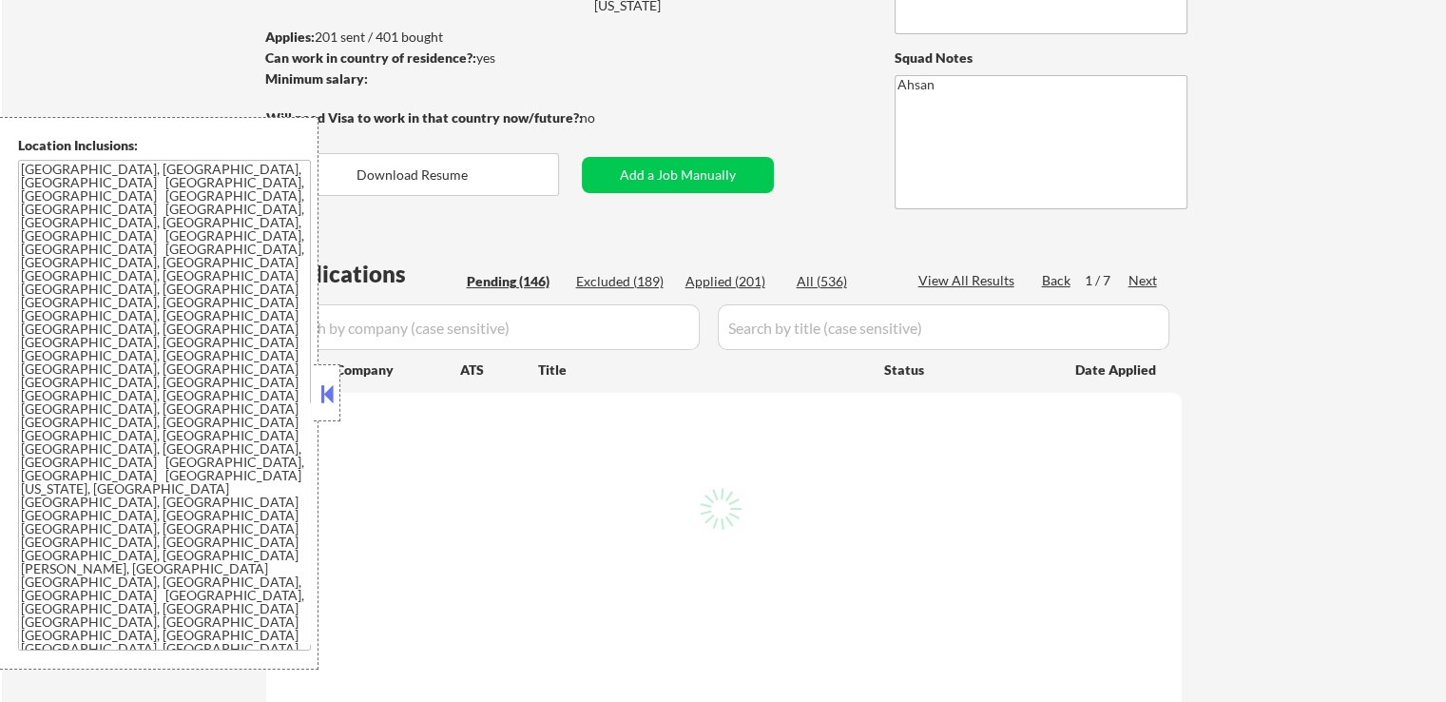
scroll to position [285, 0]
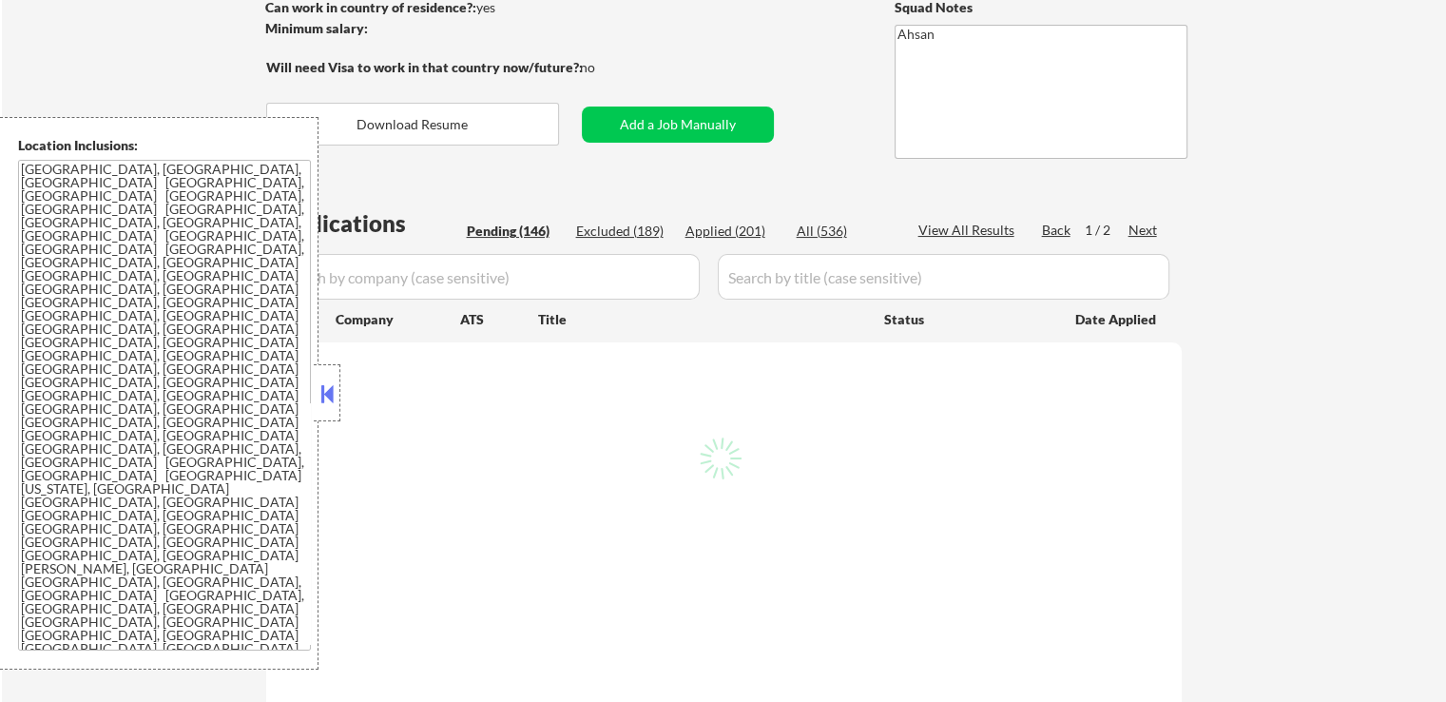
select select ""pending""
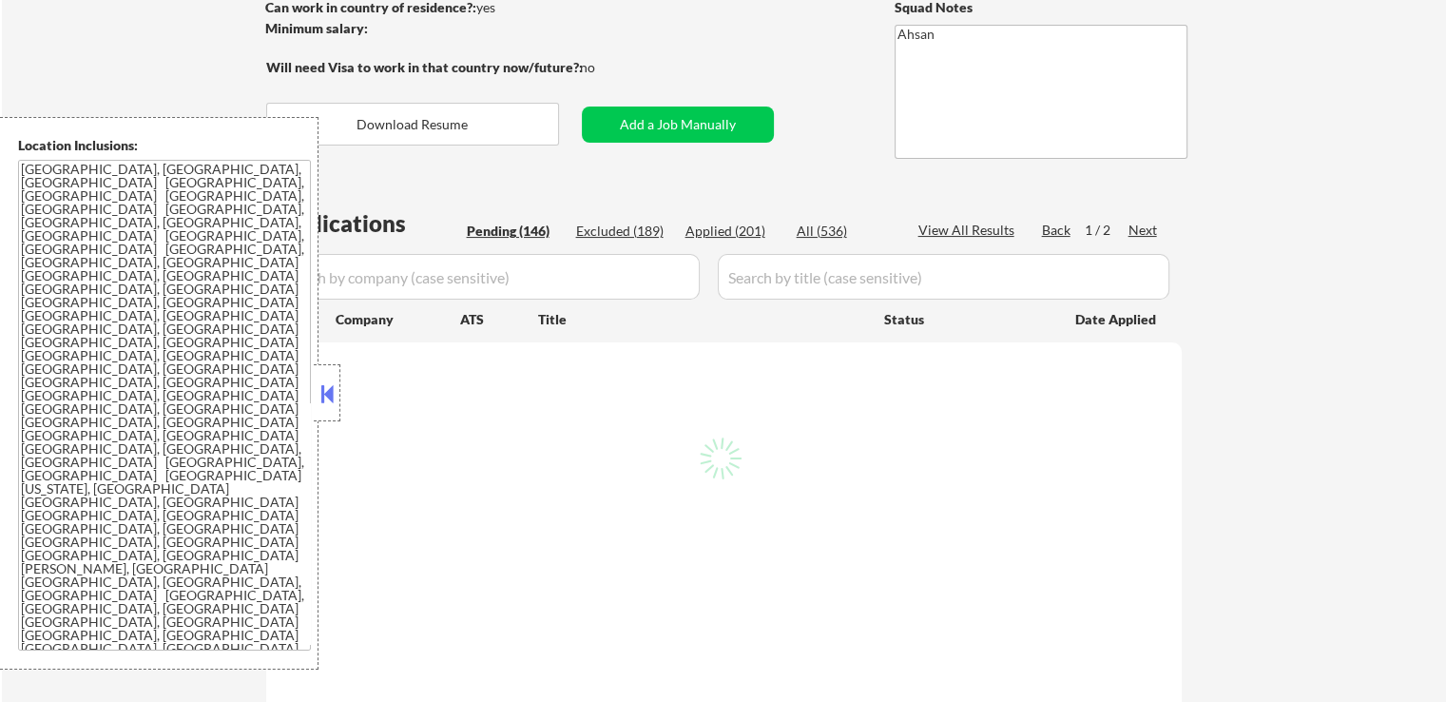
select select ""pending""
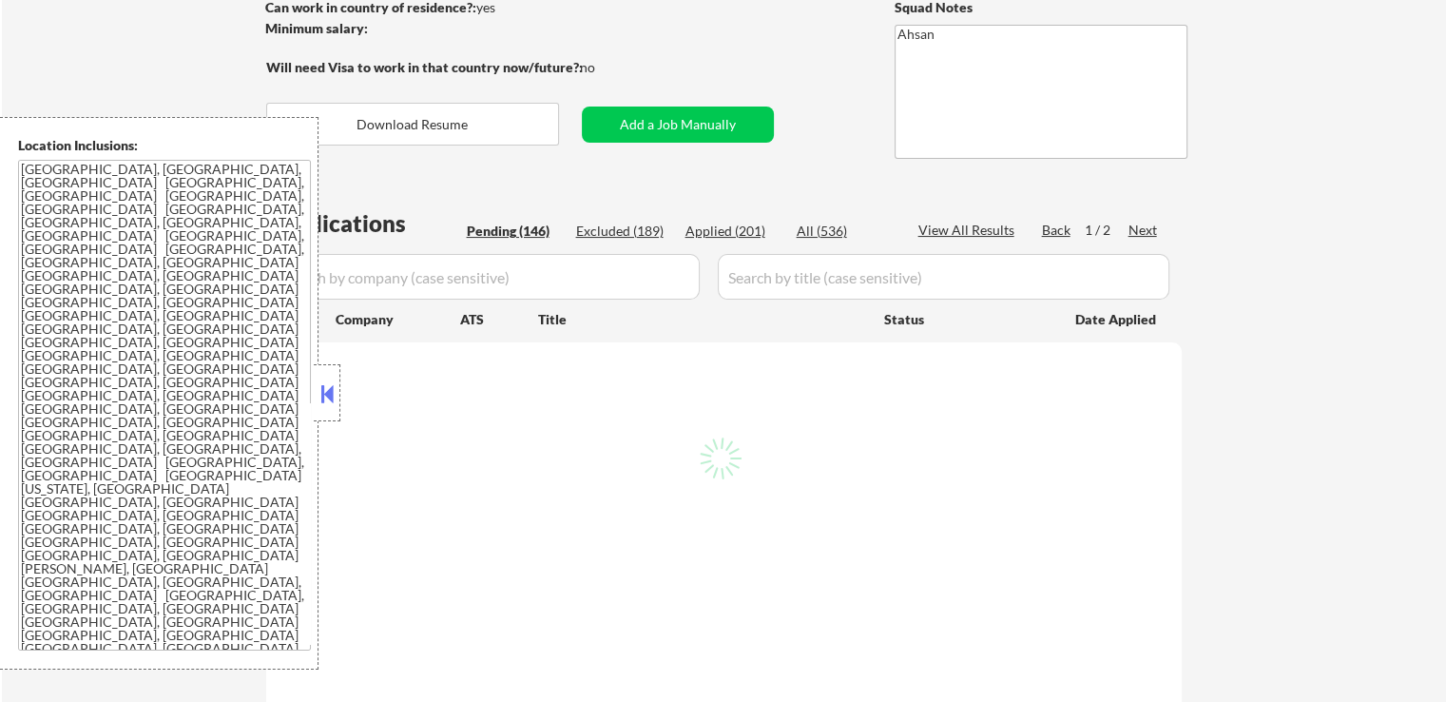
select select ""pending""
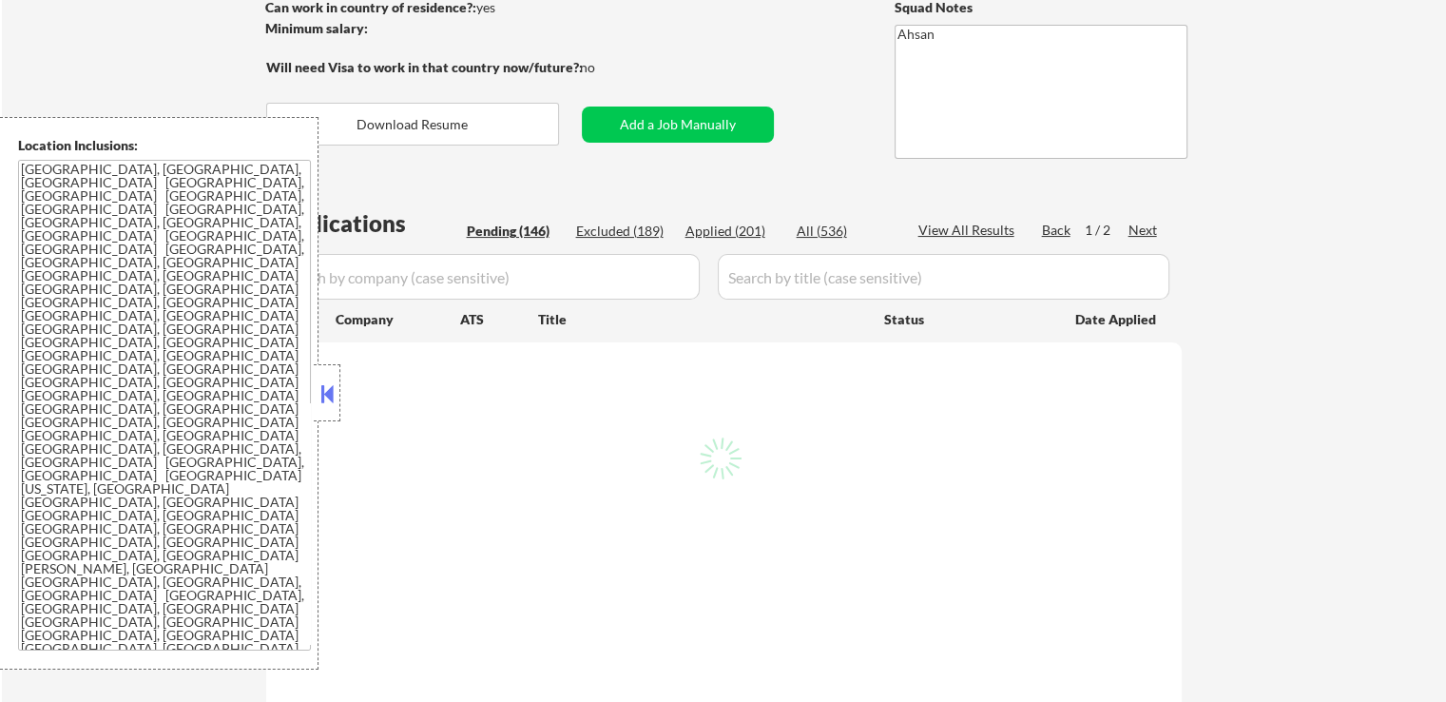
select select ""pending""
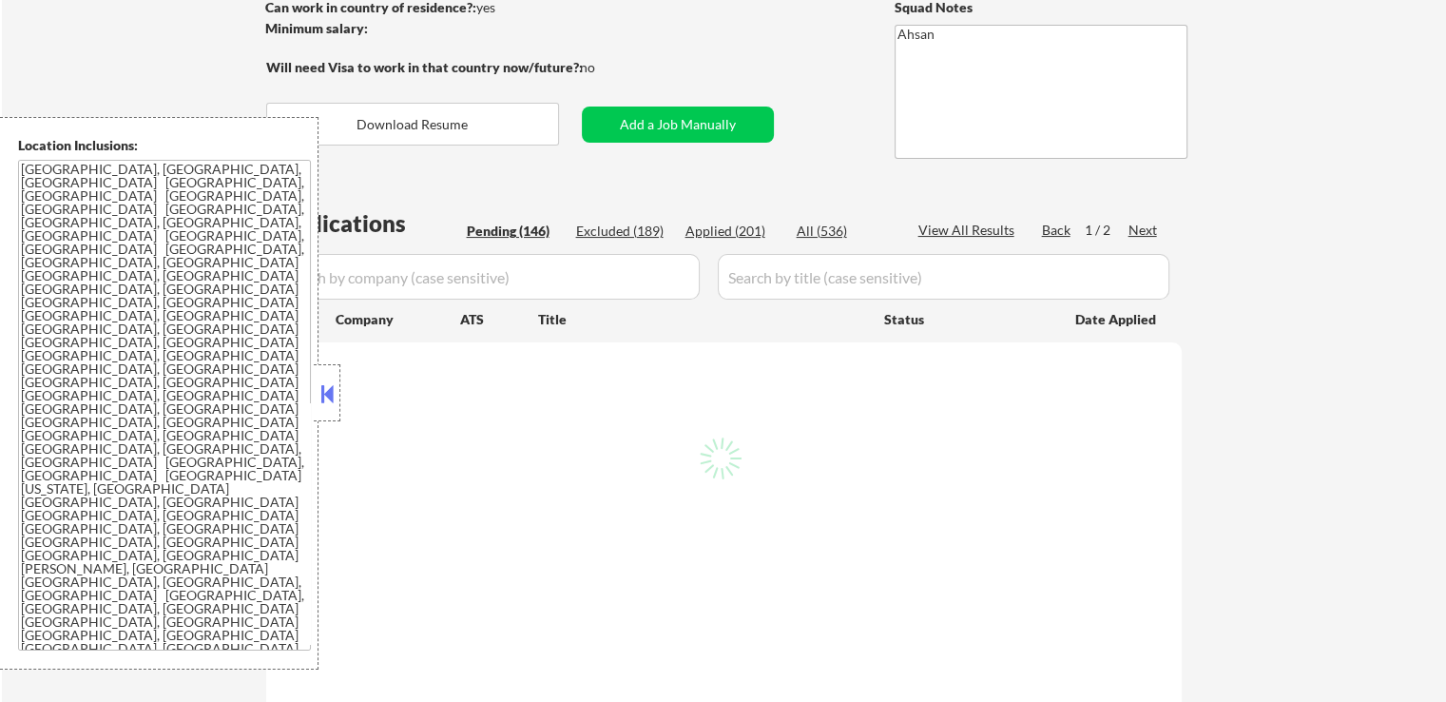
select select ""pending""
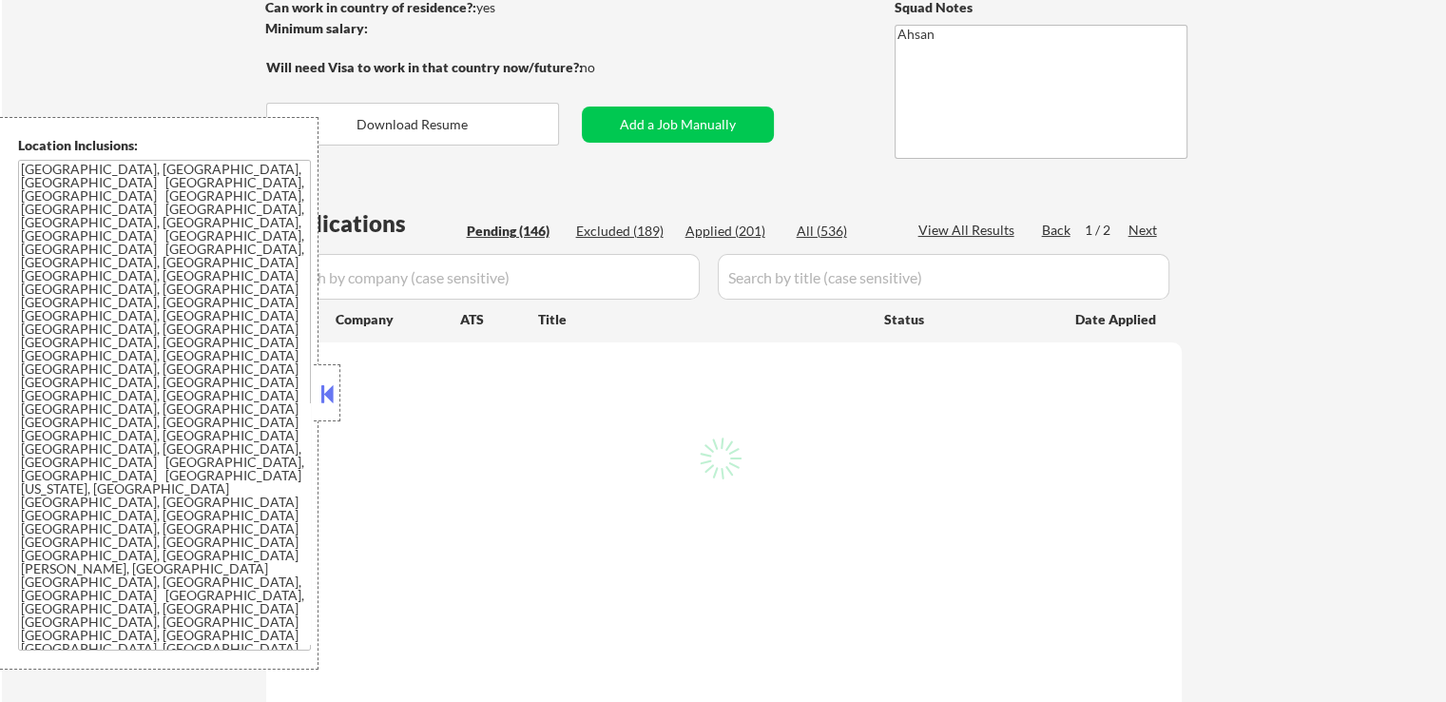
select select ""pending""
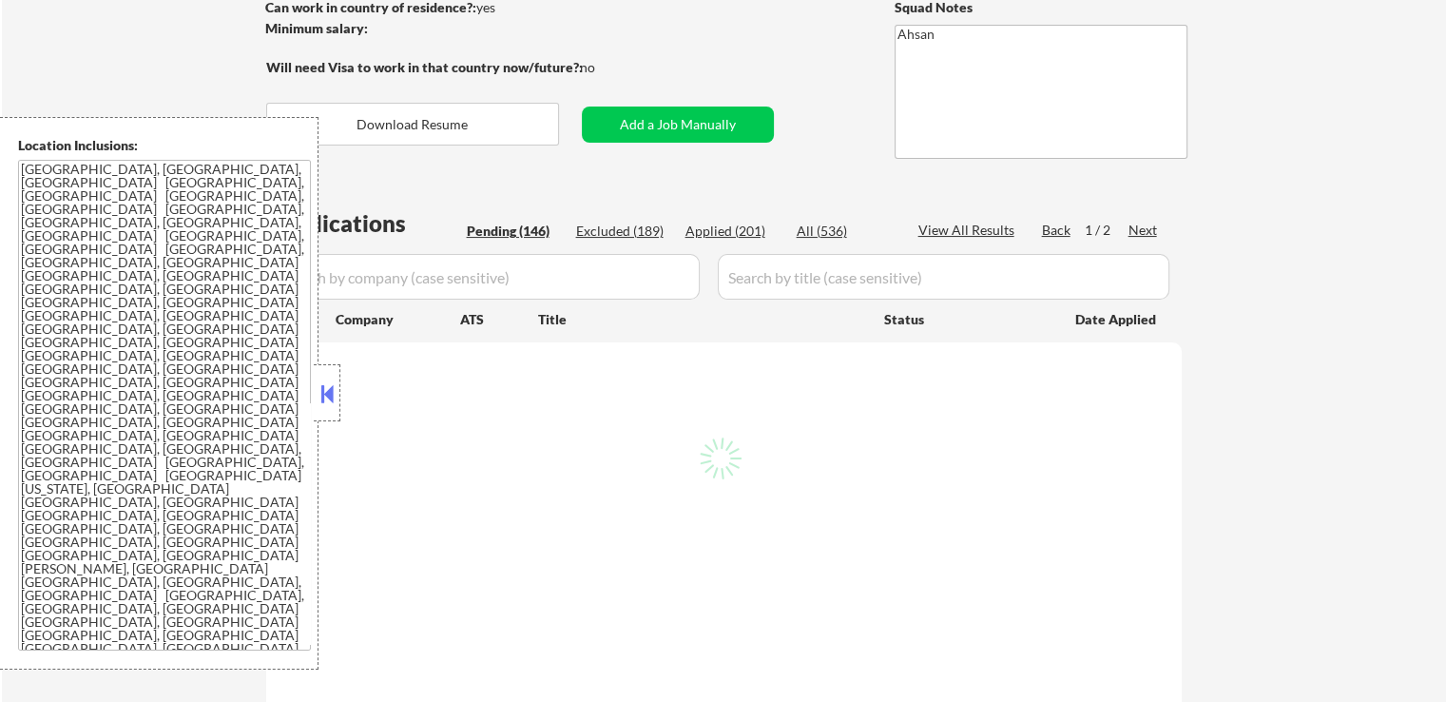
select select ""pending""
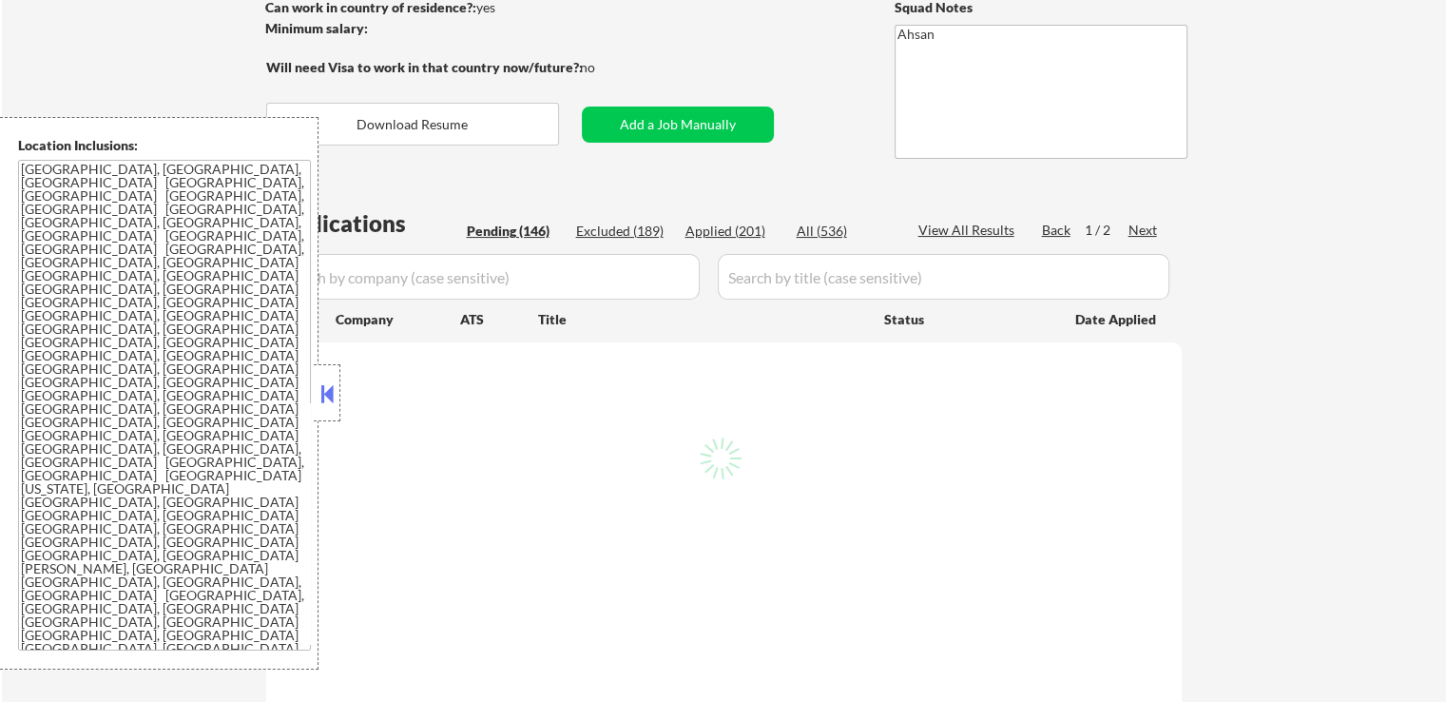
select select ""pending""
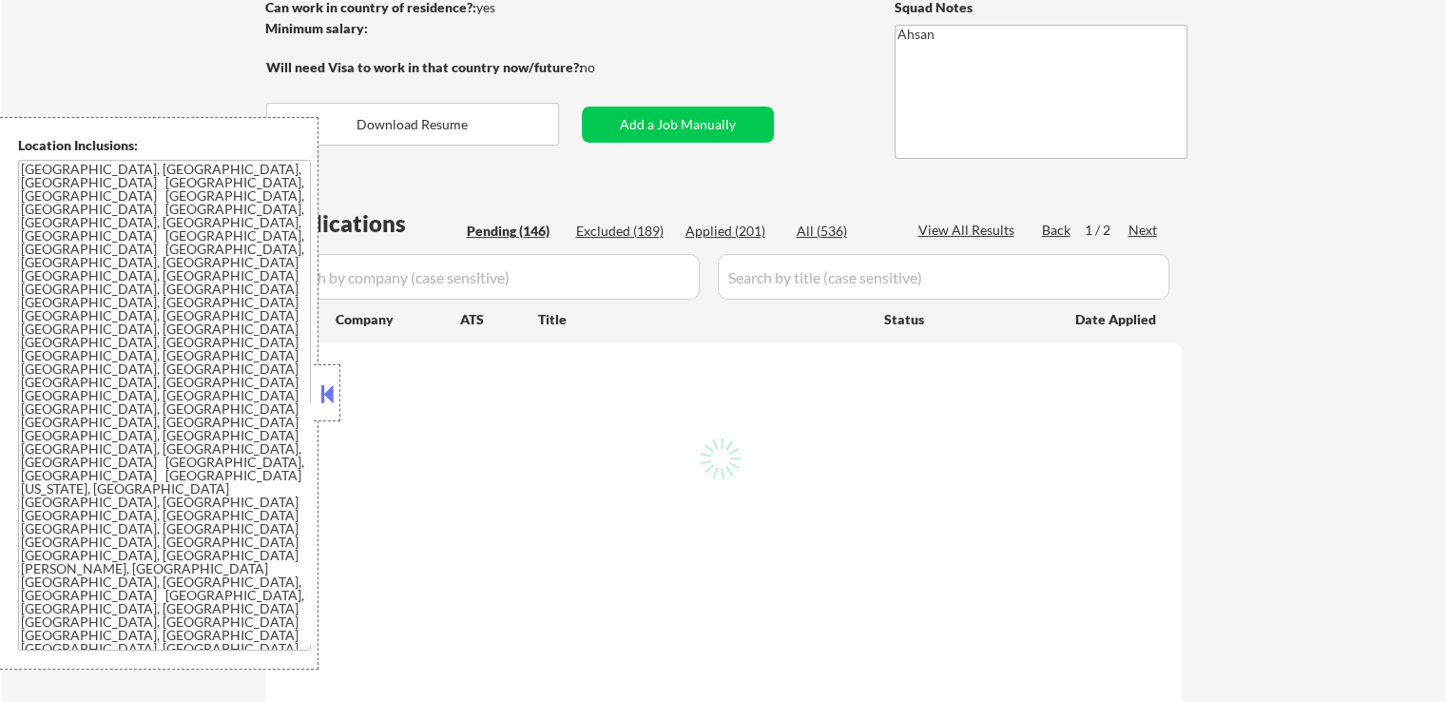
select select ""pending""
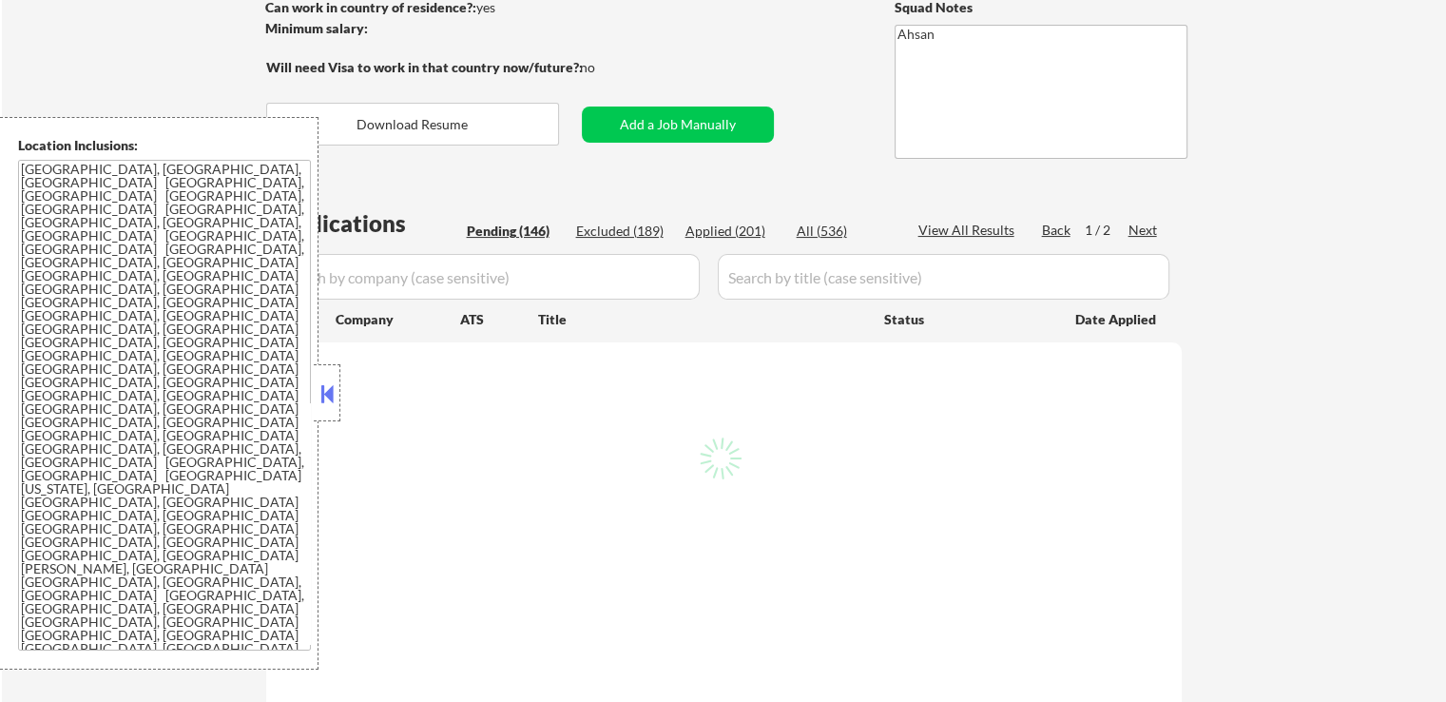
select select ""pending""
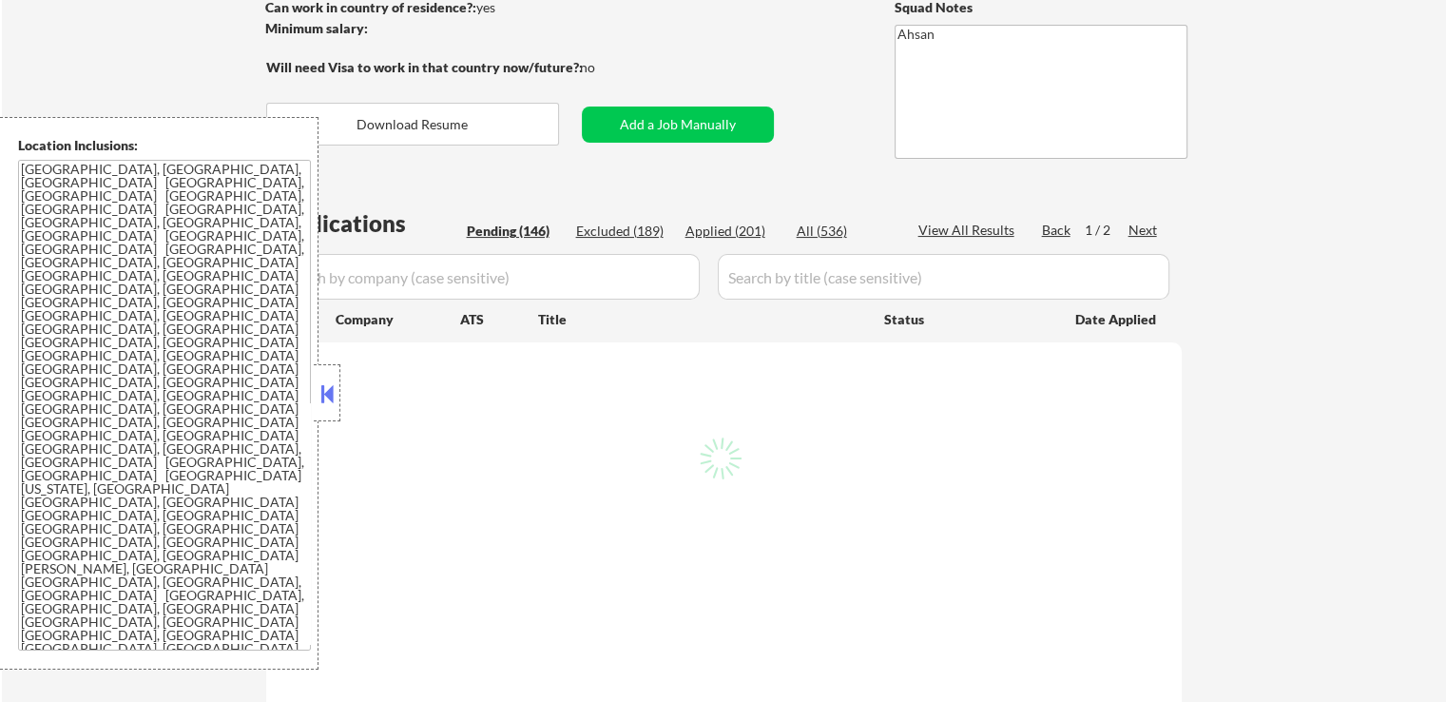
select select ""pending""
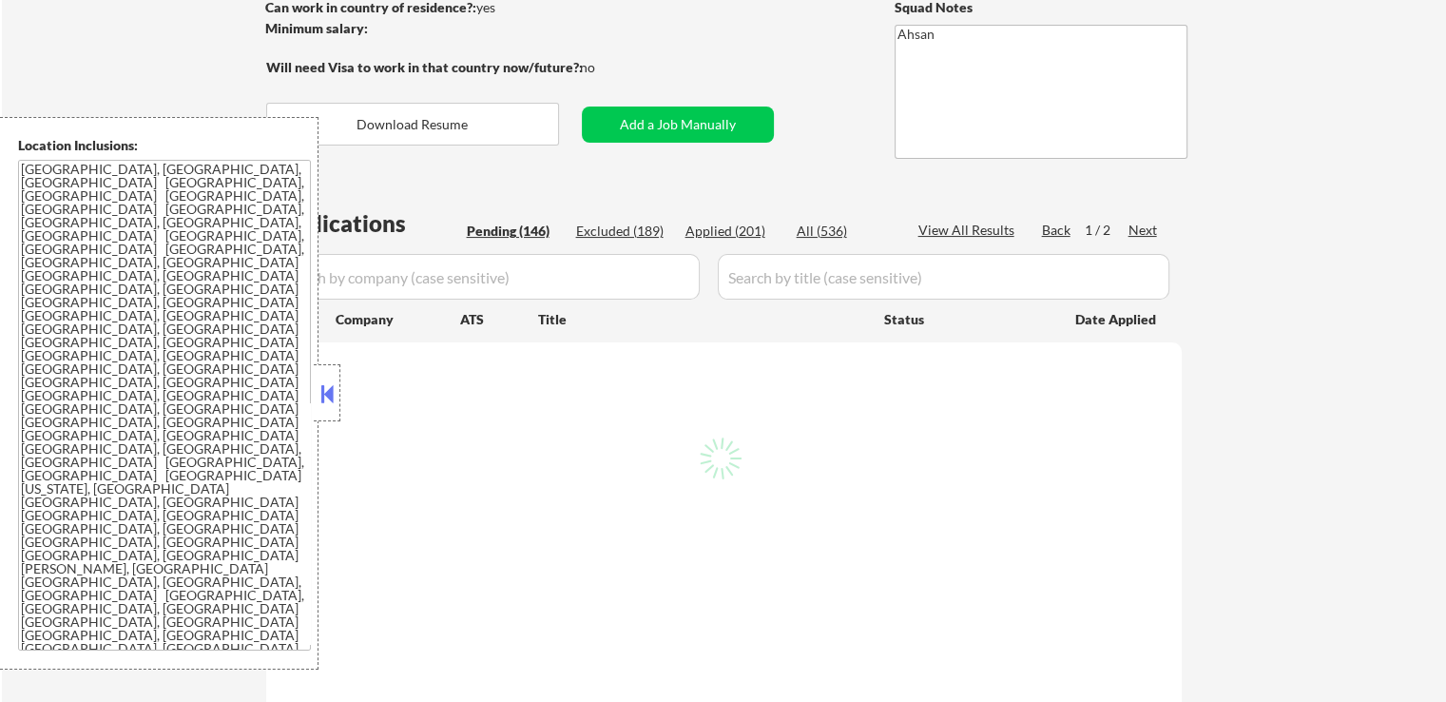
select select ""pending""
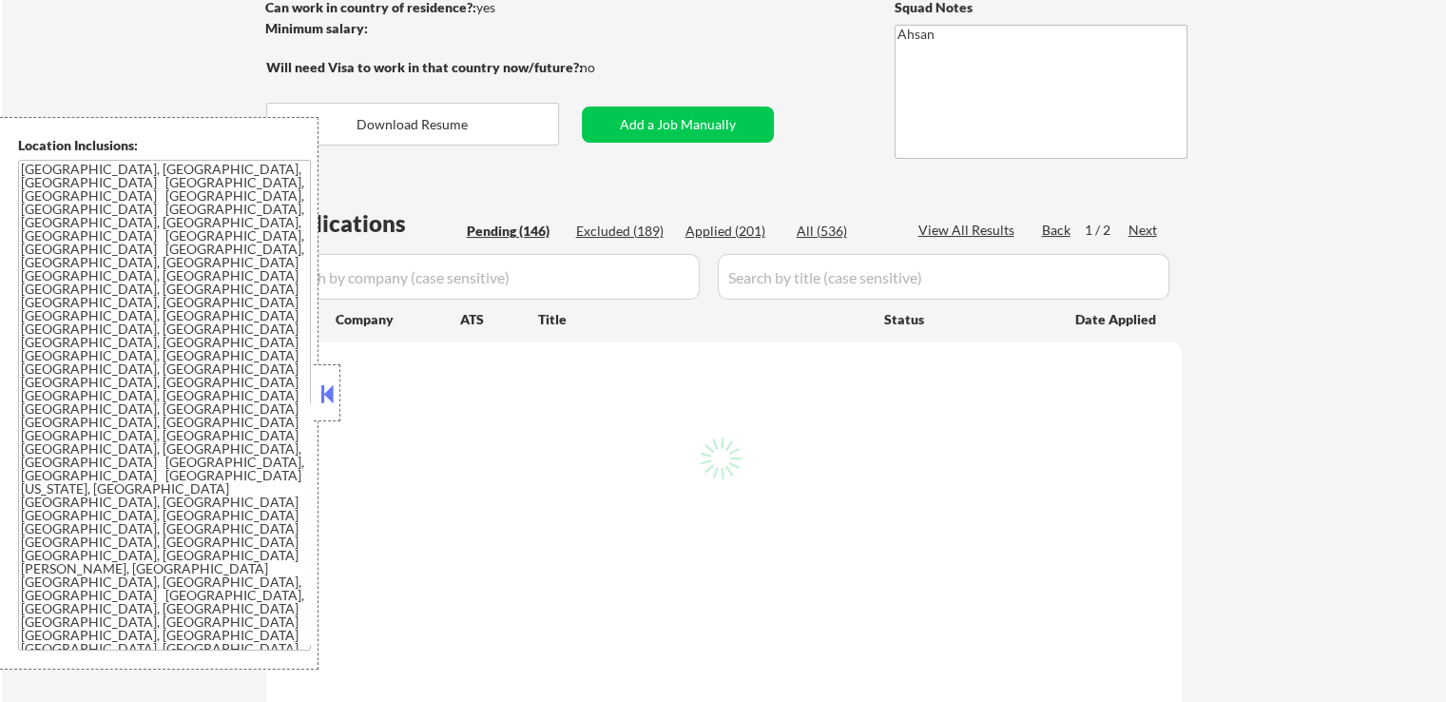
select select ""pending""
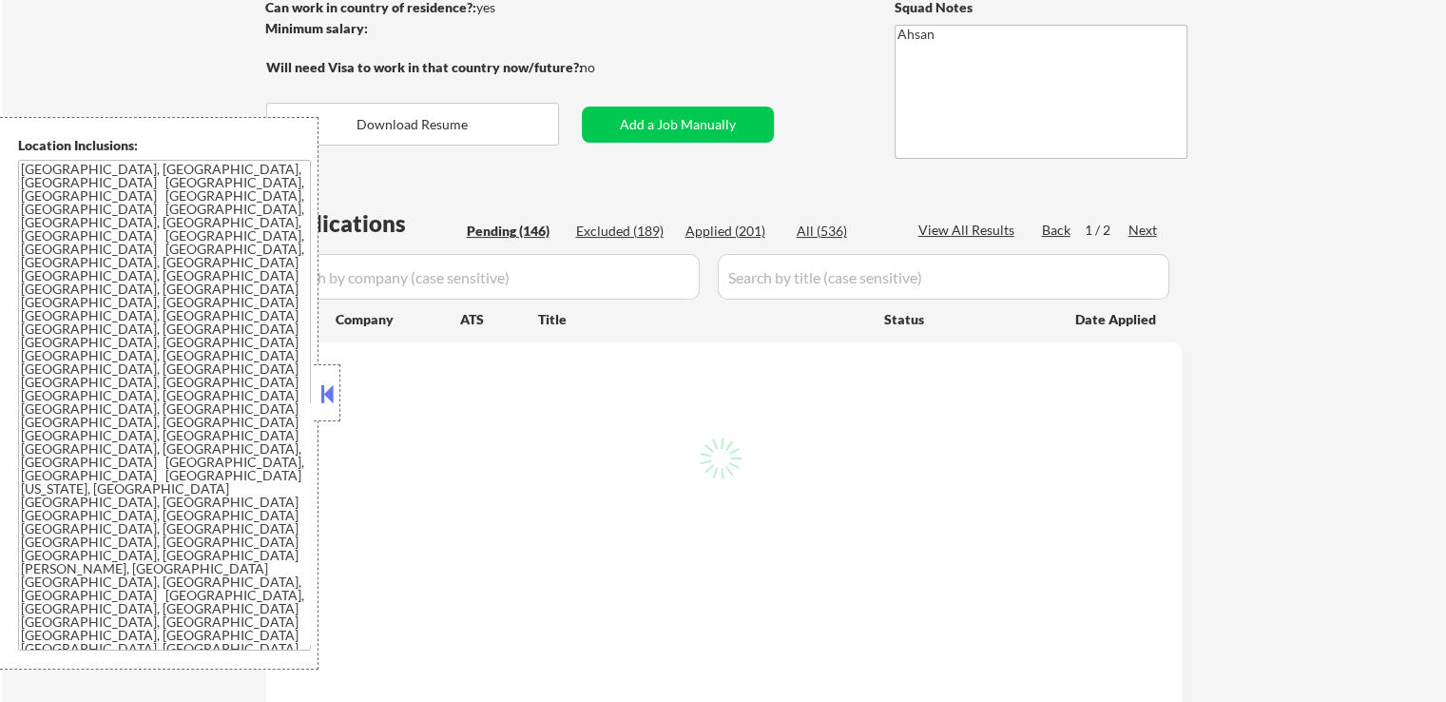
select select ""pending""
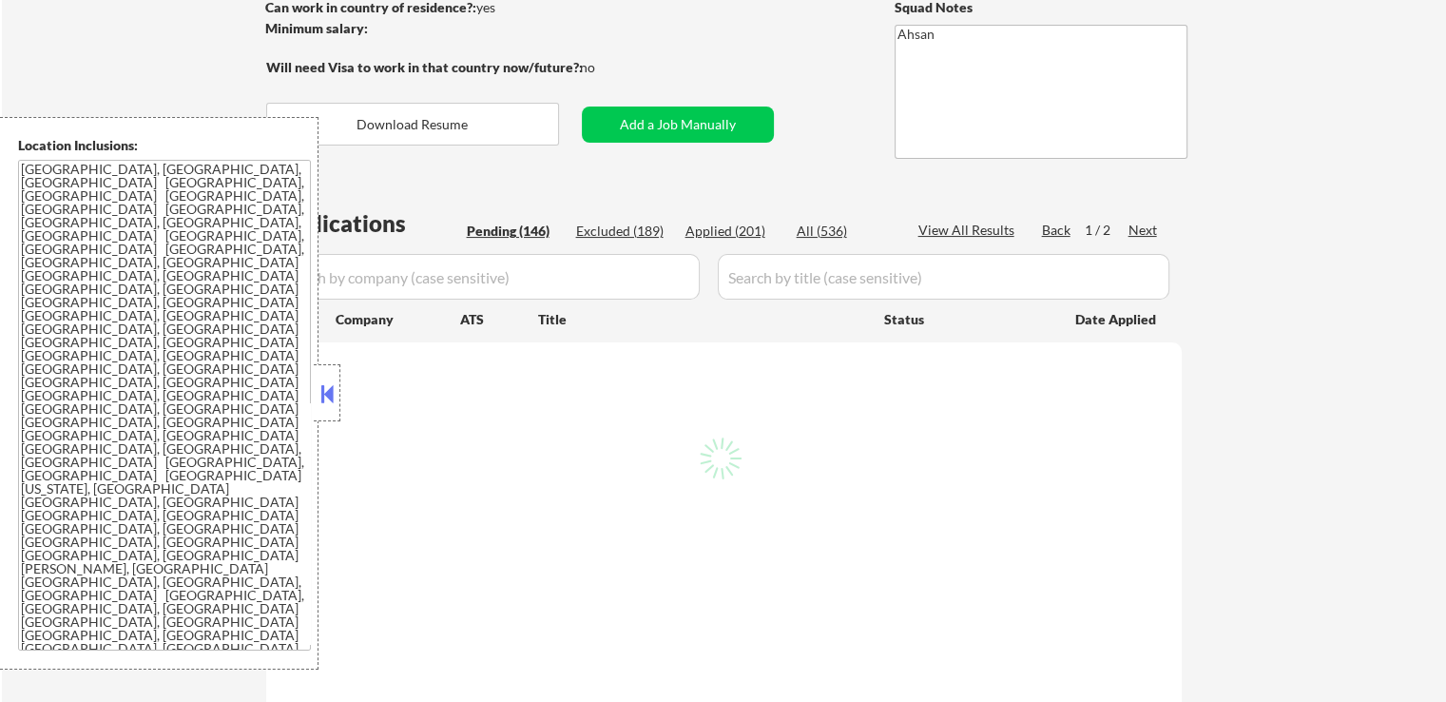
select select ""pending""
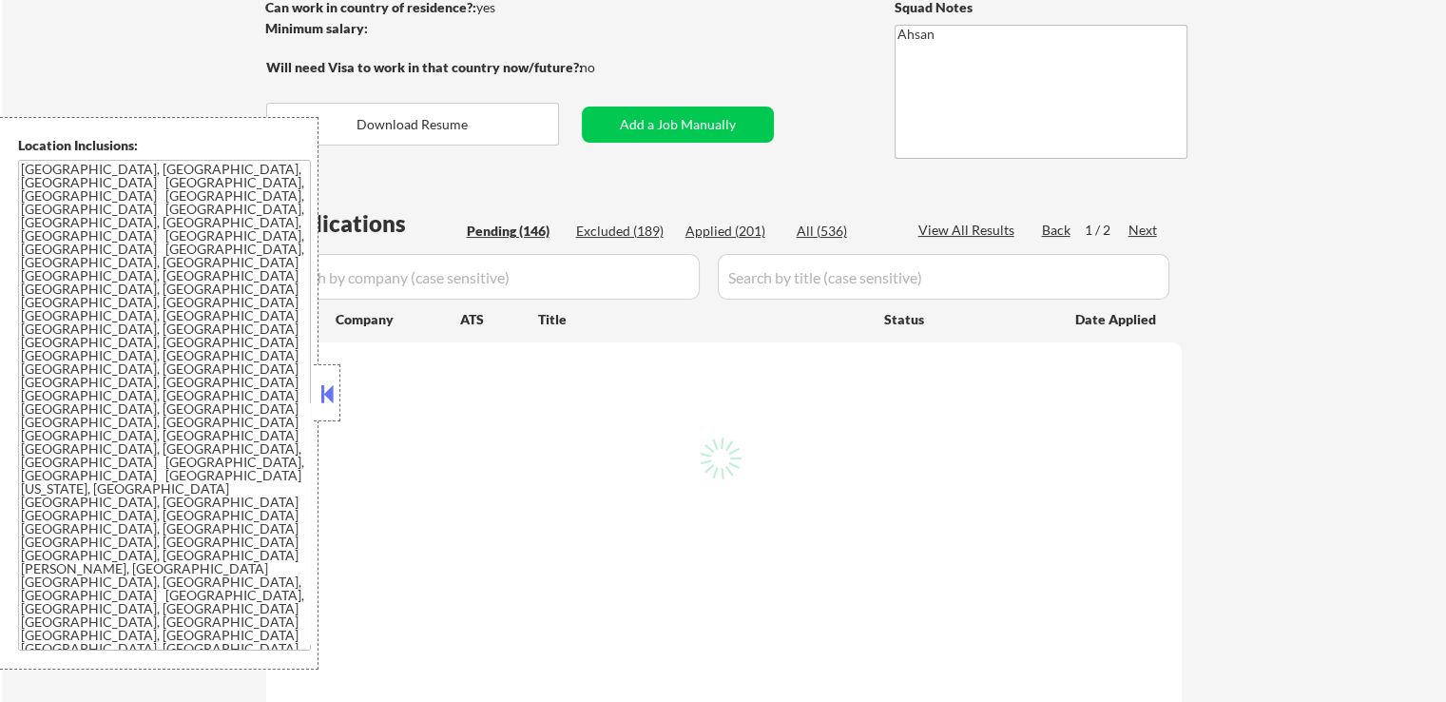
select select ""pending""
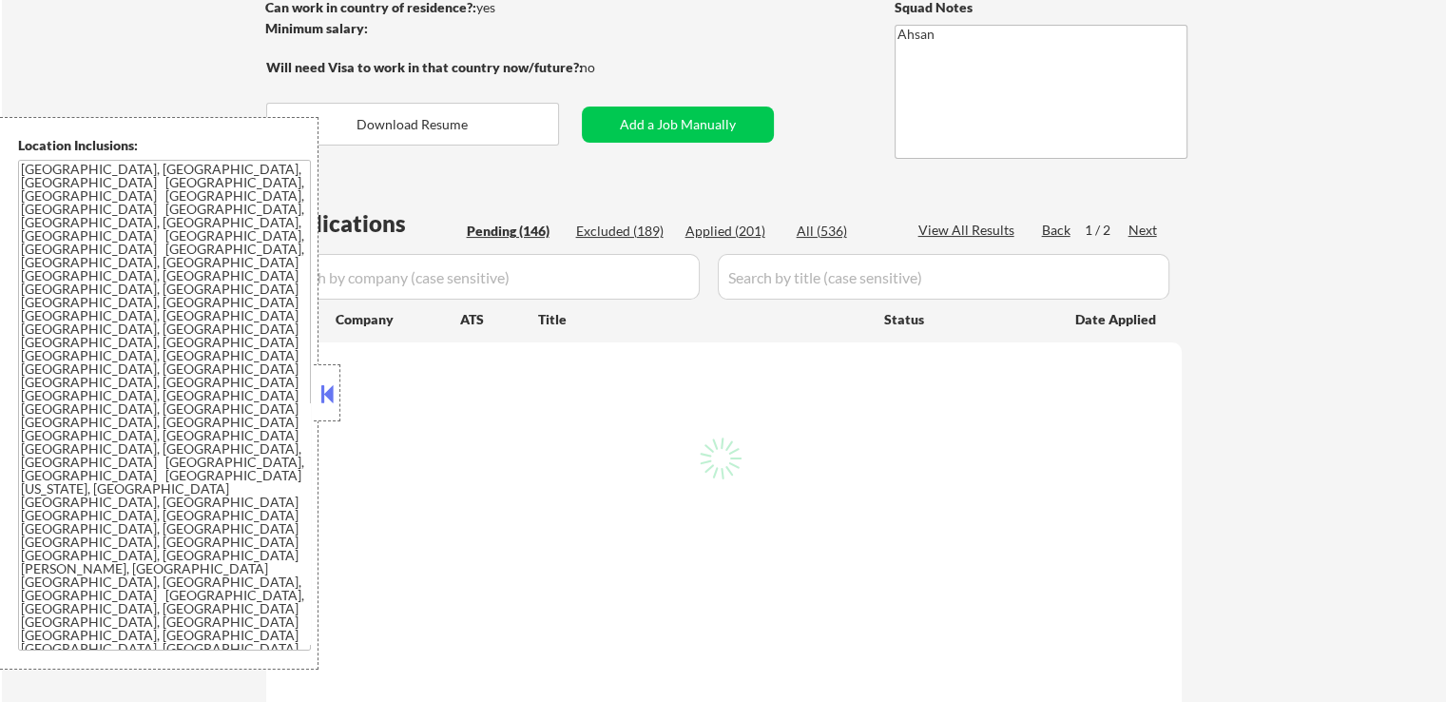
select select ""pending""
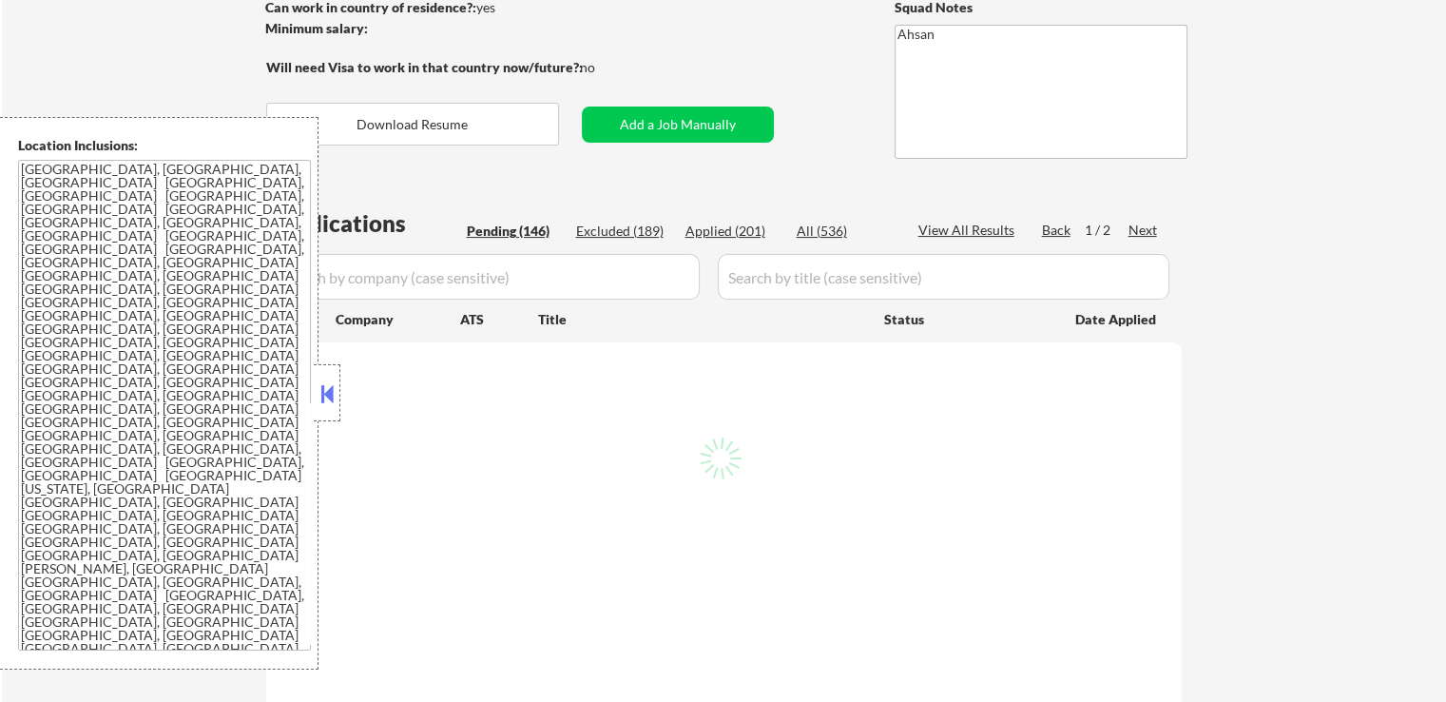
select select ""pending""
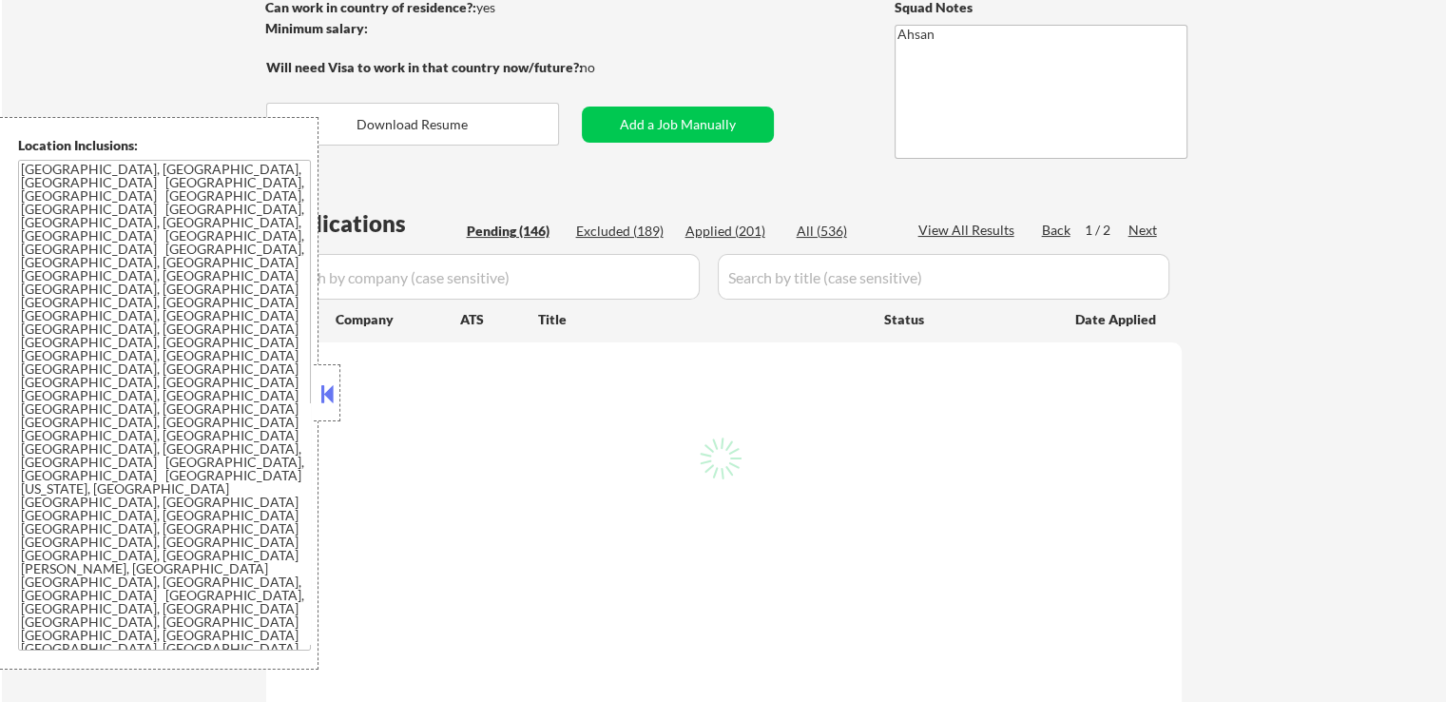
select select ""pending""
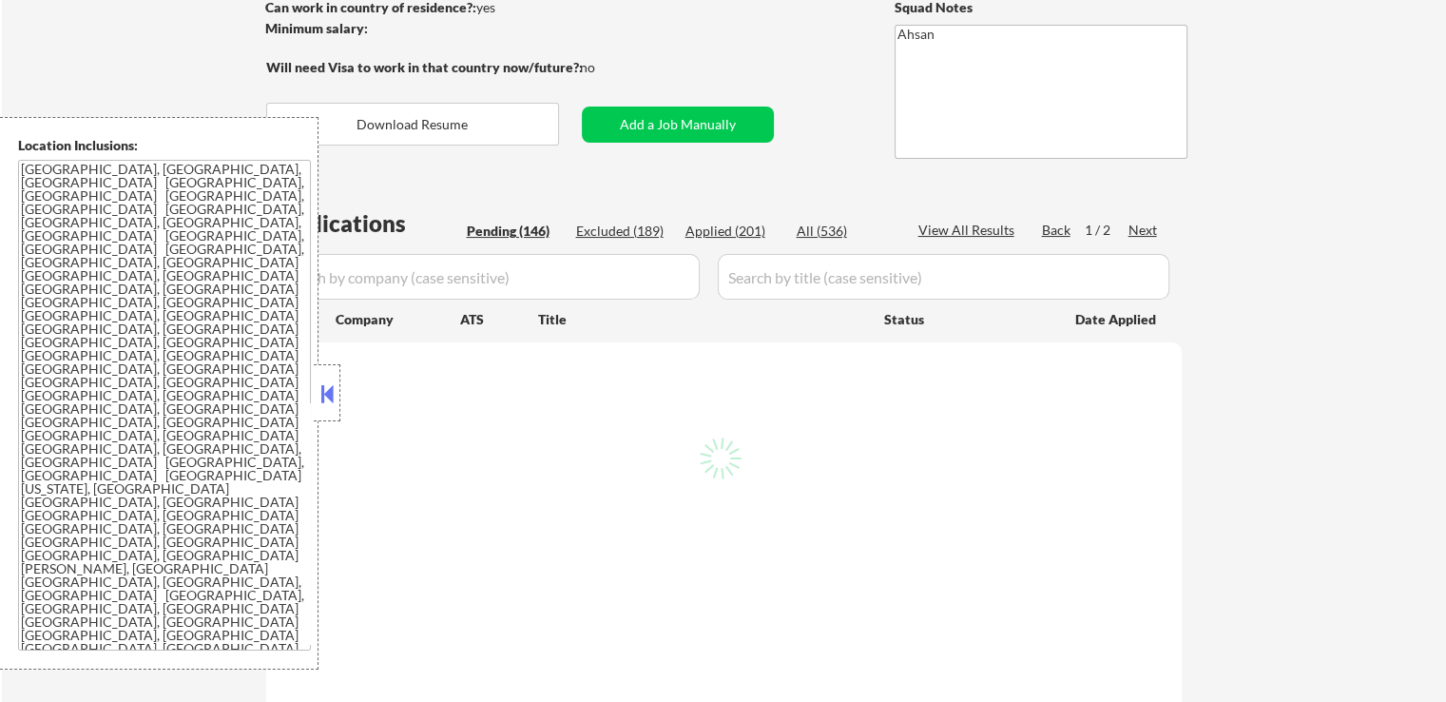
select select ""pending""
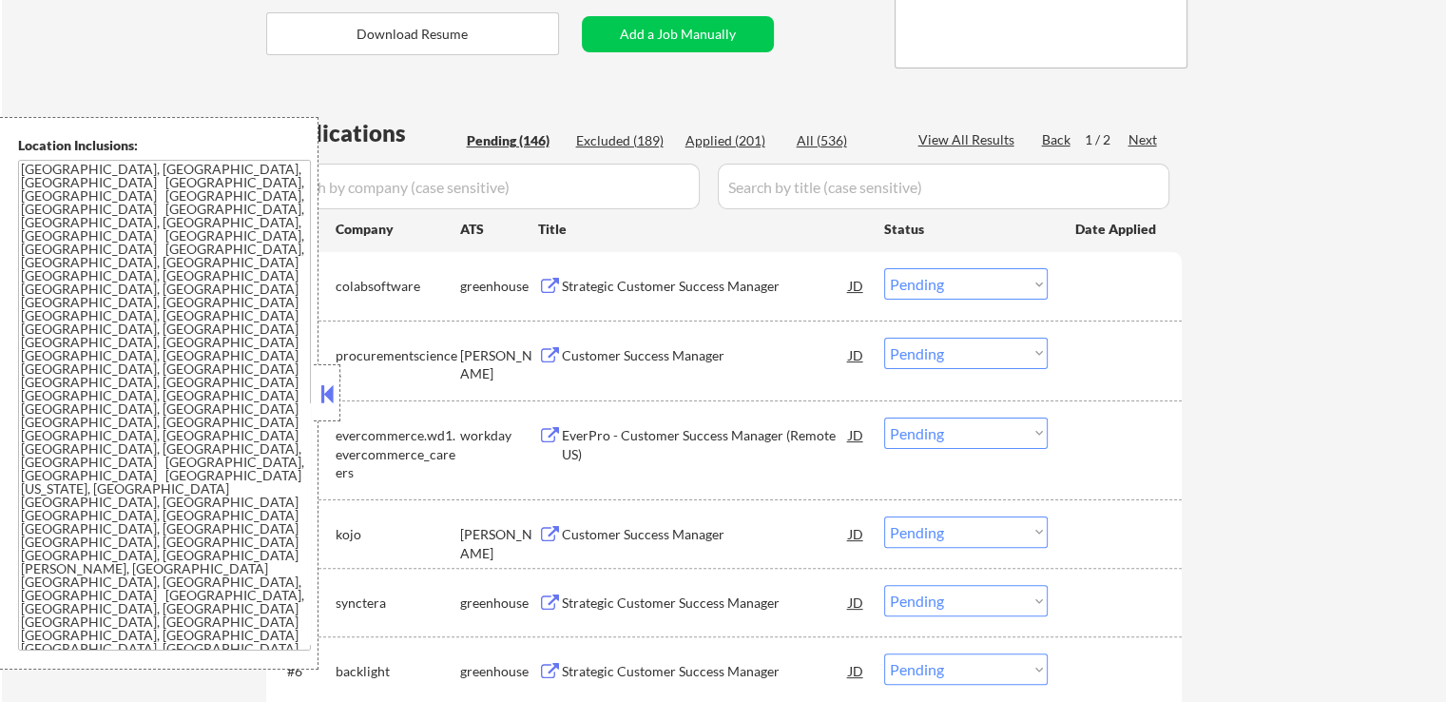
scroll to position [380, 0]
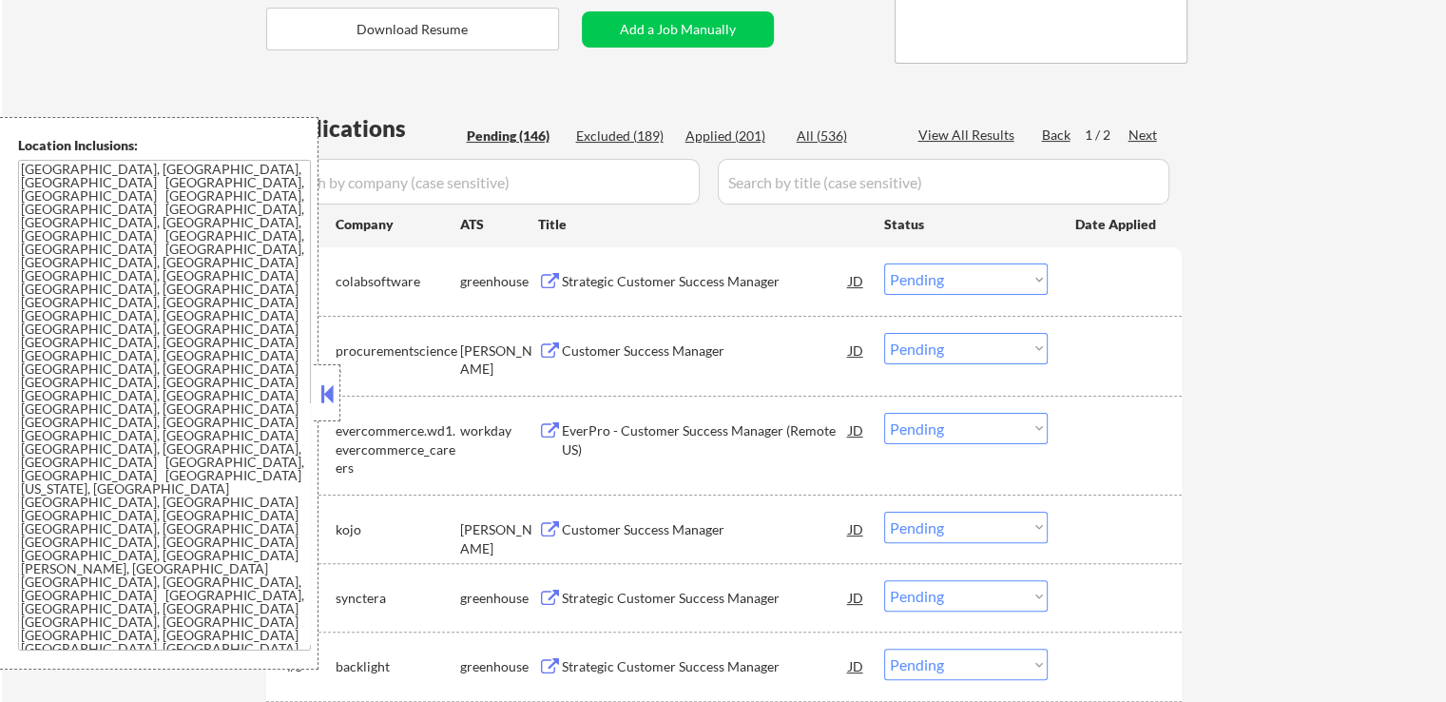
click at [725, 282] on div "Strategic Customer Success Manager" at bounding box center [705, 281] width 287 height 19
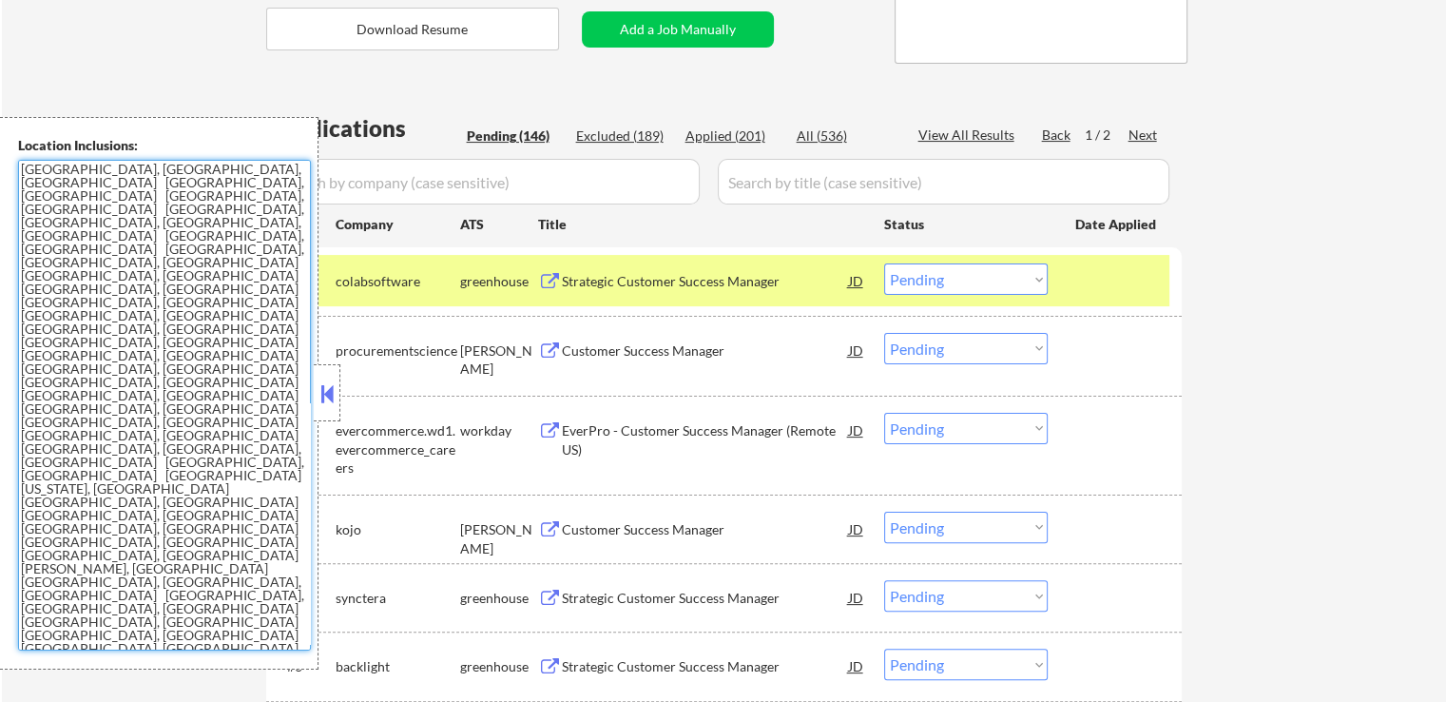
drag, startPoint x: 207, startPoint y: 438, endPoint x: 30, endPoint y: 163, distance: 327.6
click at [13, 166] on div "Location Inclusions: Bethesda, MD Silver Spring, MD Arlington, VA Alexandria, V…" at bounding box center [159, 393] width 319 height 553
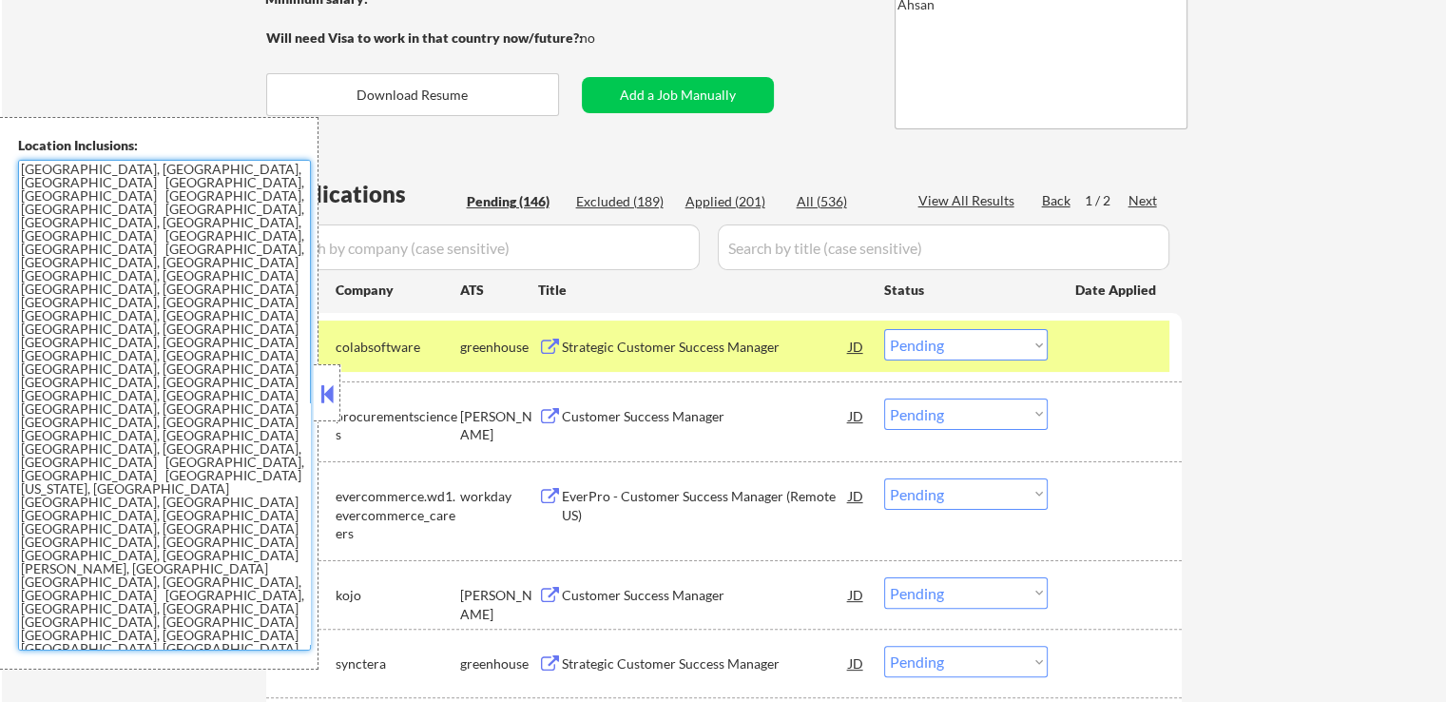
scroll to position [0, 0]
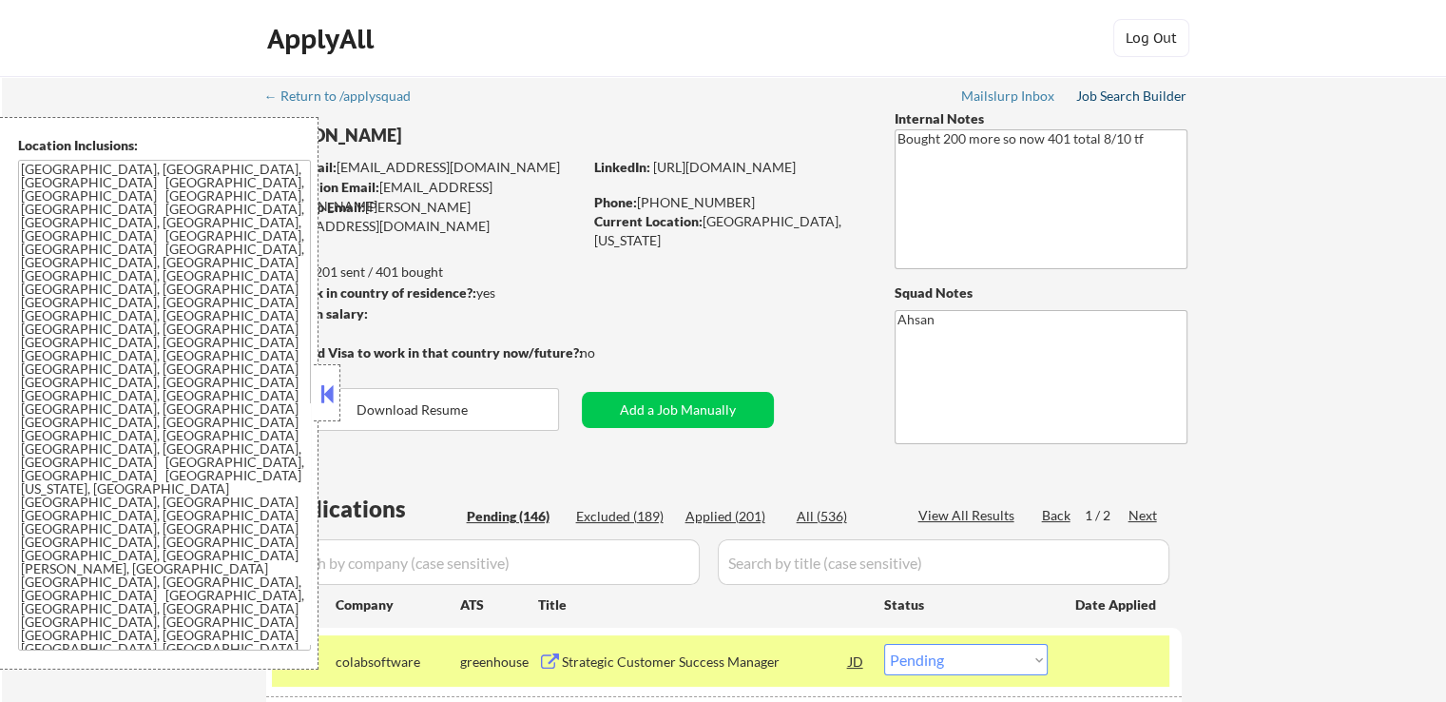
click at [1126, 101] on div "Job Search Builder" at bounding box center [1131, 95] width 111 height 13
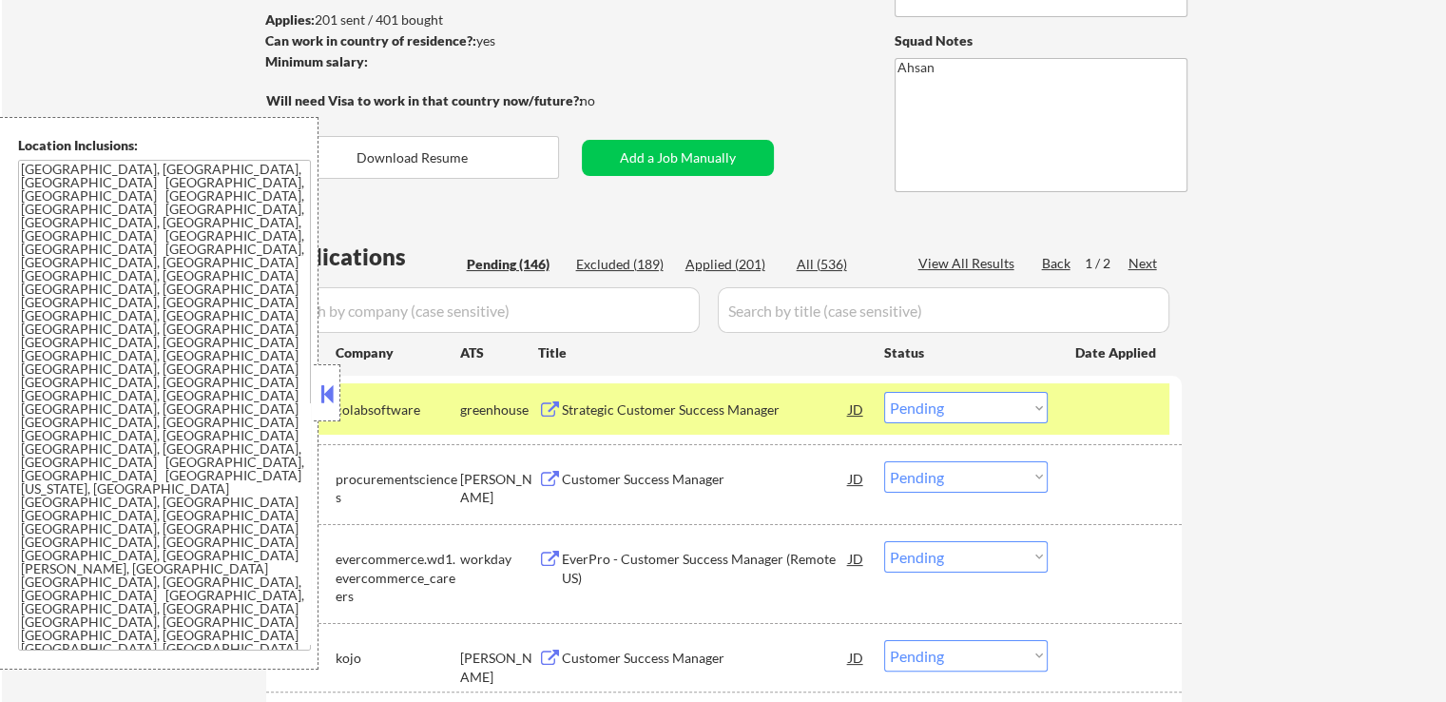
scroll to position [285, 0]
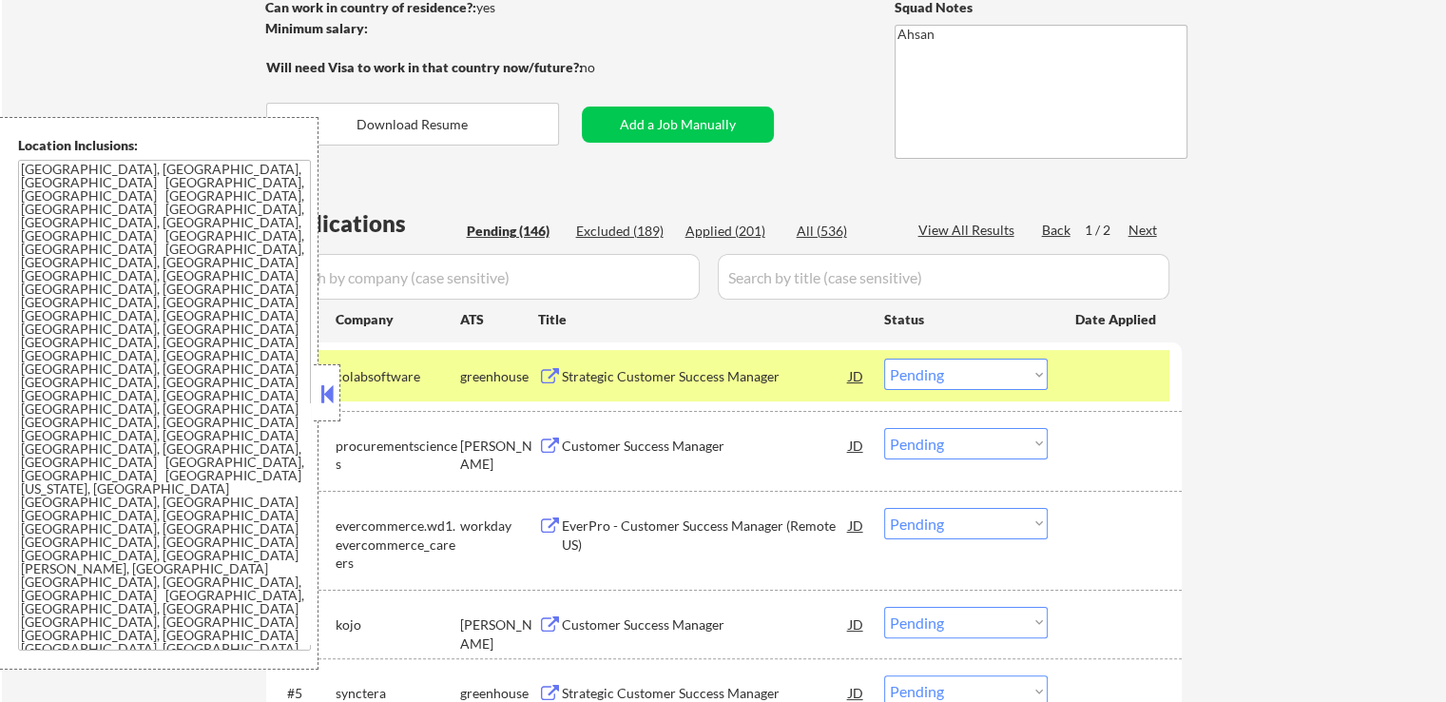
click at [74, 535] on icon "Close fill prompt" at bounding box center [74, 535] width 0 height 0
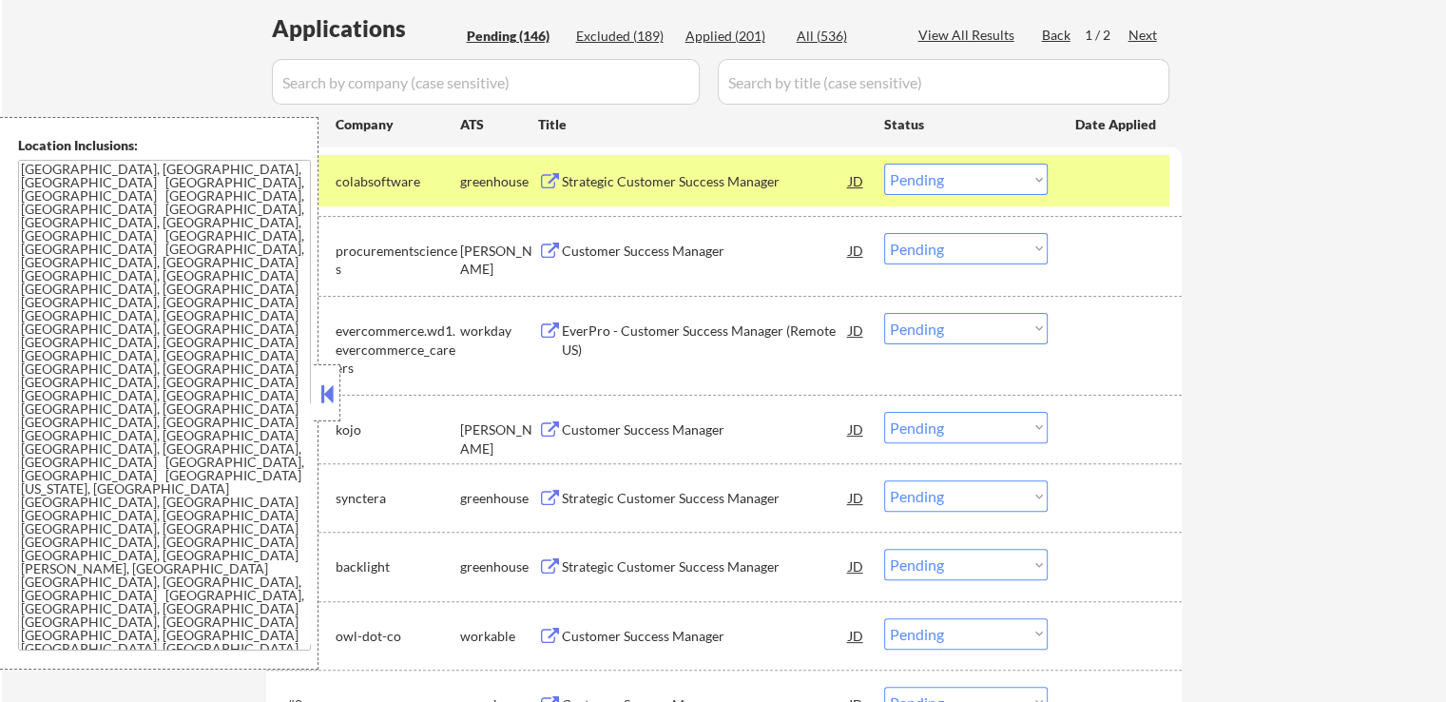
scroll to position [380, 0]
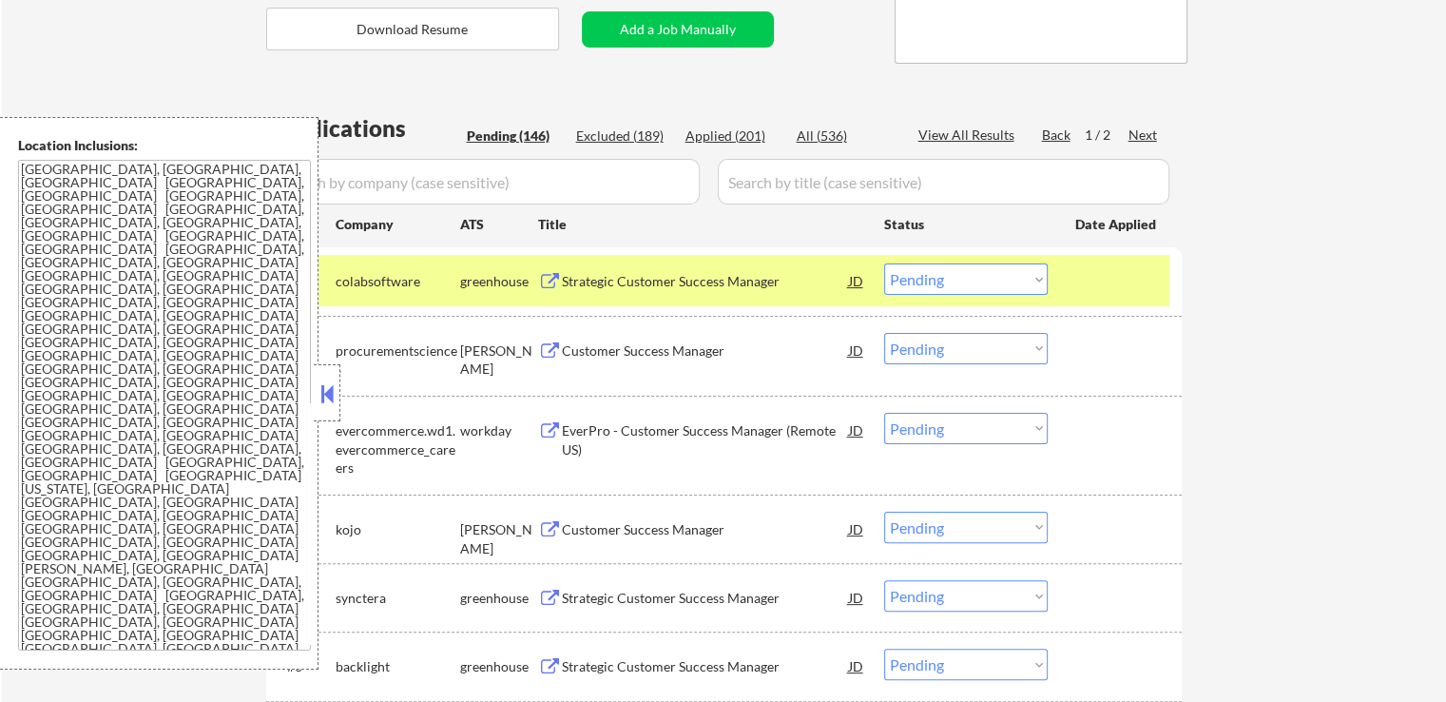
click at [742, 270] on div "Strategic Customer Success Manager" at bounding box center [705, 280] width 287 height 34
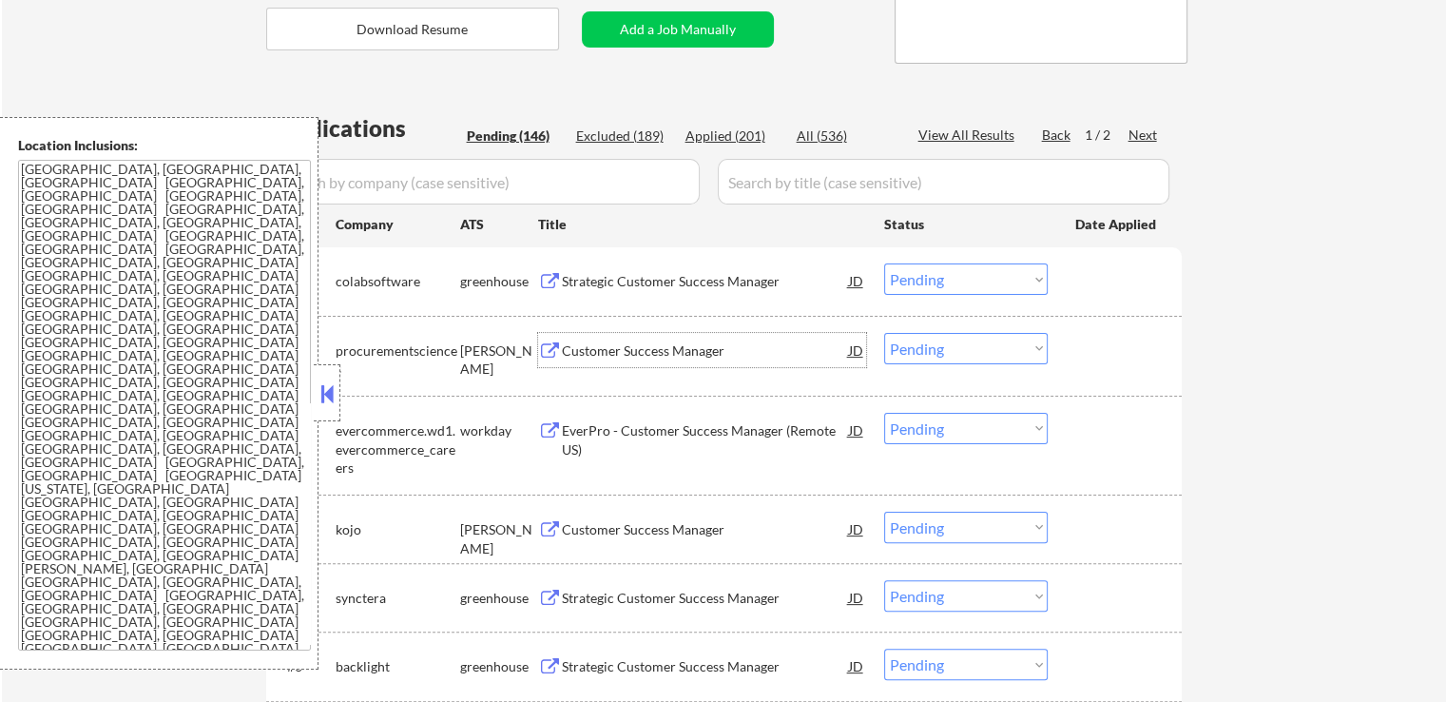
click at [685, 339] on div "Customer Success Manager" at bounding box center [705, 350] width 287 height 34
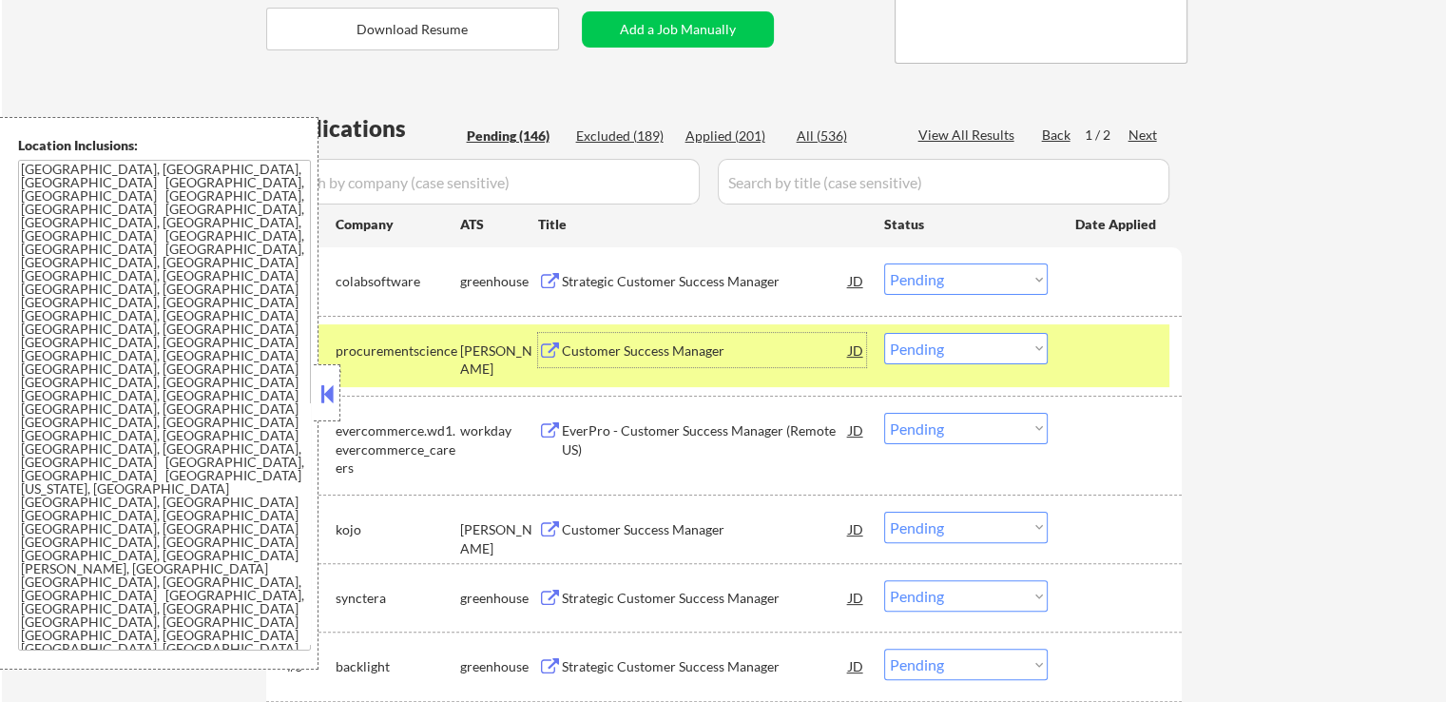
click at [961, 279] on select "Choose an option... Pending Applied Excluded (Questions) Excluded (Expired) Exc…" at bounding box center [966, 278] width 164 height 31
click at [884, 263] on select "Choose an option... Pending Applied Excluded (Questions) Excluded (Expired) Exc…" at bounding box center [966, 278] width 164 height 31
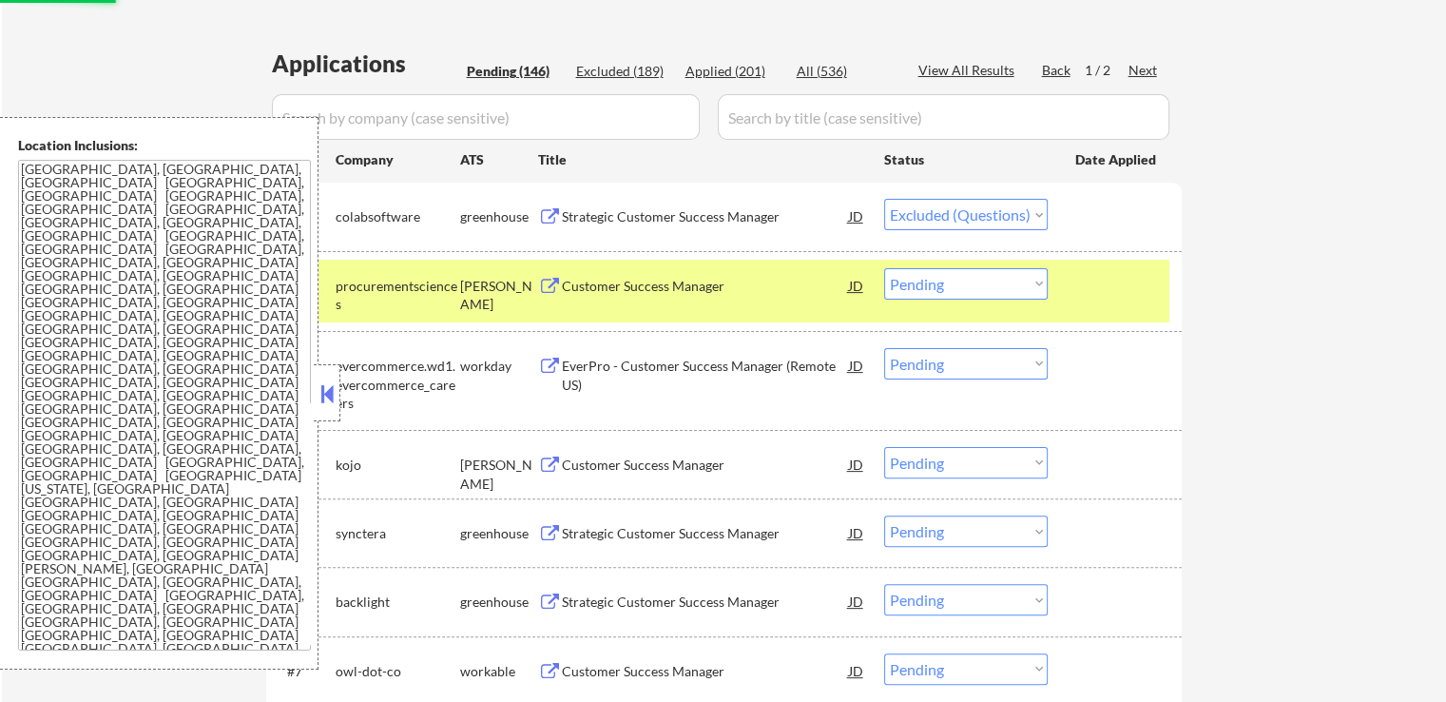
scroll to position [475, 0]
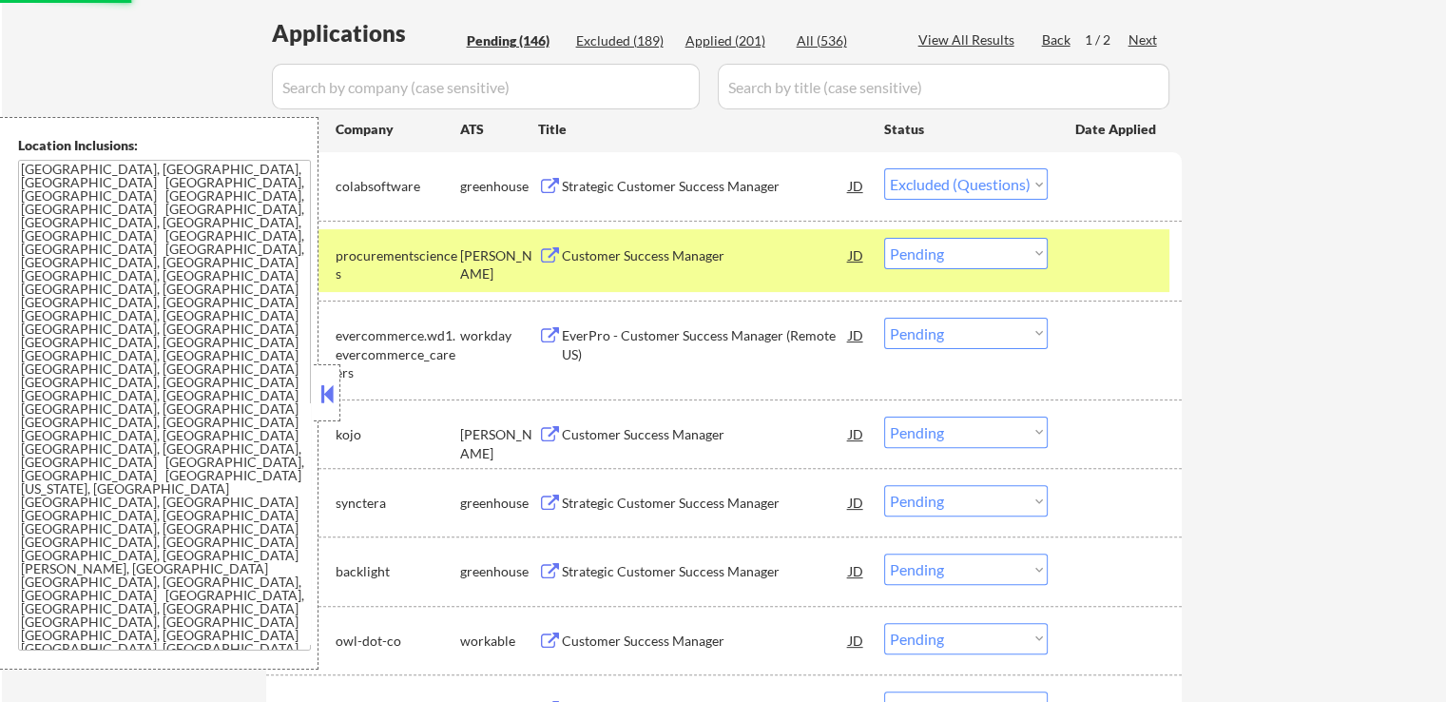
click at [704, 444] on div "Customer Success Manager" at bounding box center [705, 434] width 287 height 34
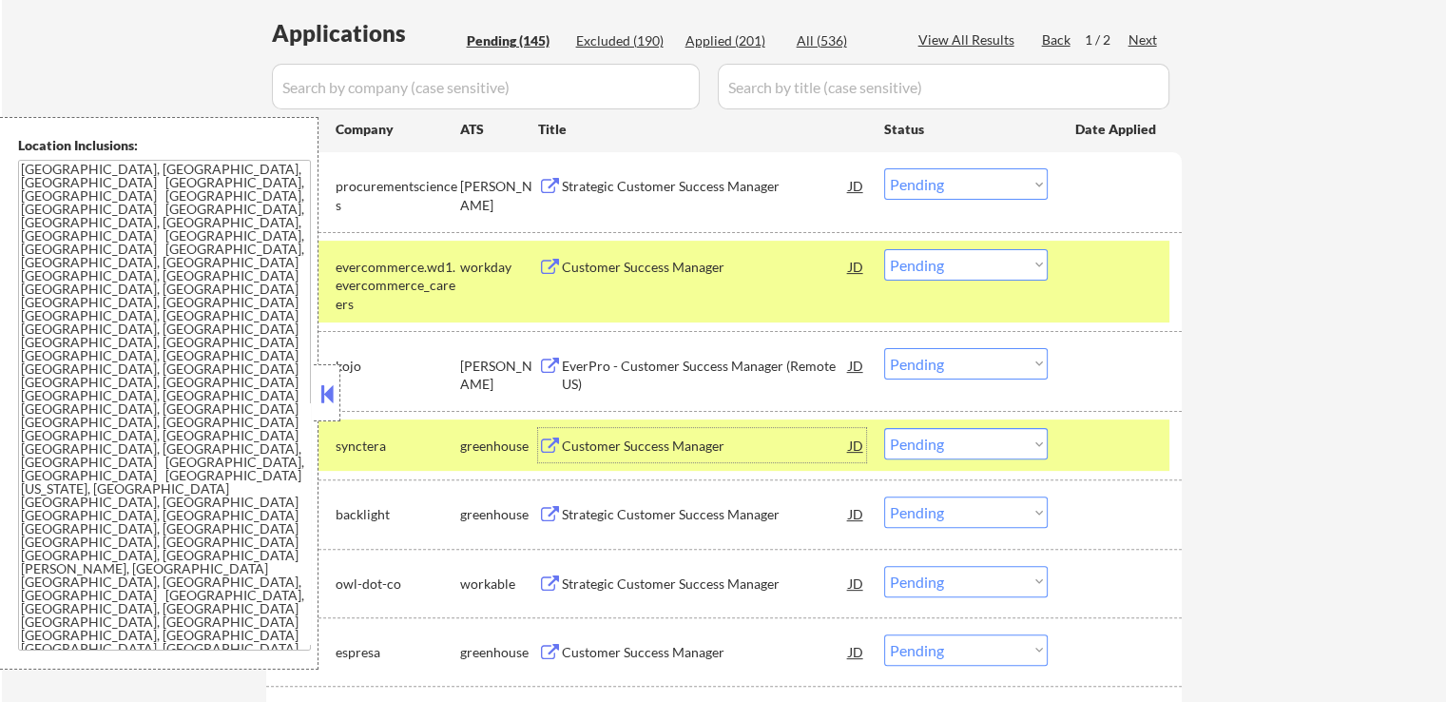
click at [938, 183] on select "Choose an option... Pending Applied Excluded (Questions) Excluded (Expired) Exc…" at bounding box center [966, 183] width 164 height 31
click at [884, 168] on select "Choose an option... Pending Applied Excluded (Questions) Excluded (Expired) Exc…" at bounding box center [966, 183] width 164 height 31
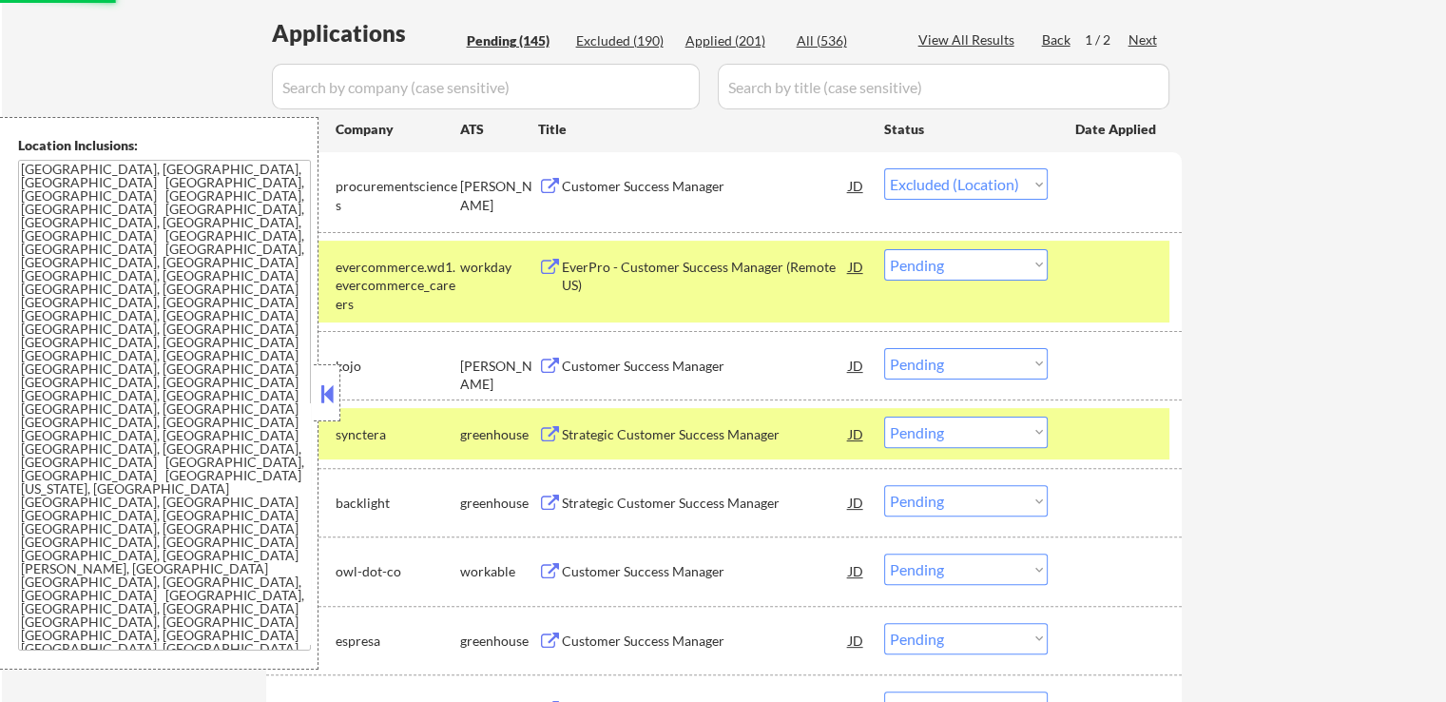
click at [976, 361] on select "Choose an option... Pending Applied Excluded (Questions) Excluded (Expired) Exc…" at bounding box center [966, 363] width 164 height 31
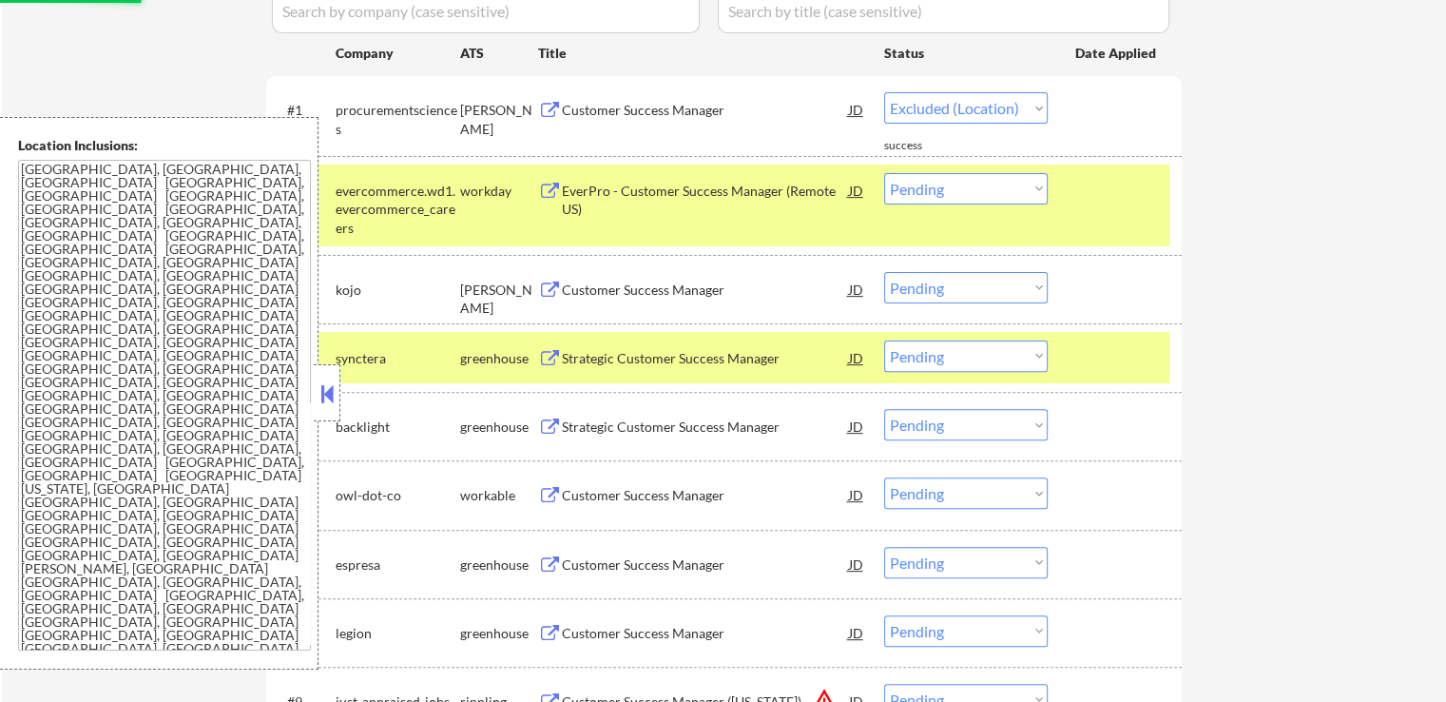
select select ""pending""
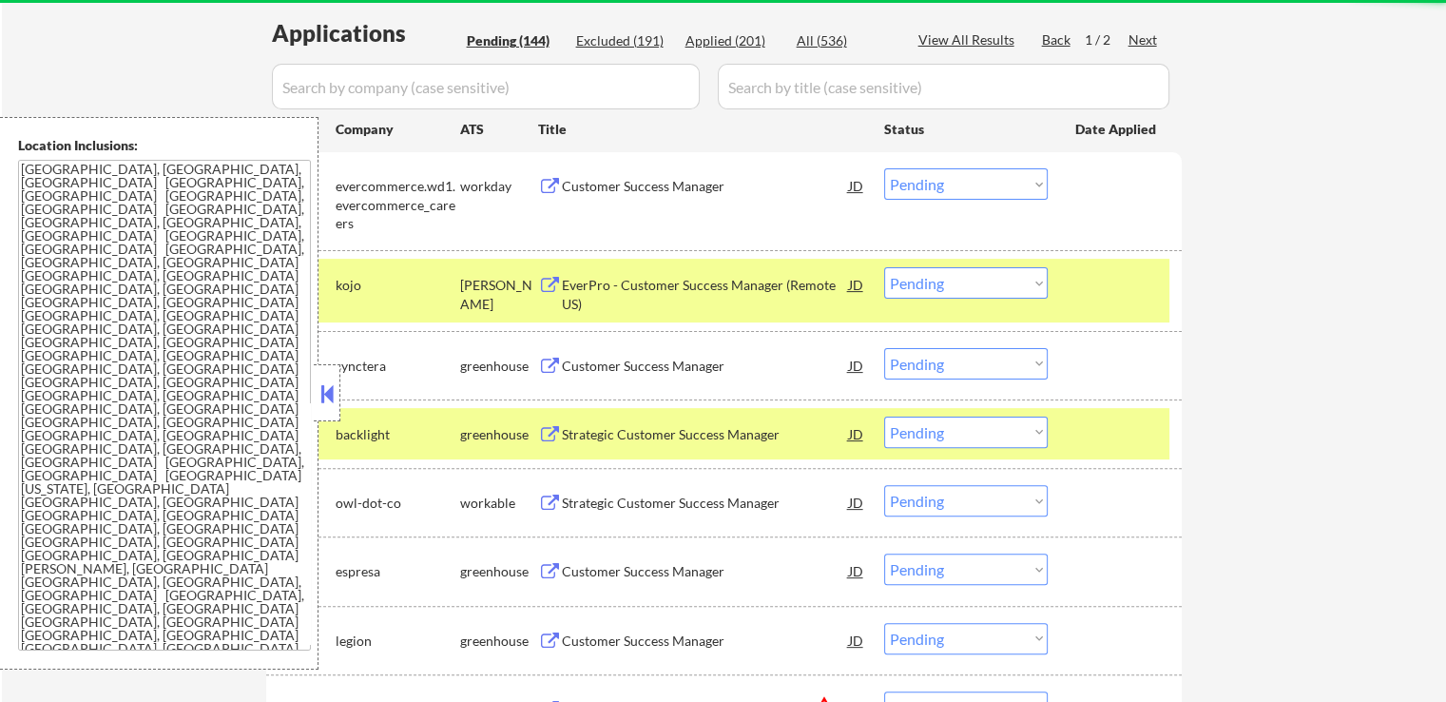
scroll to position [571, 0]
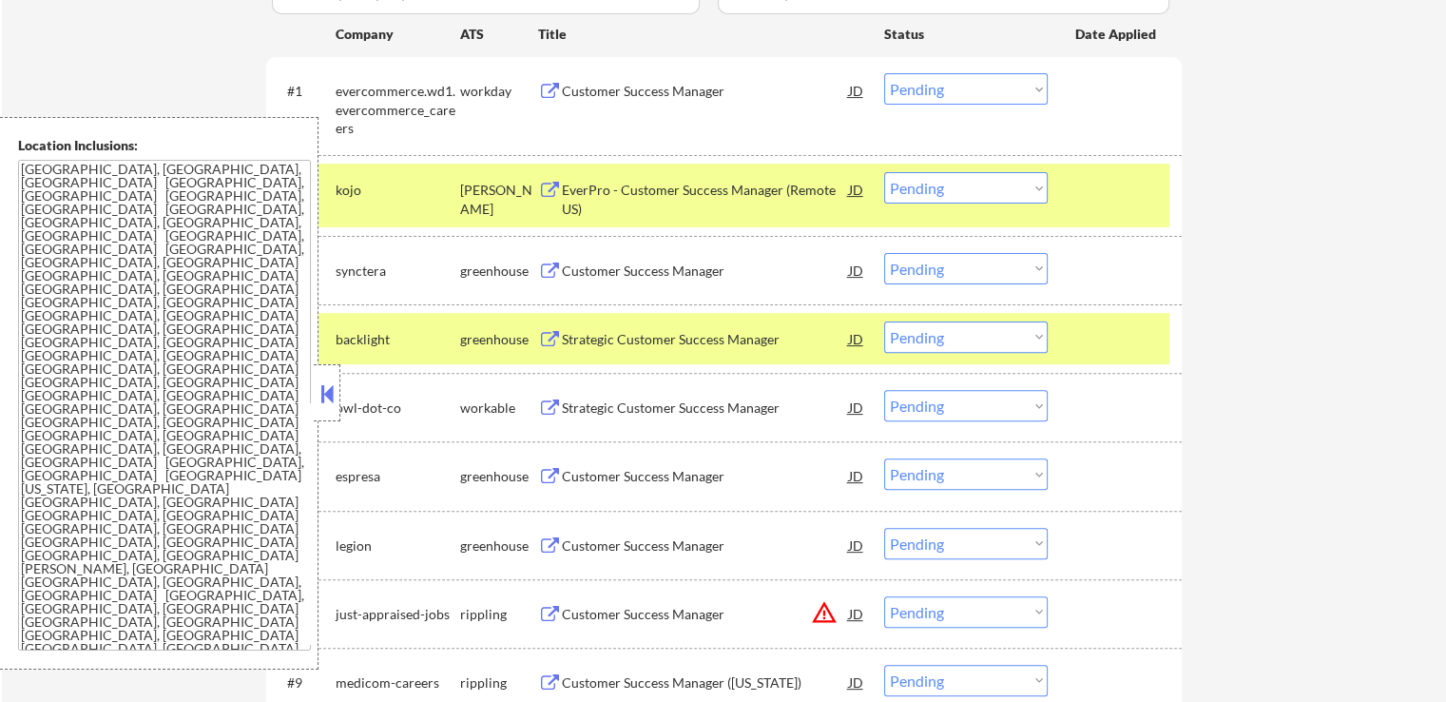
click at [958, 262] on select "Choose an option... Pending Applied Excluded (Questions) Excluded (Expired) Exc…" at bounding box center [966, 268] width 164 height 31
click at [973, 192] on select "Choose an option... Pending Applied Excluded (Questions) Excluded (Expired) Exc…" at bounding box center [966, 187] width 164 height 31
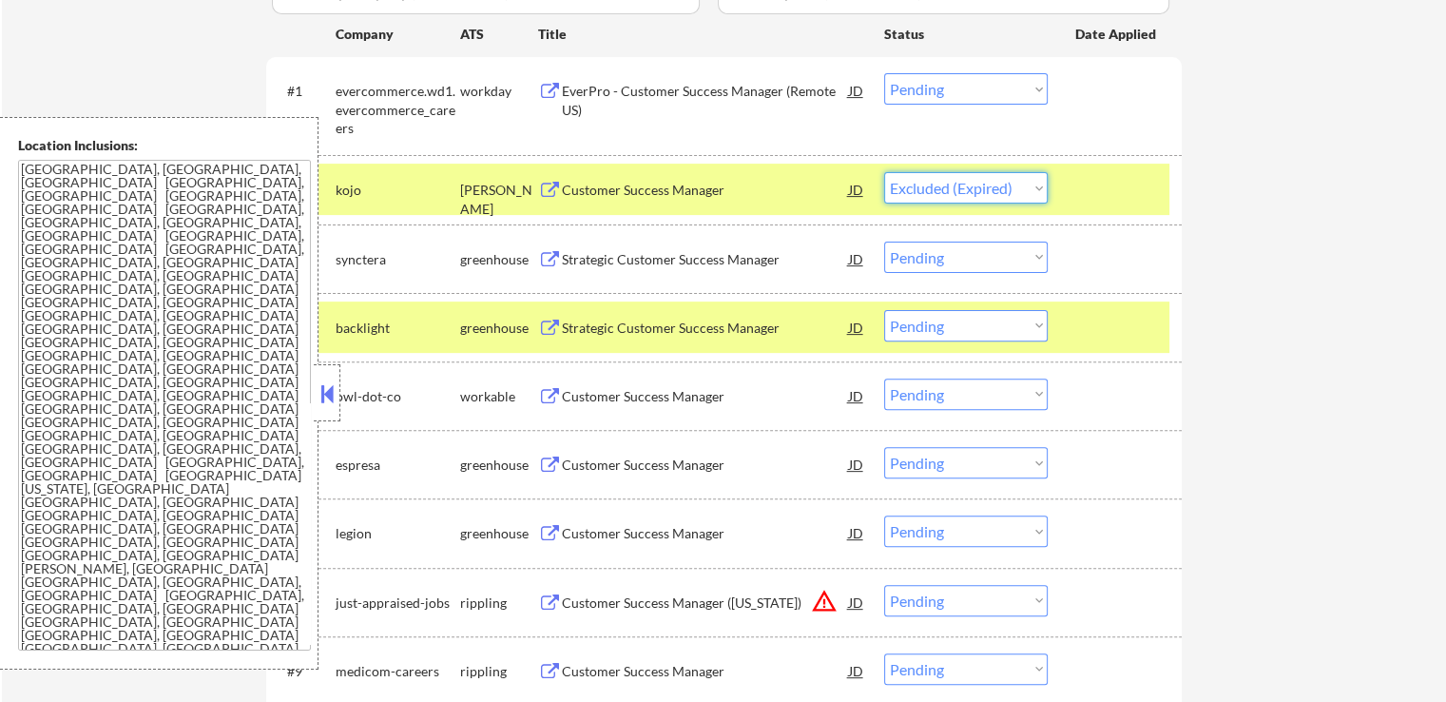
click at [884, 172] on select "Choose an option... Pending Applied Excluded (Questions) Excluded (Expired) Exc…" at bounding box center [966, 187] width 164 height 31
click at [814, 259] on div "Strategic Customer Success Manager" at bounding box center [705, 259] width 287 height 19
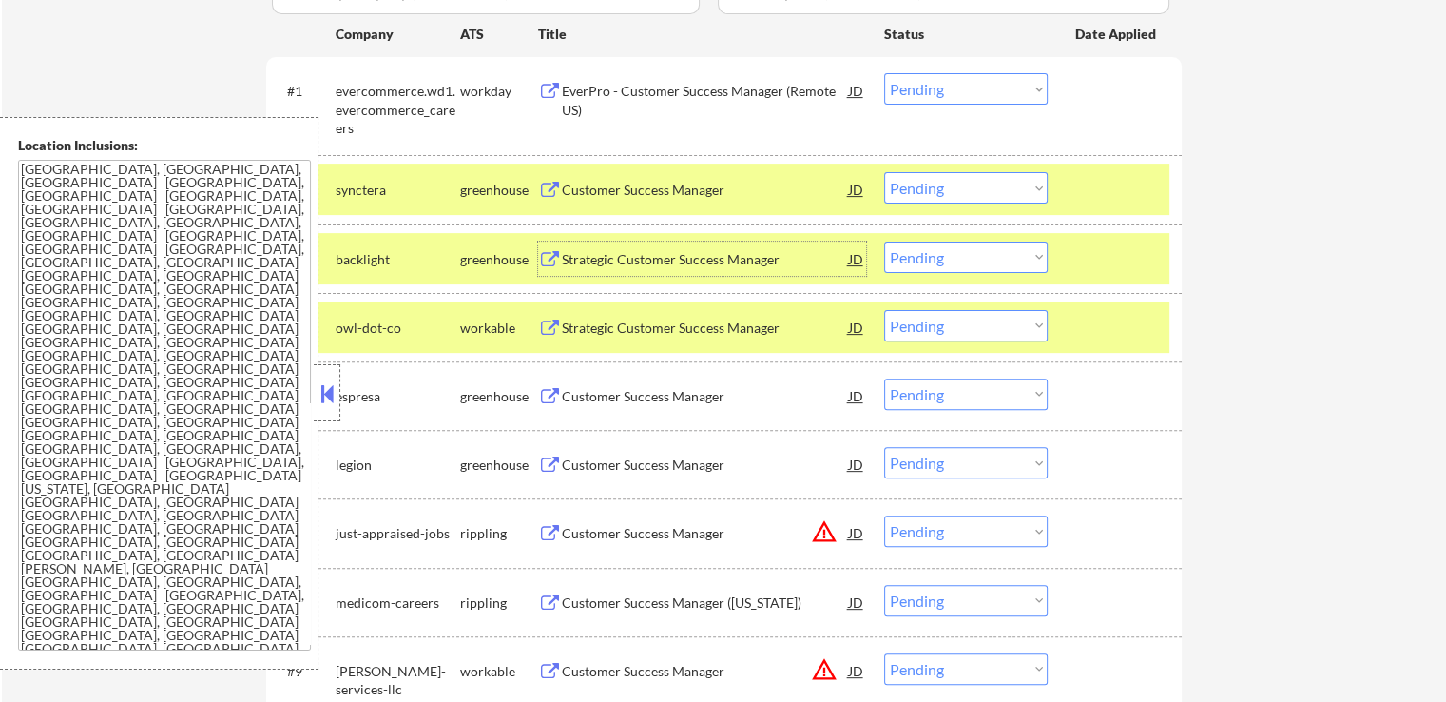
click at [738, 266] on div "Strategic Customer Success Manager" at bounding box center [705, 259] width 287 height 19
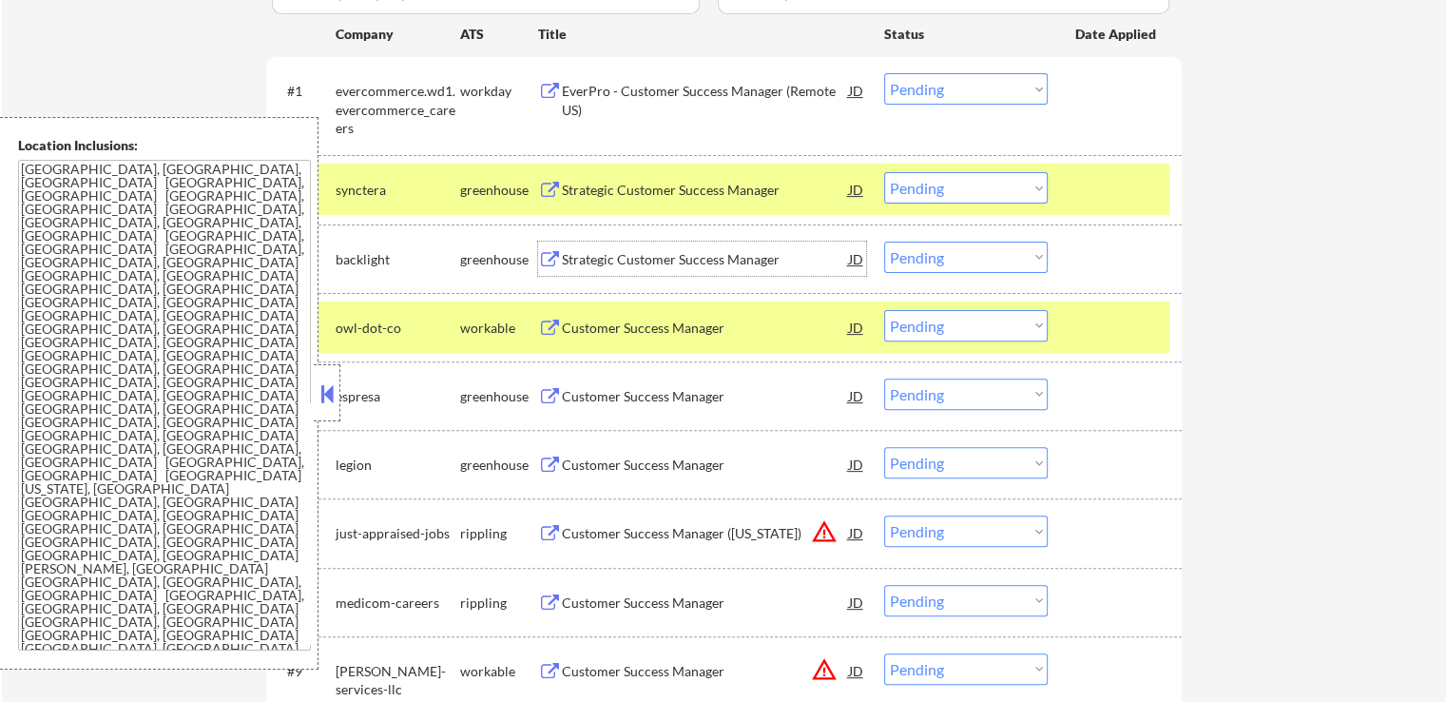
drag, startPoint x: 957, startPoint y: 187, endPoint x: 951, endPoint y: 203, distance: 16.2
click at [956, 187] on select "Choose an option... Pending Applied Excluded (Questions) Excluded (Expired) Exc…" at bounding box center [966, 187] width 164 height 31
click at [884, 172] on select "Choose an option... Pending Applied Excluded (Questions) Excluded (Expired) Exc…" at bounding box center [966, 187] width 164 height 31
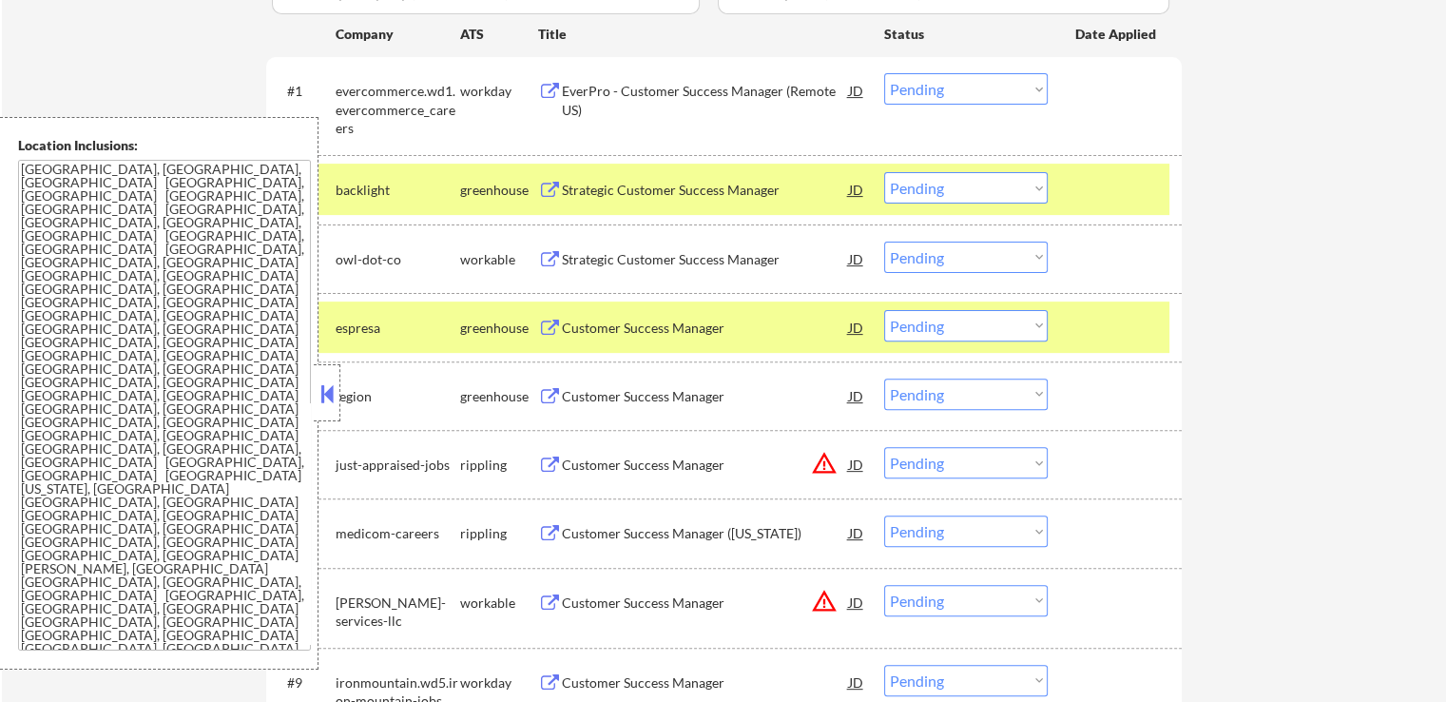
click at [726, 251] on div "Strategic Customer Success Manager" at bounding box center [705, 259] width 287 height 19
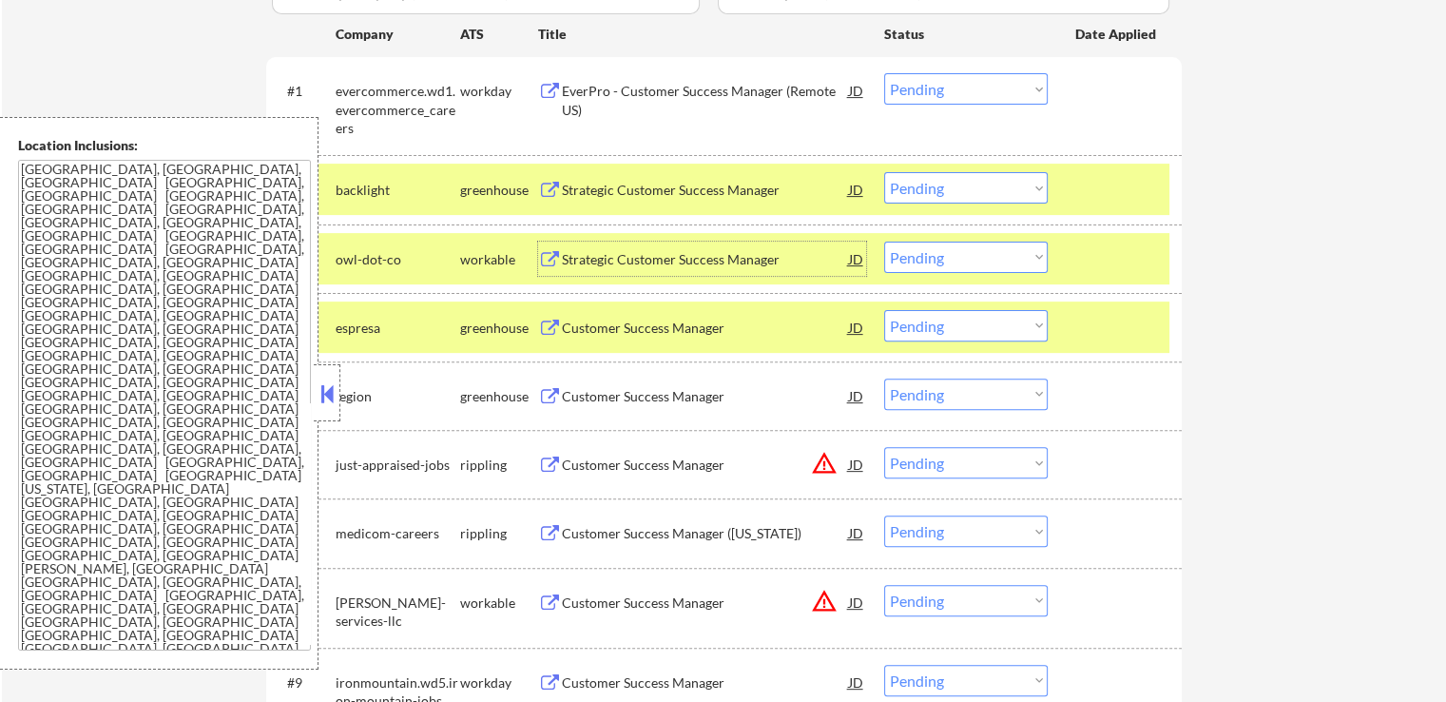
click at [938, 190] on select "Choose an option... Pending Applied Excluded (Questions) Excluded (Expired) Exc…" at bounding box center [966, 187] width 164 height 31
click at [884, 172] on select "Choose an option... Pending Applied Excluded (Questions) Excluded (Expired) Exc…" at bounding box center [966, 187] width 164 height 31
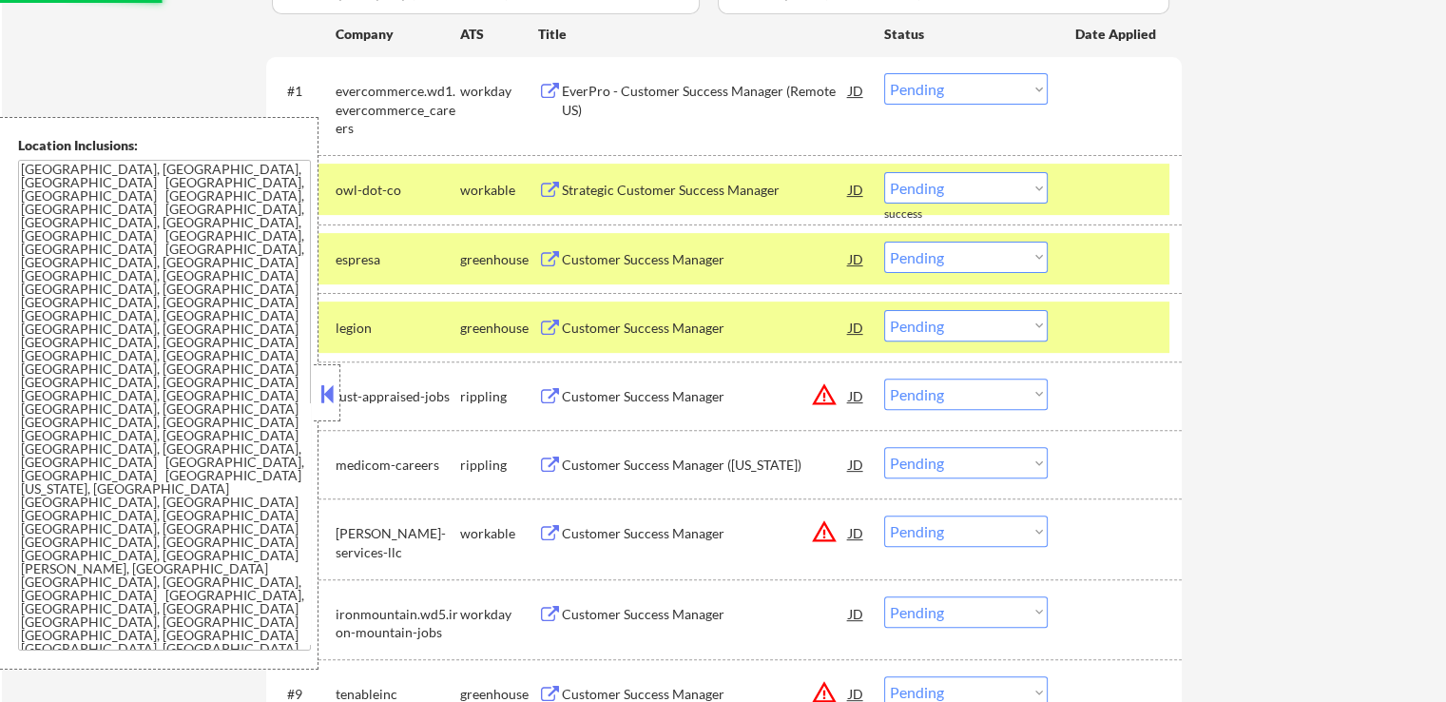
click at [708, 256] on div "Customer Success Manager" at bounding box center [705, 259] width 287 height 19
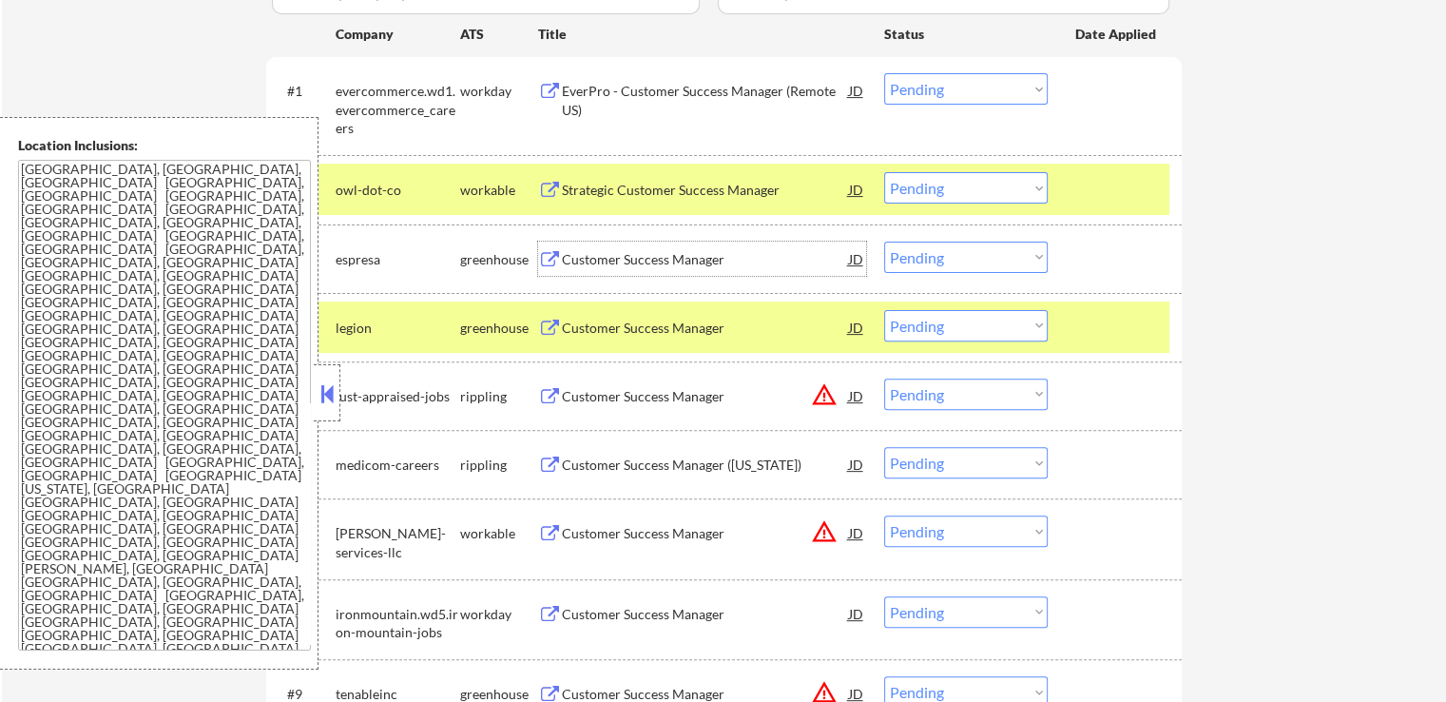
click at [969, 195] on select "Choose an option... Pending Applied Excluded (Questions) Excluded (Expired) Exc…" at bounding box center [966, 187] width 164 height 31
click at [884, 172] on select "Choose an option... Pending Applied Excluded (Questions) Excluded (Expired) Exc…" at bounding box center [966, 187] width 164 height 31
click at [762, 332] on div "Customer Success Manager" at bounding box center [705, 328] width 287 height 19
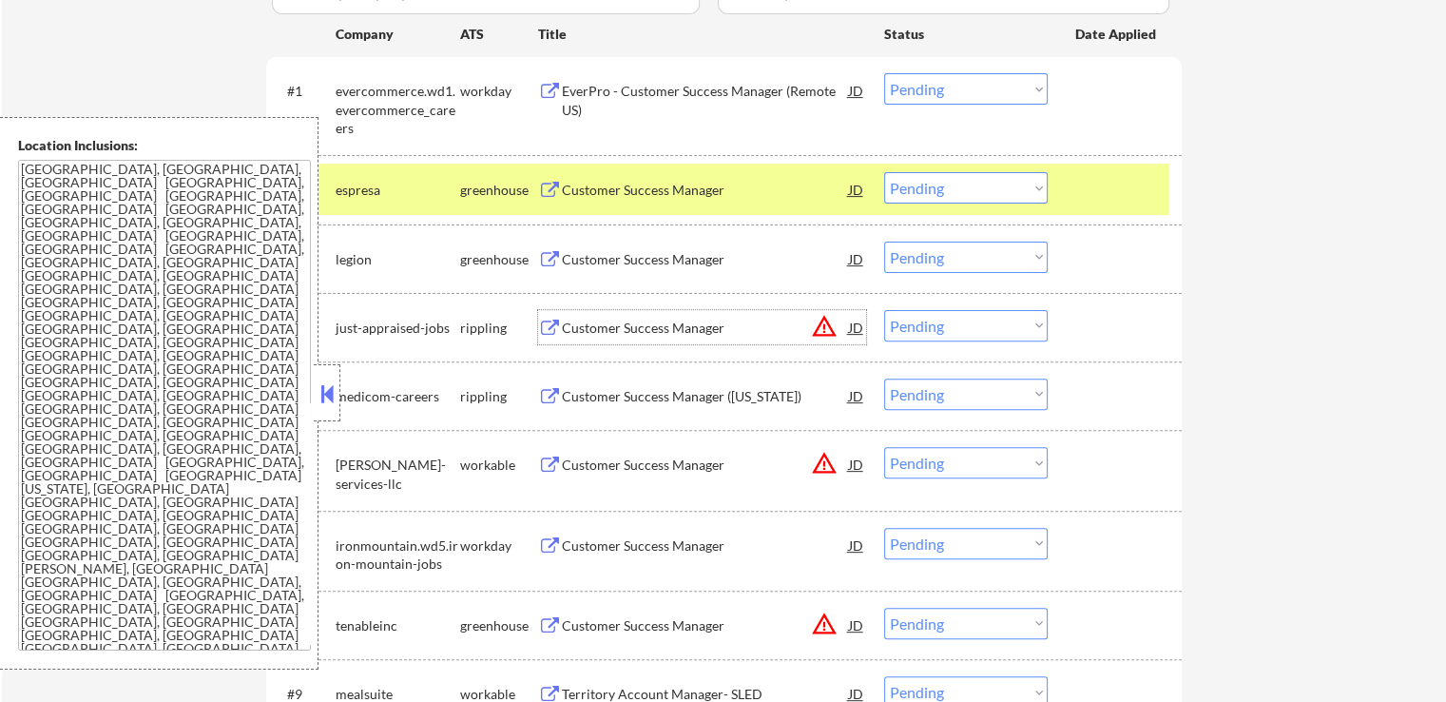
click at [934, 186] on select "Choose an option... Pending Applied Excluded (Questions) Excluded (Expired) Exc…" at bounding box center [966, 187] width 164 height 31
click at [884, 172] on select "Choose an option... Pending Applied Excluded (Questions) Excluded (Expired) Exc…" at bounding box center [966, 187] width 164 height 31
select select ""pending""
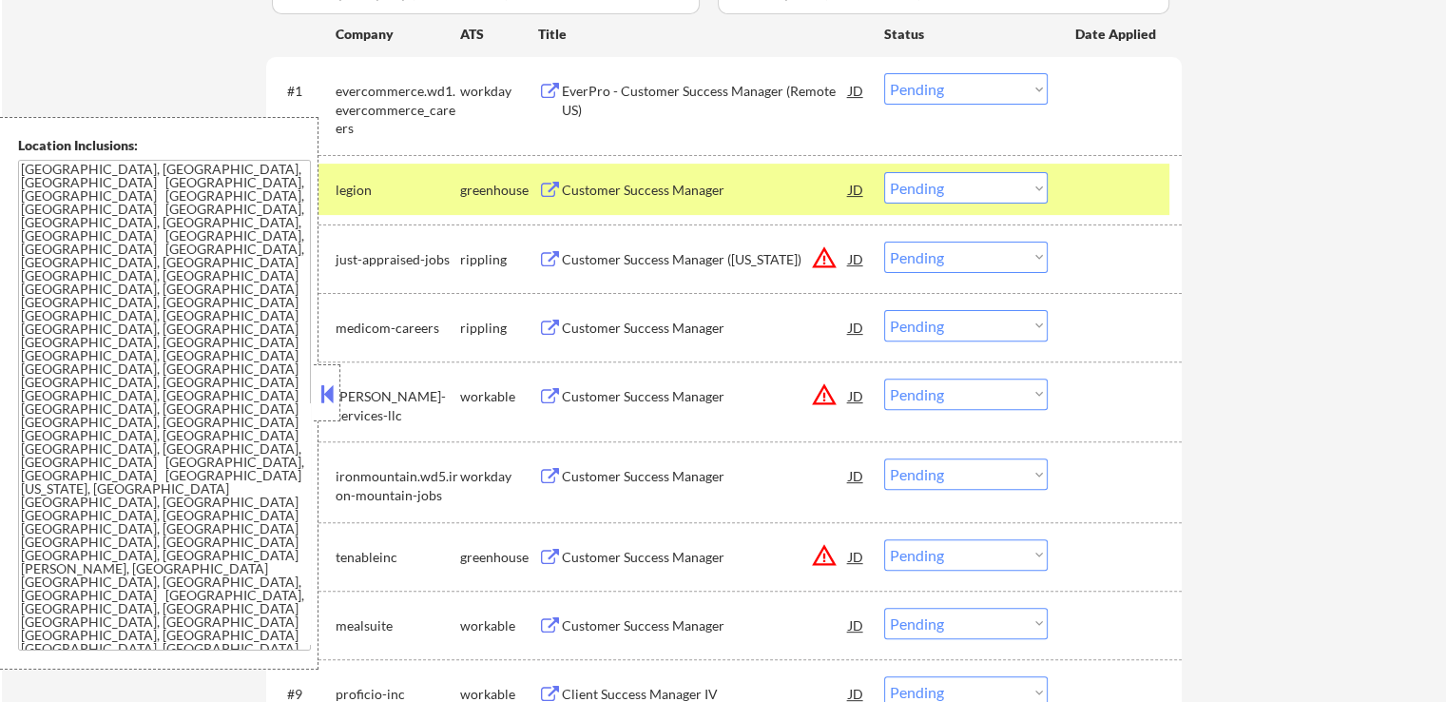
click at [949, 259] on select "Choose an option... Pending Applied Excluded (Questions) Excluded (Expired) Exc…" at bounding box center [966, 257] width 164 height 31
click at [884, 242] on select "Choose an option... Pending Applied Excluded (Questions) Excluded (Expired) Exc…" at bounding box center [966, 257] width 164 height 31
click at [724, 328] on div "Customer Success Manager" at bounding box center [705, 328] width 287 height 19
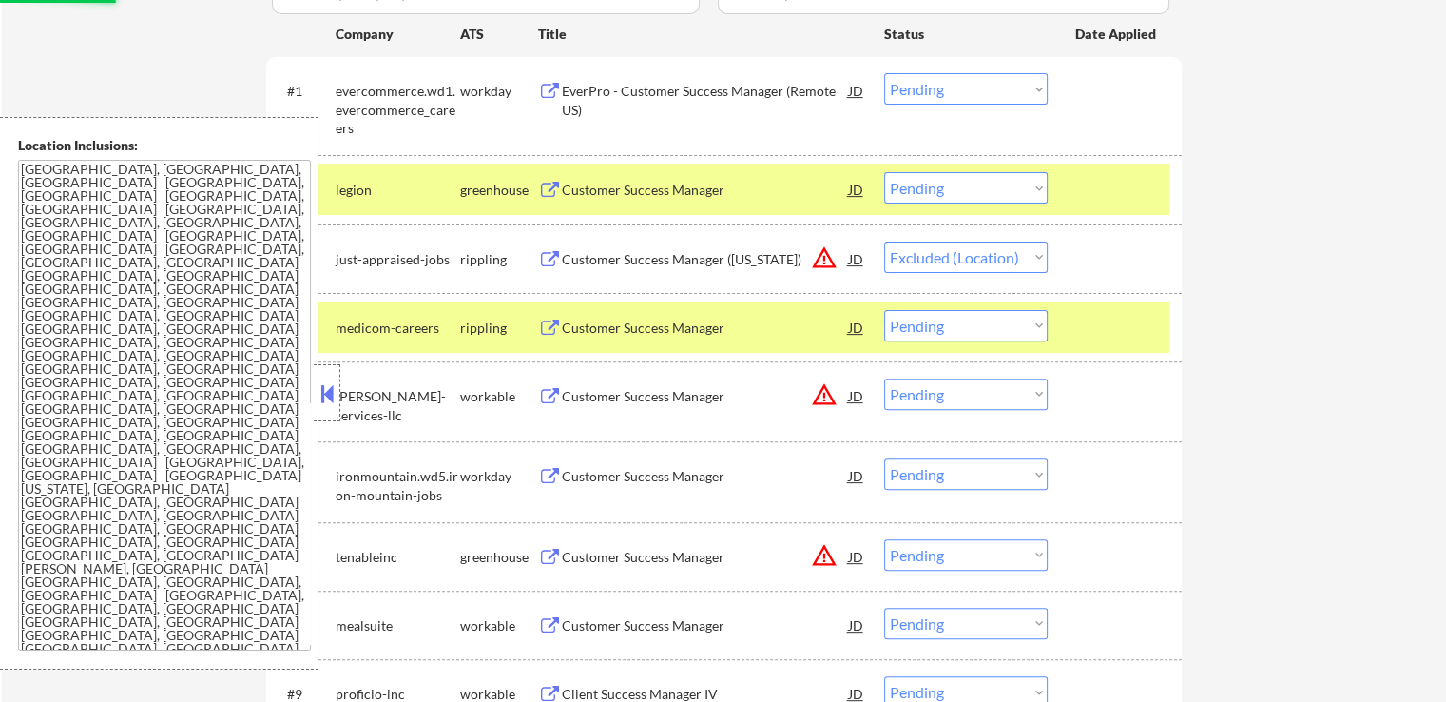
select select ""pending""
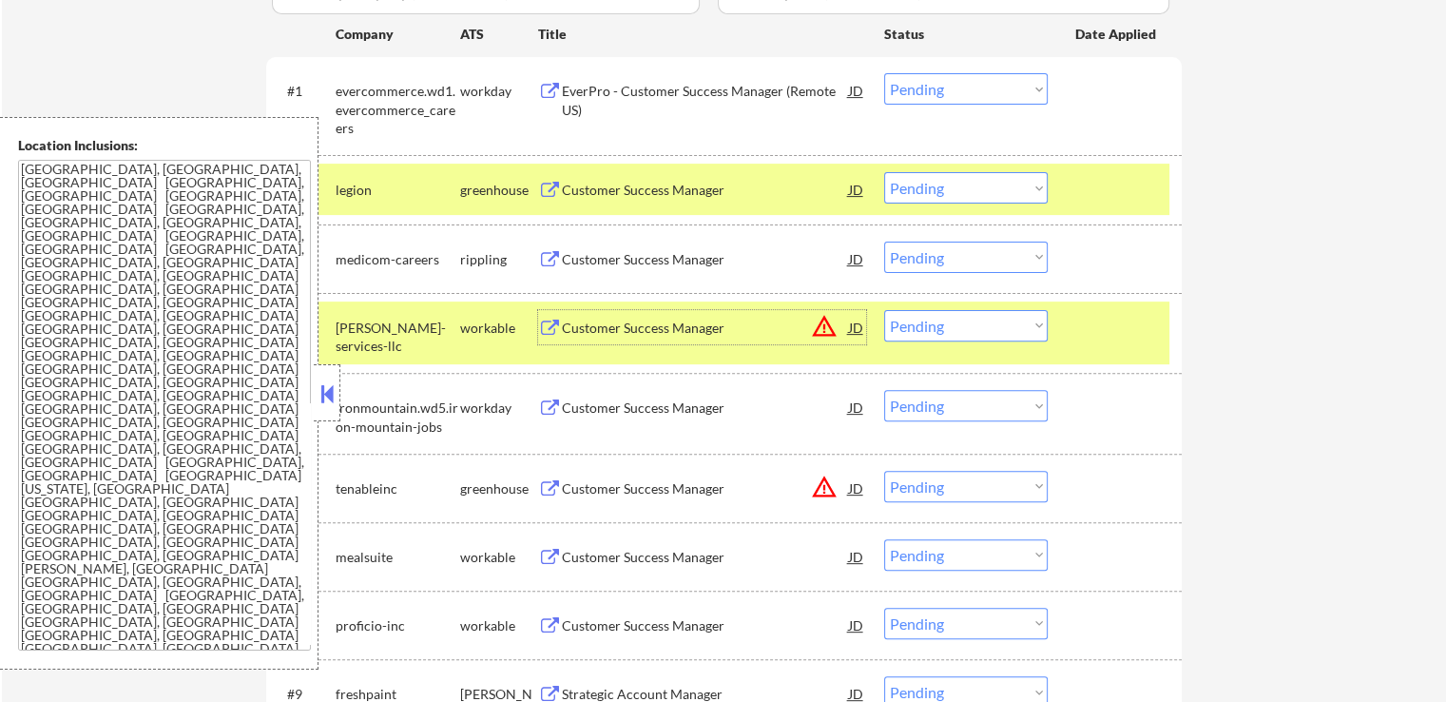
click at [947, 184] on select "Choose an option... Pending Applied Excluded (Questions) Excluded (Expired) Exc…" at bounding box center [966, 187] width 164 height 31
click at [884, 172] on select "Choose an option... Pending Applied Excluded (Questions) Excluded (Expired) Exc…" at bounding box center [966, 187] width 164 height 31
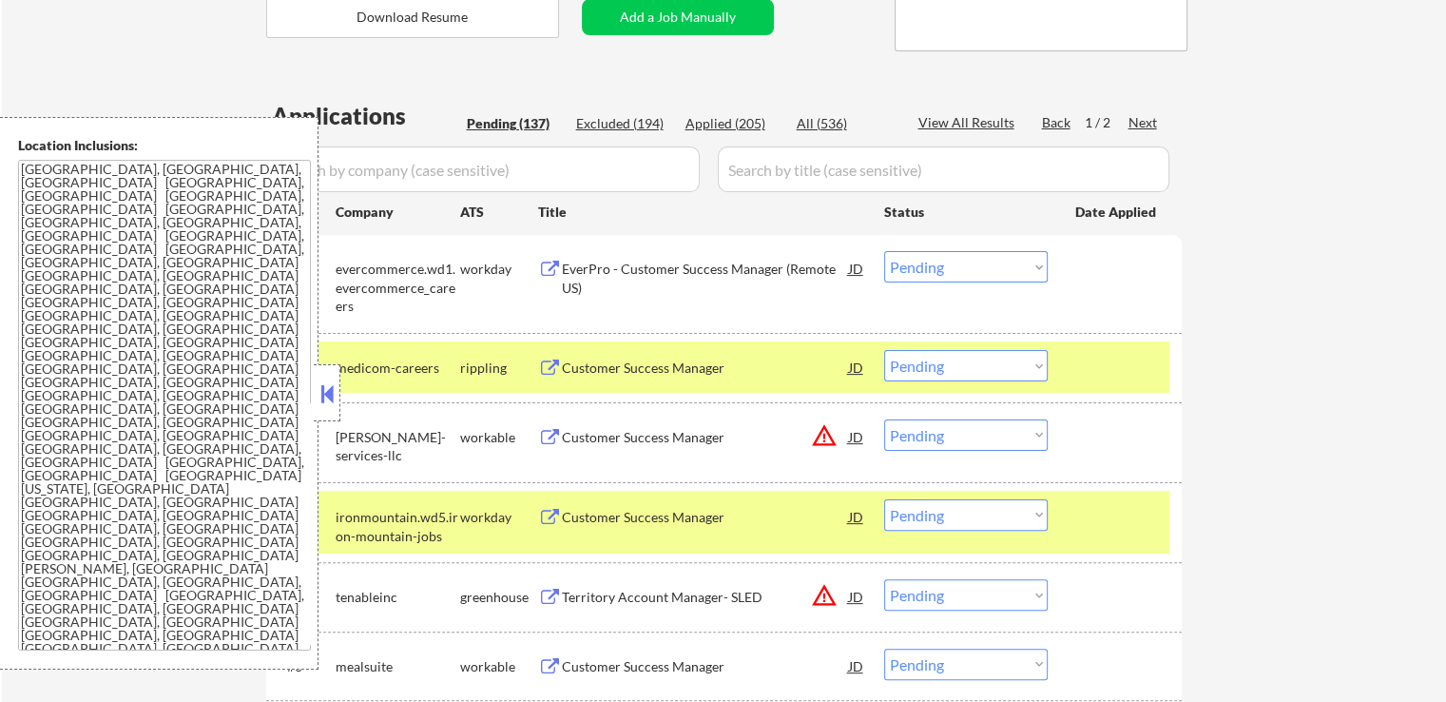
scroll to position [475, 0]
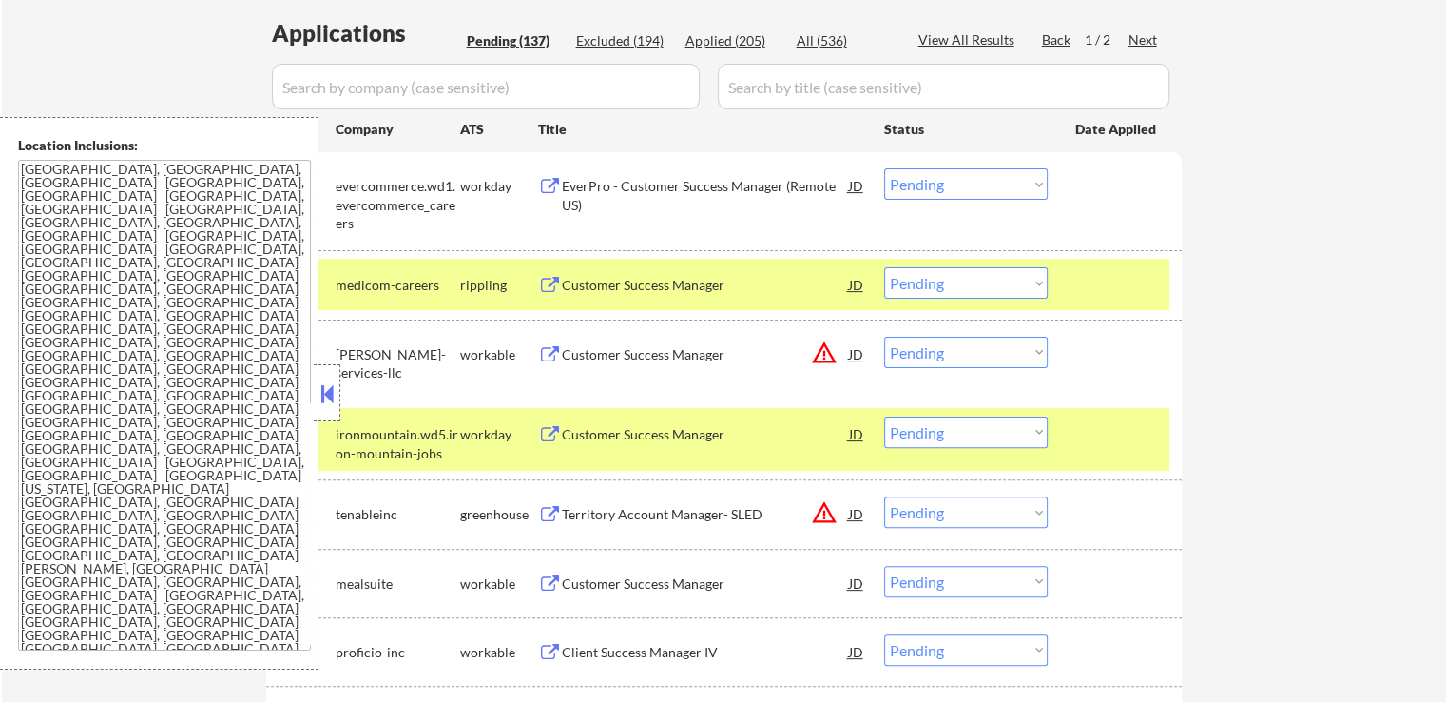
drag, startPoint x: 938, startPoint y: 283, endPoint x: 928, endPoint y: 295, distance: 14.9
click at [936, 284] on select "Choose an option... Pending Applied Excluded (Questions) Excluded (Expired) Exc…" at bounding box center [966, 282] width 164 height 31
click at [884, 267] on select "Choose an option... Pending Applied Excluded (Questions) Excluded (Expired) Exc…" at bounding box center [966, 282] width 164 height 31
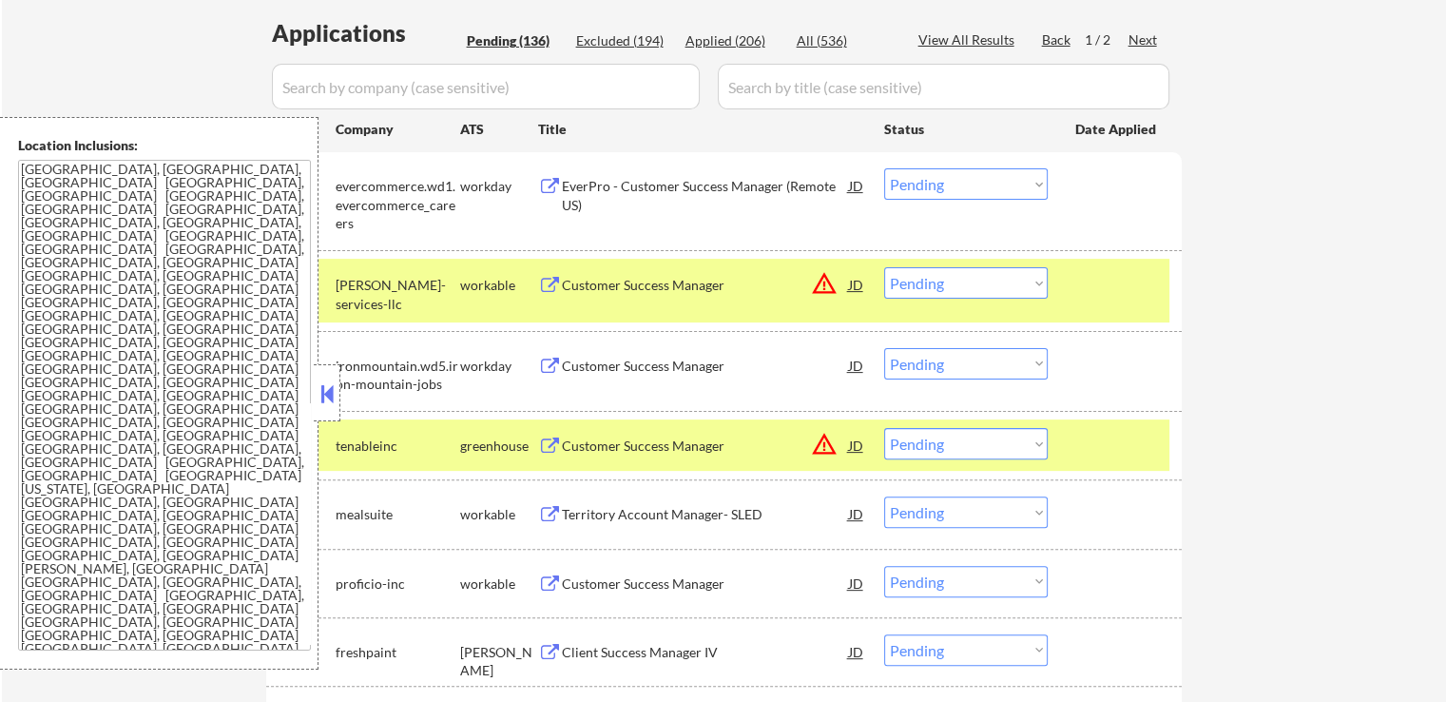
click at [939, 285] on select "Choose an option... Pending Applied Excluded (Questions) Excluded (Expired) Exc…" at bounding box center [966, 282] width 164 height 31
click at [884, 267] on select "Choose an option... Pending Applied Excluded (Questions) Excluded (Expired) Exc…" at bounding box center [966, 282] width 164 height 31
select select ""pending""
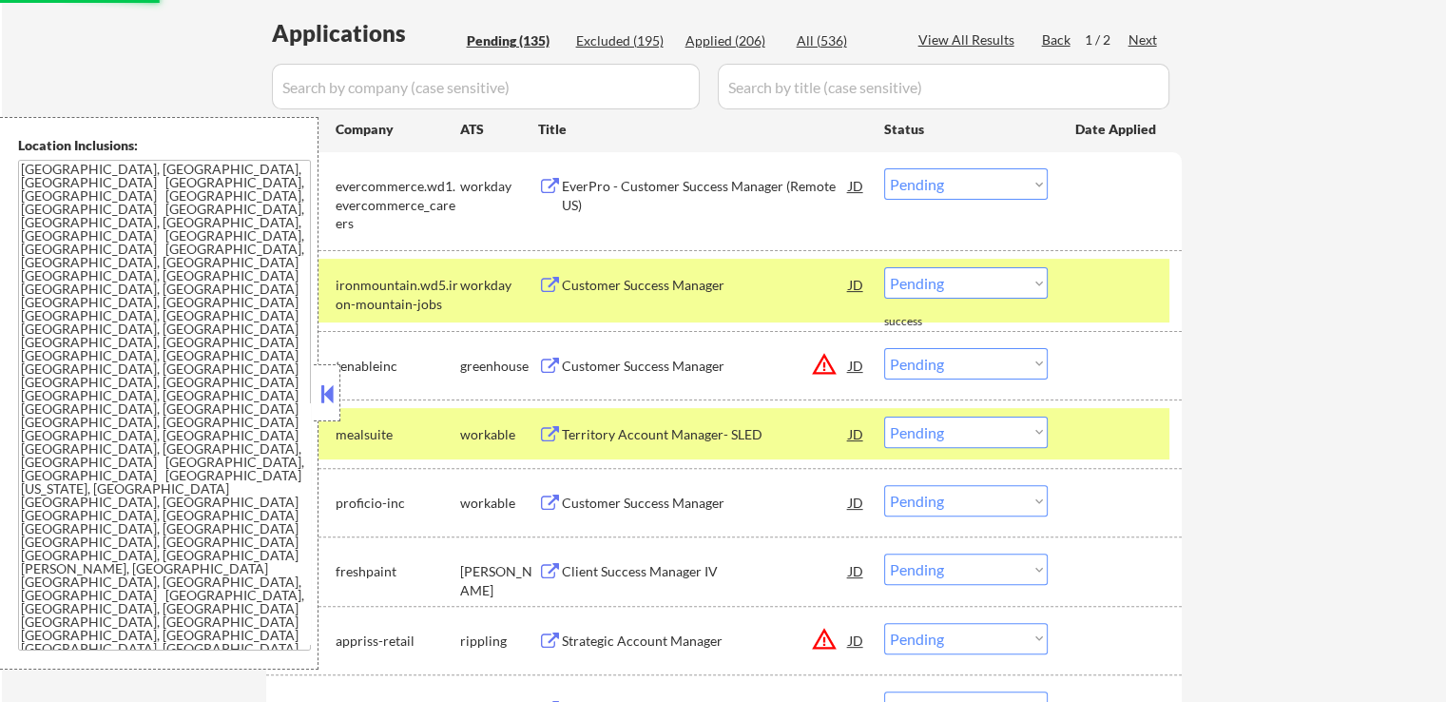
click at [938, 363] on select "Choose an option... Pending Applied Excluded (Questions) Excluded (Expired) Exc…" at bounding box center [966, 363] width 164 height 31
click at [884, 348] on select "Choose an option... Pending Applied Excluded (Questions) Excluded (Expired) Exc…" at bounding box center [966, 363] width 164 height 31
click at [690, 359] on div "Customer Success Manager" at bounding box center [705, 366] width 287 height 19
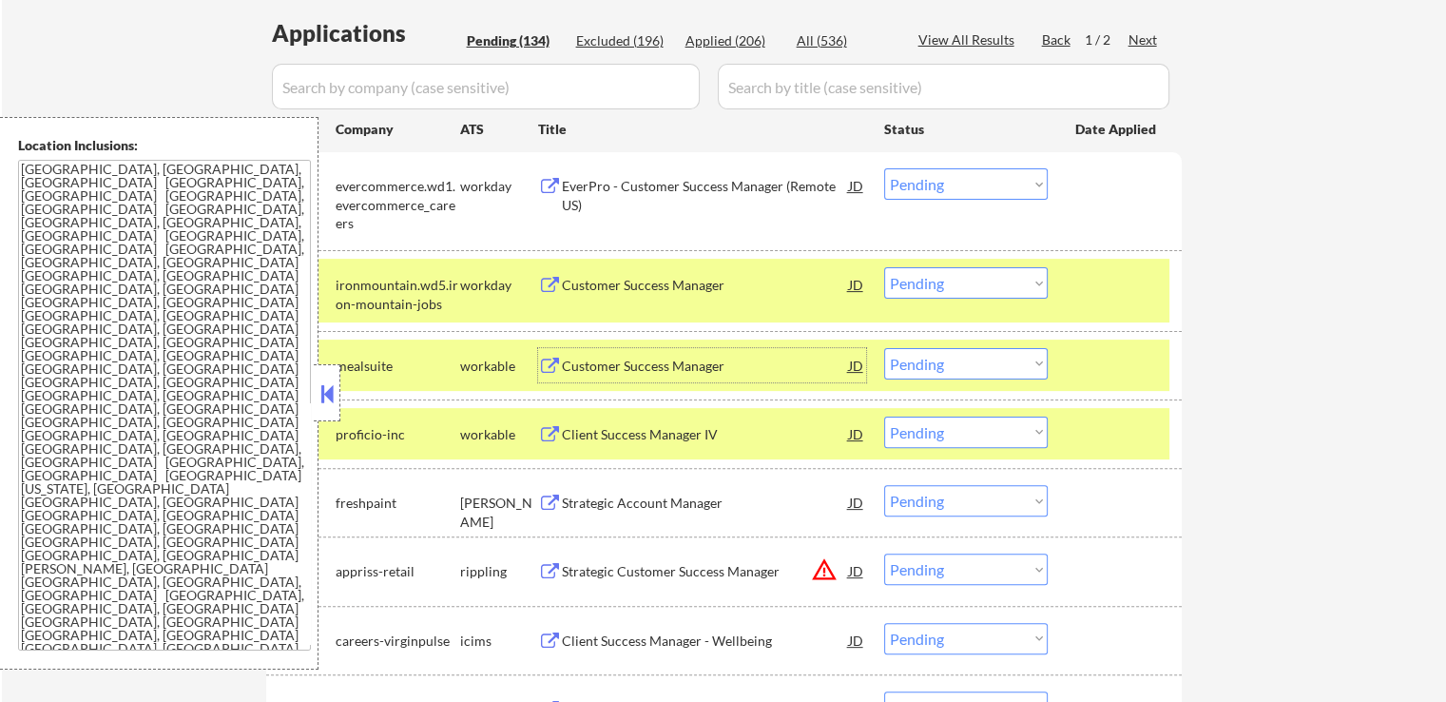
click at [706, 432] on div "Client Success Manager IV" at bounding box center [705, 434] width 287 height 19
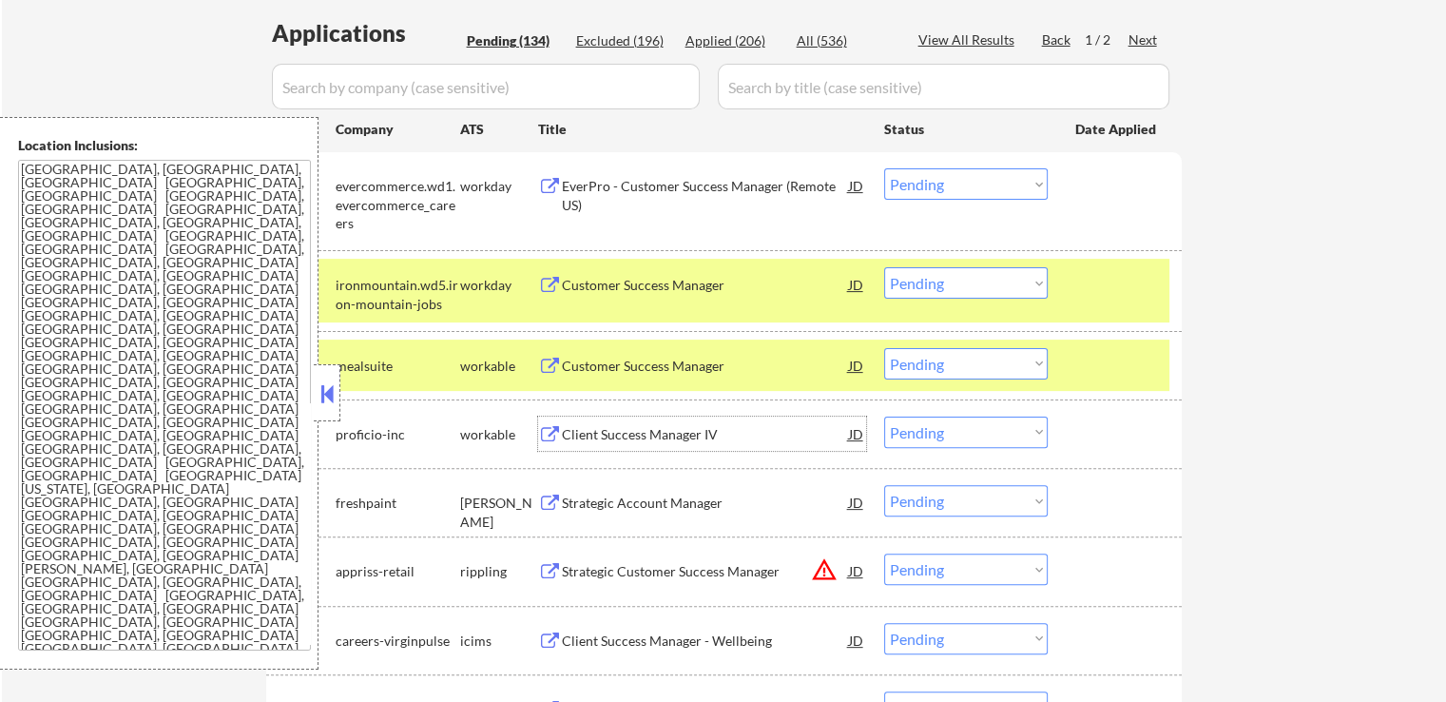
scroll to position [571, 0]
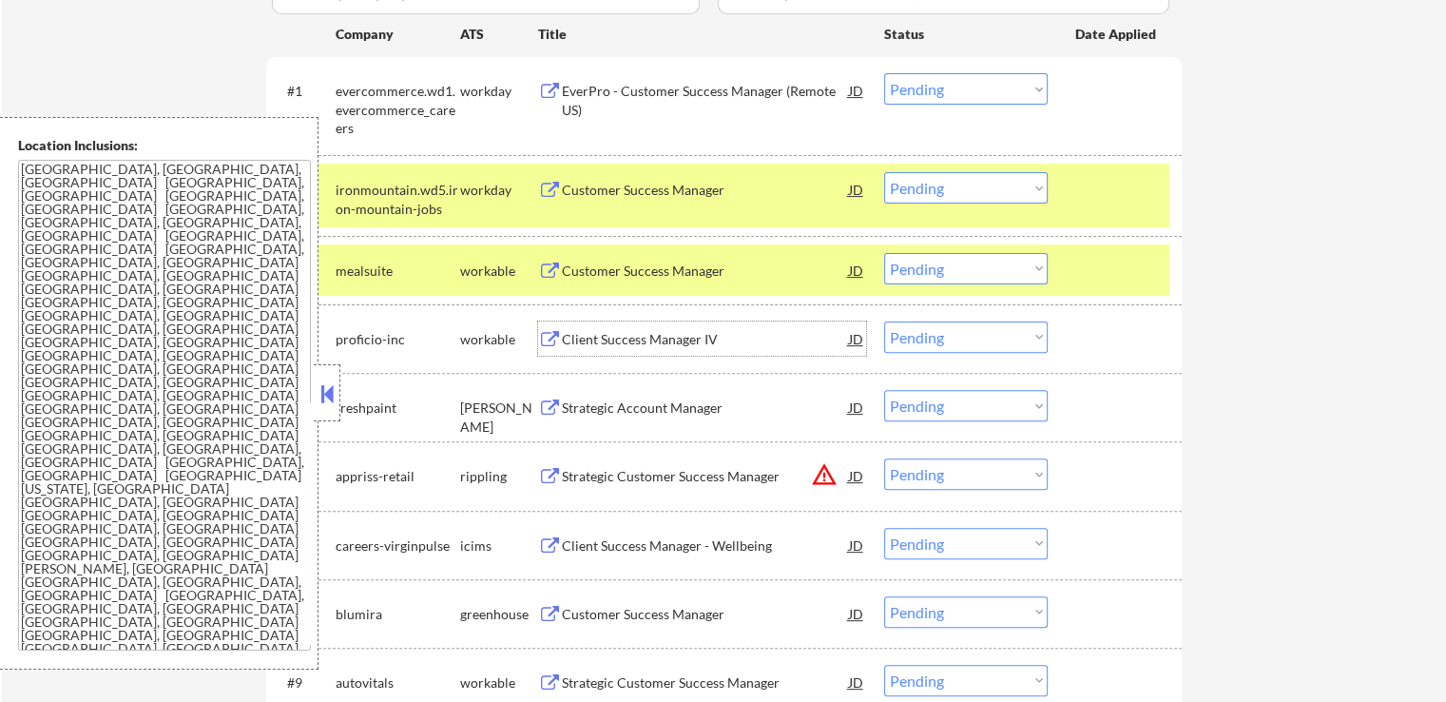
click at [934, 271] on select "Choose an option... Pending Applied Excluded (Questions) Excluded (Expired) Exc…" at bounding box center [966, 268] width 164 height 31
click at [884, 253] on select "Choose an option... Pending Applied Excluded (Questions) Excluded (Expired) Exc…" at bounding box center [966, 268] width 164 height 31
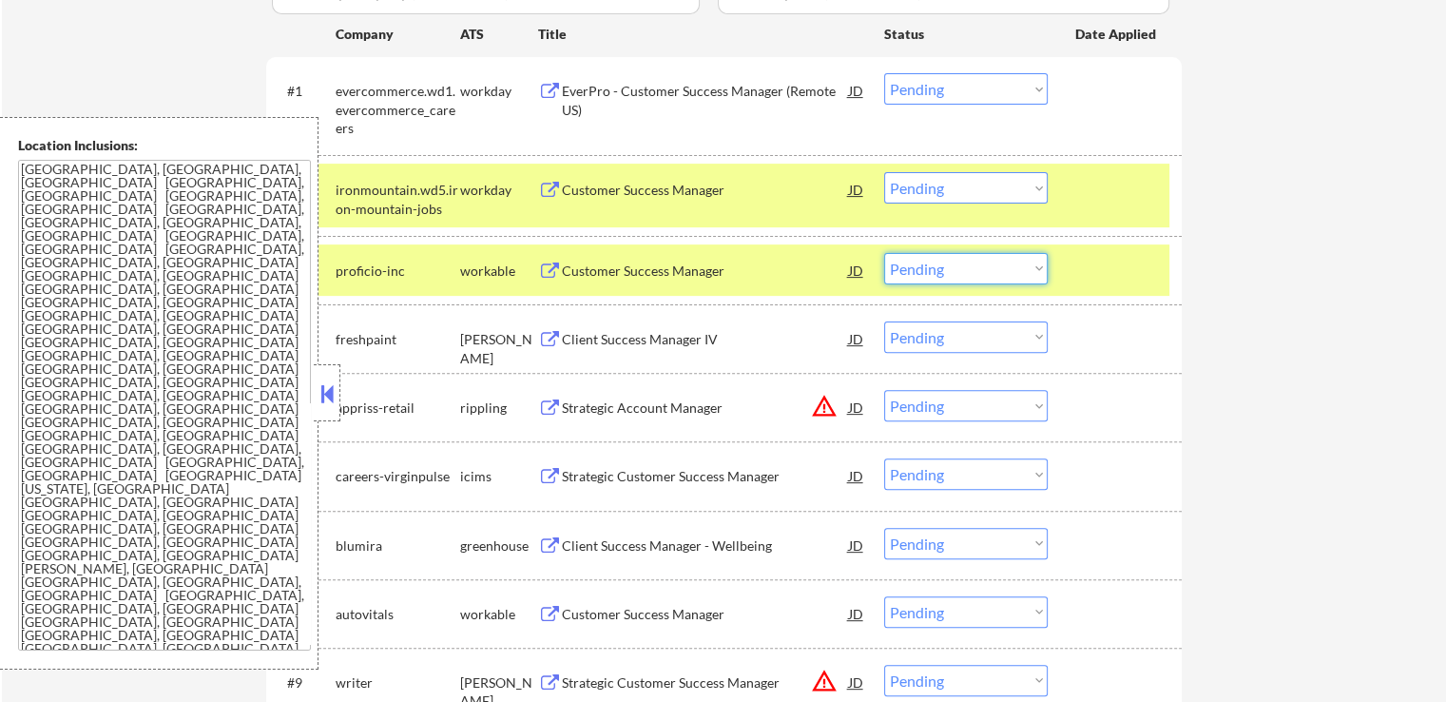
click at [957, 271] on select "Choose an option... Pending Applied Excluded (Questions) Excluded (Expired) Exc…" at bounding box center [966, 268] width 164 height 31
click at [884, 253] on select "Choose an option... Pending Applied Excluded (Questions) Excluded (Expired) Exc…" at bounding box center [966, 268] width 164 height 31
click at [732, 332] on div "Strategic Account Manager" at bounding box center [705, 339] width 287 height 19
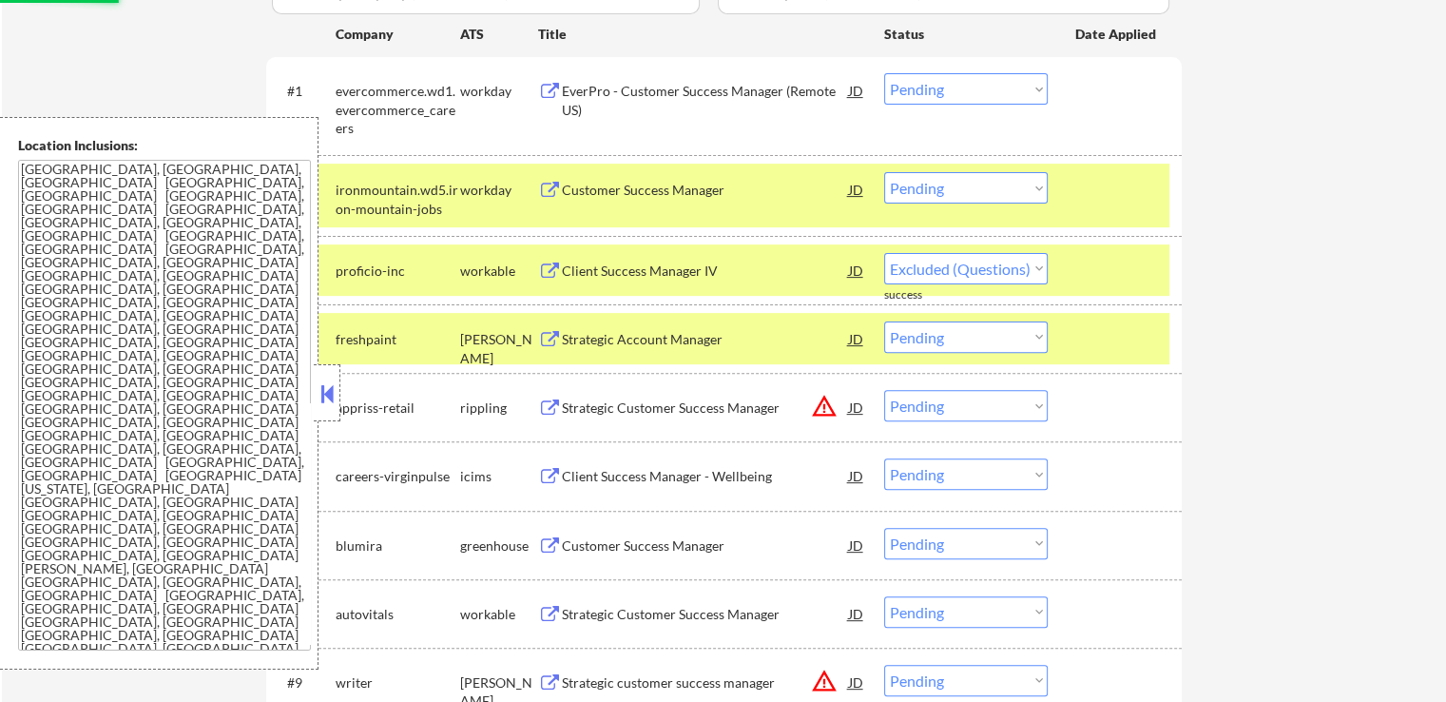
select select ""pending""
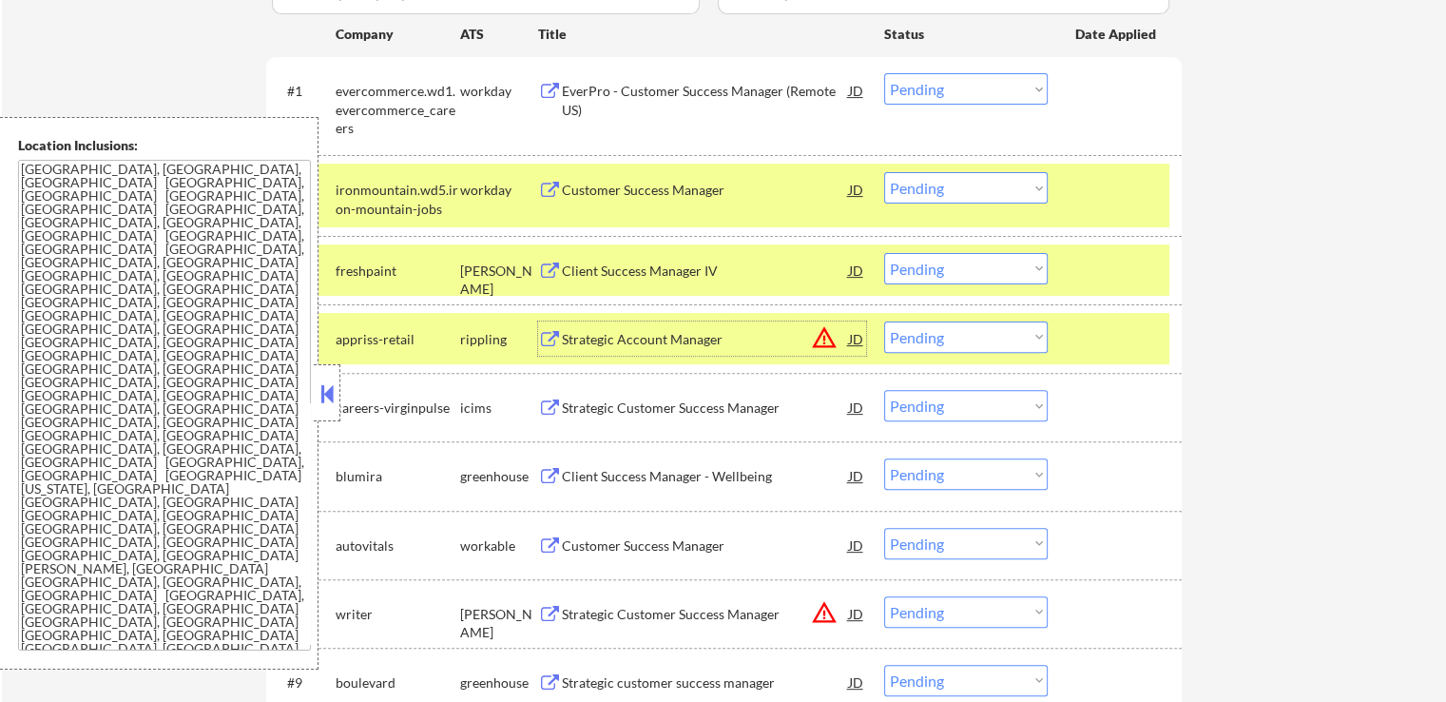
scroll to position [666, 0]
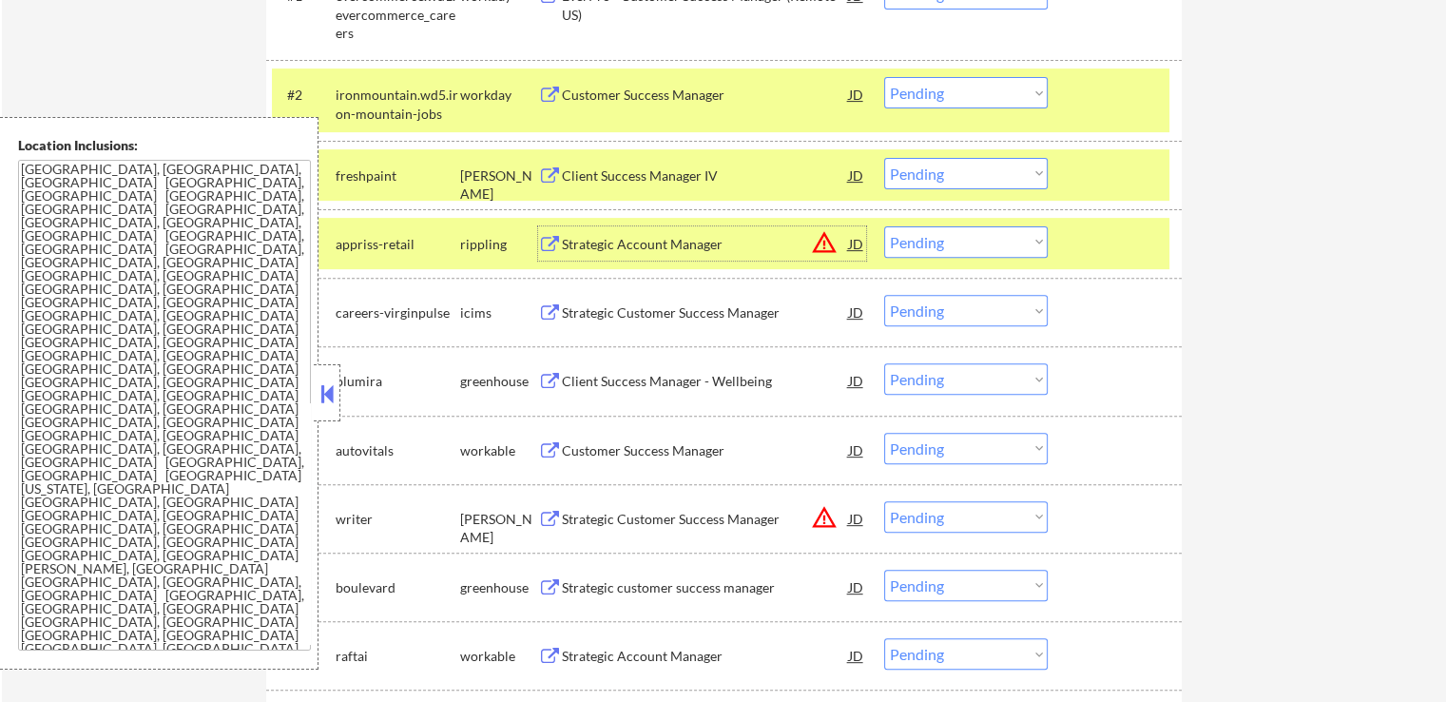
click at [958, 248] on select "Choose an option... Pending Applied Excluded (Questions) Excluded (Expired) Exc…" at bounding box center [966, 241] width 164 height 31
click at [884, 226] on select "Choose an option... Pending Applied Excluded (Questions) Excluded (Expired) Exc…" at bounding box center [966, 241] width 164 height 31
click at [741, 385] on div "Client Success Manager - Wellbeing" at bounding box center [705, 381] width 287 height 19
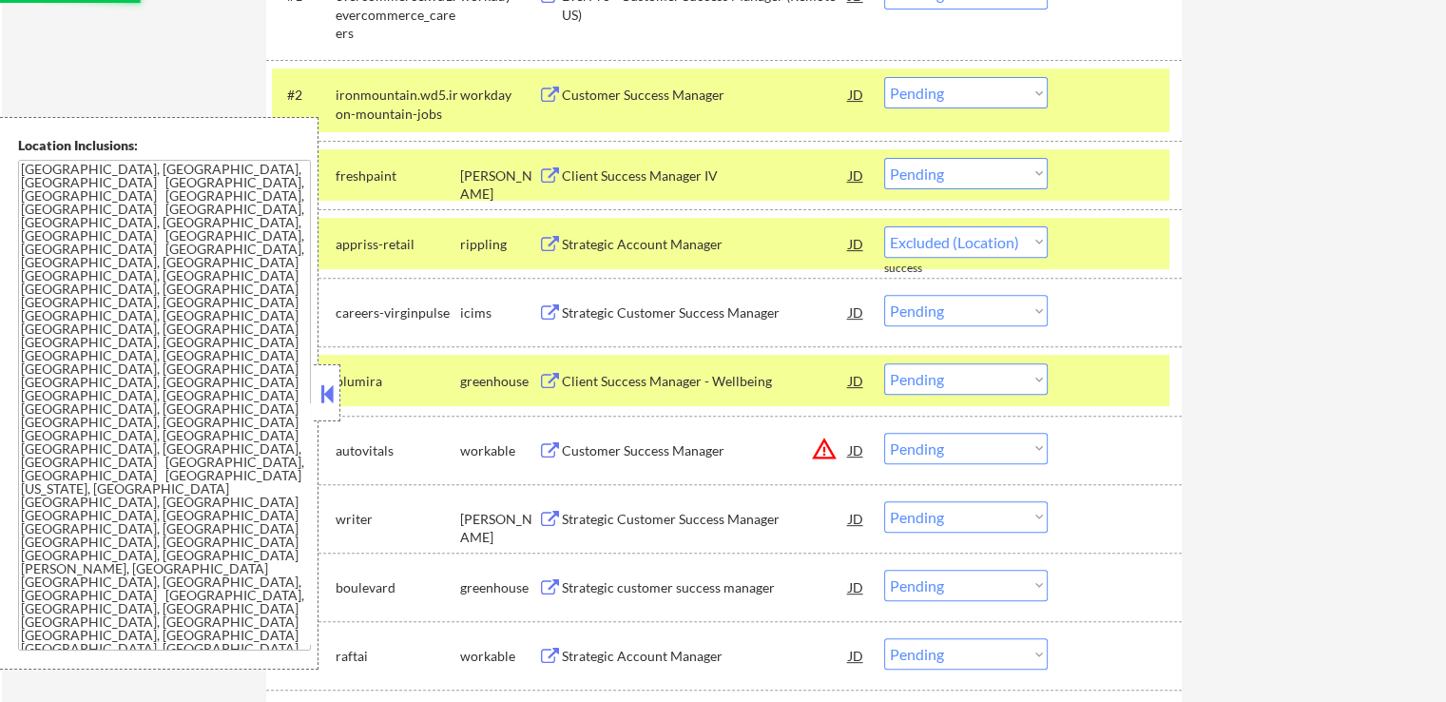
select select ""pending""
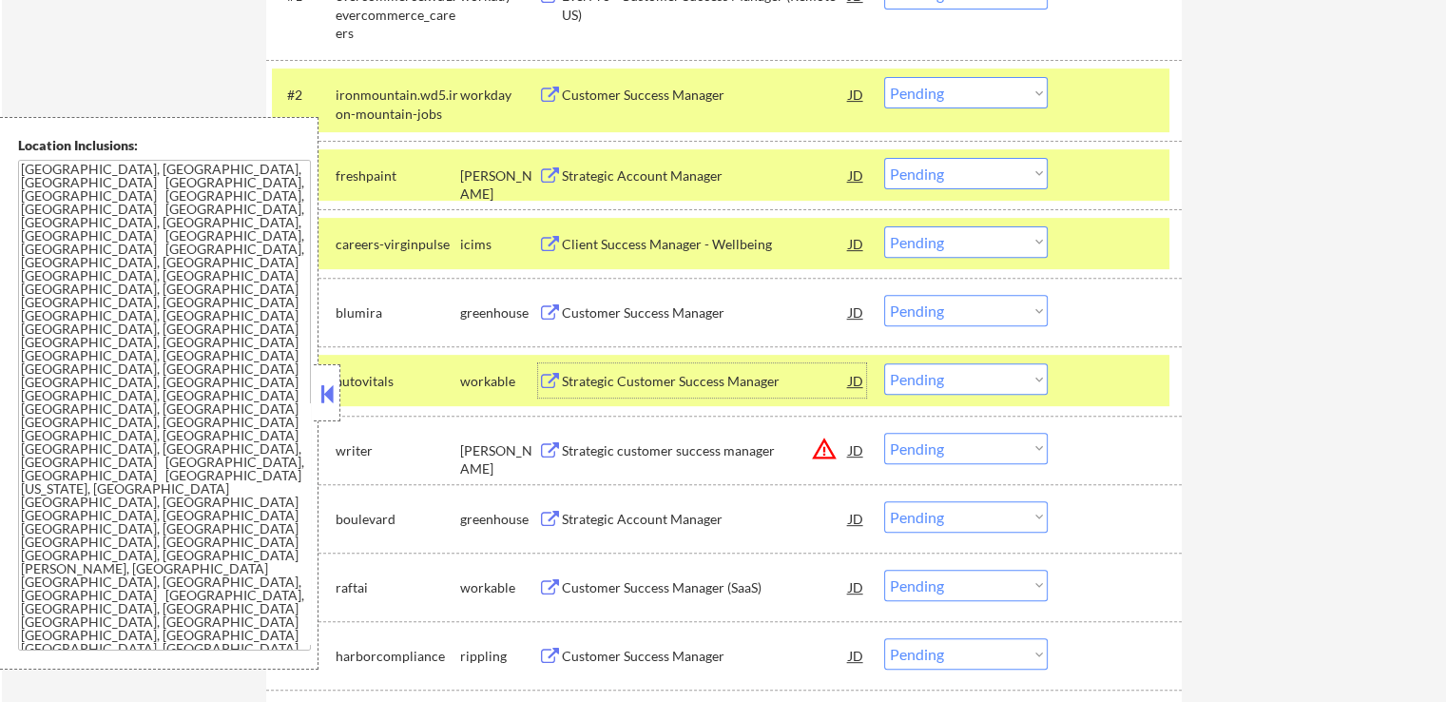
click at [960, 158] on select "Choose an option... Pending Applied Excluded (Questions) Excluded (Expired) Exc…" at bounding box center [966, 173] width 164 height 31
click at [884, 158] on select "Choose an option... Pending Applied Excluded (Questions) Excluded (Expired) Exc…" at bounding box center [966, 173] width 164 height 31
click at [928, 218] on div "#4 careers-virginpulse icims Client Success Manager - Wellbeing JD warning_ambe…" at bounding box center [721, 243] width 898 height 51
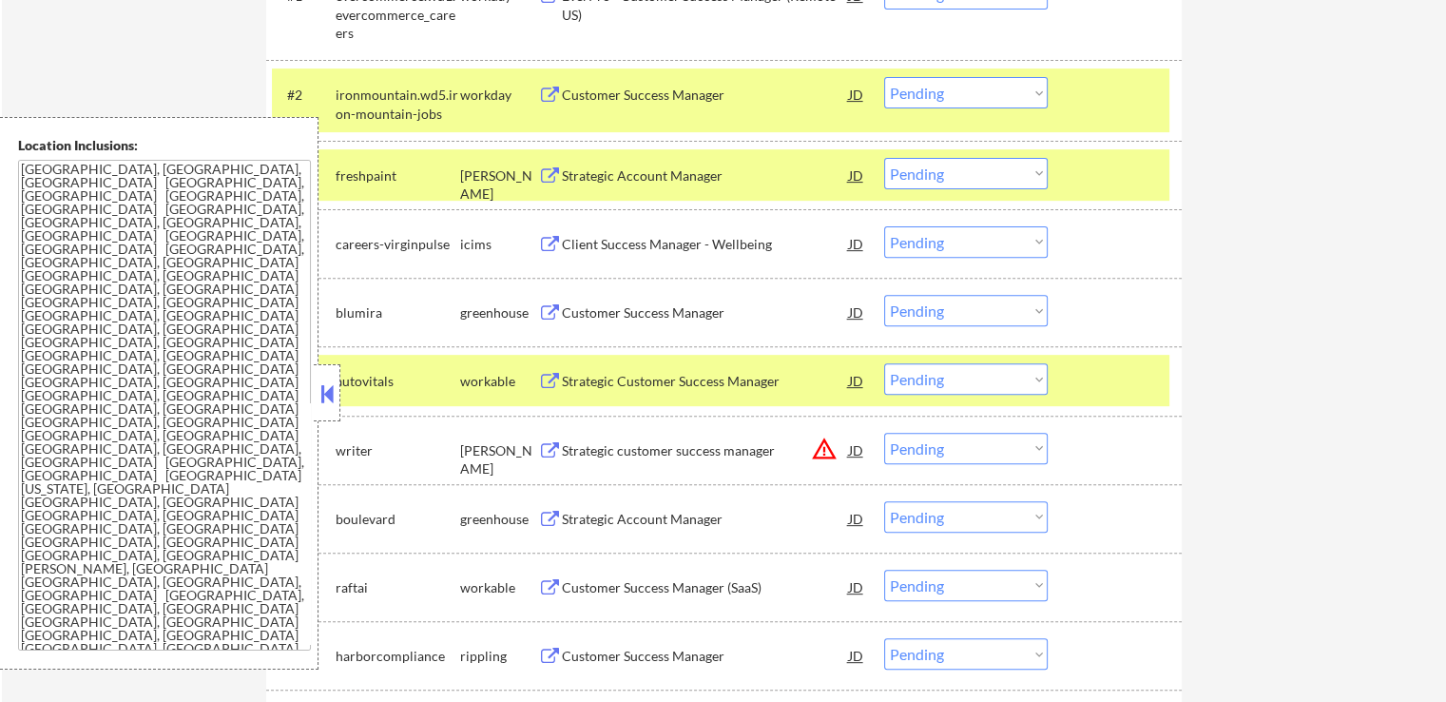
click at [938, 176] on select "Choose an option... Pending Applied Excluded (Questions) Excluded (Expired) Exc…" at bounding box center [966, 173] width 164 height 31
click at [884, 158] on select "Choose an option... Pending Applied Excluded (Questions) Excluded (Expired) Exc…" at bounding box center [966, 173] width 164 height 31
select select ""pending""
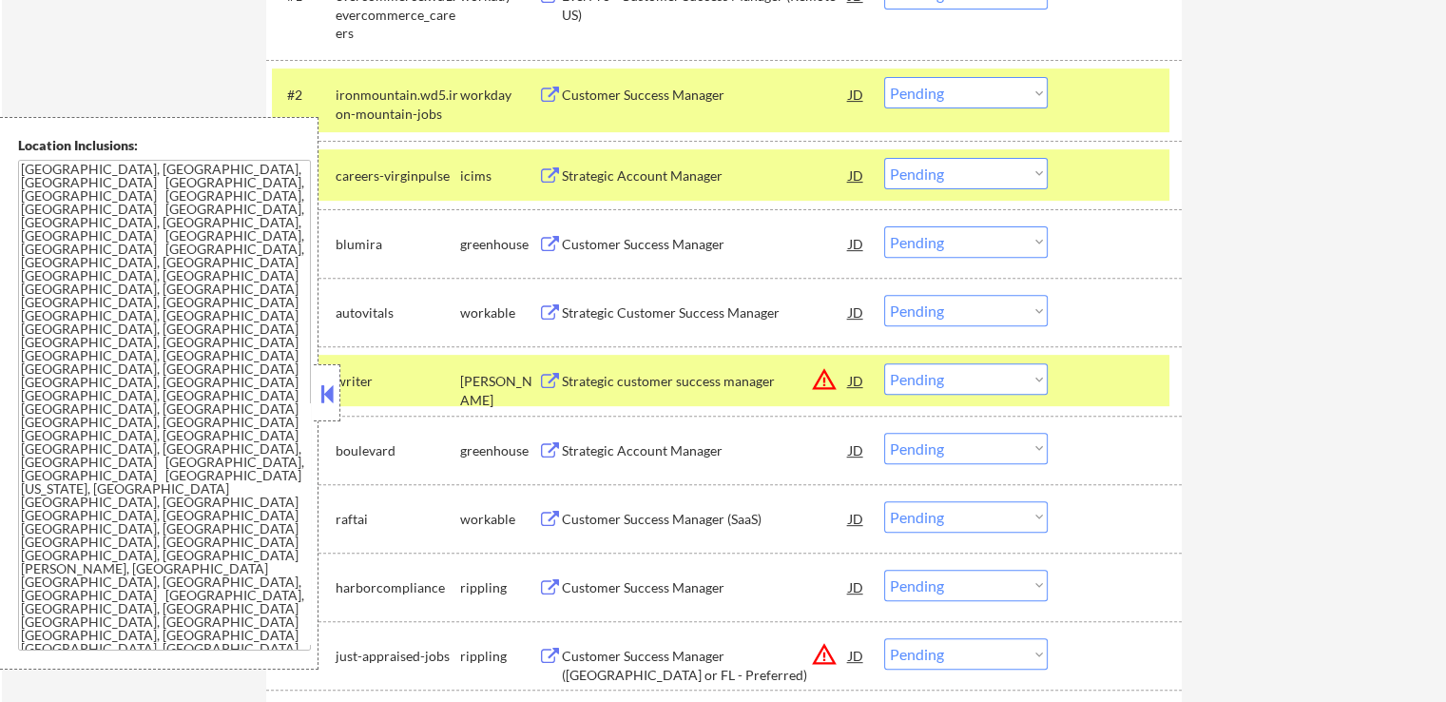
drag, startPoint x: 960, startPoint y: 240, endPoint x: 943, endPoint y: 256, distance: 23.5
click at [960, 240] on select "Choose an option... Pending Applied Excluded (Questions) Excluded (Expired) Exc…" at bounding box center [966, 241] width 164 height 31
click at [884, 226] on select "Choose an option... Pending Applied Excluded (Questions) Excluded (Expired) Exc…" at bounding box center [966, 241] width 164 height 31
select select ""pending""
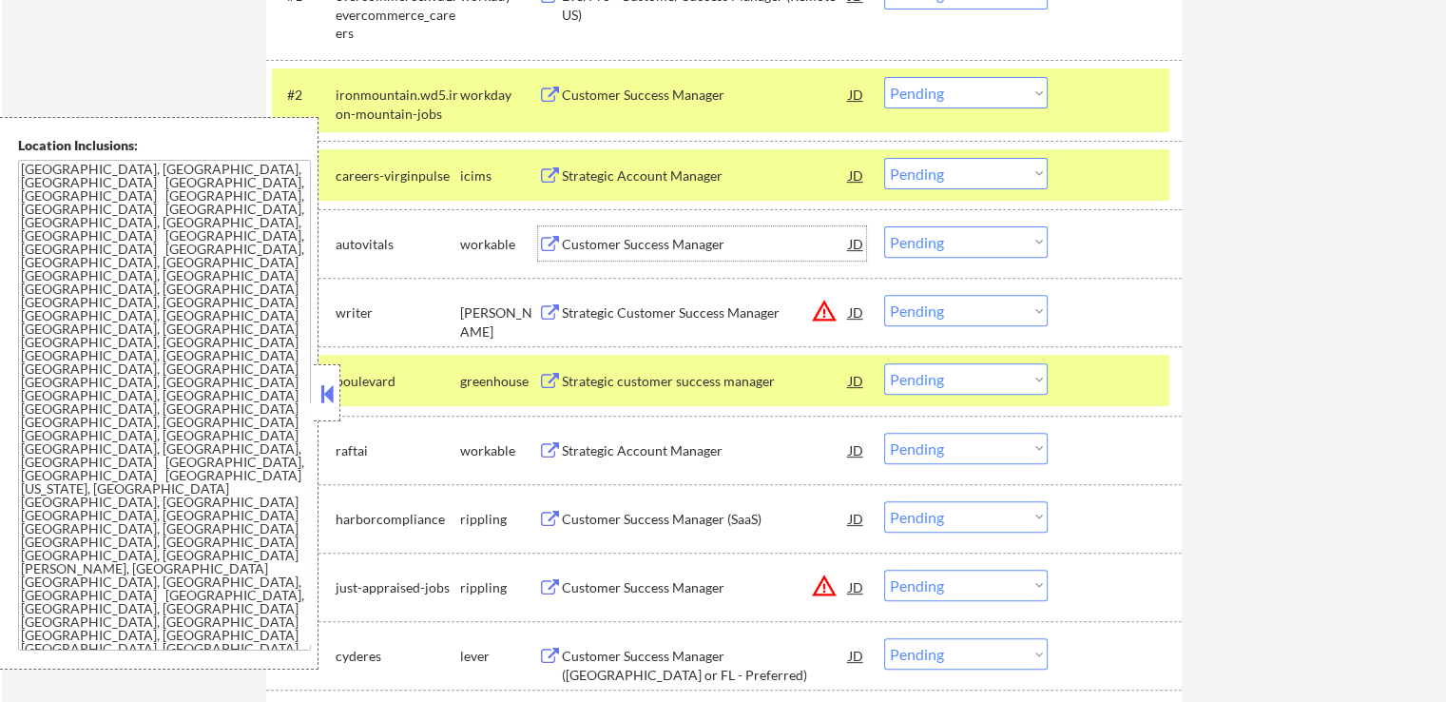
click at [715, 246] on div "Customer Success Manager" at bounding box center [705, 244] width 287 height 19
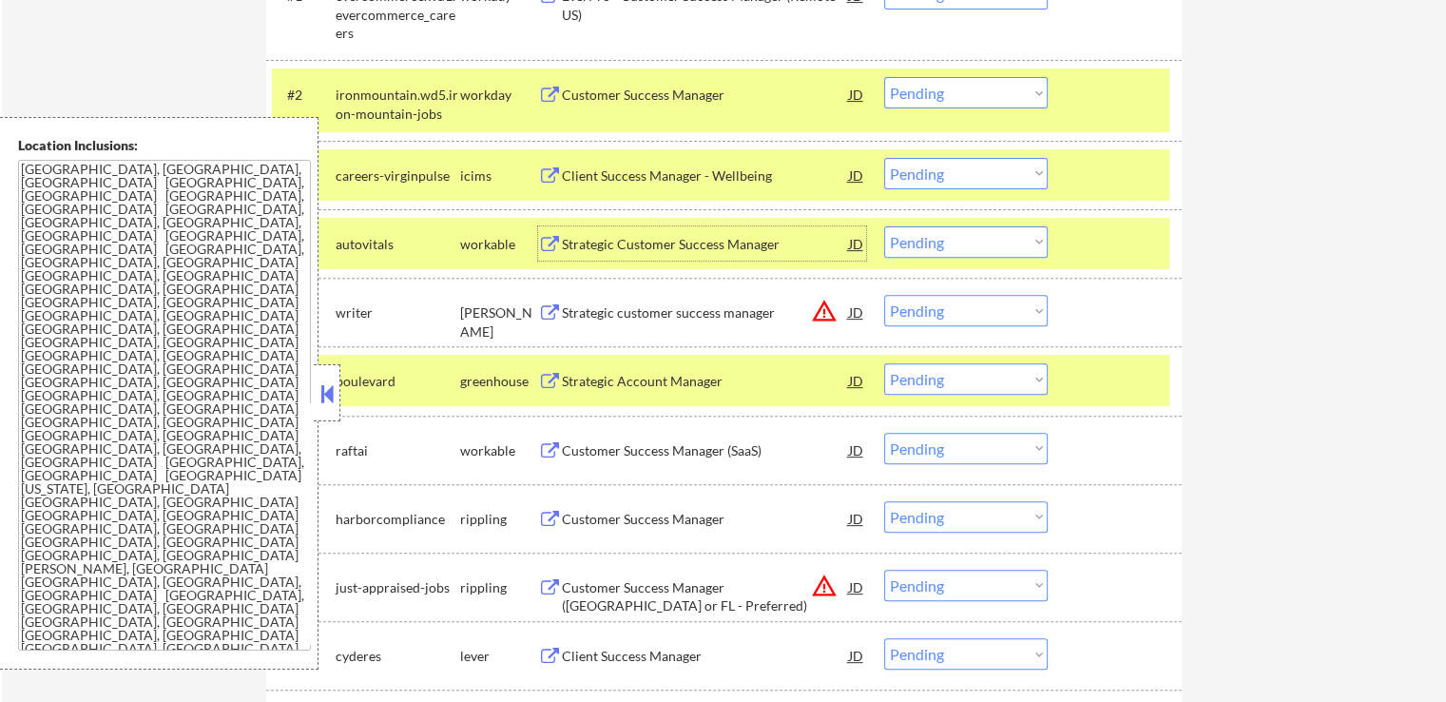
drag, startPoint x: 928, startPoint y: 313, endPoint x: 945, endPoint y: 324, distance: 20.6
click at [928, 313] on select "Choose an option... Pending Applied Excluded (Questions) Excluded (Expired) Exc…" at bounding box center [966, 310] width 164 height 31
click at [884, 295] on select "Choose an option... Pending Applied Excluded (Questions) Excluded (Expired) Exc…" at bounding box center [966, 310] width 164 height 31
select select ""pending""
click at [945, 250] on select "Choose an option... Pending Applied Excluded (Questions) Excluded (Expired) Exc…" at bounding box center [966, 241] width 164 height 31
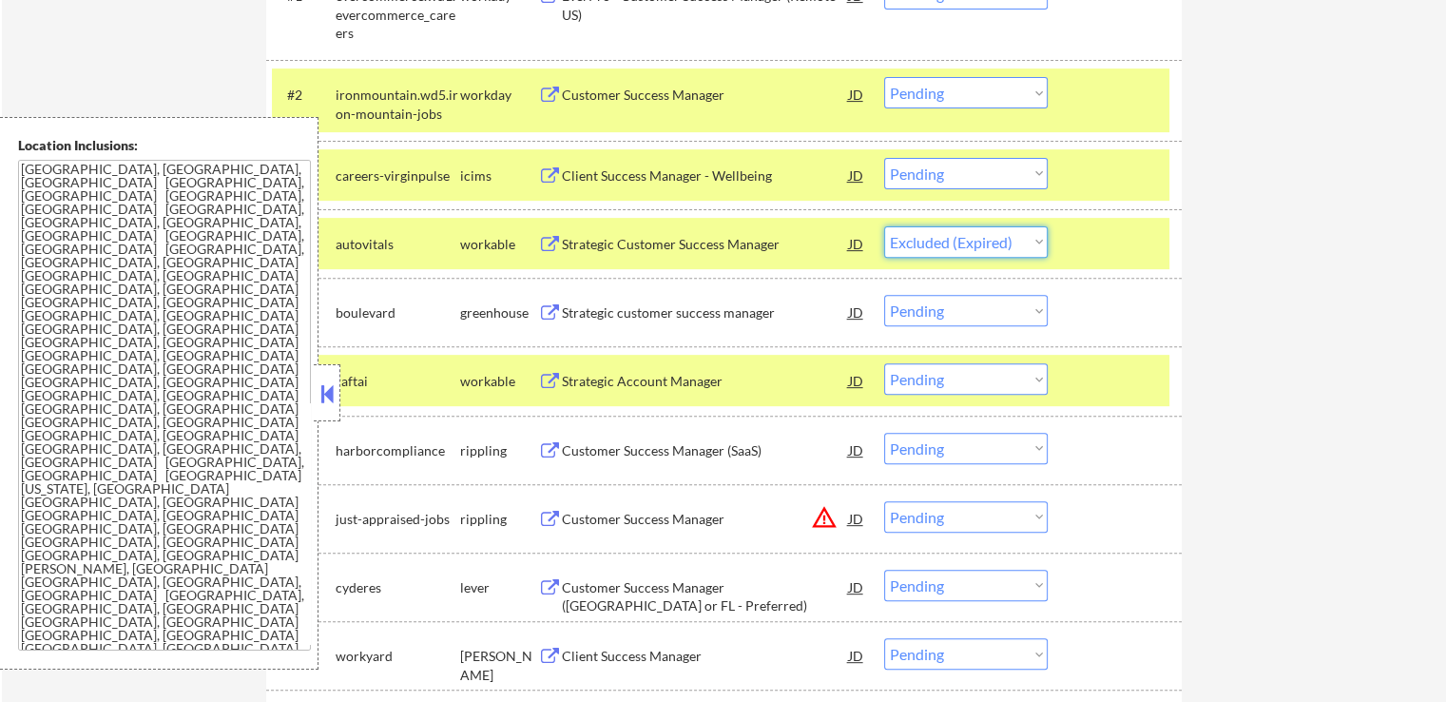
click at [884, 226] on select "Choose an option... Pending Applied Excluded (Questions) Excluded (Expired) Exc…" at bounding box center [966, 241] width 164 height 31
click at [774, 324] on div "Strategic customer success manager" at bounding box center [705, 312] width 287 height 34
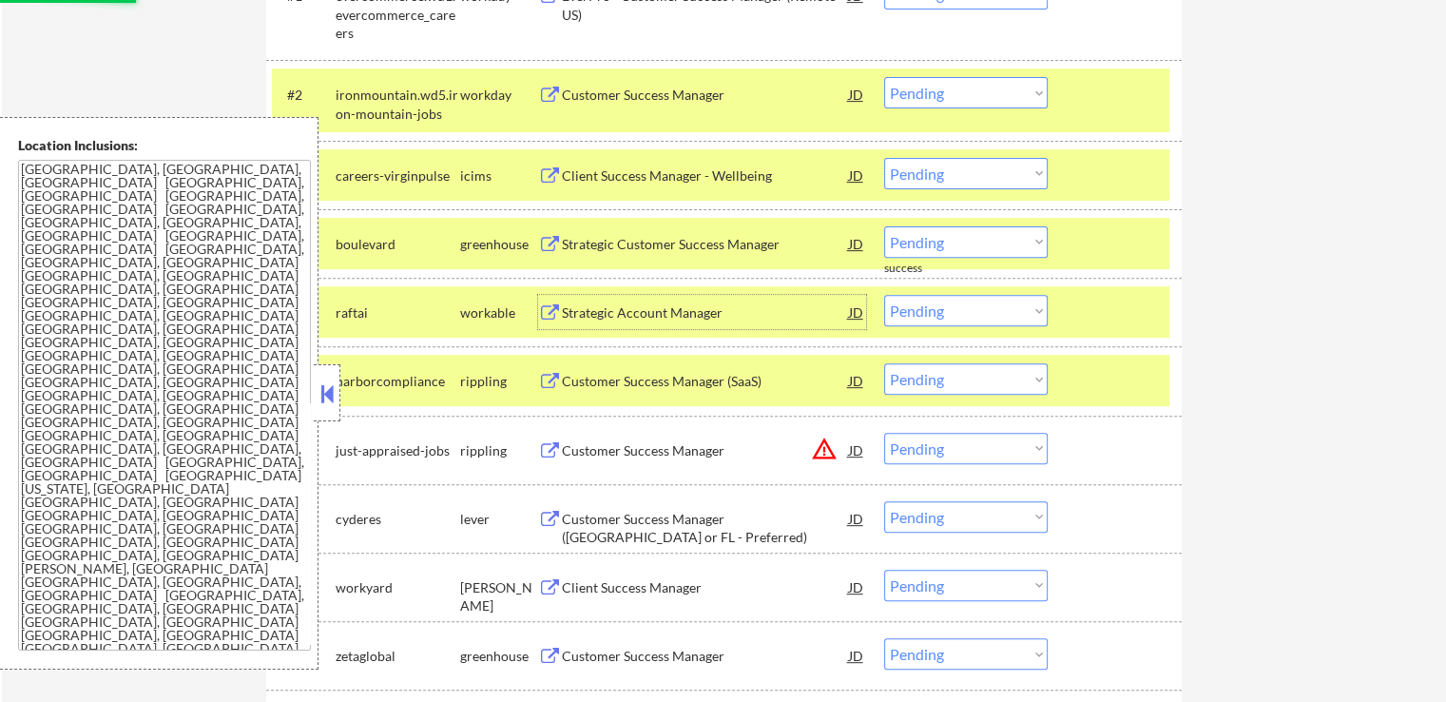
click at [740, 303] on div "Strategic Account Manager" at bounding box center [705, 312] width 287 height 19
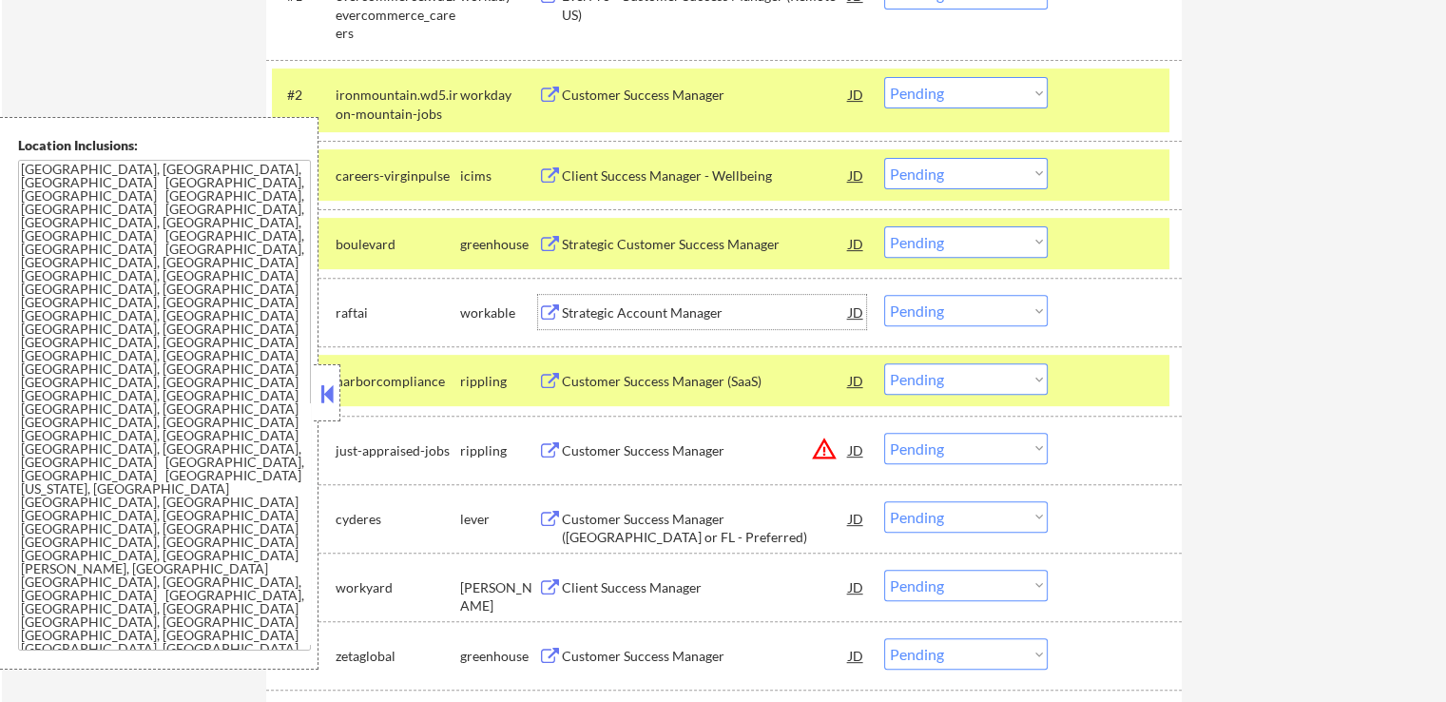
click at [950, 241] on select "Choose an option... Pending Applied Excluded (Questions) Excluded (Expired) Exc…" at bounding box center [966, 241] width 164 height 31
click at [884, 226] on select "Choose an option... Pending Applied Excluded (Questions) Excluded (Expired) Exc…" at bounding box center [966, 241] width 164 height 31
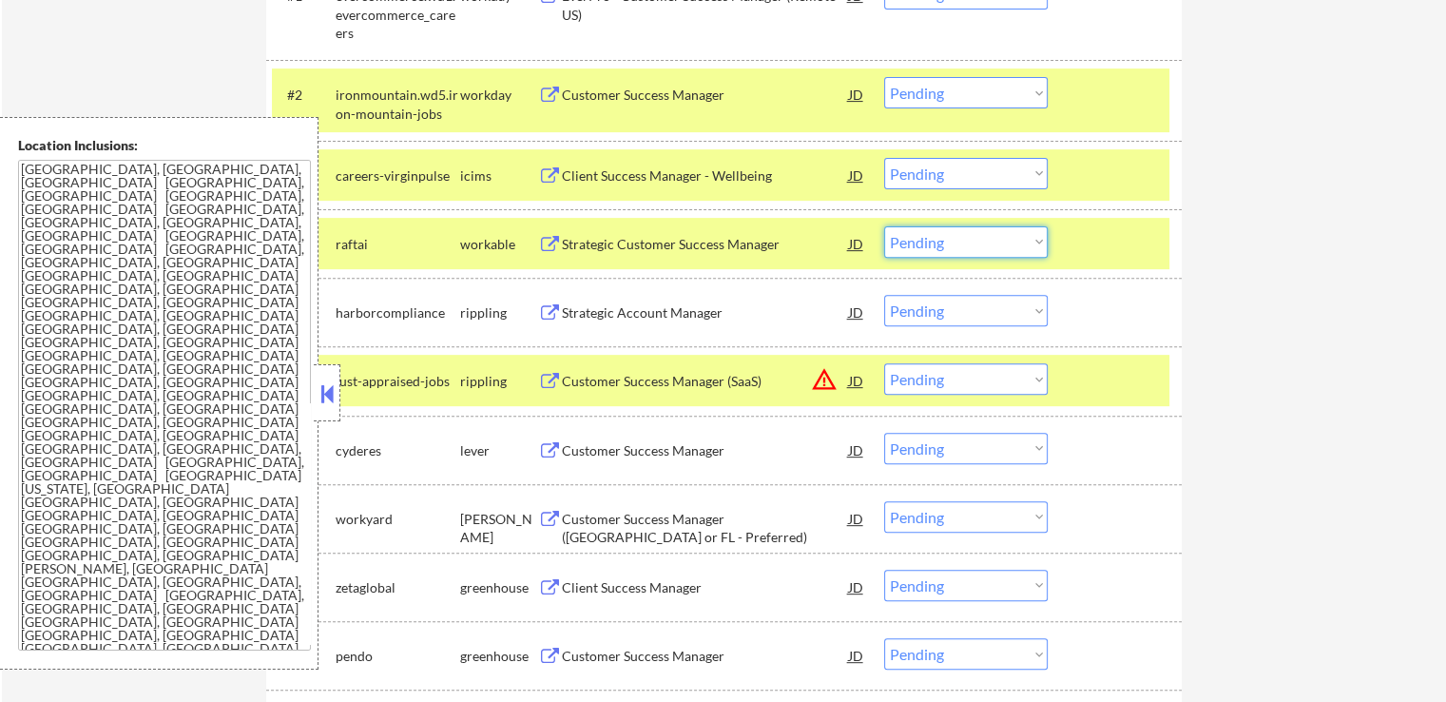
click at [989, 239] on select "Choose an option... Pending Applied Excluded (Questions) Excluded (Expired) Exc…" at bounding box center [966, 241] width 164 height 31
click at [884, 226] on select "Choose an option... Pending Applied Excluded (Questions) Excluded (Expired) Exc…" at bounding box center [966, 241] width 164 height 31
click at [761, 325] on div "Strategic Account Manager" at bounding box center [705, 312] width 287 height 34
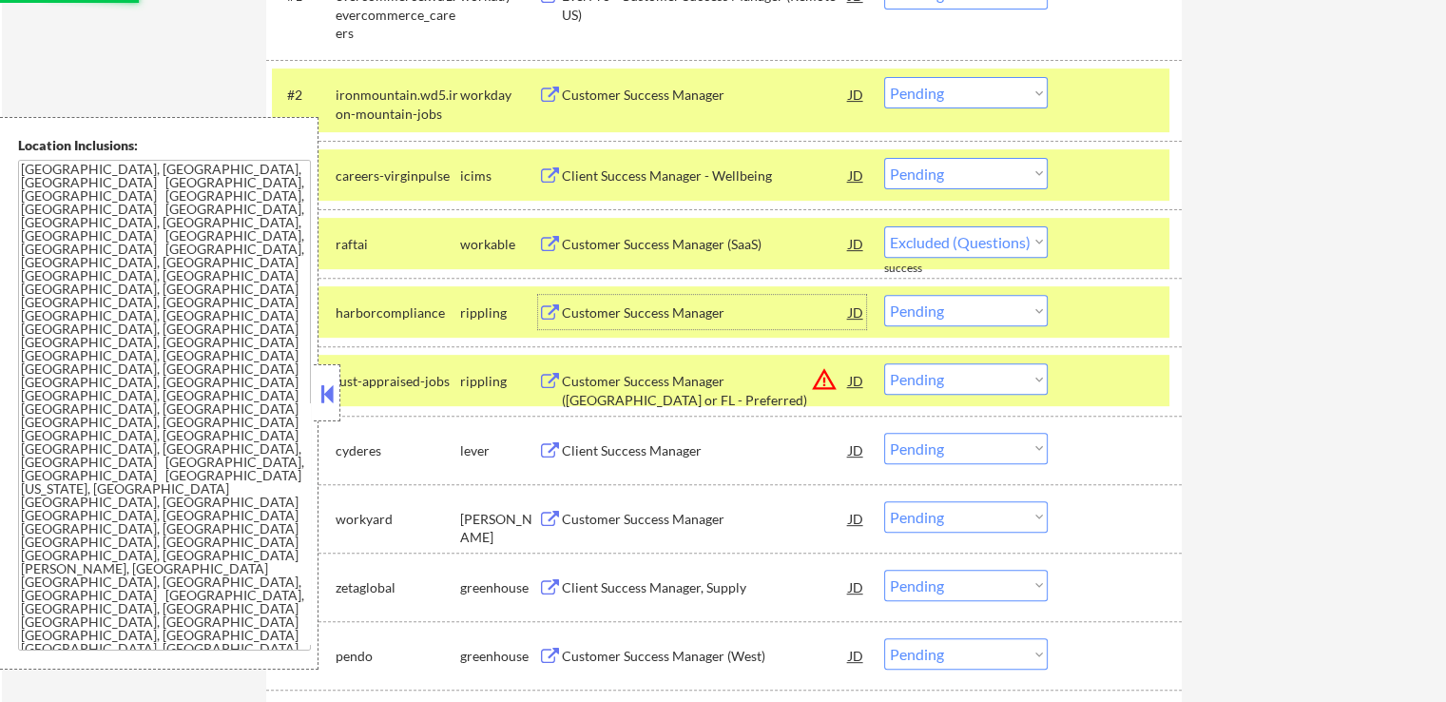
scroll to position [761, 0]
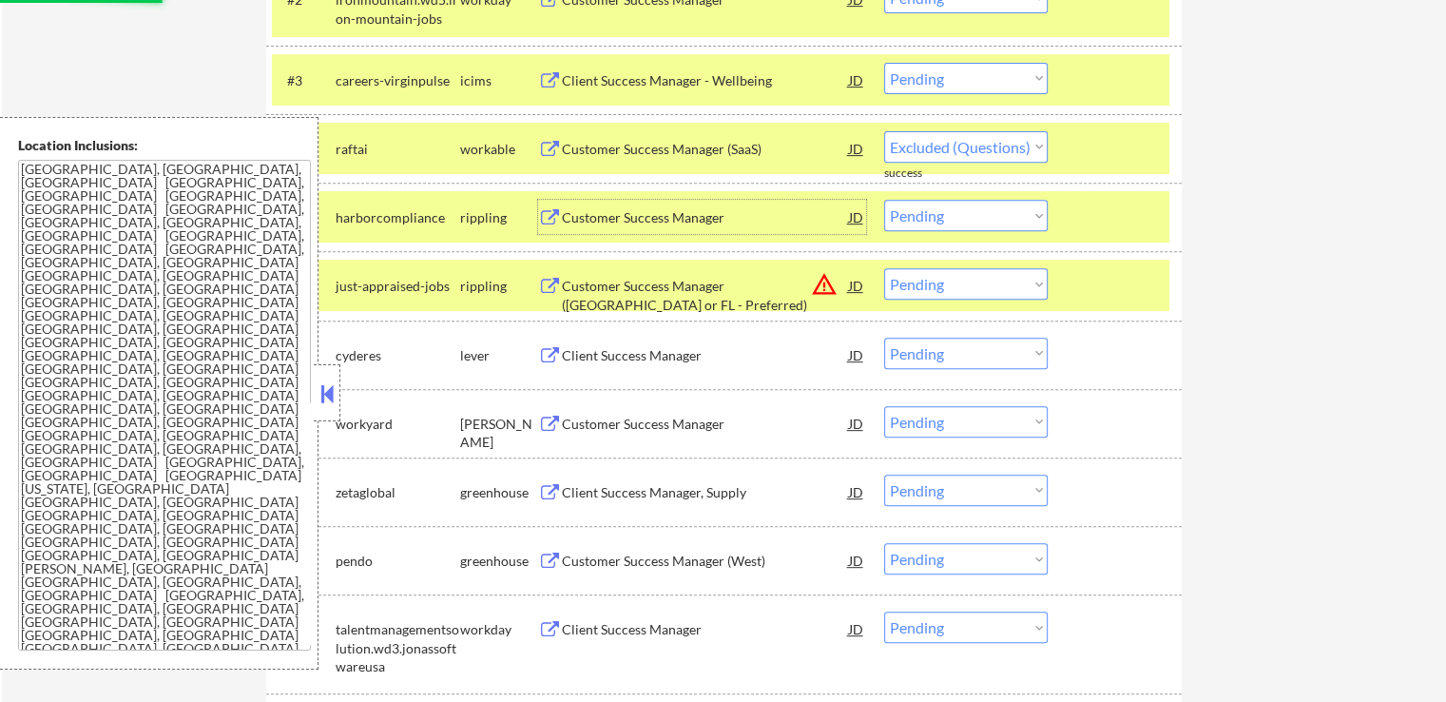
click at [943, 288] on select "Choose an option... Pending Applied Excluded (Questions) Excluded (Expired) Exc…" at bounding box center [966, 283] width 164 height 31
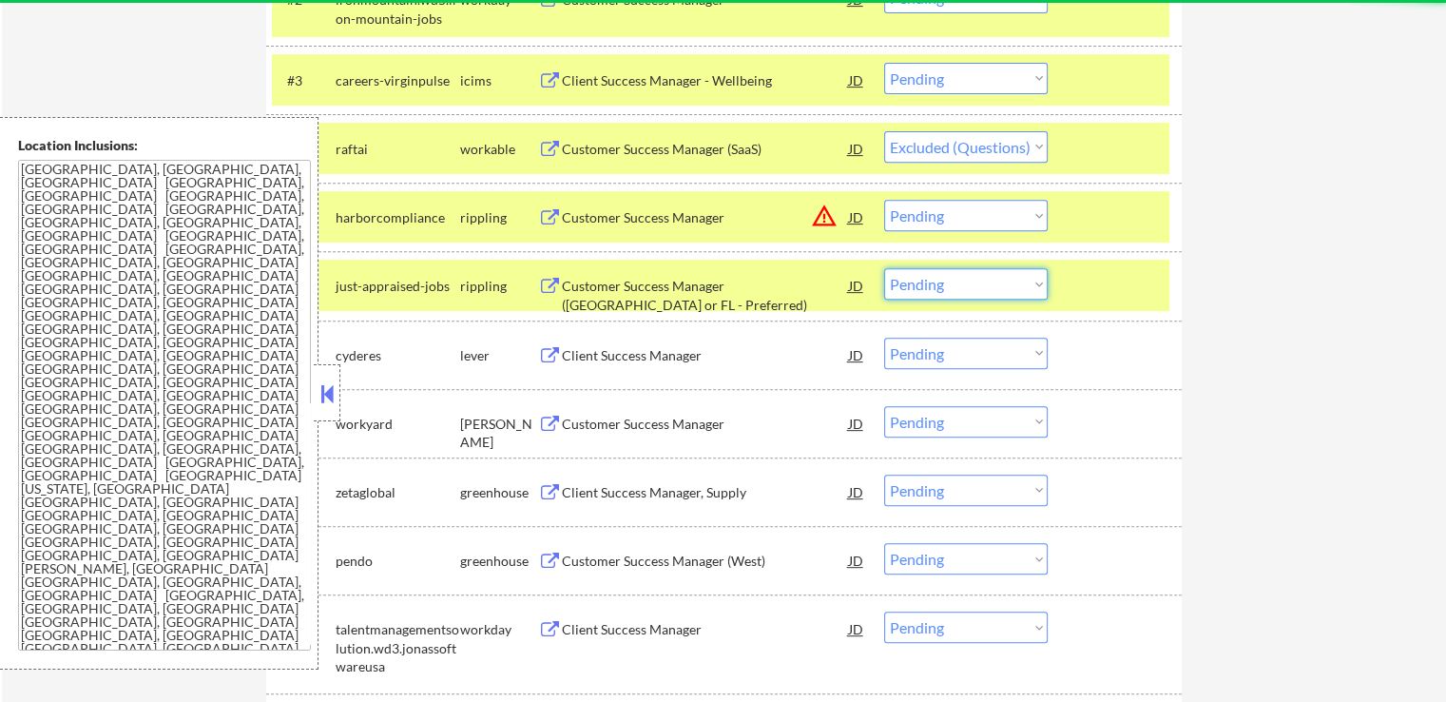
select select ""pending""
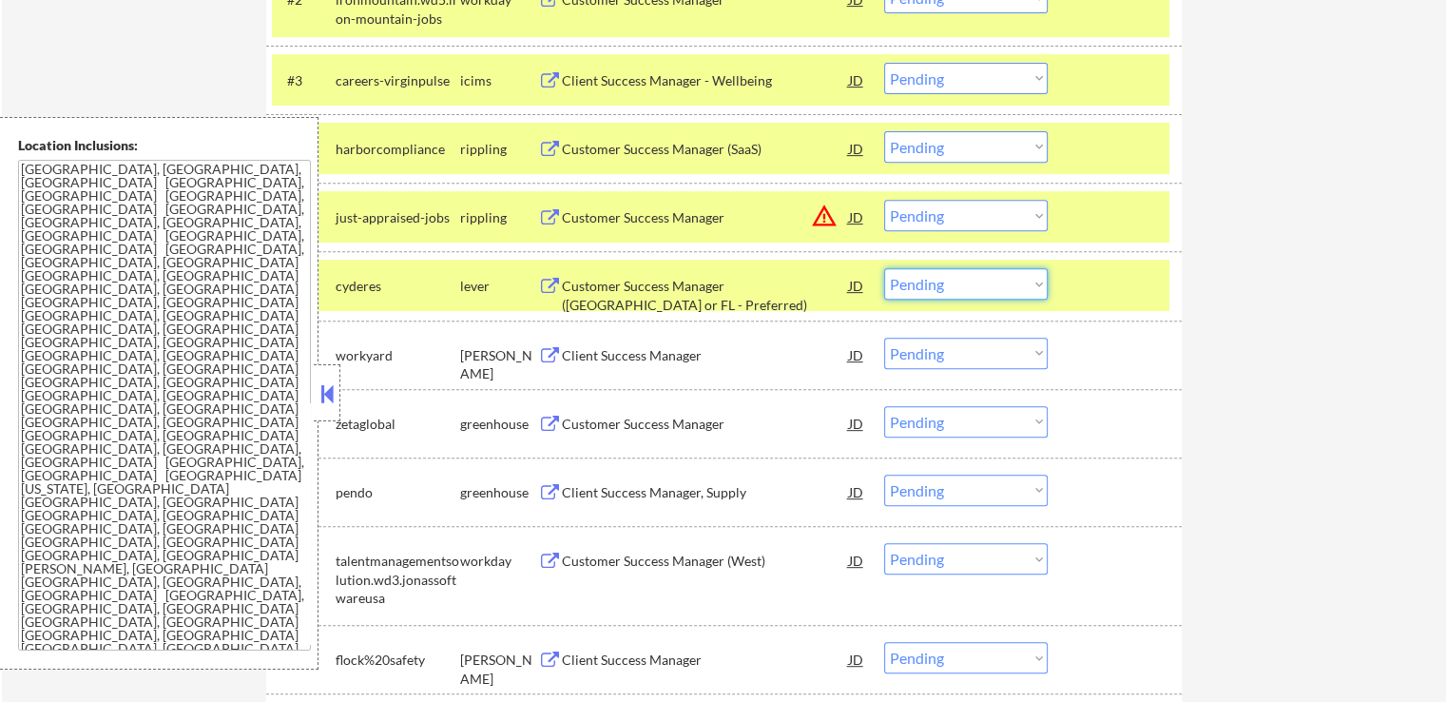
click at [1180, 255] on div "#6 cyderes lever Customer Success Manager (TX or FL - Preferred) JD warning_amb…" at bounding box center [724, 285] width 916 height 68
click at [970, 219] on select "Choose an option... Pending Applied Excluded (Questions) Excluded (Expired) Exc…" at bounding box center [966, 215] width 164 height 31
click at [884, 200] on select "Choose an option... Pending Applied Excluded (Questions) Excluded (Expired) Exc…" at bounding box center [966, 215] width 164 height 31
select select ""pending""
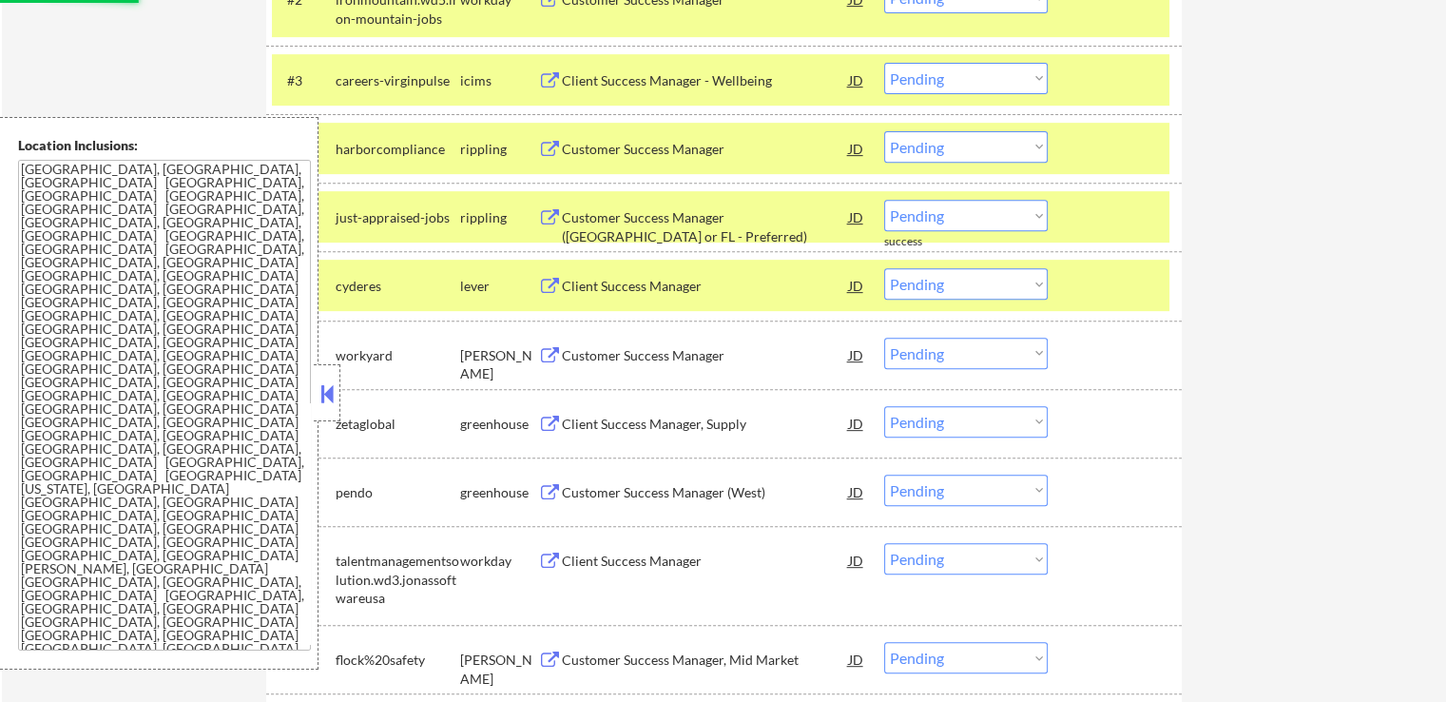
click at [697, 279] on div "Client Success Manager" at bounding box center [705, 286] width 287 height 19
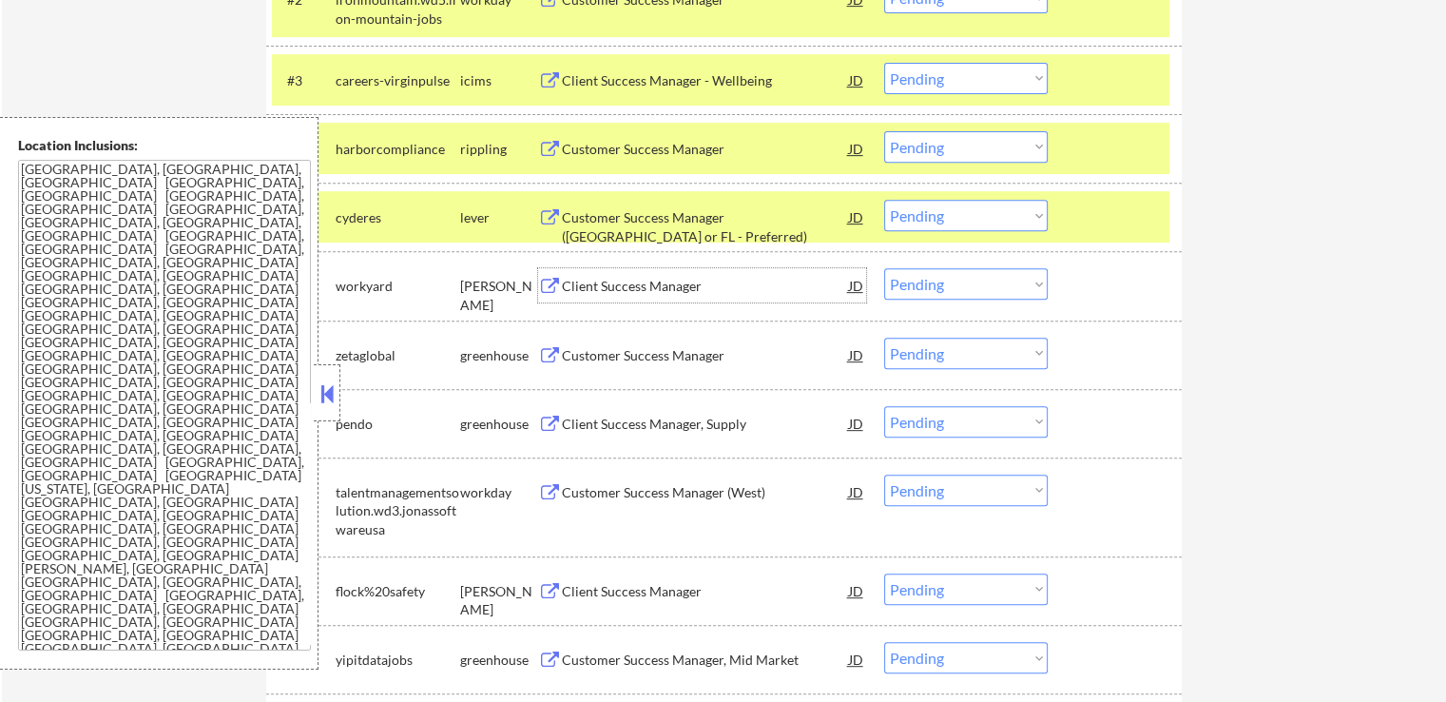
click at [779, 210] on div "Customer Success Manager (TX or FL - Preferred)" at bounding box center [705, 226] width 287 height 37
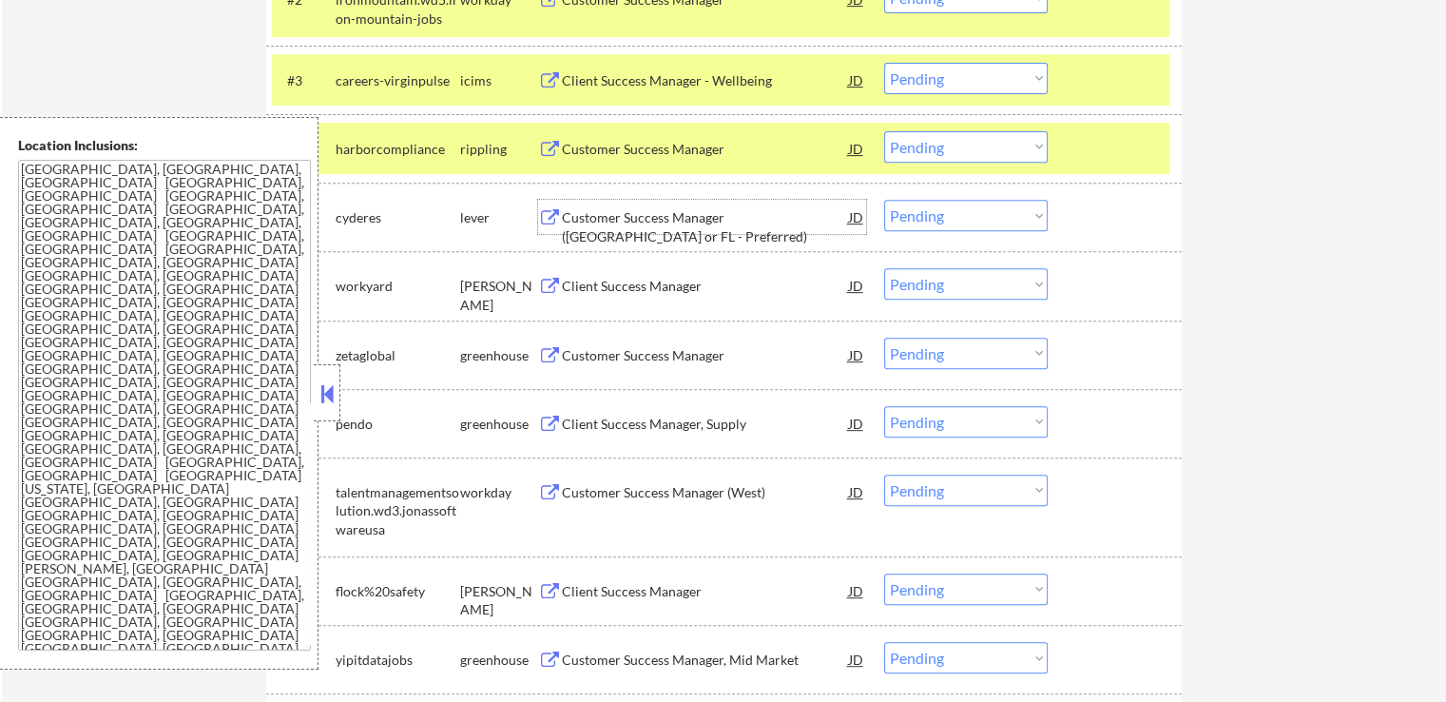
click at [928, 150] on select "Choose an option... Pending Applied Excluded (Questions) Excluded (Expired) Exc…" at bounding box center [966, 146] width 164 height 31
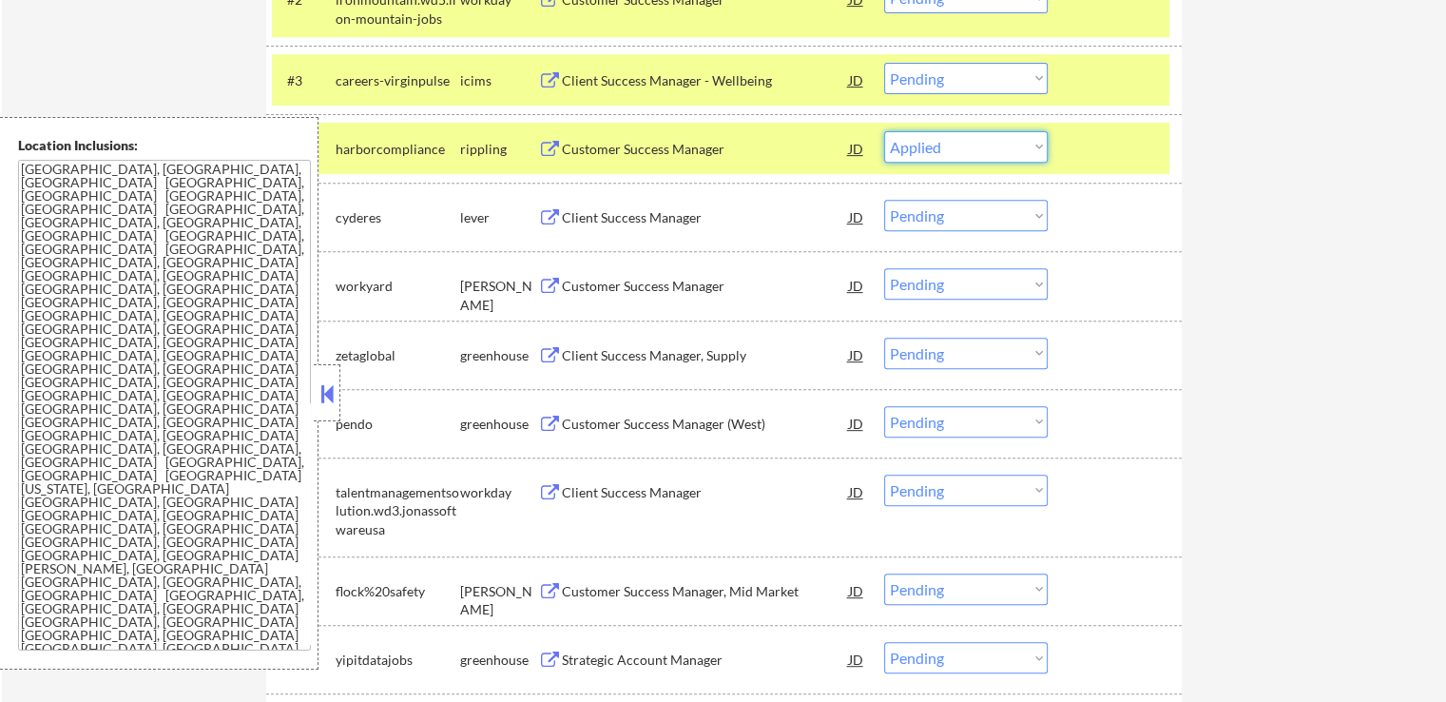
click at [884, 131] on select "Choose an option... Pending Applied Excluded (Questions) Excluded (Expired) Exc…" at bounding box center [966, 146] width 164 height 31
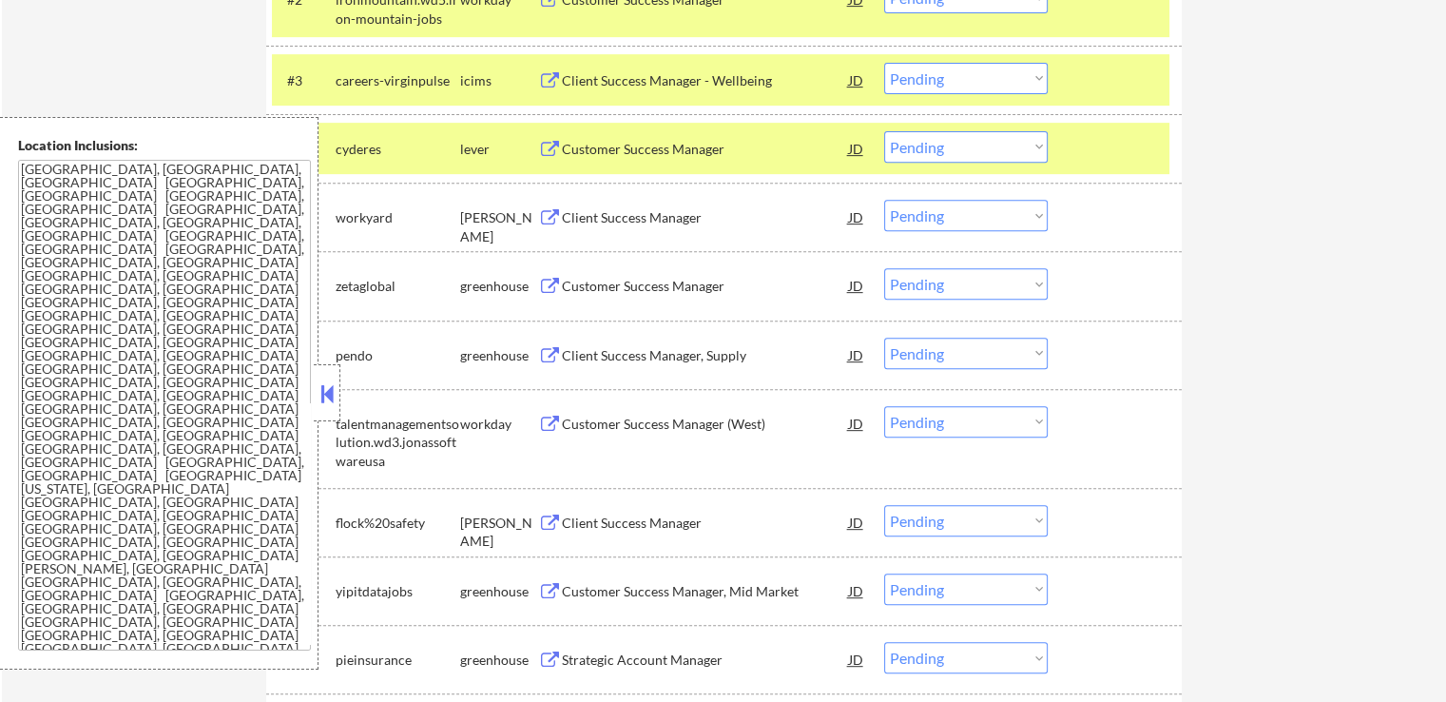
click at [920, 145] on select "Choose an option... Pending Applied Excluded (Questions) Excluded (Expired) Exc…" at bounding box center [966, 146] width 164 height 31
click at [884, 131] on select "Choose an option... Pending Applied Excluded (Questions) Excluded (Expired) Exc…" at bounding box center [966, 146] width 164 height 31
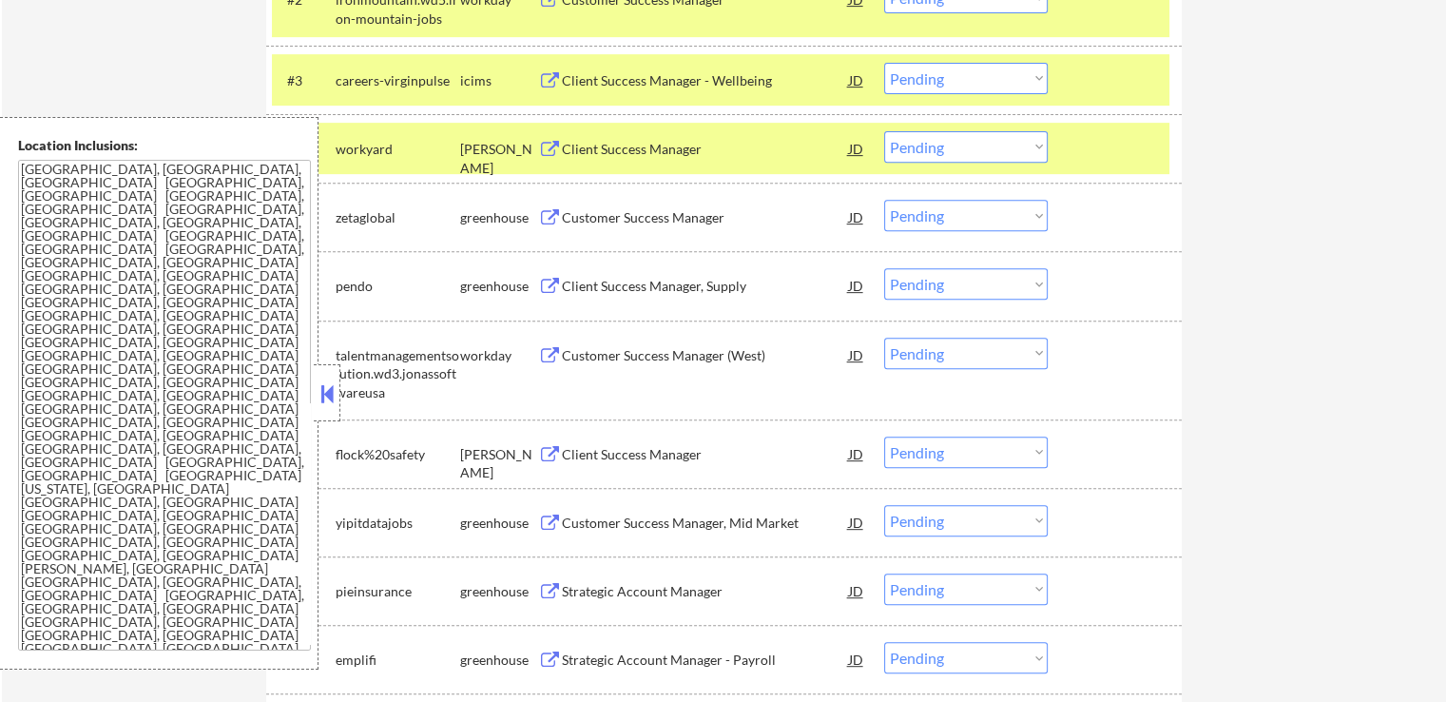
click at [636, 155] on div "Client Success Manager" at bounding box center [705, 149] width 287 height 19
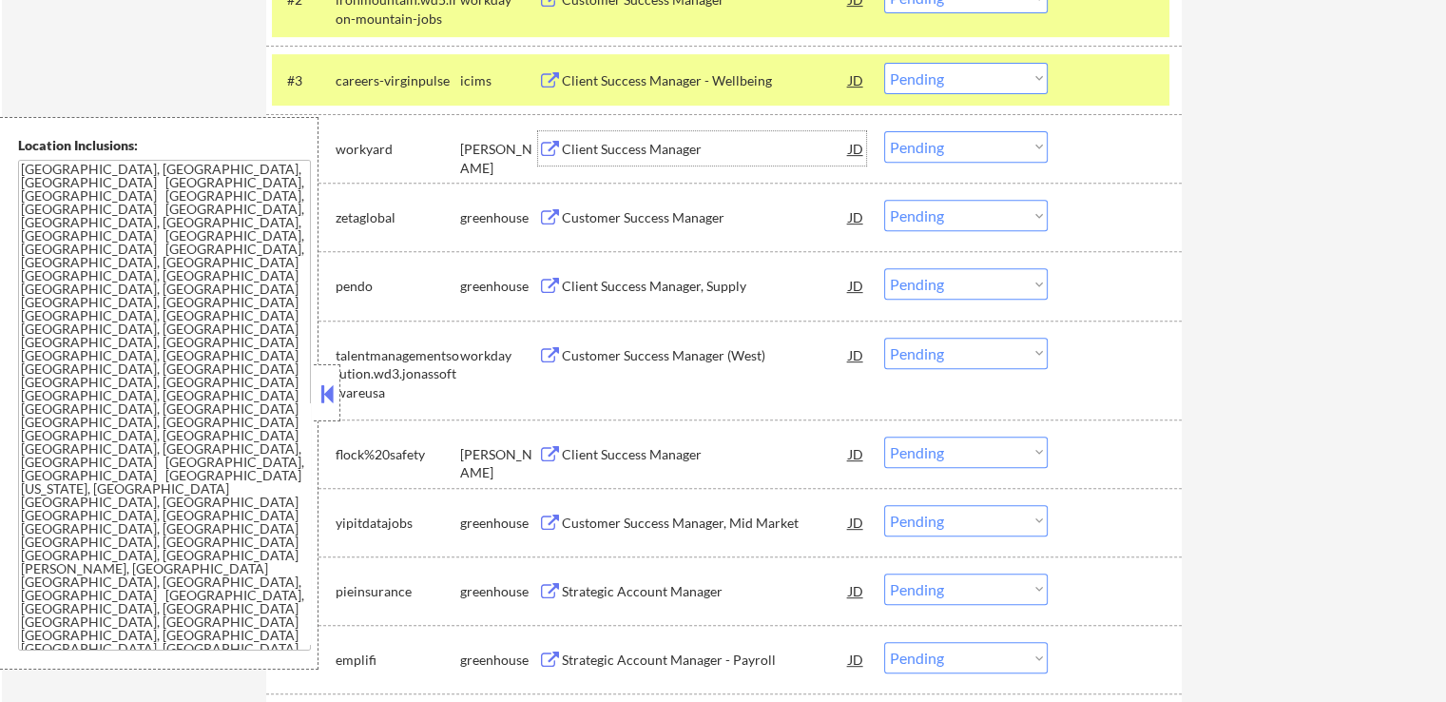
drag, startPoint x: 695, startPoint y: 215, endPoint x: 727, endPoint y: 184, distance: 44.4
click at [695, 215] on div "Customer Success Manager" at bounding box center [705, 217] width 287 height 19
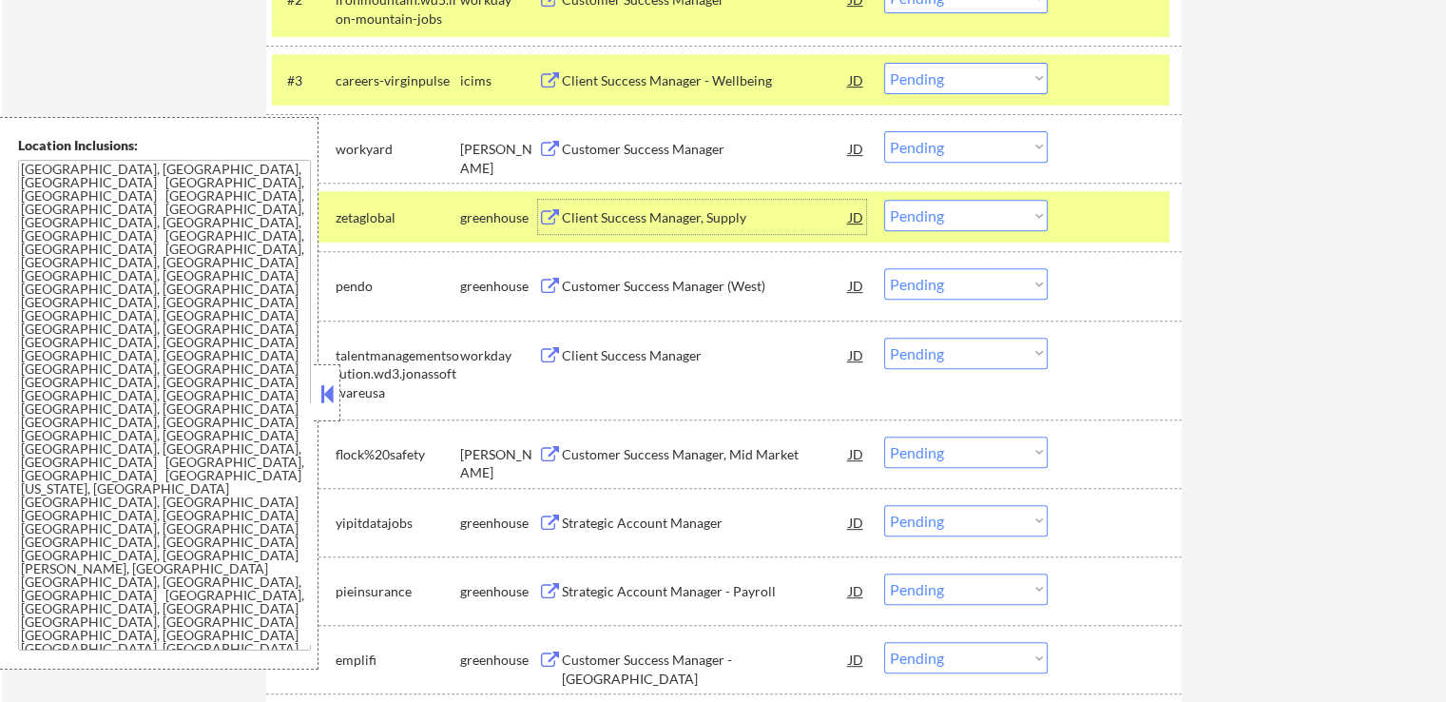
click at [962, 145] on select "Choose an option... Pending Applied Excluded (Questions) Excluded (Expired) Exc…" at bounding box center [966, 146] width 164 height 31
click at [884, 131] on select "Choose an option... Pending Applied Excluded (Questions) Excluded (Expired) Exc…" at bounding box center [966, 146] width 164 height 31
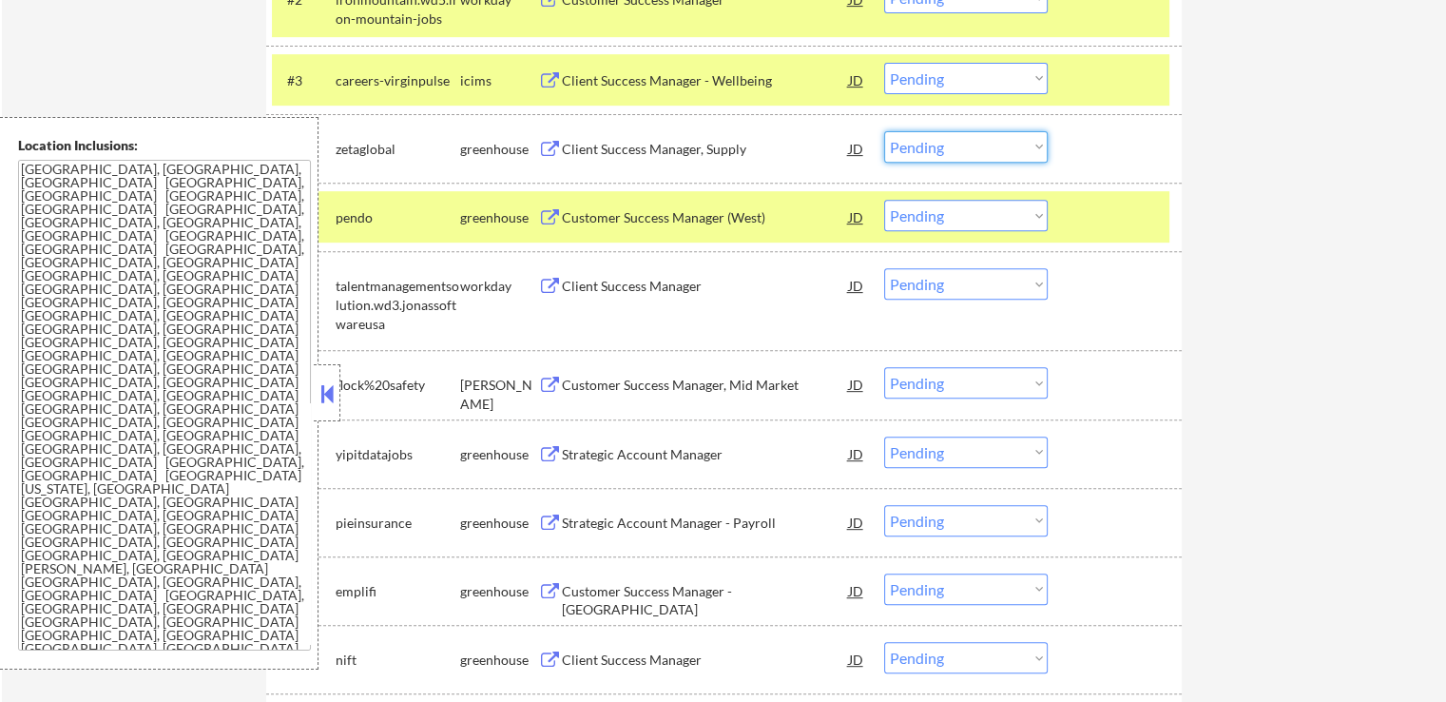
click at [939, 145] on select "Choose an option... Pending Applied Excluded (Questions) Excluded (Expired) Exc…" at bounding box center [966, 146] width 164 height 31
click at [884, 131] on select "Choose an option... Pending Applied Excluded (Questions) Excluded (Expired) Exc…" at bounding box center [966, 146] width 164 height 31
click at [746, 222] on div "Customer Success Manager (West)" at bounding box center [705, 217] width 287 height 19
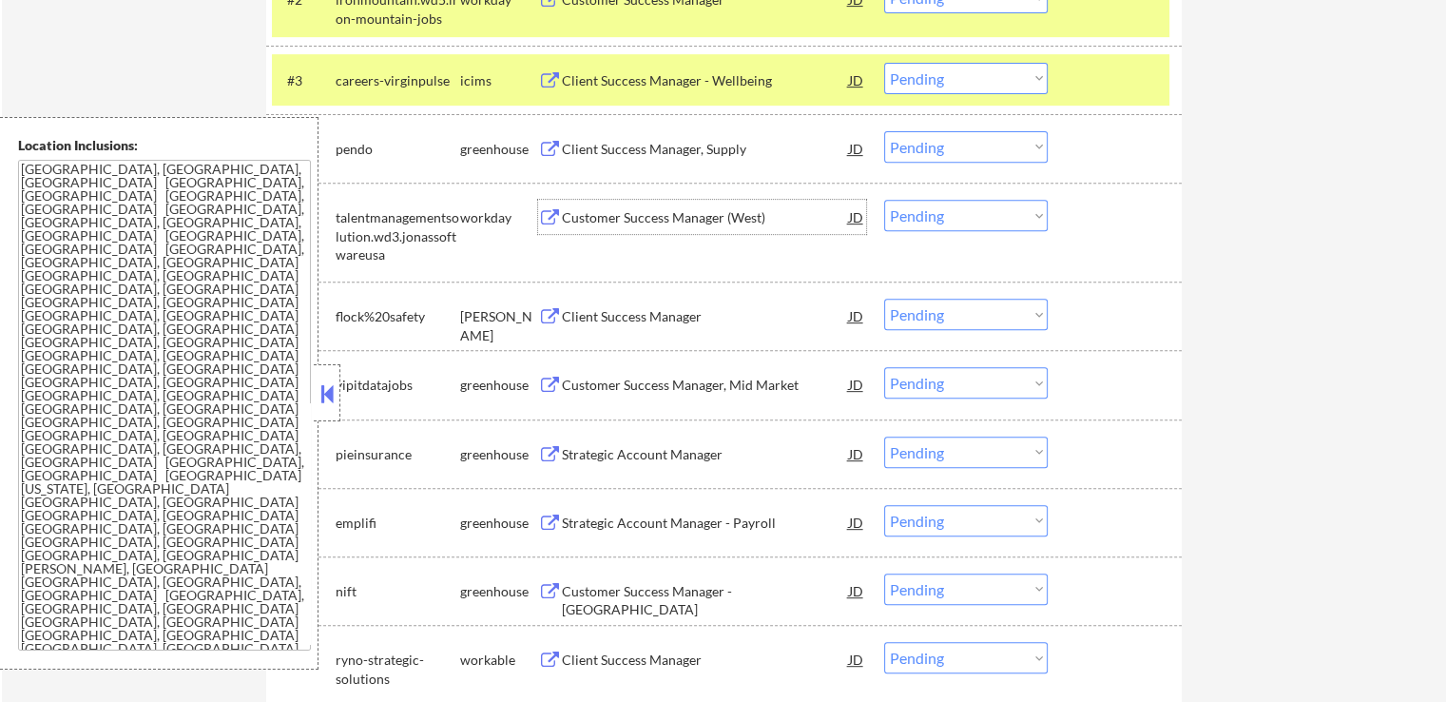
click at [950, 152] on select "Choose an option... Pending Applied Excluded (Questions) Excluded (Expired) Exc…" at bounding box center [966, 146] width 164 height 31
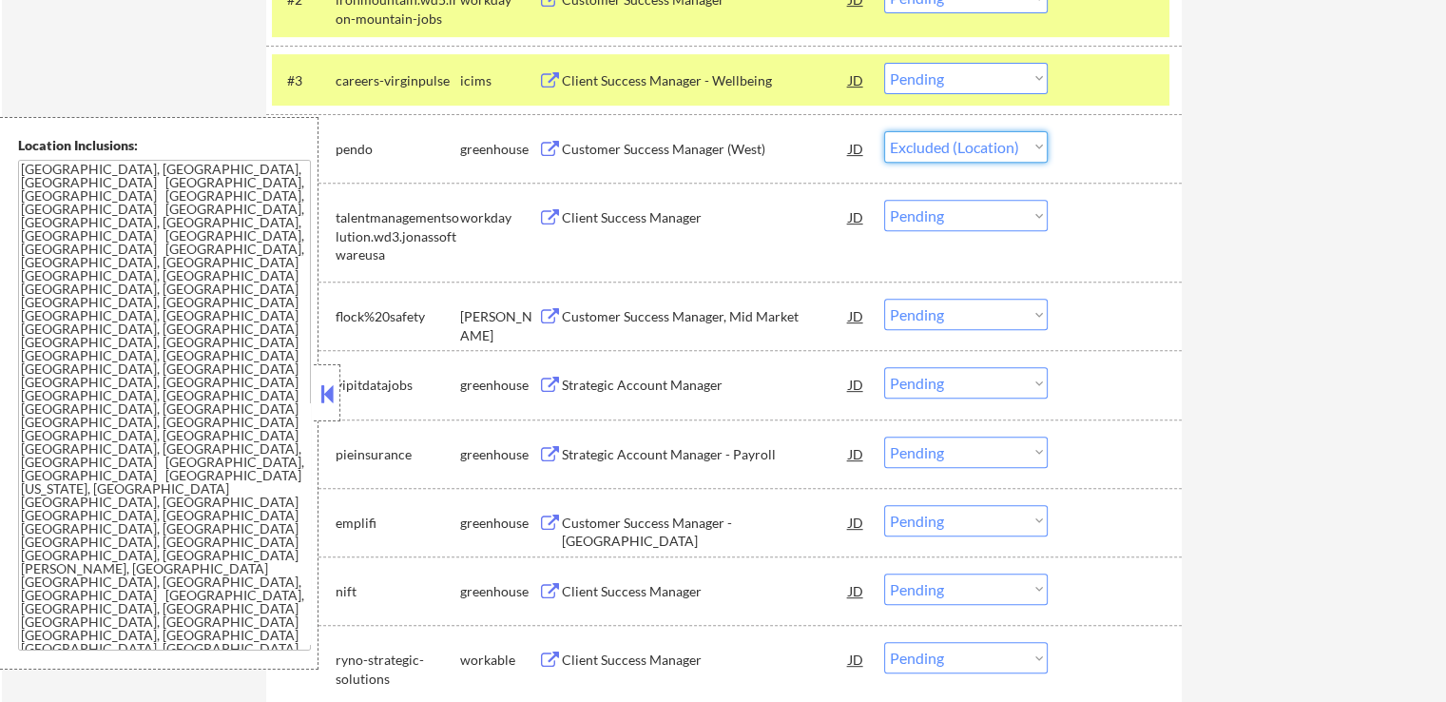
click at [884, 131] on select "Choose an option... Pending Applied Excluded (Questions) Excluded (Expired) Exc…" at bounding box center [966, 146] width 164 height 31
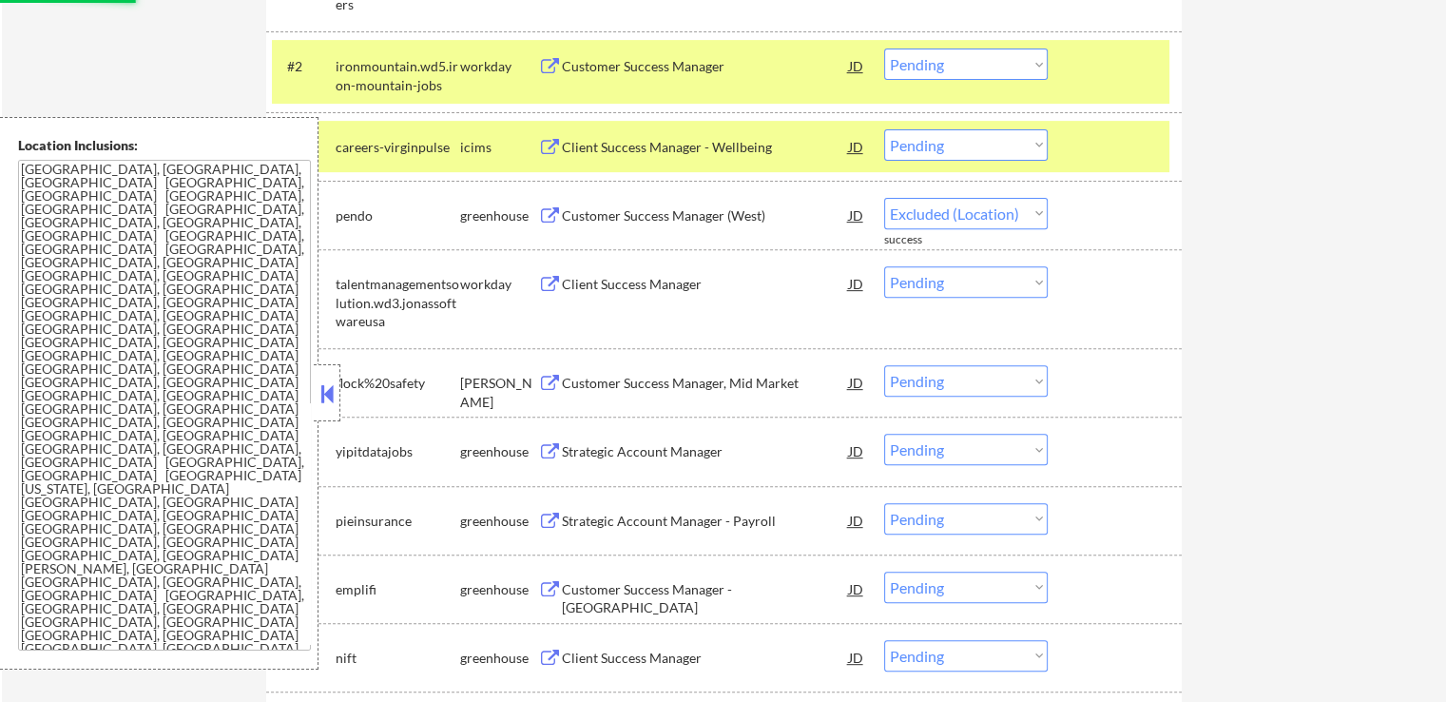
scroll to position [666, 0]
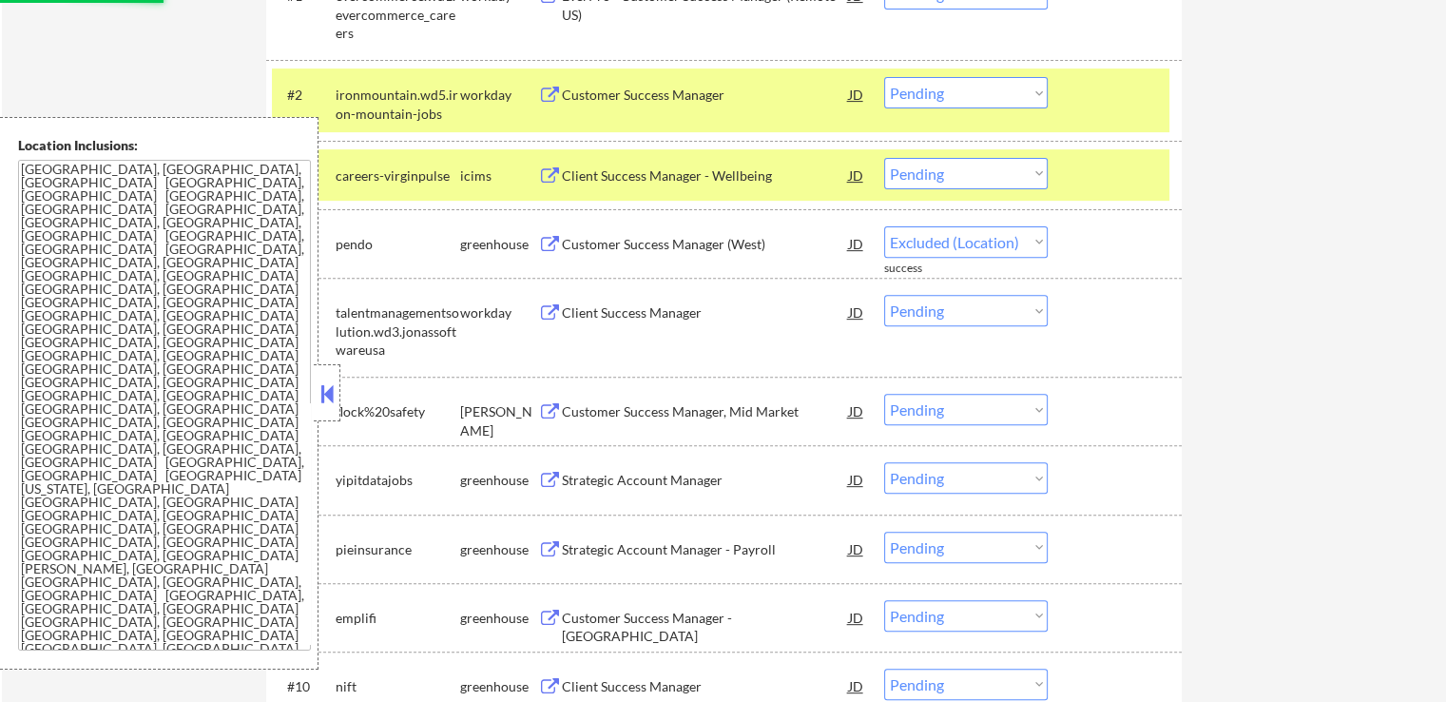
select select ""pending""
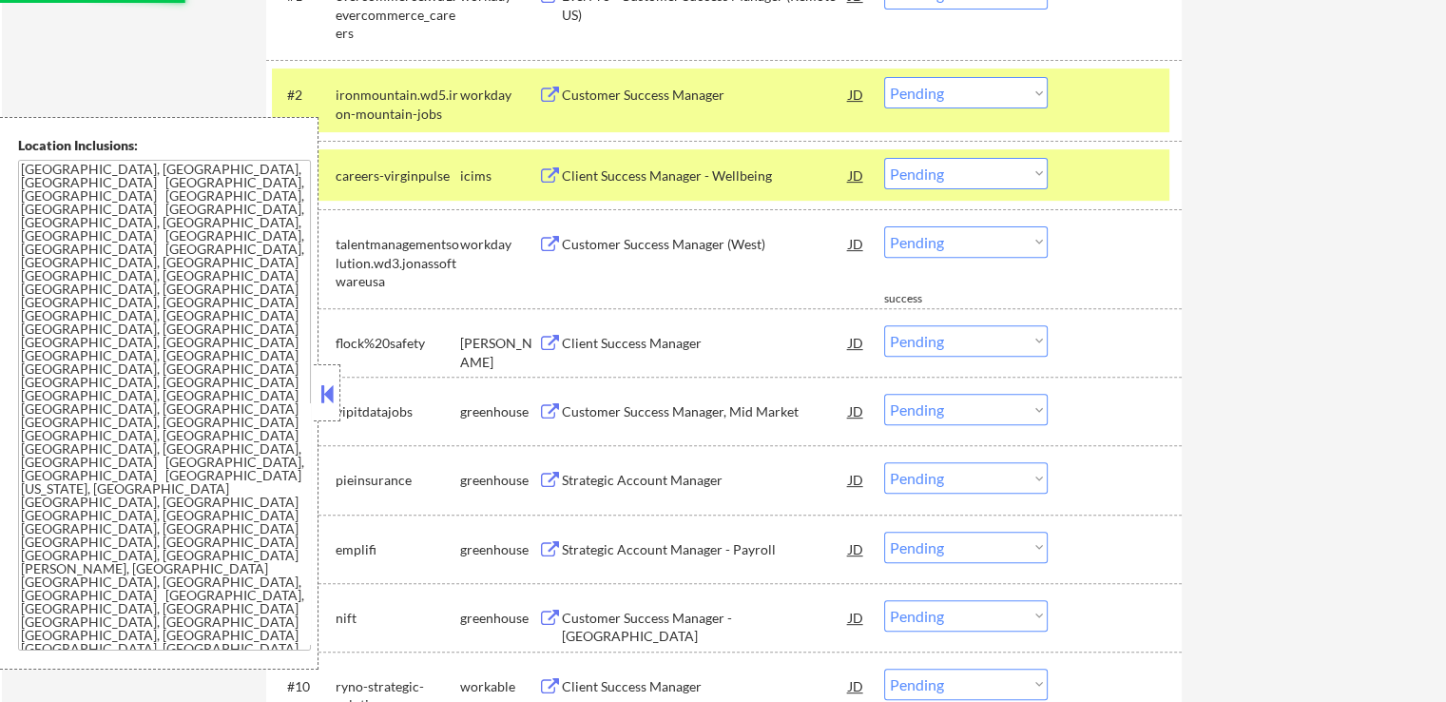
scroll to position [761, 0]
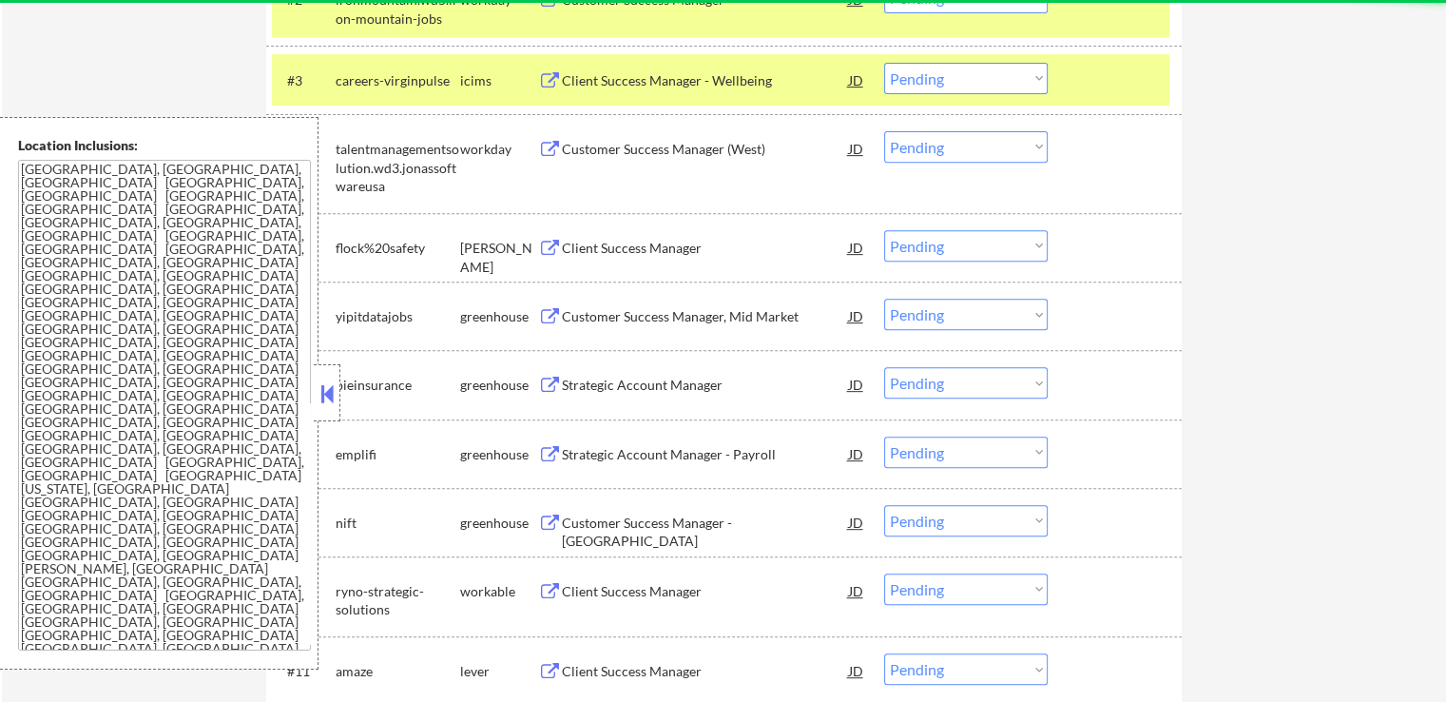
click at [700, 247] on div "Client Success Manager" at bounding box center [705, 248] width 287 height 19
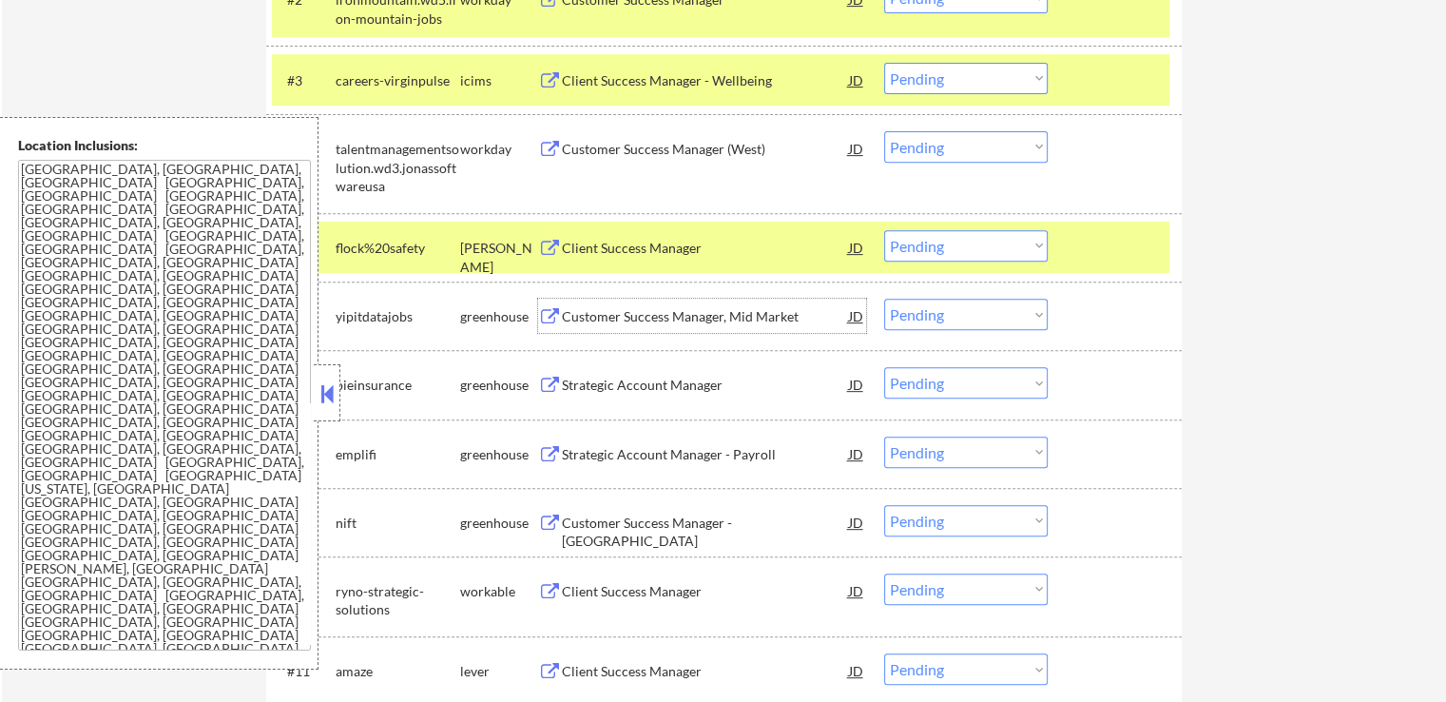
click at [674, 322] on div "Customer Success Manager, Mid Market" at bounding box center [705, 316] width 287 height 19
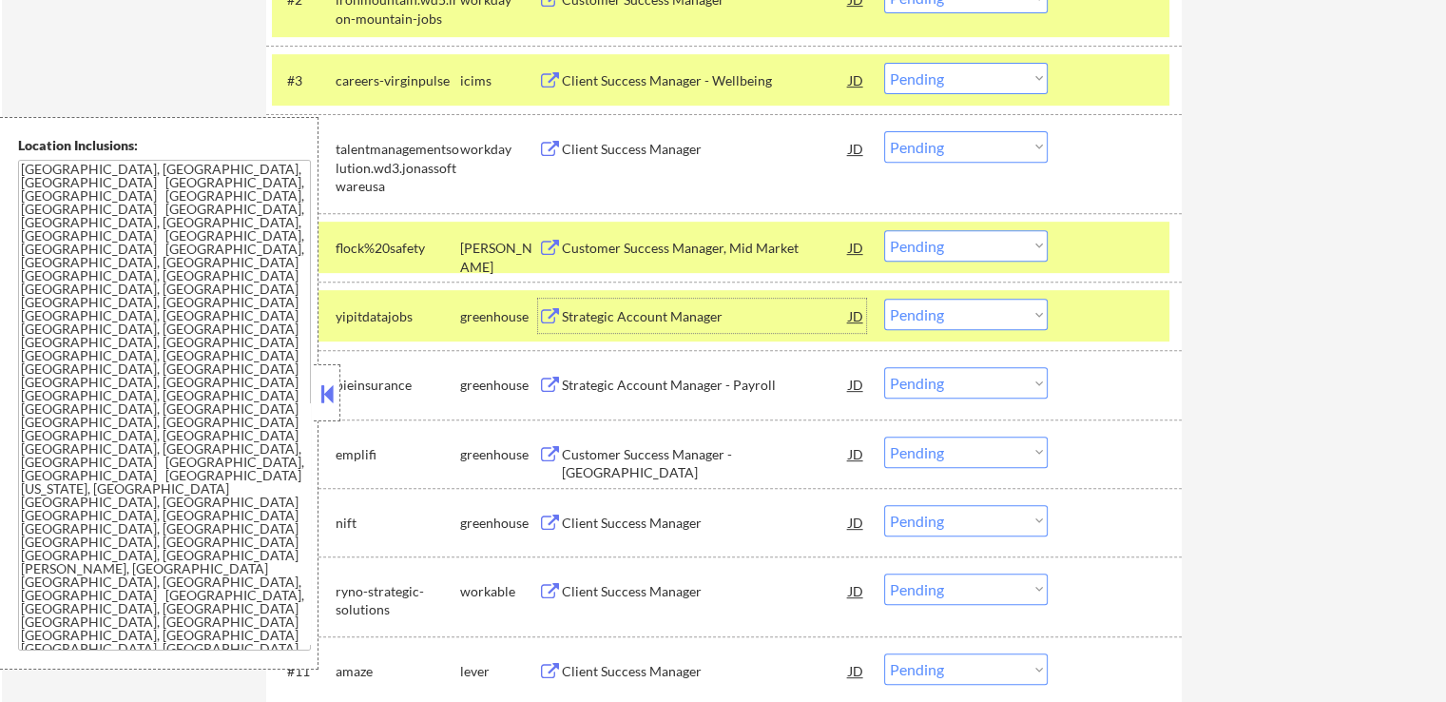
click at [968, 314] on select "Choose an option... Pending Applied Excluded (Questions) Excluded (Expired) Exc…" at bounding box center [966, 314] width 164 height 31
click at [884, 299] on select "Choose an option... Pending Applied Excluded (Questions) Excluded (Expired) Exc…" at bounding box center [966, 314] width 164 height 31
select select ""pending""
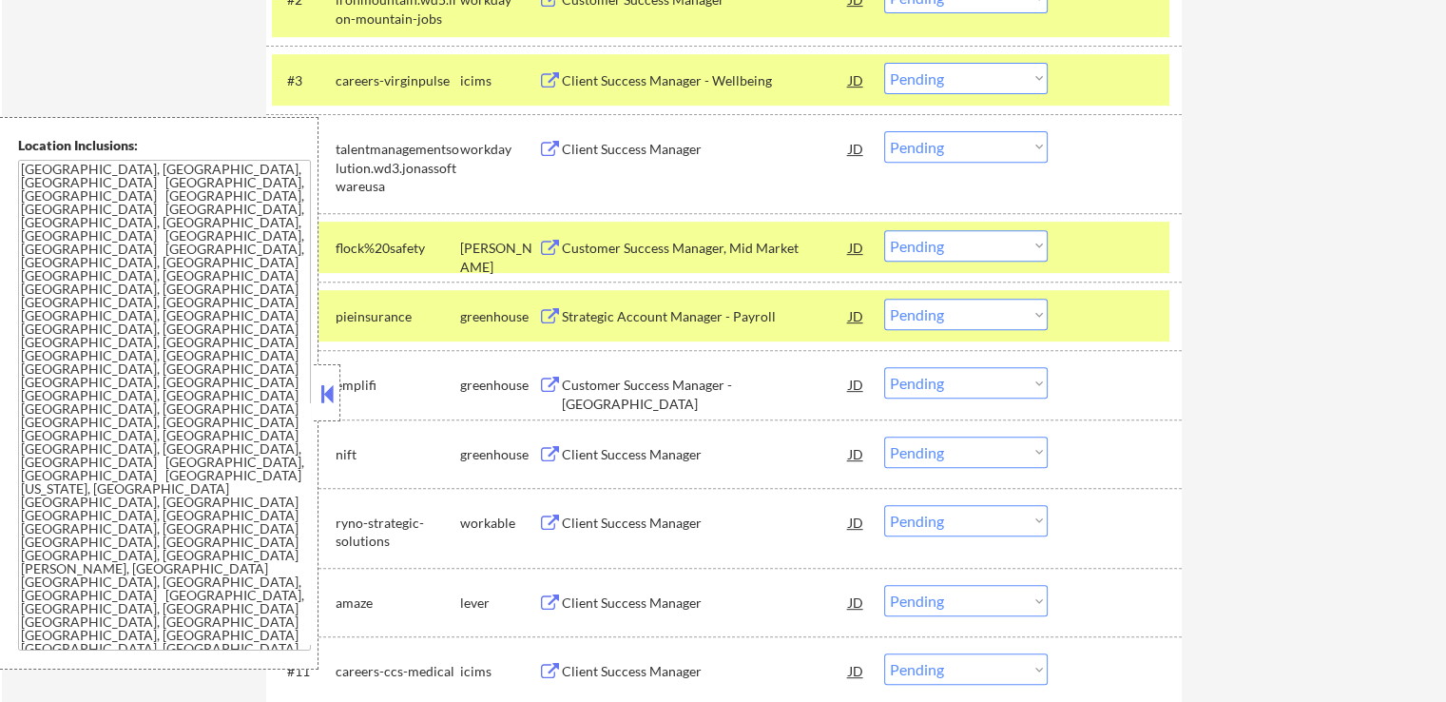
drag, startPoint x: 940, startPoint y: 249, endPoint x: 940, endPoint y: 260, distance: 10.5
click at [940, 249] on select "Choose an option... Pending Applied Excluded (Questions) Excluded (Expired) Exc…" at bounding box center [966, 245] width 164 height 31
click at [884, 230] on select "Choose an option... Pending Applied Excluded (Questions) Excluded (Expired) Exc…" at bounding box center [966, 245] width 164 height 31
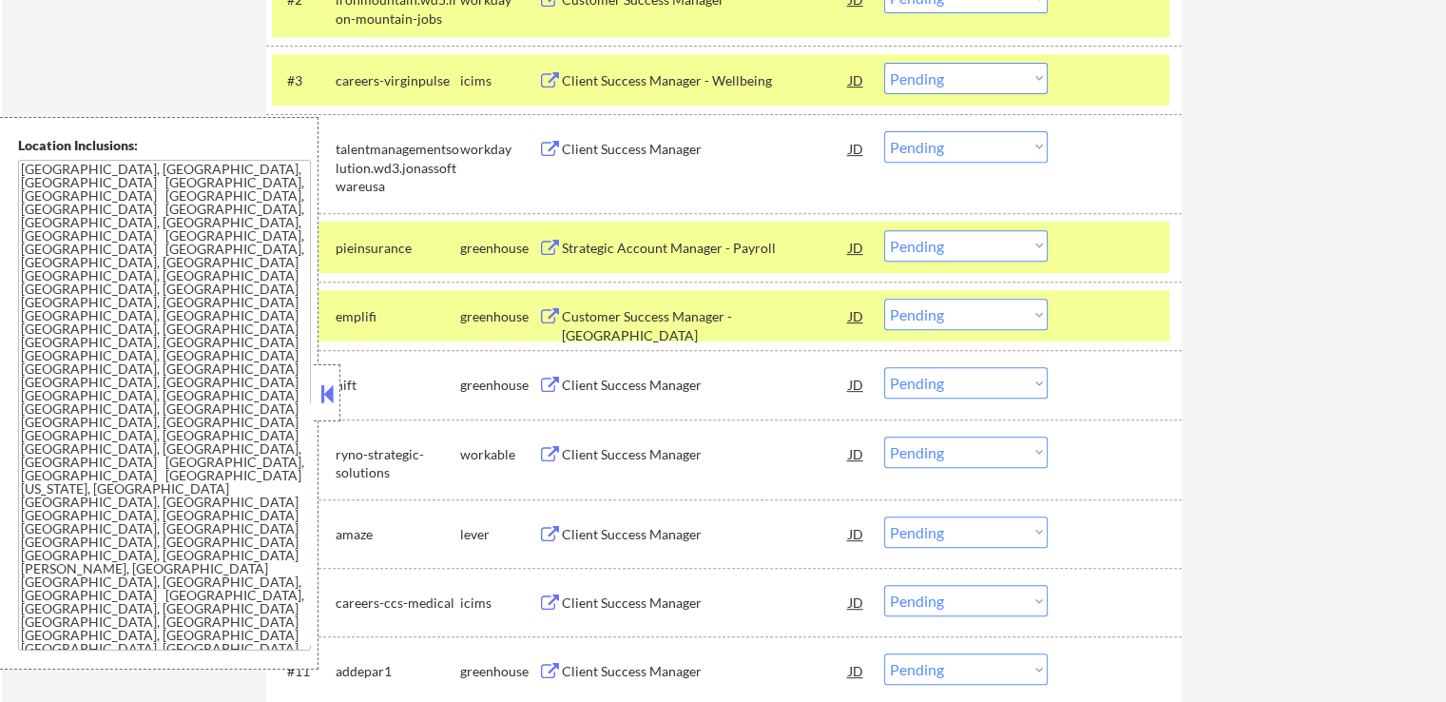
click at [730, 244] on div "Strategic Account Manager - Payroll" at bounding box center [705, 248] width 287 height 19
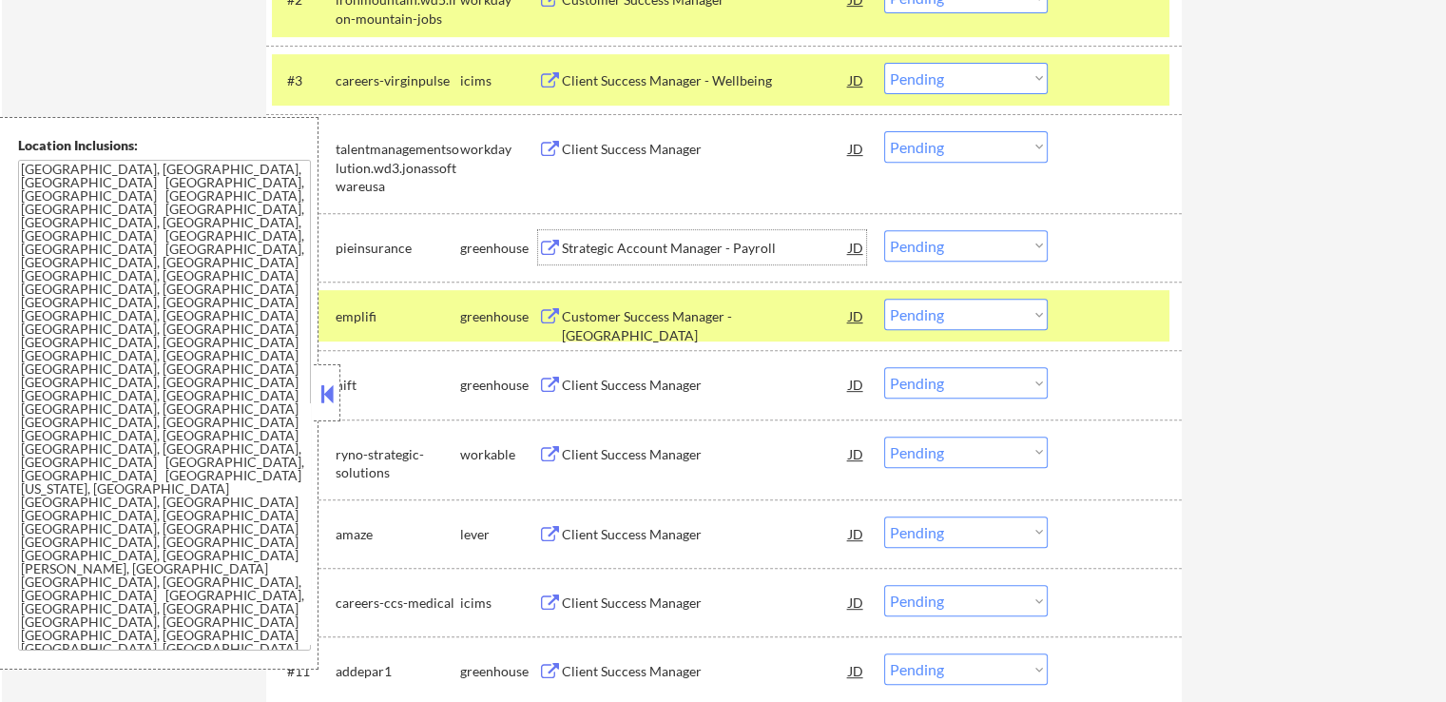
click at [763, 309] on div "Customer Success Manager - North America" at bounding box center [705, 325] width 287 height 37
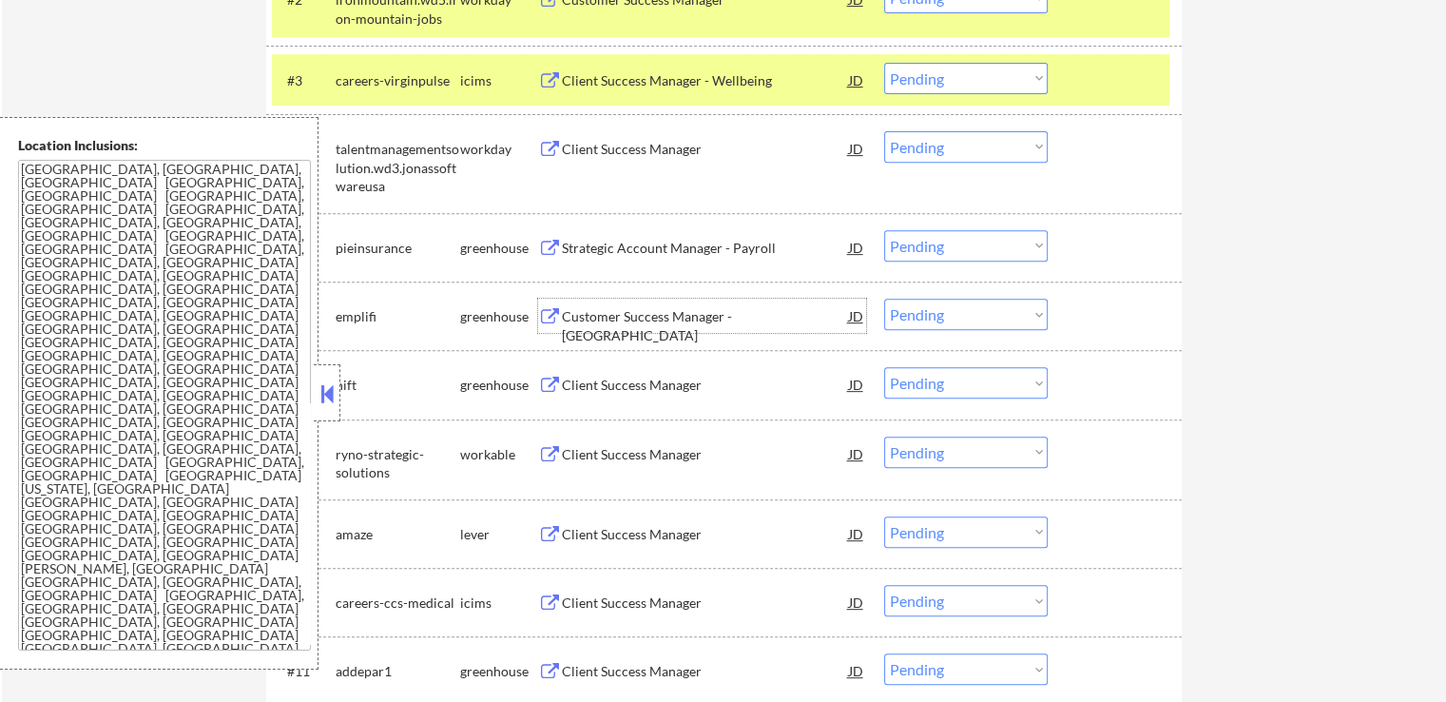
click at [938, 244] on select "Choose an option... Pending Applied Excluded (Questions) Excluded (Expired) Exc…" at bounding box center [966, 245] width 164 height 31
click at [884, 230] on select "Choose an option... Pending Applied Excluded (Questions) Excluded (Expired) Exc…" at bounding box center [966, 245] width 164 height 31
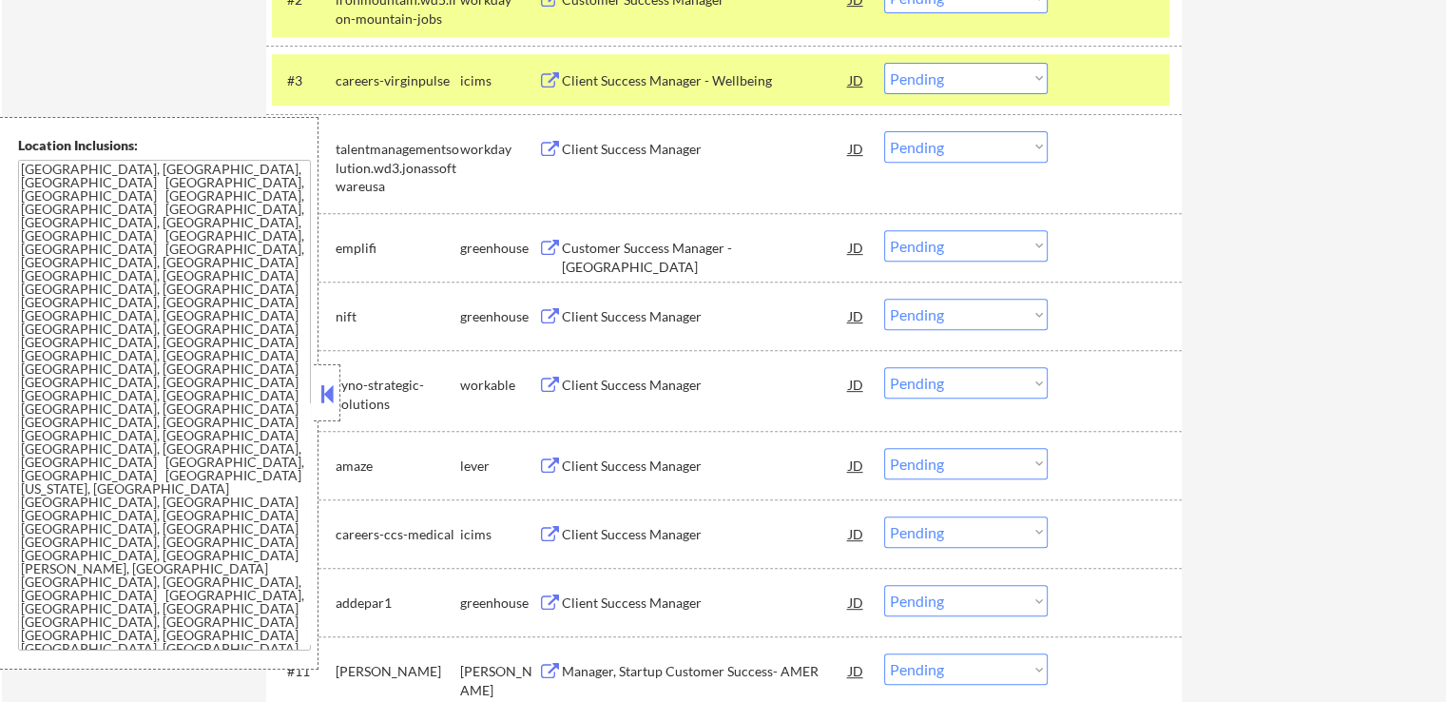
click at [940, 240] on select "Choose an option... Pending Applied Excluded (Questions) Excluded (Expired) Exc…" at bounding box center [966, 245] width 164 height 31
click at [884, 230] on select "Choose an option... Pending Applied Excluded (Questions) Excluded (Expired) Exc…" at bounding box center [966, 245] width 164 height 31
click at [692, 332] on div "Client Success Manager" at bounding box center [705, 316] width 287 height 34
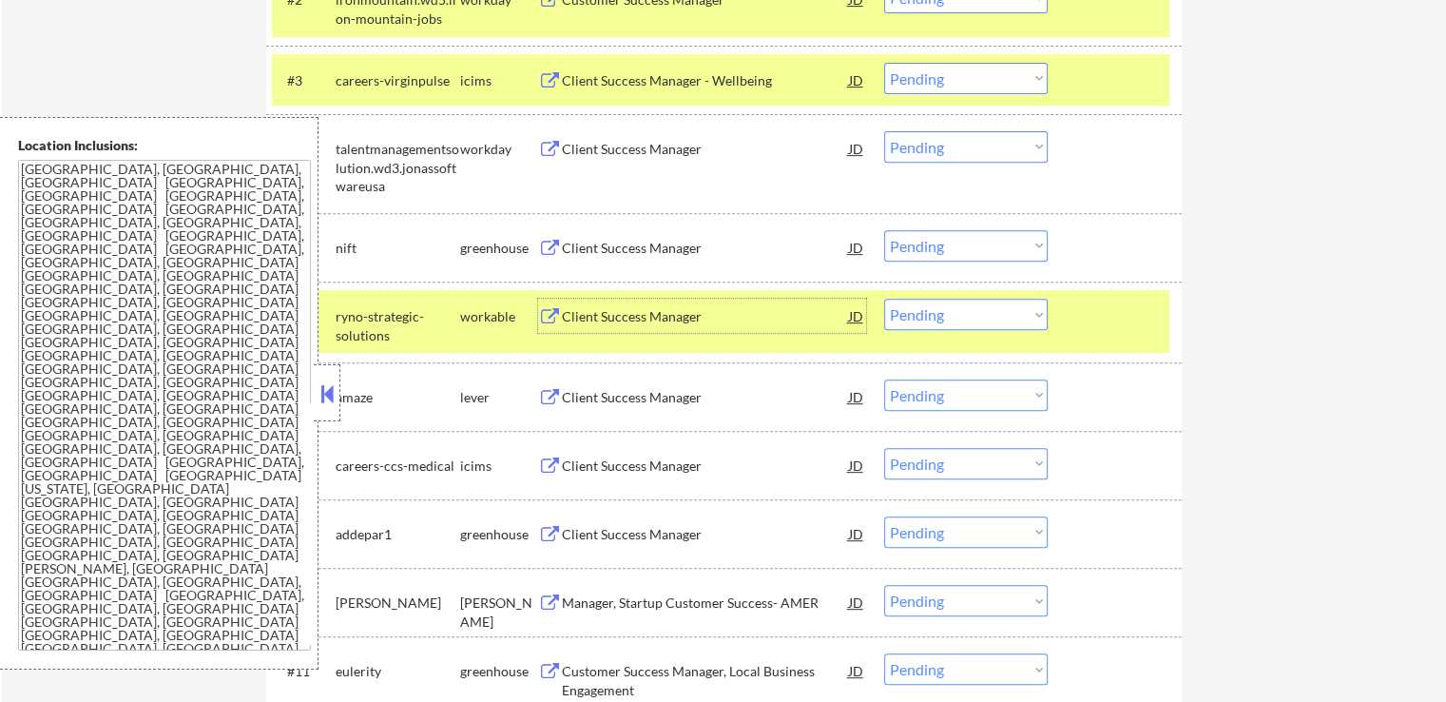
click at [962, 249] on select "Choose an option... Pending Applied Excluded (Questions) Excluded (Expired) Exc…" at bounding box center [966, 245] width 164 height 31
click at [884, 230] on select "Choose an option... Pending Applied Excluded (Questions) Excluded (Expired) Exc…" at bounding box center [966, 245] width 164 height 31
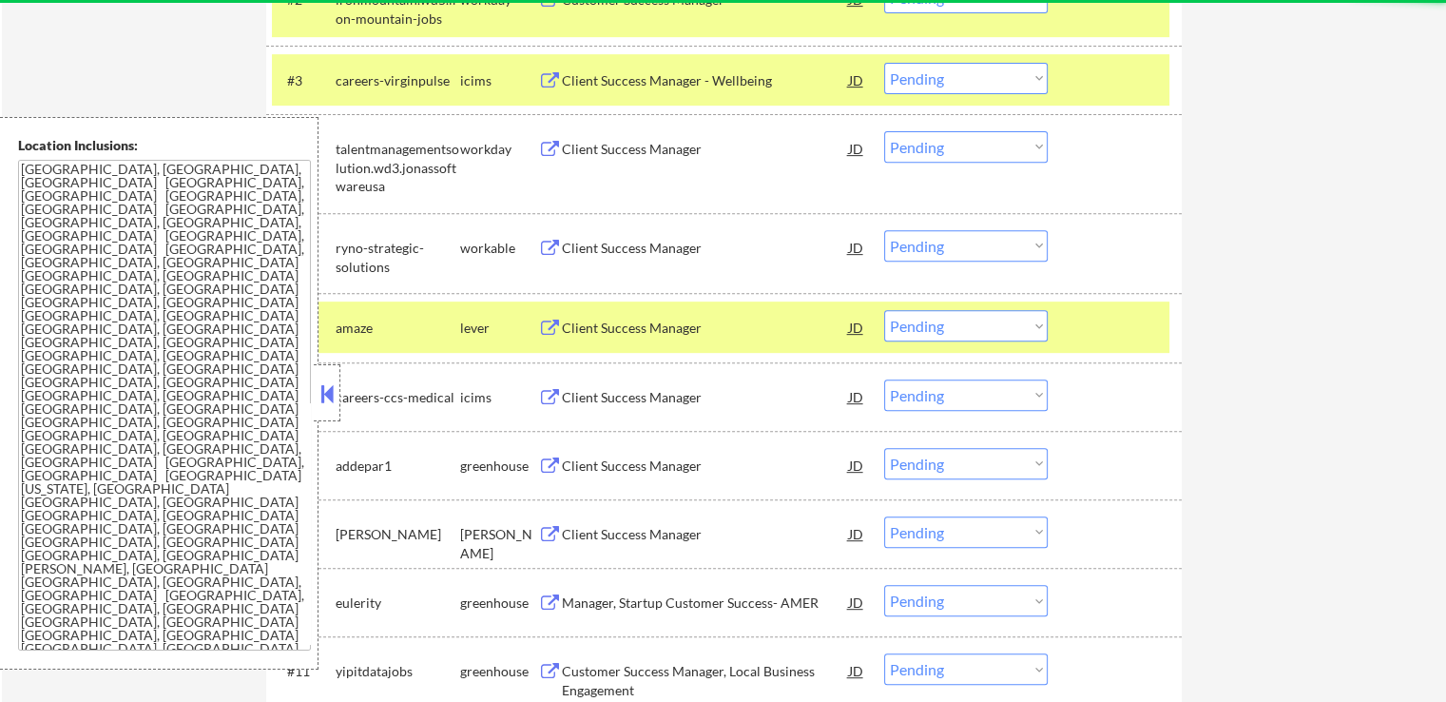
click at [667, 250] on div "Client Success Manager" at bounding box center [705, 248] width 287 height 19
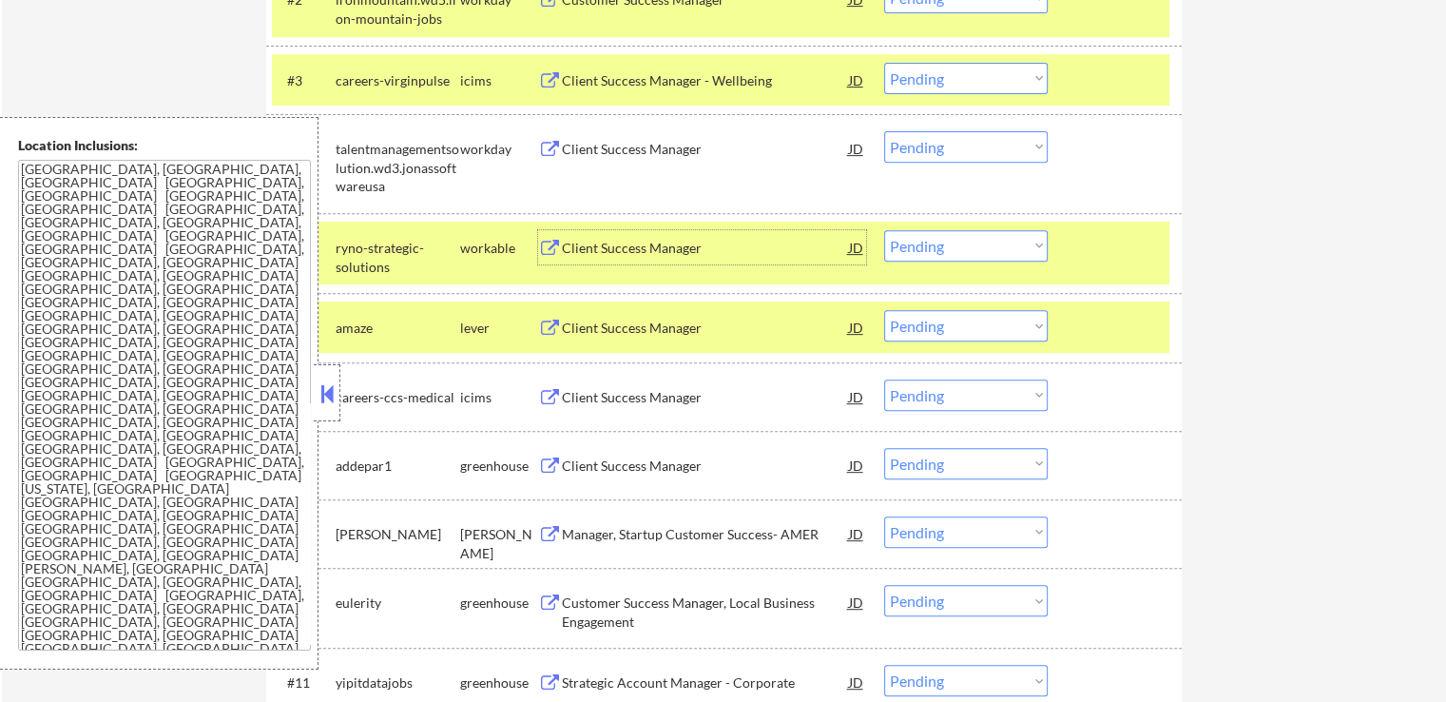
click at [696, 317] on div "Client Success Manager" at bounding box center [705, 327] width 287 height 34
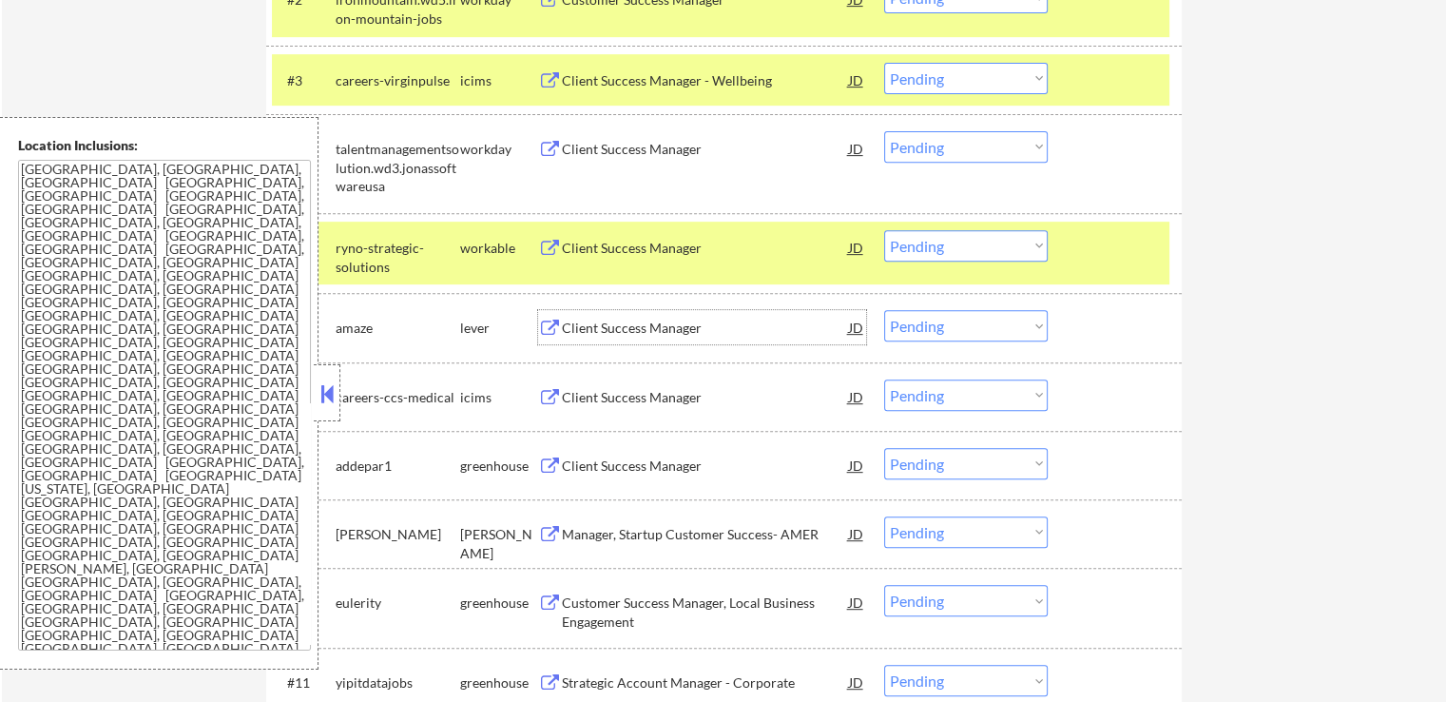
click at [973, 248] on select "Choose an option... Pending Applied Excluded (Questions) Excluded (Expired) Exc…" at bounding box center [966, 245] width 164 height 31
select select ""excluded__expired_""
click at [884, 230] on select "Choose an option... Pending Applied Excluded (Questions) Excluded (Expired) Exc…" at bounding box center [966, 245] width 164 height 31
click at [938, 324] on select "Choose an option... Pending Applied Excluded (Questions) Excluded (Expired) Exc…" at bounding box center [966, 325] width 164 height 31
select select ""excluded__expired_""
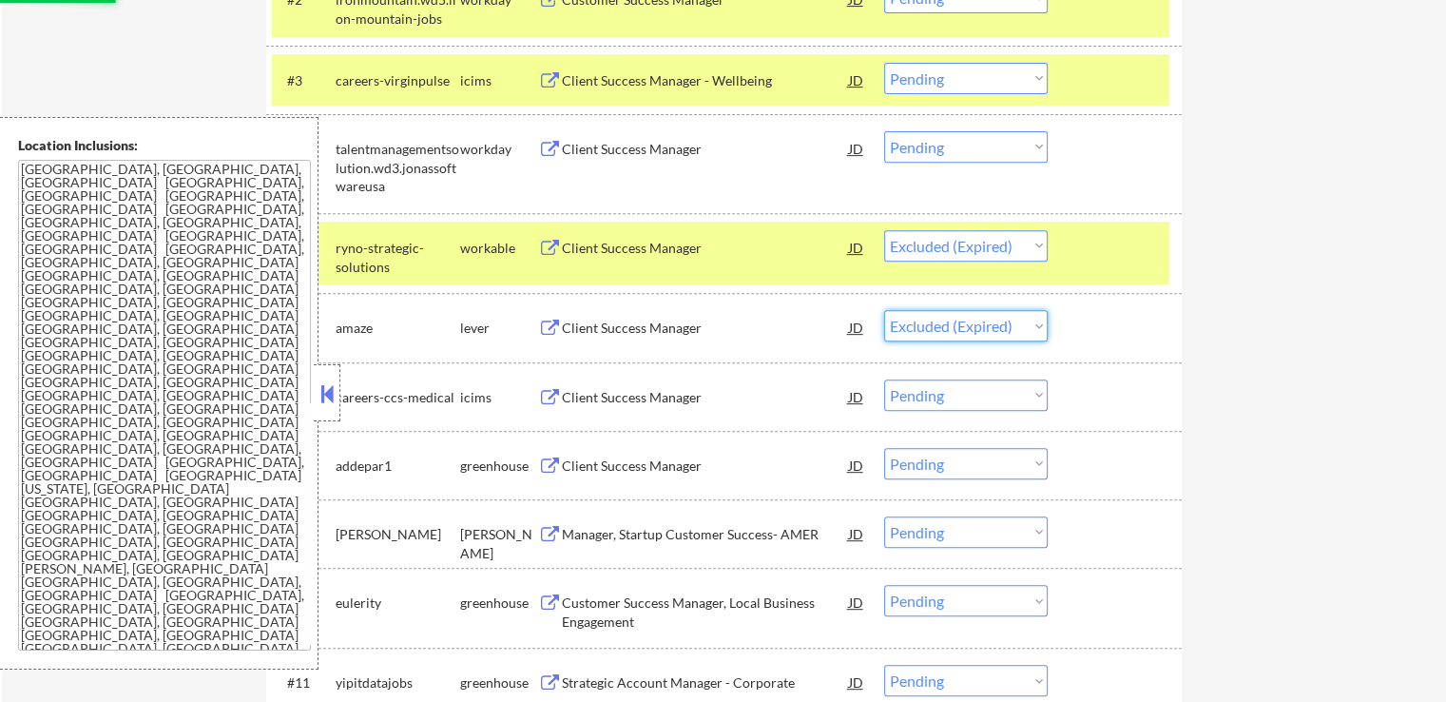
click at [884, 310] on select "Choose an option... Pending Applied Excluded (Questions) Excluded (Expired) Exc…" at bounding box center [966, 325] width 164 height 31
select select ""pending""
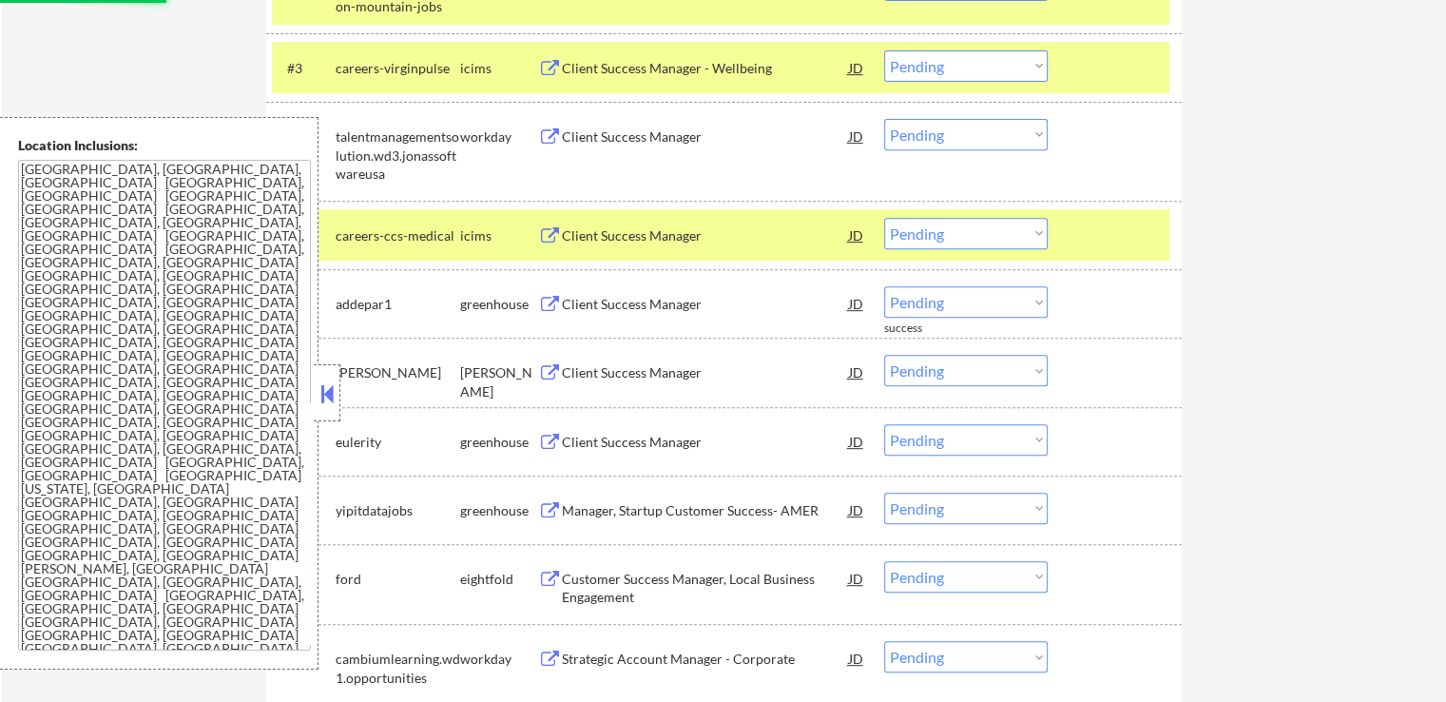
scroll to position [856, 0]
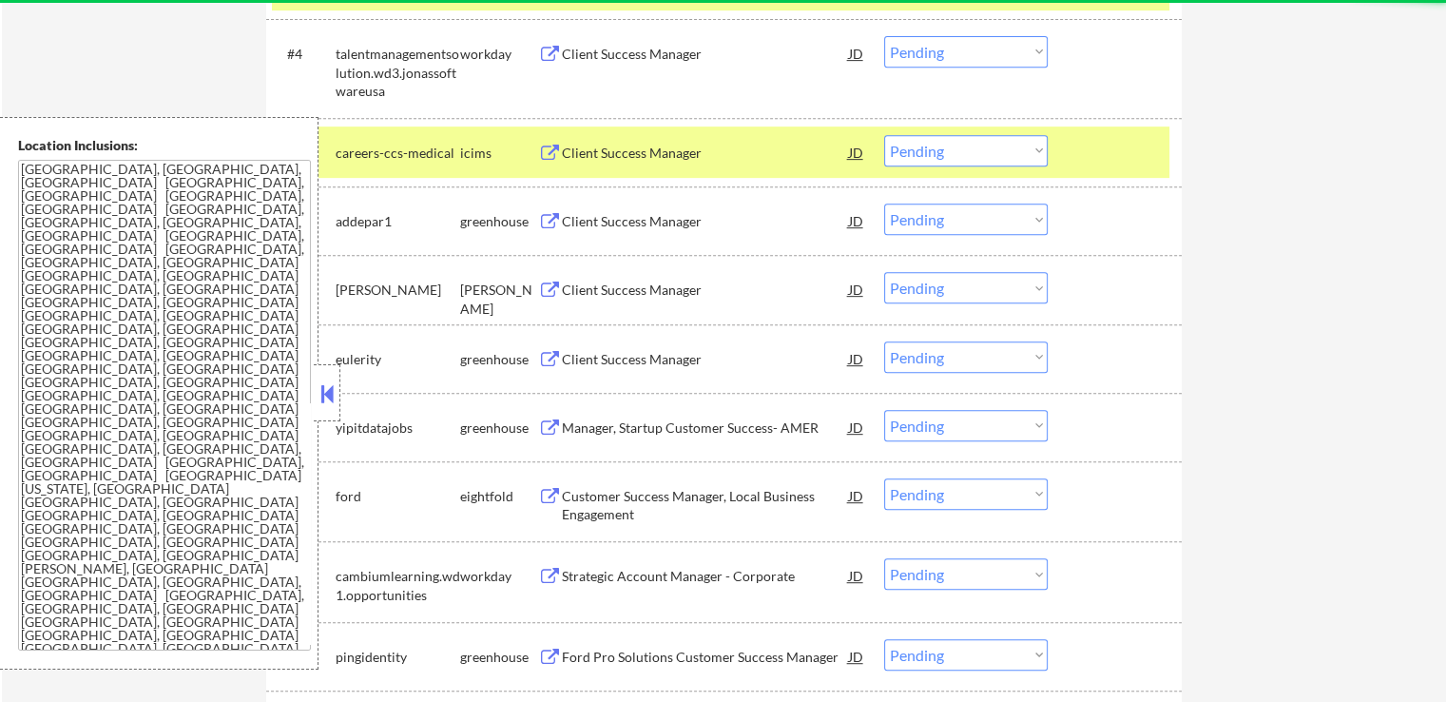
click at [674, 215] on div "Client Success Manager" at bounding box center [705, 221] width 287 height 19
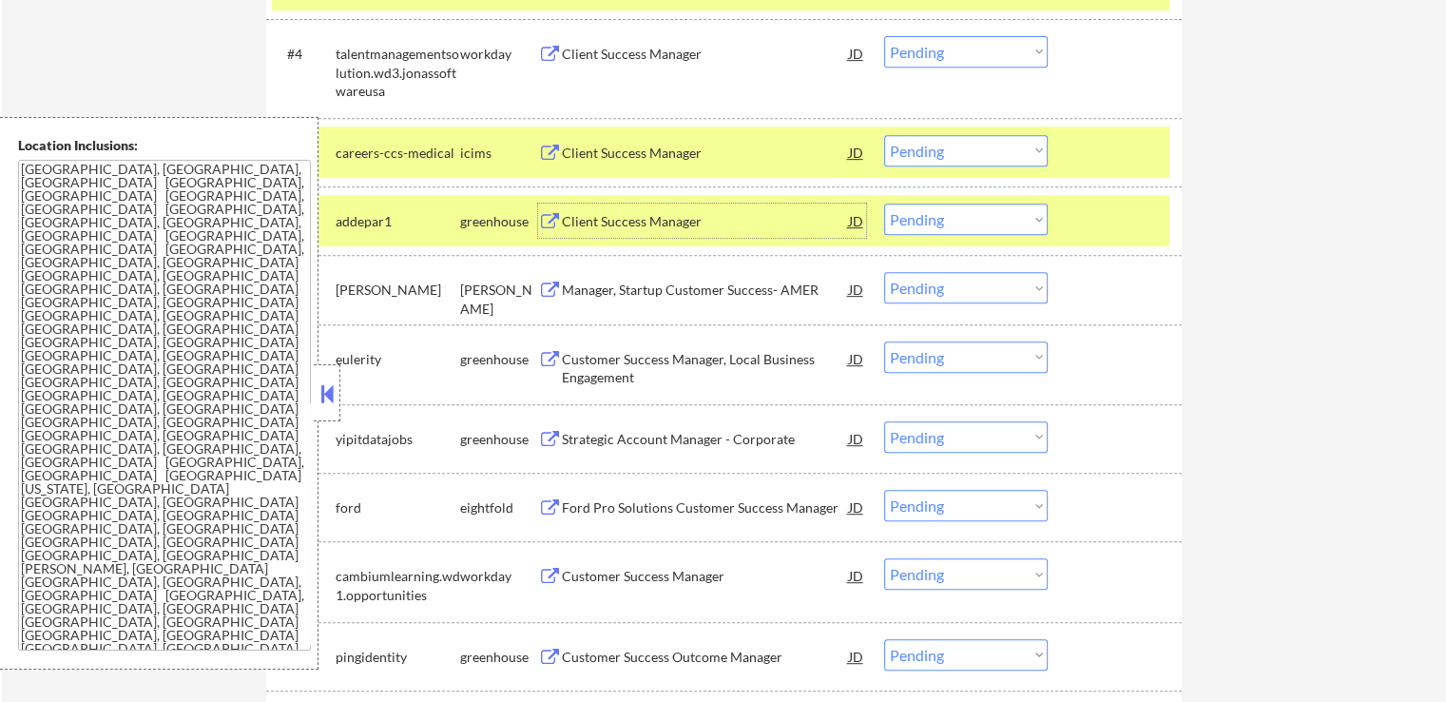
click at [773, 282] on div "Manager, Startup Customer Success- AMER" at bounding box center [705, 290] width 287 height 19
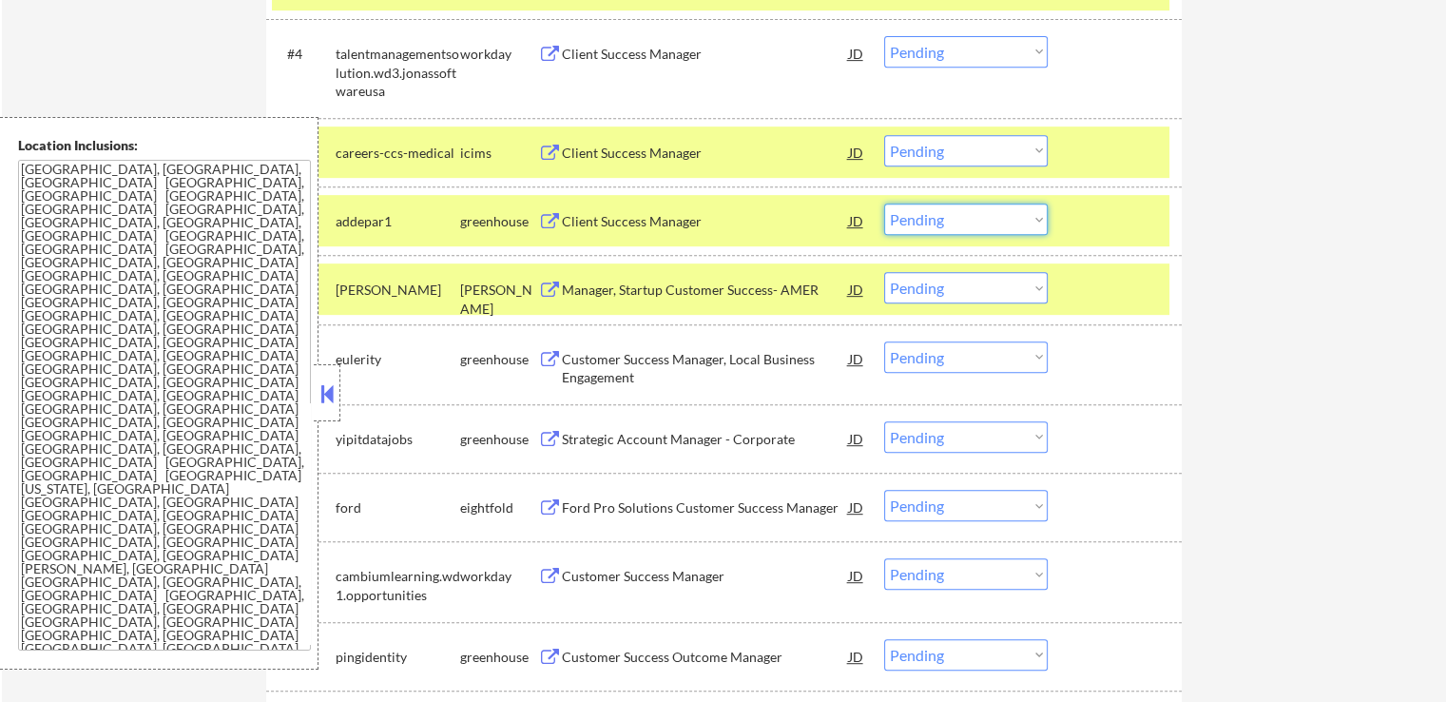
click at [938, 221] on select "Choose an option... Pending Applied Excluded (Questions) Excluded (Expired) Exc…" at bounding box center [966, 219] width 164 height 31
click at [884, 204] on select "Choose an option... Pending Applied Excluded (Questions) Excluded (Expired) Exc…" at bounding box center [966, 219] width 164 height 31
click at [742, 361] on div "Customer Success Manager, Local Business Engagement" at bounding box center [705, 368] width 287 height 37
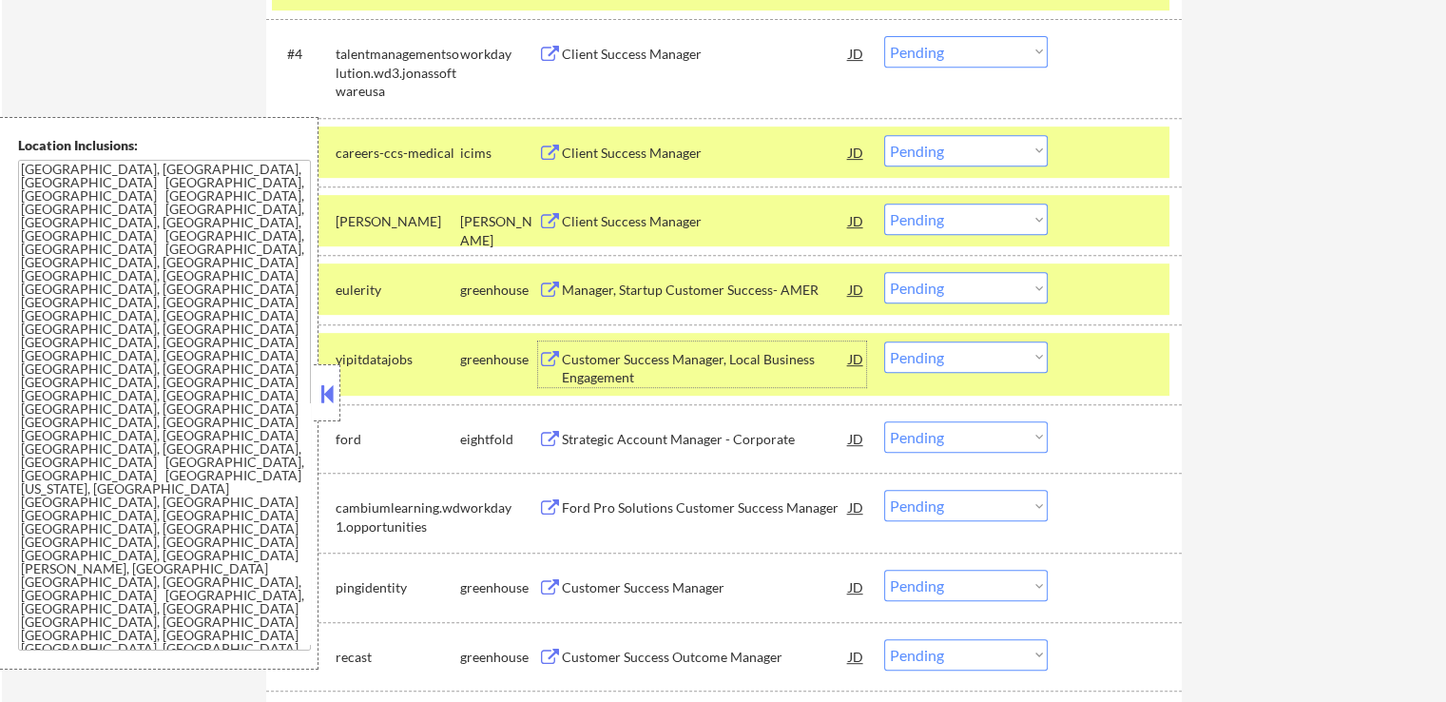
click at [965, 206] on select "Choose an option... Pending Applied Excluded (Questions) Excluded (Expired) Exc…" at bounding box center [966, 219] width 164 height 31
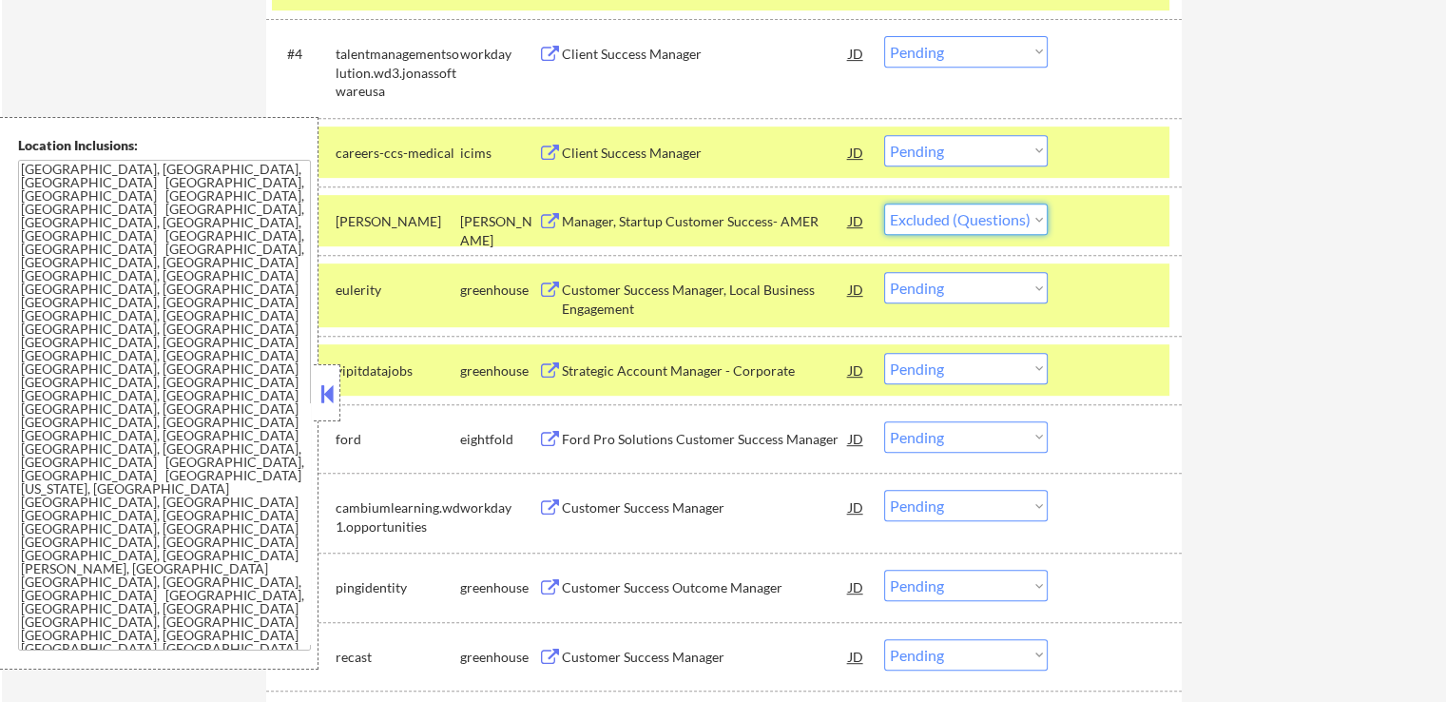
click at [884, 204] on select "Choose an option... Pending Applied Excluded (Questions) Excluded (Expired) Exc…" at bounding box center [966, 219] width 164 height 31
click at [715, 366] on div "Strategic Account Manager - Corporate" at bounding box center [705, 370] width 287 height 19
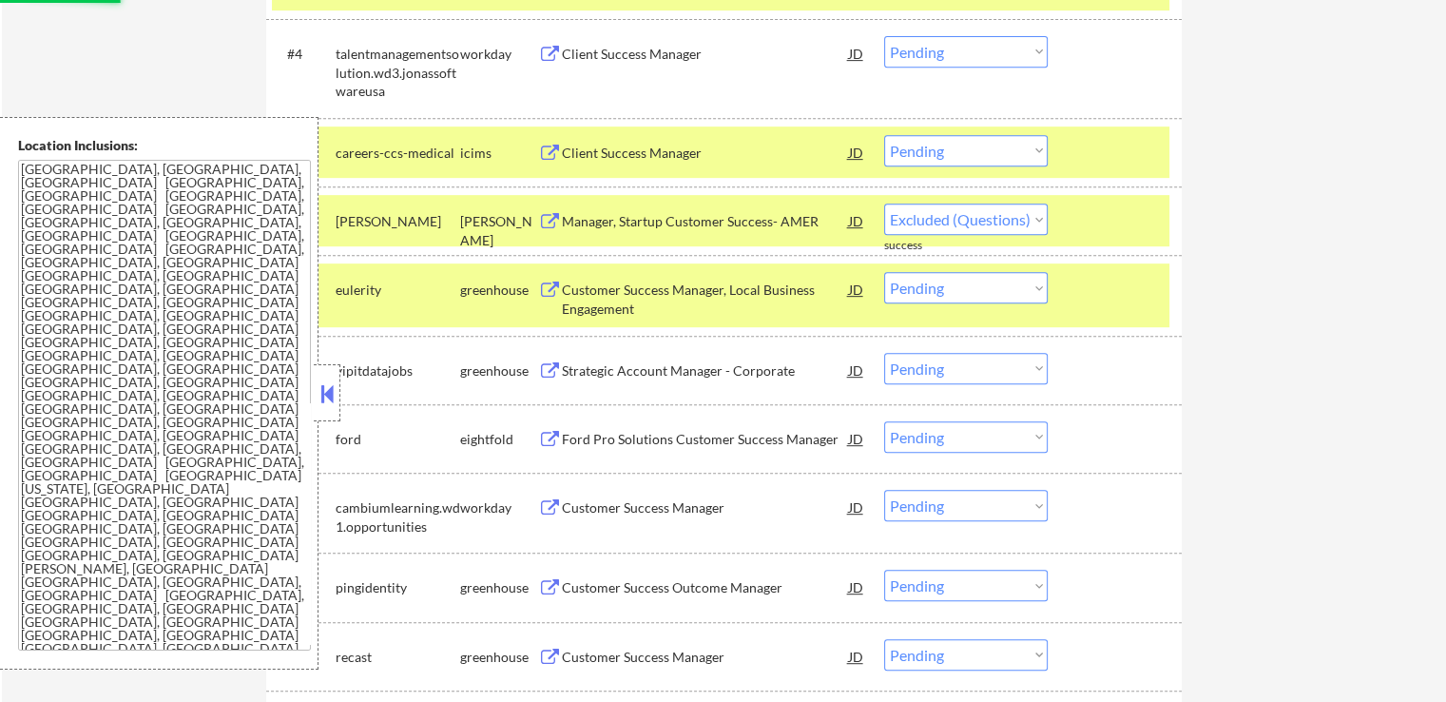
select select ""pending""
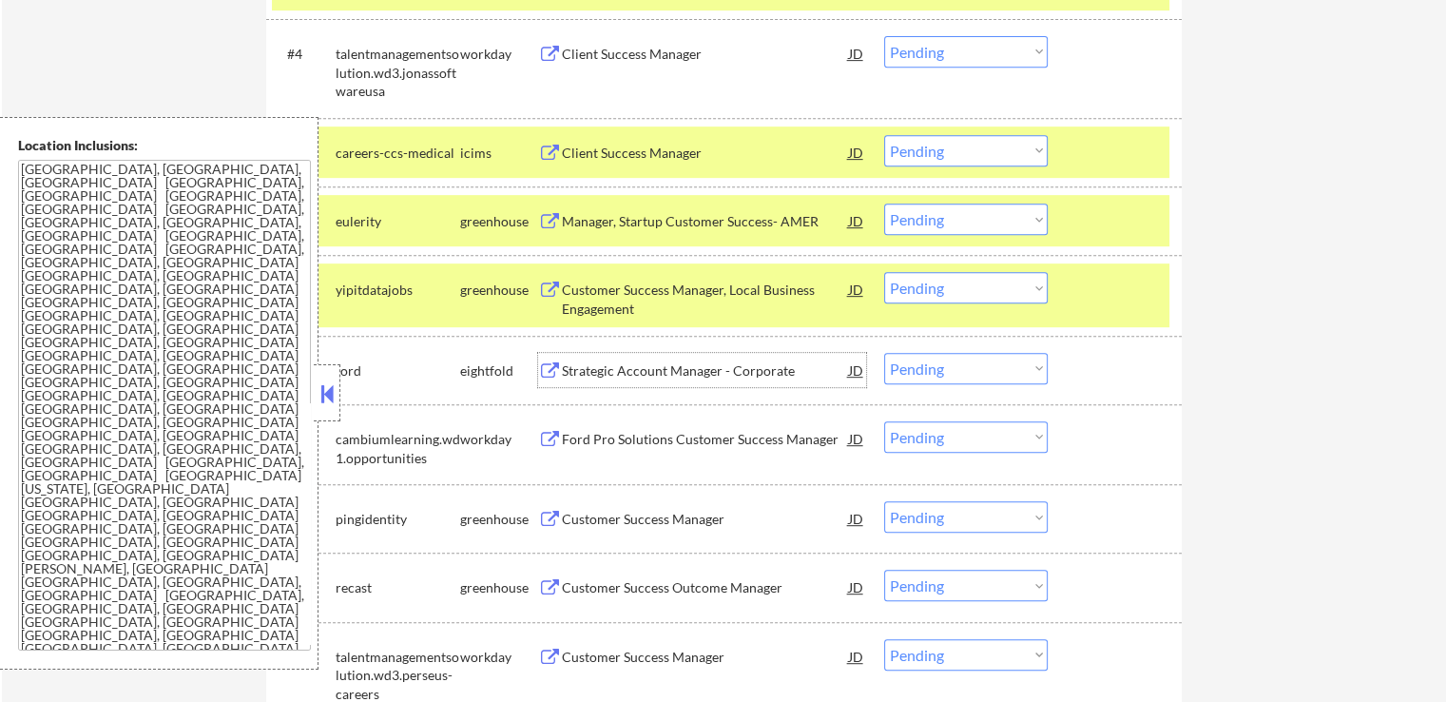
drag, startPoint x: 936, startPoint y: 289, endPoint x: 947, endPoint y: 301, distance: 16.1
click at [936, 289] on select "Choose an option... Pending Applied Excluded (Questions) Excluded (Expired) Exc…" at bounding box center [966, 287] width 164 height 31
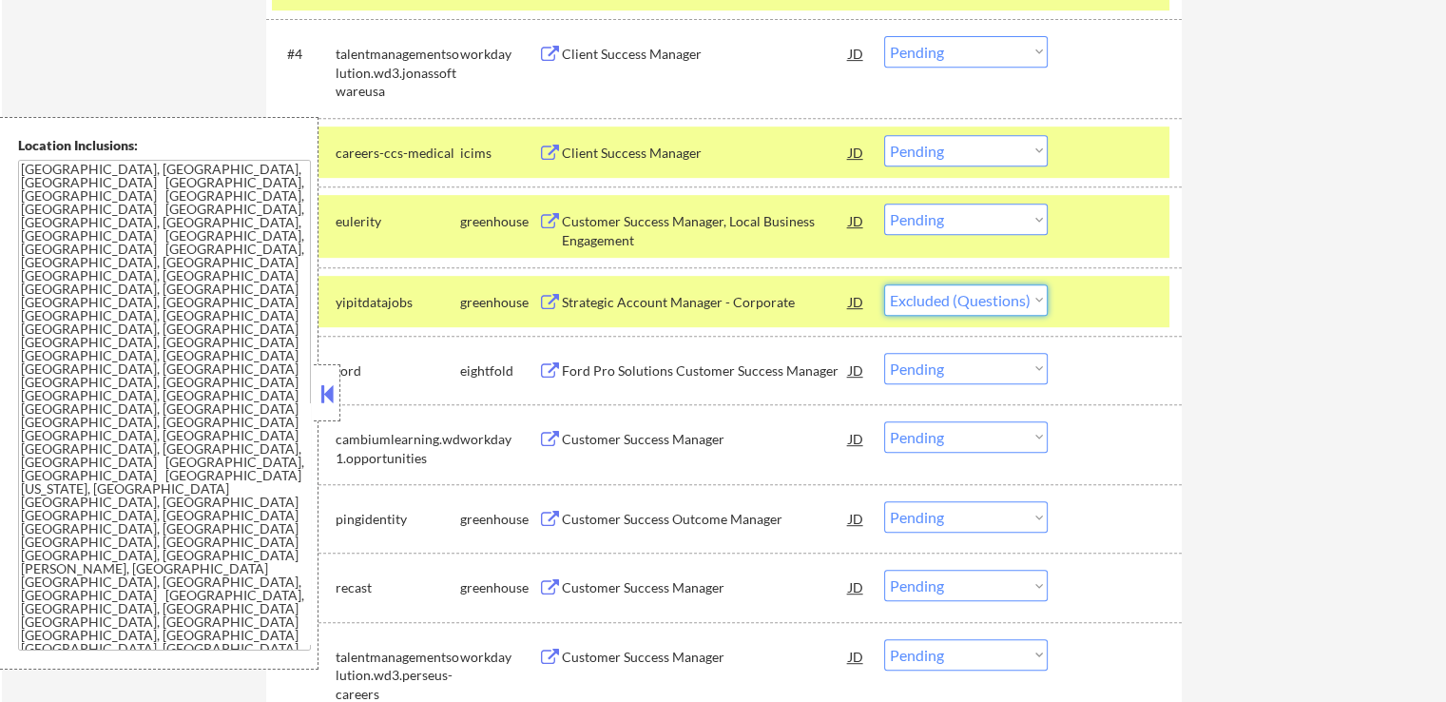
click at [884, 284] on select "Choose an option... Pending Applied Excluded (Questions) Excluded (Expired) Exc…" at bounding box center [966, 299] width 164 height 31
select select ""pending""
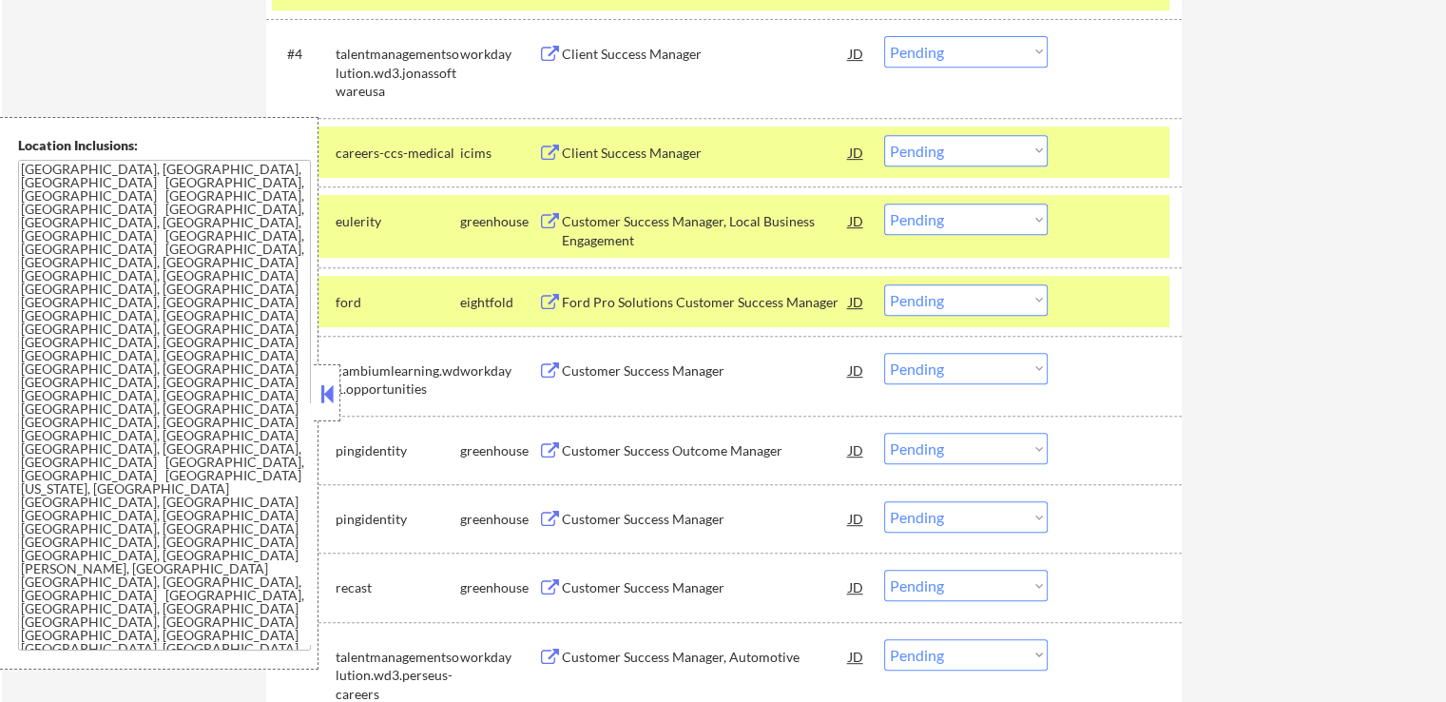
click at [963, 218] on select "Choose an option... Pending Applied Excluded (Questions) Excluded (Expired) Exc…" at bounding box center [966, 219] width 164 height 31
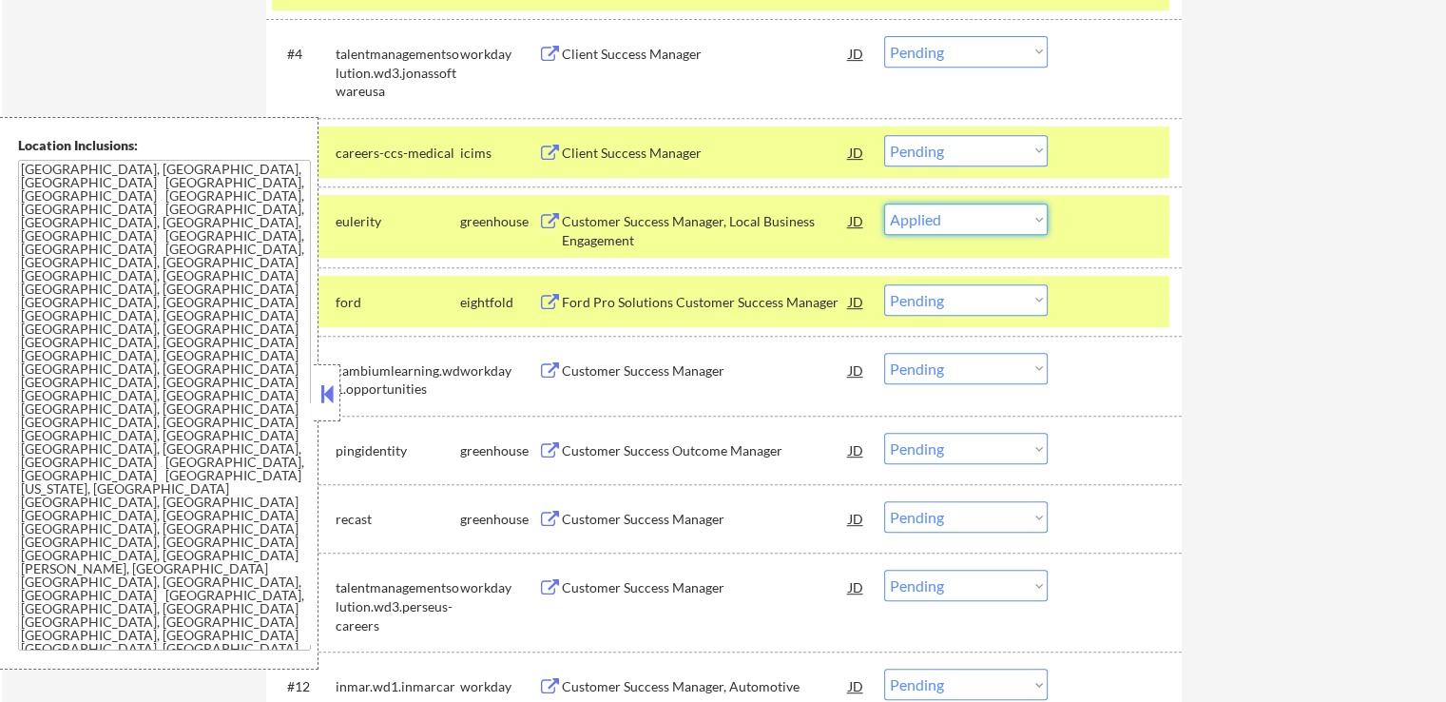
click at [884, 204] on select "Choose an option... Pending Applied Excluded (Questions) Excluded (Expired) Exc…" at bounding box center [966, 219] width 164 height 31
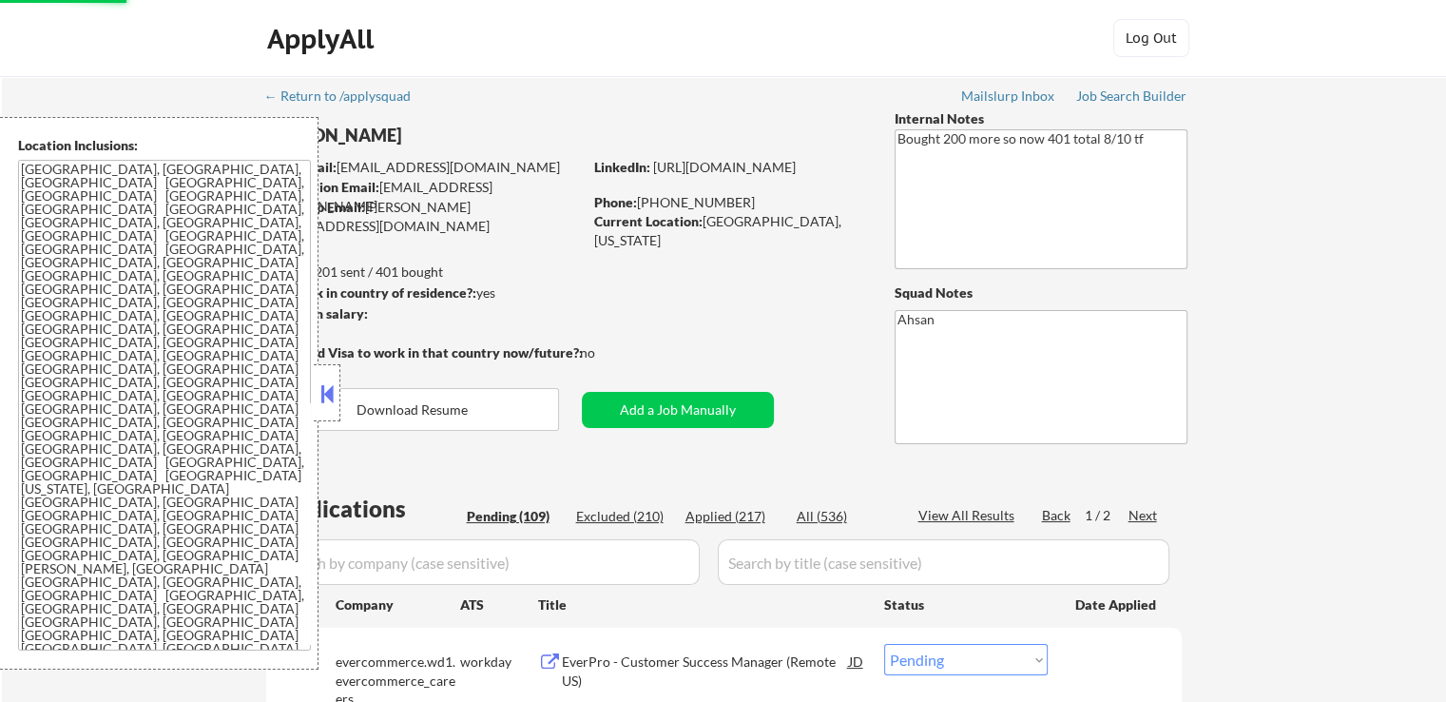
scroll to position [190, 0]
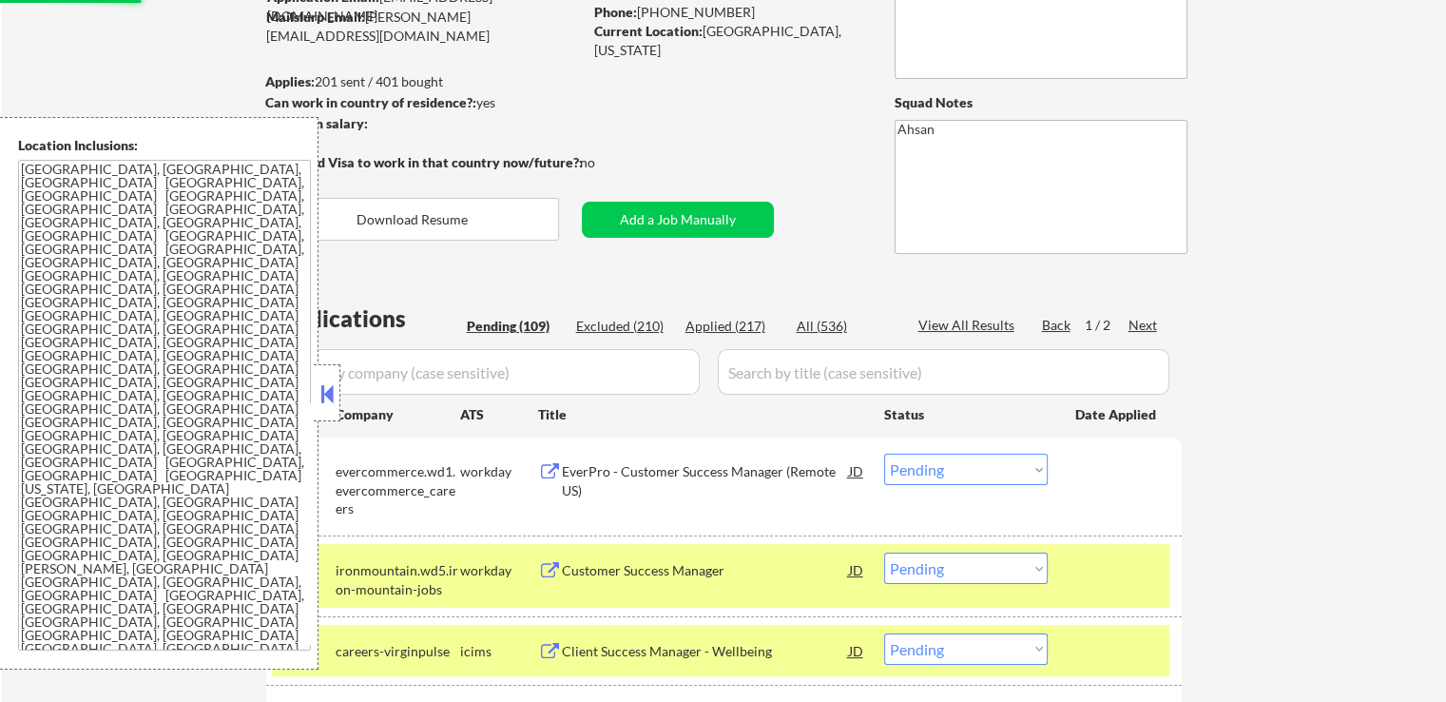
select select ""pending""
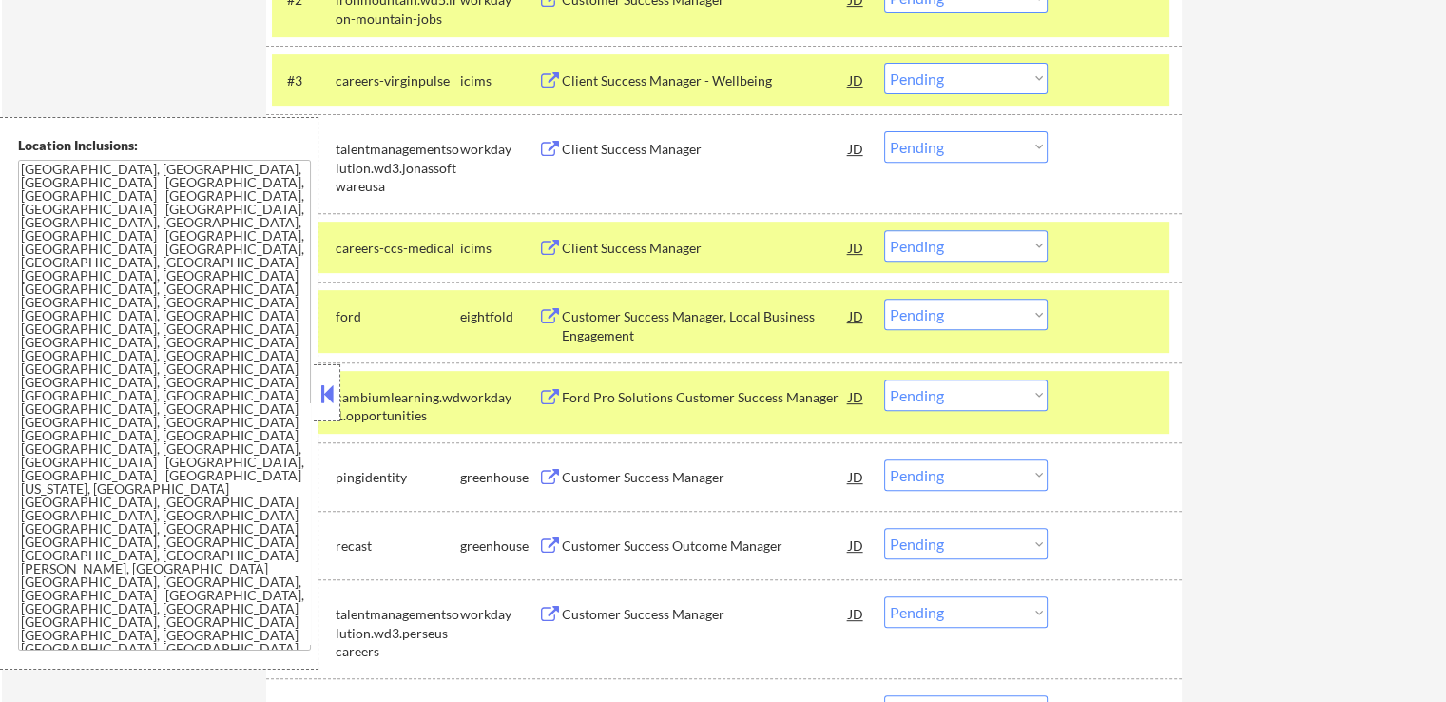
scroll to position [951, 0]
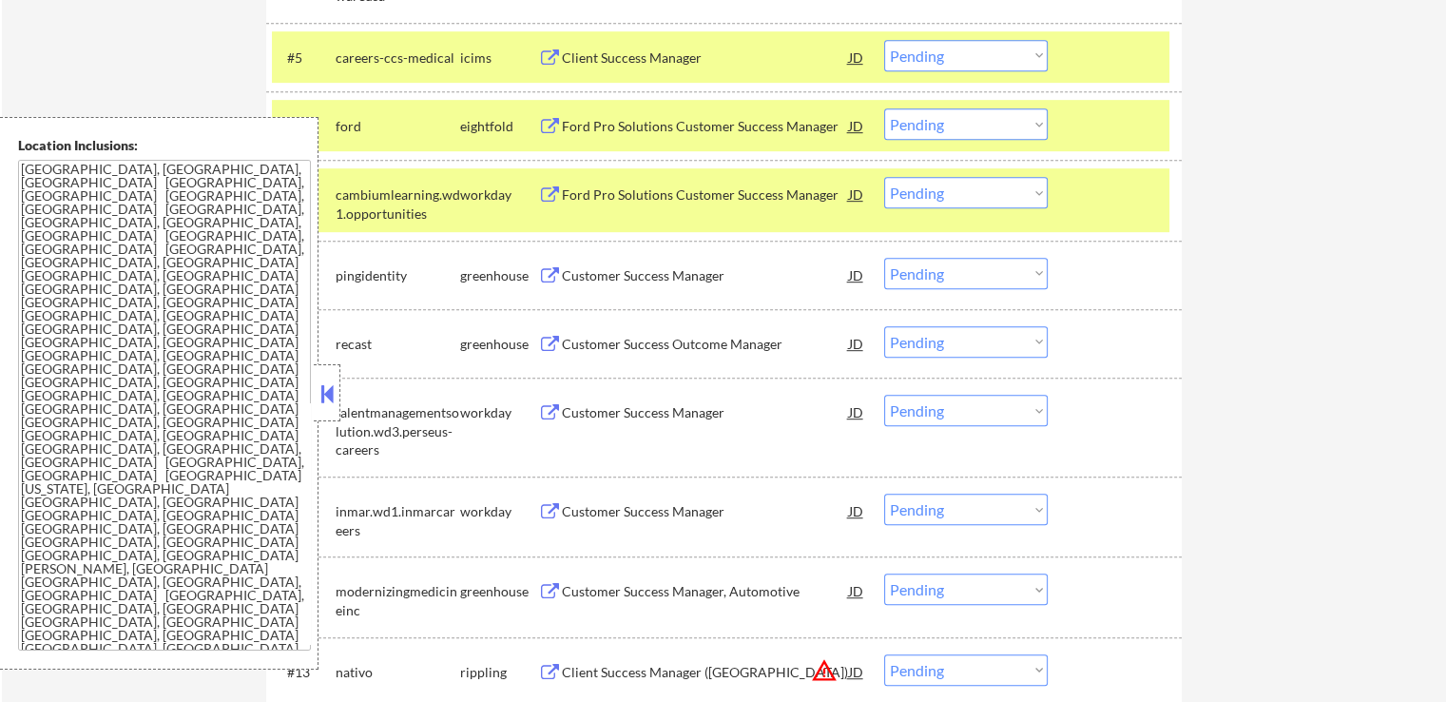
click at [673, 296] on div "#8 pingidentity greenhouse Customer Success Manager JD warning_amber Choose an …" at bounding box center [721, 274] width 898 height 51
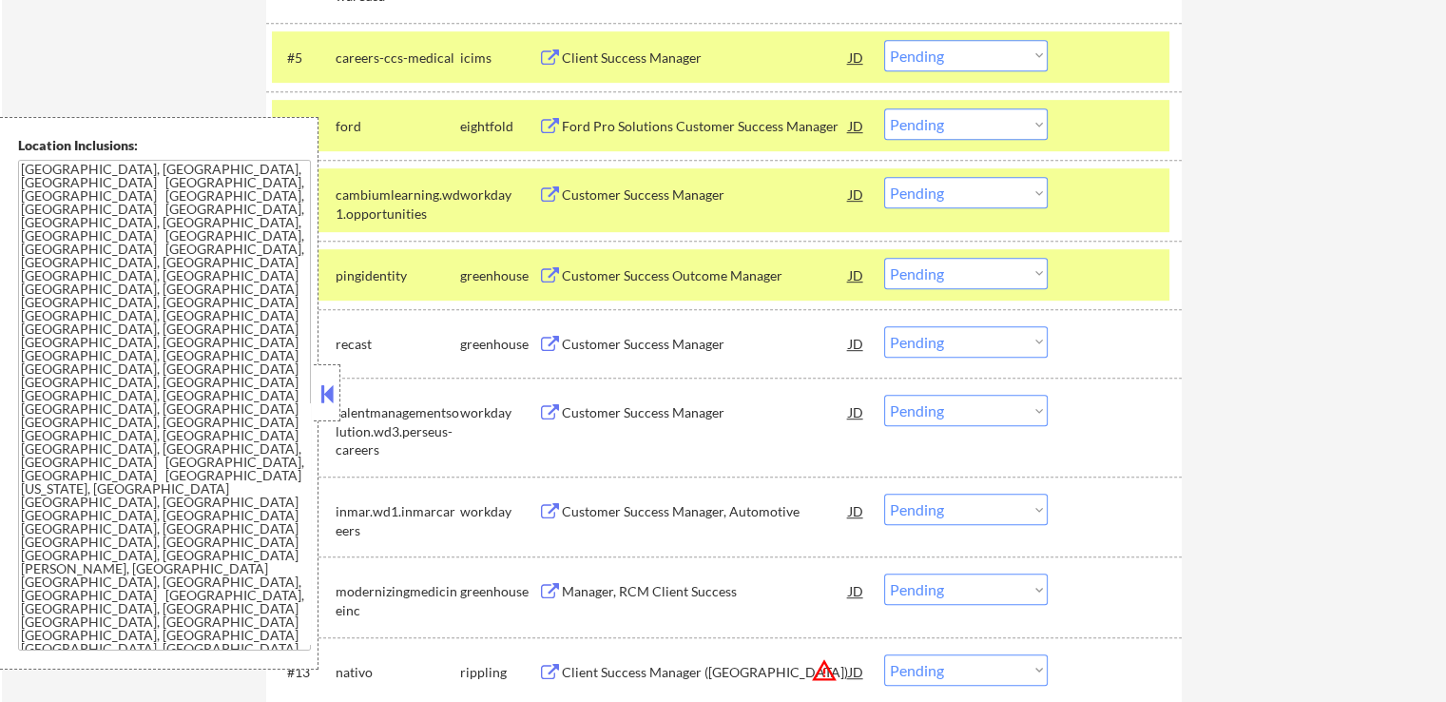
click at [660, 267] on div "Customer Success Outcome Manager" at bounding box center [705, 275] width 287 height 19
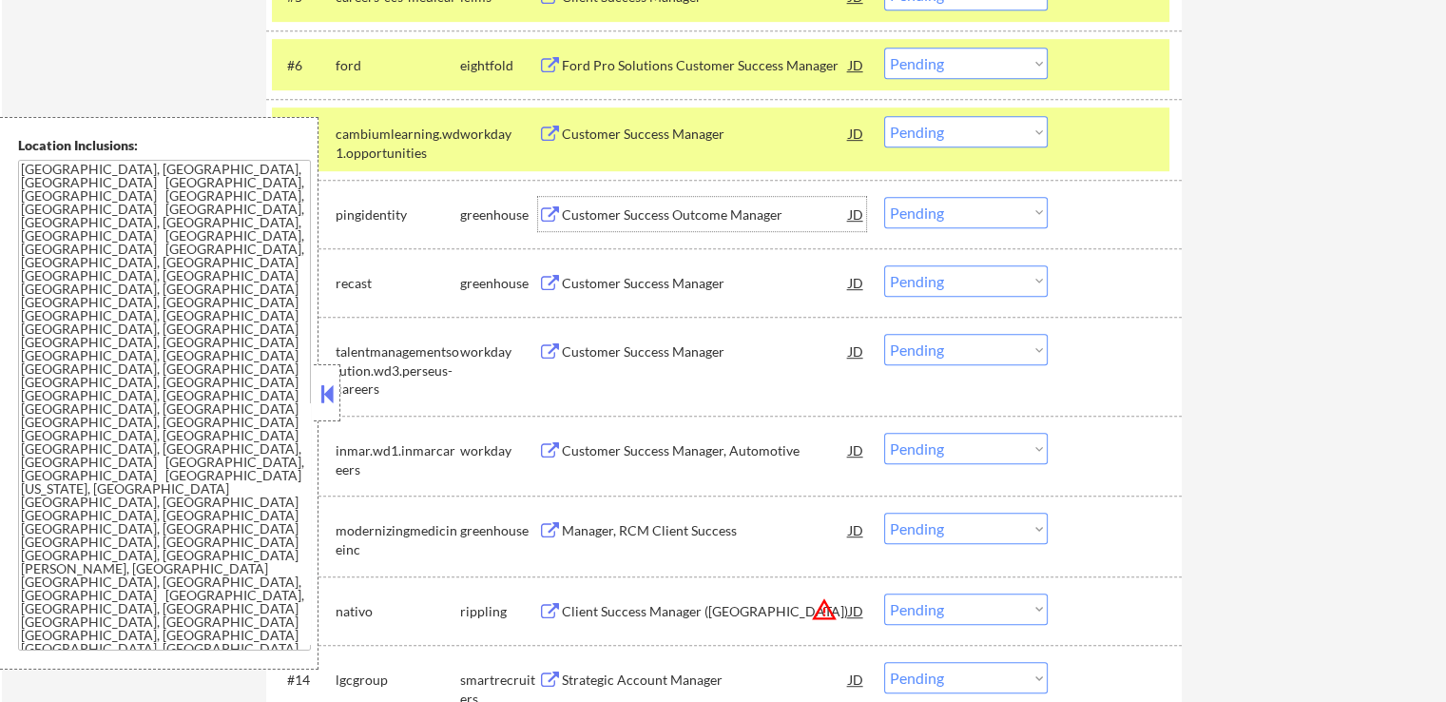
scroll to position [1046, 0]
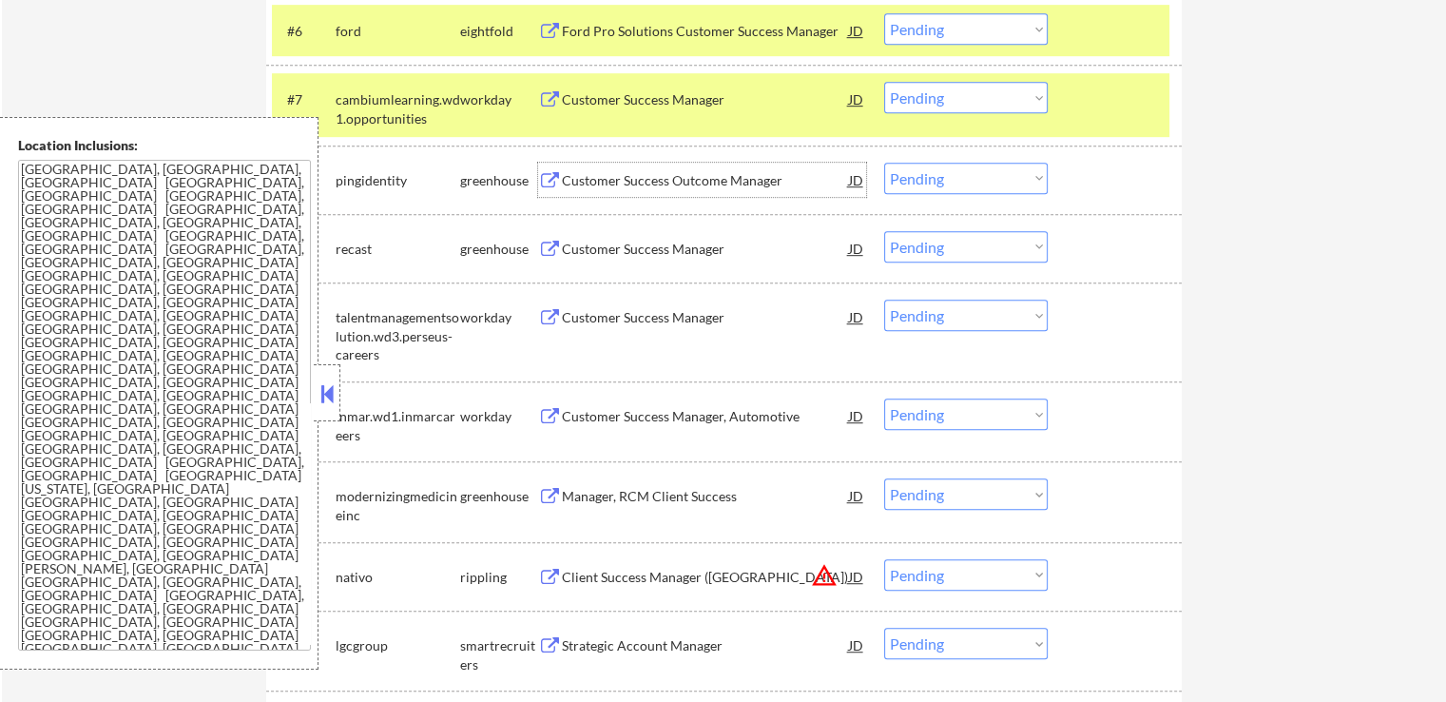
click at [736, 248] on div "Customer Success Manager" at bounding box center [705, 249] width 287 height 19
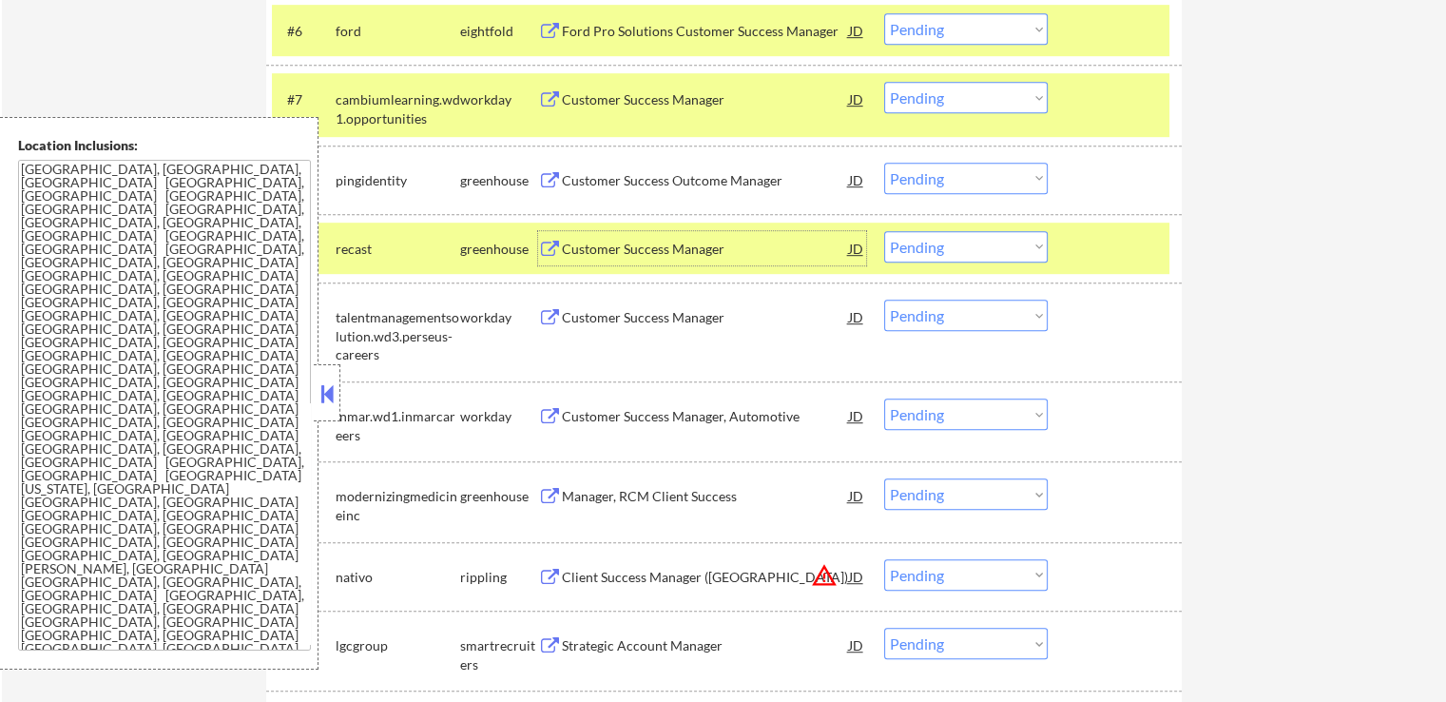
click at [937, 180] on select "Choose an option... Pending Applied Excluded (Questions) Excluded (Expired) Exc…" at bounding box center [966, 178] width 164 height 31
click at [884, 163] on select "Choose an option... Pending Applied Excluded (Questions) Excluded (Expired) Exc…" at bounding box center [966, 178] width 164 height 31
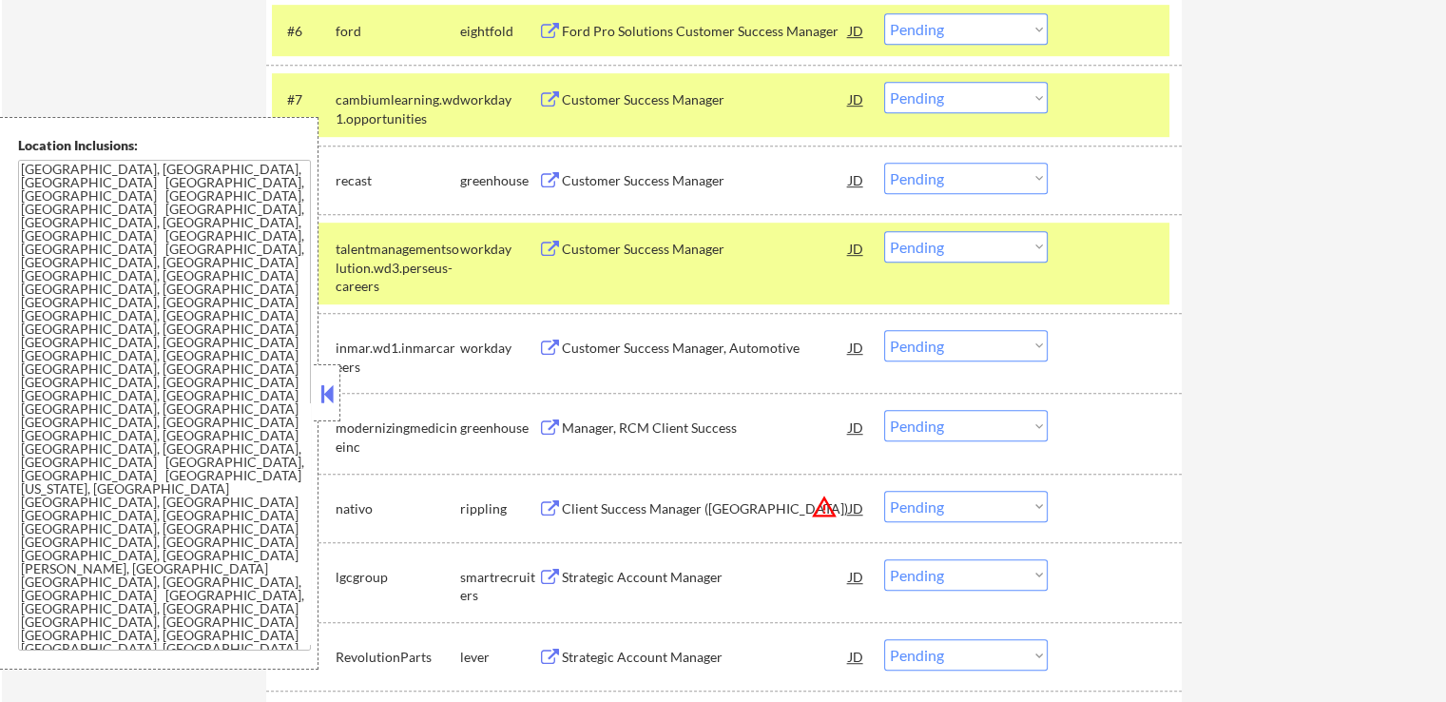
click at [955, 180] on select "Choose an option... Pending Applied Excluded (Questions) Excluded (Expired) Exc…" at bounding box center [966, 178] width 164 height 31
click at [884, 163] on select "Choose an option... Pending Applied Excluded (Questions) Excluded (Expired) Exc…" at bounding box center [966, 178] width 164 height 31
select select ""pending""
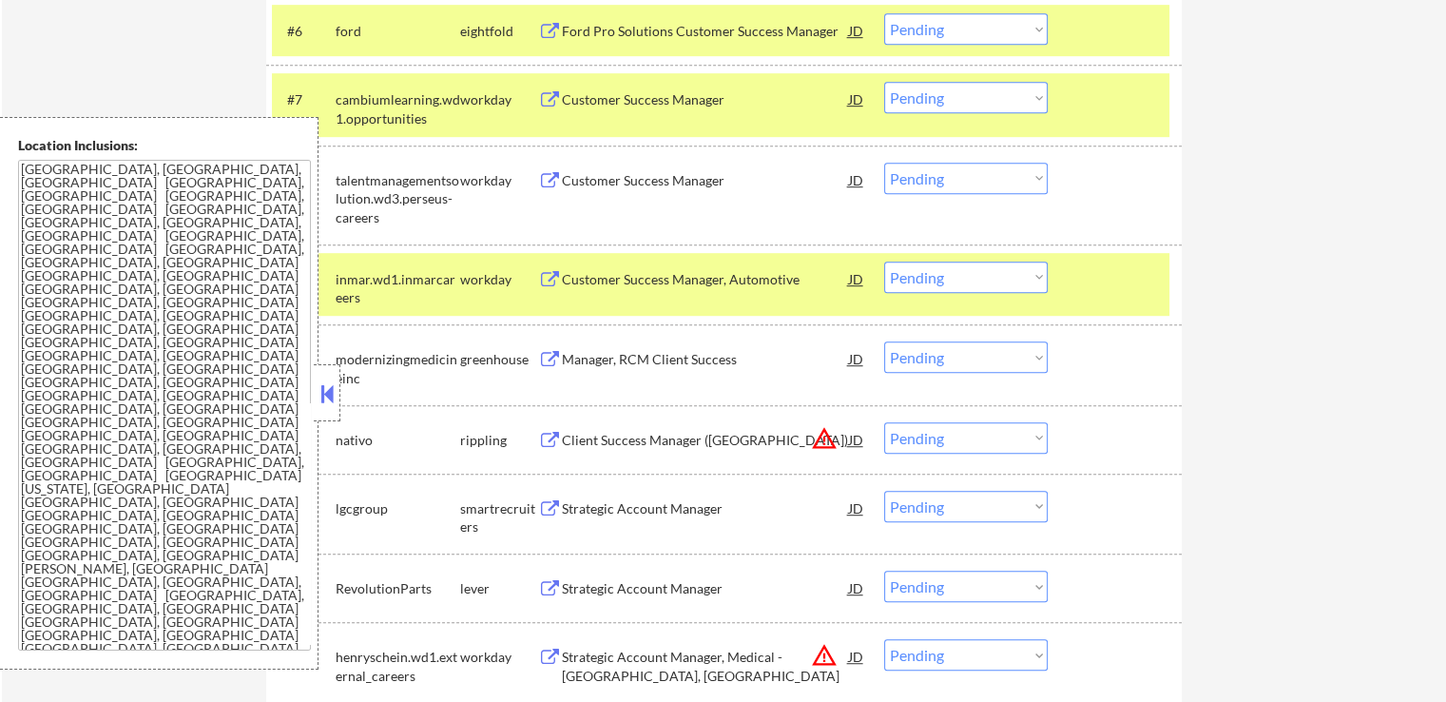
scroll to position [1141, 0]
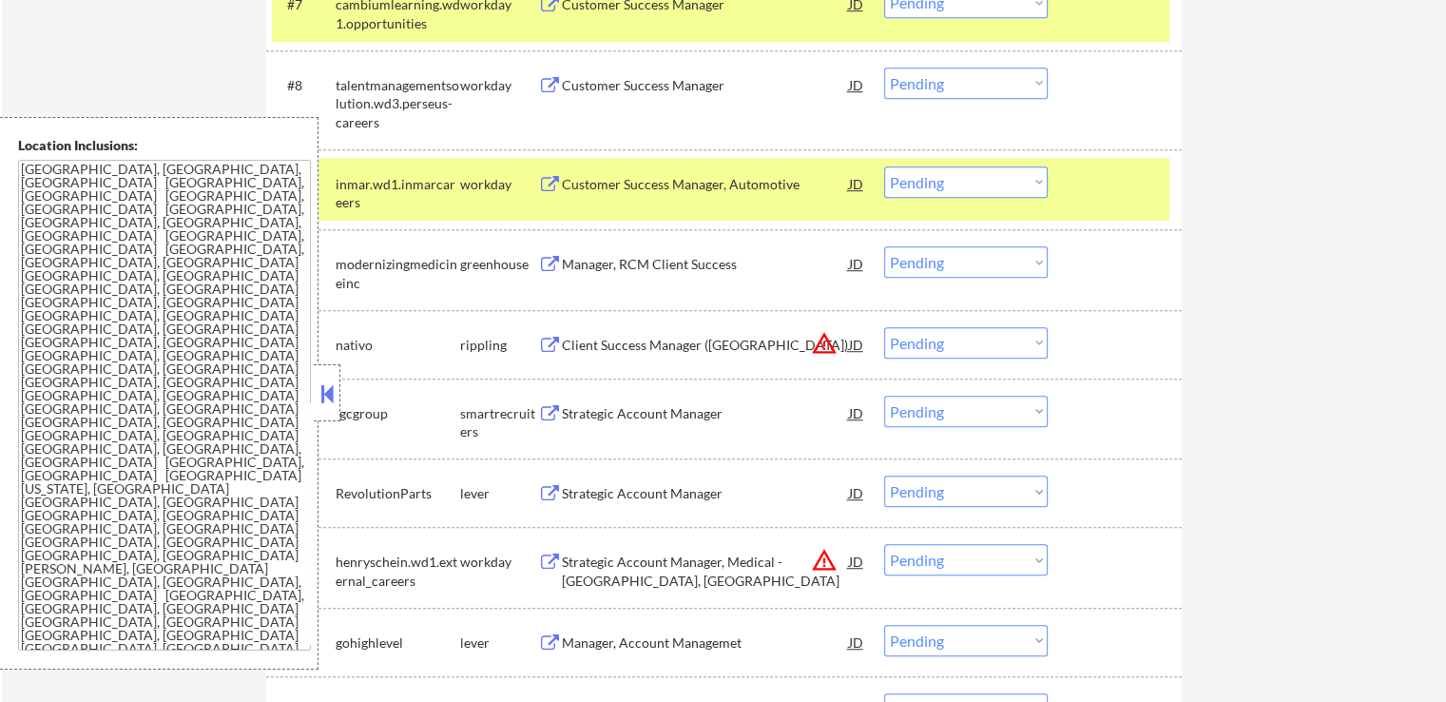
click at [688, 261] on div "Manager, RCM Client Success" at bounding box center [705, 264] width 287 height 19
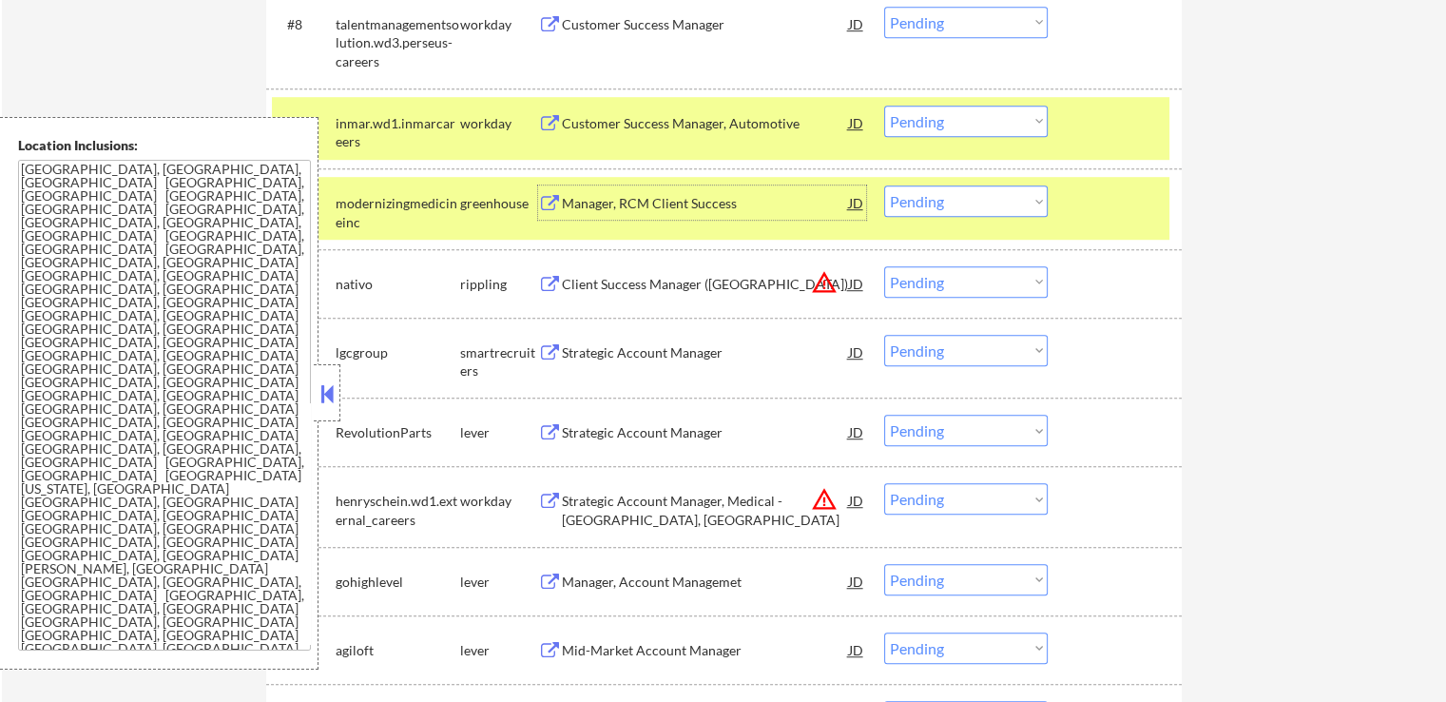
scroll to position [1236, 0]
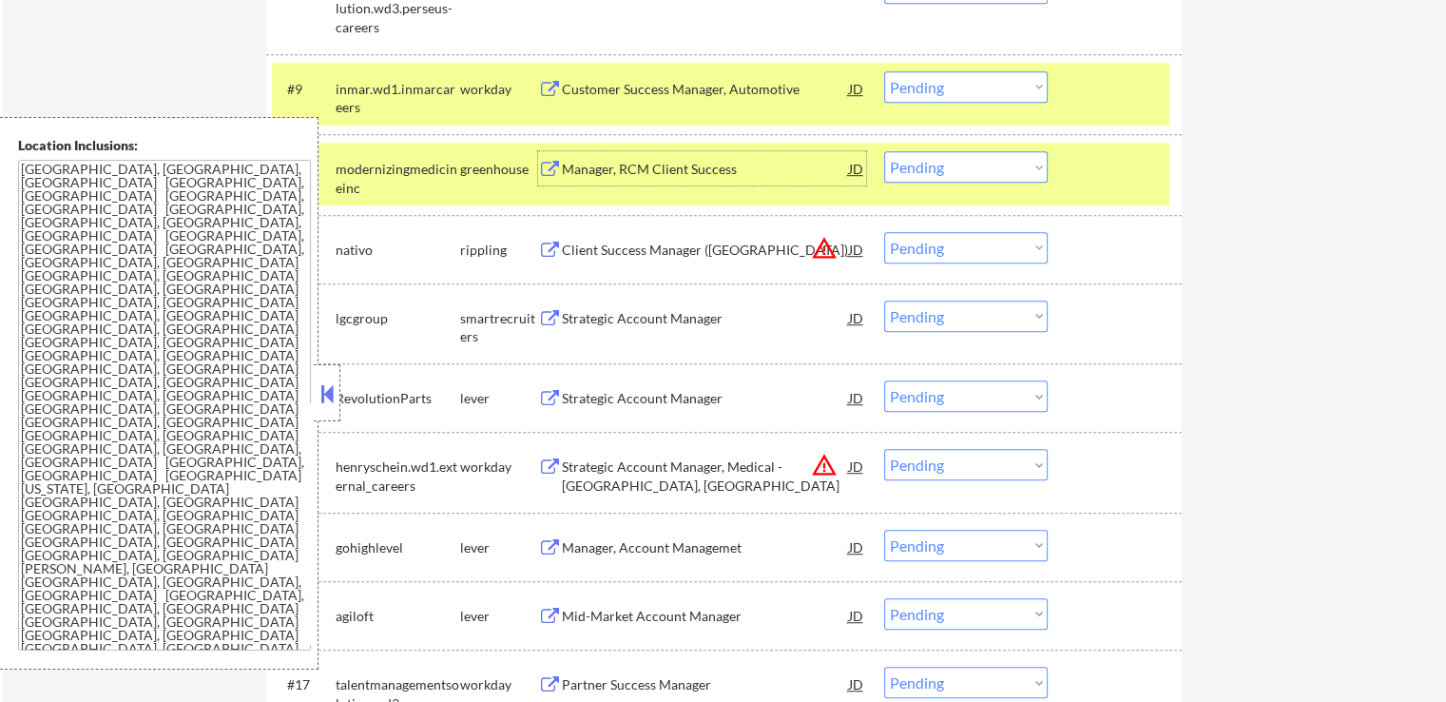
click at [907, 244] on select "Choose an option... Pending Applied Excluded (Questions) Excluded (Expired) Exc…" at bounding box center [966, 247] width 164 height 31
click at [884, 232] on select "Choose an option... Pending Applied Excluded (Questions) Excluded (Expired) Exc…" at bounding box center [966, 247] width 164 height 31
click at [728, 331] on div "Strategic Account Manager" at bounding box center [705, 318] width 287 height 34
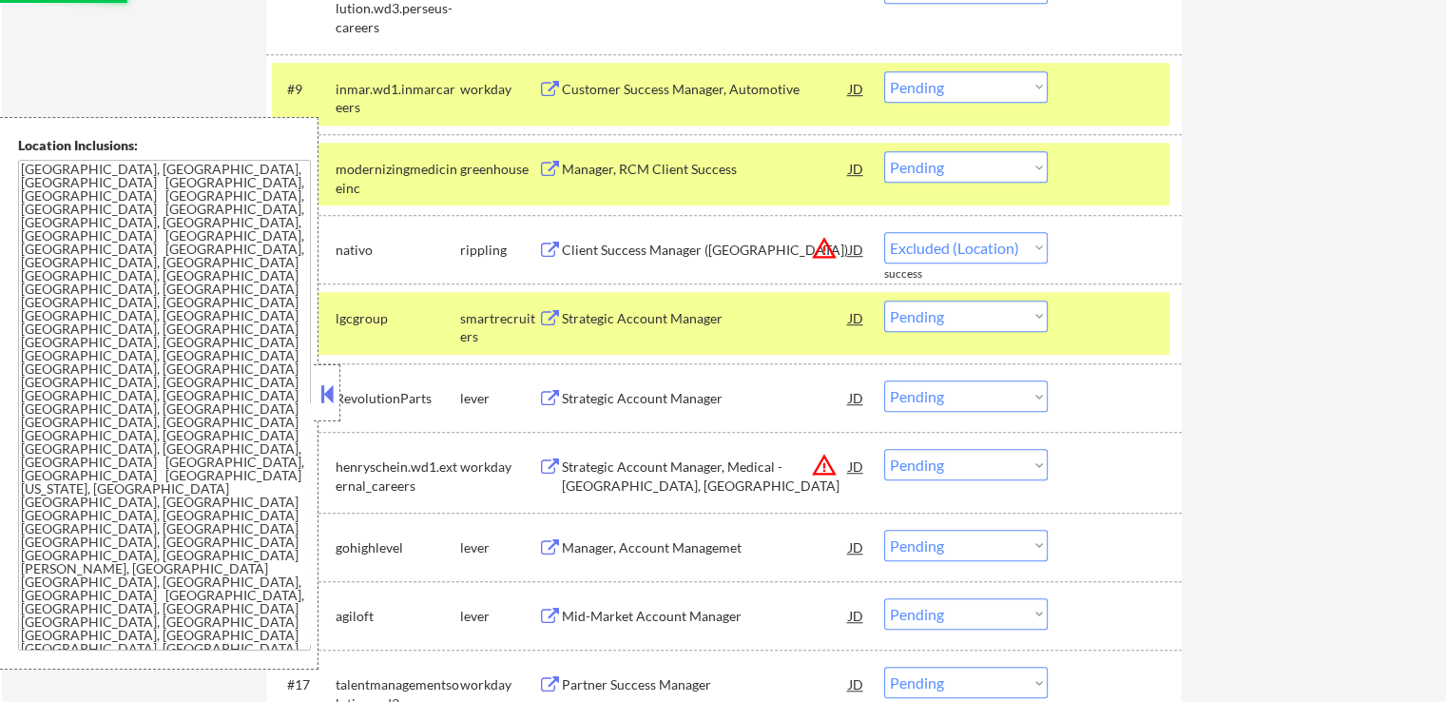
select select ""pending""
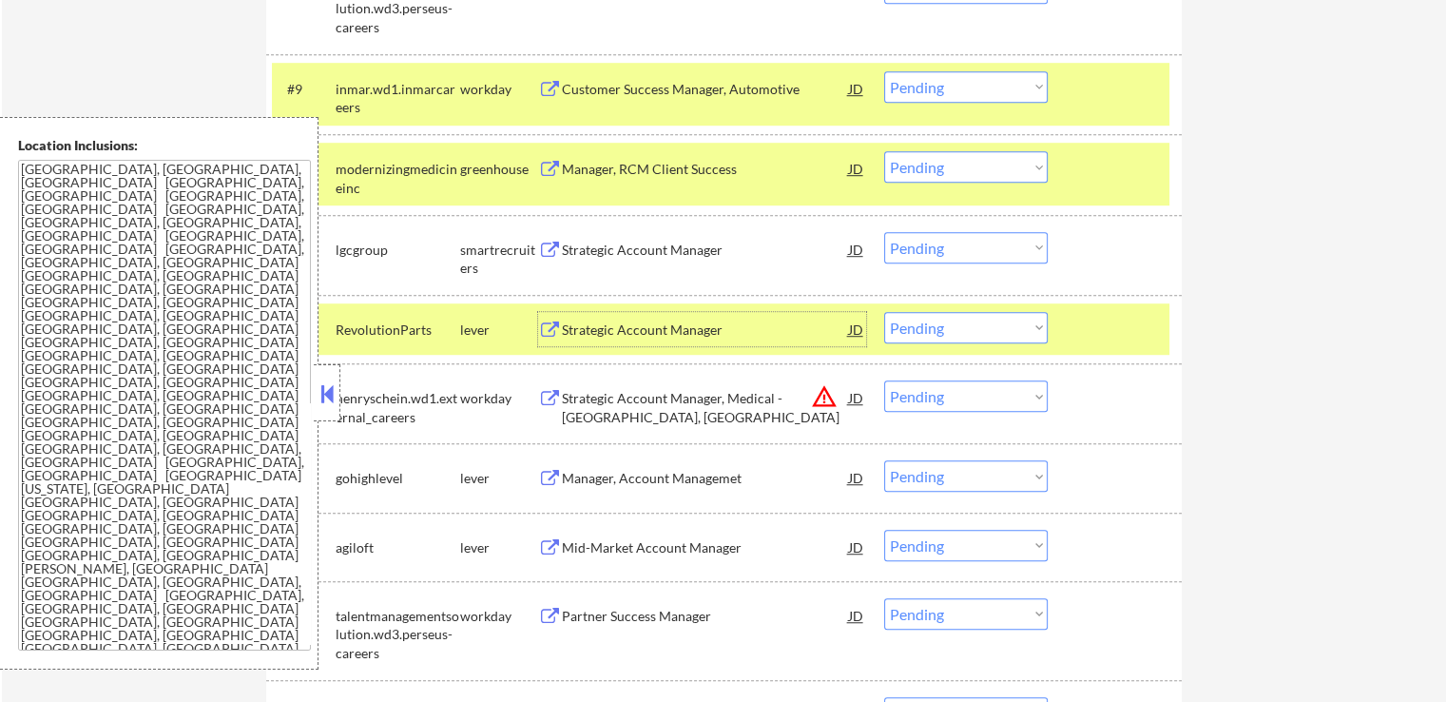
click at [921, 168] on select "Choose an option... Pending Applied Excluded (Questions) Excluded (Expired) Exc…" at bounding box center [966, 166] width 164 height 31
click at [884, 151] on select "Choose an option... Pending Applied Excluded (Questions) Excluded (Expired) Exc…" at bounding box center [966, 166] width 164 height 31
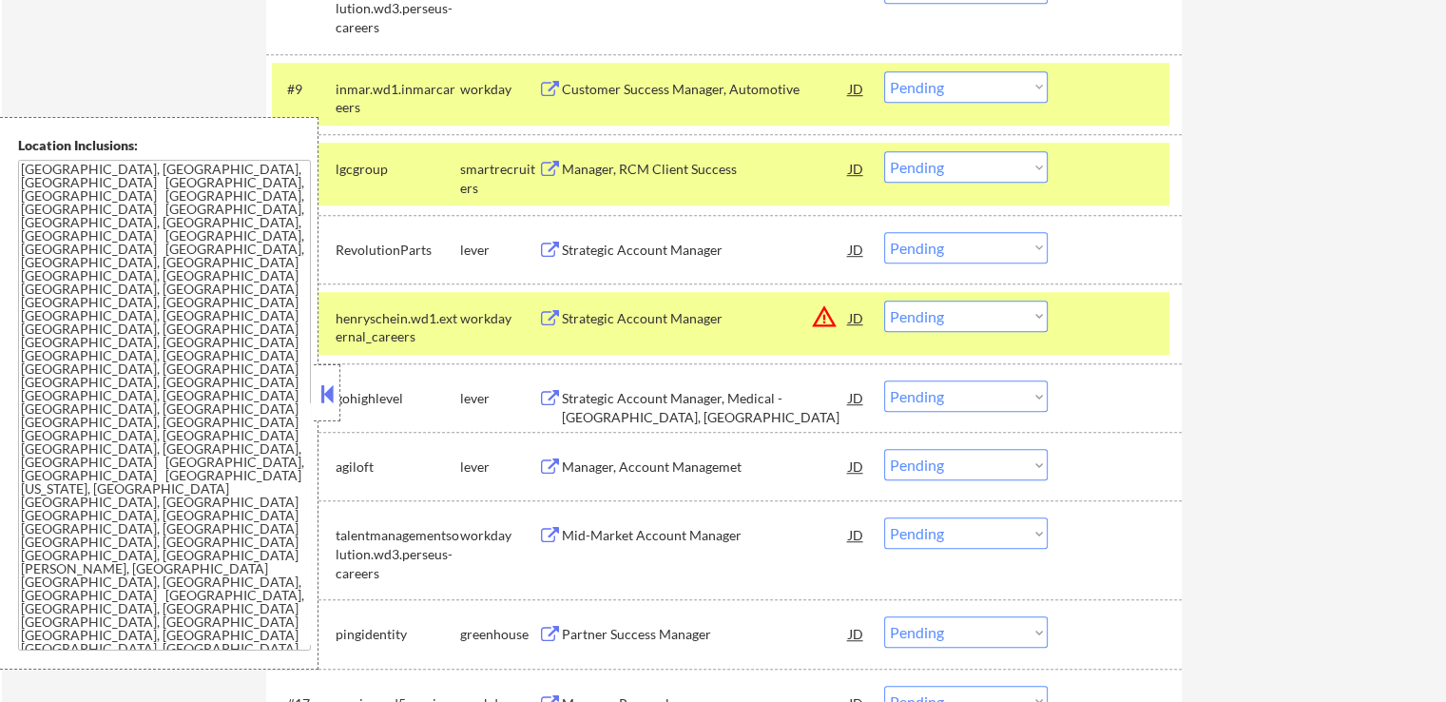
drag, startPoint x: 962, startPoint y: 163, endPoint x: 960, endPoint y: 180, distance: 17.2
click at [962, 163] on select "Choose an option... Pending Applied Excluded (Questions) Excluded (Expired) Exc…" at bounding box center [966, 166] width 164 height 31
click at [884, 151] on select "Choose an option... Pending Applied Excluded (Questions) Excluded (Expired) Exc…" at bounding box center [966, 166] width 164 height 31
click at [755, 258] on div "Strategic Account Manager" at bounding box center [705, 250] width 287 height 19
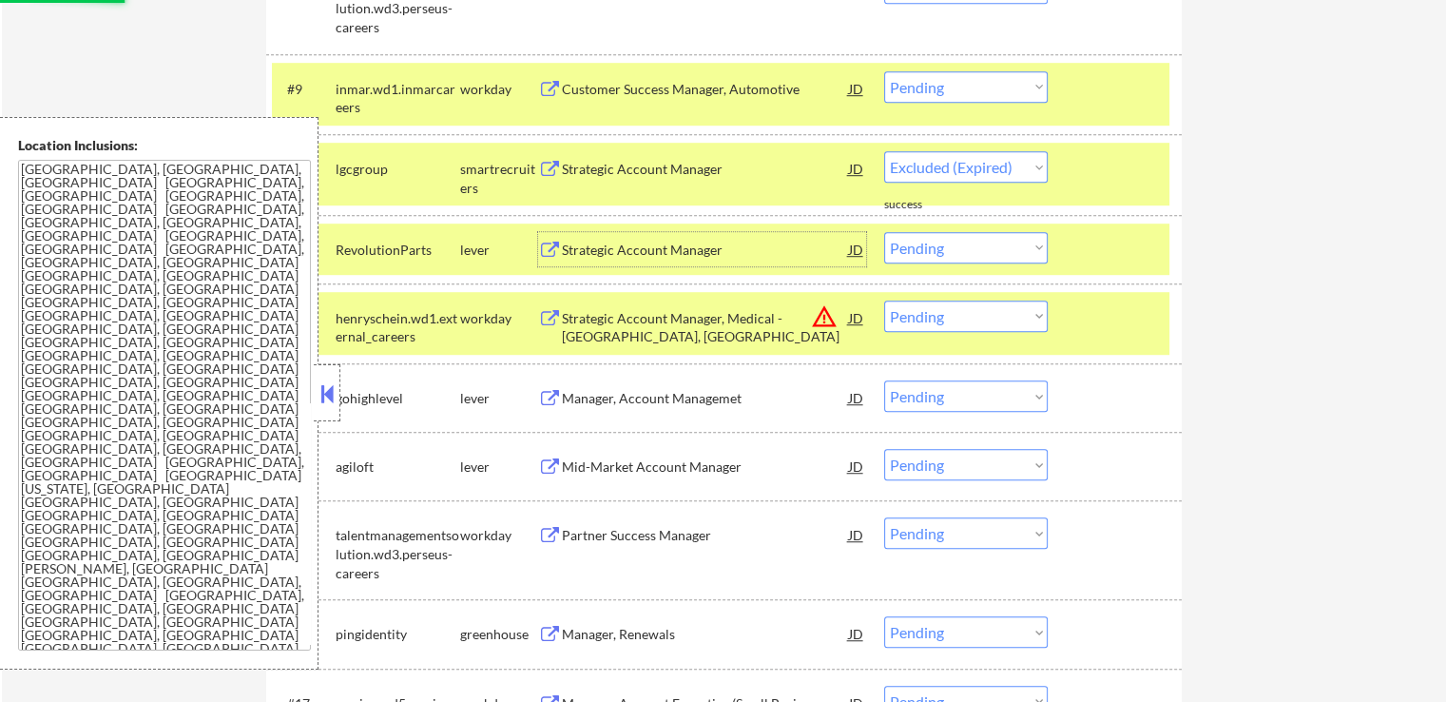
select select ""pending""
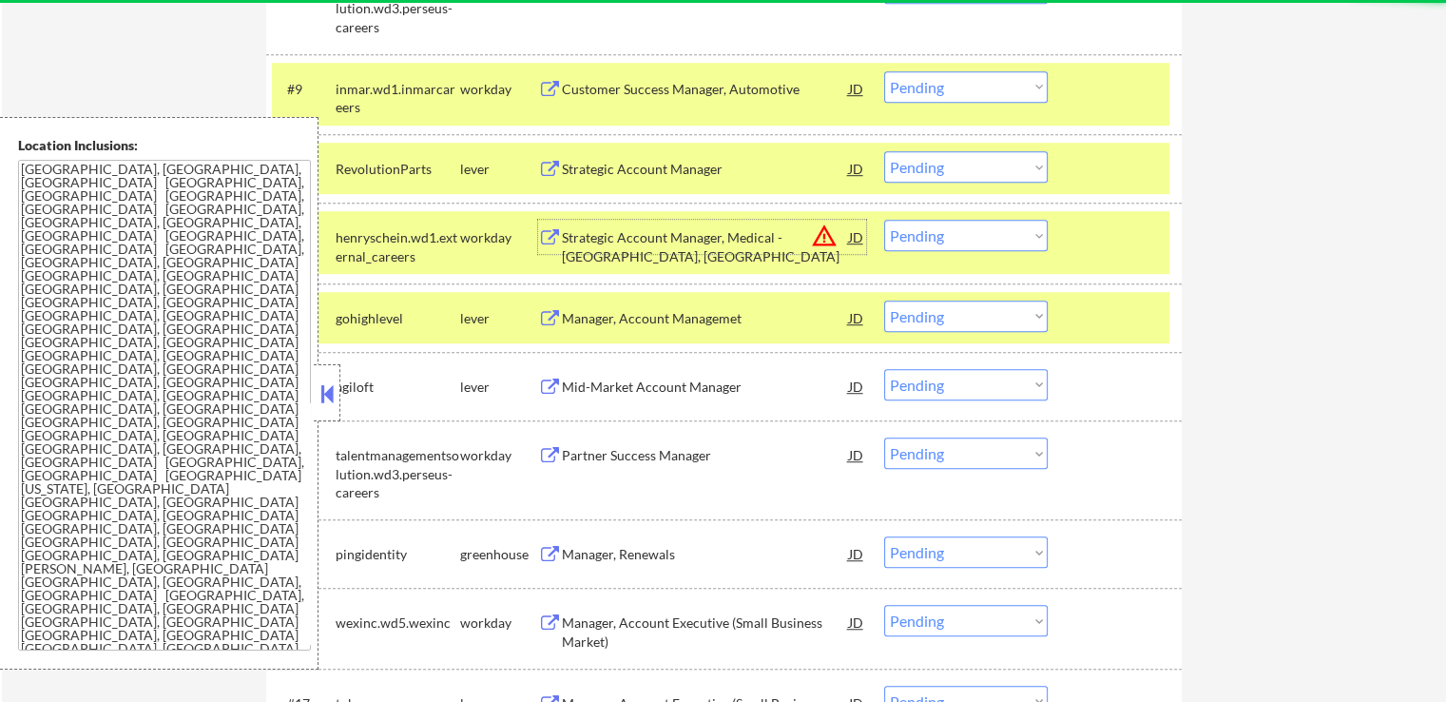
click at [940, 232] on select "Choose an option... Pending Applied Excluded (Questions) Excluded (Expired) Exc…" at bounding box center [966, 235] width 164 height 31
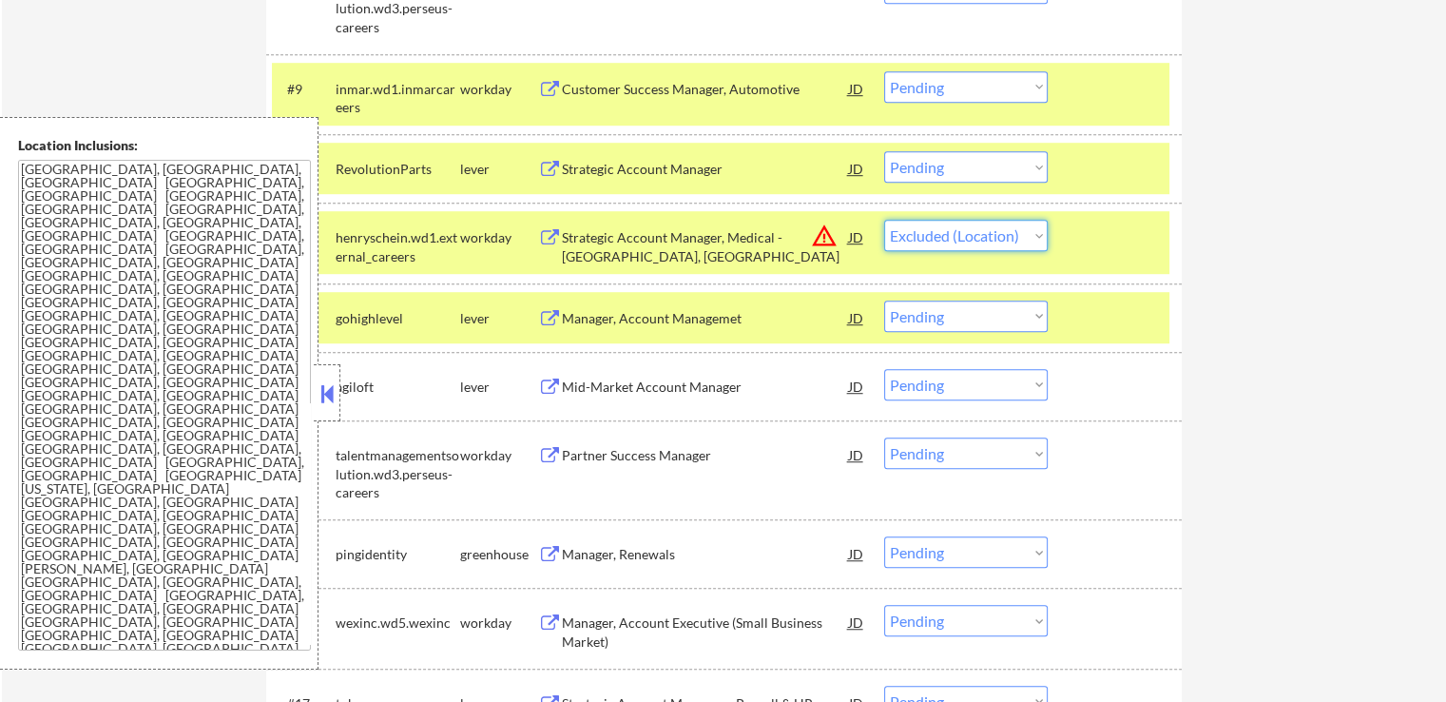
click at [884, 220] on select "Choose an option... Pending Applied Excluded (Questions) Excluded (Expired) Exc…" at bounding box center [966, 235] width 164 height 31
click at [730, 334] on div "Manager, Account Managemet" at bounding box center [705, 318] width 287 height 34
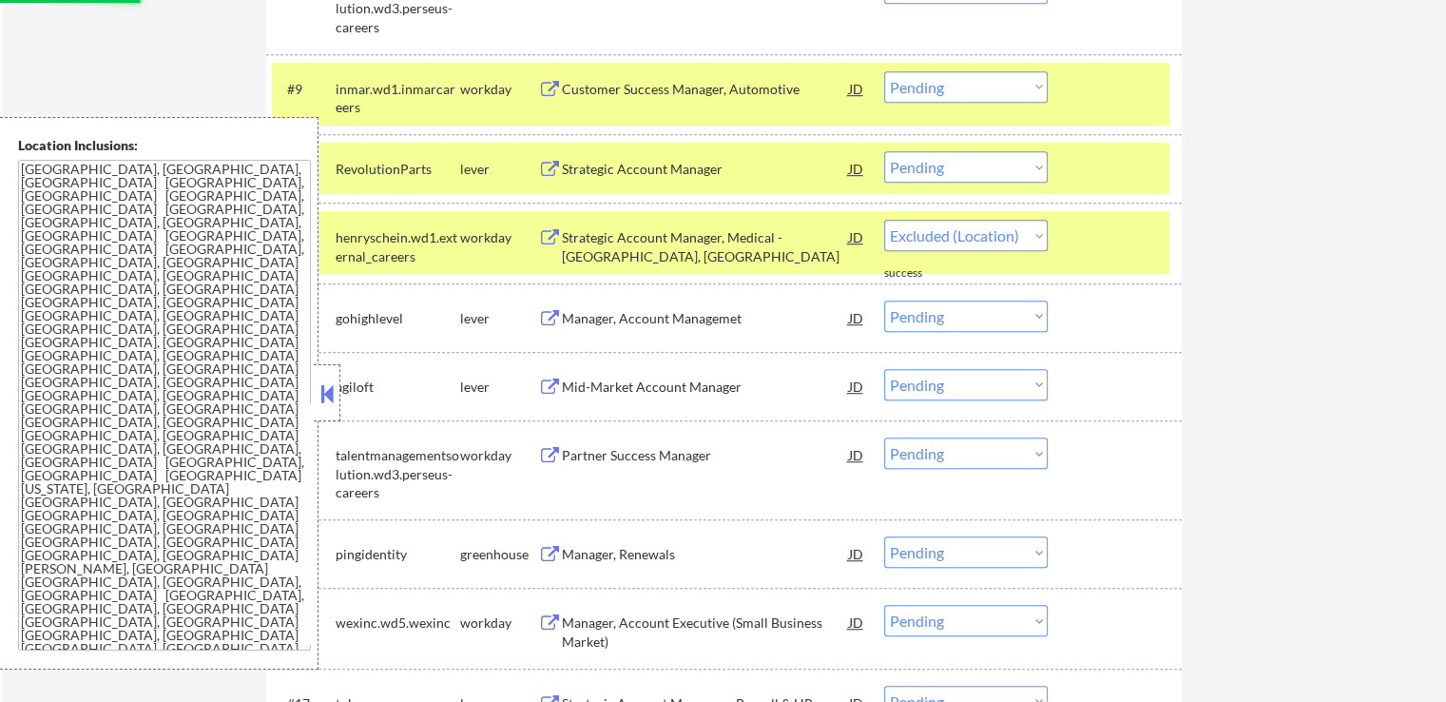
select select ""pending""
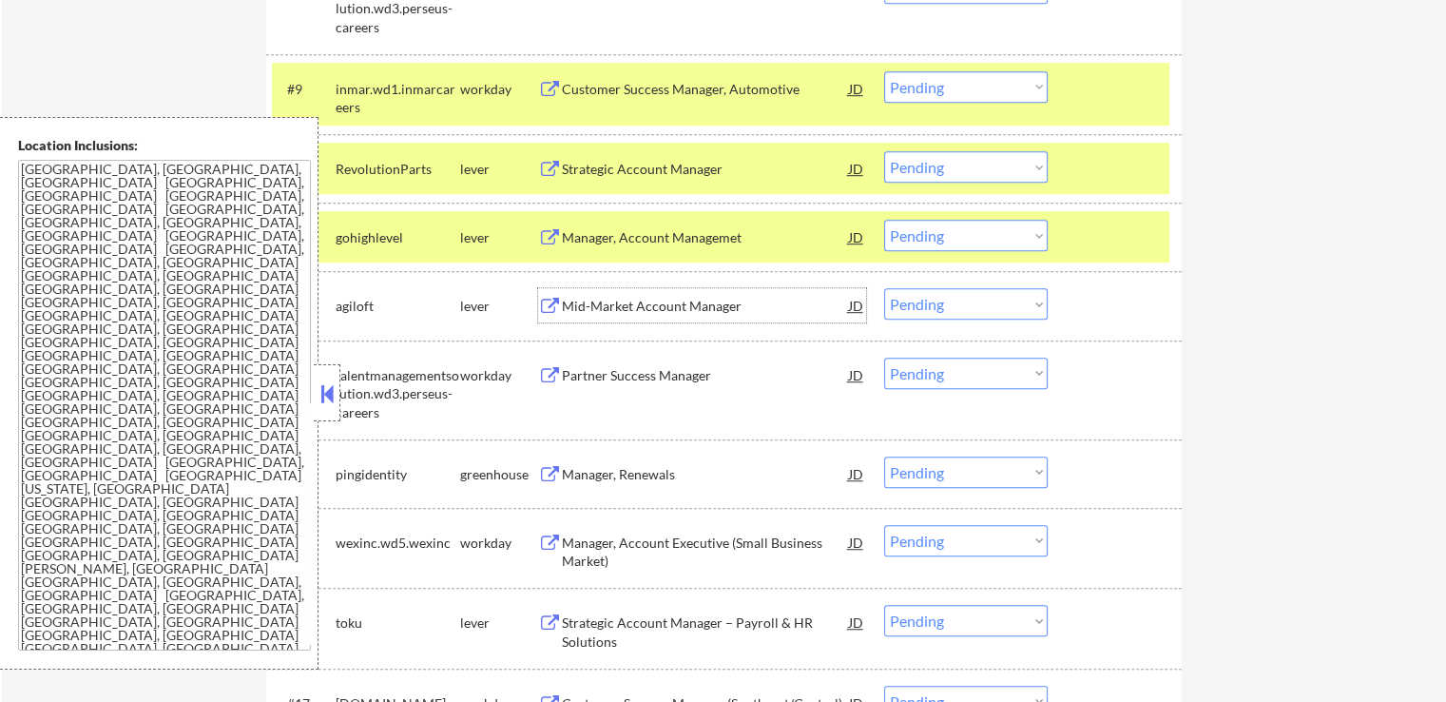
click at [957, 161] on select "Choose an option... Pending Applied Excluded (Questions) Excluded (Expired) Exc…" at bounding box center [966, 166] width 164 height 31
click at [884, 151] on select "Choose an option... Pending Applied Excluded (Questions) Excluded (Expired) Exc…" at bounding box center [966, 166] width 164 height 31
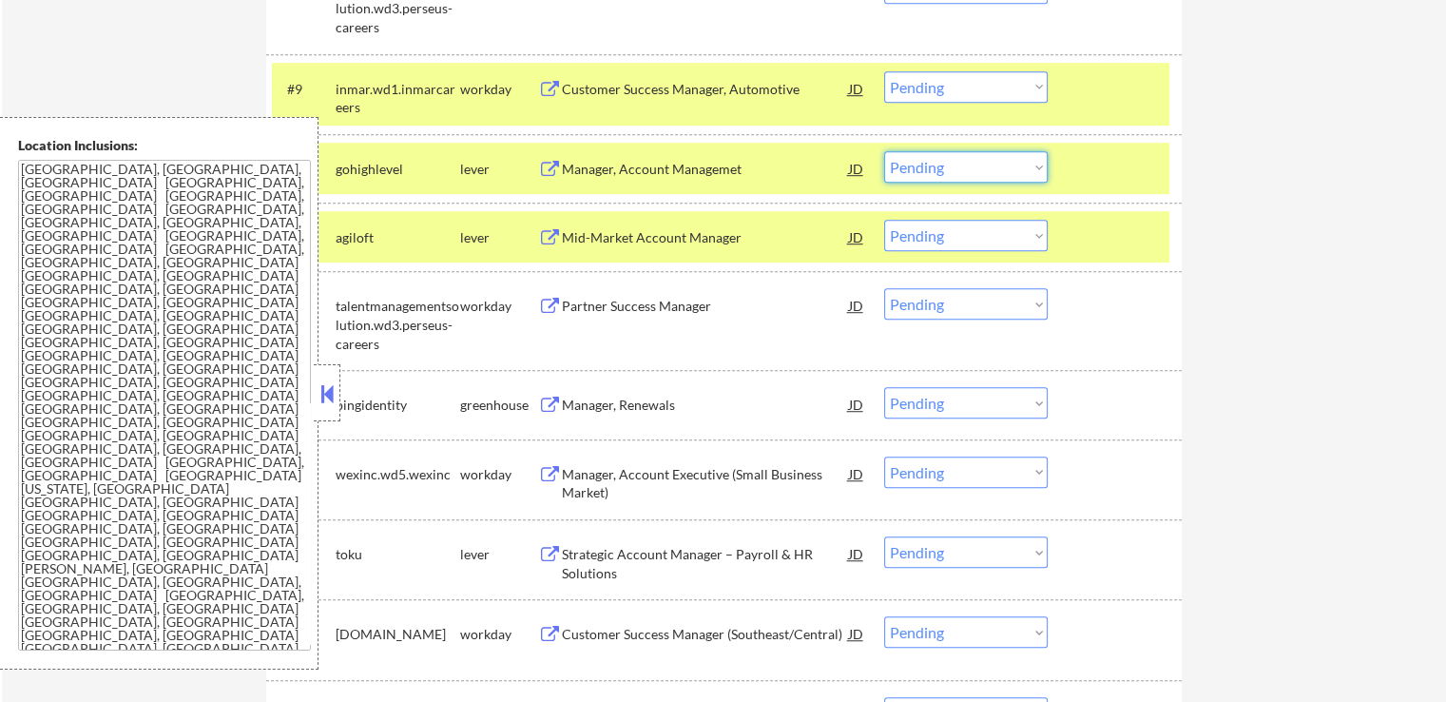
click at [959, 161] on select "Choose an option... Pending Applied Excluded (Questions) Excluded (Expired) Exc…" at bounding box center [966, 166] width 164 height 31
click at [884, 151] on select "Choose an option... Pending Applied Excluded (Questions) Excluded (Expired) Exc…" at bounding box center [966, 166] width 164 height 31
click at [732, 235] on div "Mid-Market Account Manager" at bounding box center [705, 237] width 287 height 19
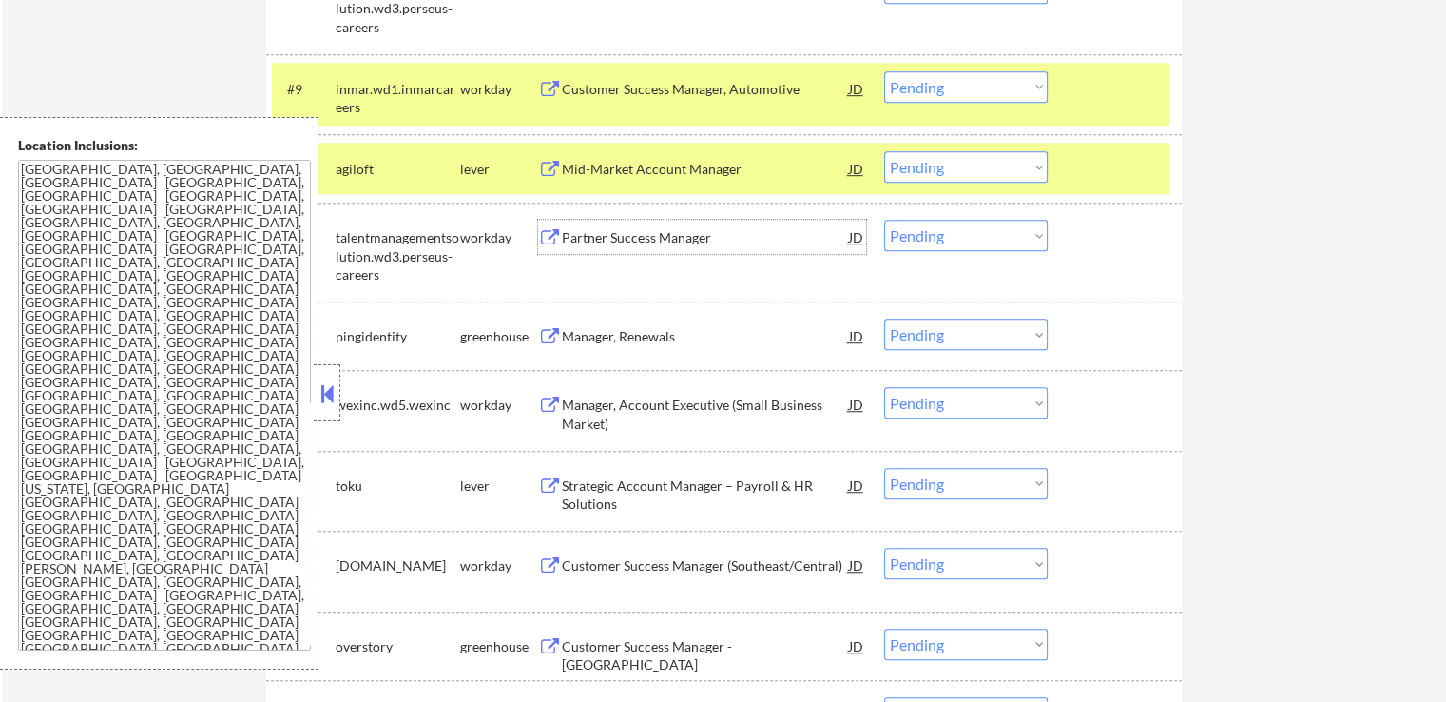
click at [720, 170] on div "Mid-Market Account Manager" at bounding box center [705, 169] width 287 height 19
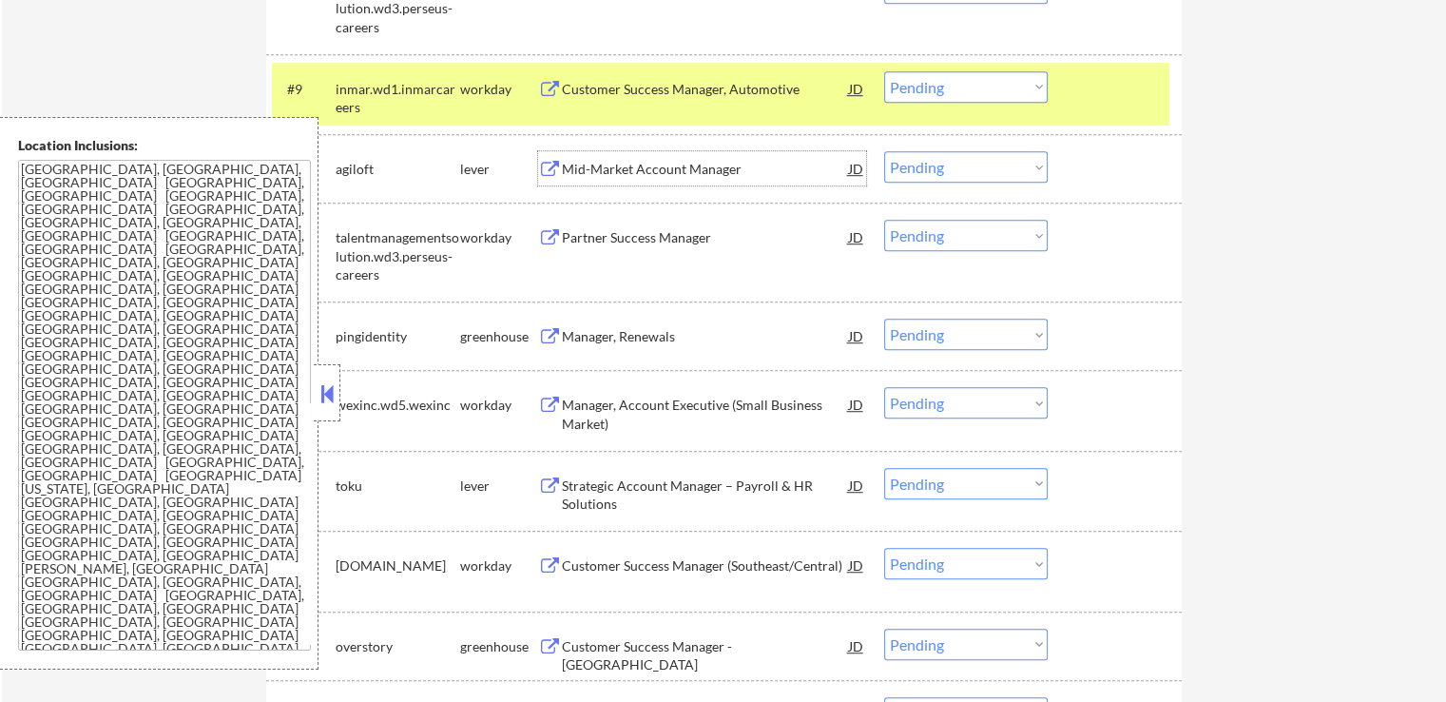
click at [909, 165] on select "Choose an option... Pending Applied Excluded (Questions) Excluded (Expired) Exc…" at bounding box center [966, 166] width 164 height 31
click at [884, 151] on select "Choose an option... Pending Applied Excluded (Questions) Excluded (Expired) Exc…" at bounding box center [966, 166] width 164 height 31
select select ""pending""
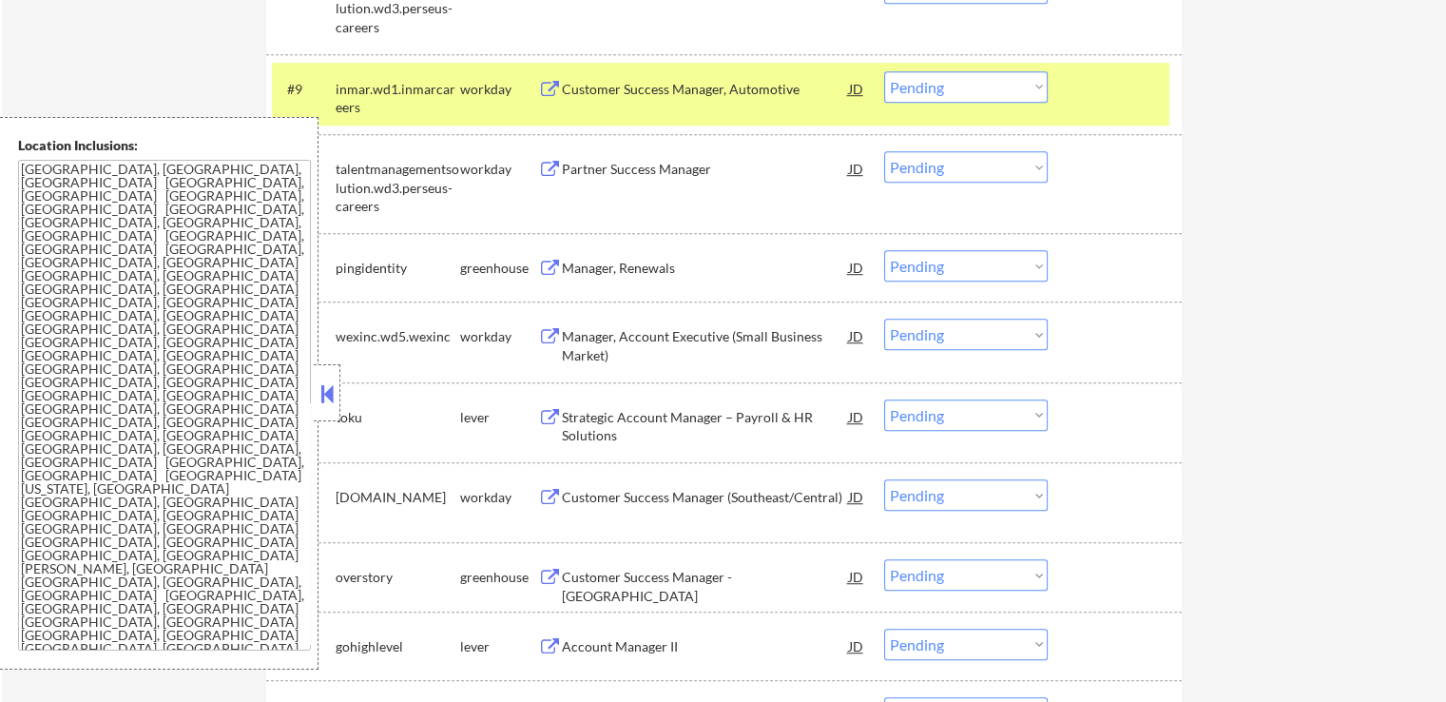
scroll to position [1331, 0]
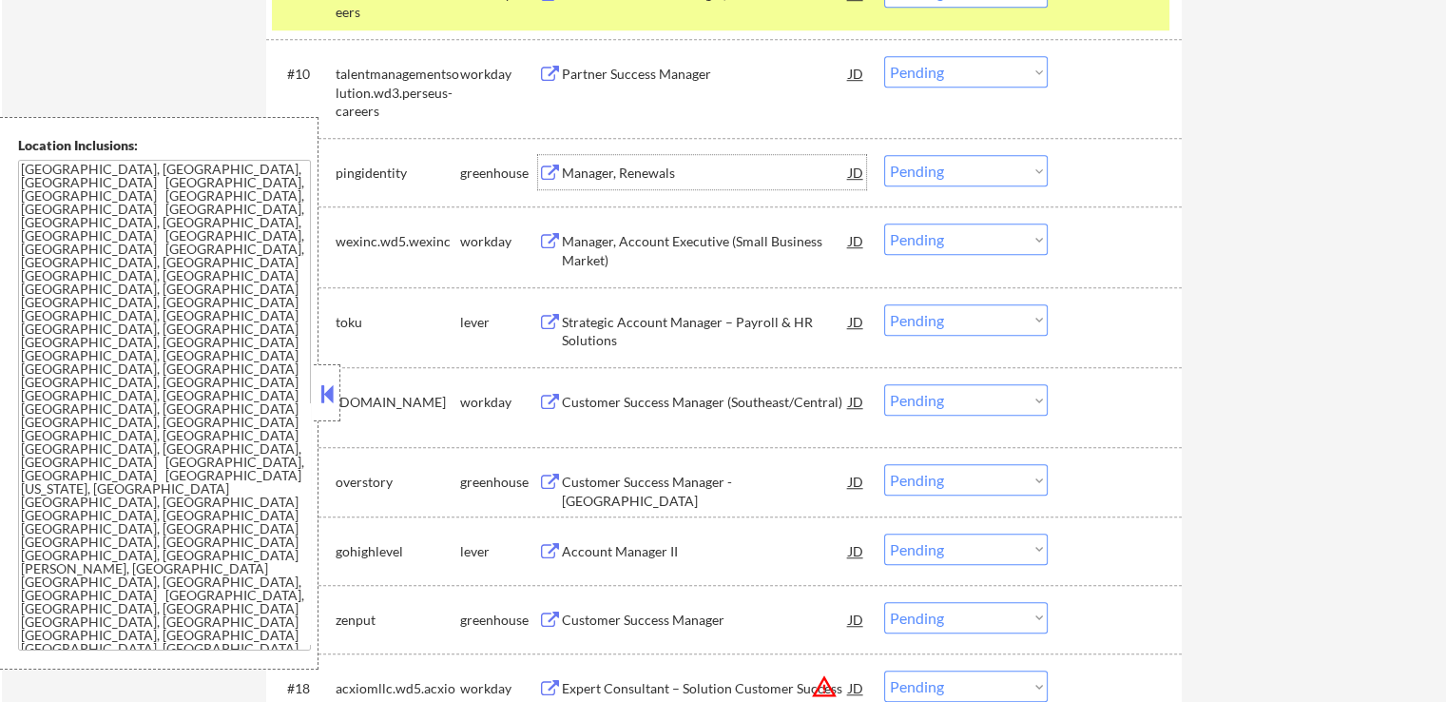
click at [663, 175] on div "Manager, Renewals" at bounding box center [705, 173] width 287 height 19
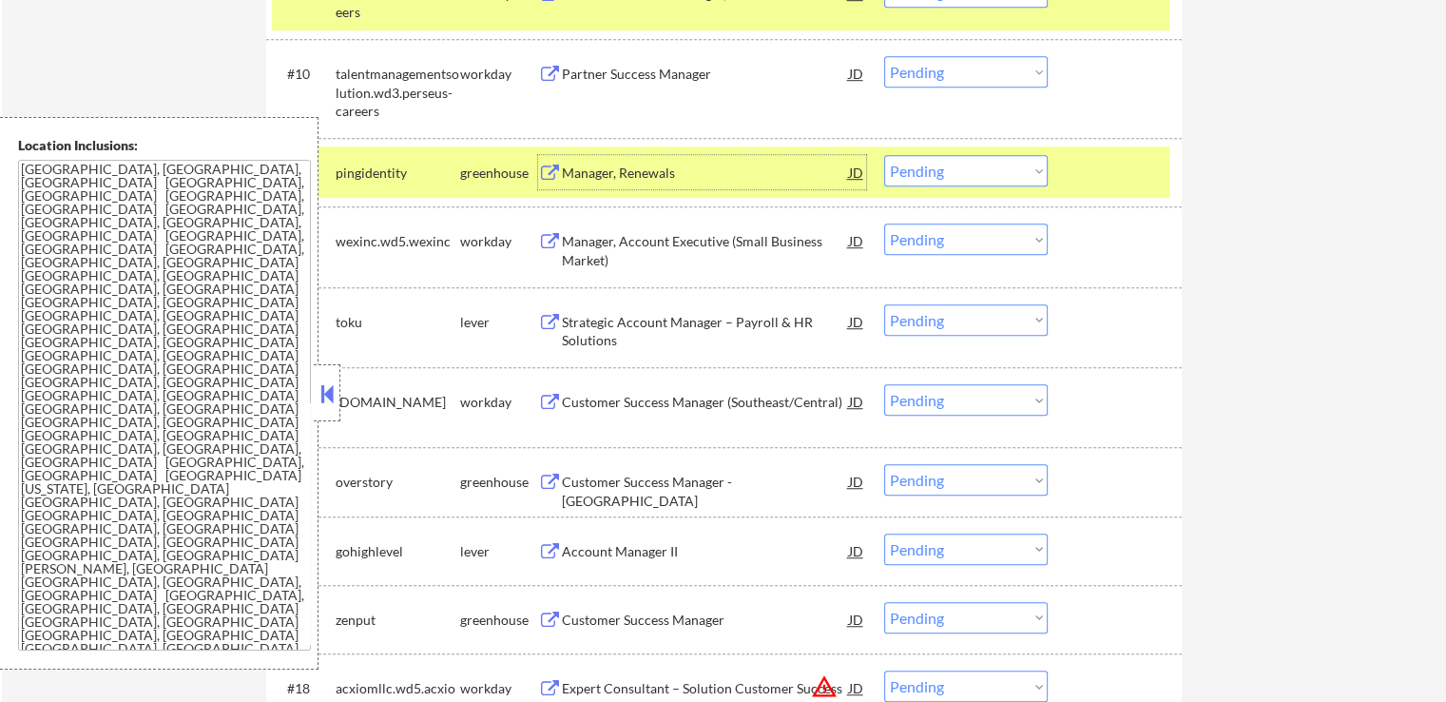
click at [700, 322] on div "Strategic Account Manager – Payroll & HR Solutions" at bounding box center [705, 331] width 287 height 37
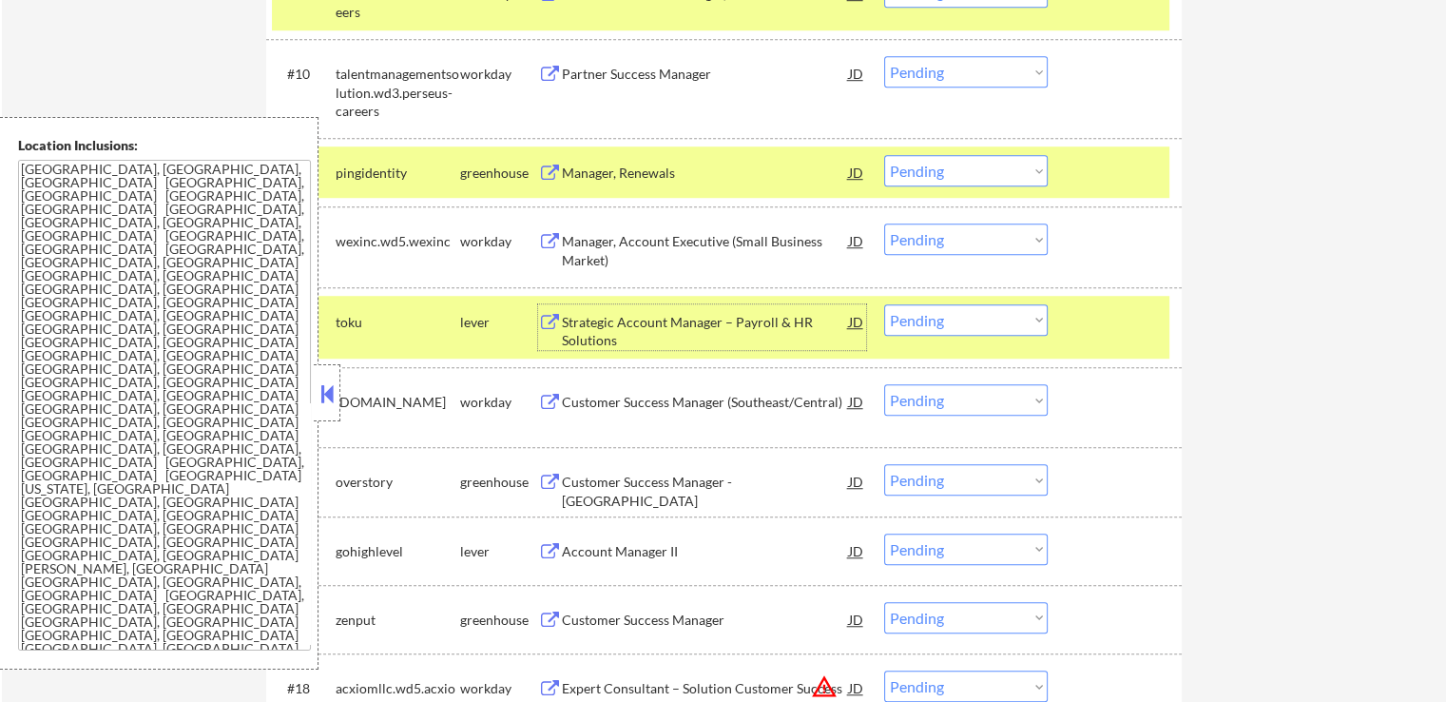
click at [940, 165] on select "Choose an option... Pending Applied Excluded (Questions) Excluded (Expired) Exc…" at bounding box center [966, 170] width 164 height 31
click at [884, 155] on select "Choose an option... Pending Applied Excluded (Questions) Excluded (Expired) Exc…" at bounding box center [966, 170] width 164 height 31
select select ""pending""
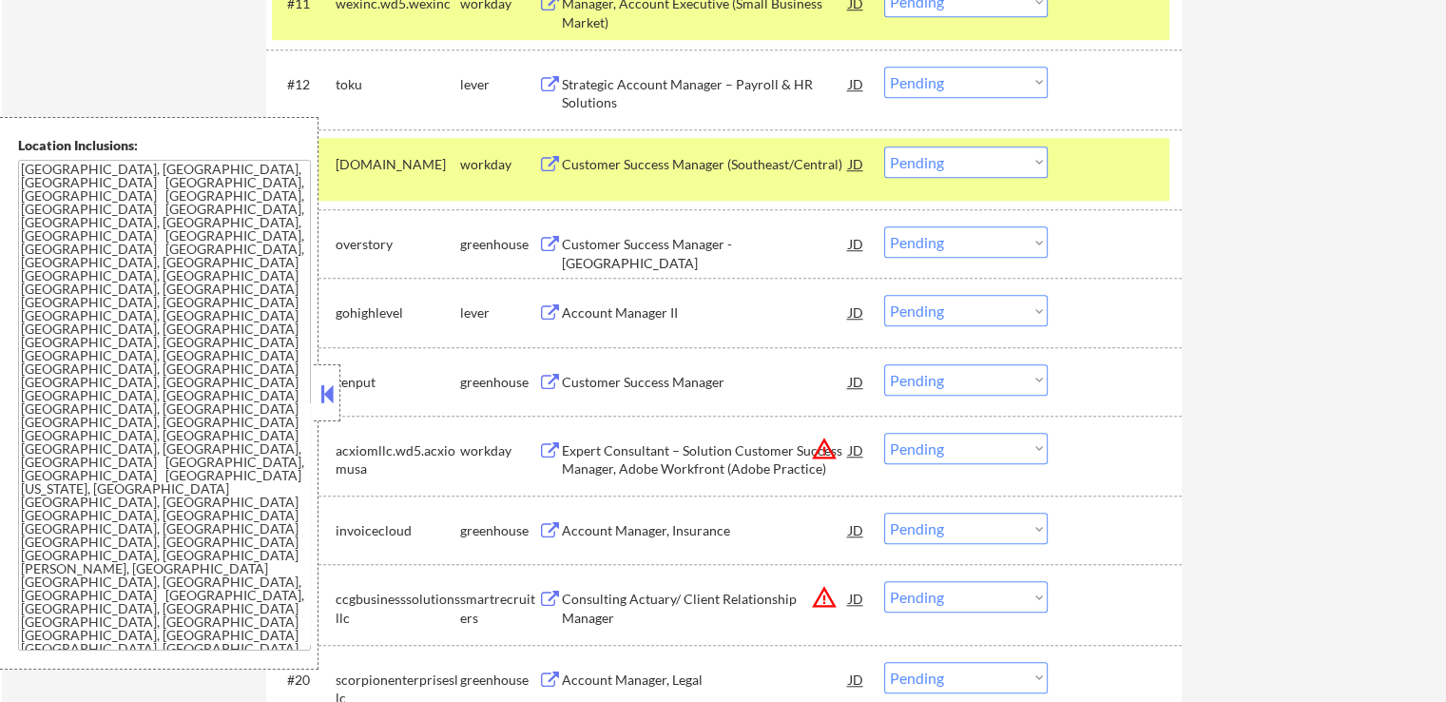
scroll to position [1522, 0]
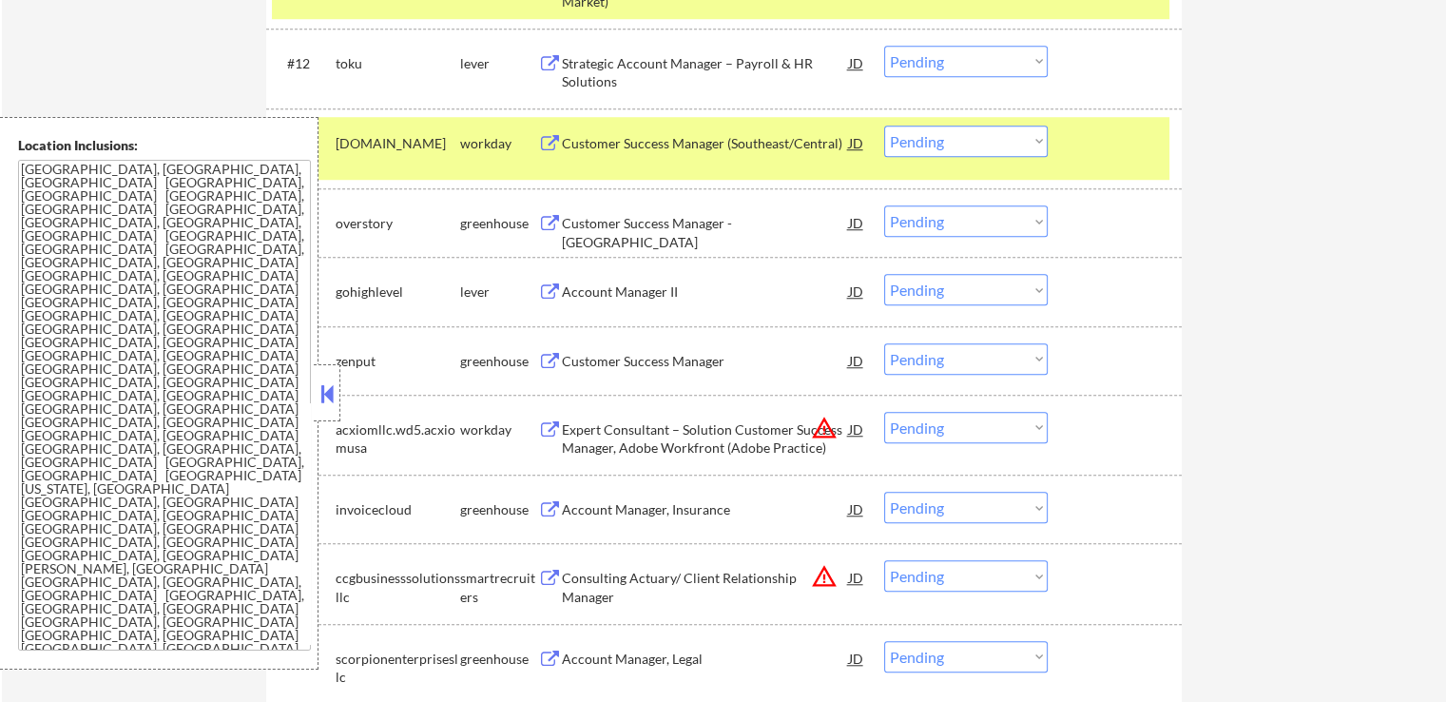
click at [723, 218] on div "Customer Success Manager - North East USA" at bounding box center [705, 232] width 287 height 37
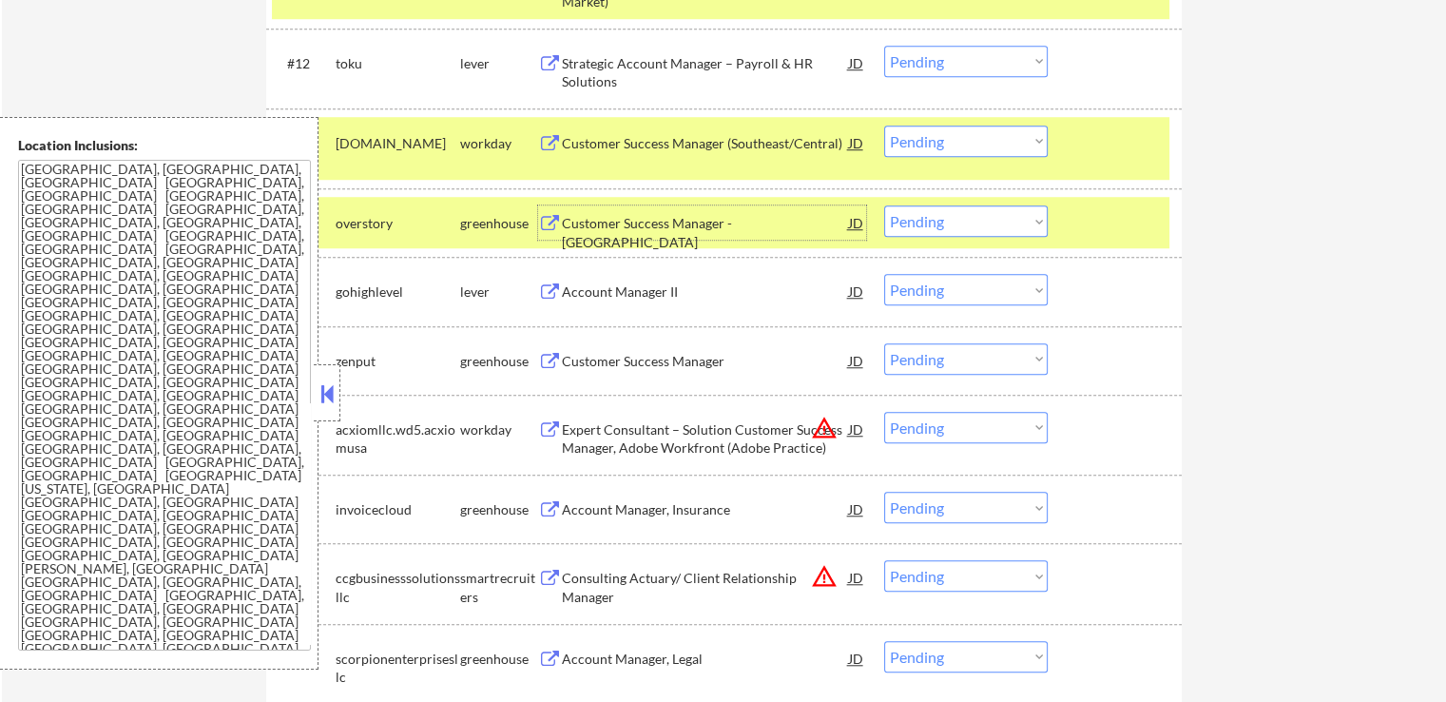
click at [971, 62] on select "Choose an option... Pending Applied Excluded (Questions) Excluded (Expired) Exc…" at bounding box center [966, 61] width 164 height 31
click at [884, 46] on select "Choose an option... Pending Applied Excluded (Questions) Excluded (Expired) Exc…" at bounding box center [966, 61] width 164 height 31
select select ""pending""
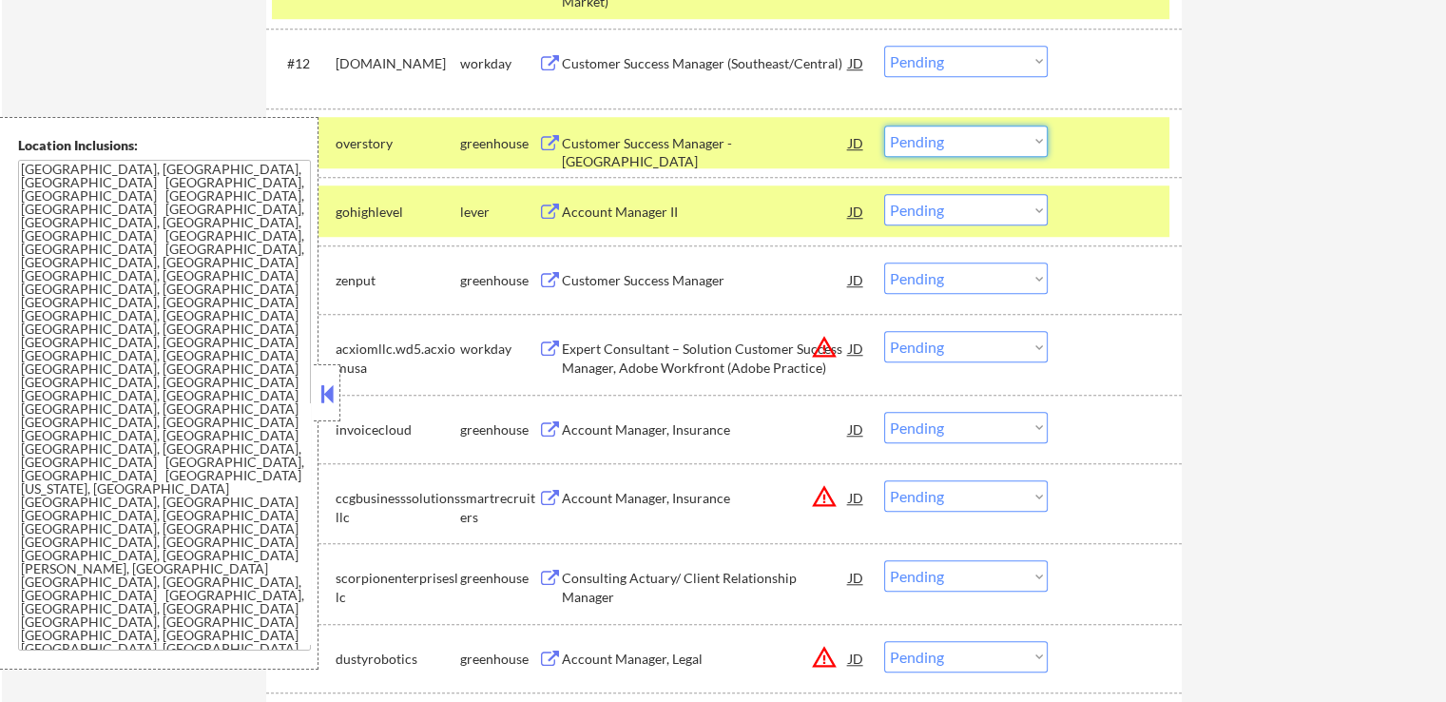
click at [953, 145] on select "Choose an option... Pending Applied Excluded (Questions) Excluded (Expired) Exc…" at bounding box center [966, 141] width 164 height 31
click at [884, 126] on select "Choose an option... Pending Applied Excluded (Questions) Excluded (Expired) Exc…" at bounding box center [966, 141] width 164 height 31
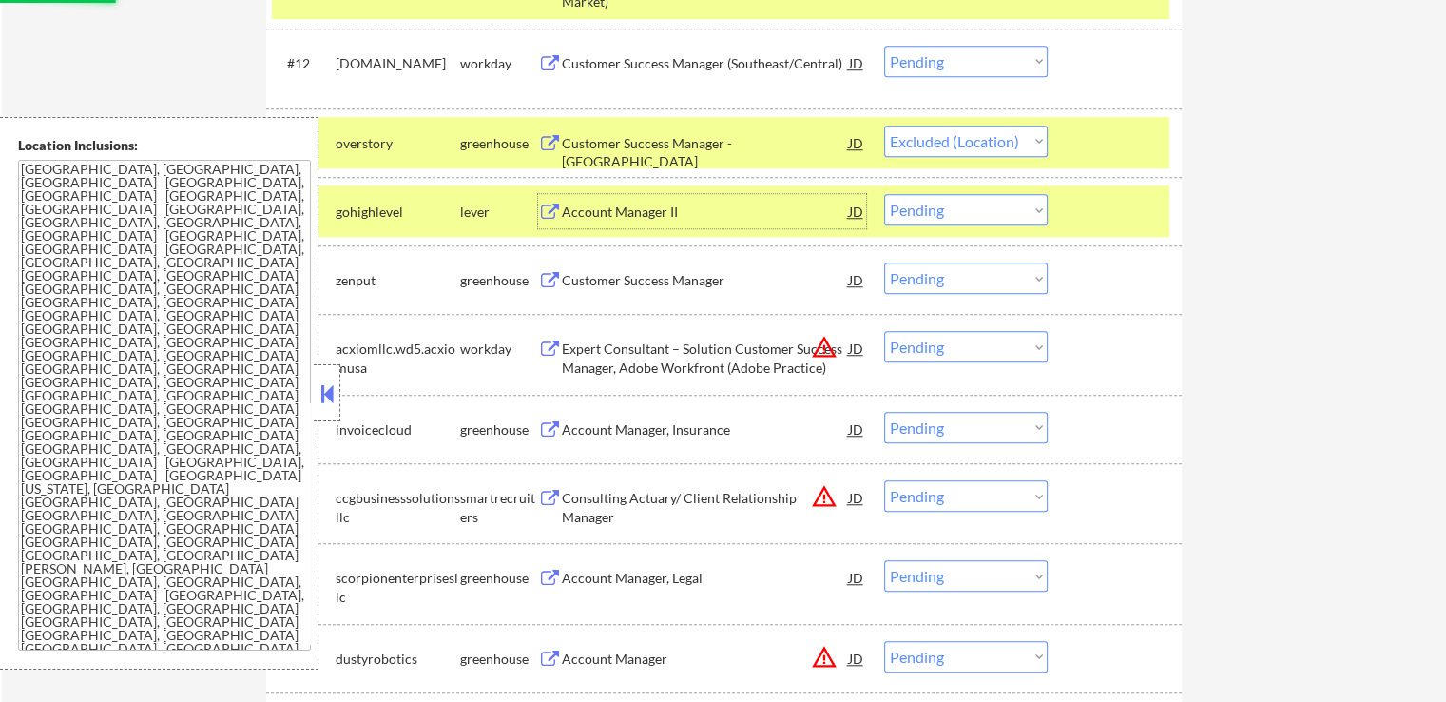
click at [685, 206] on div "Account Manager II" at bounding box center [705, 212] width 287 height 19
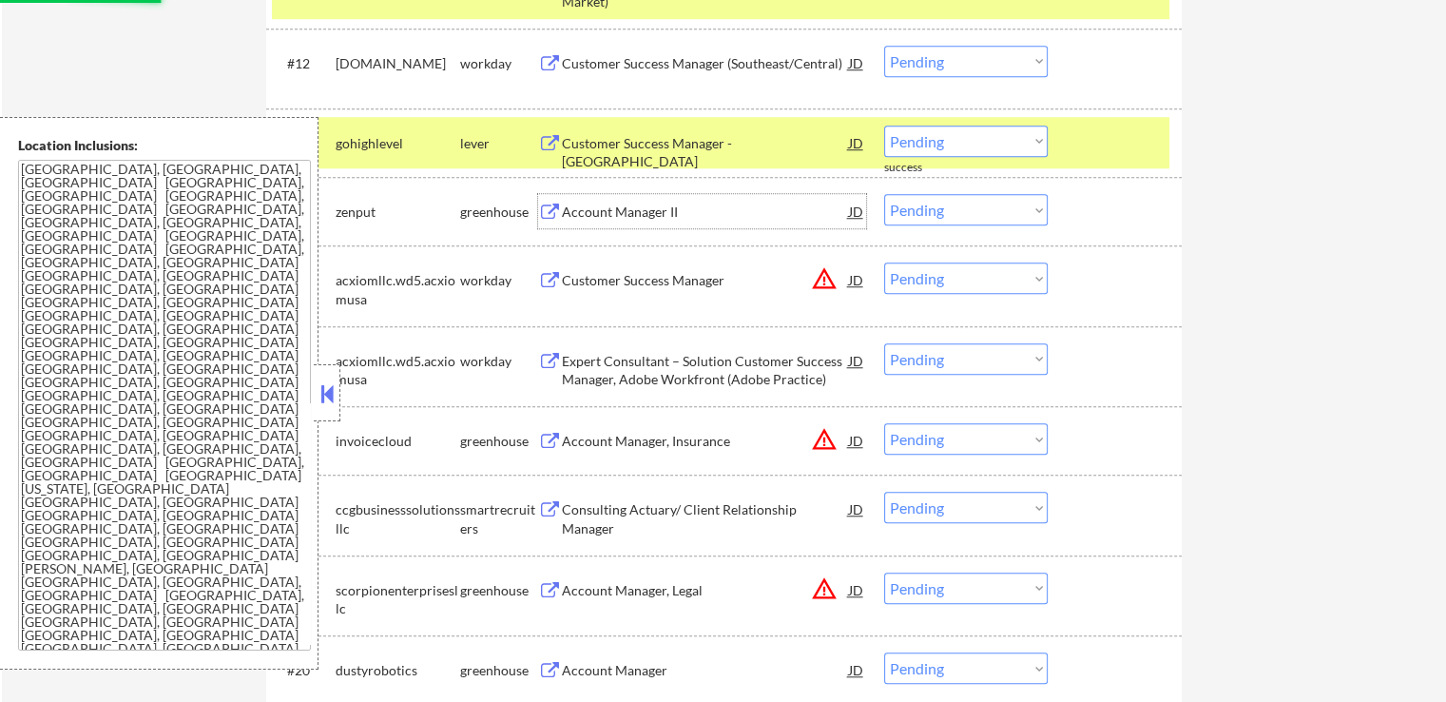
click at [711, 271] on div "Customer Success Manager" at bounding box center [705, 280] width 287 height 19
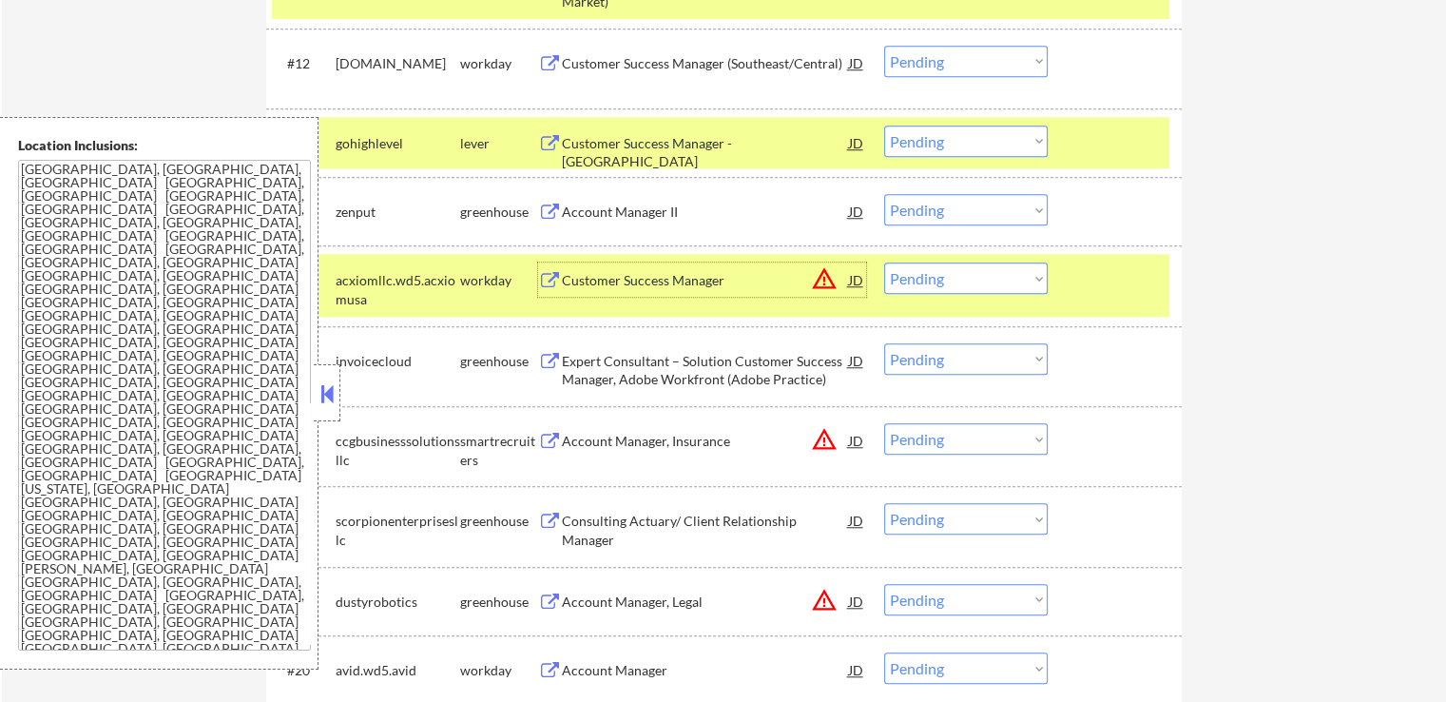
click at [677, 203] on div "Account Manager II" at bounding box center [705, 212] width 287 height 19
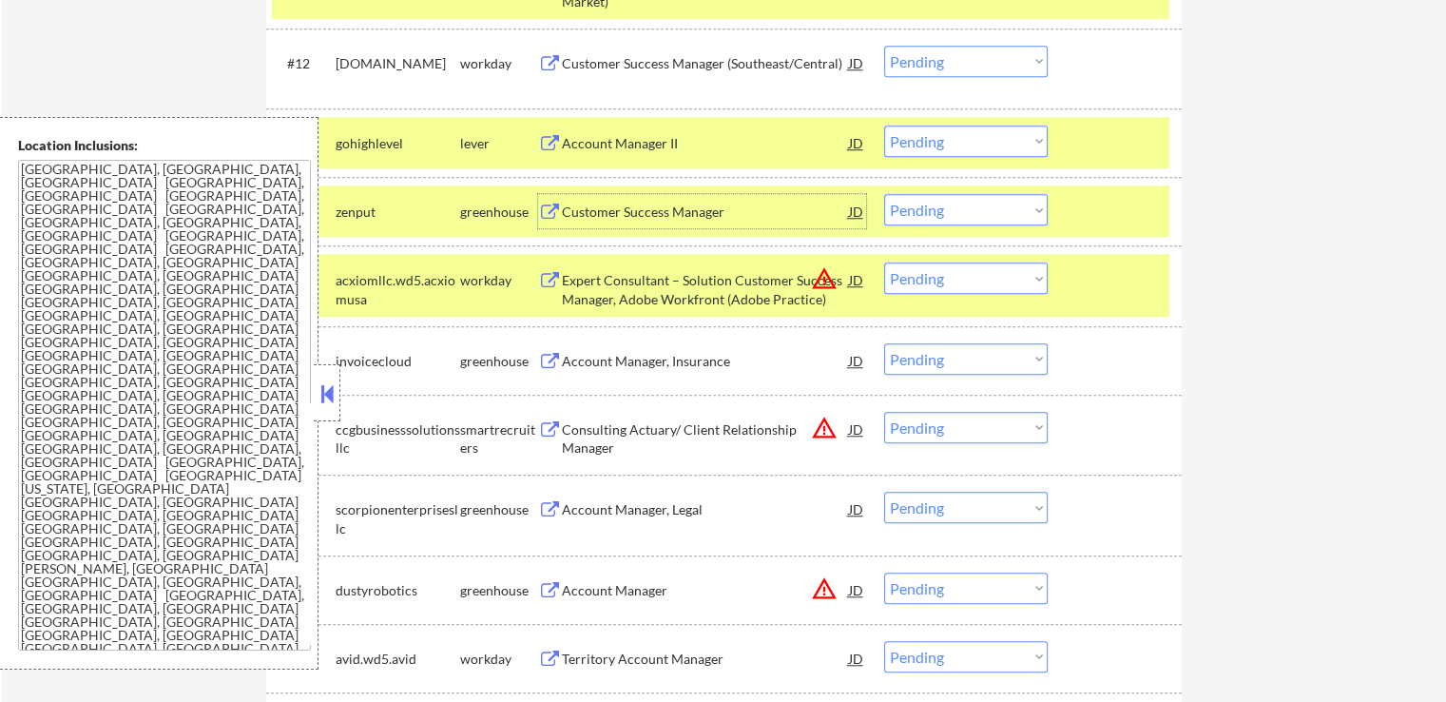
click at [964, 142] on select "Choose an option... Pending Applied Excluded (Questions) Excluded (Expired) Exc…" at bounding box center [966, 141] width 164 height 31
select select ""applied""
click at [884, 126] on select "Choose an option... Pending Applied Excluded (Questions) Excluded (Expired) Exc…" at bounding box center [966, 141] width 164 height 31
click at [945, 274] on select "Choose an option... Pending Applied Excluded (Questions) Excluded (Expired) Exc…" at bounding box center [966, 277] width 164 height 31
click at [884, 262] on select "Choose an option... Pending Applied Excluded (Questions) Excluded (Expired) Exc…" at bounding box center [966, 277] width 164 height 31
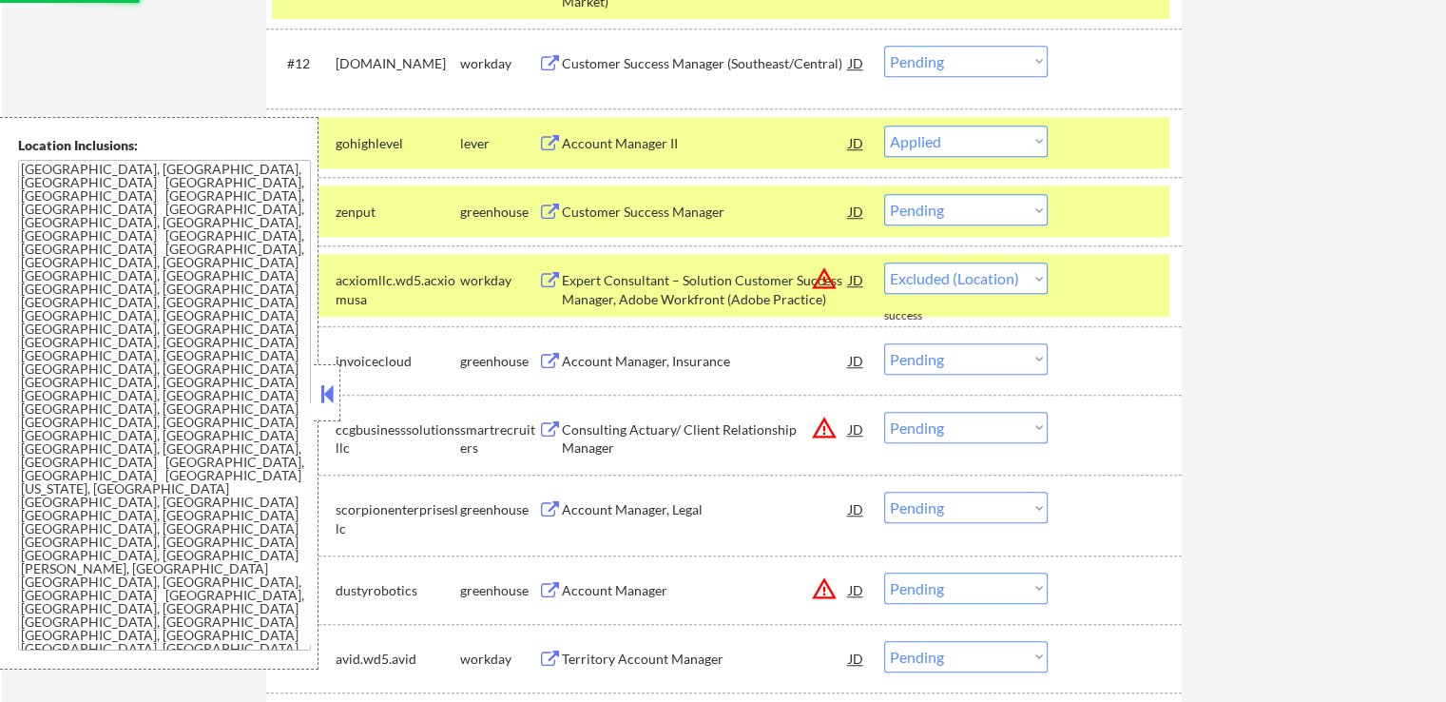
select select ""pending""
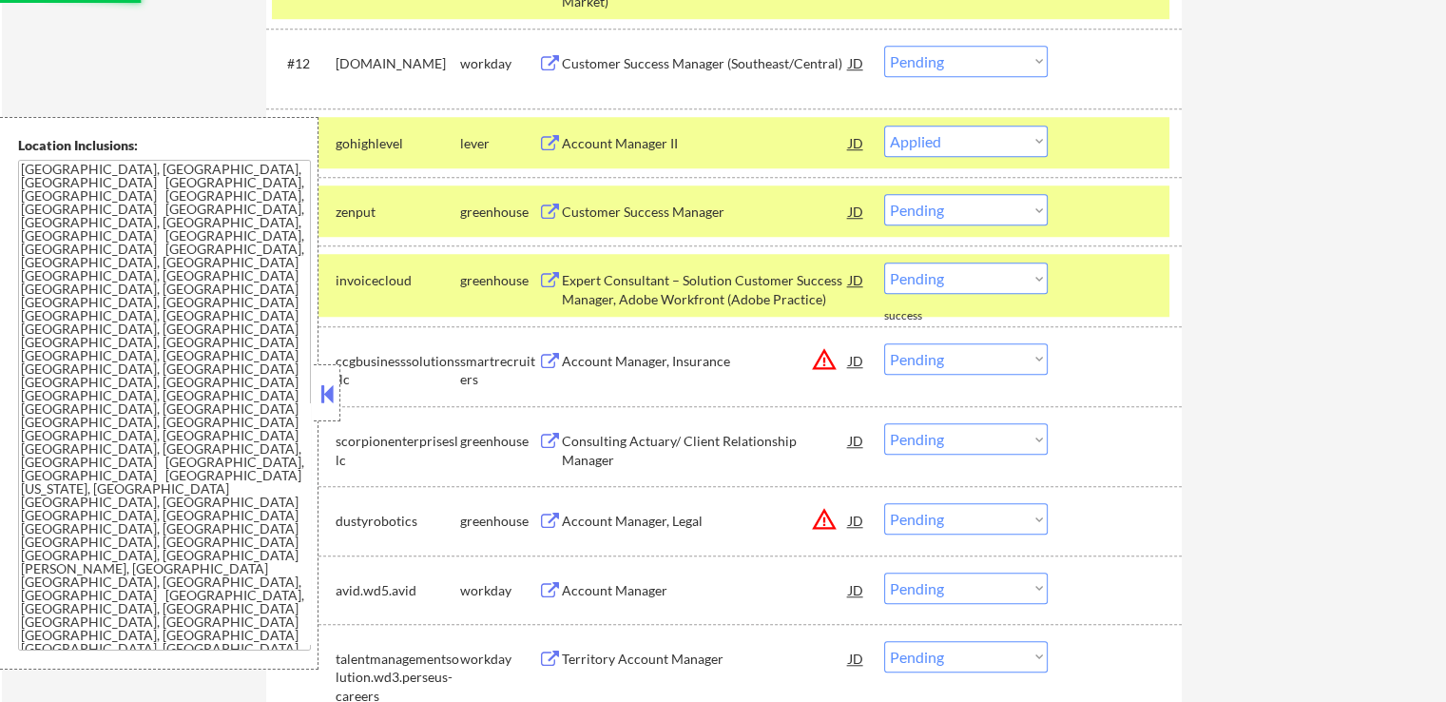
select select ""pending""
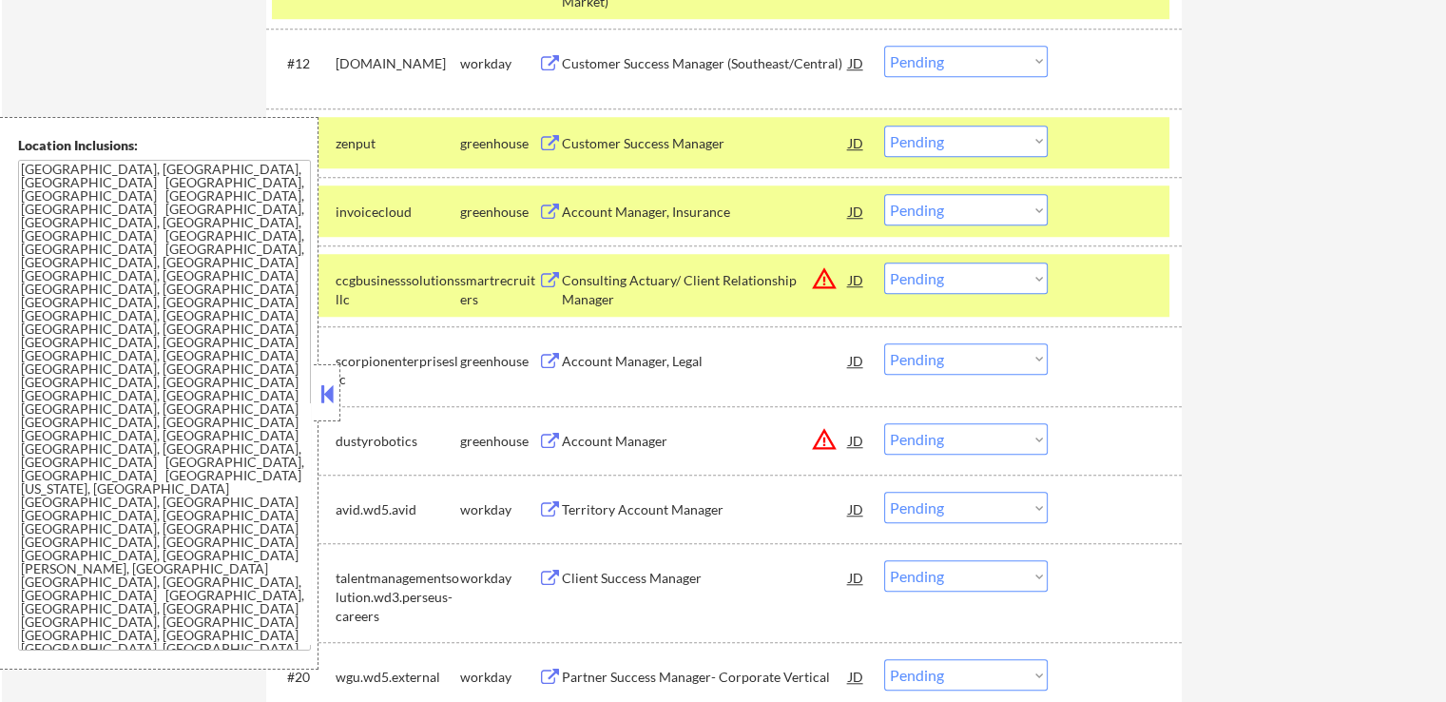
click at [940, 268] on select "Choose an option... Pending Applied Excluded (Questions) Excluded (Expired) Exc…" at bounding box center [966, 277] width 164 height 31
click at [884, 262] on select "Choose an option... Pending Applied Excluded (Questions) Excluded (Expired) Exc…" at bounding box center [966, 277] width 164 height 31
select select ""pending""
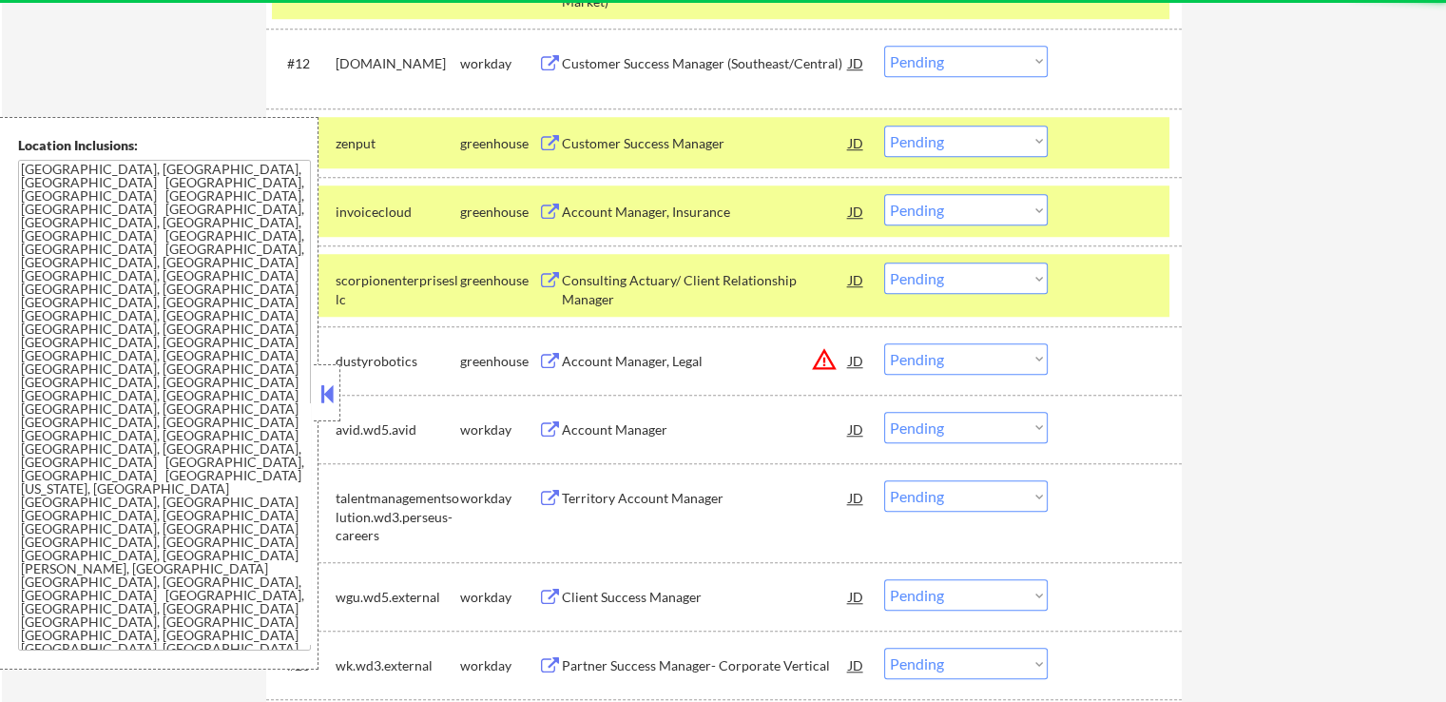
click at [713, 214] on div "Account Manager, Insurance" at bounding box center [705, 212] width 287 height 19
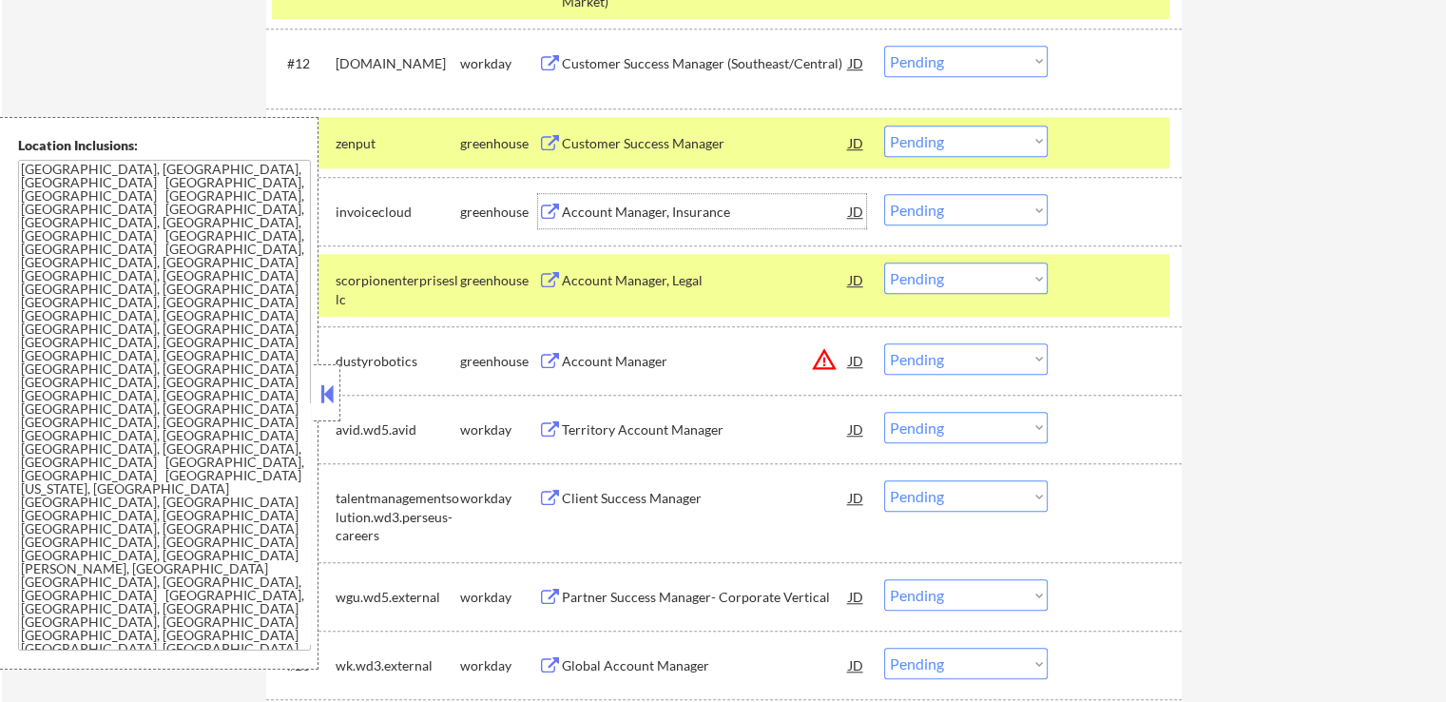
click at [715, 138] on div "Customer Success Manager" at bounding box center [705, 143] width 287 height 19
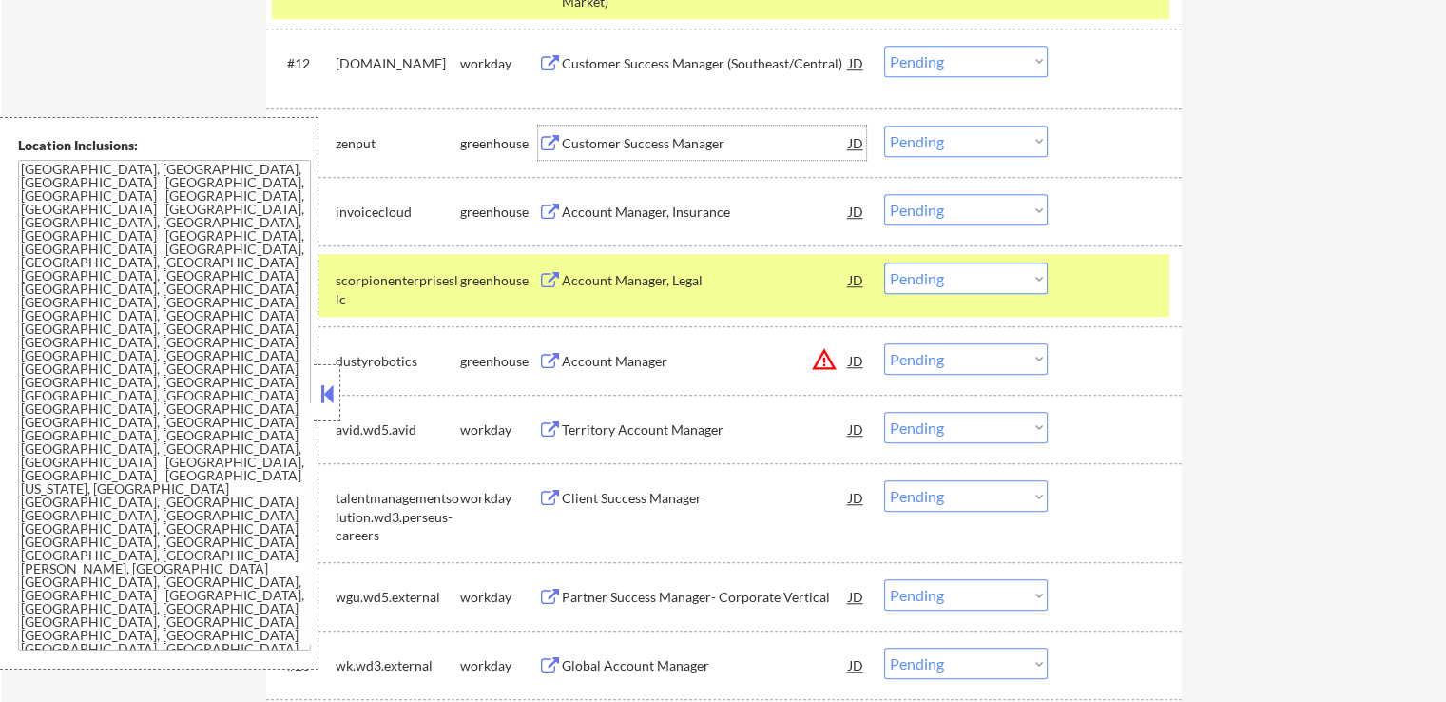
click at [932, 143] on select "Choose an option... Pending Applied Excluded (Questions) Excluded (Expired) Exc…" at bounding box center [966, 141] width 164 height 31
click at [884, 126] on select "Choose an option... Pending Applied Excluded (Questions) Excluded (Expired) Exc…" at bounding box center [966, 141] width 164 height 31
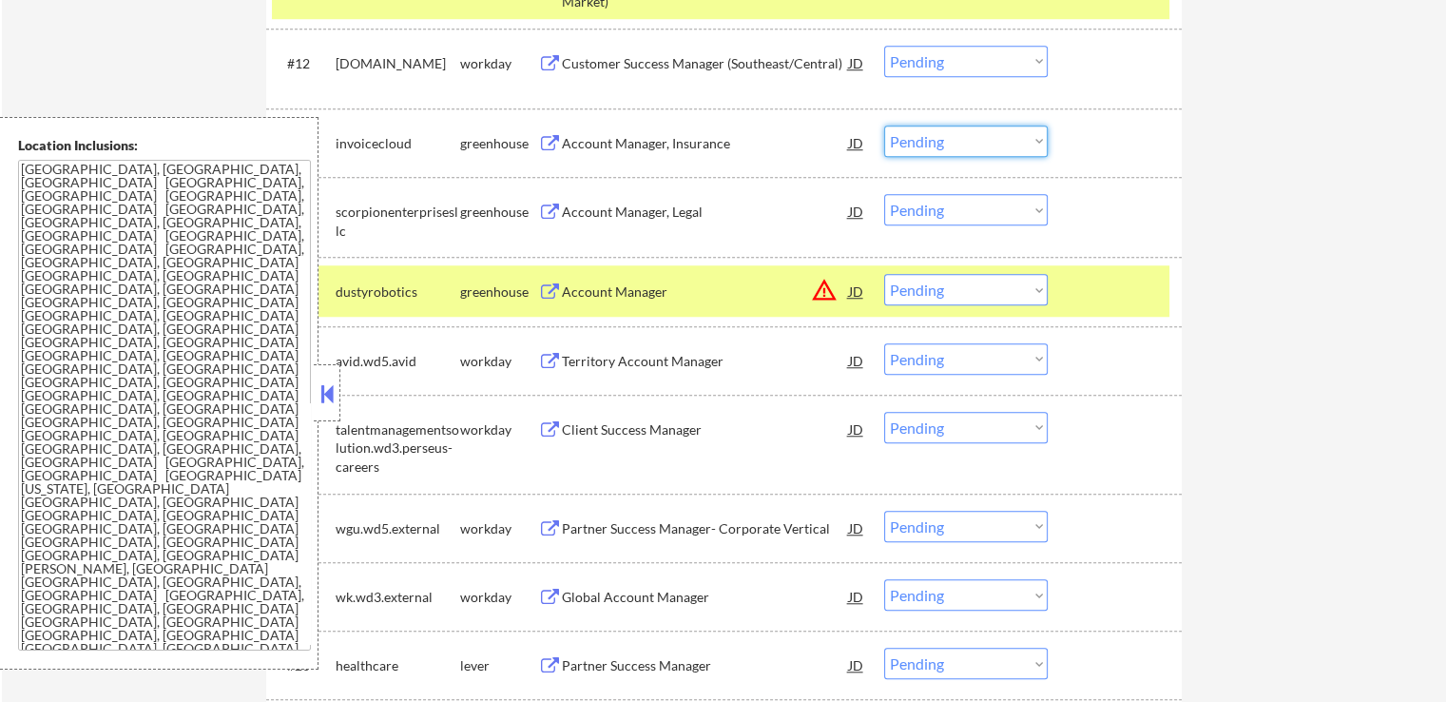
click at [955, 152] on select "Choose an option... Pending Applied Excluded (Questions) Excluded (Expired) Exc…" at bounding box center [966, 141] width 164 height 31
click at [884, 126] on select "Choose an option... Pending Applied Excluded (Questions) Excluded (Expired) Exc…" at bounding box center [966, 141] width 164 height 31
click at [723, 210] on div "Account Manager, Legal" at bounding box center [705, 212] width 287 height 19
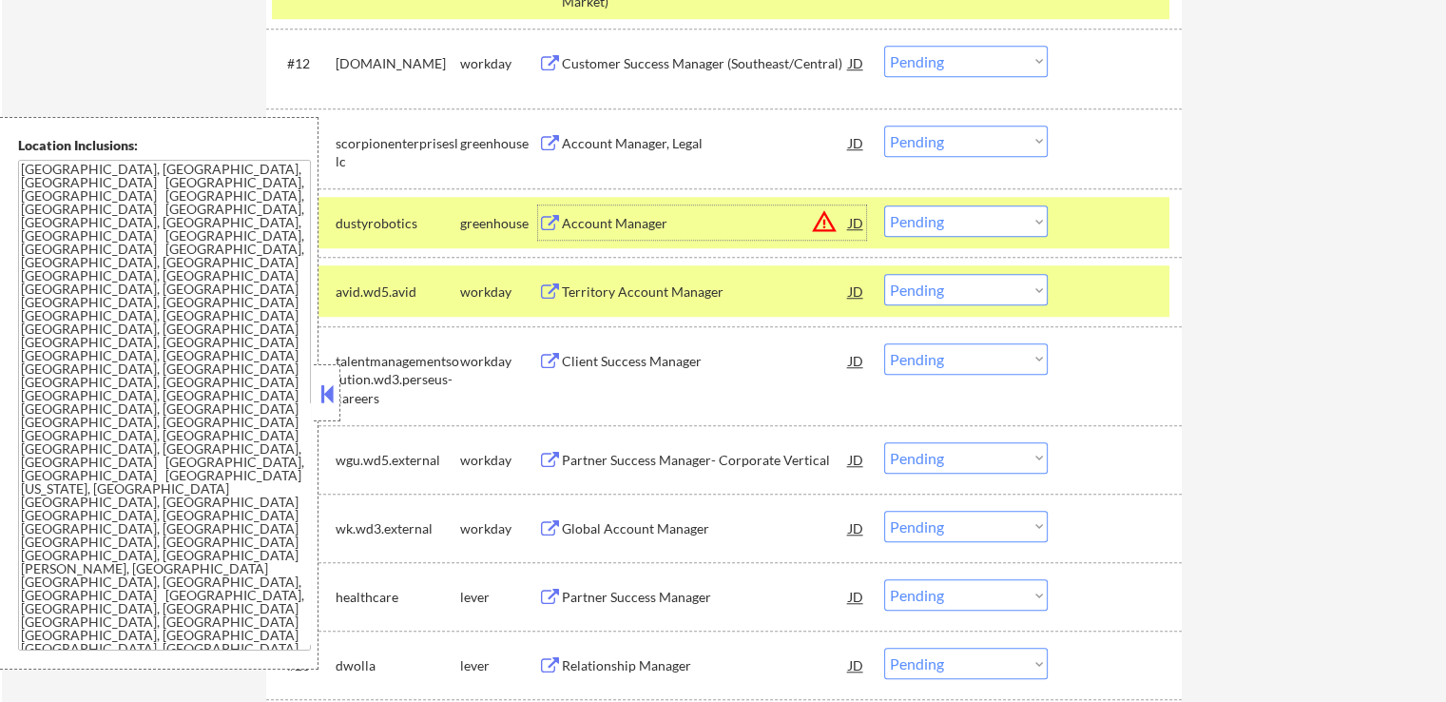
click at [944, 126] on select "Choose an option... Pending Applied Excluded (Questions) Excluded (Expired) Exc…" at bounding box center [966, 141] width 164 height 31
click at [884, 126] on select "Choose an option... Pending Applied Excluded (Questions) Excluded (Expired) Exc…" at bounding box center [966, 141] width 164 height 31
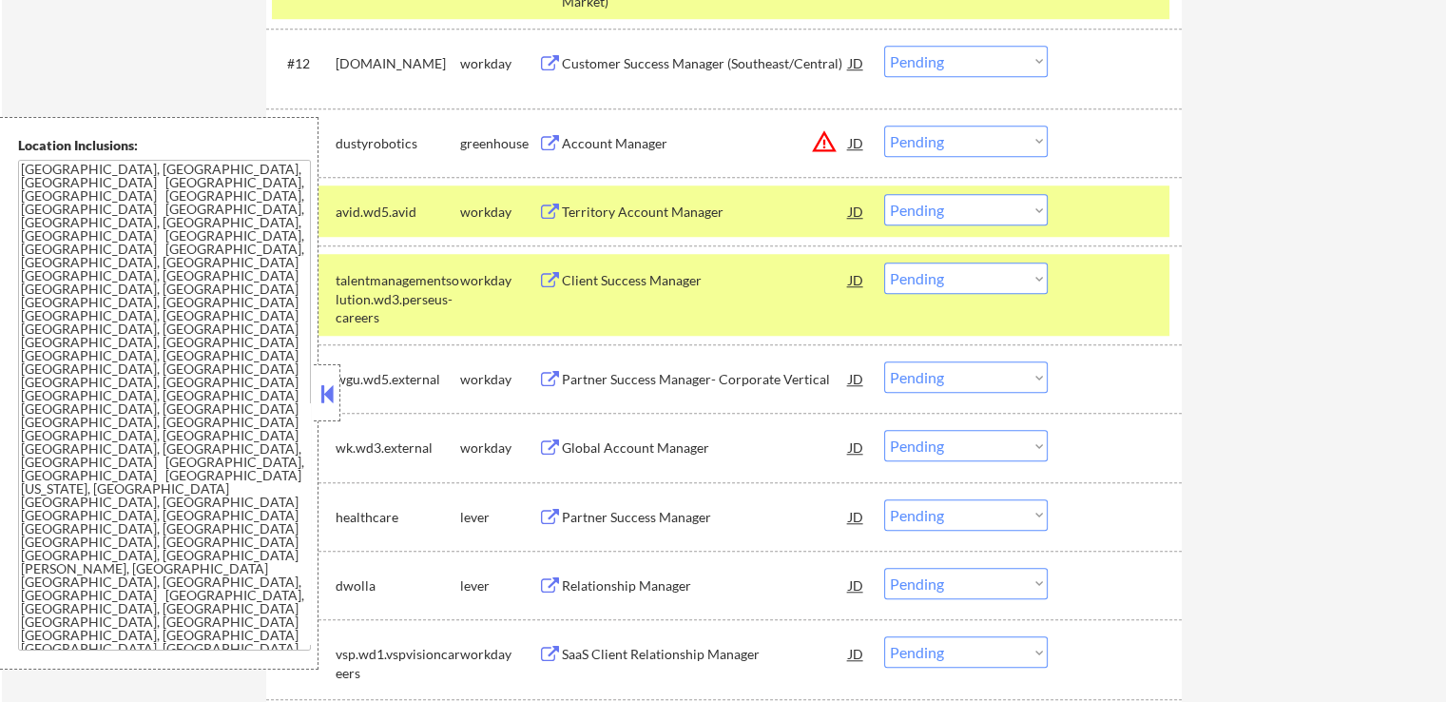
drag, startPoint x: 926, startPoint y: 142, endPoint x: 933, endPoint y: 149, distance: 10.1
click at [926, 142] on select "Choose an option... Pending Applied Excluded (Questions) Excluded (Expired) Exc…" at bounding box center [966, 141] width 164 height 31
click at [884, 126] on select "Choose an option... Pending Applied Excluded (Questions) Excluded (Expired) Exc…" at bounding box center [966, 141] width 164 height 31
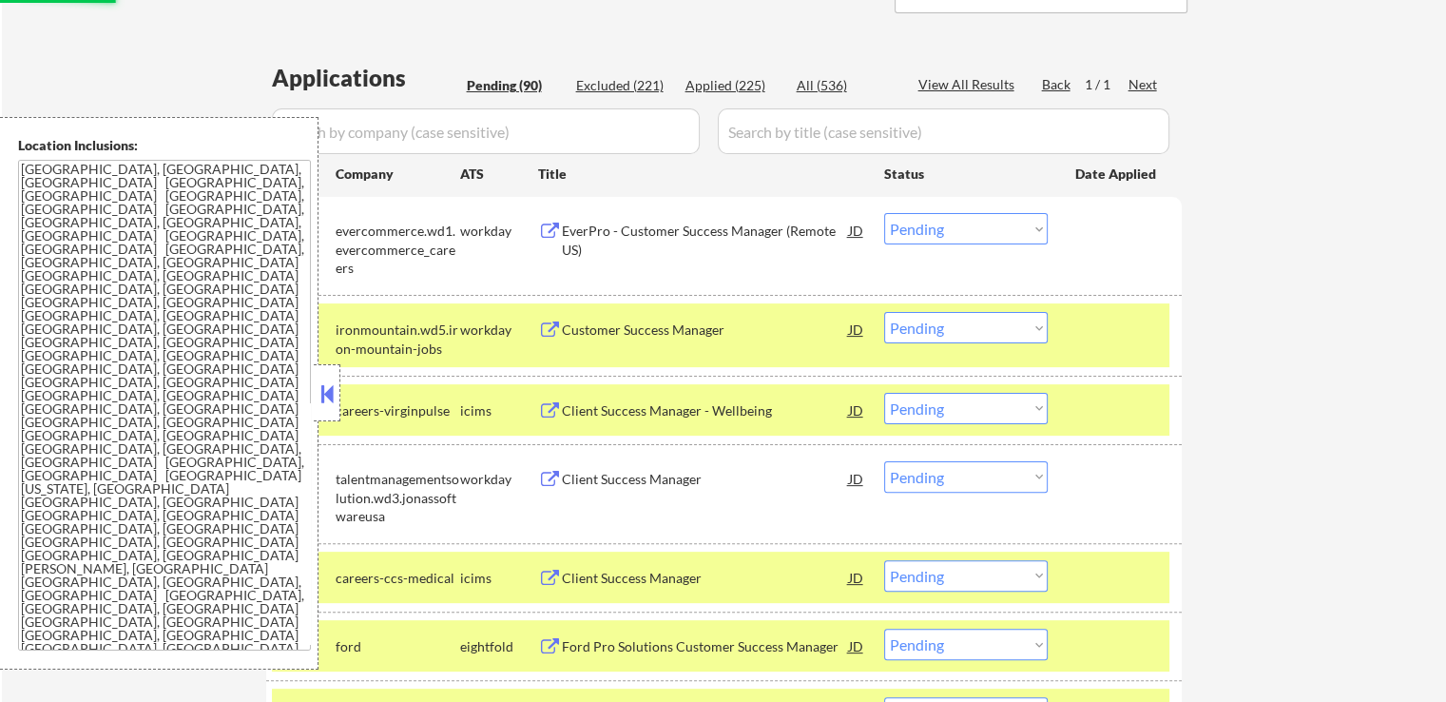
scroll to position [190, 0]
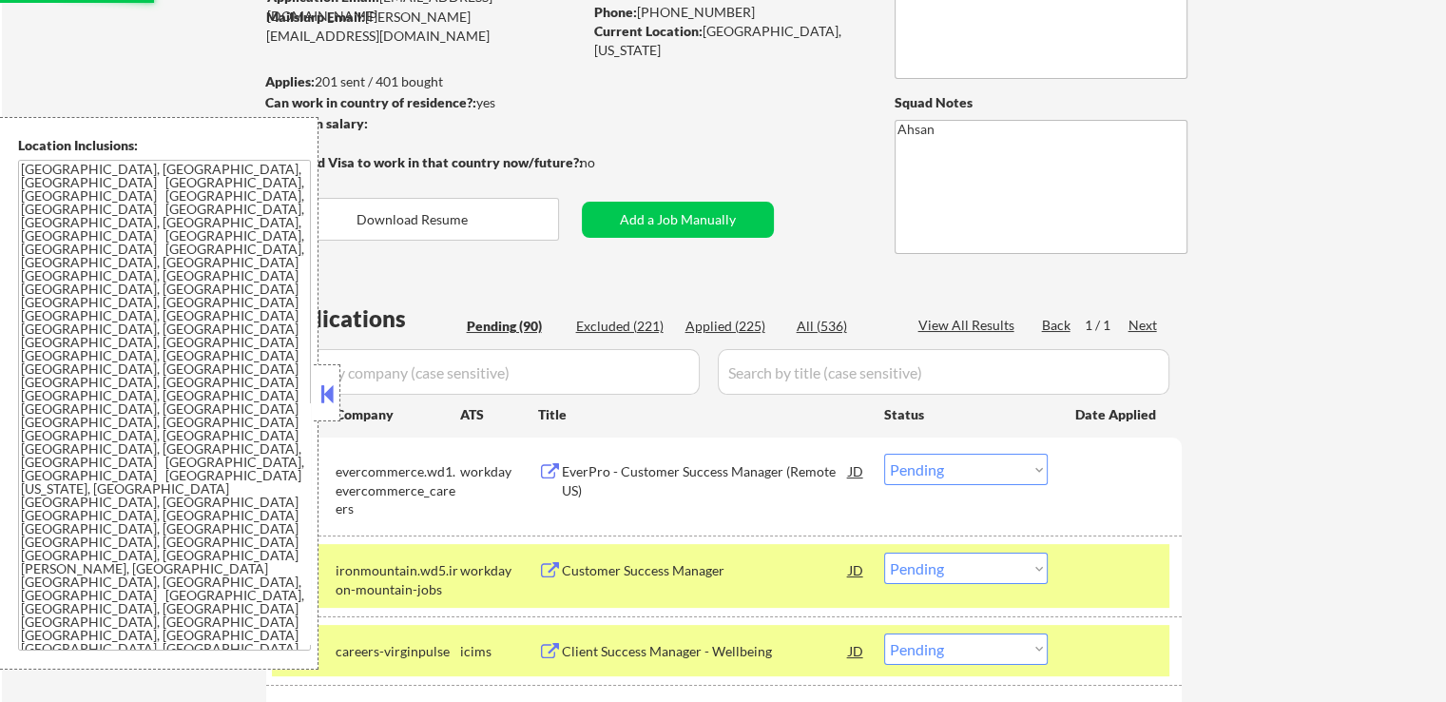
select select ""pending""
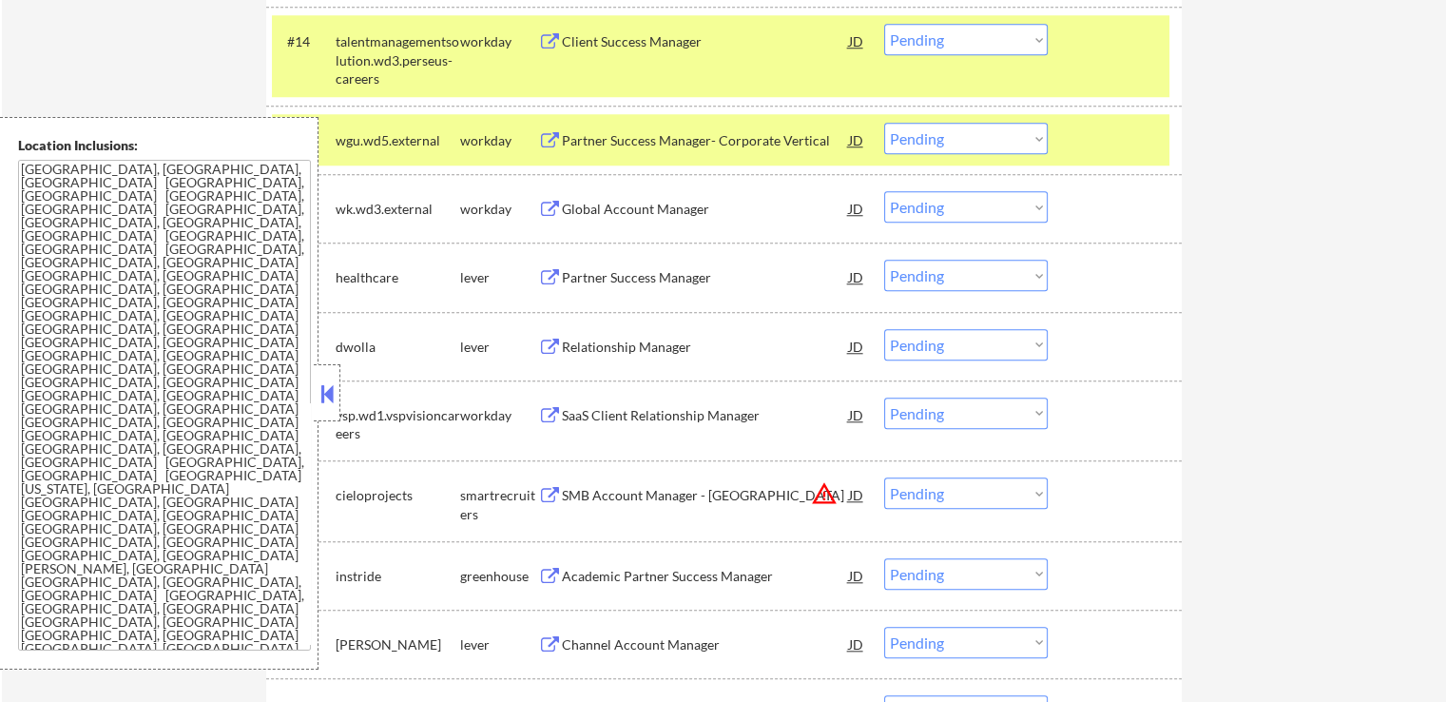
scroll to position [1807, 0]
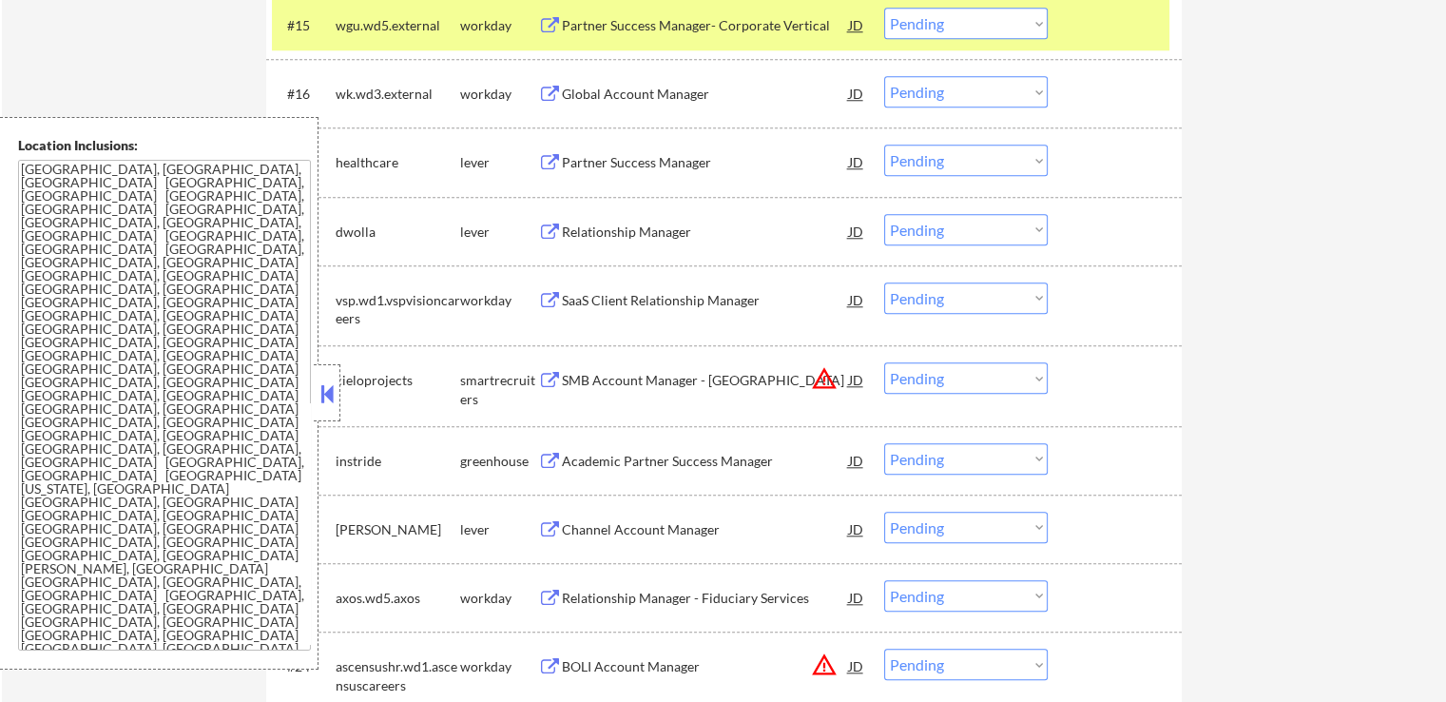
click at [699, 168] on div "Partner Success Manager" at bounding box center [705, 162] width 287 height 19
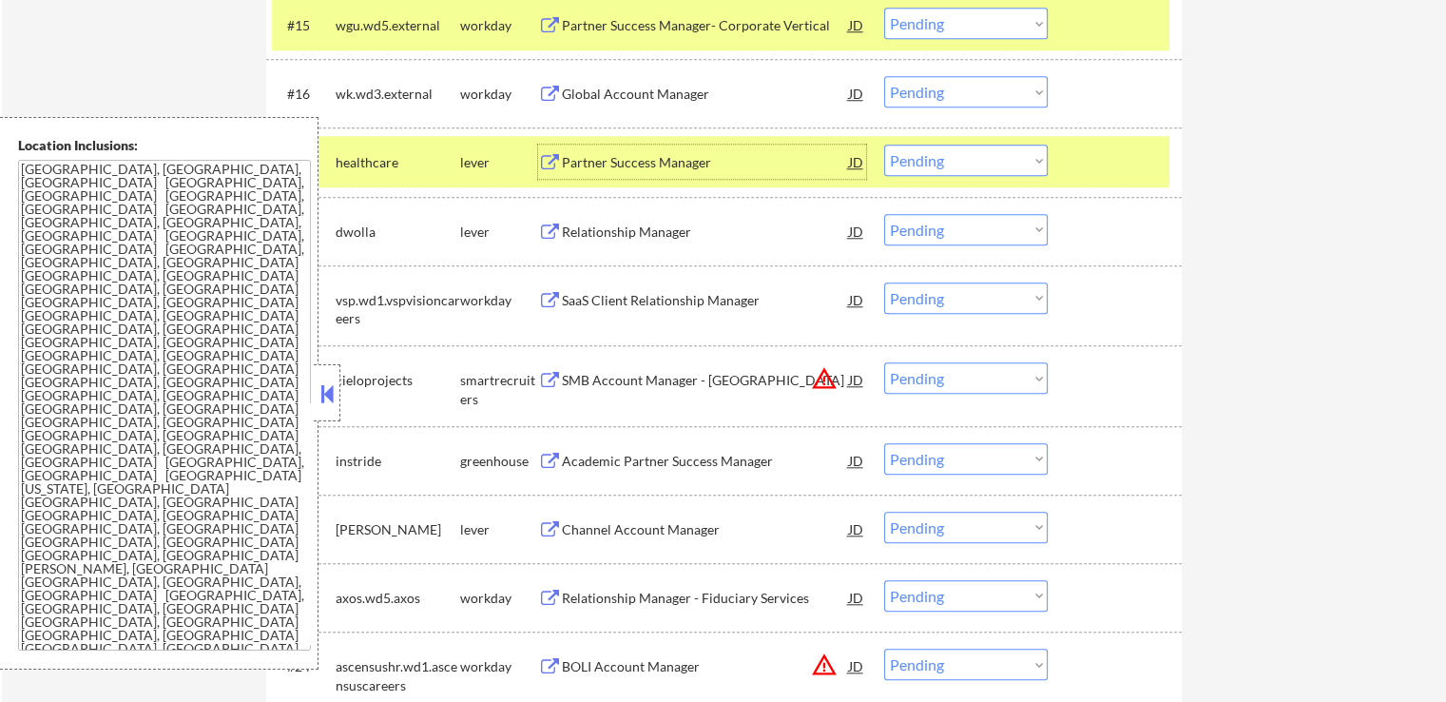
click at [718, 221] on div "Relationship Manager" at bounding box center [705, 231] width 287 height 34
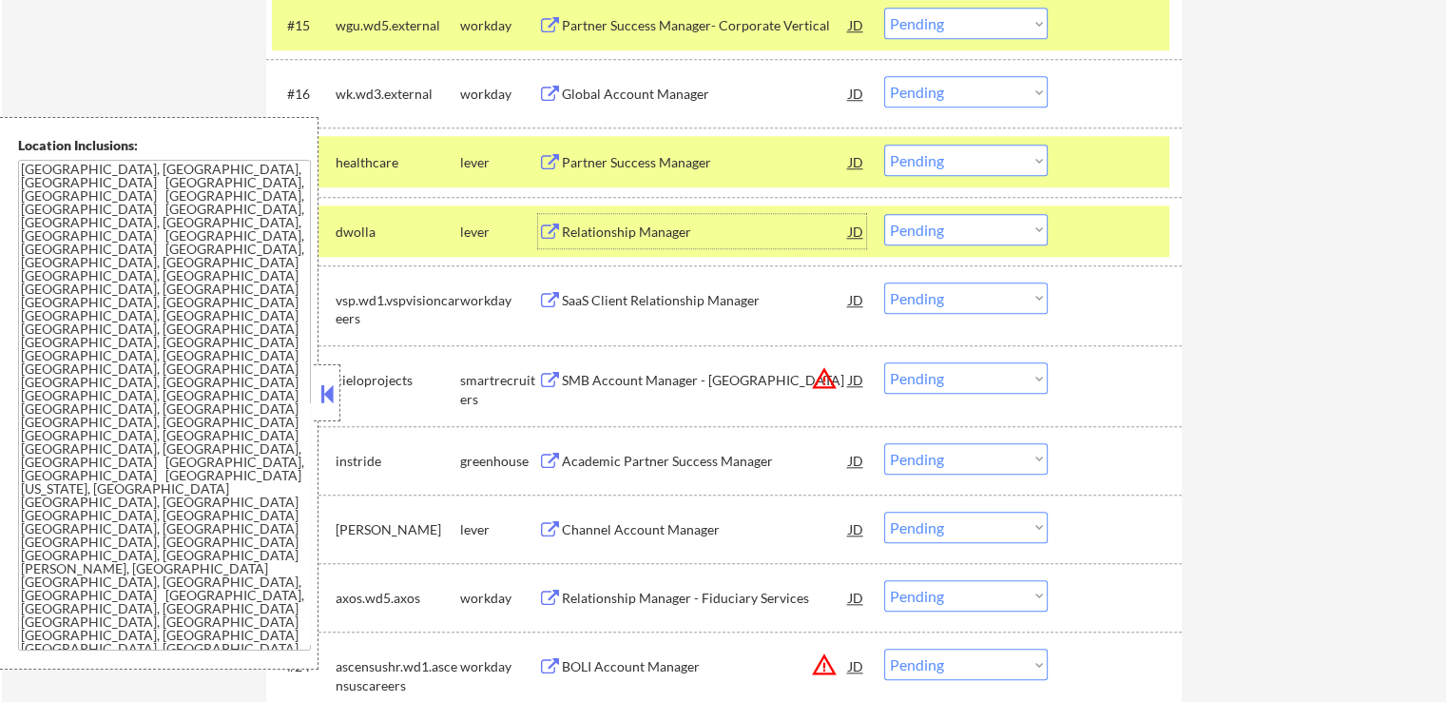
click at [934, 150] on select "Choose an option... Pending Applied Excluded (Questions) Excluded (Expired) Exc…" at bounding box center [966, 160] width 164 height 31
click at [884, 145] on select "Choose an option... Pending Applied Excluded (Questions) Excluded (Expired) Exc…" at bounding box center [966, 160] width 164 height 31
select select ""pending""
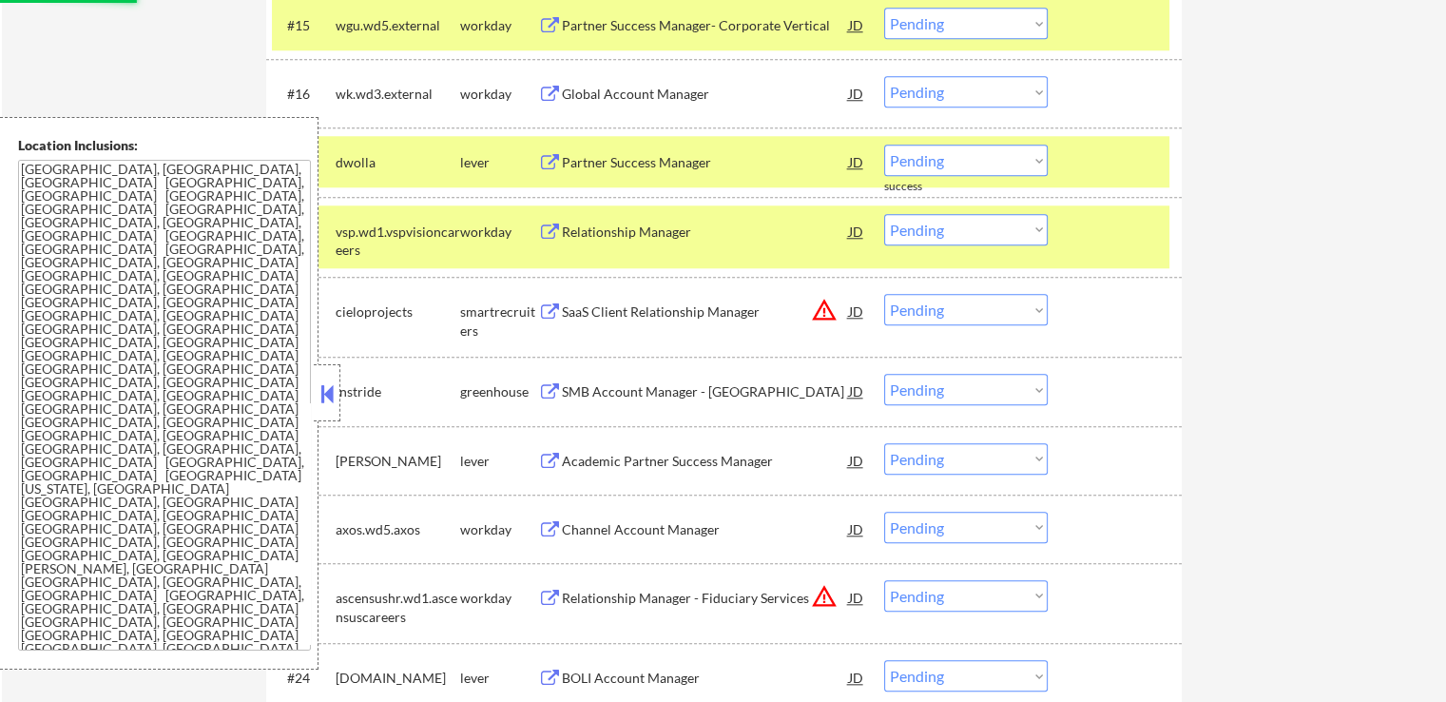
click at [939, 313] on select "Choose an option... Pending Applied Excluded (Questions) Excluded (Expired) Exc…" at bounding box center [966, 309] width 164 height 31
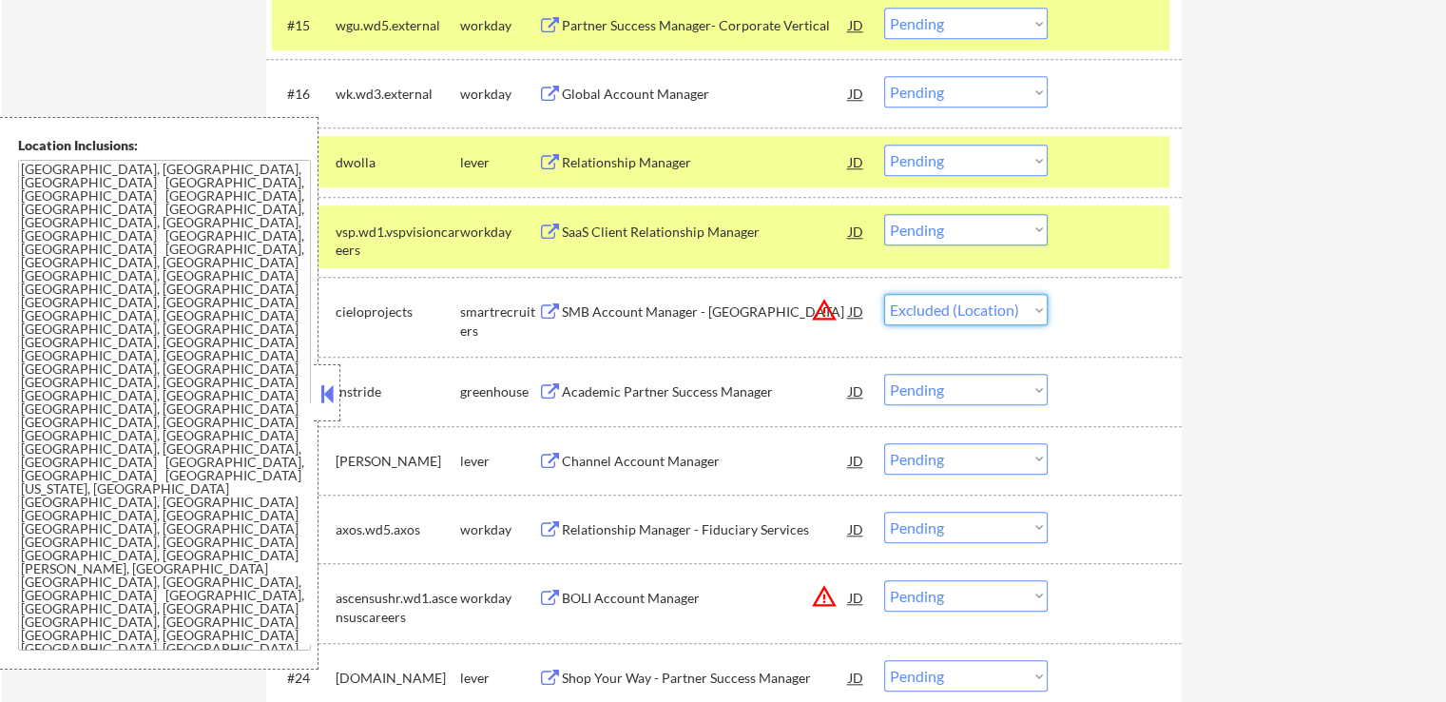
click at [884, 294] on select "Choose an option... Pending Applied Excluded (Questions) Excluded (Expired) Exc…" at bounding box center [966, 309] width 164 height 31
select select ""pending""
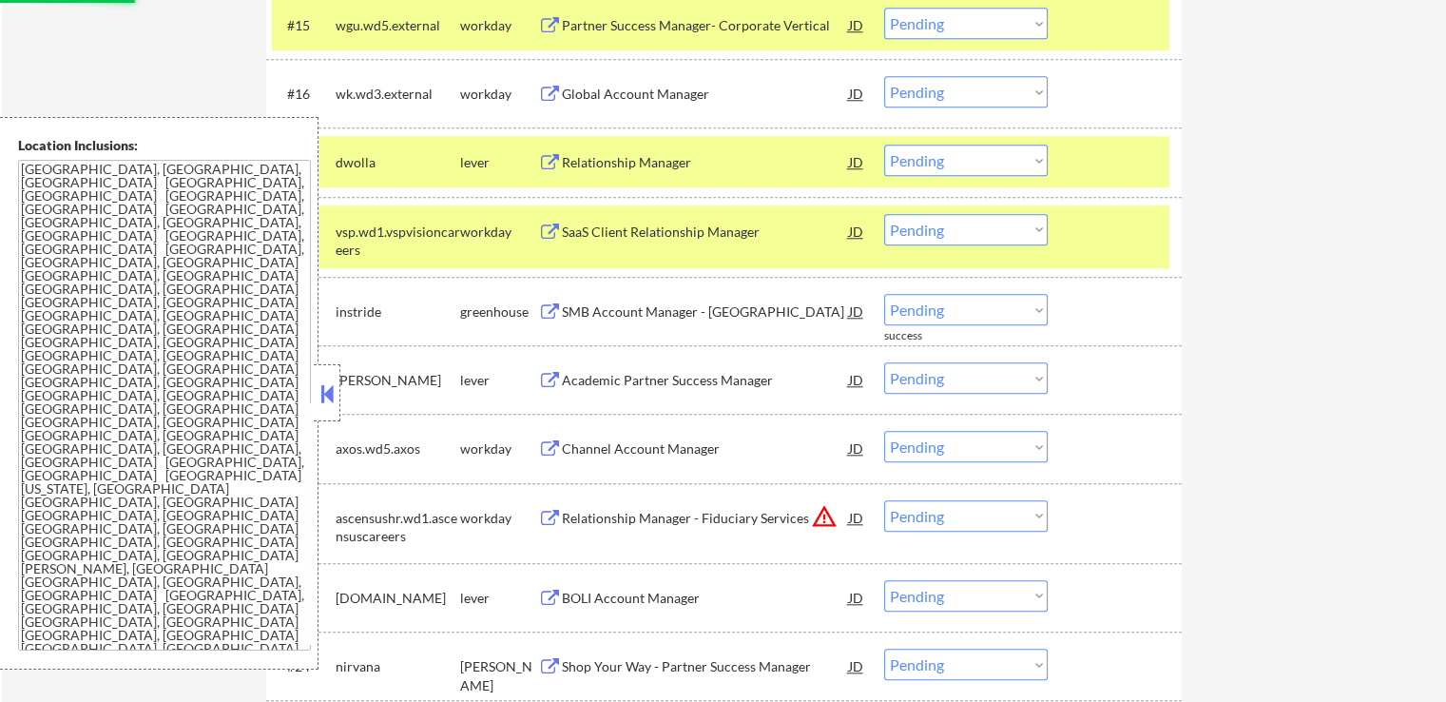
click at [747, 313] on div "SMB Account Manager - [GEOGRAPHIC_DATA]" at bounding box center [705, 311] width 287 height 19
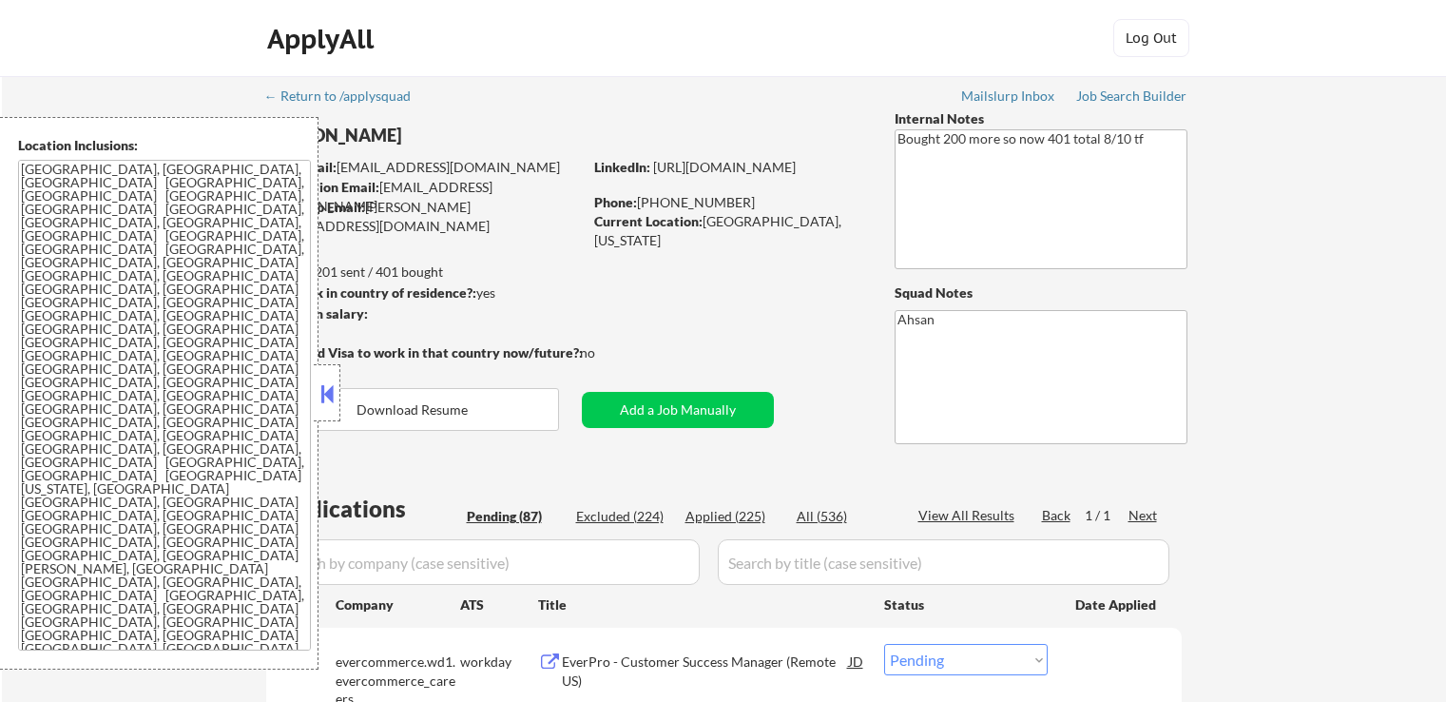
select select ""pending""
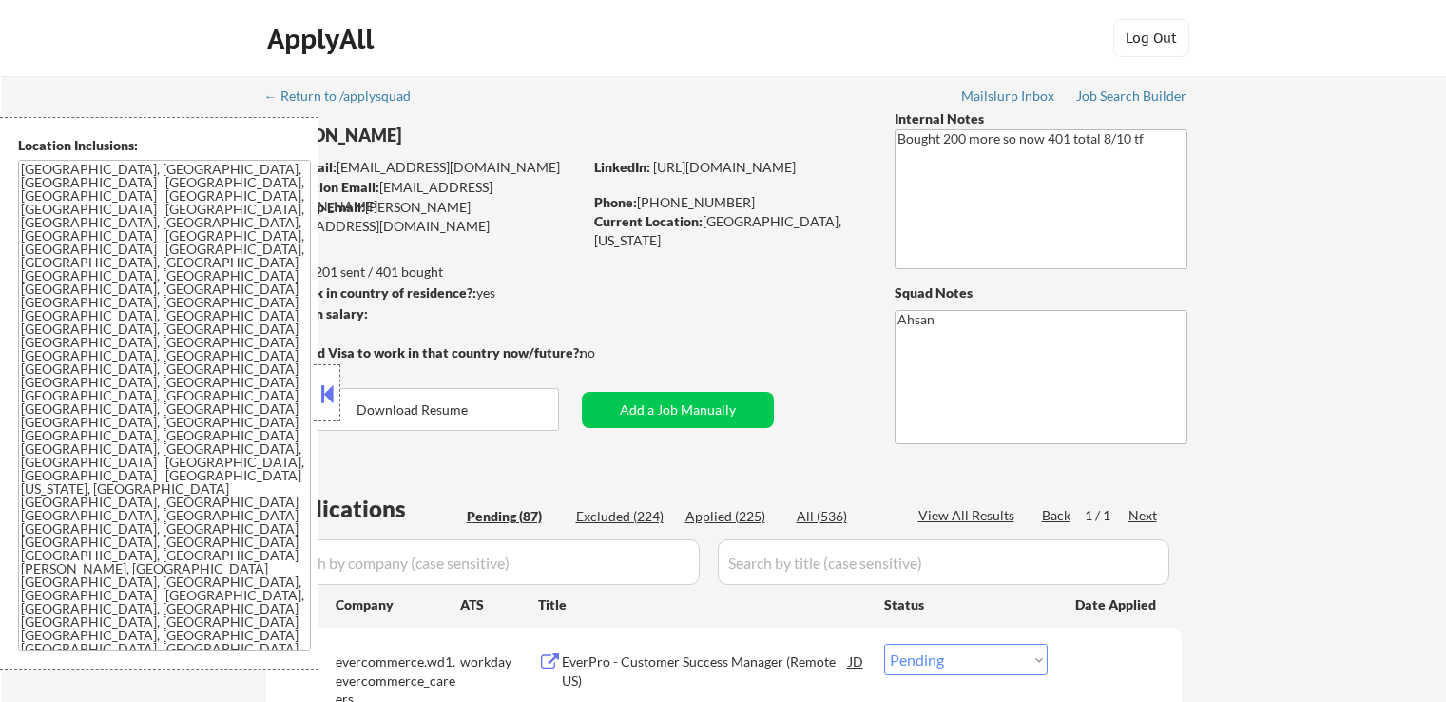
select select ""pending""
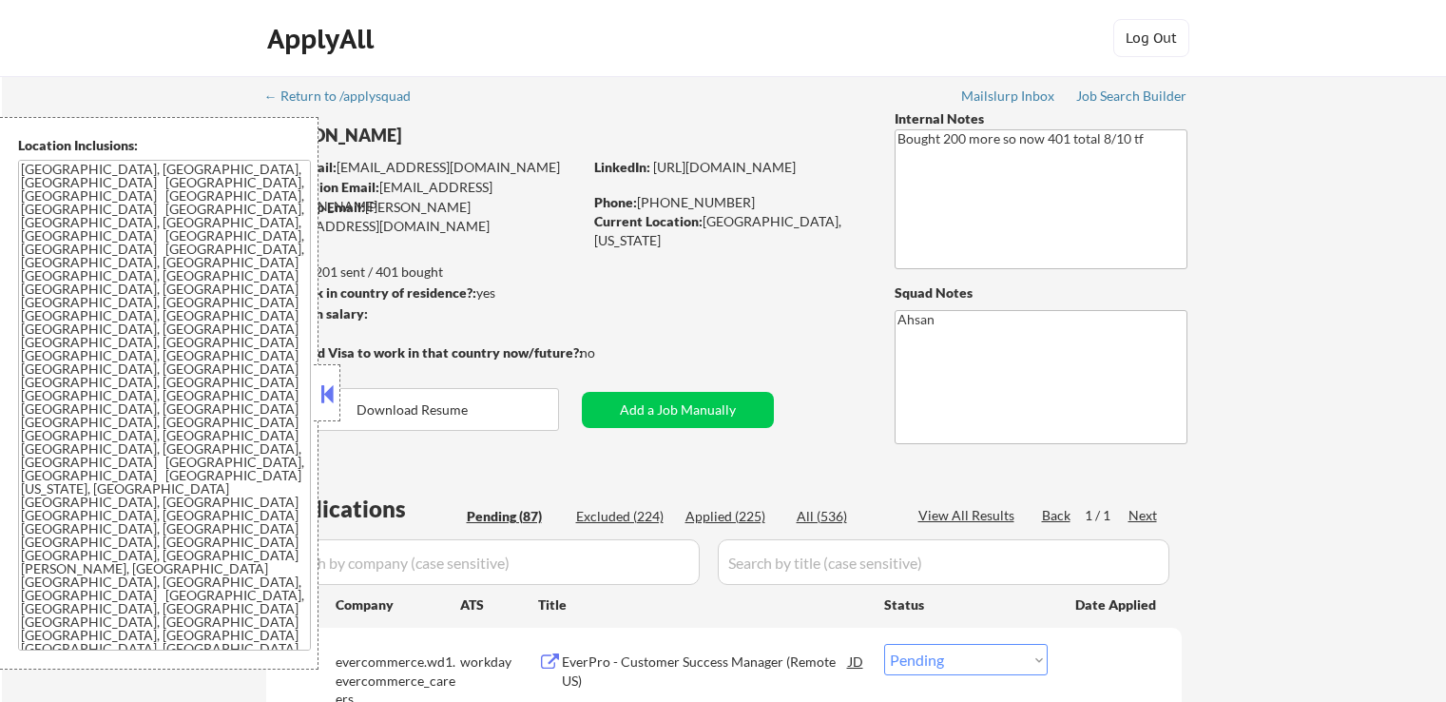
select select ""pending""
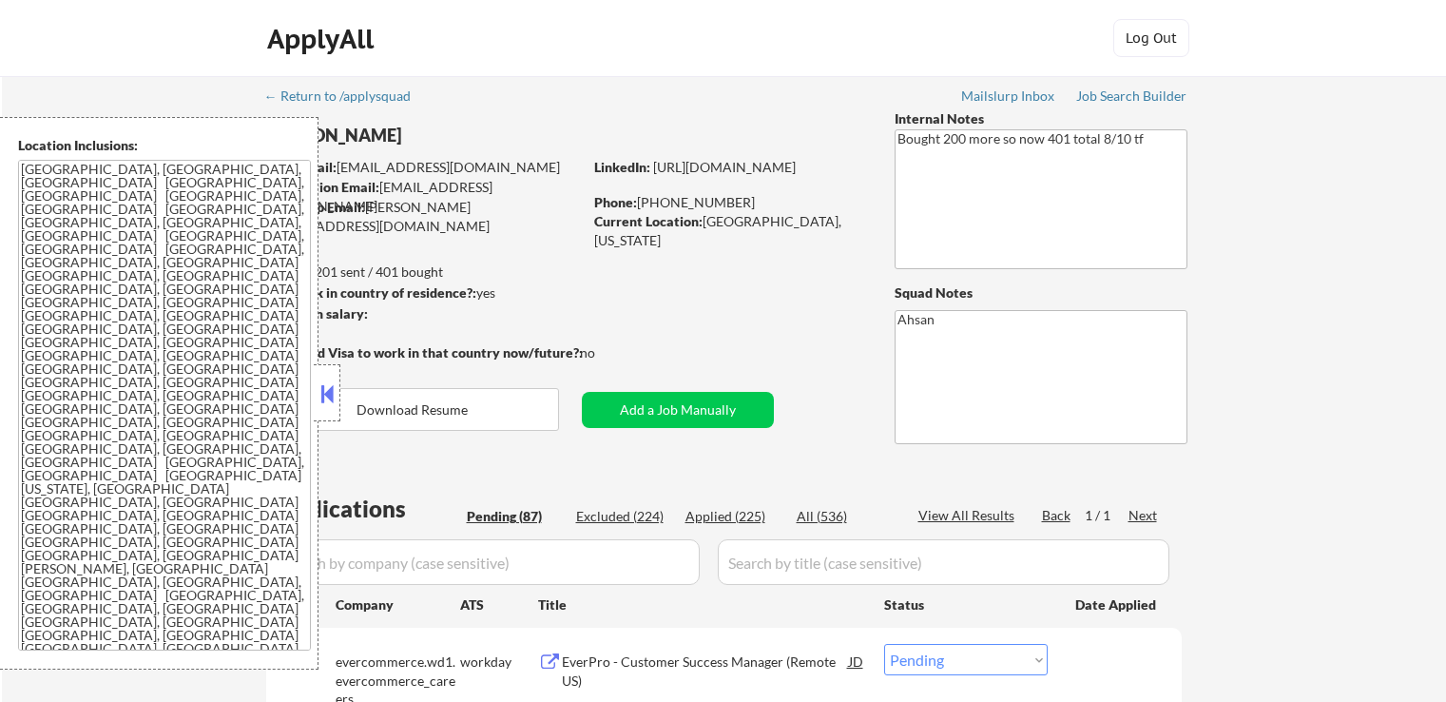
select select ""pending""
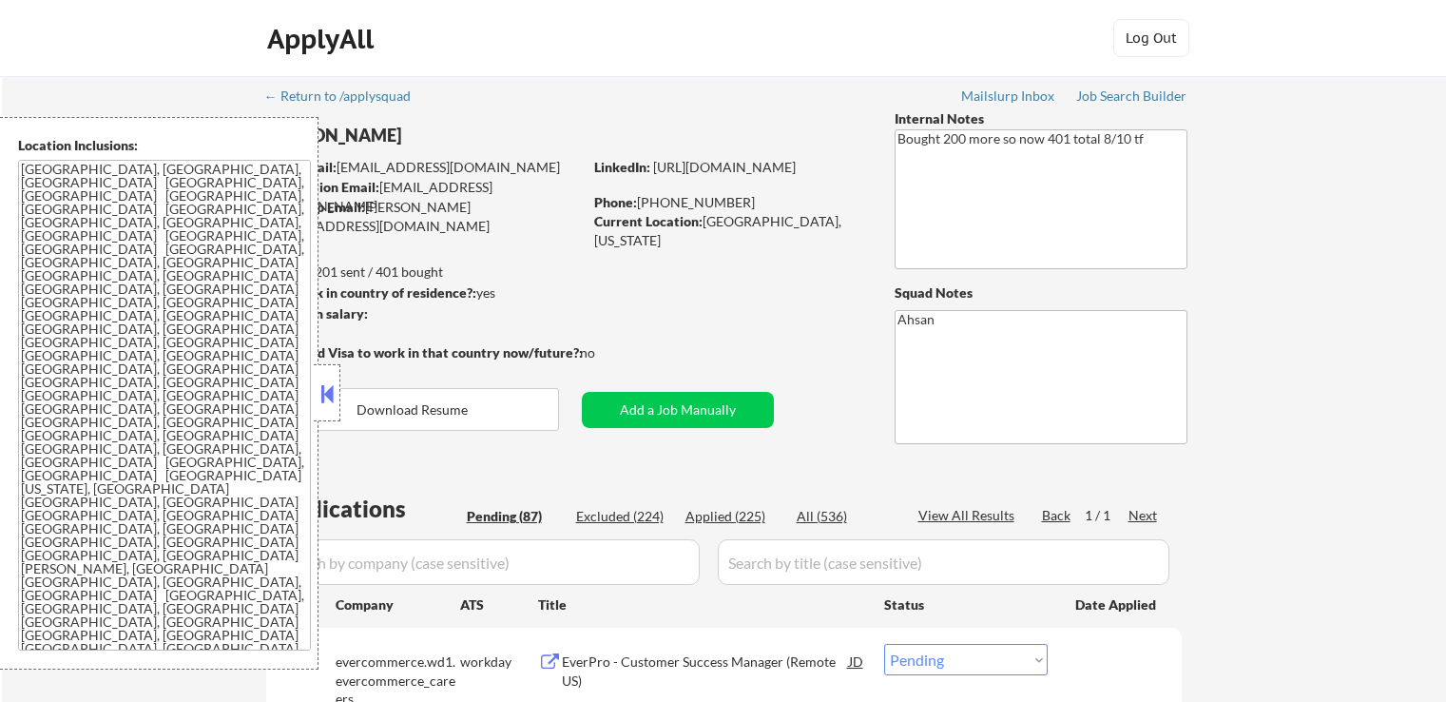
select select ""pending""
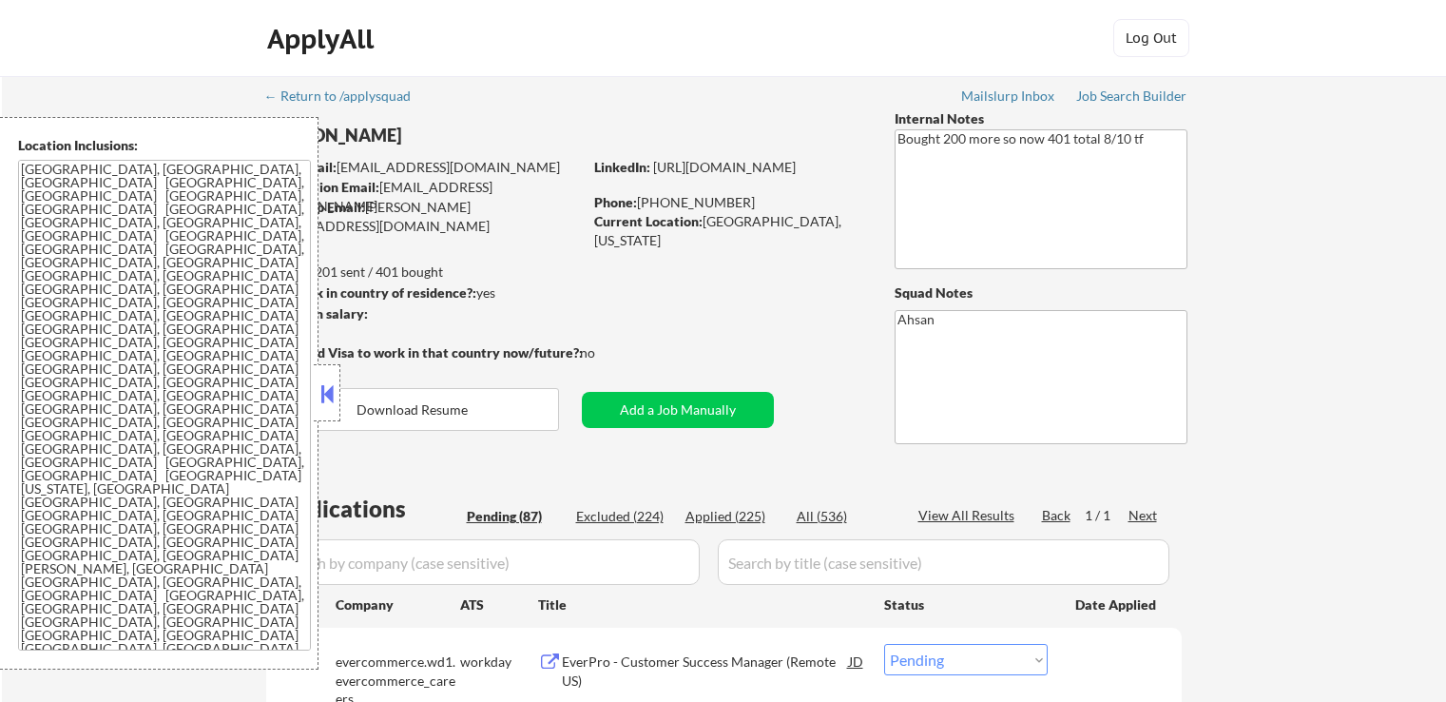
select select ""pending""
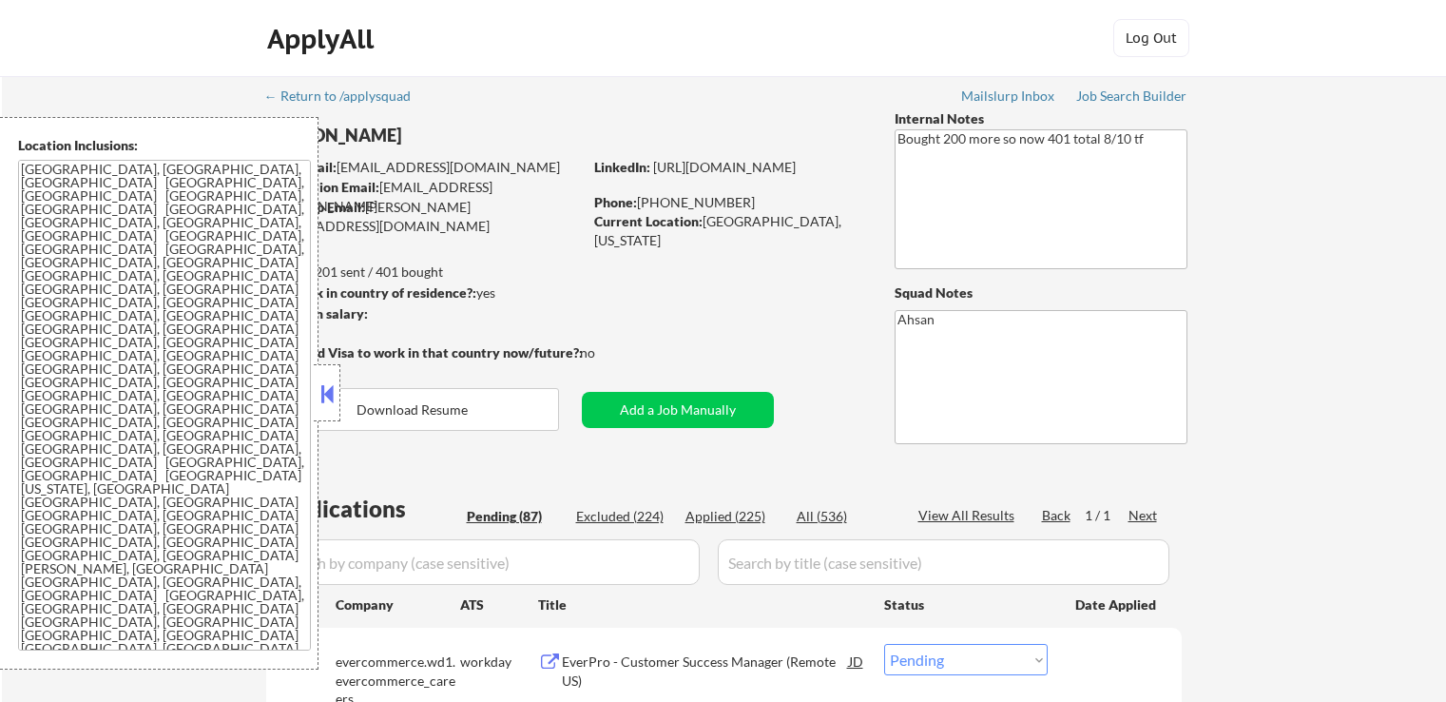
select select ""pending""
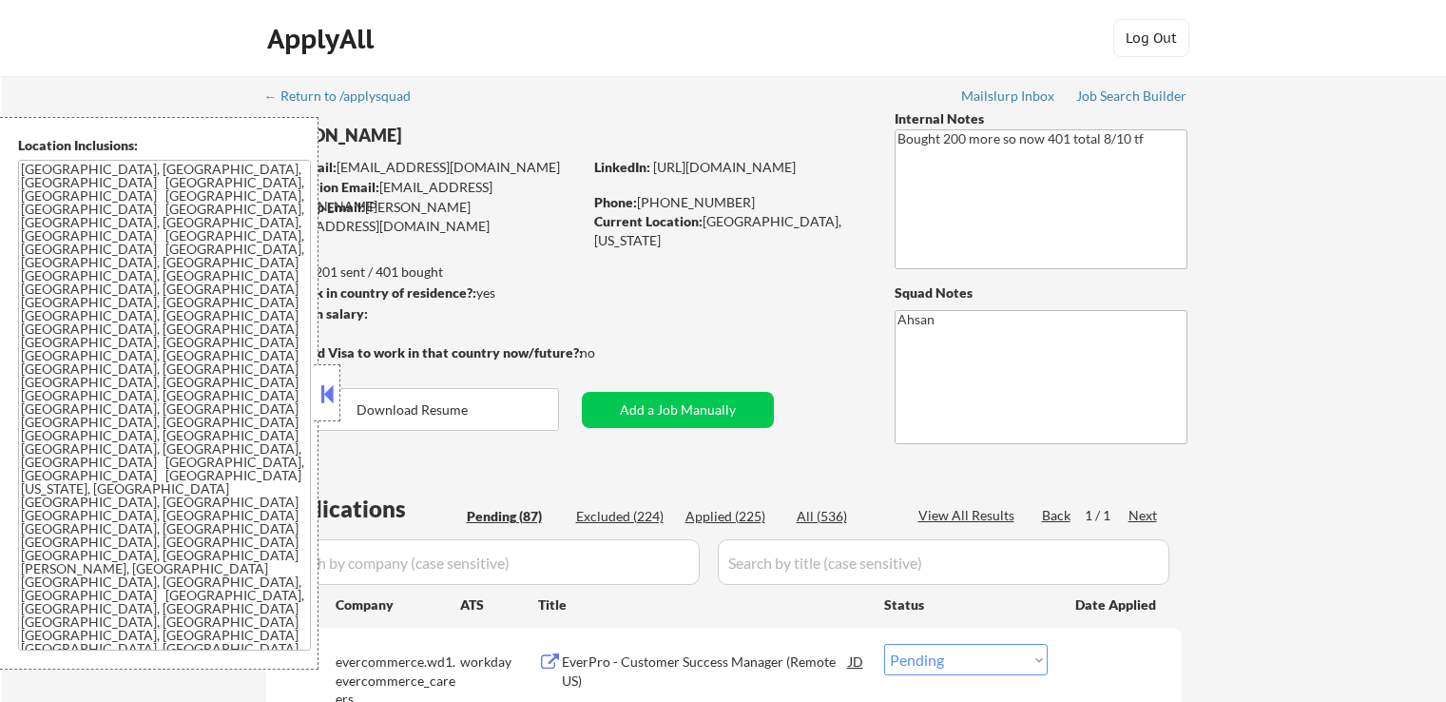
select select ""pending""
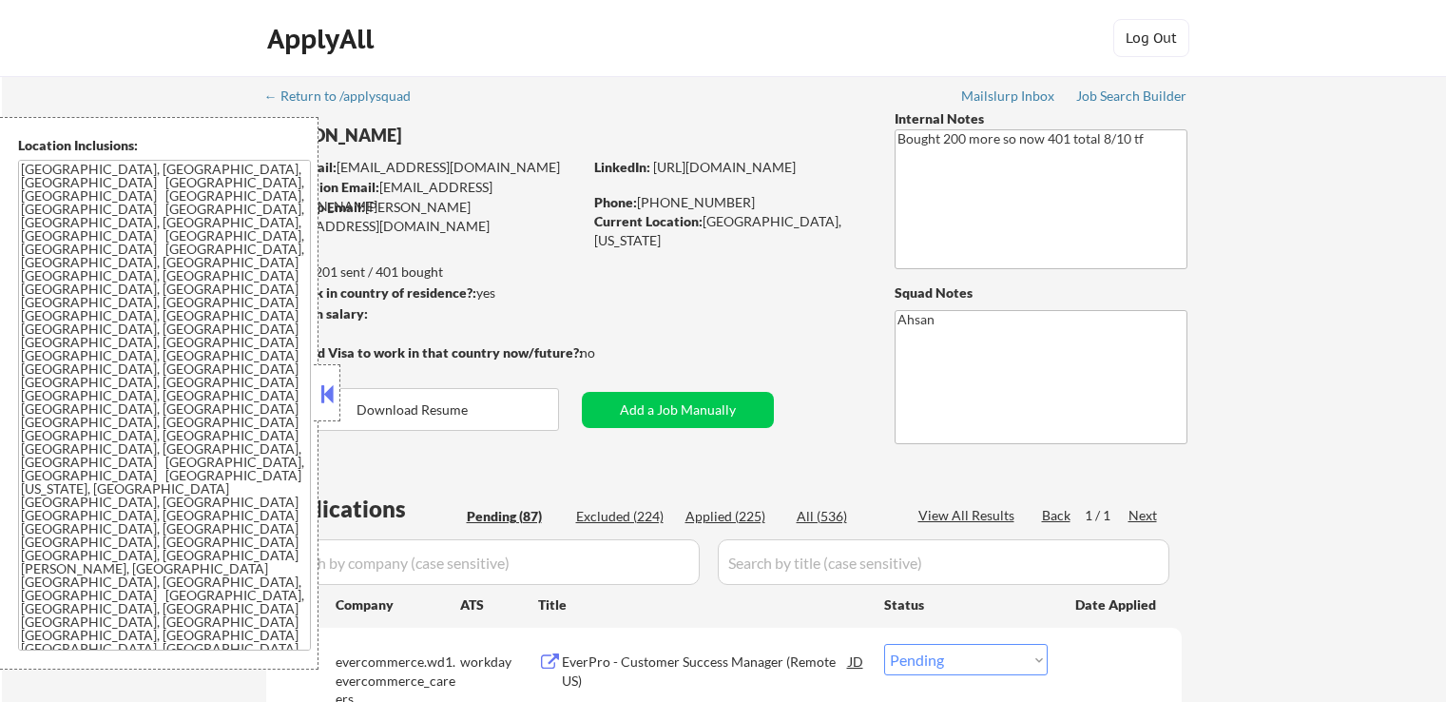
select select ""pending""
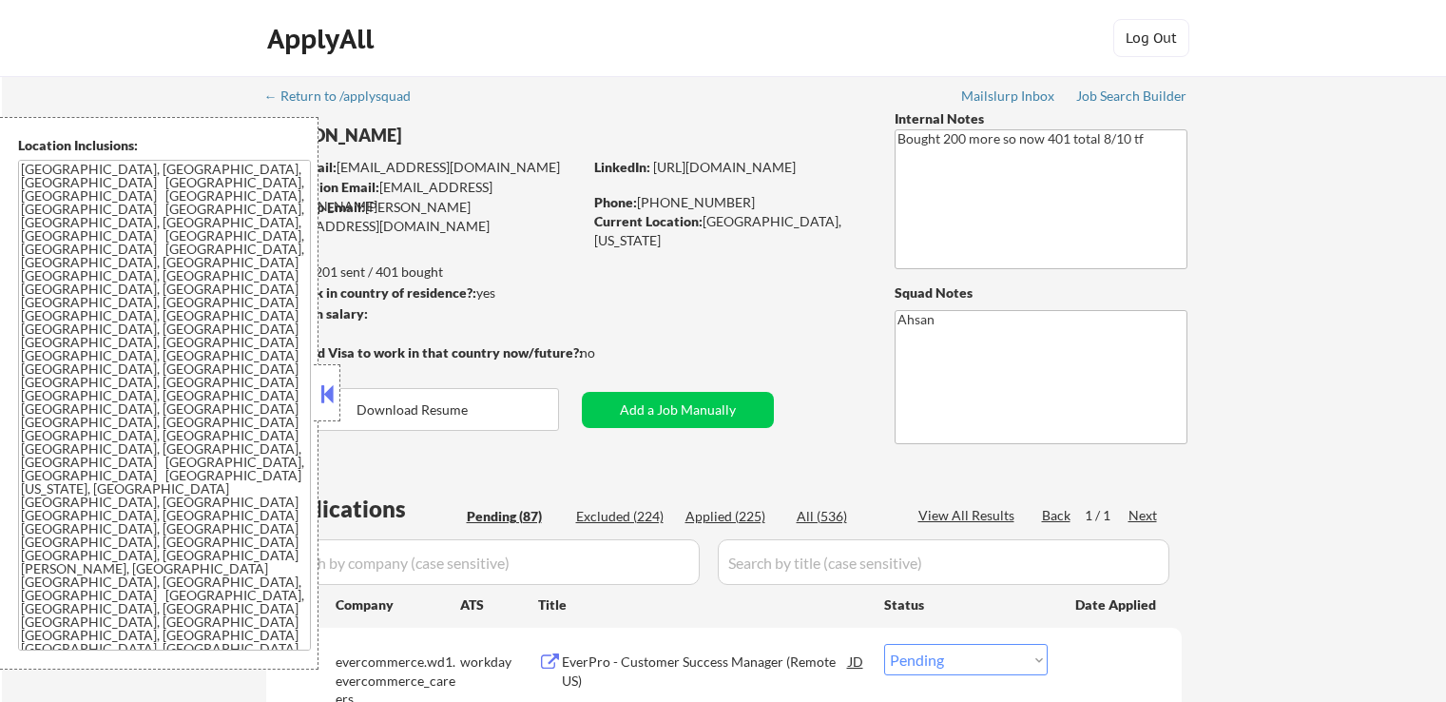
select select ""pending""
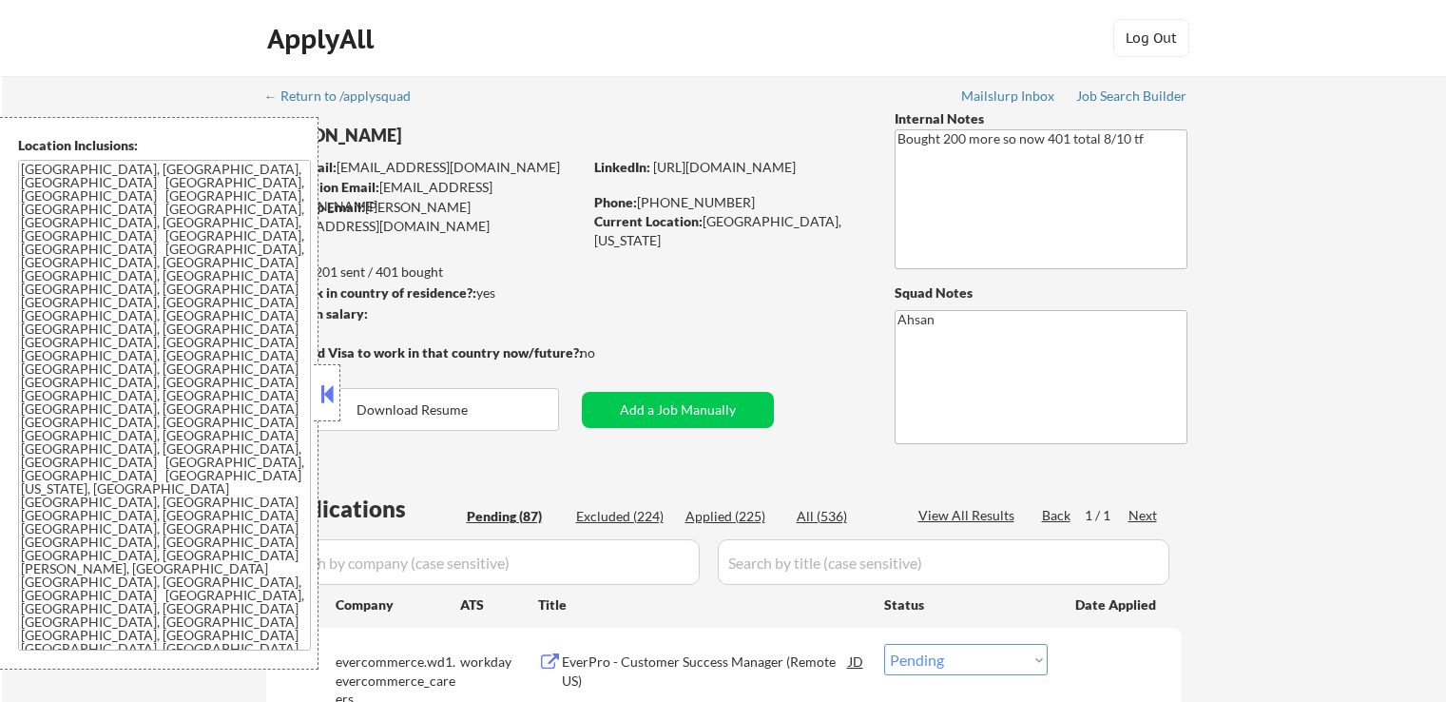
select select ""pending""
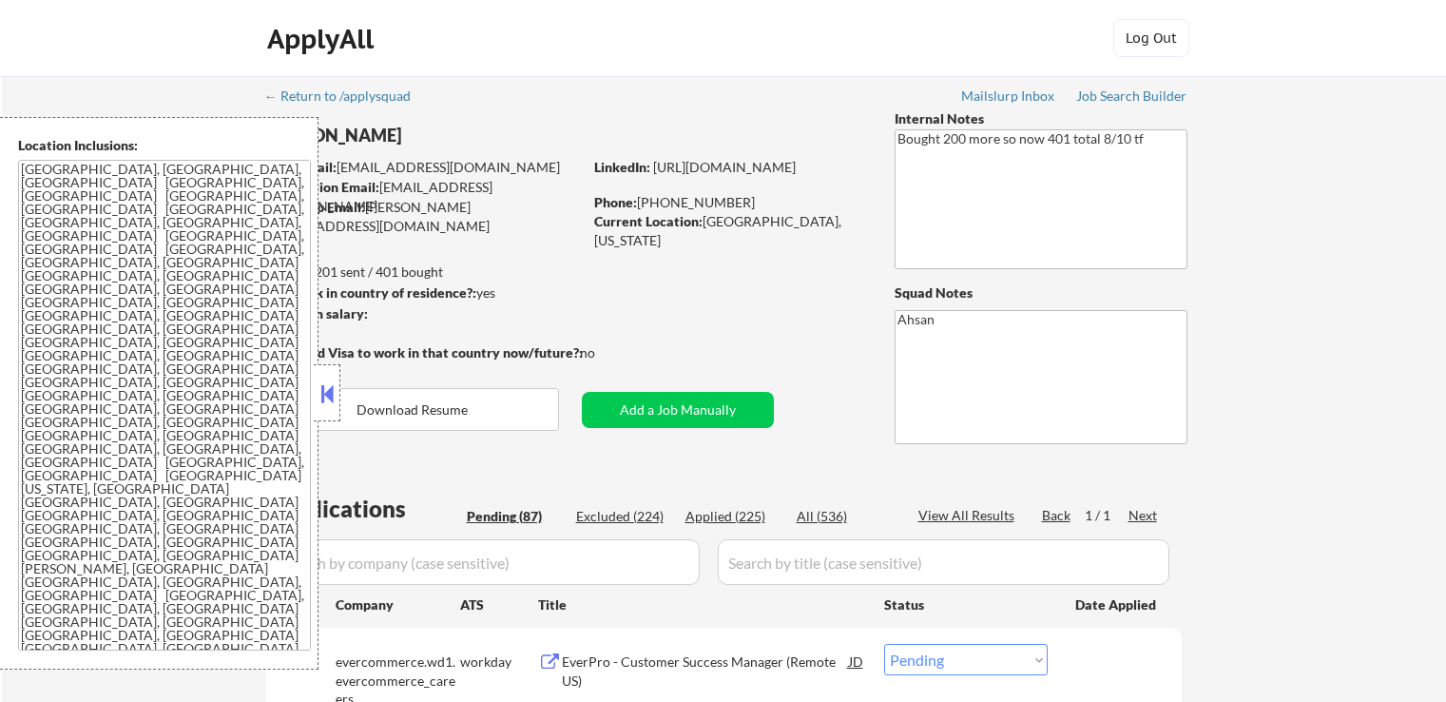
select select ""pending""
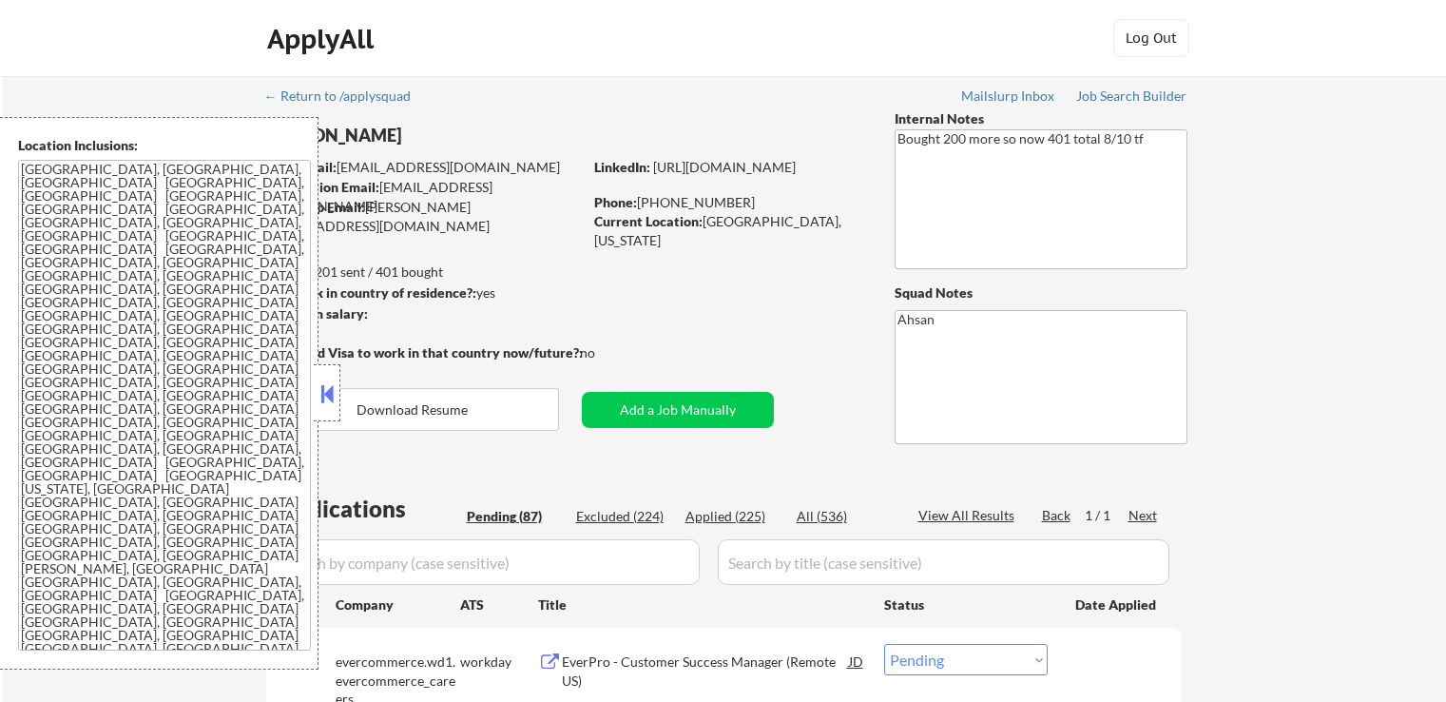
select select ""pending""
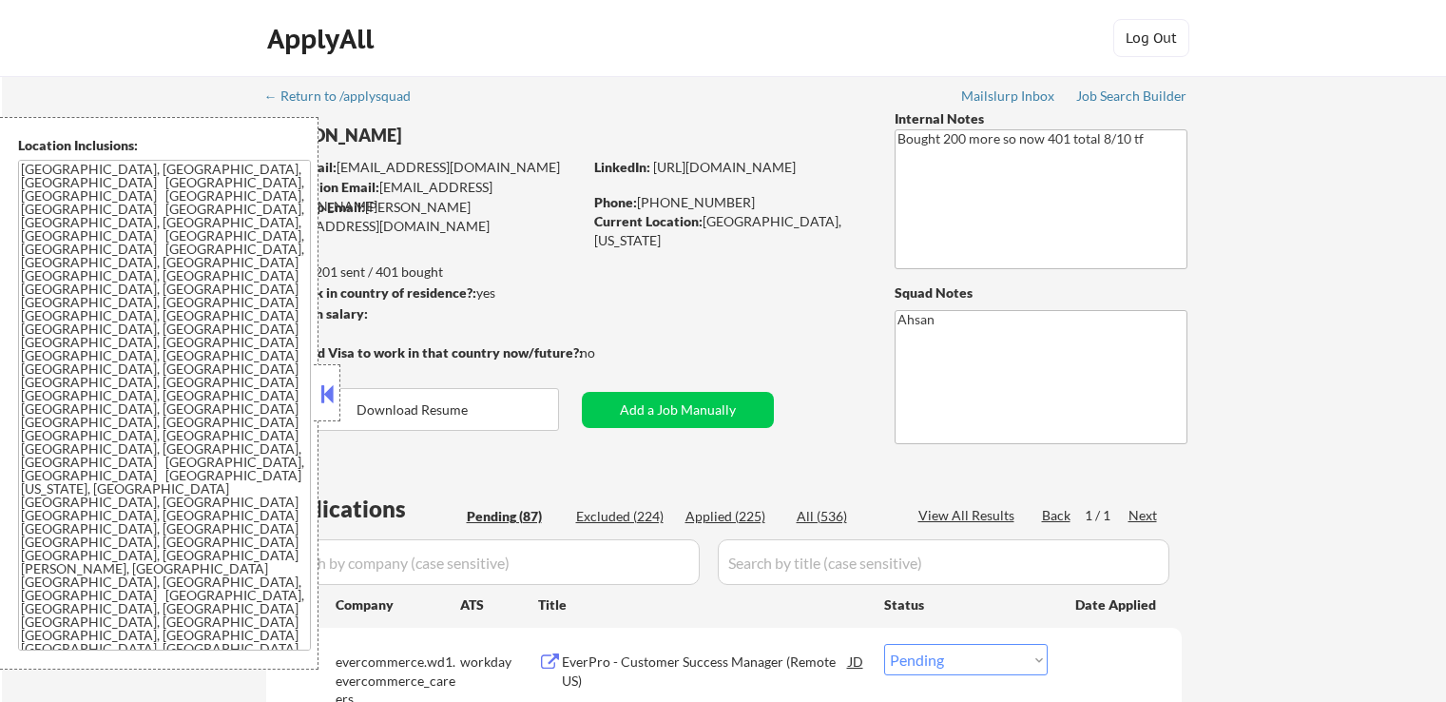
select select ""pending""
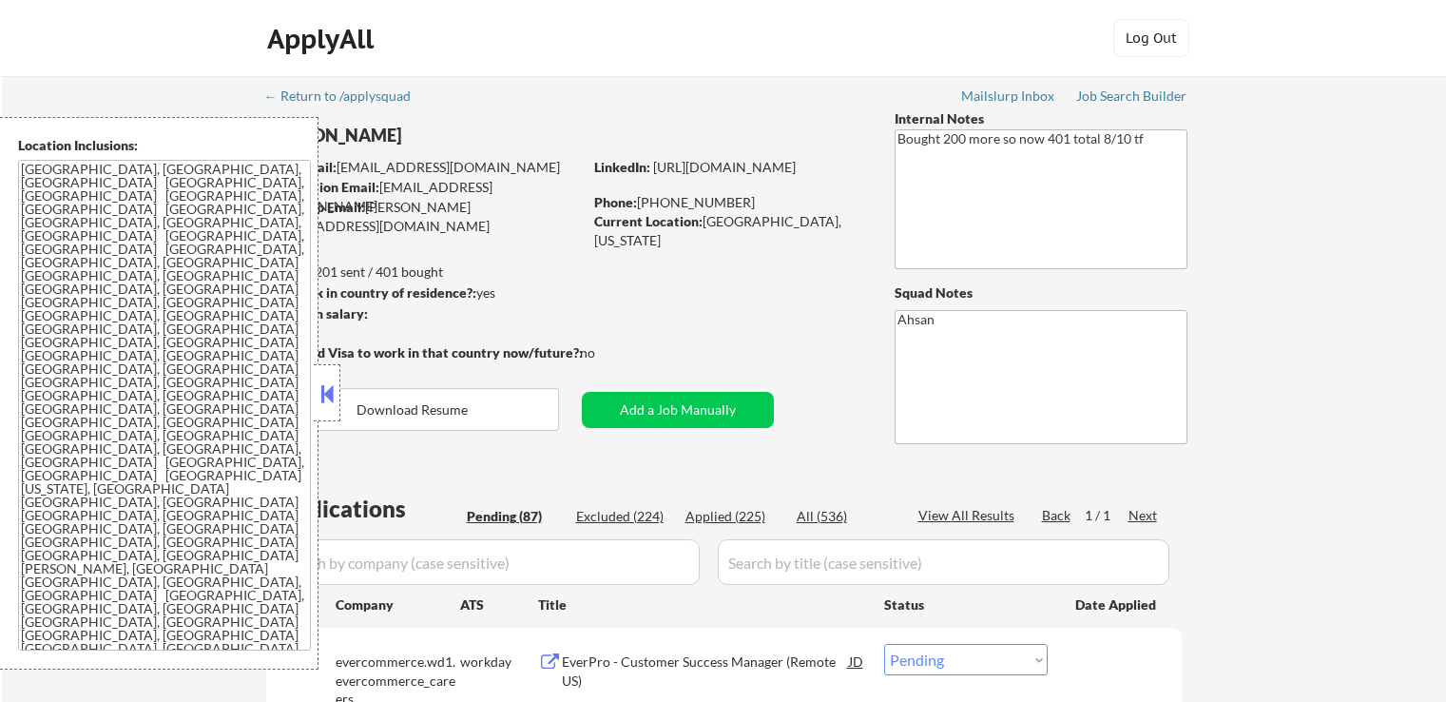
select select ""pending""
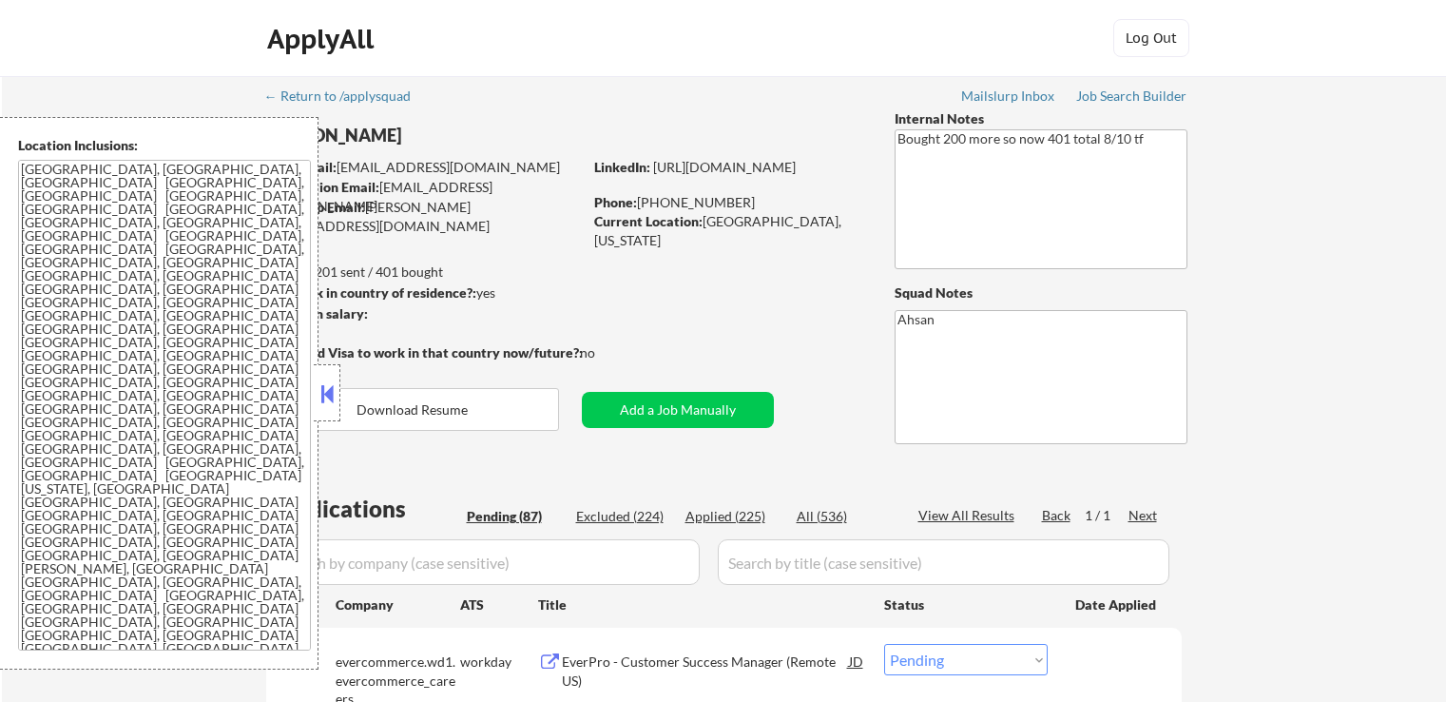
select select ""pending""
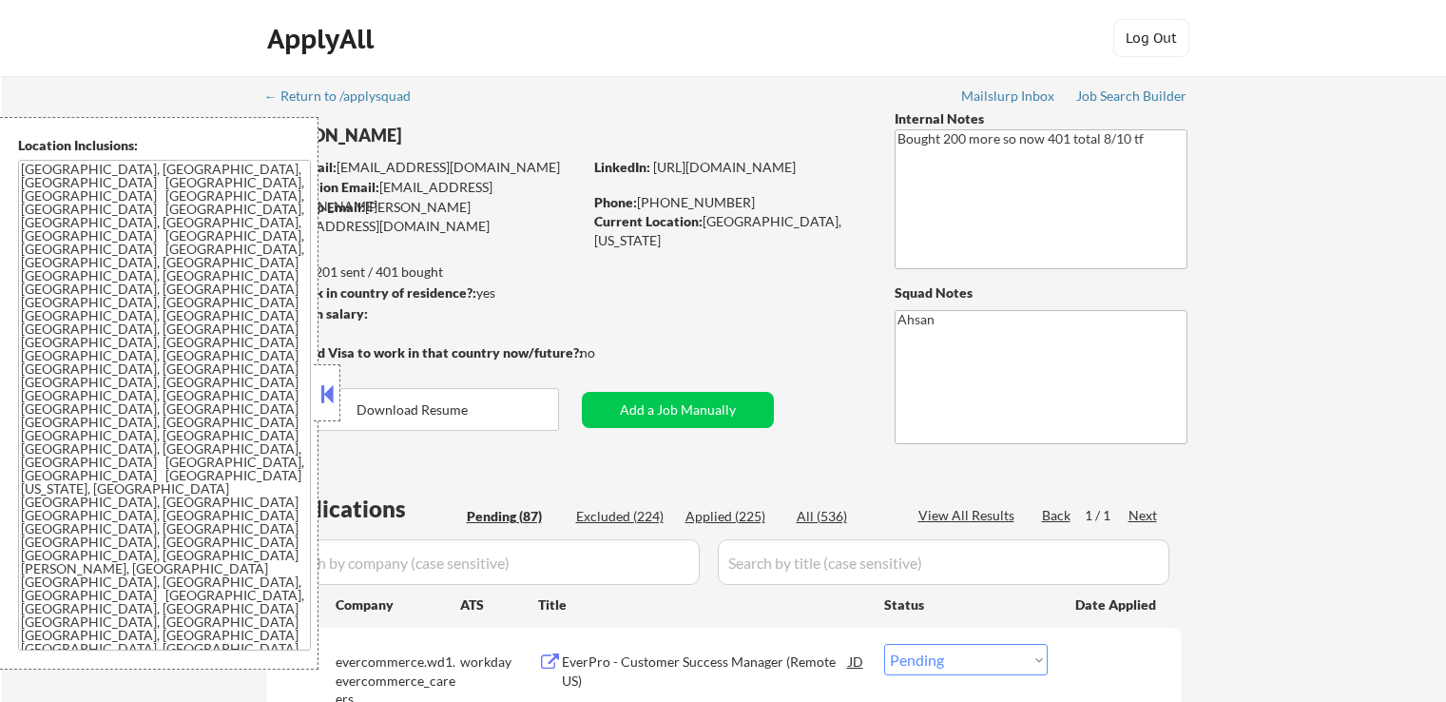
select select ""pending""
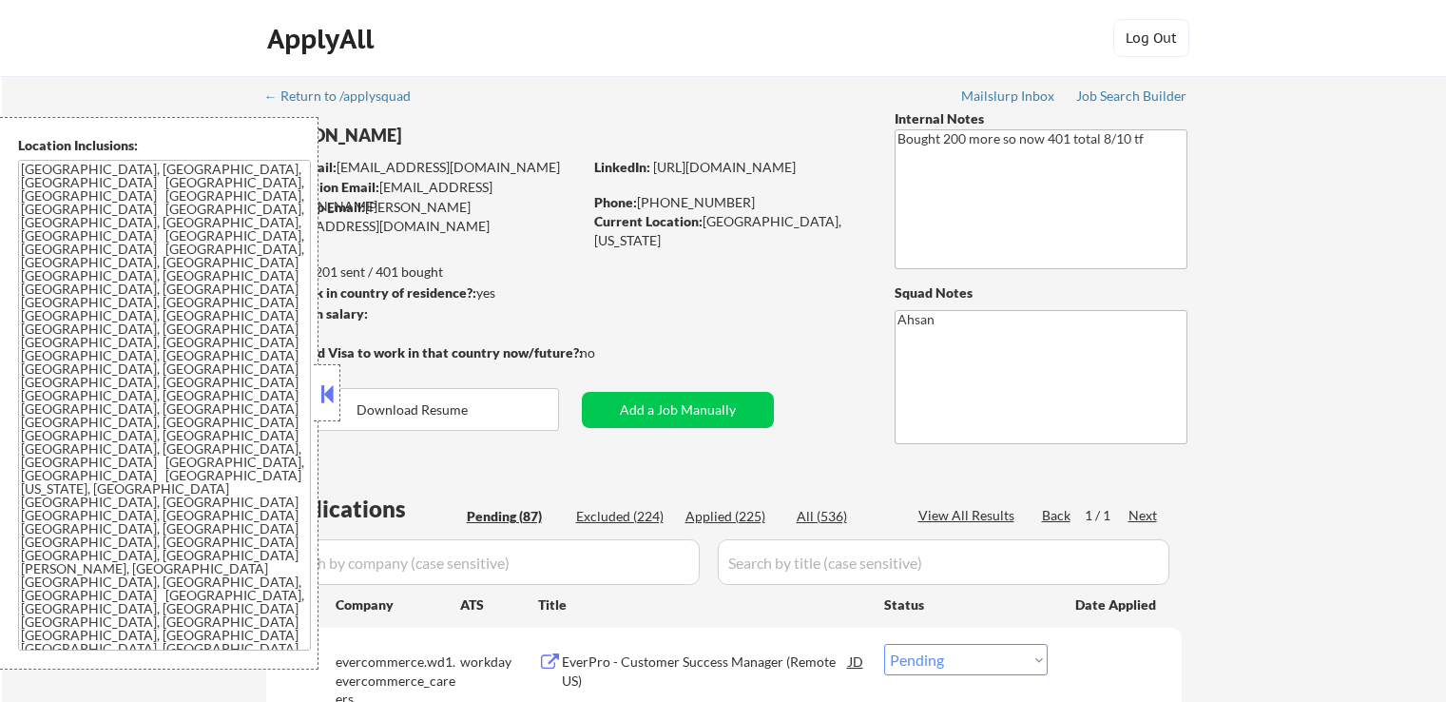
select select ""pending""
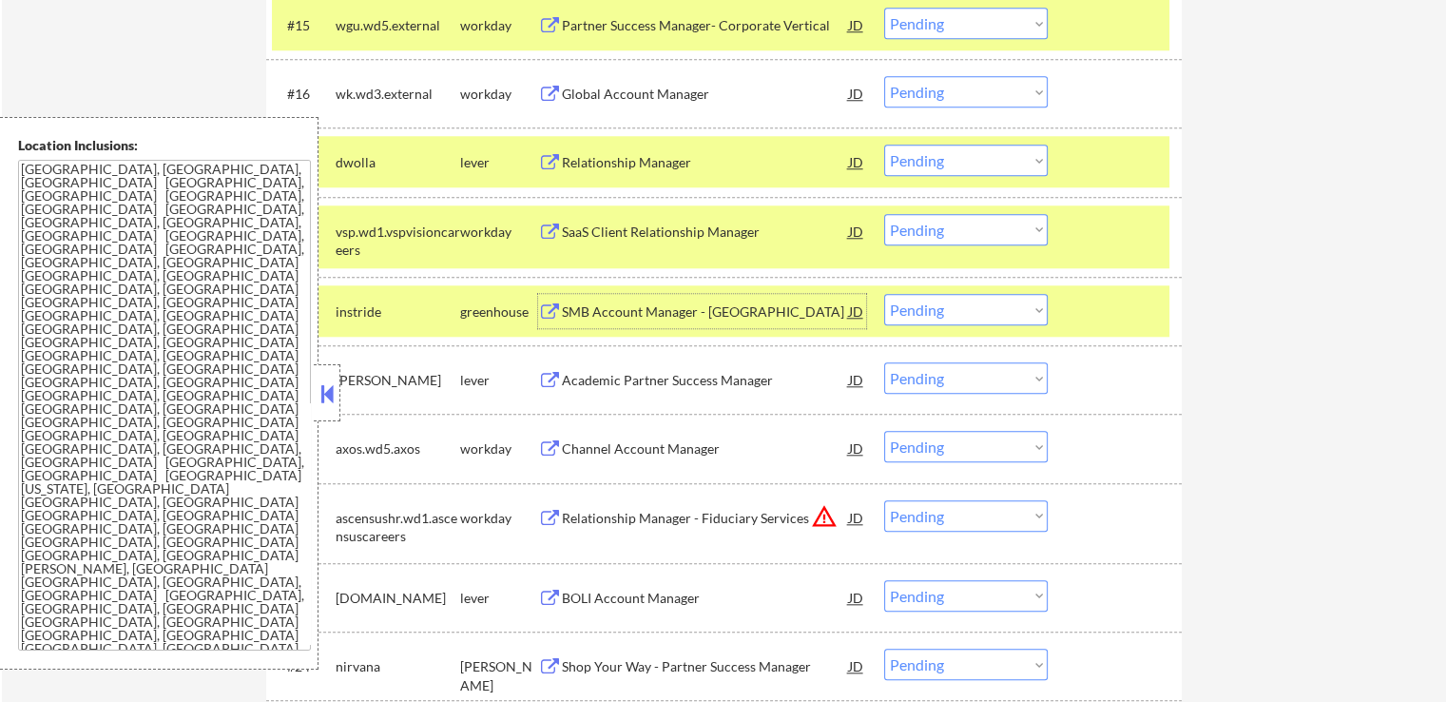
scroll to position [1807, 0]
click at [997, 166] on select "Choose an option... Pending Applied Excluded (Questions) Excluded (Expired) Exc…" at bounding box center [966, 160] width 164 height 31
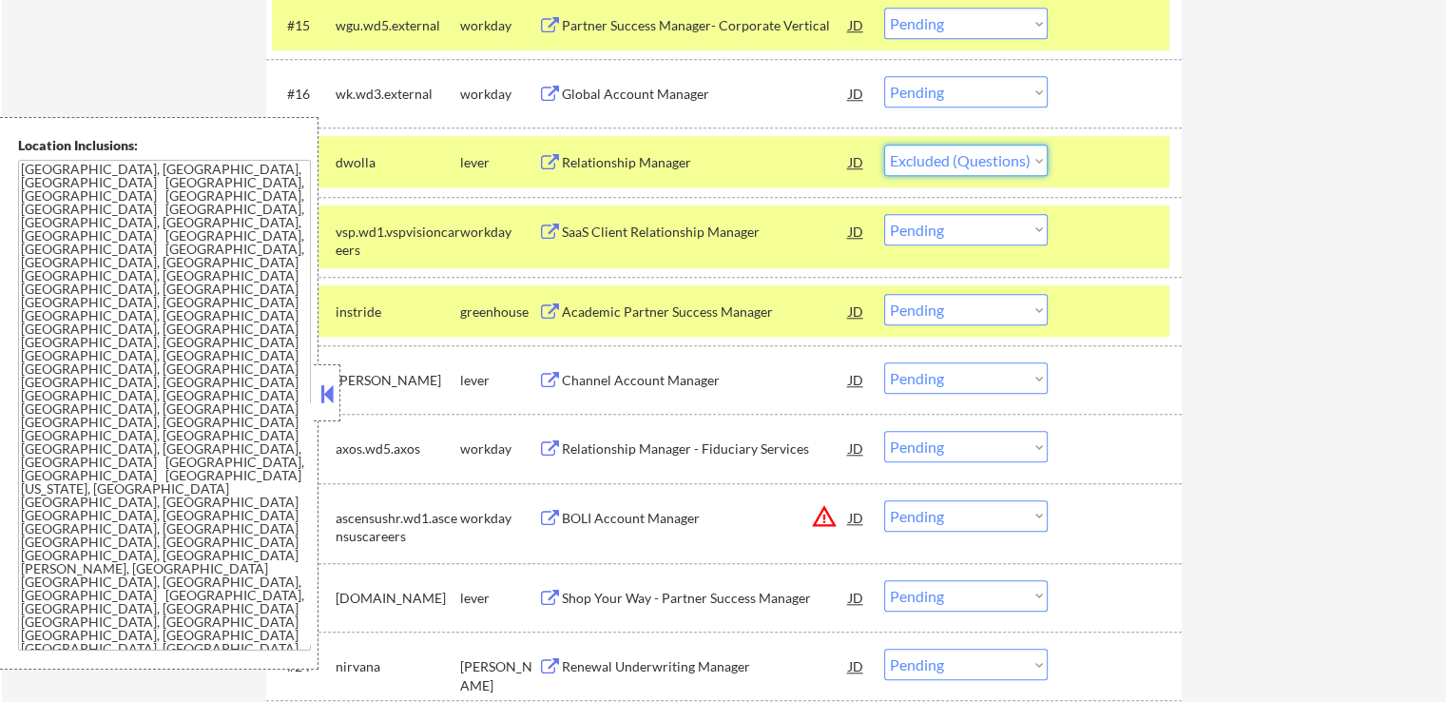
click at [884, 145] on select "Choose an option... Pending Applied Excluded (Questions) Excluded (Expired) Exc…" at bounding box center [966, 160] width 164 height 31
click at [746, 313] on div "Academic Partner Success Manager" at bounding box center [705, 311] width 287 height 19
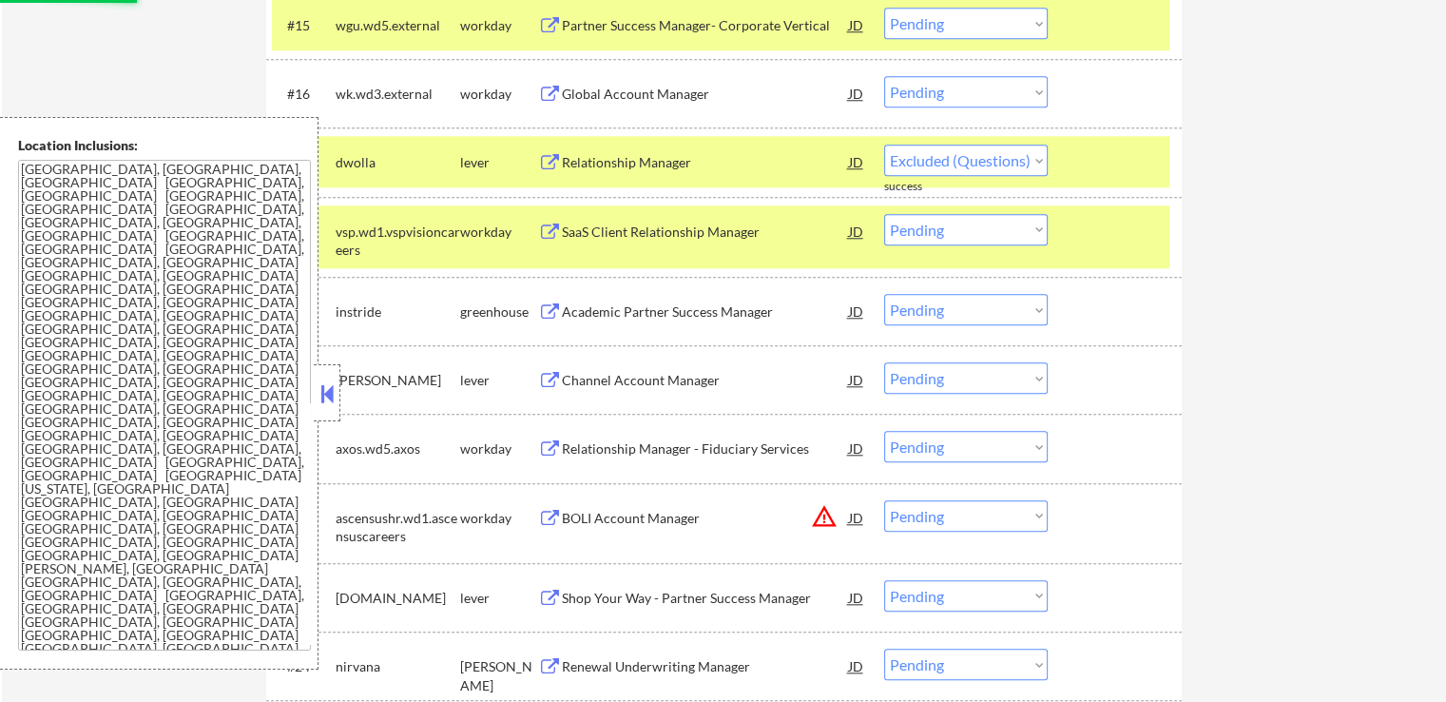
select select ""pending""
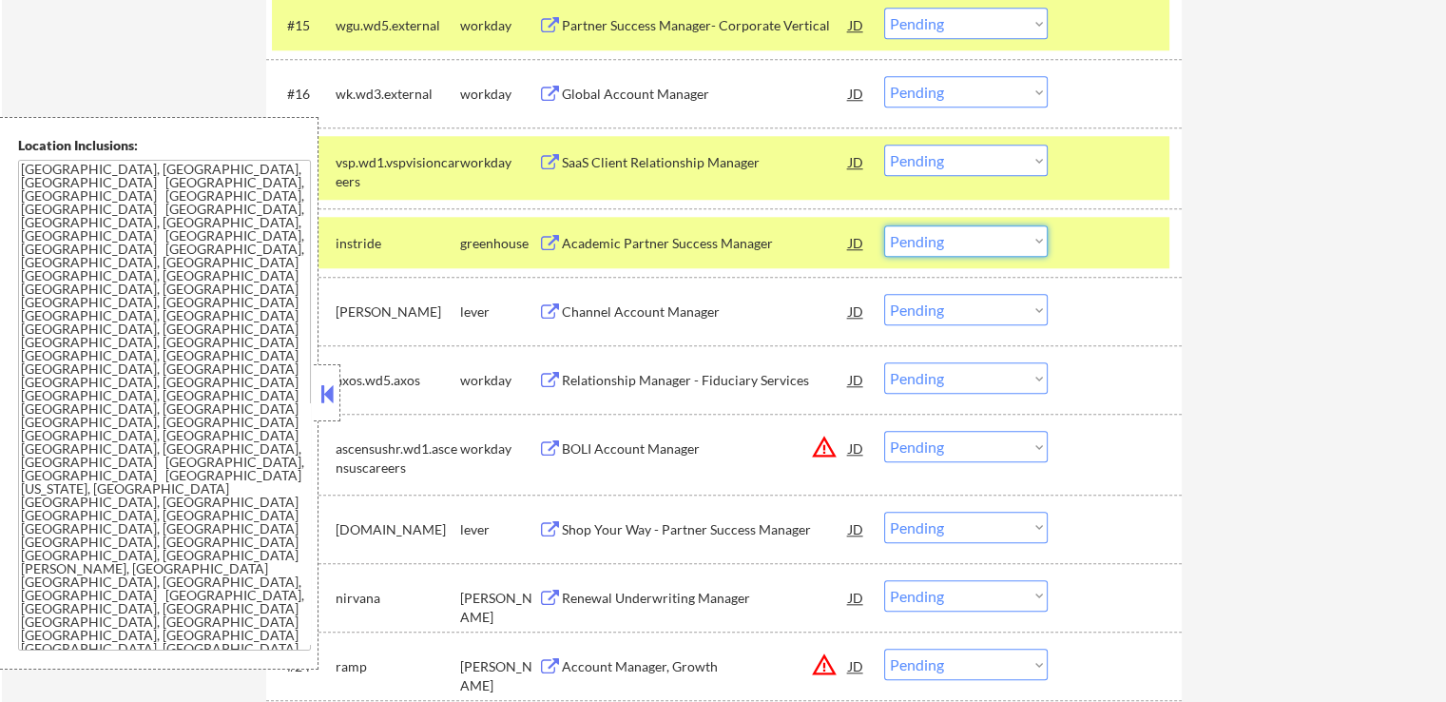
click at [913, 235] on select "Choose an option... Pending Applied Excluded (Questions) Excluded (Expired) Exc…" at bounding box center [966, 240] width 164 height 31
click at [884, 225] on select "Choose an option... Pending Applied Excluded (Questions) Excluded (Expired) Exc…" at bounding box center [966, 240] width 164 height 31
click at [749, 319] on div "Channel Account Manager" at bounding box center [705, 311] width 287 height 19
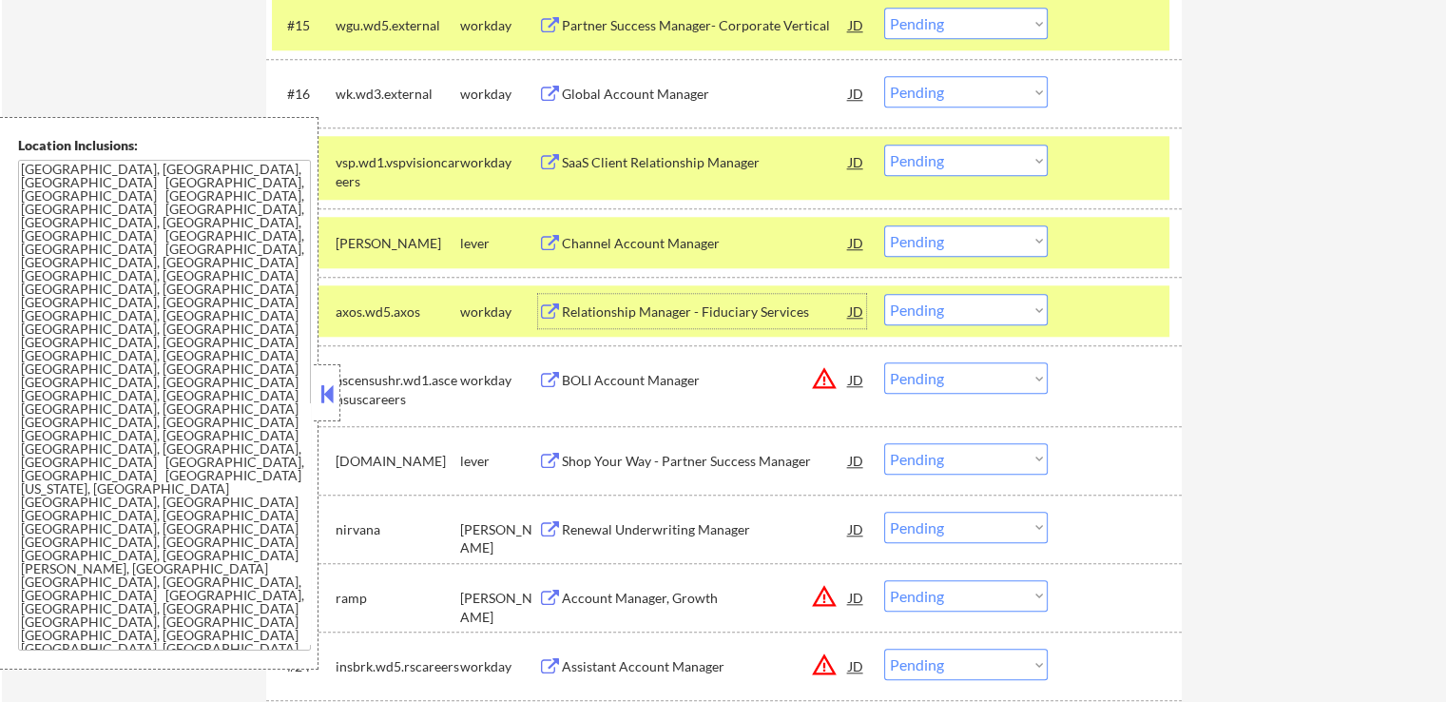
click at [969, 241] on select "Choose an option... Pending Applied Excluded (Questions) Excluded (Expired) Exc…" at bounding box center [966, 240] width 164 height 31
click at [884, 225] on select "Choose an option... Pending Applied Excluded (Questions) Excluded (Expired) Exc…" at bounding box center [966, 240] width 164 height 31
select select ""pending""
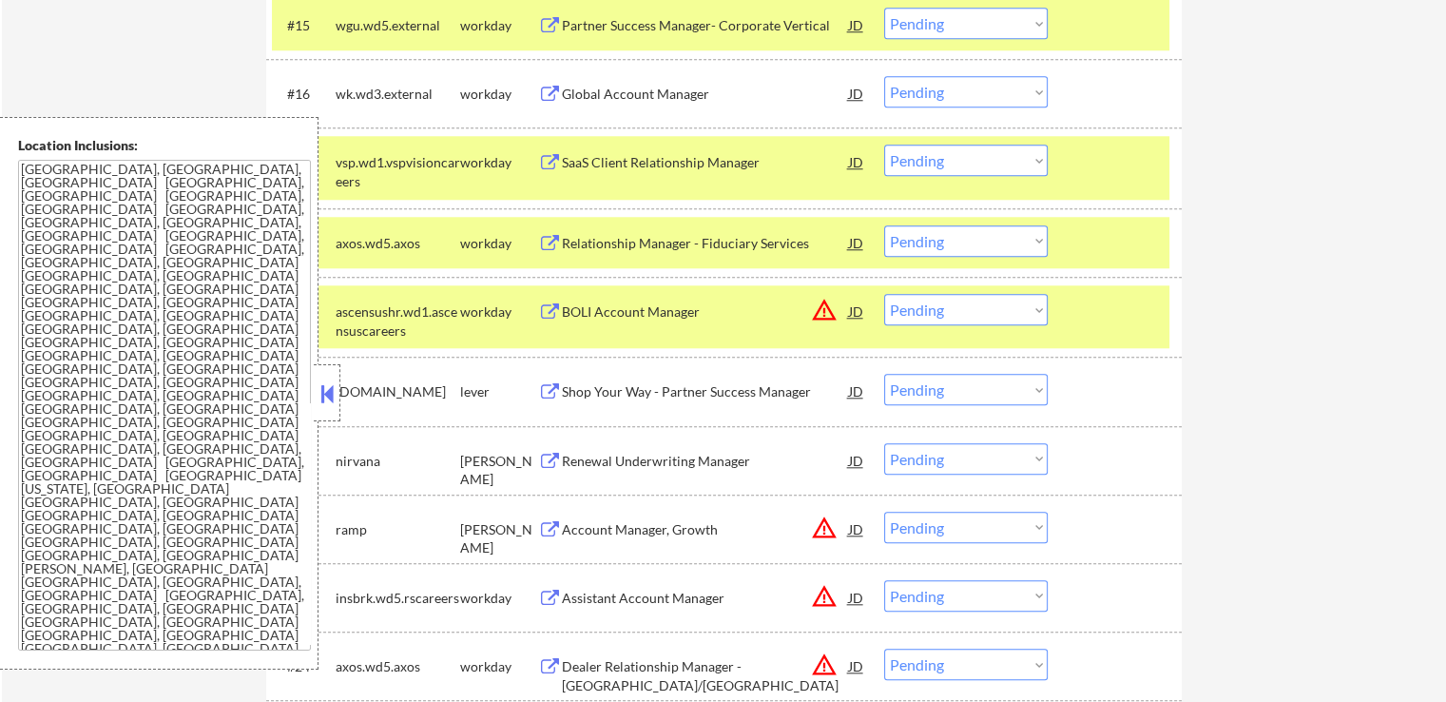
click at [545, 165] on button at bounding box center [550, 163] width 24 height 18
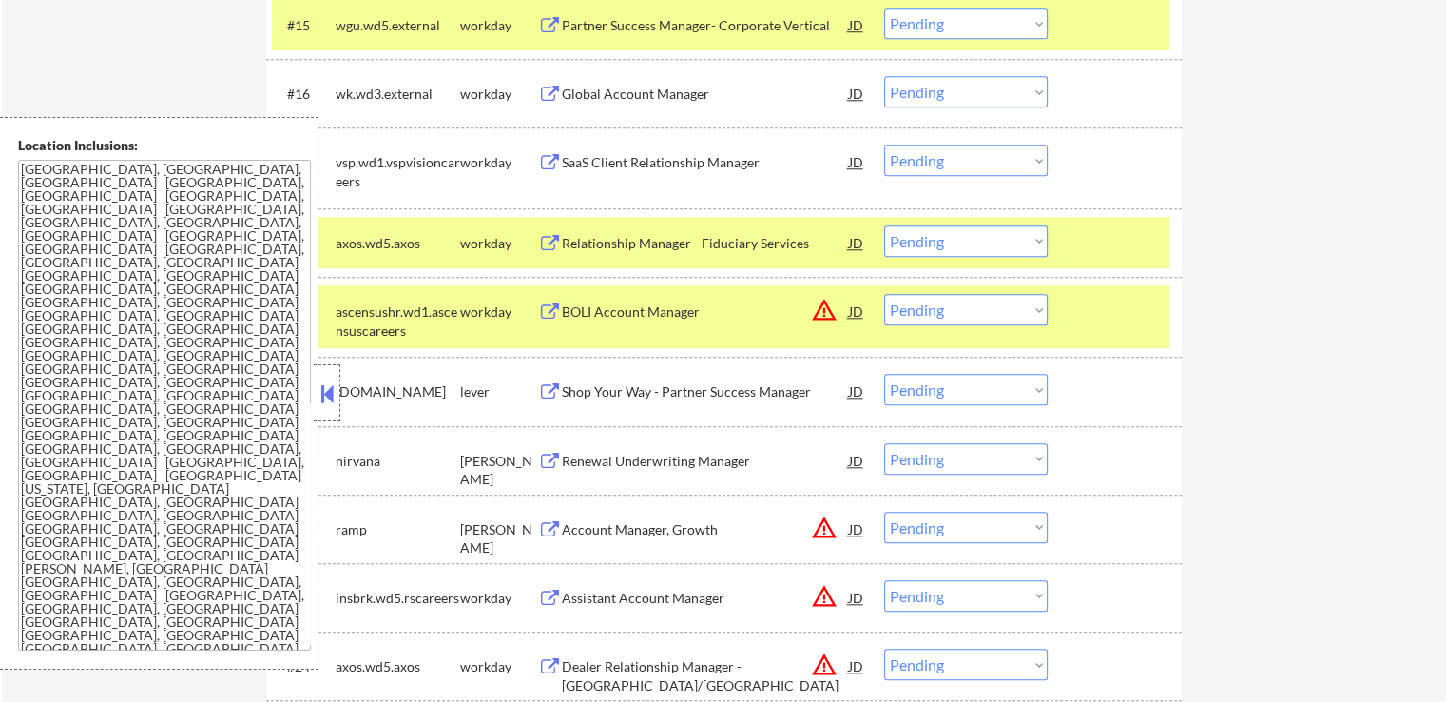
click at [417, 254] on div "axos.wd5.axos" at bounding box center [398, 242] width 125 height 34
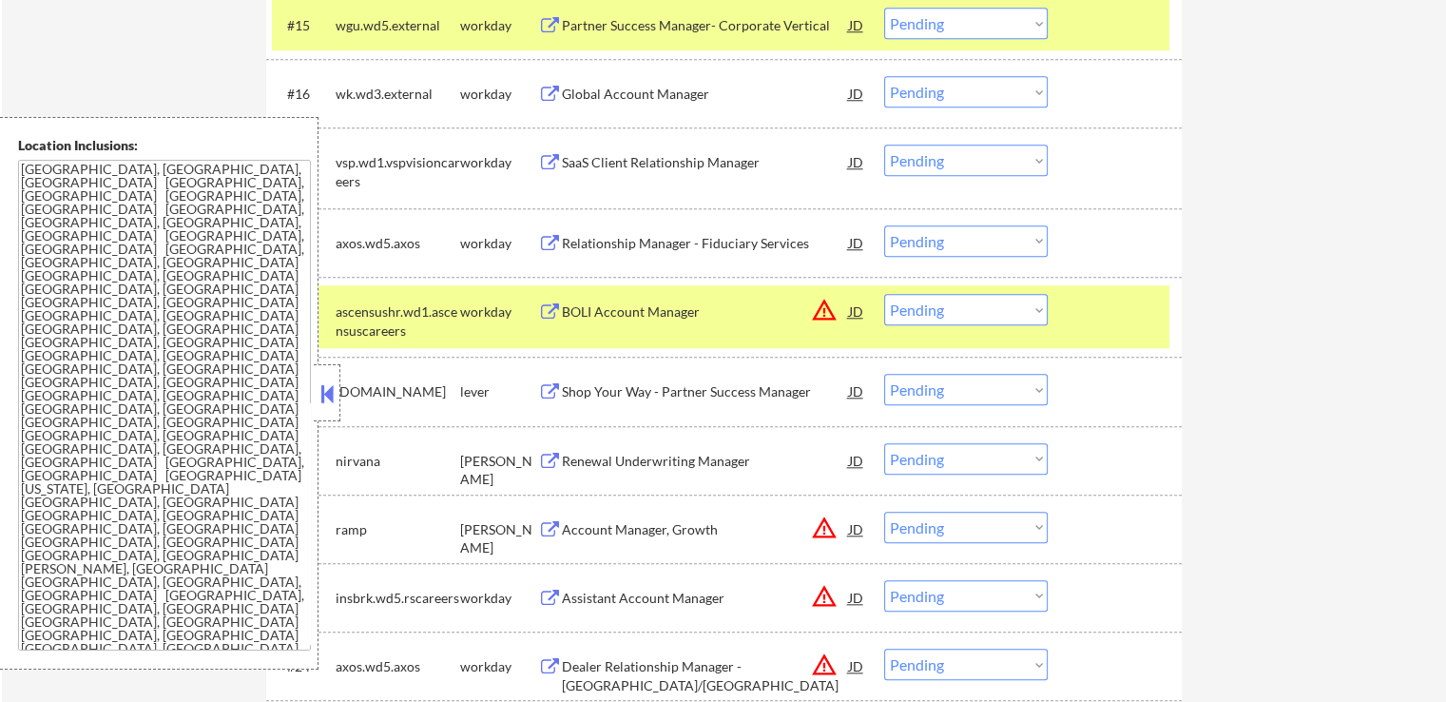
click at [443, 313] on div "ascensushr.wd1.ascensuscareers" at bounding box center [398, 320] width 125 height 37
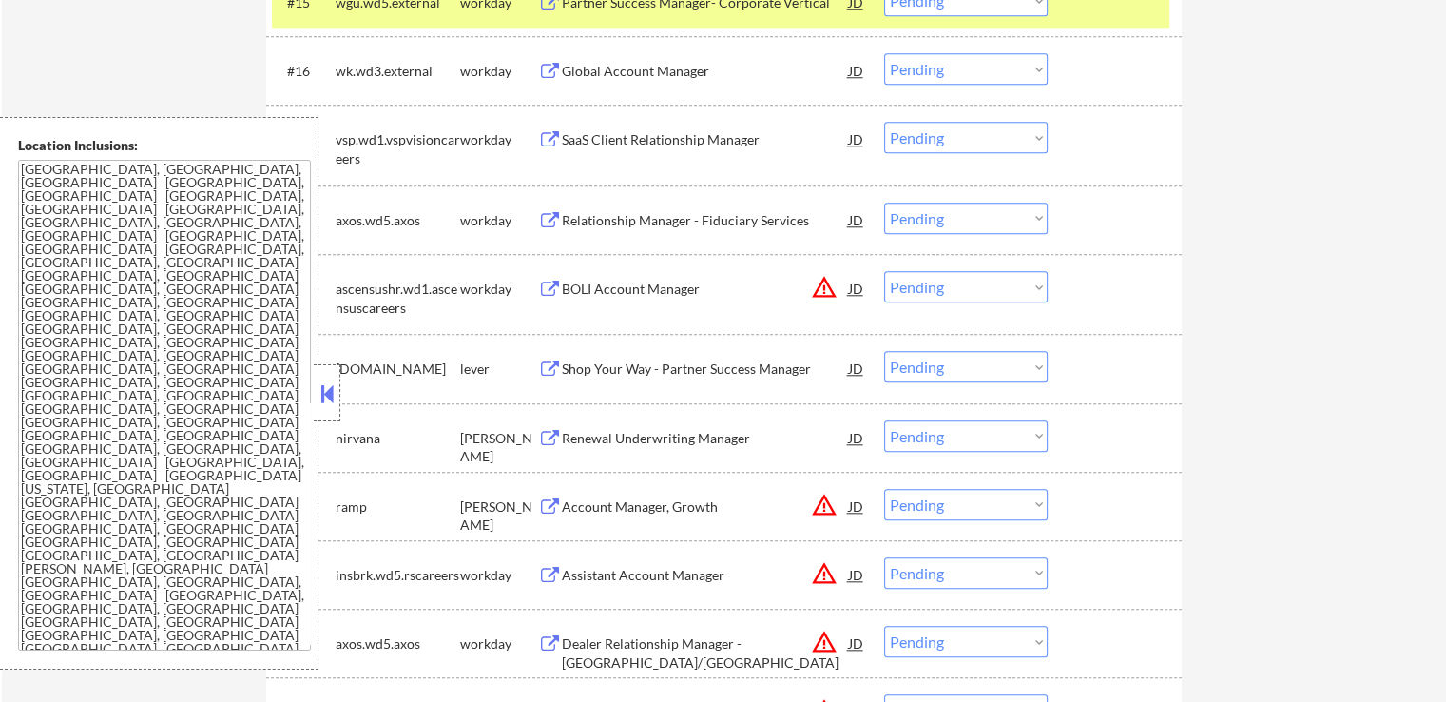
scroll to position [1902, 0]
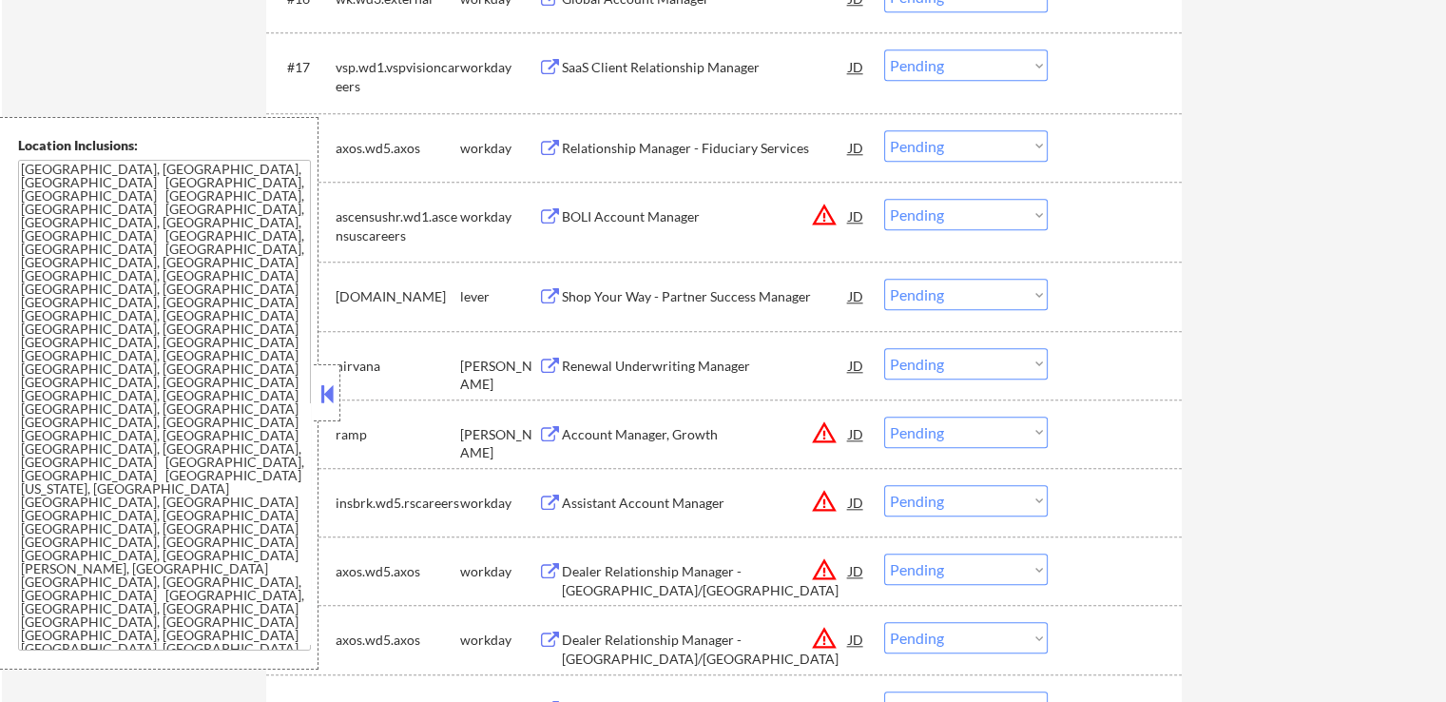
click at [747, 294] on div "Shop Your Way - Partner Success Manager" at bounding box center [705, 296] width 287 height 19
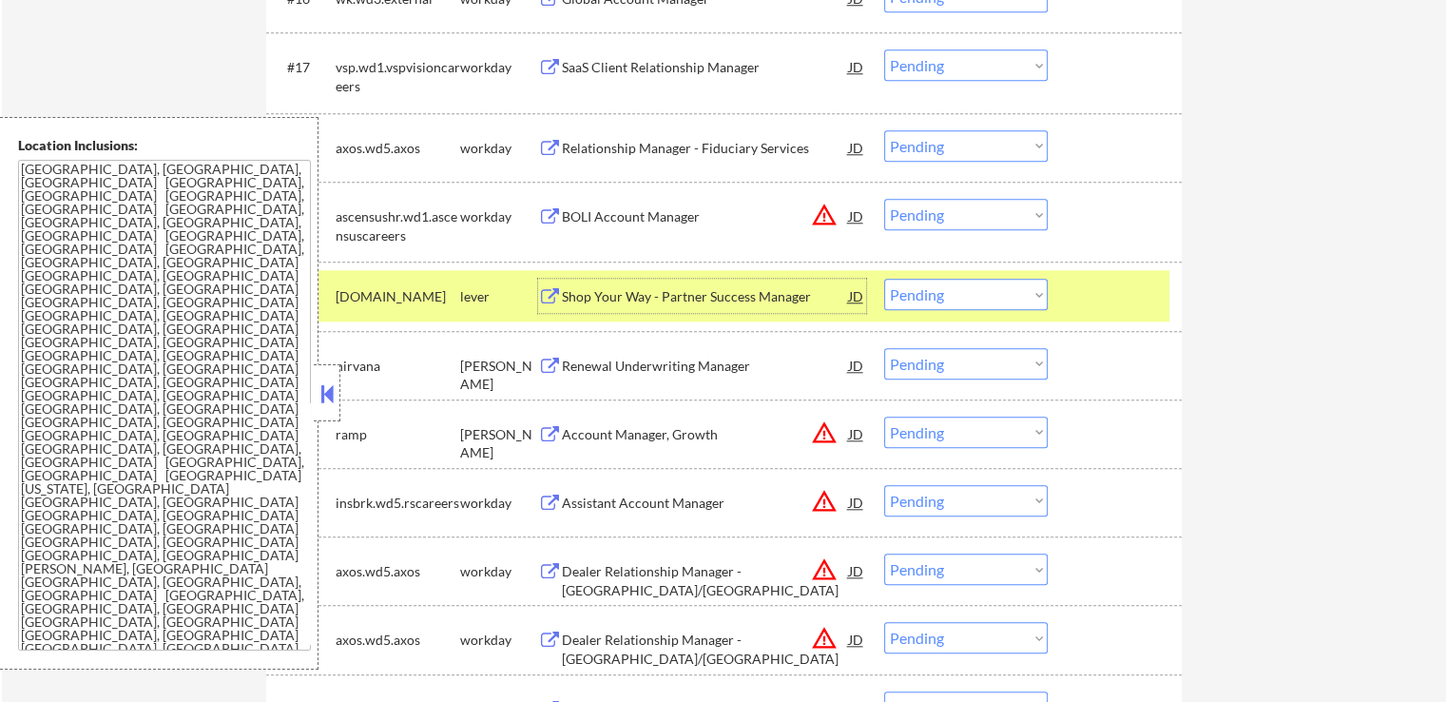
click at [919, 203] on select "Choose an option... Pending Applied Excluded (Questions) Excluded (Expired) Exc…" at bounding box center [966, 214] width 164 height 31
click at [884, 199] on select "Choose an option... Pending Applied Excluded (Questions) Excluded (Expired) Exc…" at bounding box center [966, 214] width 164 height 31
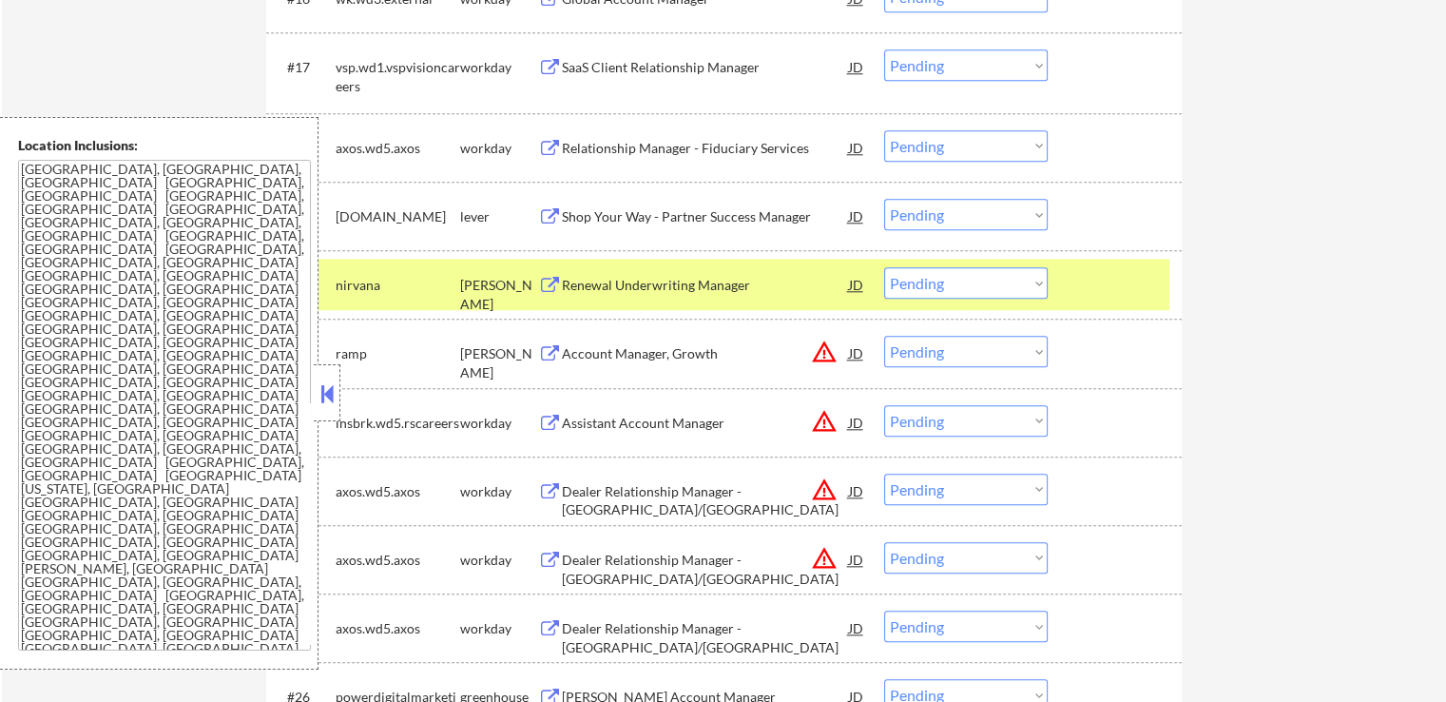
click at [704, 279] on div "Renewal Underwriting Manager" at bounding box center [705, 285] width 287 height 19
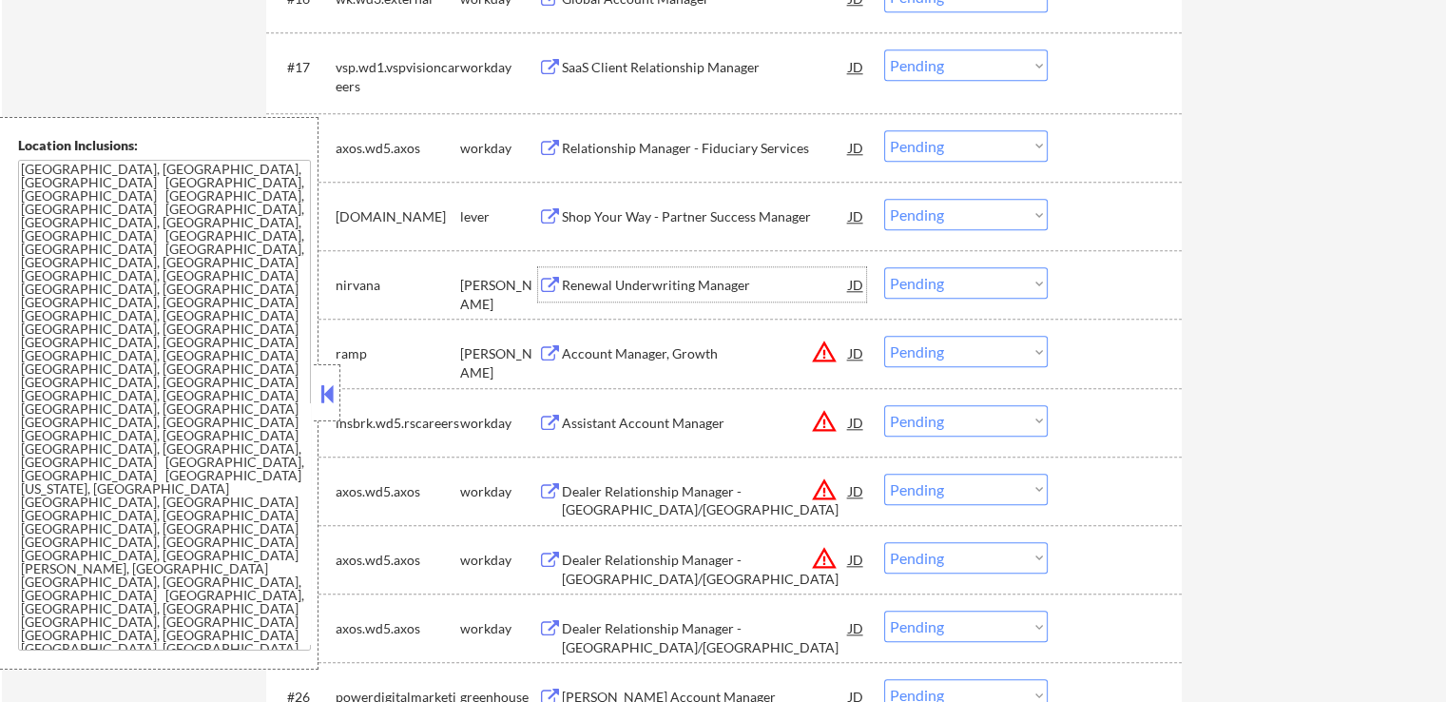
click at [949, 214] on select "Choose an option... Pending Applied Excluded (Questions) Excluded (Expired) Exc…" at bounding box center [966, 214] width 164 height 31
select select ""excluded__expired_""
click at [884, 199] on select "Choose an option... Pending Applied Excluded (Questions) Excluded (Expired) Exc…" at bounding box center [966, 214] width 164 height 31
click at [943, 282] on select "Choose an option... Pending Applied Excluded (Questions) Excluded (Expired) Exc…" at bounding box center [966, 282] width 164 height 31
select select ""excluded__expired_""
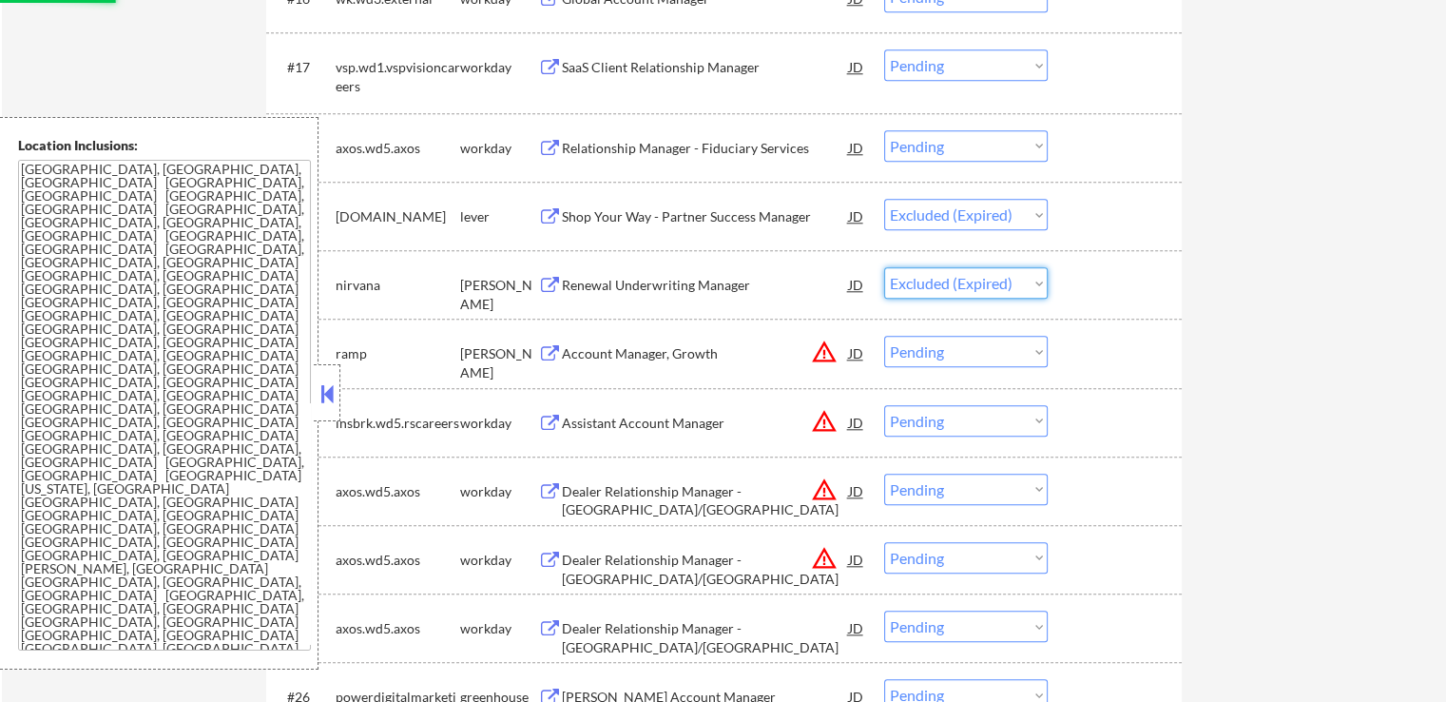
click at [884, 267] on select "Choose an option... Pending Applied Excluded (Questions) Excluded (Expired) Exc…" at bounding box center [966, 282] width 164 height 31
select select ""pending""
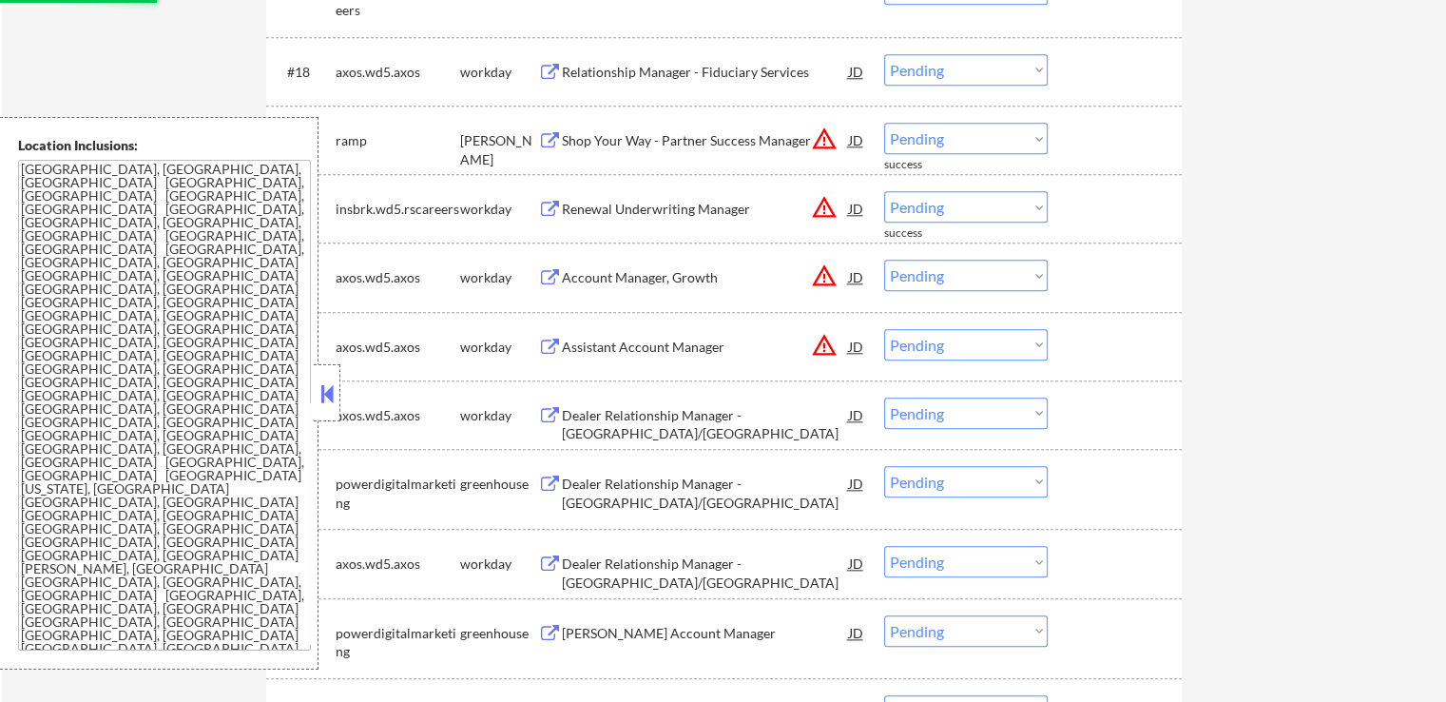
scroll to position [1997, 0]
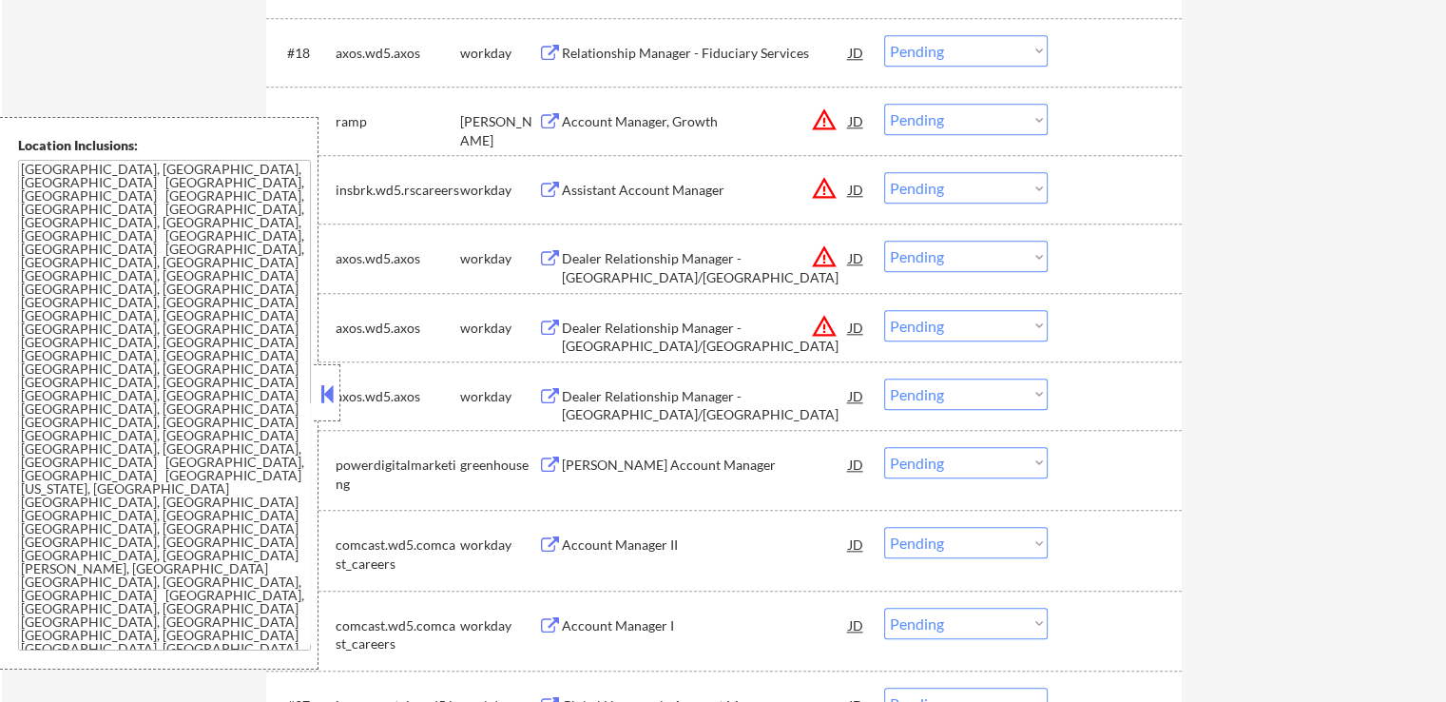
click at [938, 119] on select "Choose an option... Pending Applied Excluded (Questions) Excluded (Expired) Exc…" at bounding box center [966, 119] width 164 height 31
select select ""excluded__location_""
click at [884, 104] on select "Choose an option... Pending Applied Excluded (Questions) Excluded (Expired) Exc…" at bounding box center [966, 119] width 164 height 31
drag, startPoint x: 957, startPoint y: 183, endPoint x: 964, endPoint y: 202, distance: 20.5
click at [957, 183] on select "Choose an option... Pending Applied Excluded (Questions) Excluded (Expired) Exc…" at bounding box center [966, 187] width 164 height 31
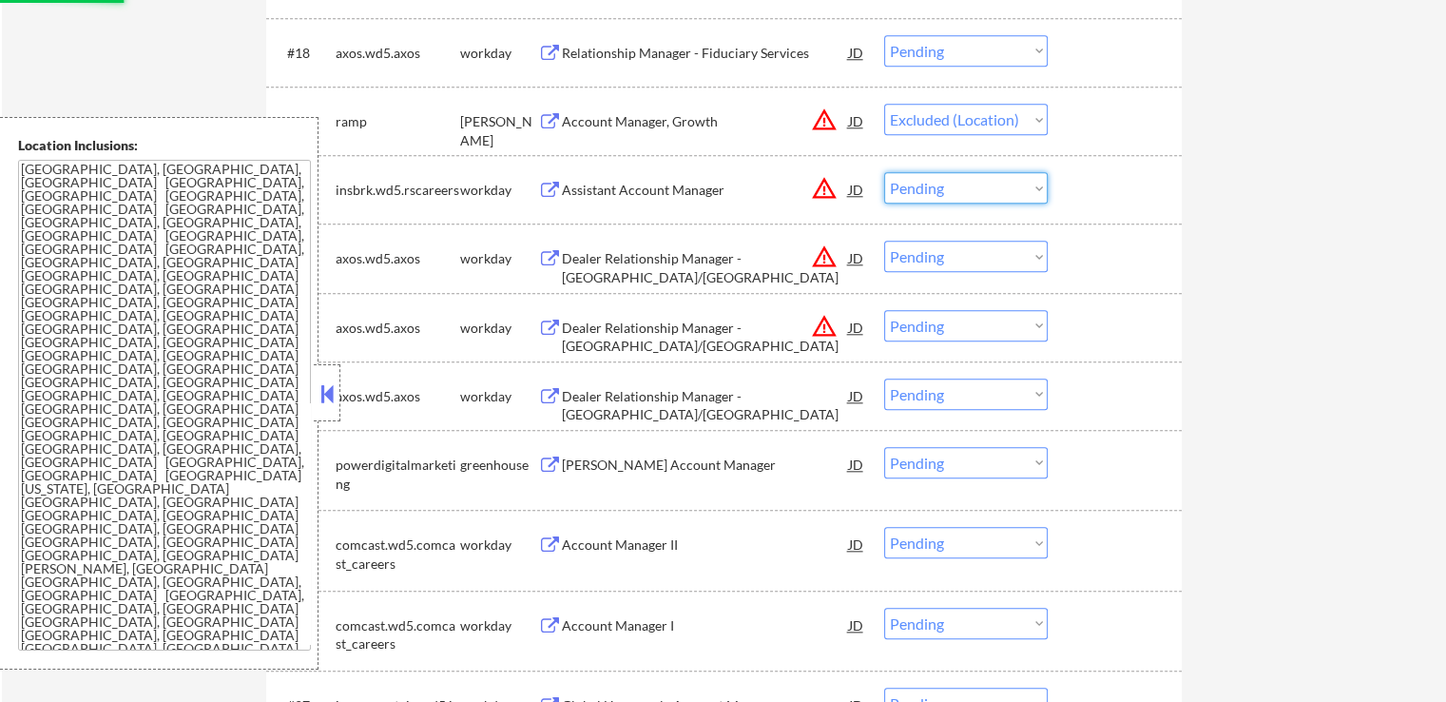
select select ""excluded__location_""
click at [884, 172] on select "Choose an option... Pending Applied Excluded (Questions) Excluded (Expired) Exc…" at bounding box center [966, 187] width 164 height 31
click at [945, 262] on select "Choose an option... Pending Applied Excluded (Questions) Excluded (Expired) Exc…" at bounding box center [966, 256] width 164 height 31
select select ""excluded__location_""
click at [884, 241] on select "Choose an option... Pending Applied Excluded (Questions) Excluded (Expired) Exc…" at bounding box center [966, 256] width 164 height 31
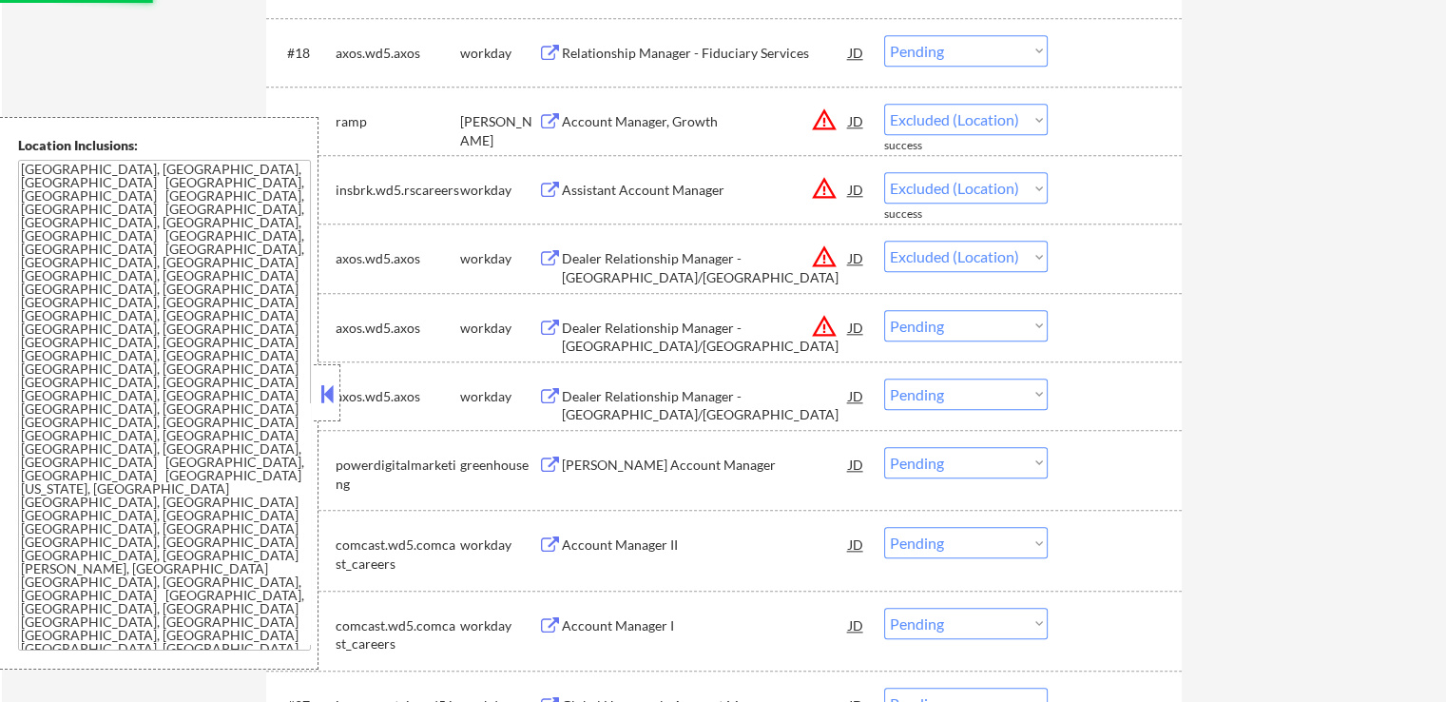
click at [955, 328] on select "Choose an option... Pending Applied Excluded (Questions) Excluded (Expired) Exc…" at bounding box center [966, 325] width 164 height 31
select select ""pending""
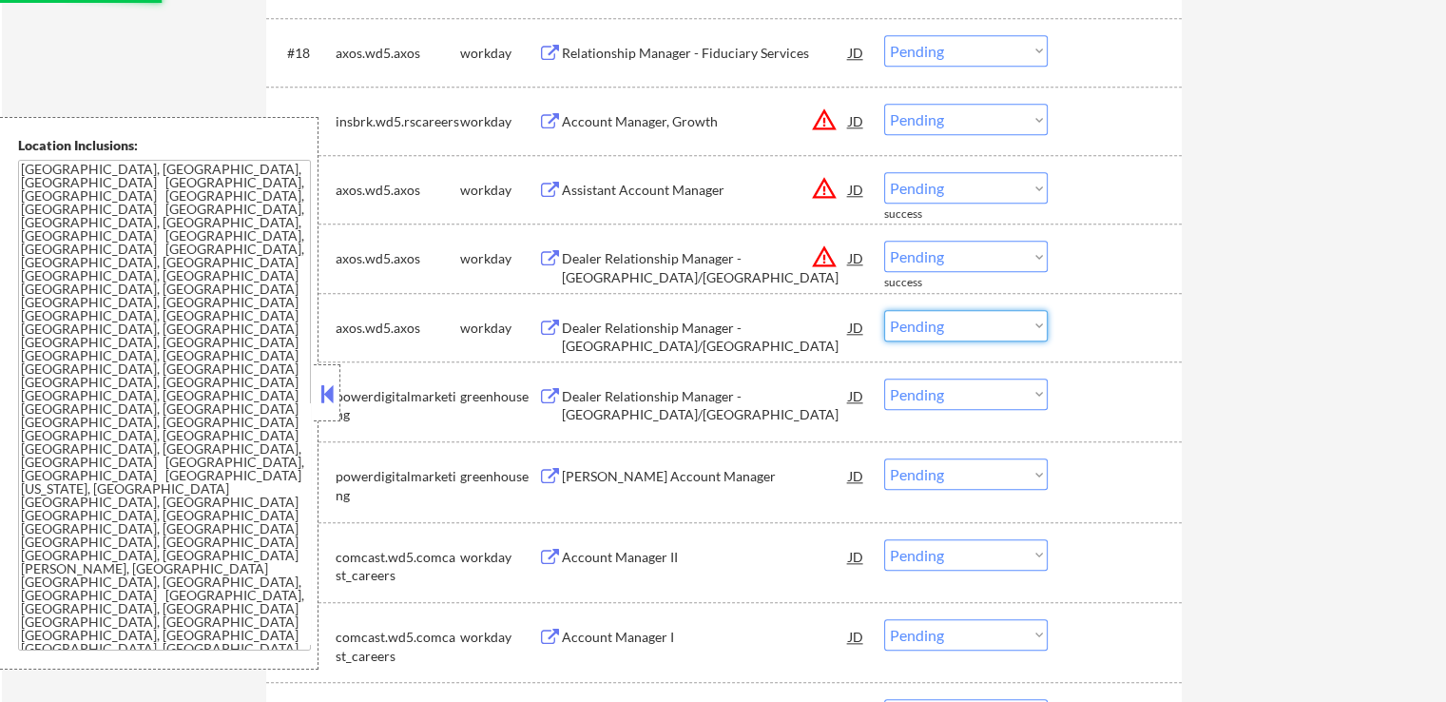
select select ""excluded__location_""
click at [884, 310] on select "Choose an option... Pending Applied Excluded (Questions) Excluded (Expired) Exc…" at bounding box center [966, 325] width 164 height 31
select select ""excluded__location_""
select select ""pending""
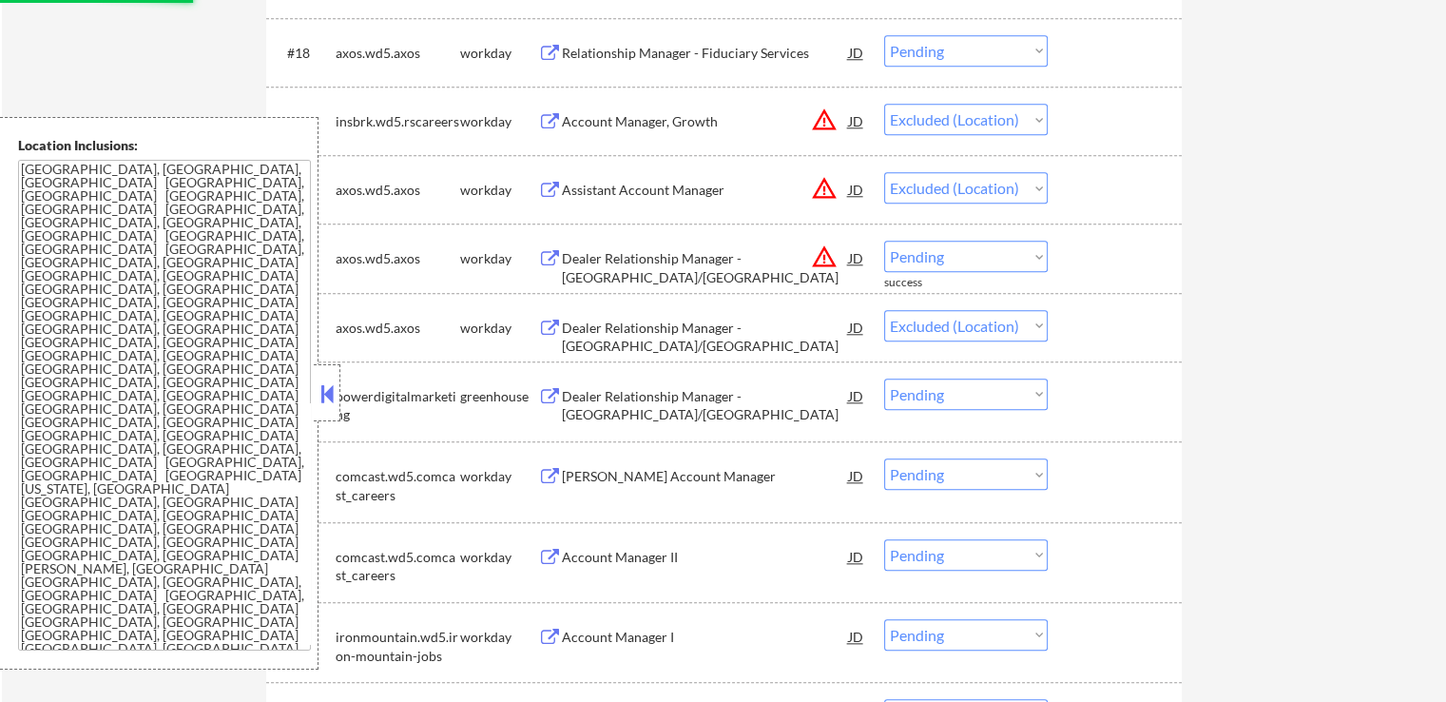
select select ""pending""
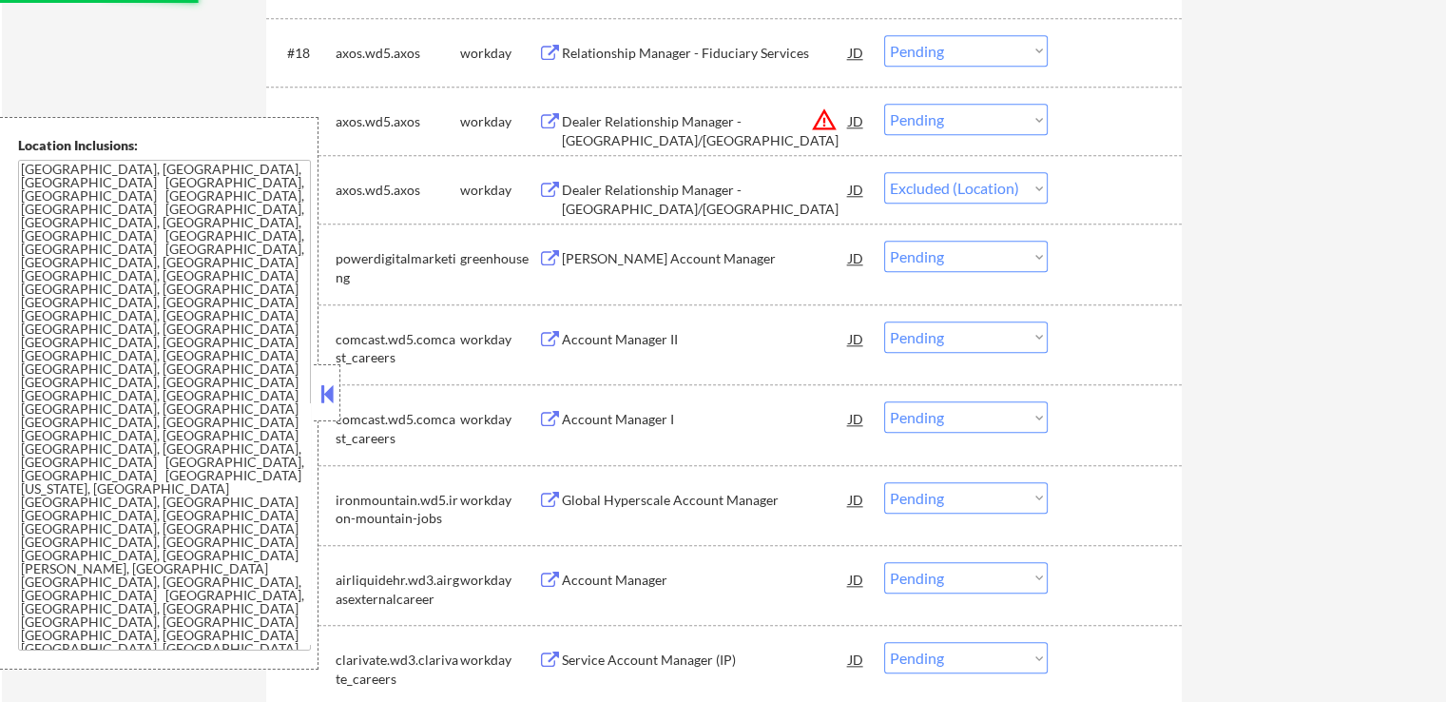
select select ""pending""
click at [930, 100] on div "#19 axos.wd5.axos workday Dealer Relationship Manager - [GEOGRAPHIC_DATA]/[GEOG…" at bounding box center [721, 120] width 898 height 51
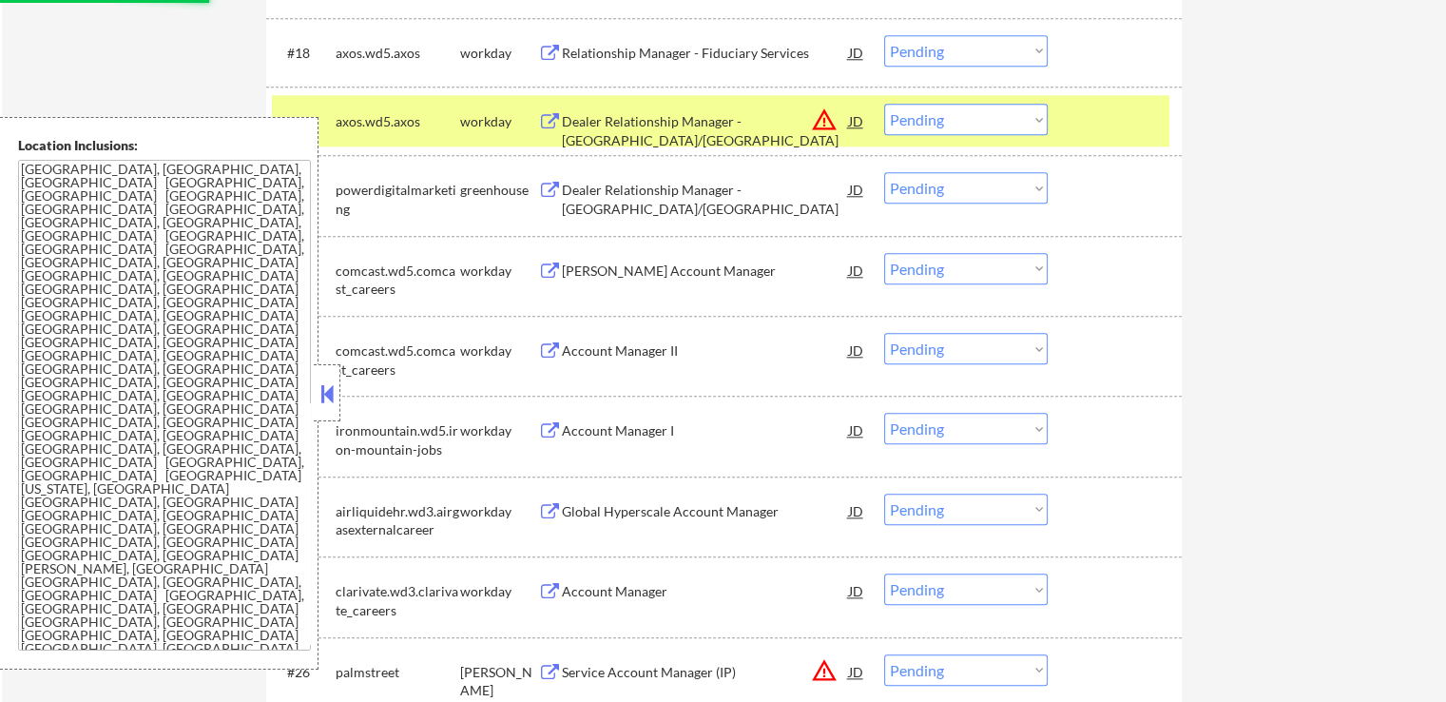
click at [936, 120] on select "Choose an option... Pending Applied Excluded (Questions) Excluded (Expired) Exc…" at bounding box center [966, 119] width 164 height 31
click at [884, 104] on select "Choose an option... Pending Applied Excluded (Questions) Excluded (Expired) Exc…" at bounding box center [966, 119] width 164 height 31
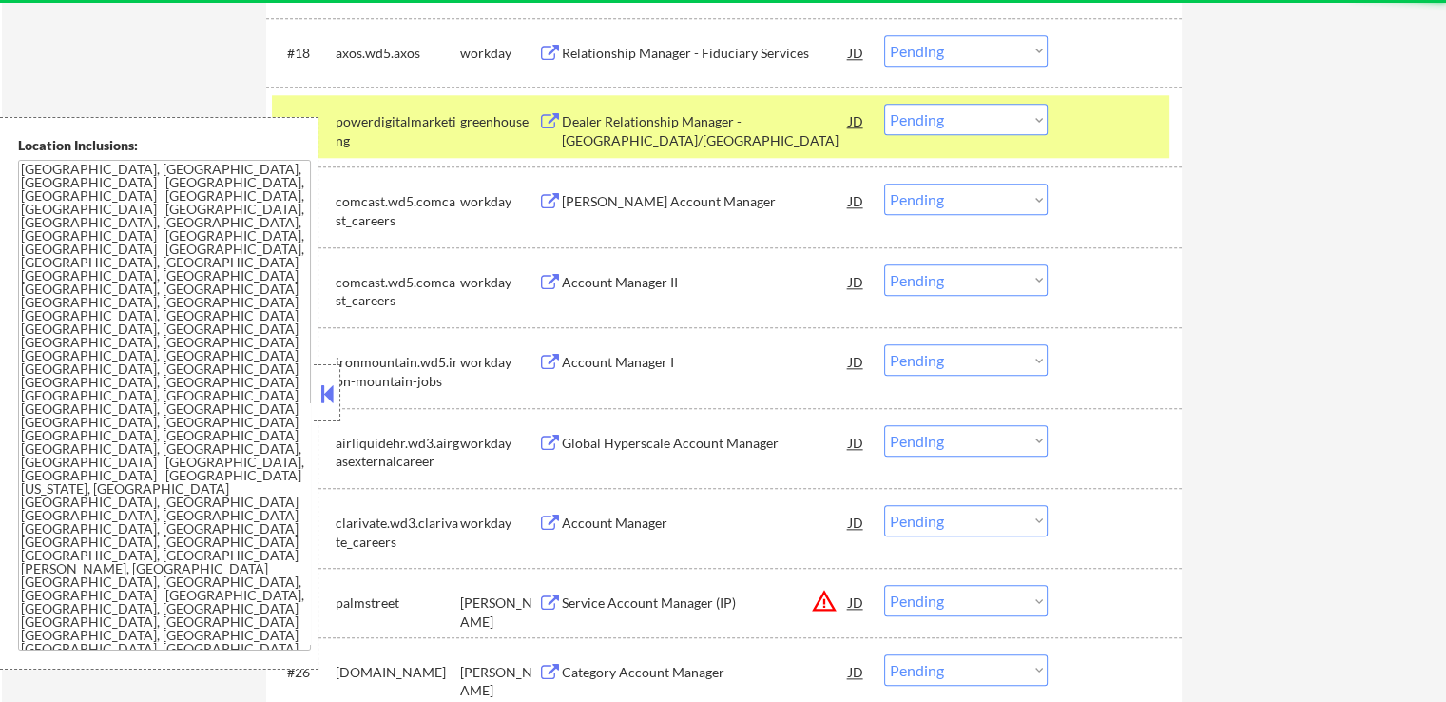
scroll to position [1902, 0]
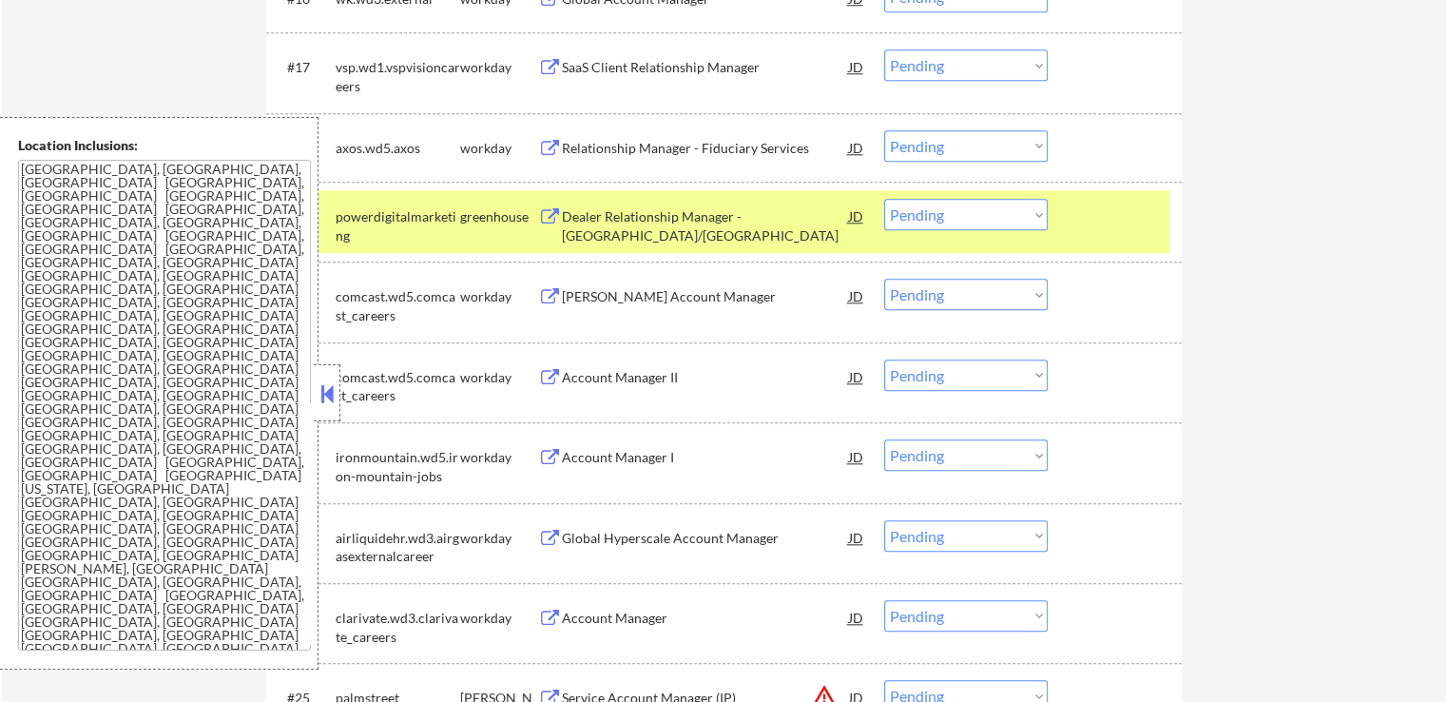
click at [735, 209] on div "Dealer Relationship Manager - [GEOGRAPHIC_DATA]/[GEOGRAPHIC_DATA]" at bounding box center [705, 225] width 287 height 37
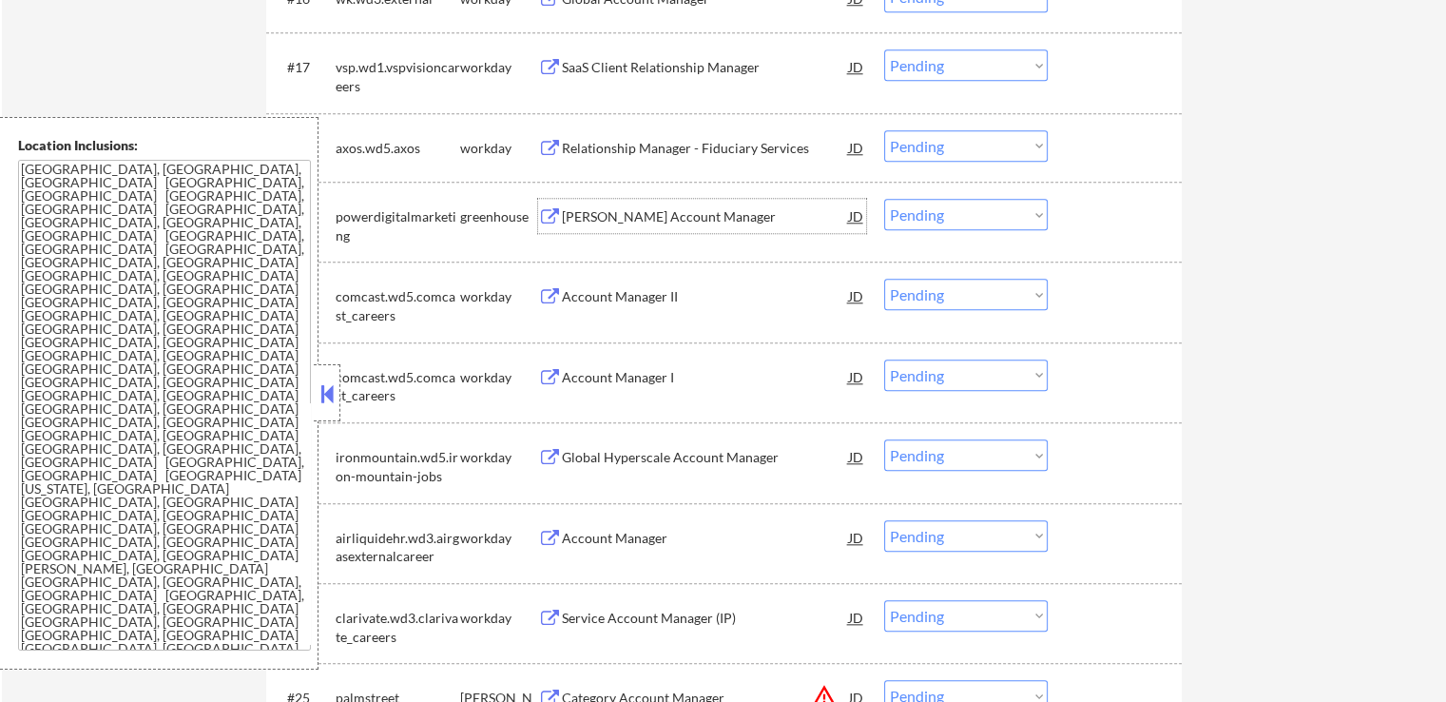
click at [682, 210] on div "[PERSON_NAME] Account Manager" at bounding box center [705, 216] width 287 height 19
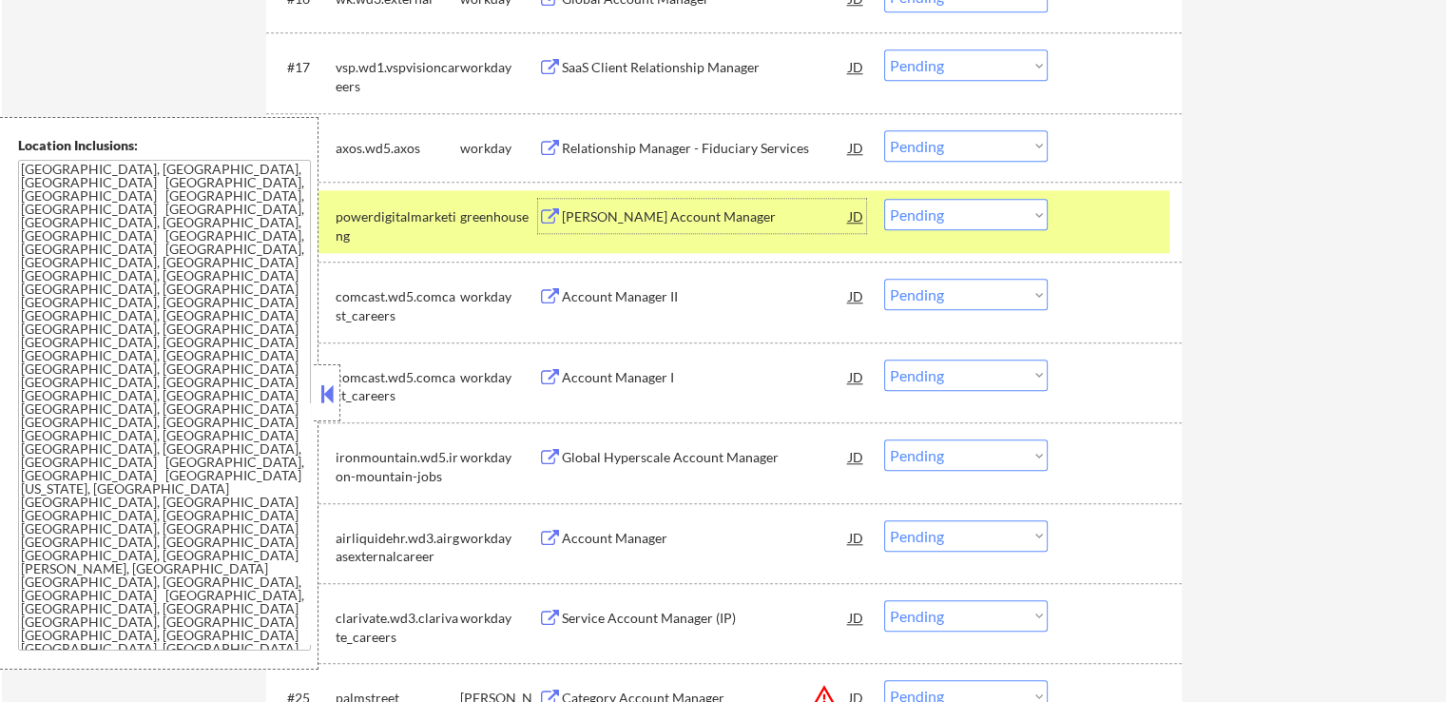
click at [939, 225] on select "Choose an option... Pending Applied Excluded (Questions) Excluded (Expired) Exc…" at bounding box center [966, 214] width 164 height 31
click at [884, 199] on select "Choose an option... Pending Applied Excluded (Questions) Excluded (Expired) Exc…" at bounding box center [966, 214] width 164 height 31
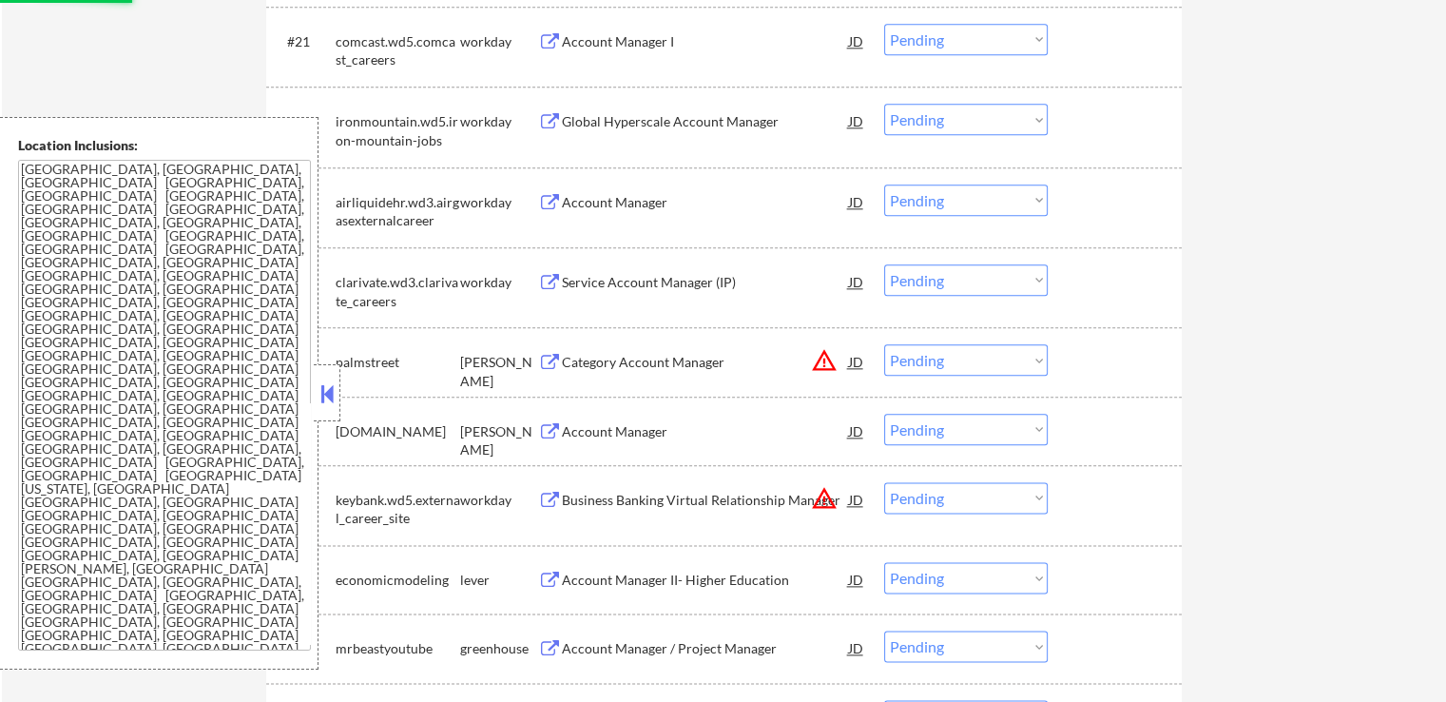
scroll to position [2282, 0]
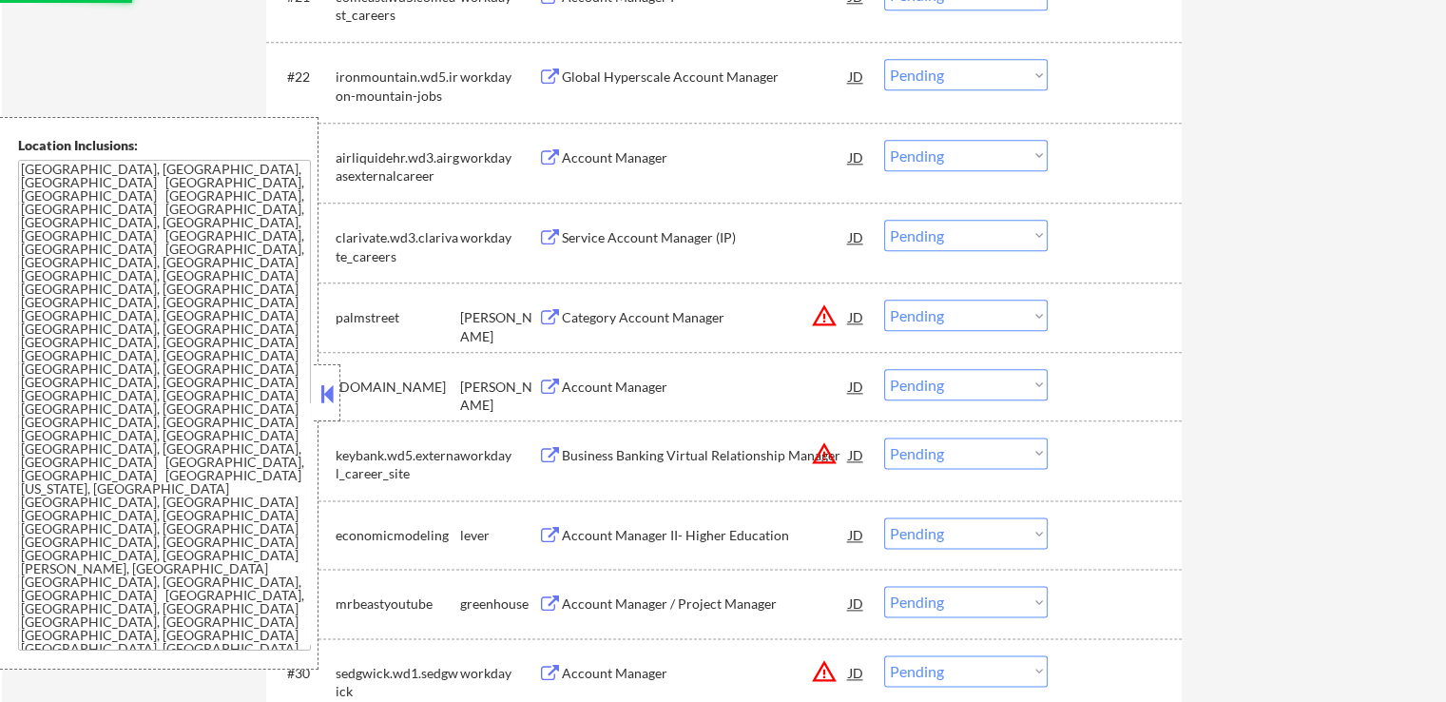
select select ""pending""
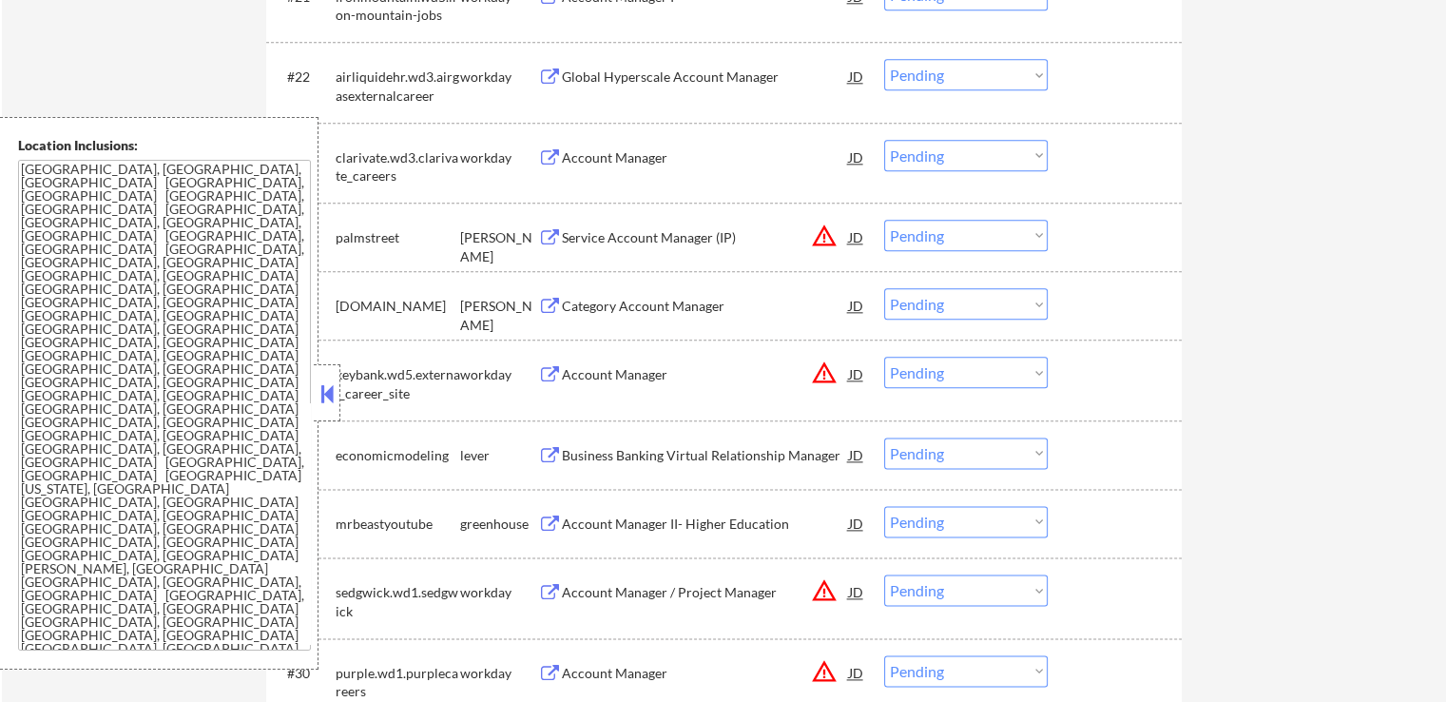
click at [963, 241] on select "Choose an option... Pending Applied Excluded (Questions) Excluded (Expired) Exc…" at bounding box center [966, 235] width 164 height 31
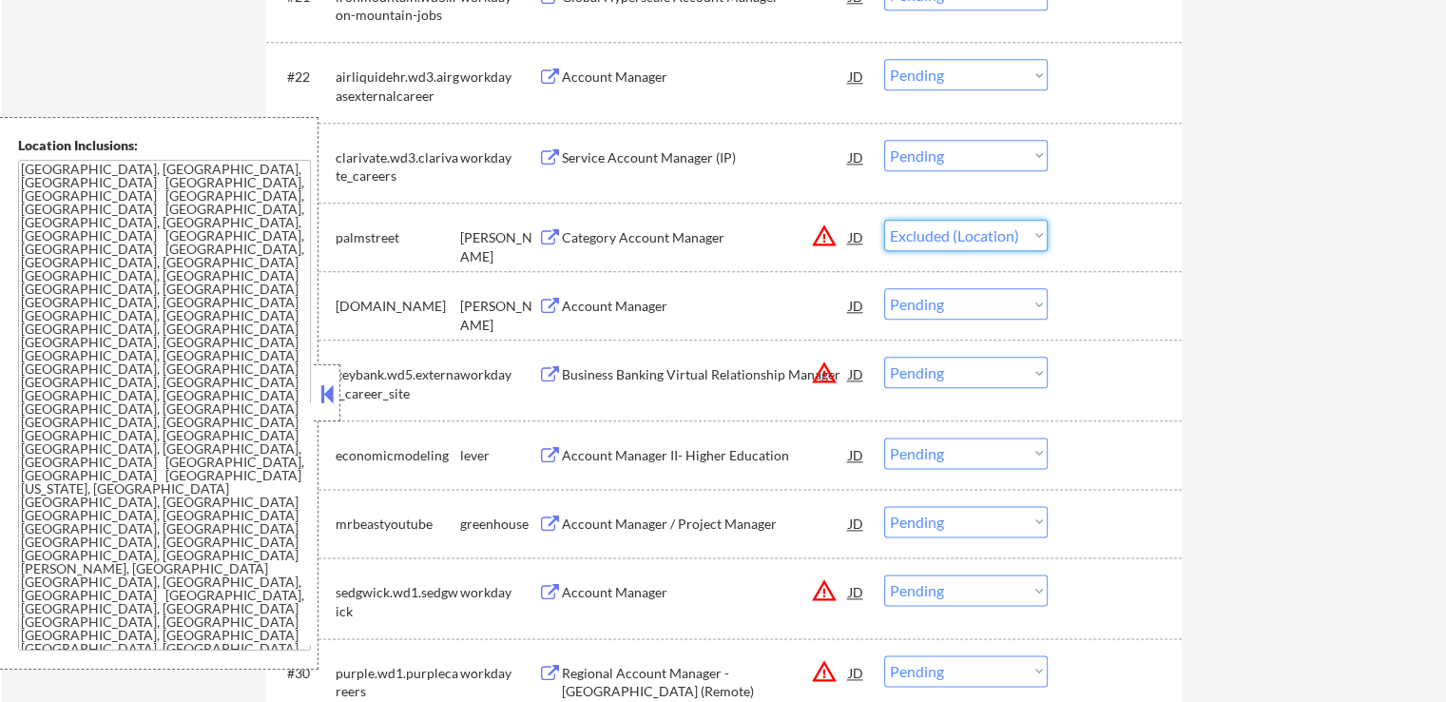
click at [884, 220] on select "Choose an option... Pending Applied Excluded (Questions) Excluded (Expired) Exc…" at bounding box center [966, 235] width 164 height 31
click at [674, 300] on div "Account Manager" at bounding box center [705, 306] width 287 height 19
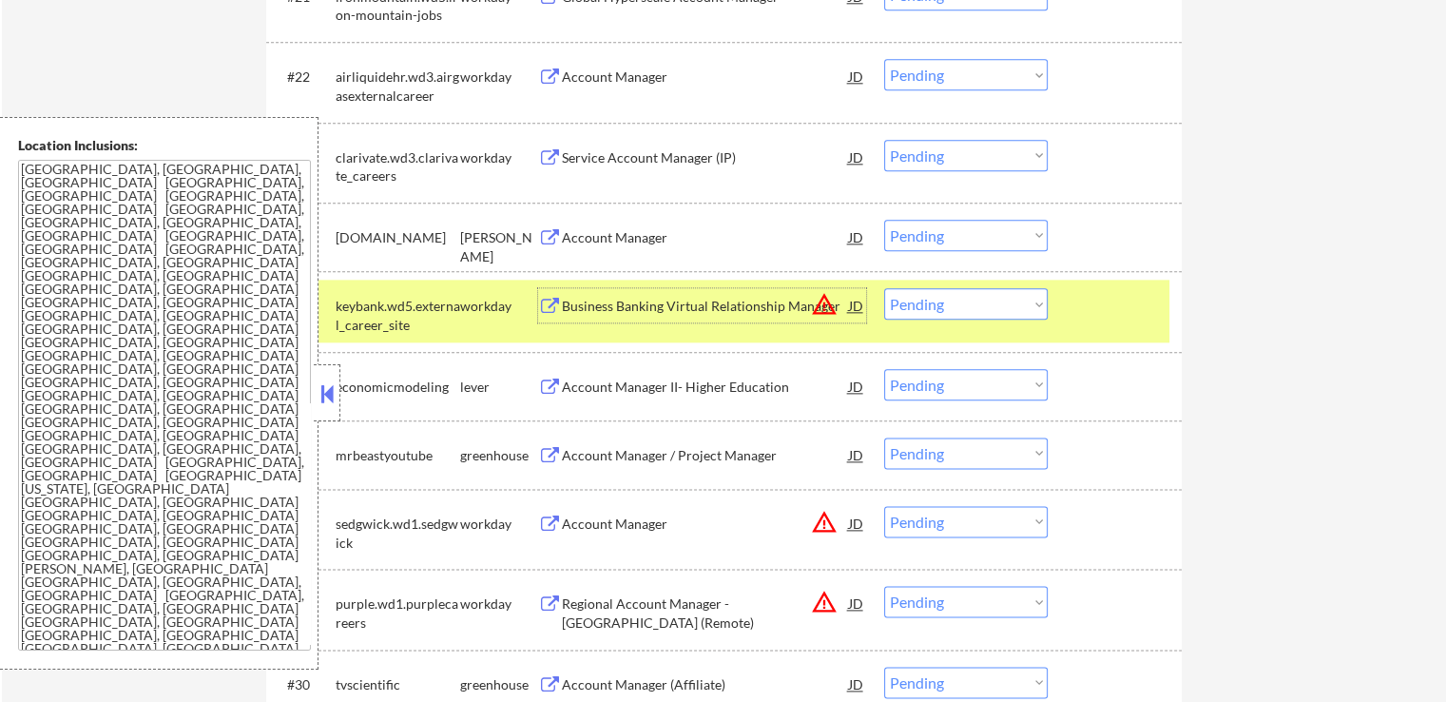
click at [960, 236] on select "Choose an option... Pending Applied Excluded (Questions) Excluded (Expired) Exc…" at bounding box center [966, 235] width 164 height 31
select select ""excluded""
click at [884, 220] on select "Choose an option... Pending Applied Excluded (Questions) Excluded (Expired) Exc…" at bounding box center [966, 235] width 164 height 31
click at [929, 309] on select "Choose an option... Pending Applied Excluded (Questions) Excluded (Expired) Exc…" at bounding box center [966, 303] width 164 height 31
select select ""excluded__location_""
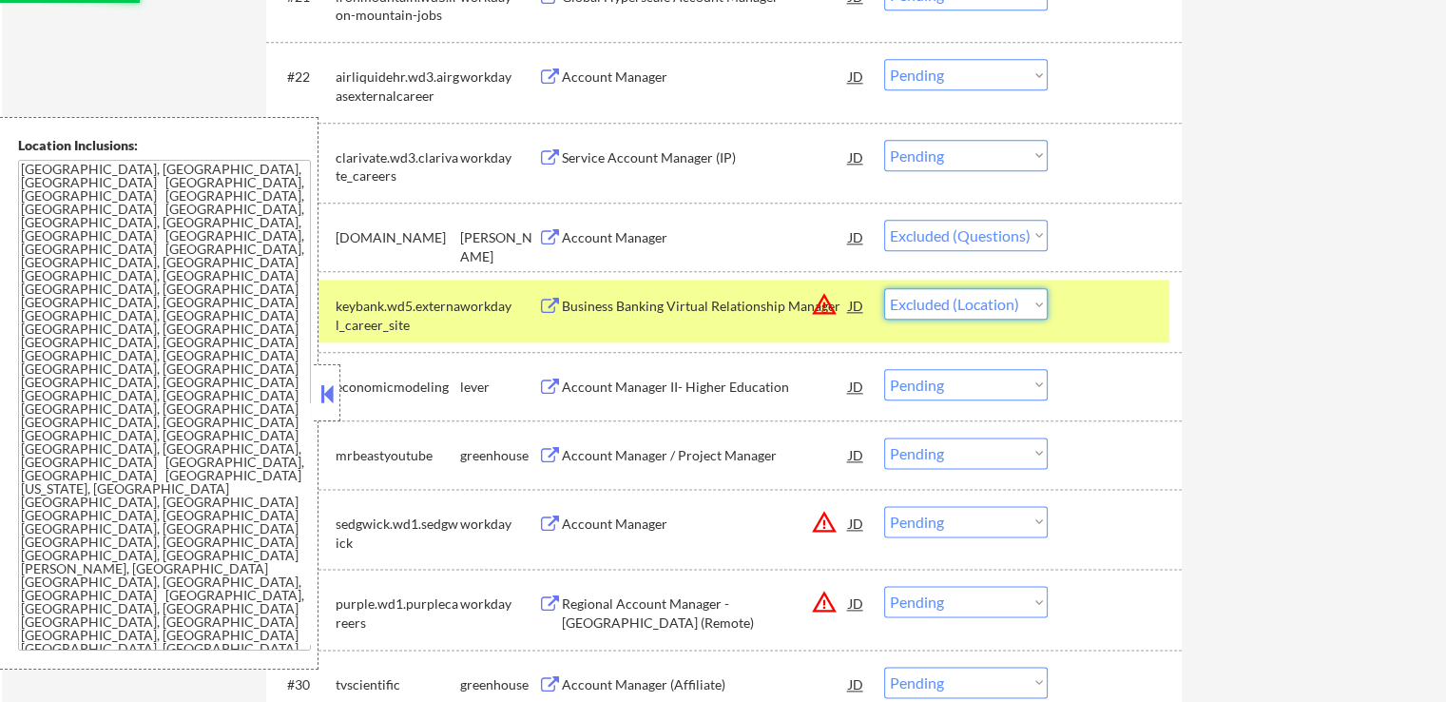
click at [884, 288] on select "Choose an option... Pending Applied Excluded (Questions) Excluded (Expired) Exc…" at bounding box center [966, 303] width 164 height 31
select select ""pending""
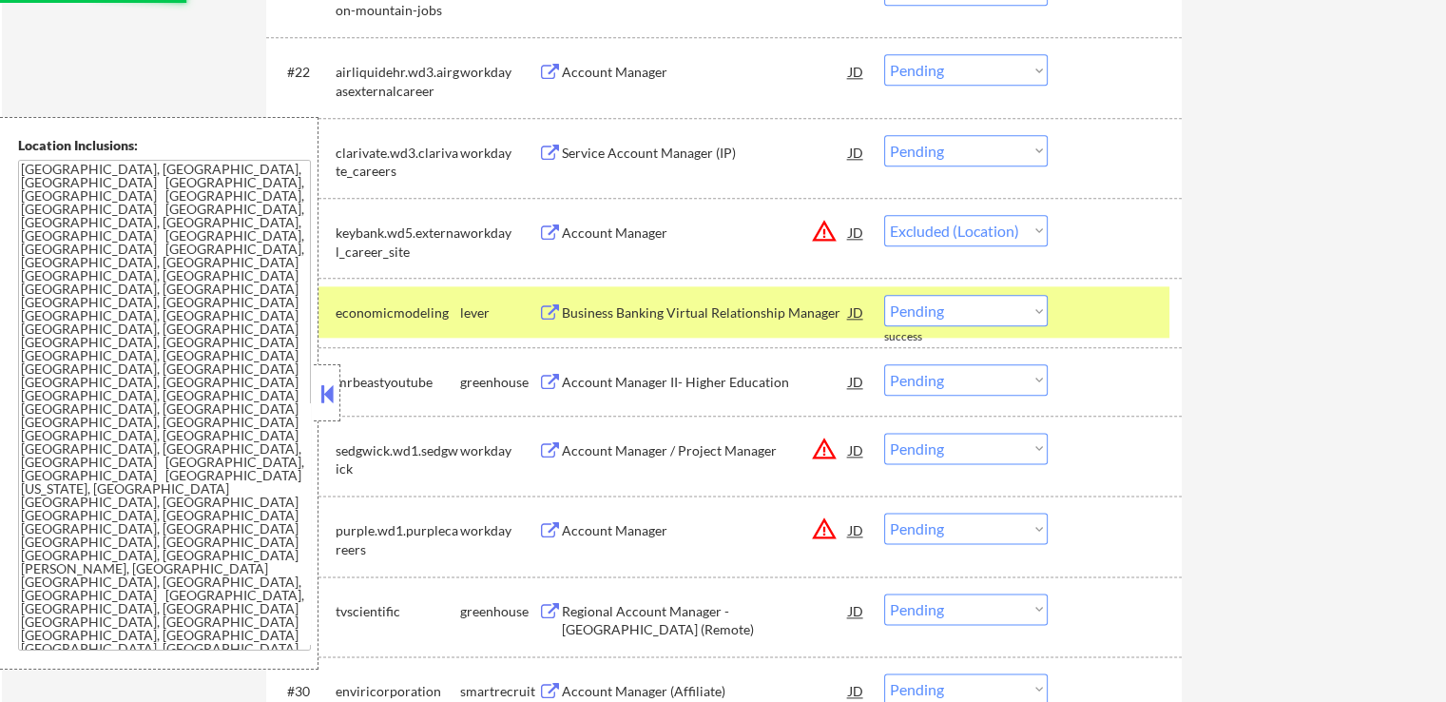
scroll to position [2377, 0]
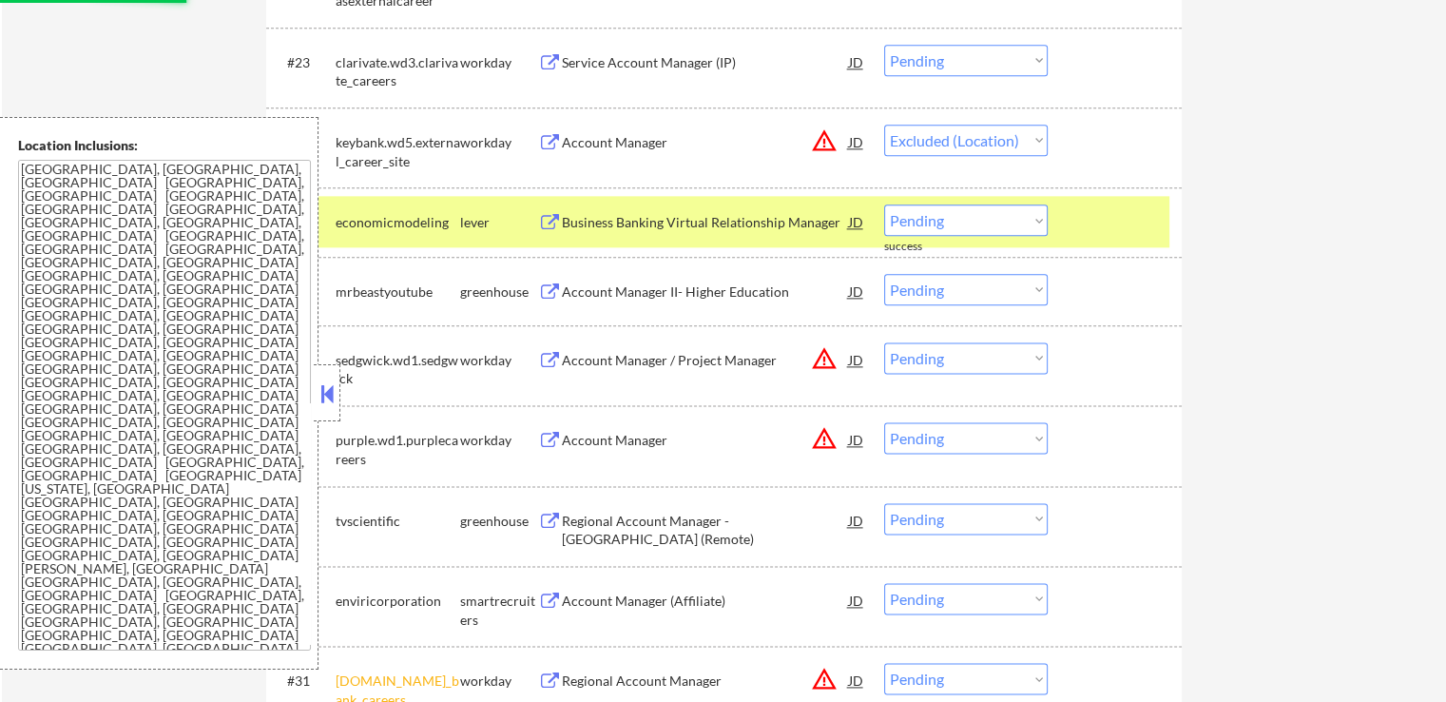
select select ""pending""
click at [747, 219] on div "Business Banking Virtual Relationship Manager" at bounding box center [705, 222] width 287 height 19
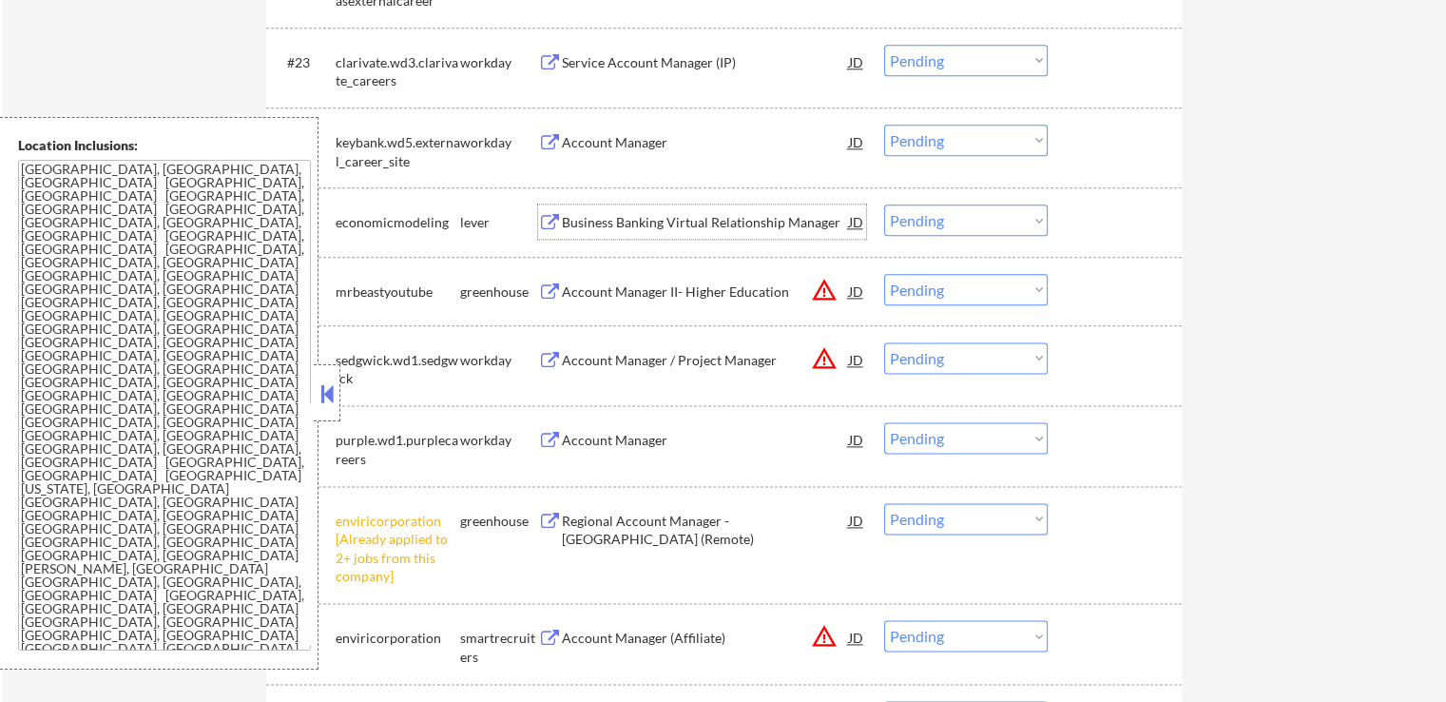
scroll to position [2472, 0]
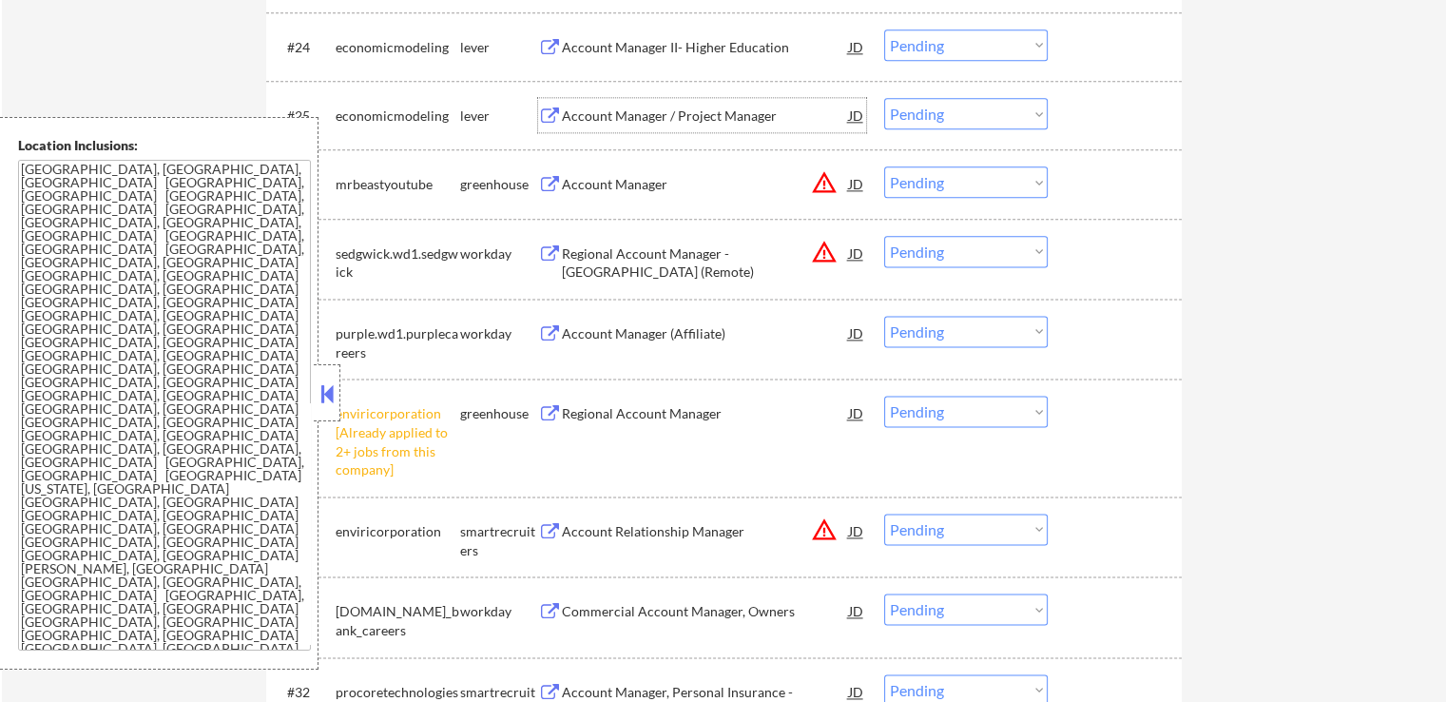
click at [916, 185] on select "Choose an option... Pending Applied Excluded (Questions) Excluded (Expired) Exc…" at bounding box center [966, 181] width 164 height 31
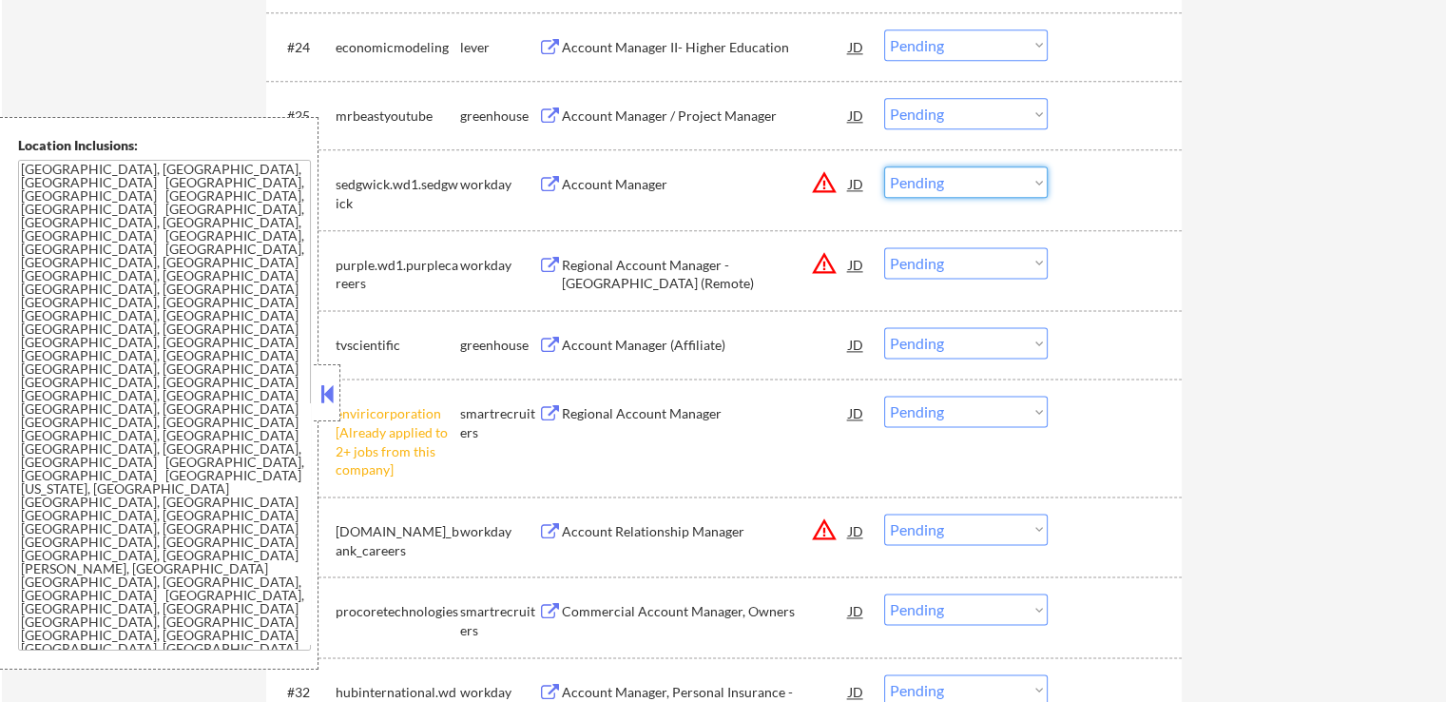
select select ""excluded__location_""
click at [884, 166] on select "Choose an option... Pending Applied Excluded (Questions) Excluded (Expired) Exc…" at bounding box center [966, 181] width 164 height 31
click at [969, 260] on select "Choose an option... Pending Applied Excluded (Questions) Excluded (Expired) Exc…" at bounding box center [966, 262] width 164 height 31
select select ""excluded__location_""
click at [884, 247] on select "Choose an option... Pending Applied Excluded (Questions) Excluded (Expired) Exc…" at bounding box center [966, 262] width 164 height 31
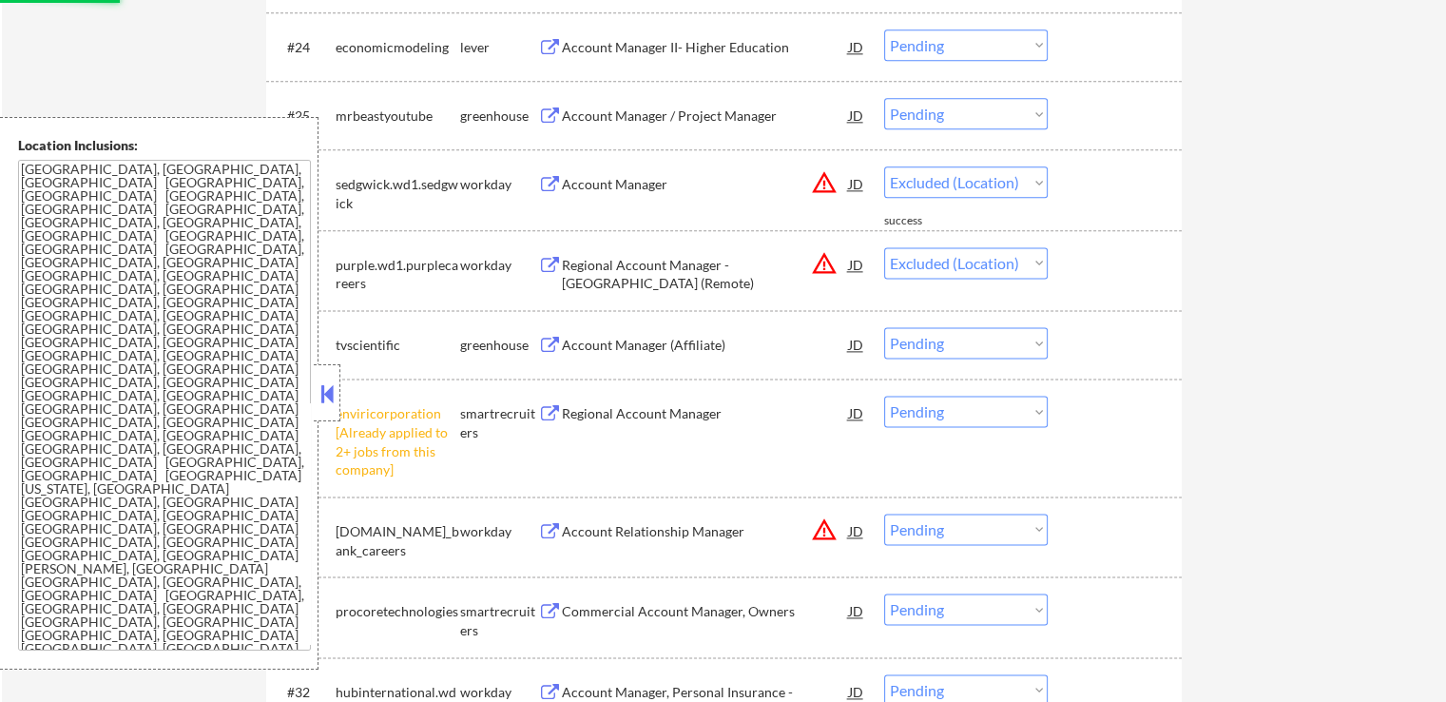
select select ""pending""
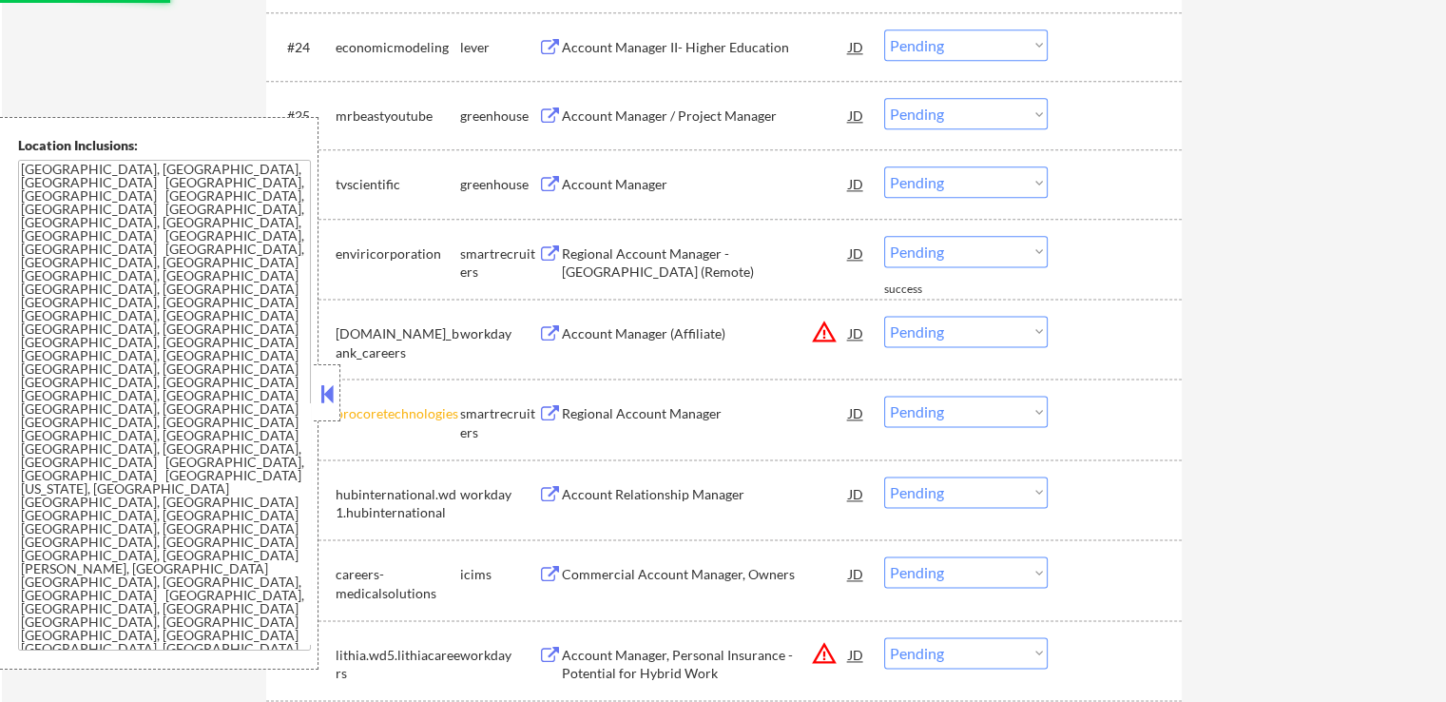
scroll to position [2377, 0]
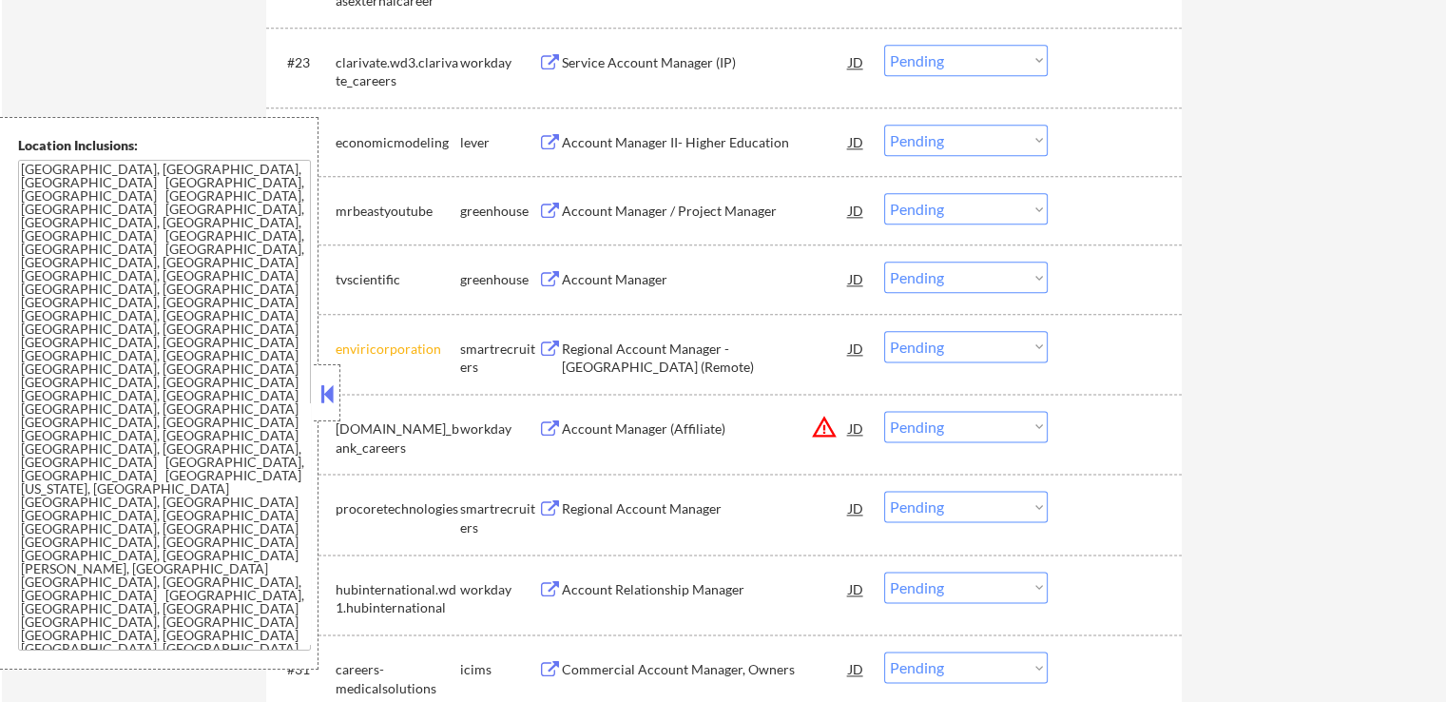
click at [748, 136] on div "Account Manager II- Higher Education" at bounding box center [705, 142] width 287 height 19
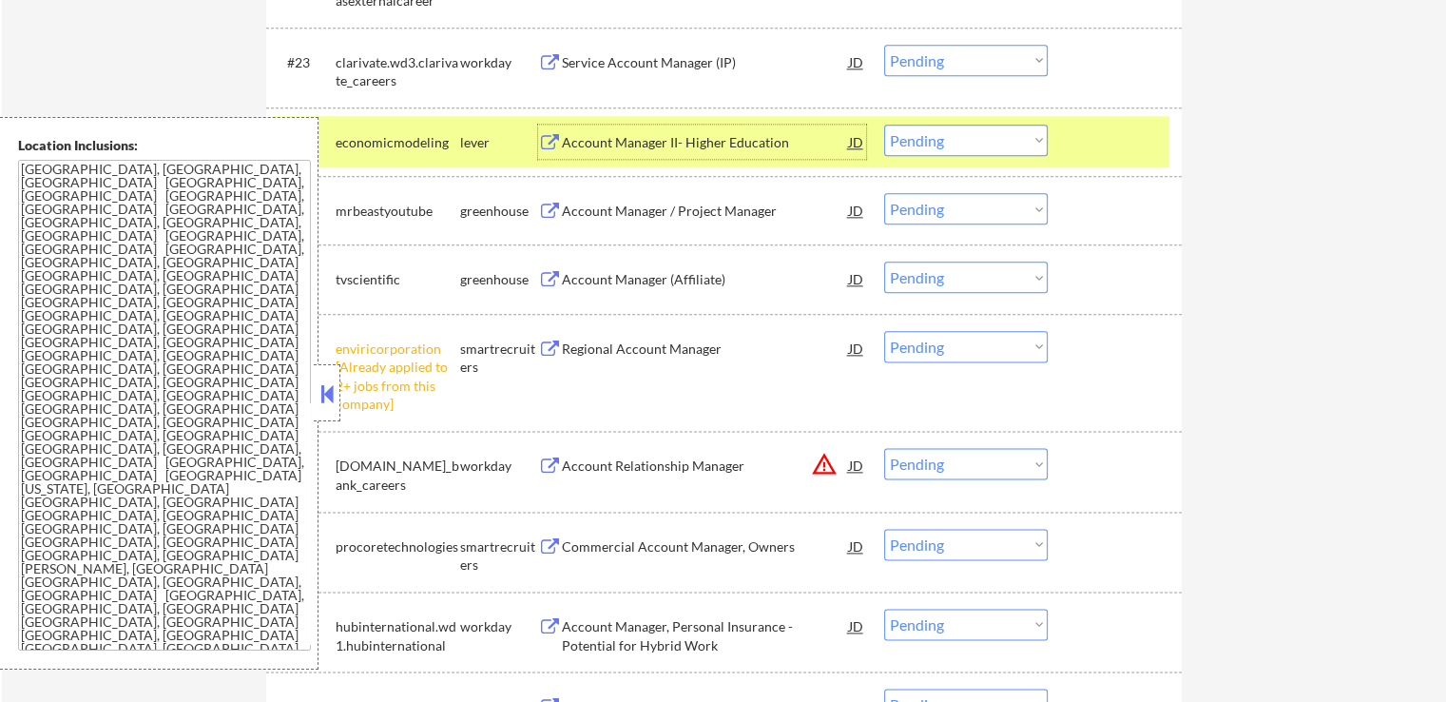
click at [943, 137] on select "Choose an option... Pending Applied Excluded (Questions) Excluded (Expired) Exc…" at bounding box center [966, 140] width 164 height 31
click at [884, 125] on select "Choose an option... Pending Applied Excluded (Questions) Excluded (Expired) Exc…" at bounding box center [966, 140] width 164 height 31
click at [749, 213] on div "Account Manager / Project Manager" at bounding box center [705, 211] width 287 height 19
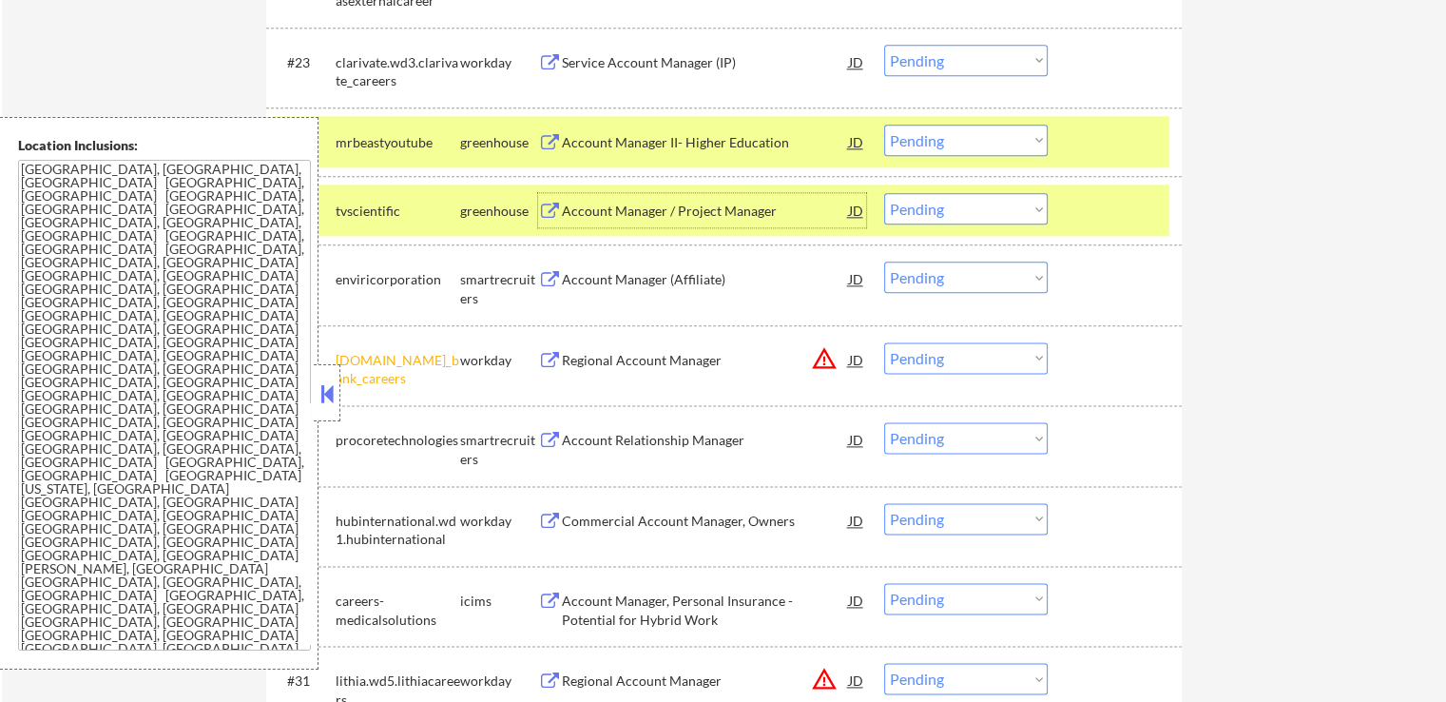
click at [742, 205] on div "Account Manager / Project Manager" at bounding box center [705, 211] width 287 height 19
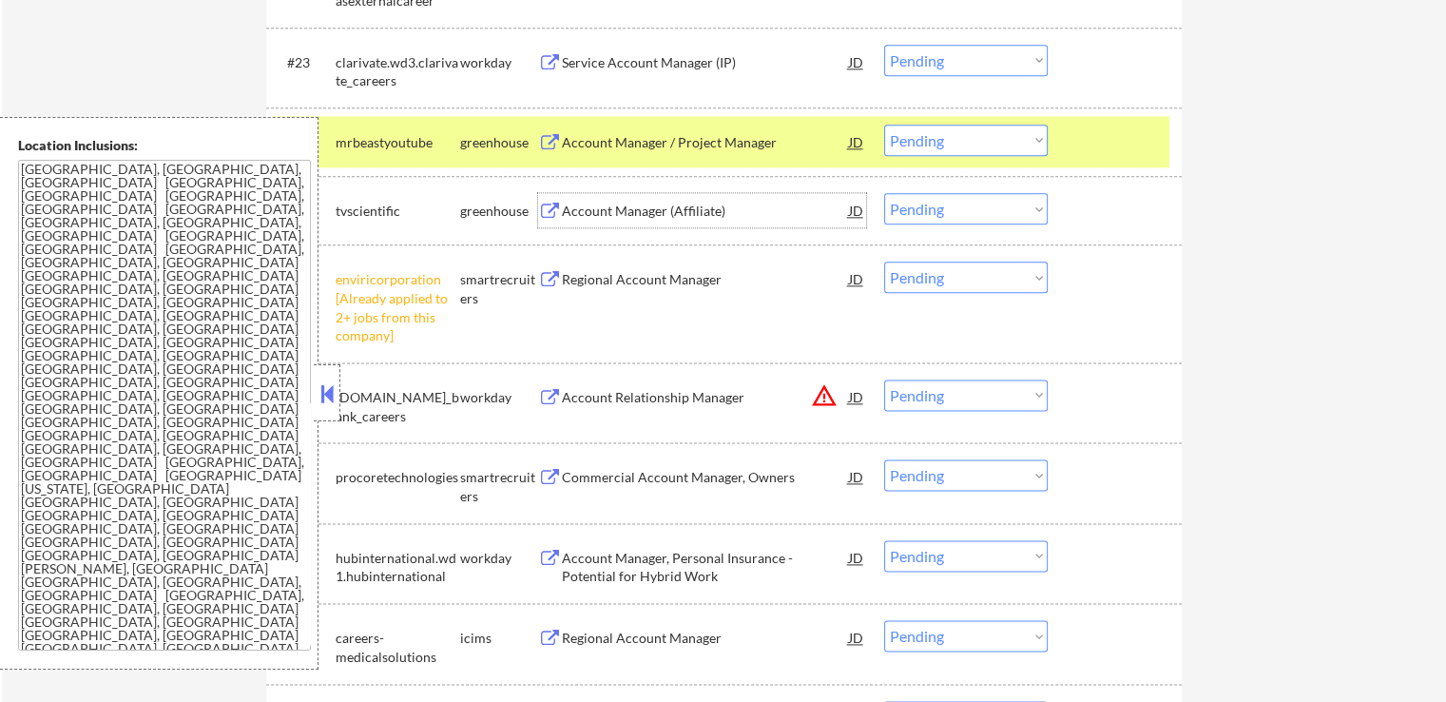
click at [919, 138] on select "Choose an option... Pending Applied Excluded (Questions) Excluded (Expired) Exc…" at bounding box center [966, 140] width 164 height 31
click at [884, 125] on select "Choose an option... Pending Applied Excluded (Questions) Excluded (Expired) Exc…" at bounding box center [966, 140] width 164 height 31
select select ""pending""
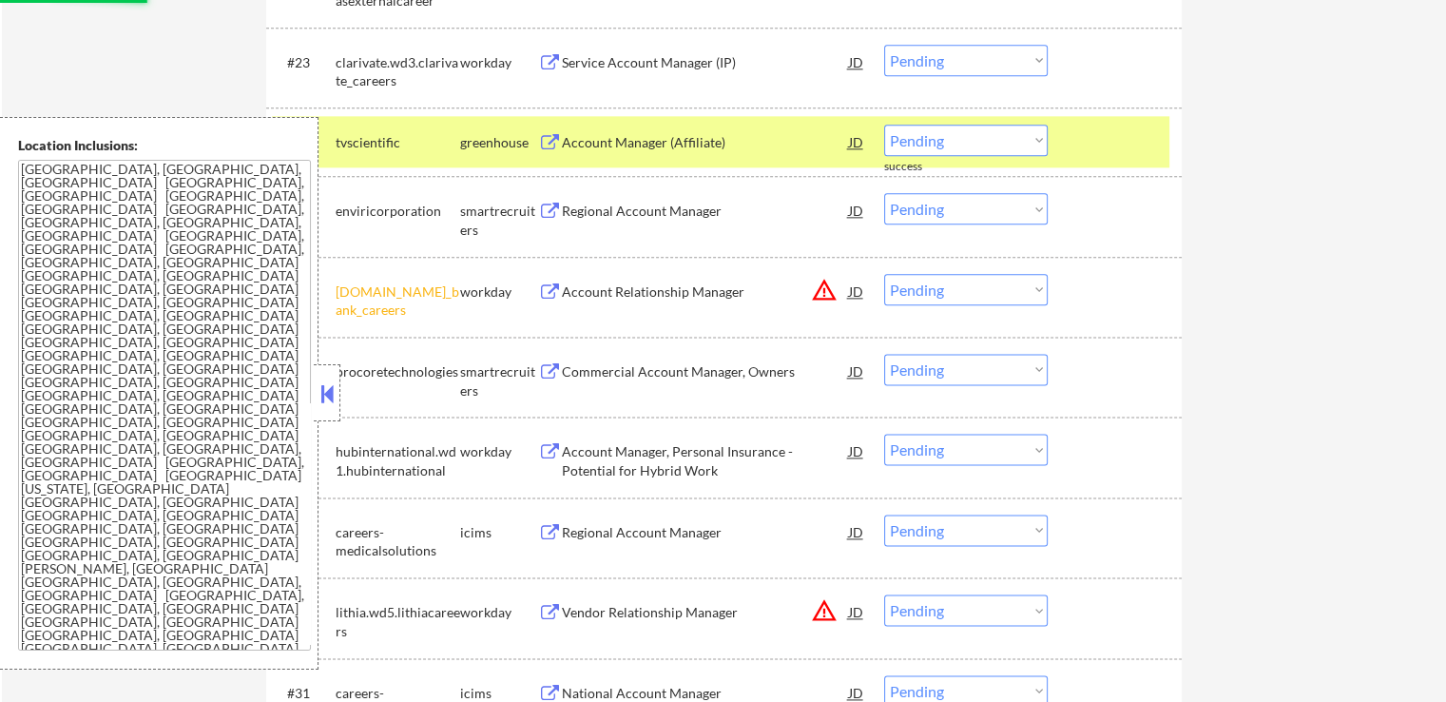
click at [960, 204] on select "Choose an option... Pending Applied Excluded (Questions) Excluded (Expired) Exc…" at bounding box center [966, 208] width 164 height 31
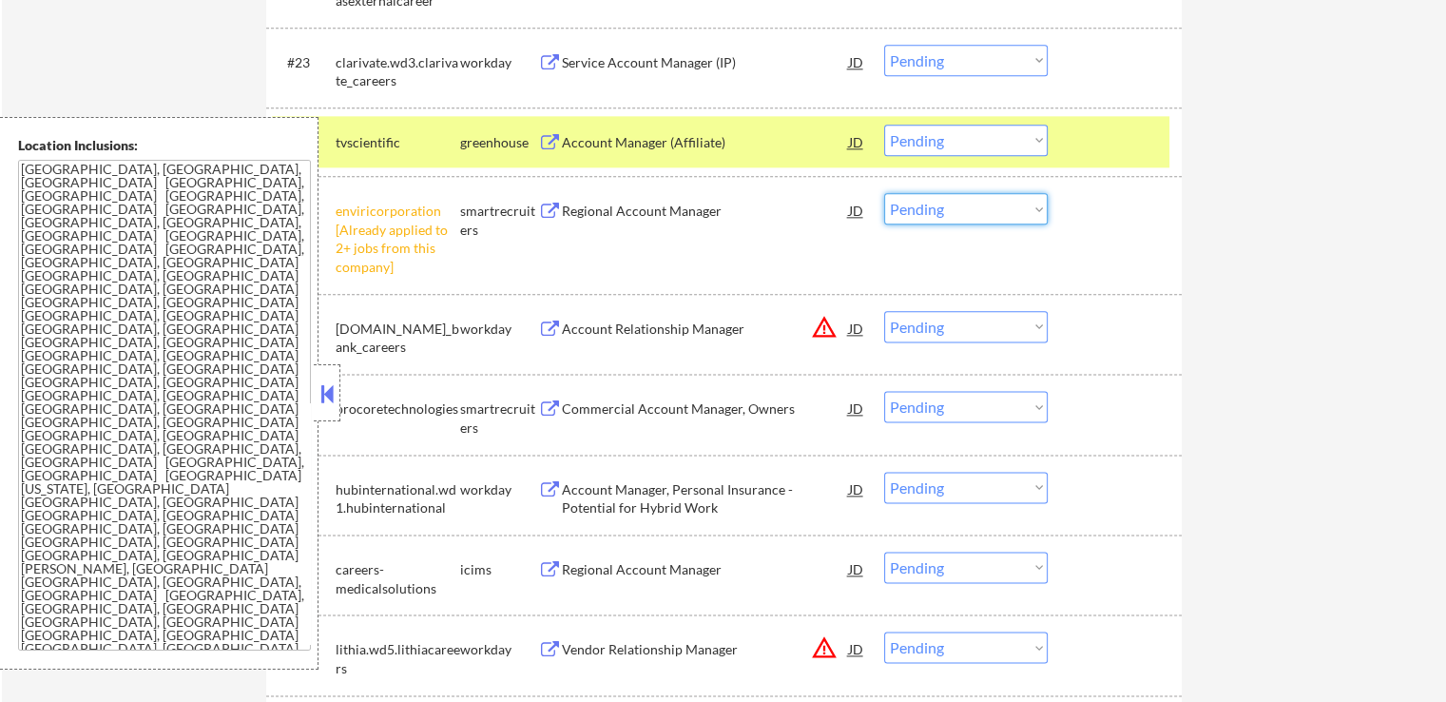
click at [1217, 330] on div "← Return to /applysquad Mailslurp Inbox Job Search Builder [PERSON_NAME] User E…" at bounding box center [724, 689] width 1445 height 5980
click at [949, 197] on select "Choose an option... Pending Applied Excluded (Questions) Excluded (Expired) Exc…" at bounding box center [966, 208] width 164 height 31
click at [884, 193] on select "Choose an option... Pending Applied Excluded (Questions) Excluded (Expired) Exc…" at bounding box center [966, 208] width 164 height 31
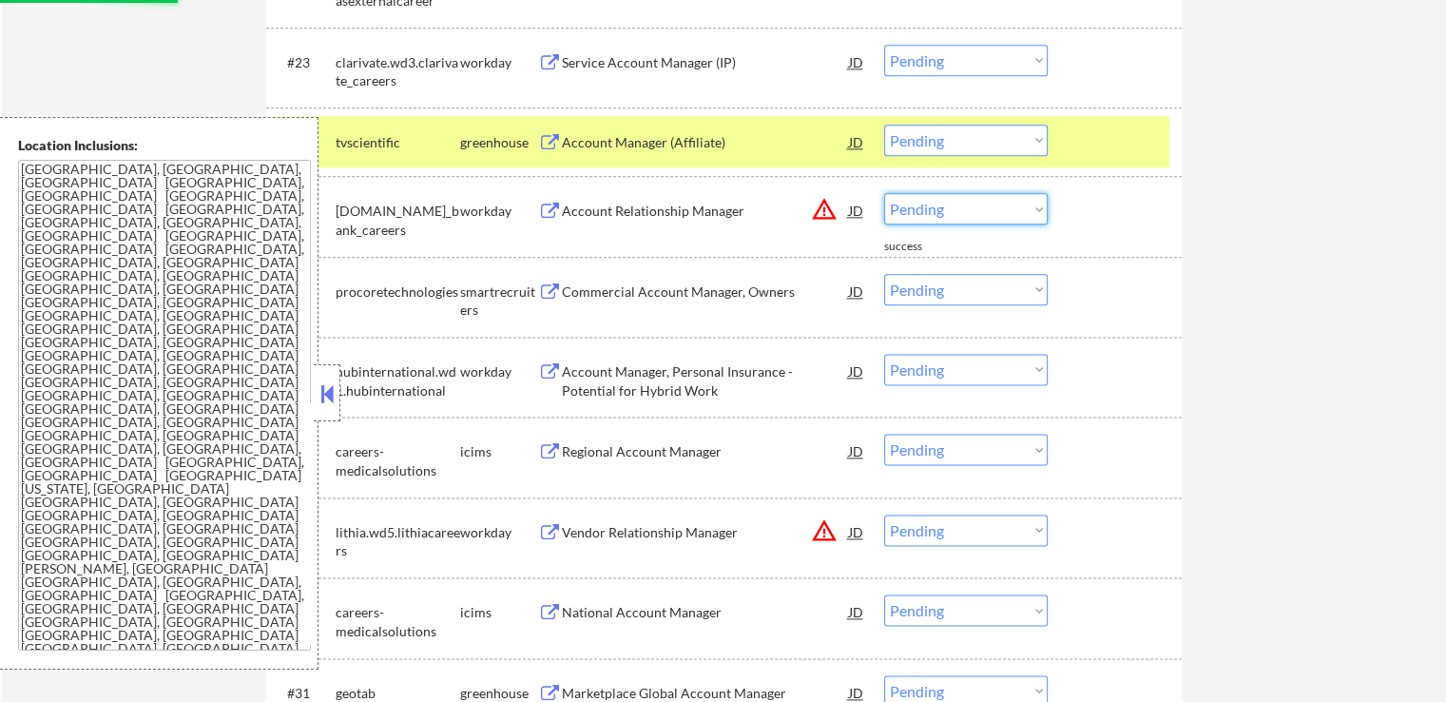
click at [945, 205] on select "Choose an option... Pending Applied Excluded (Questions) Excluded (Expired) Exc…" at bounding box center [966, 208] width 164 height 31
click at [884, 193] on select "Choose an option... Pending Applied Excluded (Questions) Excluded (Expired) Exc…" at bounding box center [966, 208] width 164 height 31
click at [1188, 252] on div "← Return to /applysquad Mailslurp Inbox Job Search Builder [PERSON_NAME] User E…" at bounding box center [724, 622] width 949 height 5846
select select ""pending""
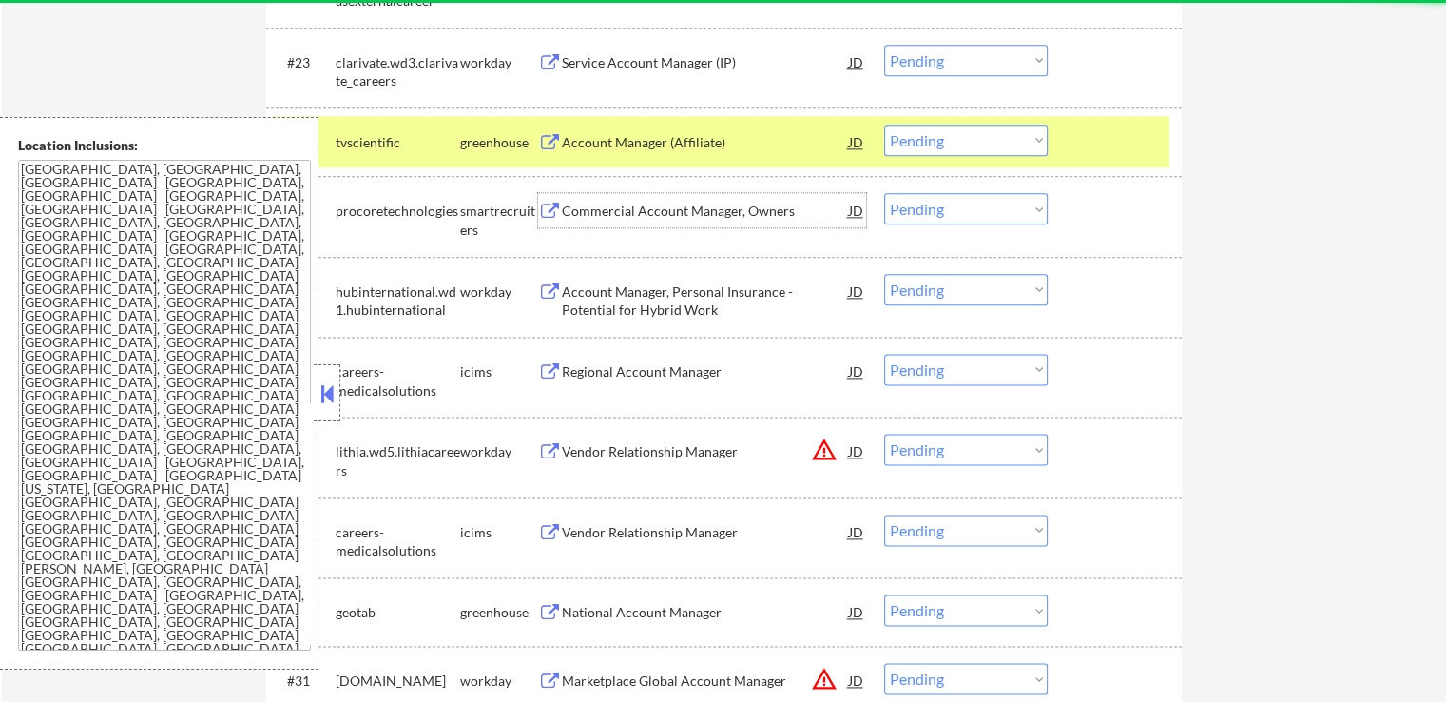
click at [714, 210] on div "Commercial Account Manager, Owners" at bounding box center [705, 211] width 287 height 19
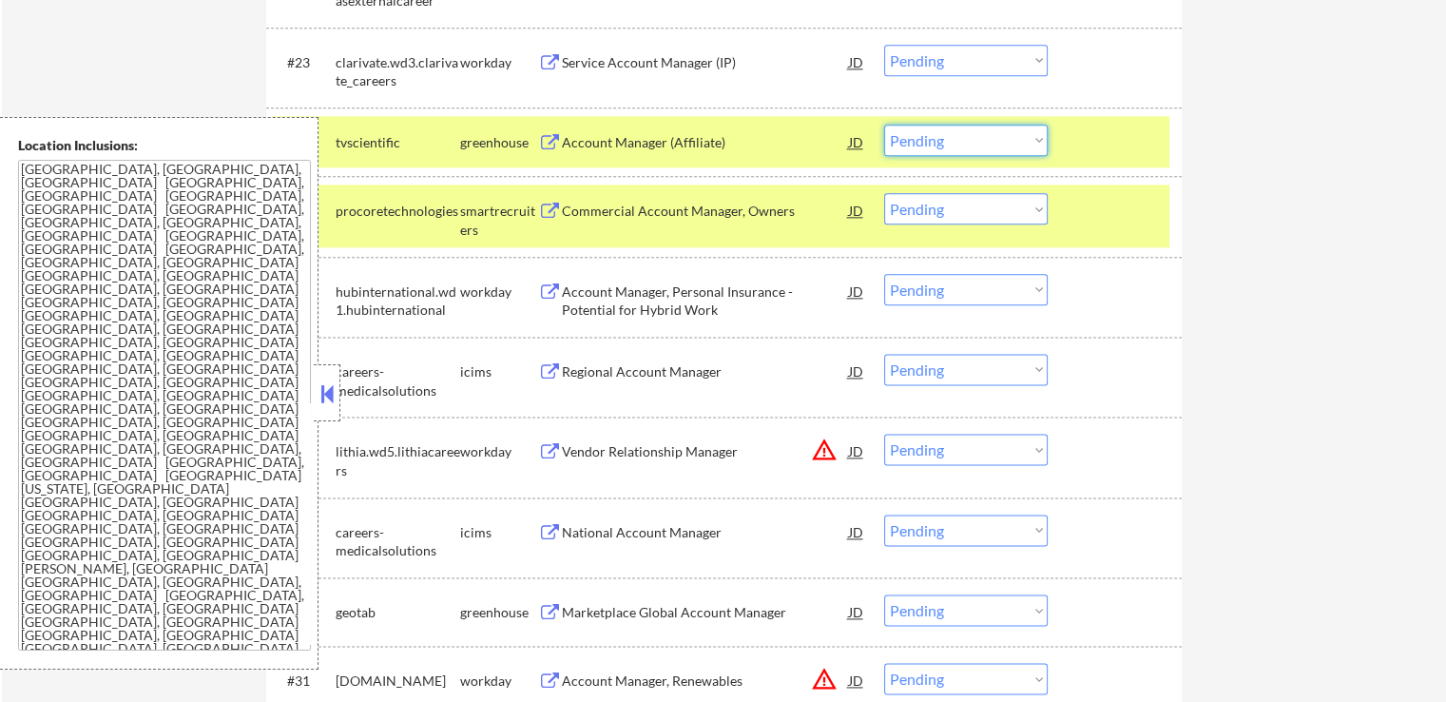
click at [933, 137] on select "Choose an option... Pending Applied Excluded (Questions) Excluded (Expired) Exc…" at bounding box center [966, 140] width 164 height 31
click at [884, 125] on select "Choose an option... Pending Applied Excluded (Questions) Excluded (Expired) Exc…" at bounding box center [966, 140] width 164 height 31
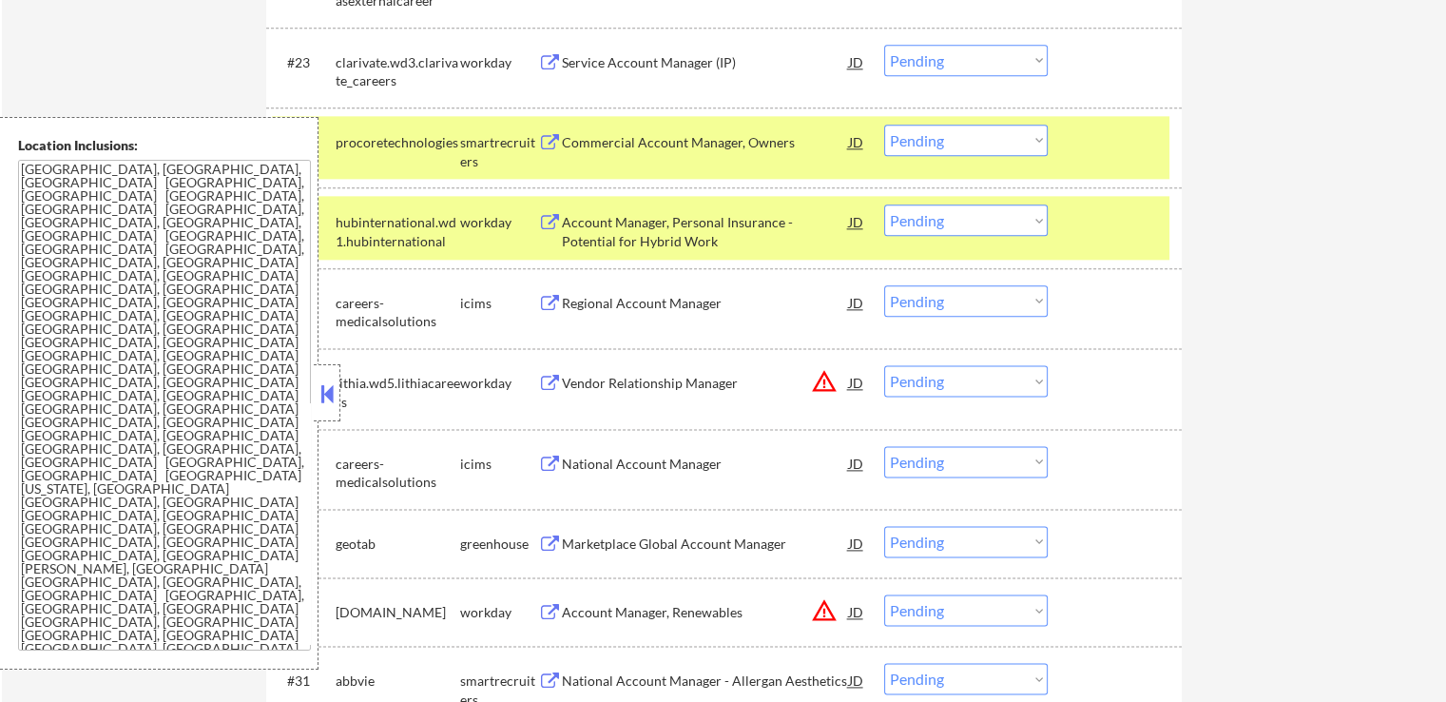
click at [933, 143] on select "Choose an option... Pending Applied Excluded (Questions) Excluded (Expired) Exc…" at bounding box center [966, 140] width 164 height 31
click at [884, 125] on select "Choose an option... Pending Applied Excluded (Questions) Excluded (Expired) Exc…" at bounding box center [966, 140] width 164 height 31
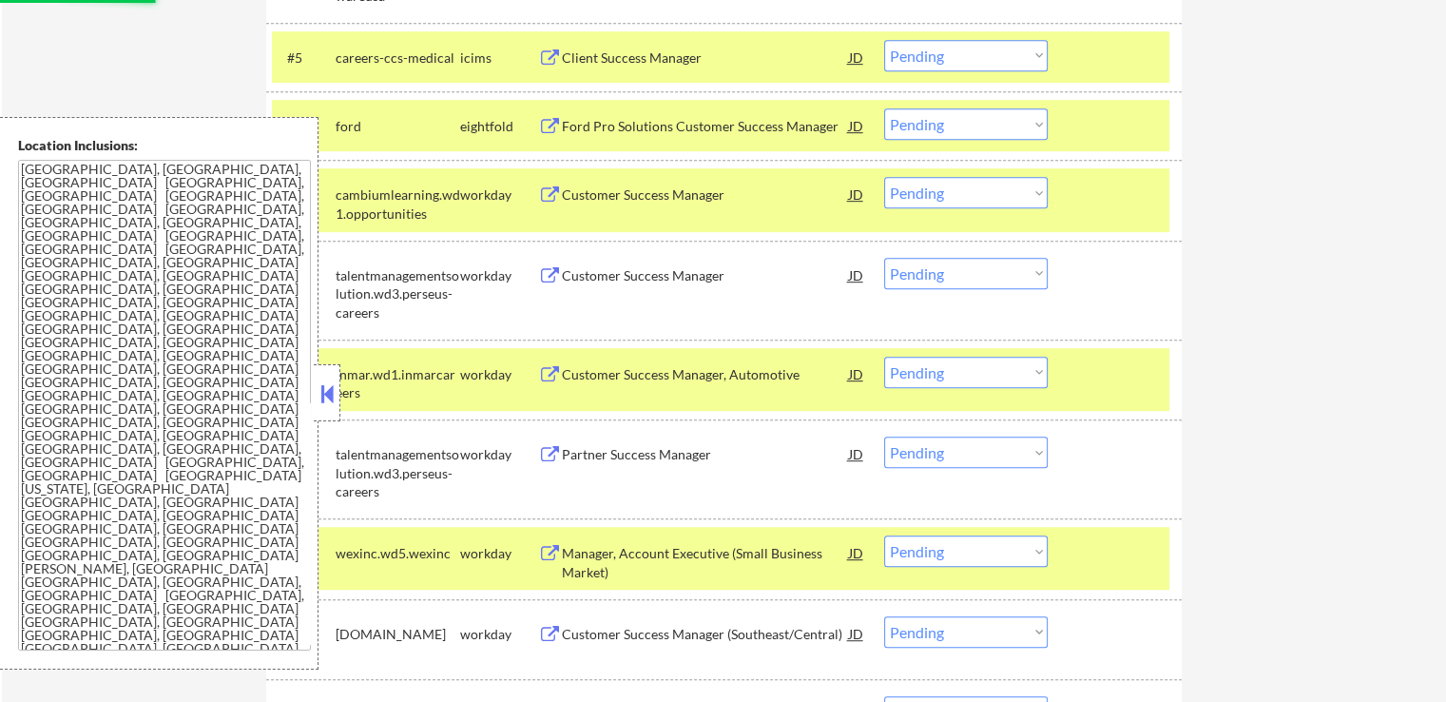
select select ""pending""
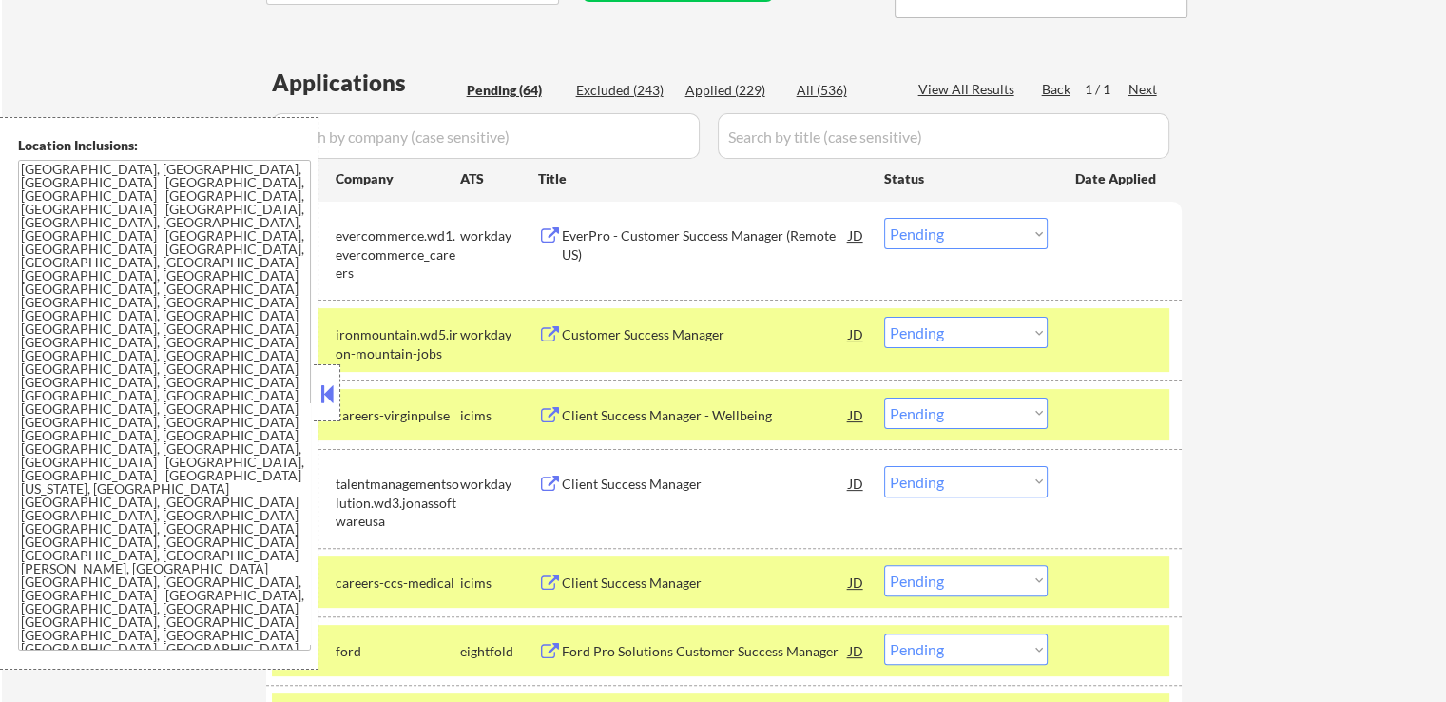
scroll to position [571, 0]
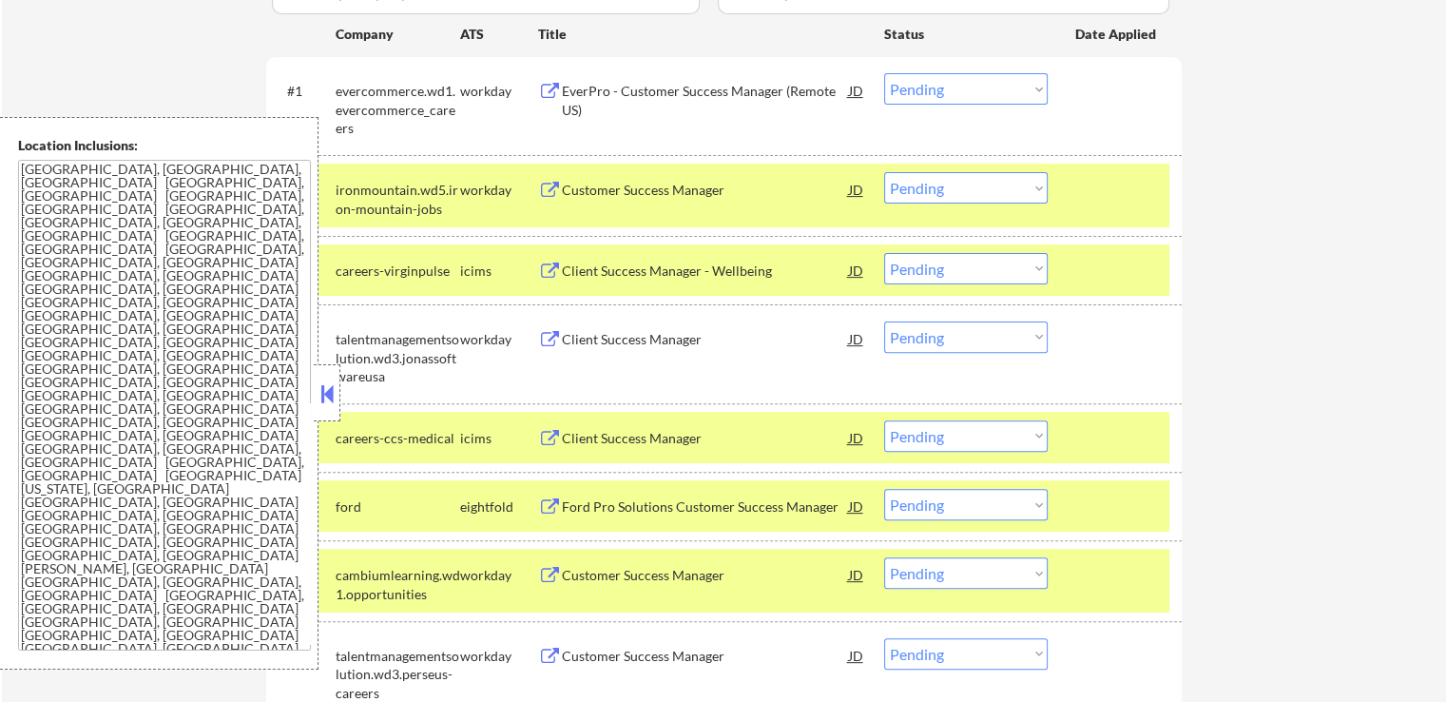
click at [436, 210] on div "ironmountain.wd5.iron-mountain-jobs" at bounding box center [398, 199] width 125 height 37
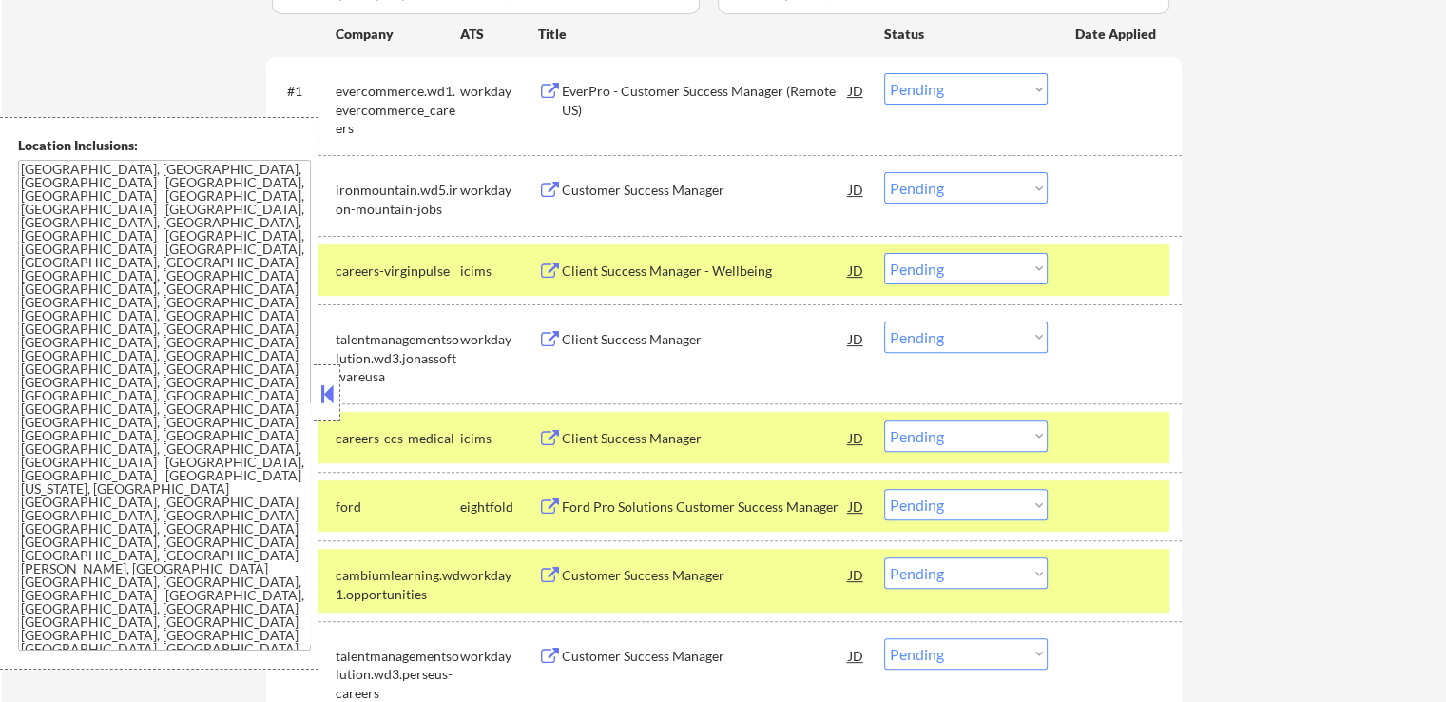
click at [421, 273] on div "careers-virginpulse" at bounding box center [398, 271] width 125 height 19
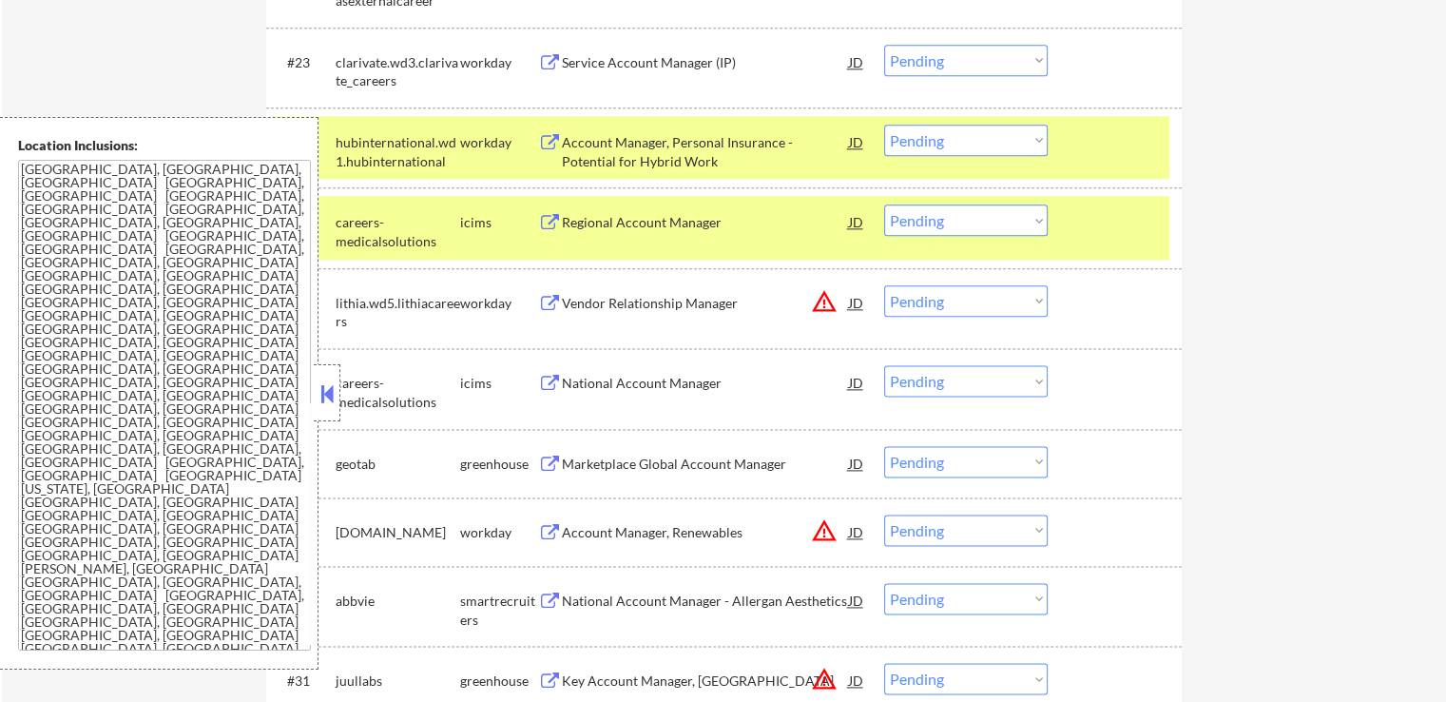
scroll to position [2472, 0]
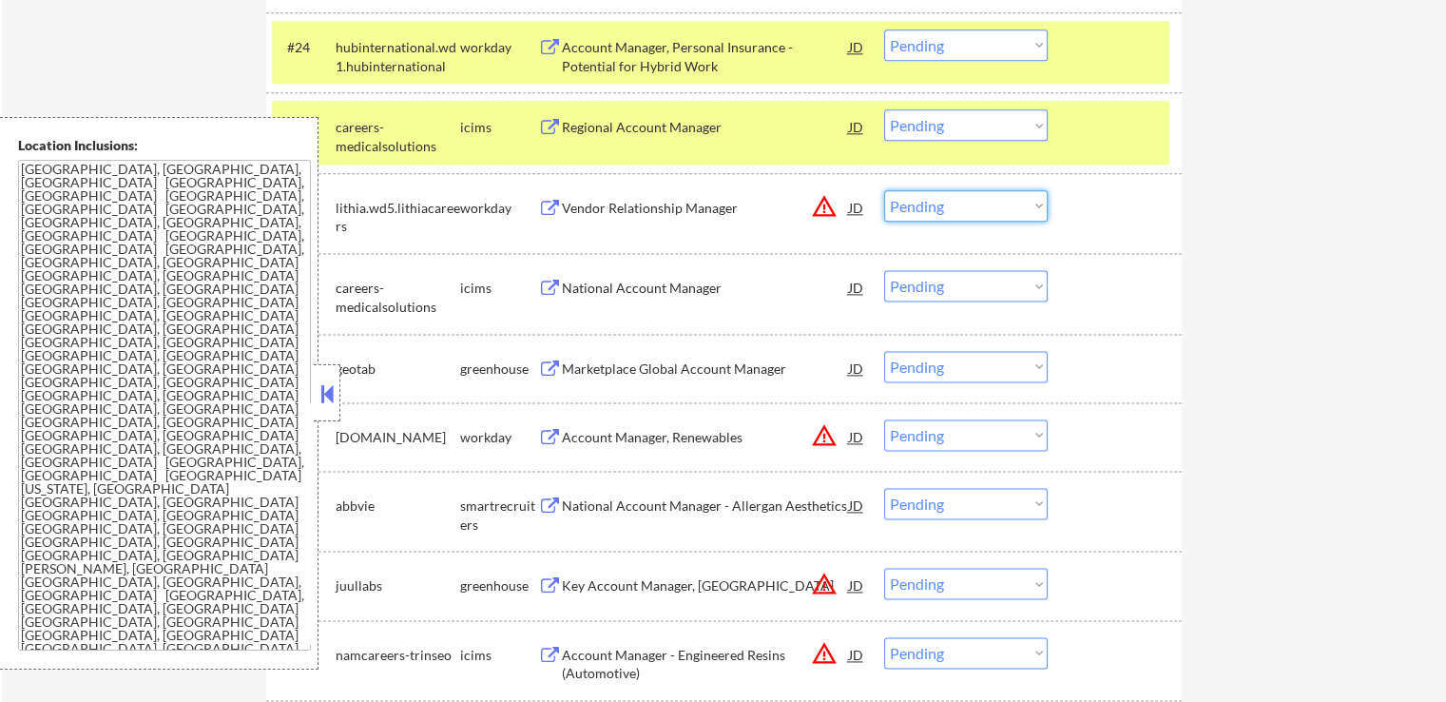
drag, startPoint x: 939, startPoint y: 203, endPoint x: 948, endPoint y: 218, distance: 17.9
click at [939, 203] on select "Choose an option... Pending Applied Excluded (Questions) Excluded (Expired) Exc…" at bounding box center [966, 205] width 164 height 31
click at [884, 190] on select "Choose an option... Pending Applied Excluded (Questions) Excluded (Expired) Exc…" at bounding box center [966, 205] width 164 height 31
click at [1285, 287] on div "← Return to /applysquad Mailslurp Inbox Job Search Builder [PERSON_NAME] User E…" at bounding box center [724, 420] width 1445 height 5633
select select ""pending""
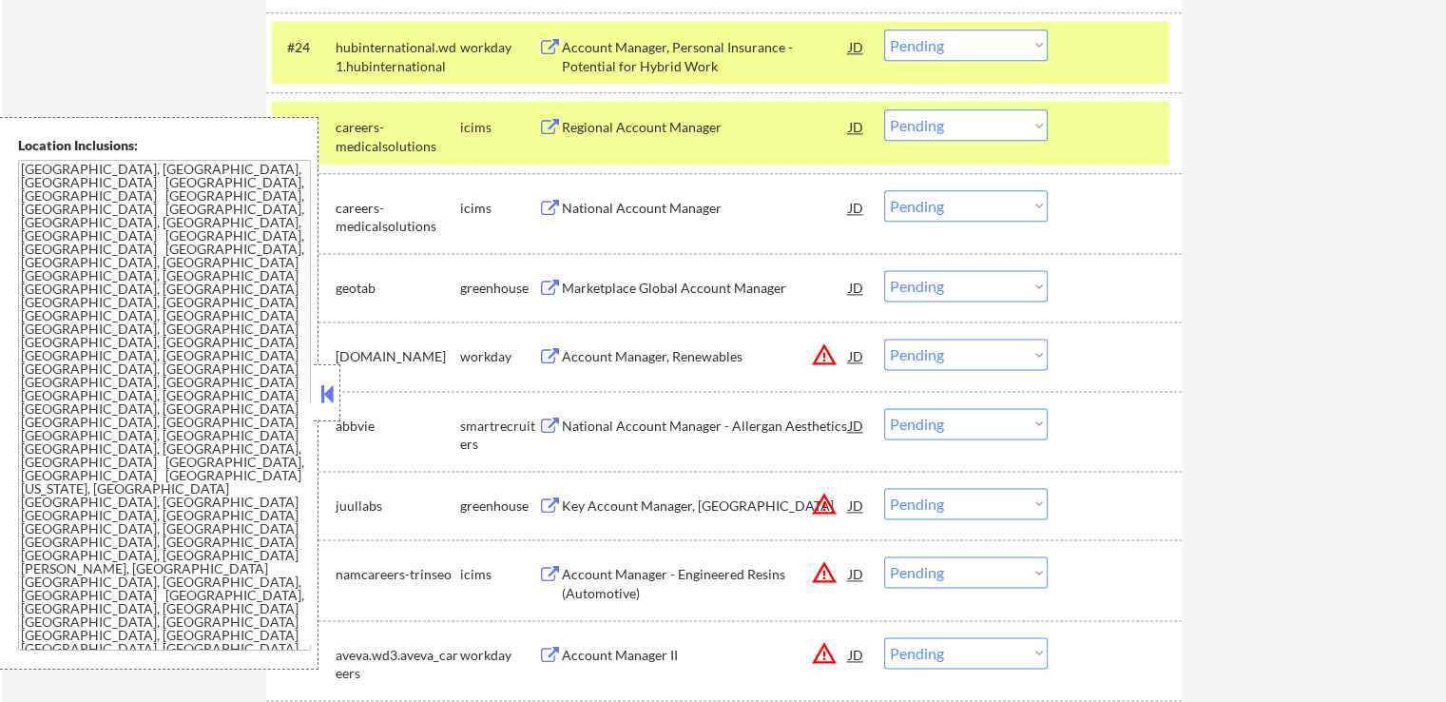
click at [746, 278] on div "Marketplace Global Account Manager" at bounding box center [705, 287] width 287 height 34
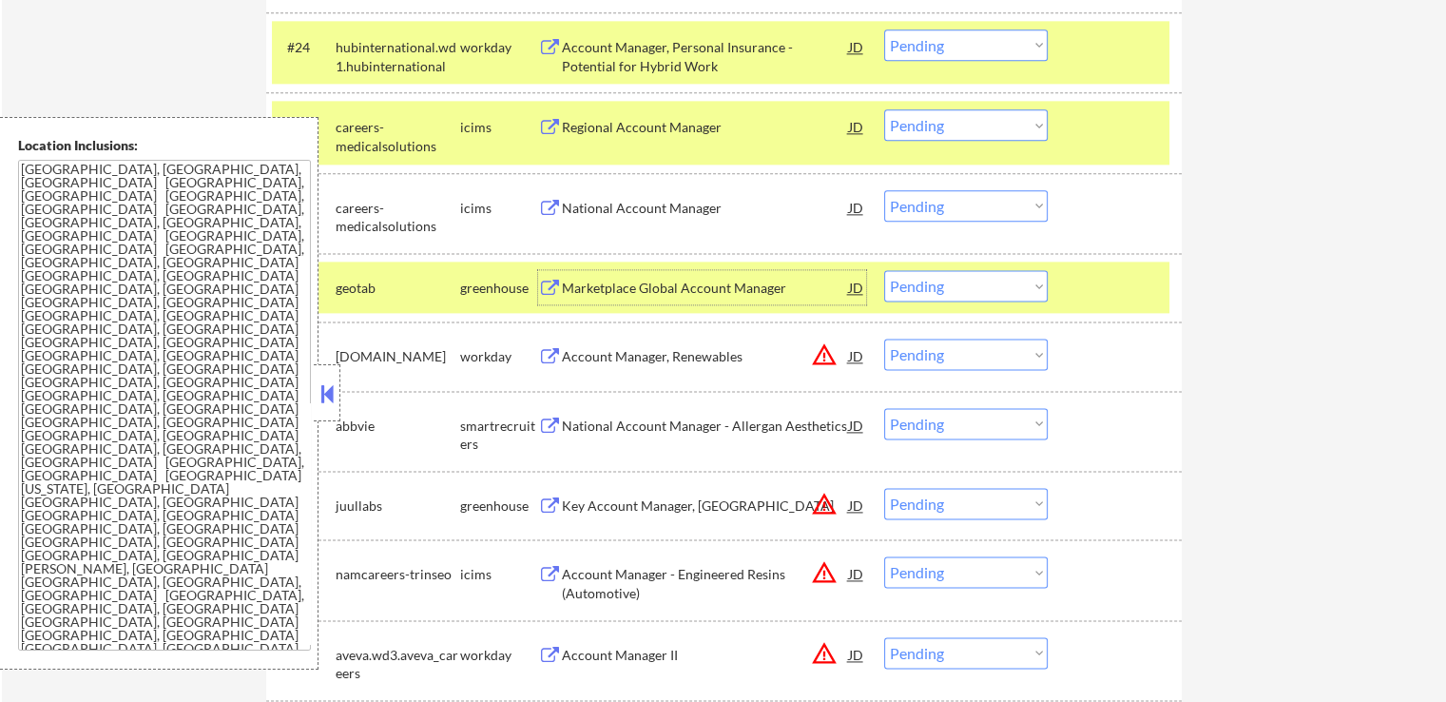
click at [911, 357] on select "Choose an option... Pending Applied Excluded (Questions) Excluded (Expired) Exc…" at bounding box center [966, 354] width 164 height 31
click at [884, 339] on select "Choose an option... Pending Applied Excluded (Questions) Excluded (Expired) Exc…" at bounding box center [966, 354] width 164 height 31
select select ""pending""
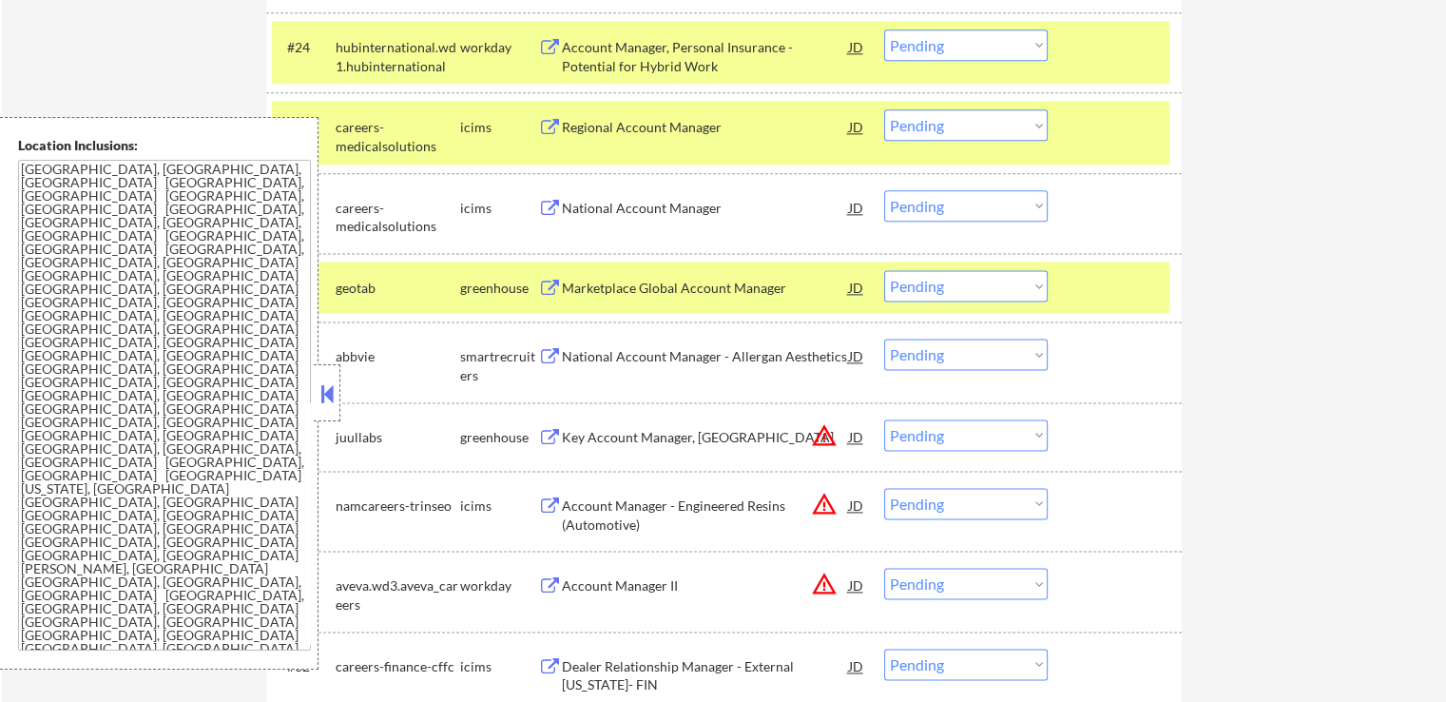
click at [955, 283] on select "Choose an option... Pending Applied Excluded (Questions) Excluded (Expired) Exc…" at bounding box center [966, 285] width 164 height 31
click at [884, 270] on select "Choose an option... Pending Applied Excluded (Questions) Excluded (Expired) Exc…" at bounding box center [966, 285] width 164 height 31
click at [755, 362] on div "National Account Manager - Allergan Aesthetics" at bounding box center [705, 356] width 287 height 19
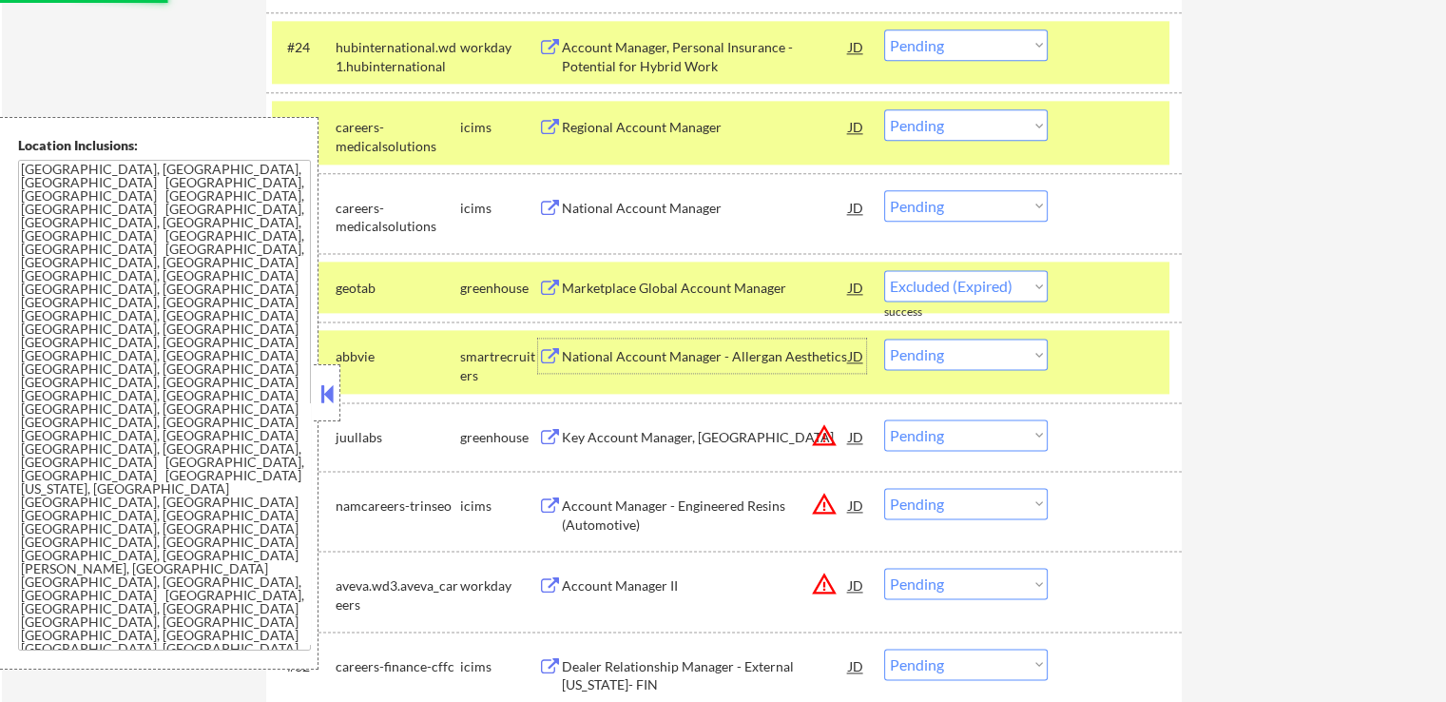
select select ""pending""
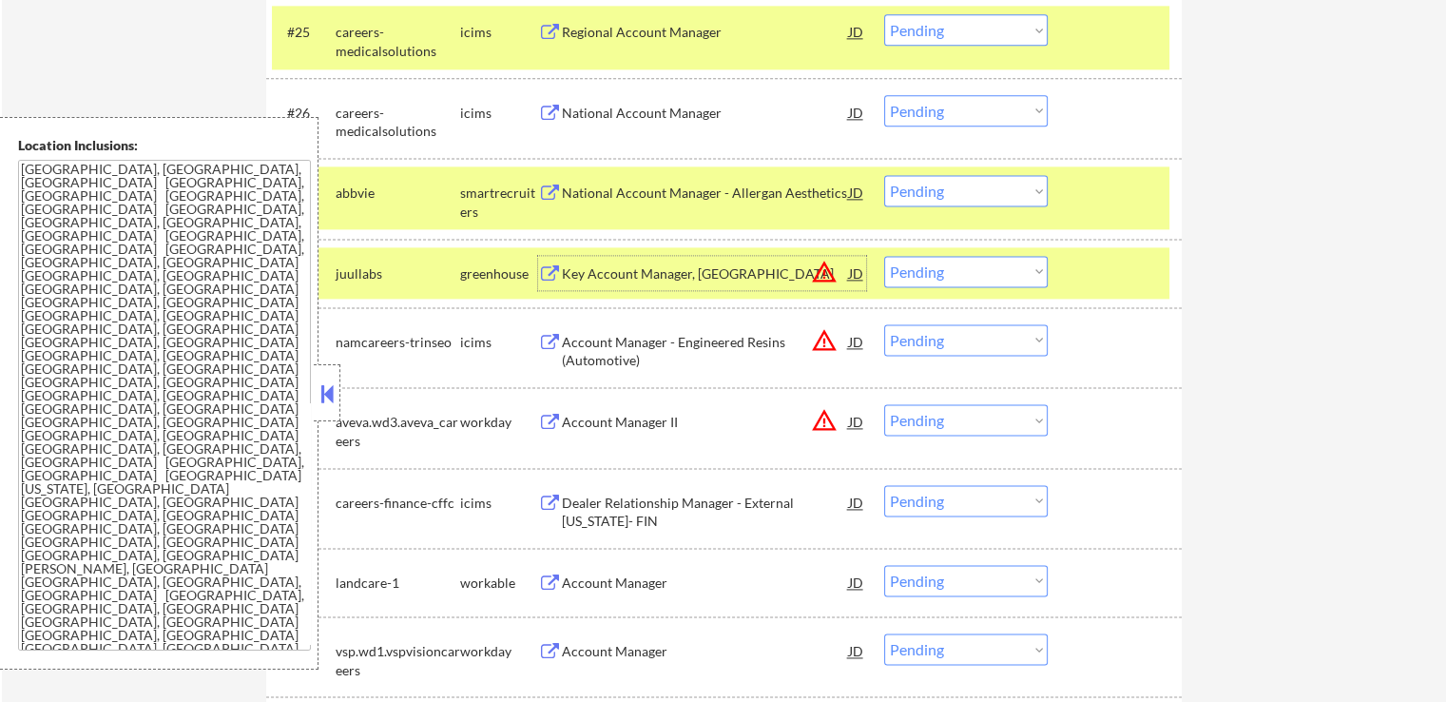
click at [920, 269] on select "Choose an option... Pending Applied Excluded (Questions) Excluded (Expired) Exc…" at bounding box center [966, 271] width 164 height 31
select select ""excluded__location_""
click at [884, 256] on select "Choose an option... Pending Applied Excluded (Questions) Excluded (Expired) Exc…" at bounding box center [966, 271] width 164 height 31
drag, startPoint x: 945, startPoint y: 340, endPoint x: 945, endPoint y: 351, distance: 10.5
click at [945, 340] on select "Choose an option... Pending Applied Excluded (Questions) Excluded (Expired) Exc…" at bounding box center [966, 339] width 164 height 31
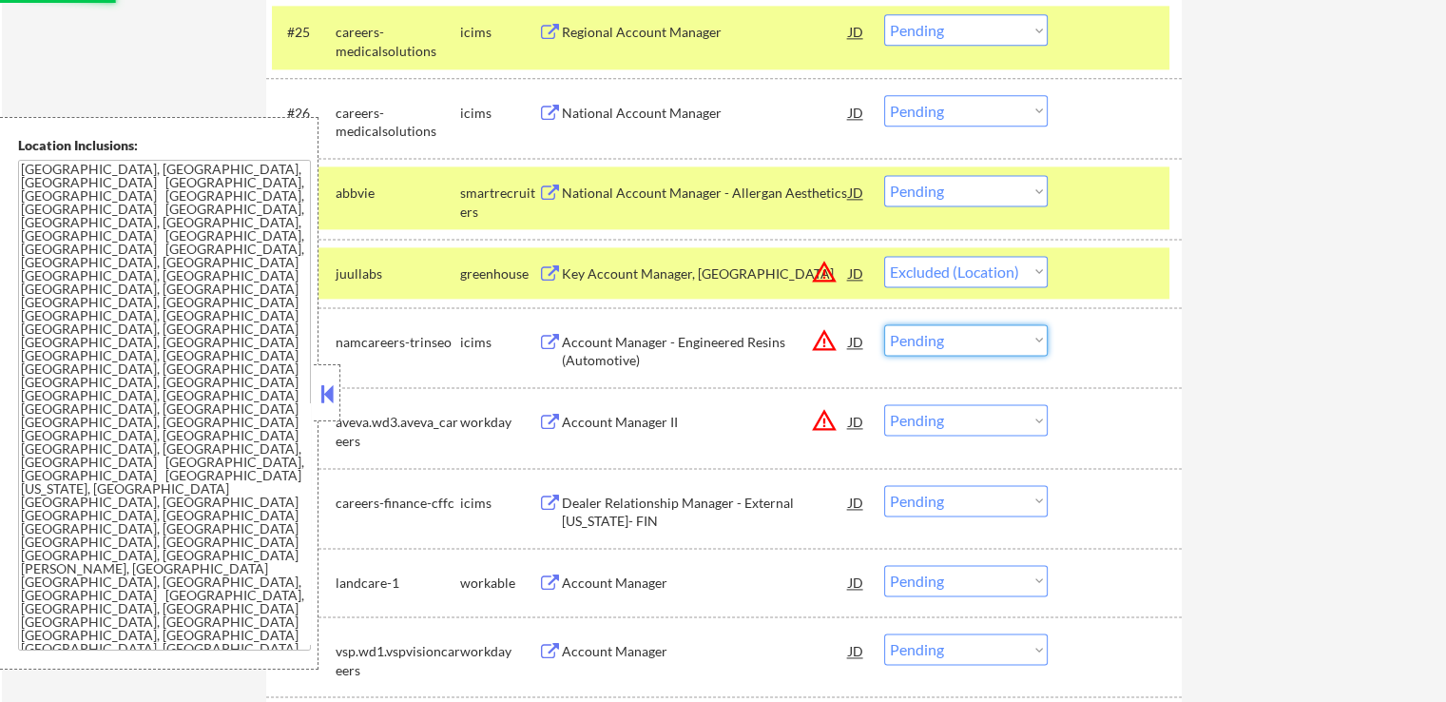
select select ""excluded__location_""
click at [884, 324] on select "Choose an option... Pending Applied Excluded (Questions) Excluded (Expired) Exc…" at bounding box center [966, 339] width 164 height 31
drag, startPoint x: 957, startPoint y: 413, endPoint x: 959, endPoint y: 422, distance: 9.7
click at [957, 414] on select "Choose an option... Pending Applied Excluded (Questions) Excluded (Expired) Exc…" at bounding box center [966, 419] width 164 height 31
select select ""excluded__location_""
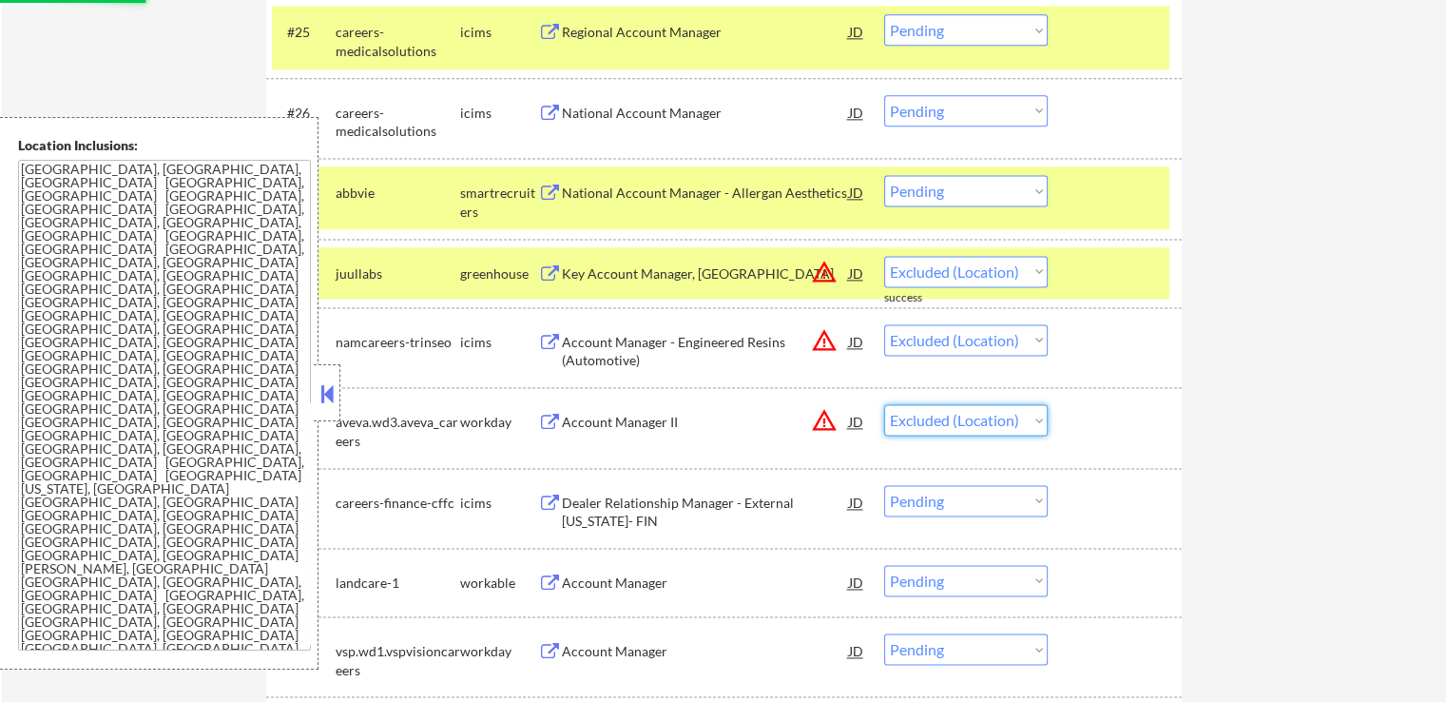
click at [884, 404] on select "Choose an option... Pending Applied Excluded (Questions) Excluded (Expired) Exc…" at bounding box center [966, 419] width 164 height 31
select select ""pending""
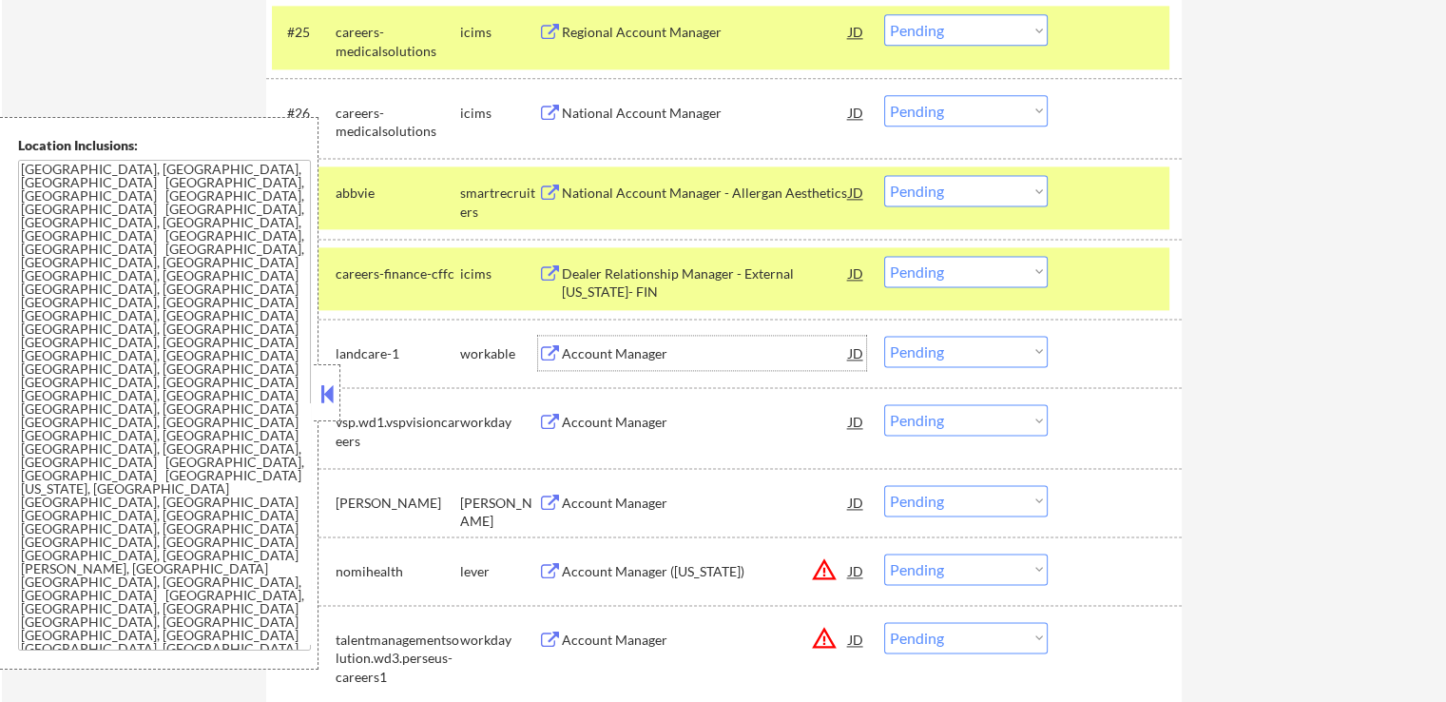
click at [688, 347] on div "Account Manager" at bounding box center [705, 353] width 287 height 19
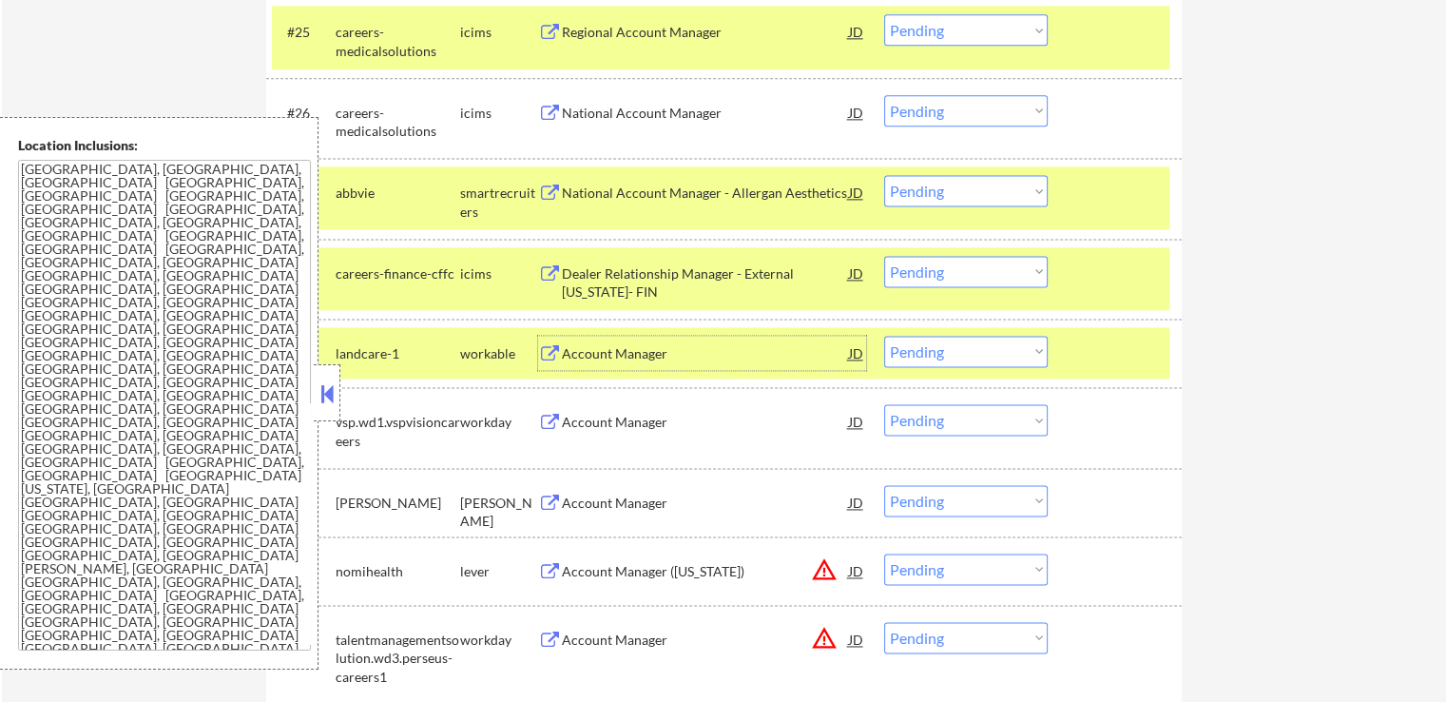
drag, startPoint x: 954, startPoint y: 191, endPoint x: 966, endPoint y: 198, distance: 14.0
click at [954, 191] on select "Choose an option... Pending Applied Excluded (Questions) Excluded (Expired) Exc…" at bounding box center [966, 190] width 164 height 31
click at [884, 175] on select "Choose an option... Pending Applied Excluded (Questions) Excluded (Expired) Exc…" at bounding box center [966, 190] width 164 height 31
click at [696, 499] on div "Account Manager" at bounding box center [705, 503] width 287 height 19
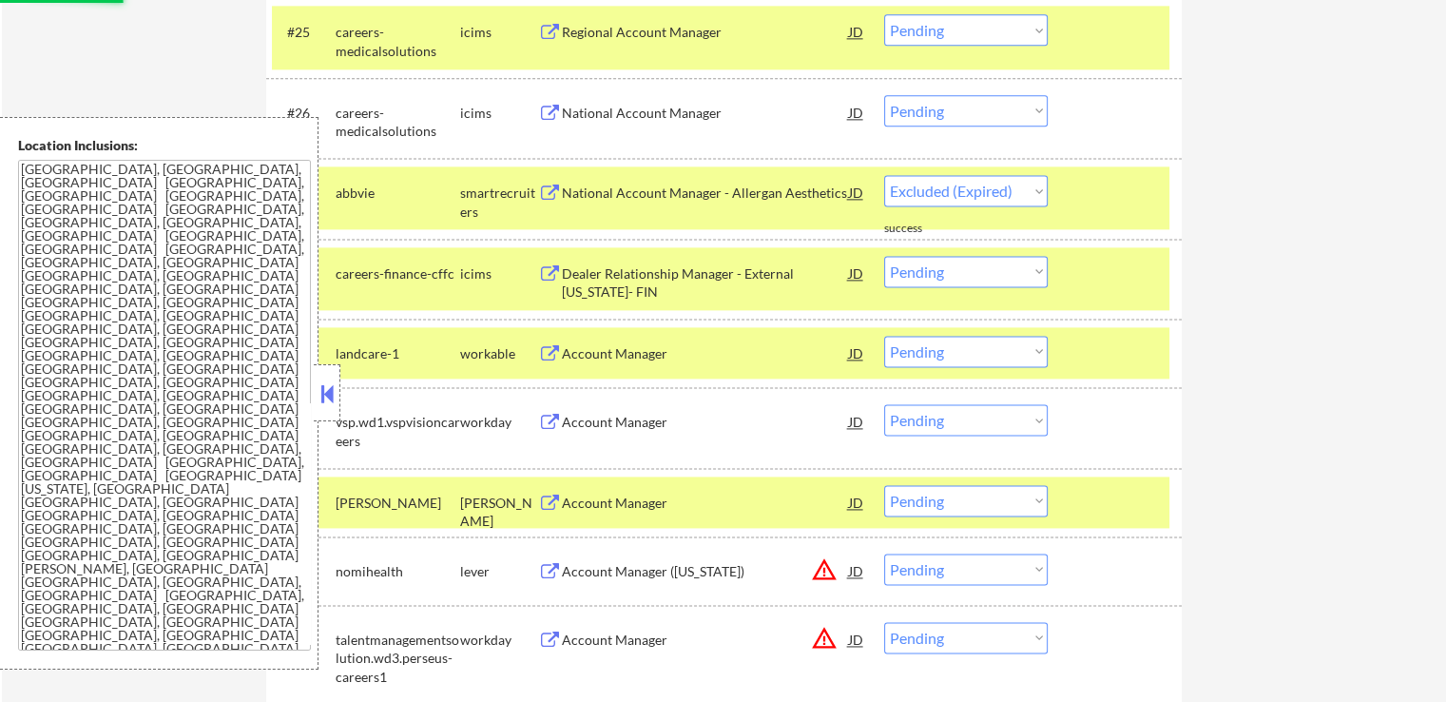
select select ""pending""
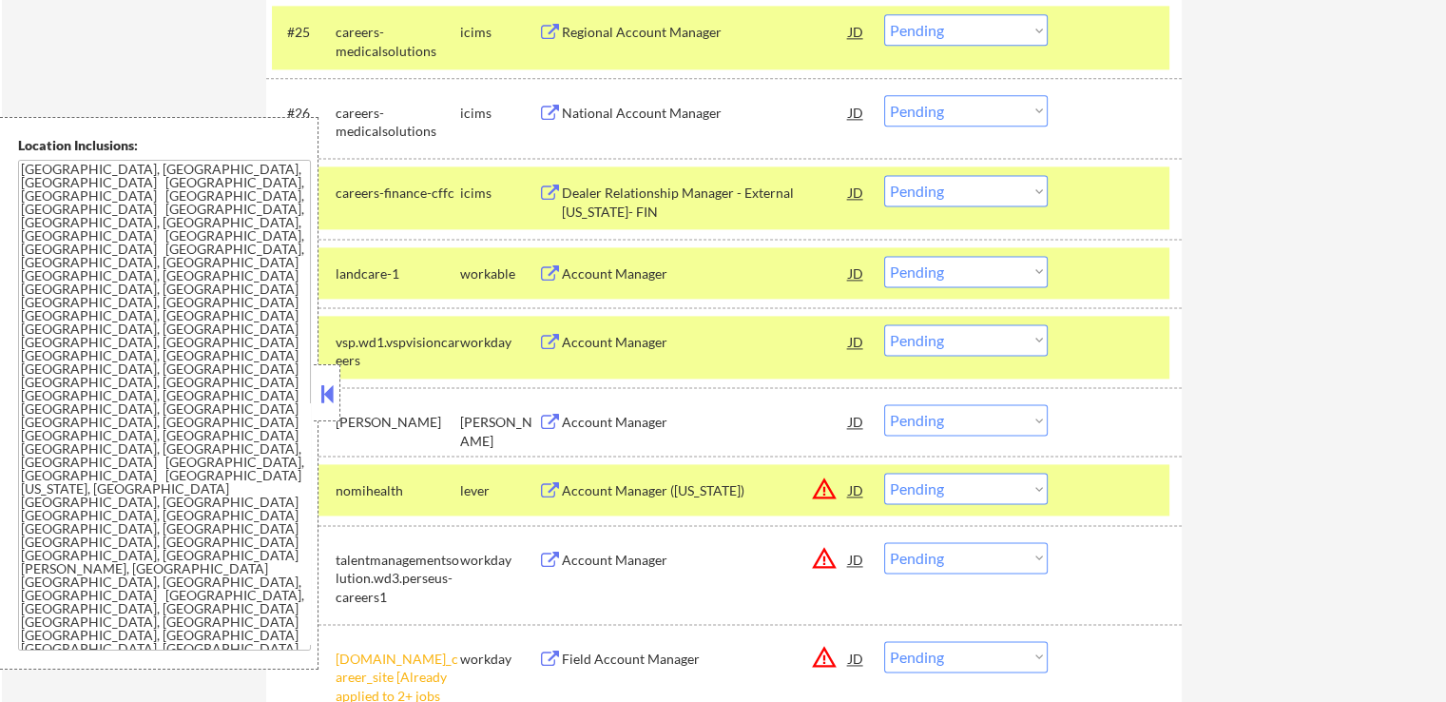
drag, startPoint x: 960, startPoint y: 273, endPoint x: 956, endPoint y: 284, distance: 12.0
click at [959, 275] on select "Choose an option... Pending Applied Excluded (Questions) Excluded (Expired) Exc…" at bounding box center [966, 271] width 164 height 31
click at [884, 256] on select "Choose an option... Pending Applied Excluded (Questions) Excluded (Expired) Exc…" at bounding box center [966, 271] width 164 height 31
select select ""pending""
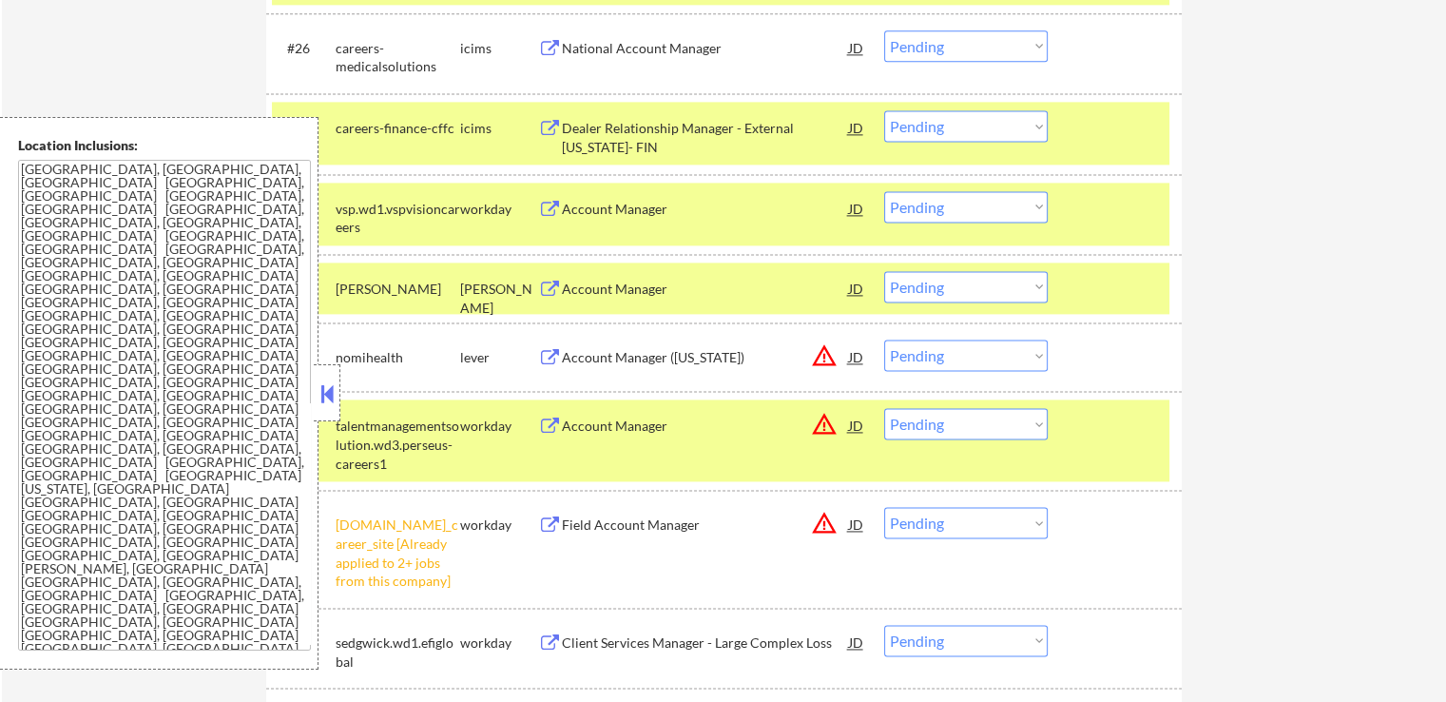
scroll to position [2663, 0]
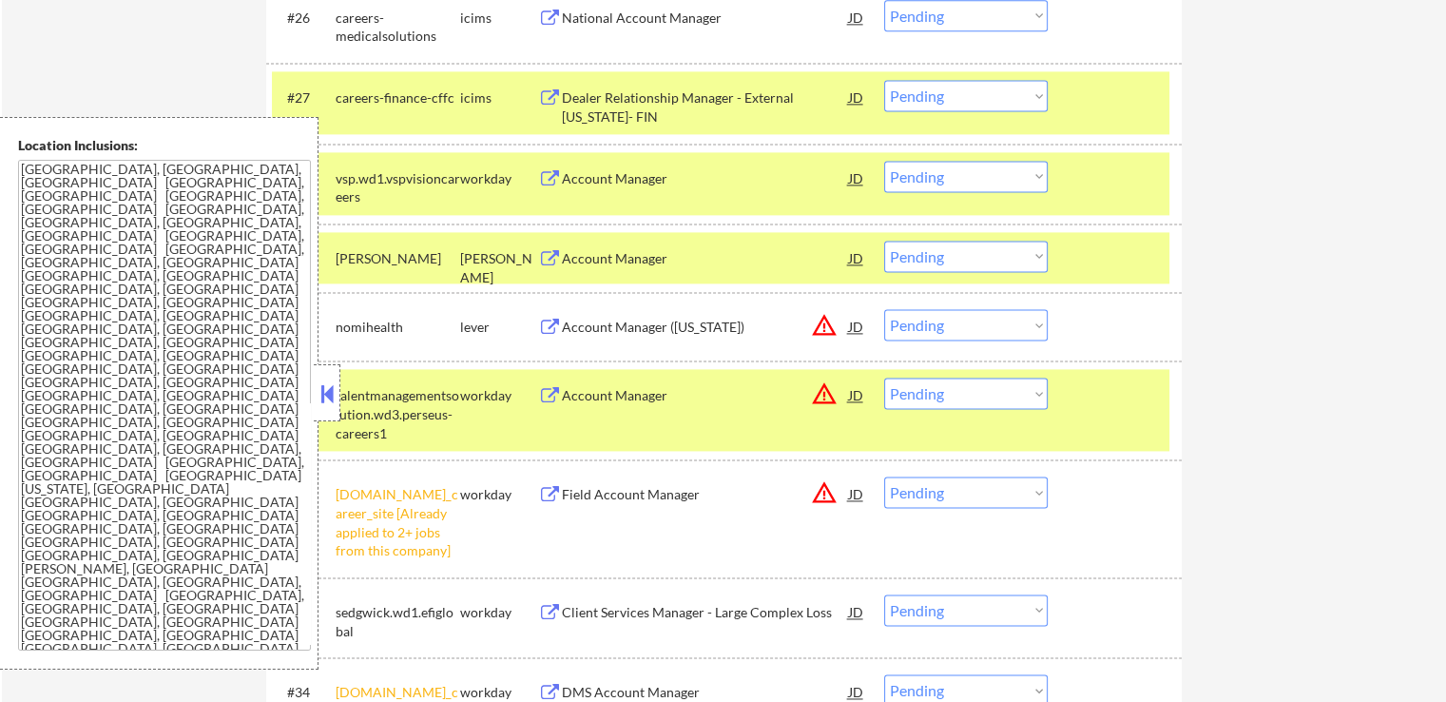
click at [968, 256] on select "Choose an option... Pending Applied Excluded (Questions) Excluded (Expired) Exc…" at bounding box center [966, 256] width 164 height 31
click at [884, 241] on select "Choose an option... Pending Applied Excluded (Questions) Excluded (Expired) Exc…" at bounding box center [966, 256] width 164 height 31
select select ""pending""
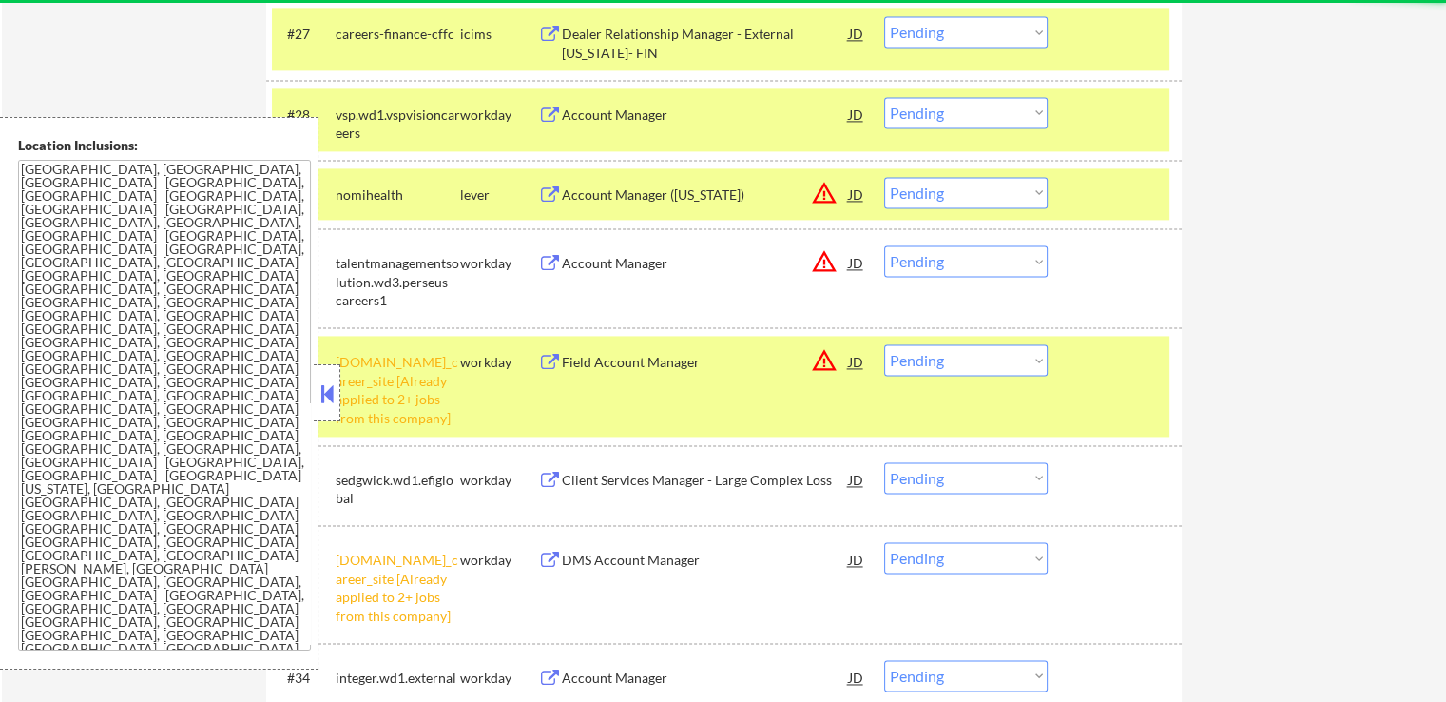
scroll to position [2758, 0]
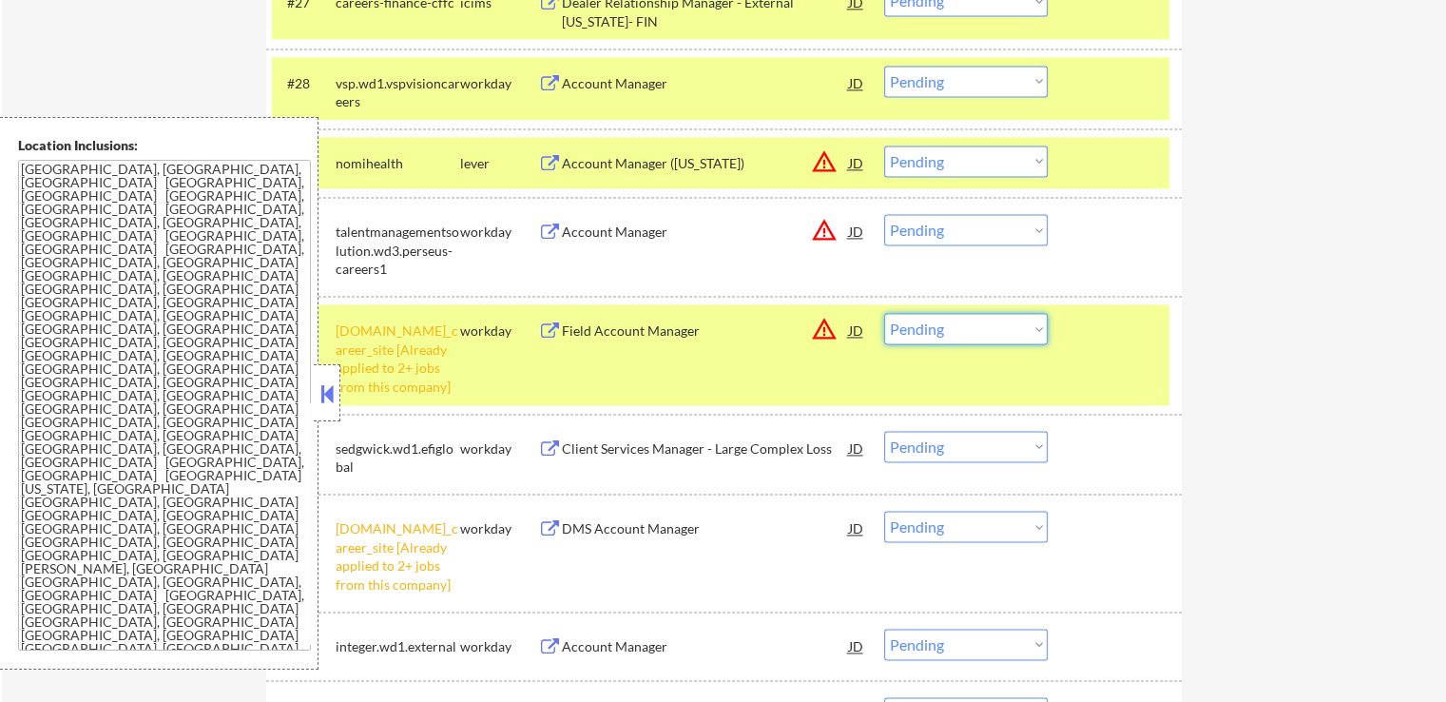
click at [950, 332] on select "Choose an option... Pending Applied Excluded (Questions) Excluded (Expired) Exc…" at bounding box center [966, 328] width 164 height 31
click at [884, 313] on select "Choose an option... Pending Applied Excluded (Questions) Excluded (Expired) Exc…" at bounding box center [966, 328] width 164 height 31
select select ""pending""
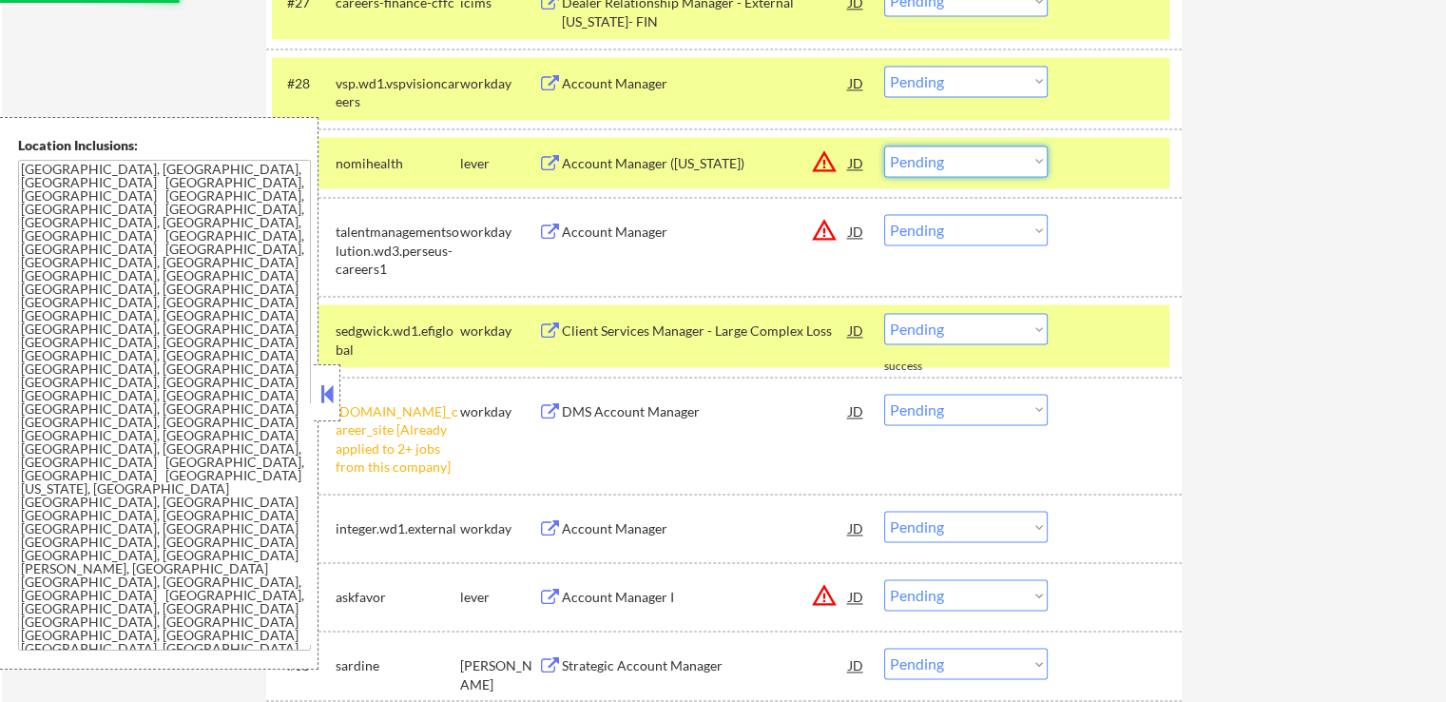
drag, startPoint x: 949, startPoint y: 160, endPoint x: 955, endPoint y: 175, distance: 16.2
click at [949, 160] on select "Choose an option... Pending Applied Excluded (Questions) Excluded (Expired) Exc…" at bounding box center [966, 160] width 164 height 31
click at [884, 145] on select "Choose an option... Pending Applied Excluded (Questions) Excluded (Expired) Exc…" at bounding box center [966, 160] width 164 height 31
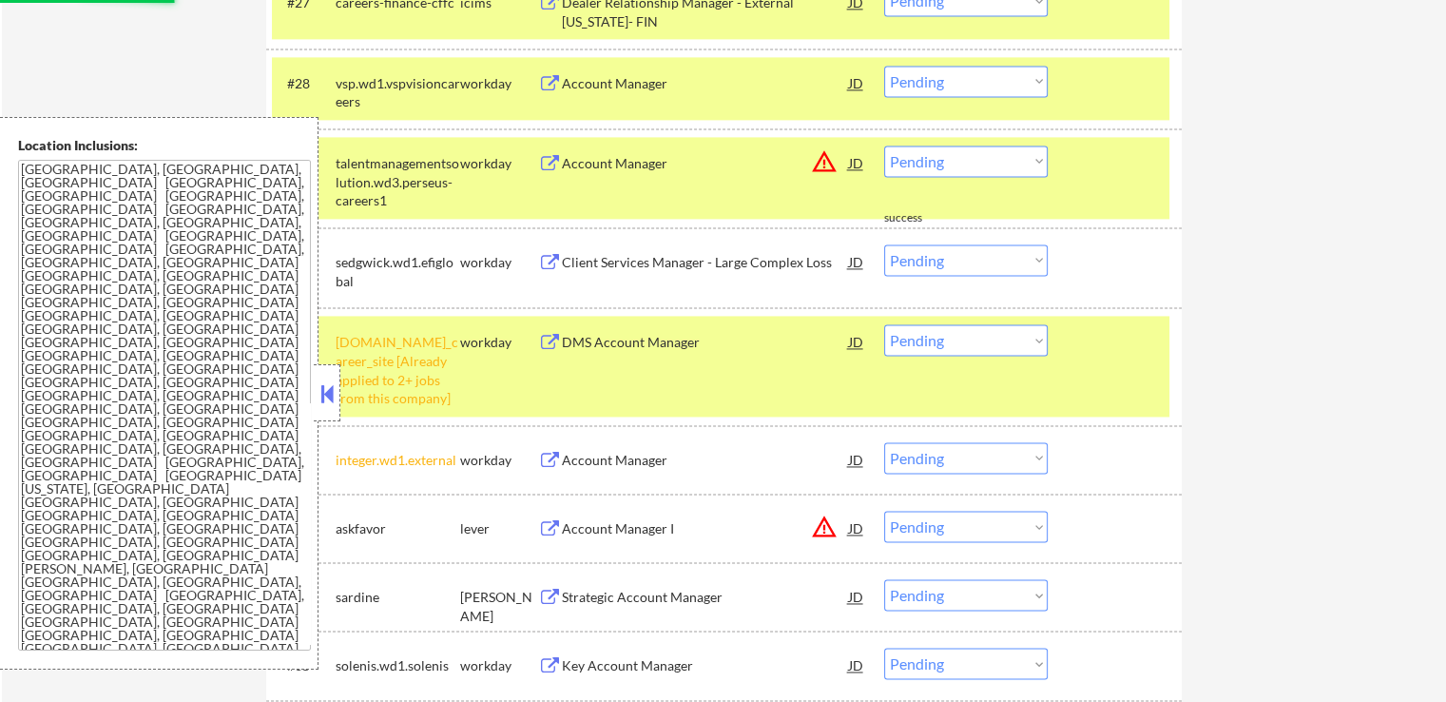
click at [934, 161] on select "Choose an option... Pending Applied Excluded (Questions) Excluded (Expired) Exc…" at bounding box center [966, 160] width 164 height 31
click at [884, 145] on select "Choose an option... Pending Applied Excluded (Questions) Excluded (Expired) Exc…" at bounding box center [966, 160] width 164 height 31
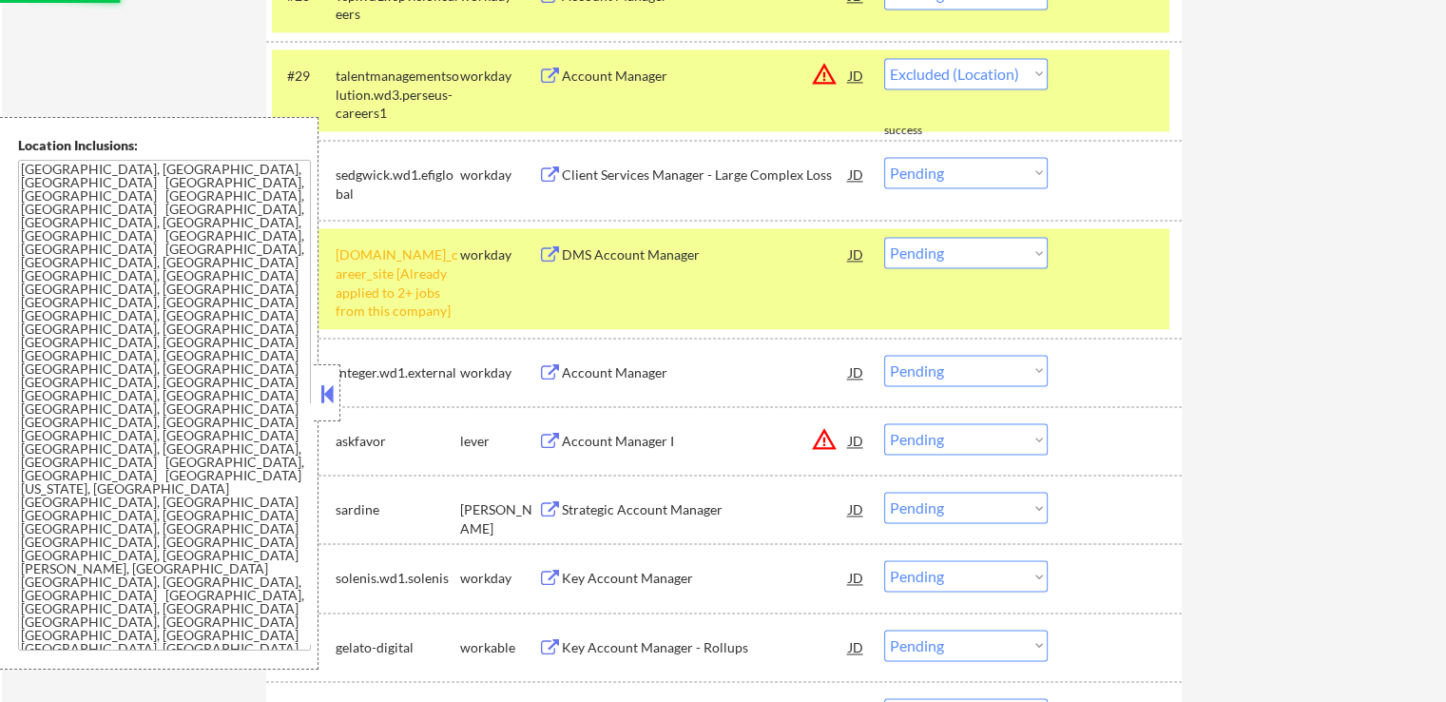
scroll to position [2853, 0]
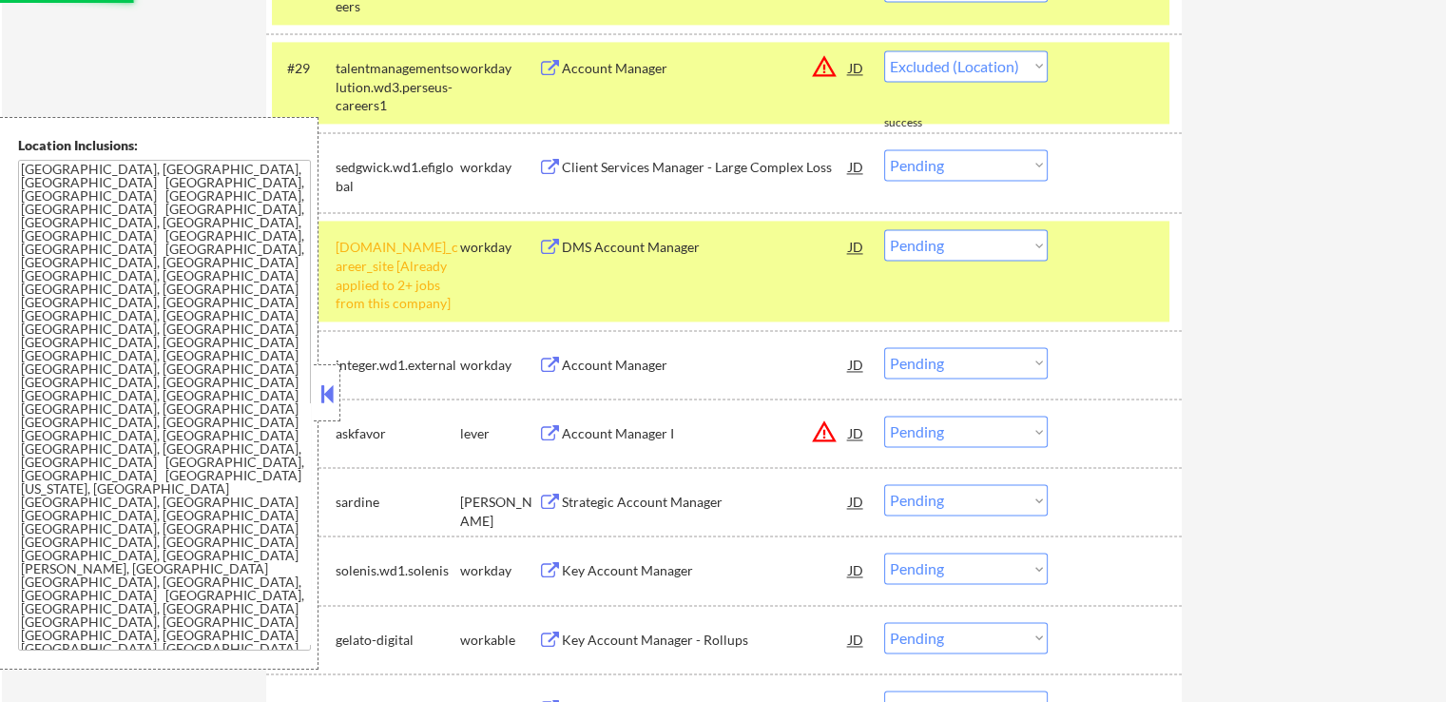
select select ""pending""
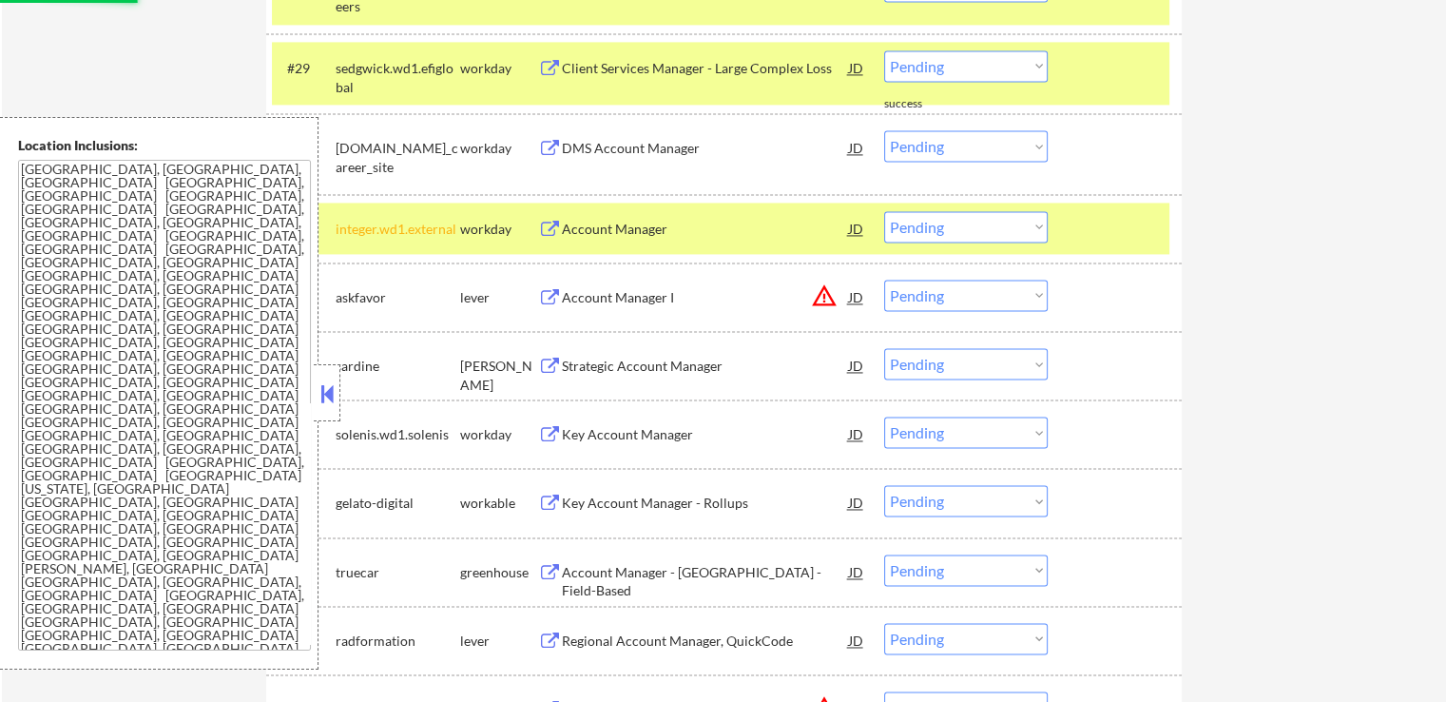
click at [938, 225] on select "Choose an option... Pending Applied Excluded (Questions) Excluded (Expired) Exc…" at bounding box center [966, 226] width 164 height 31
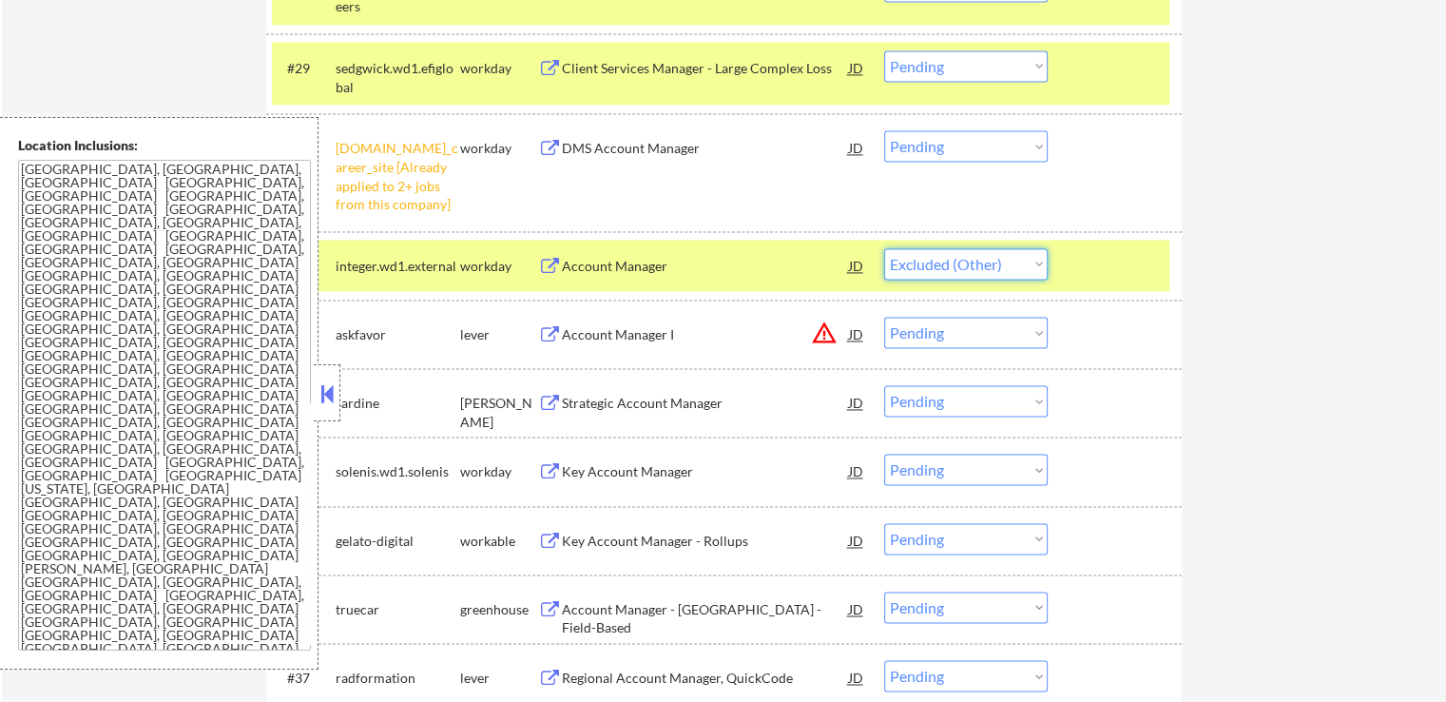
click at [884, 248] on select "Choose an option... Pending Applied Excluded (Questions) Excluded (Expired) Exc…" at bounding box center [966, 263] width 164 height 31
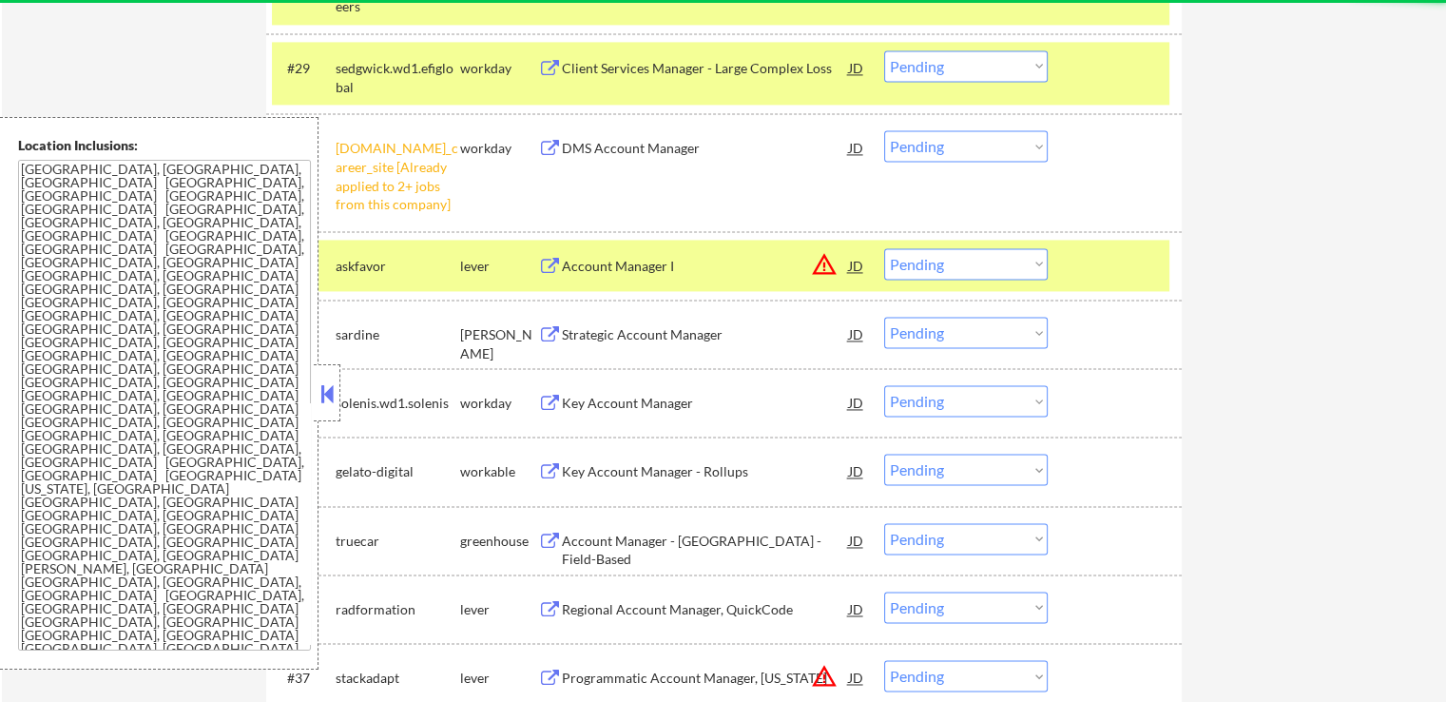
click at [931, 145] on select "Choose an option... Pending Applied Excluded (Questions) Excluded (Expired) Exc…" at bounding box center [966, 145] width 164 height 31
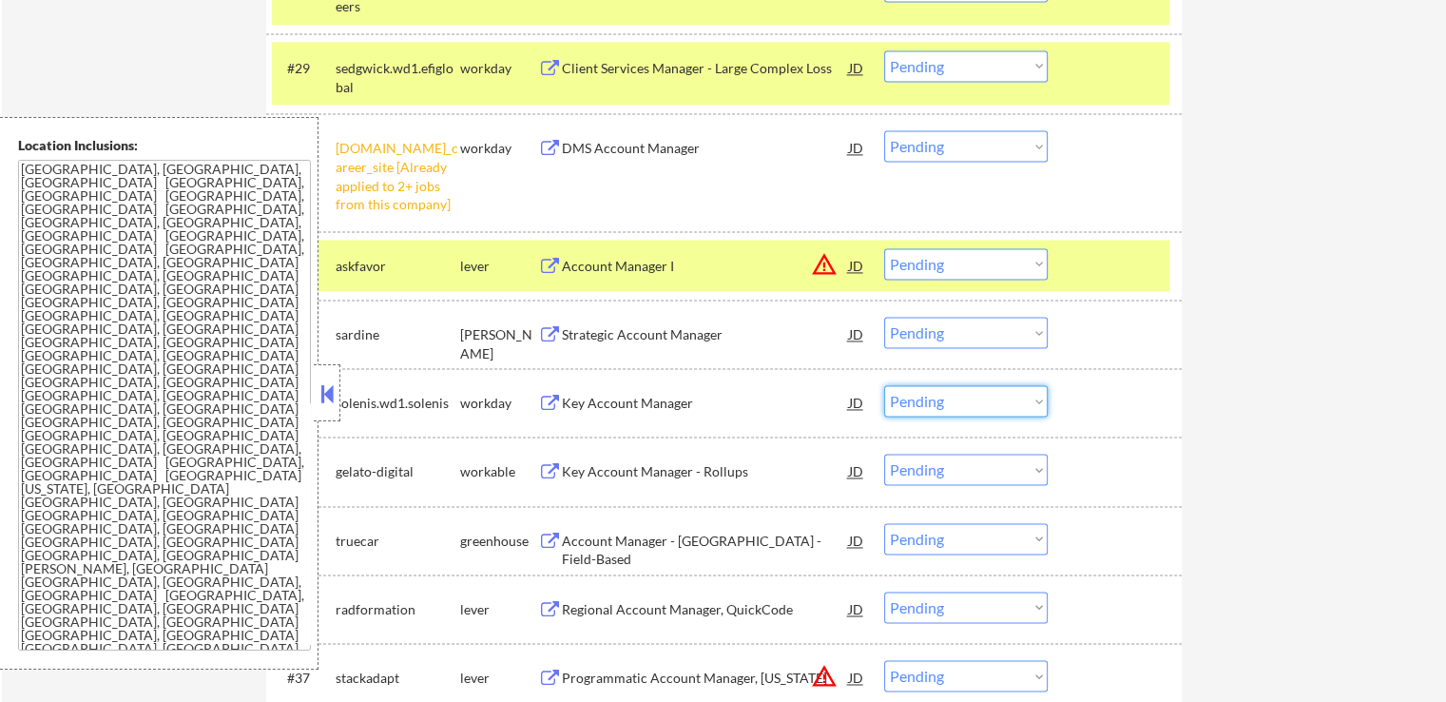
click at [971, 397] on select "Choose an option... Pending Applied Excluded (Questions) Excluded (Expired) Exc…" at bounding box center [966, 400] width 164 height 31
click at [957, 262] on select "Choose an option... Pending Applied Excluded (Questions) Excluded (Expired) Exc…" at bounding box center [966, 263] width 164 height 31
click at [964, 269] on select "Choose an option... Pending Applied Excluded (Questions) Excluded (Expired) Exc…" at bounding box center [966, 263] width 164 height 31
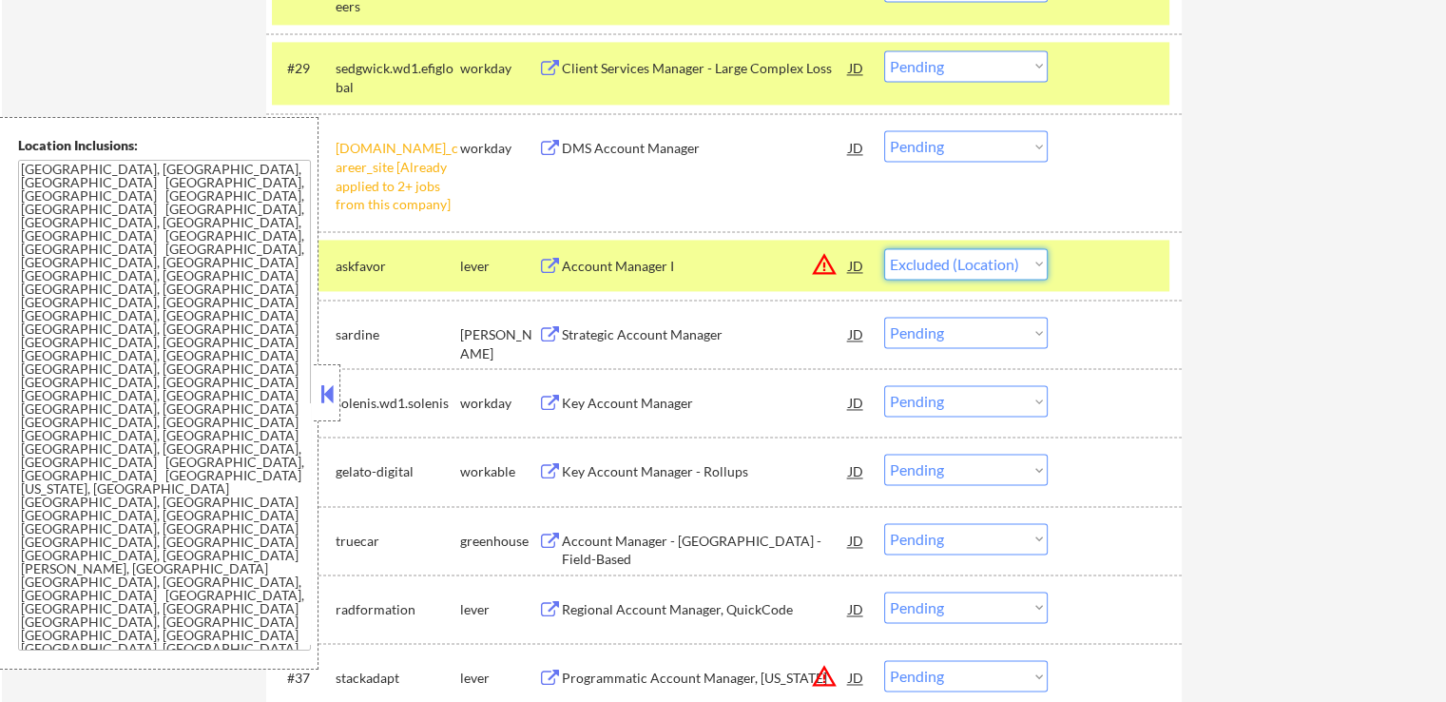
click at [884, 248] on select "Choose an option... Pending Applied Excluded (Questions) Excluded (Expired) Exc…" at bounding box center [966, 263] width 164 height 31
select select ""pending""
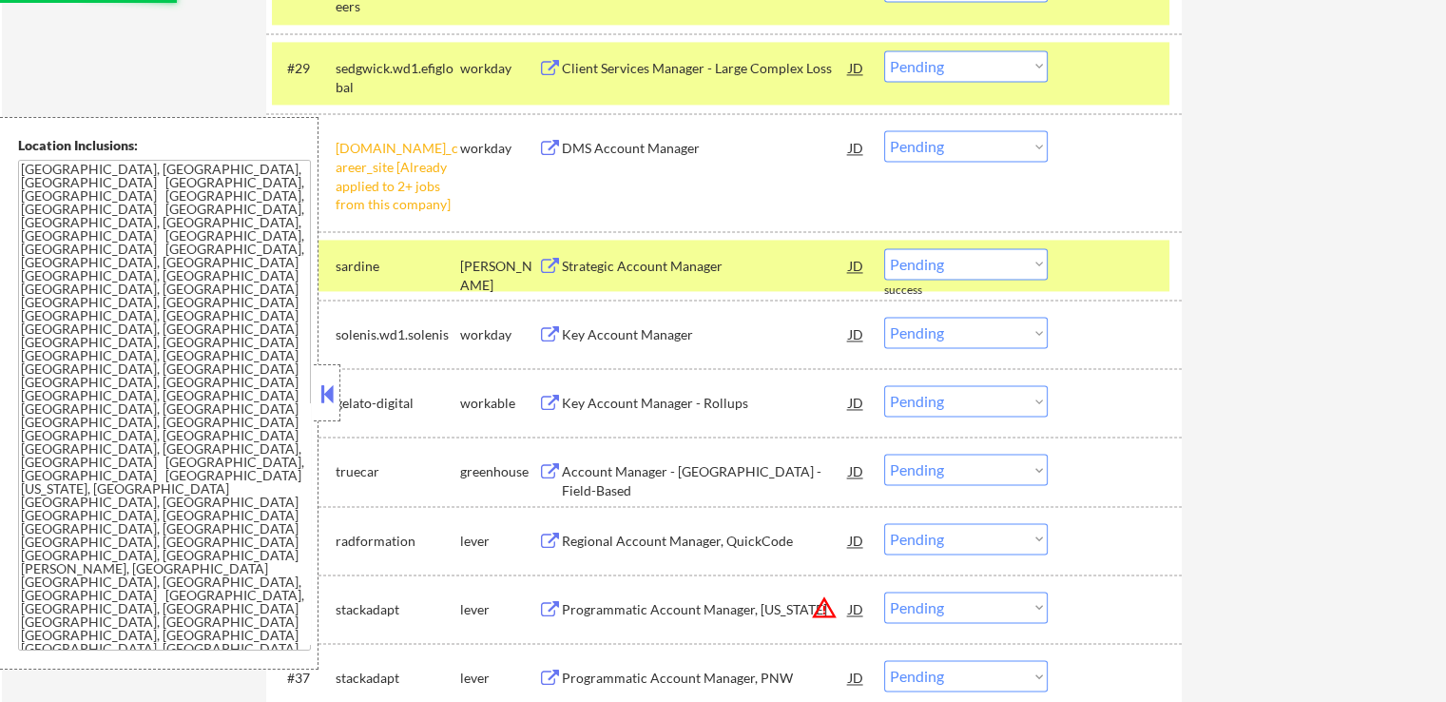
click at [949, 145] on select "Choose an option... Pending Applied Excluded (Questions) Excluded (Expired) Exc…" at bounding box center [966, 145] width 164 height 31
click at [884, 130] on select "Choose an option... Pending Applied Excluded (Questions) Excluded (Expired) Exc…" at bounding box center [966, 145] width 164 height 31
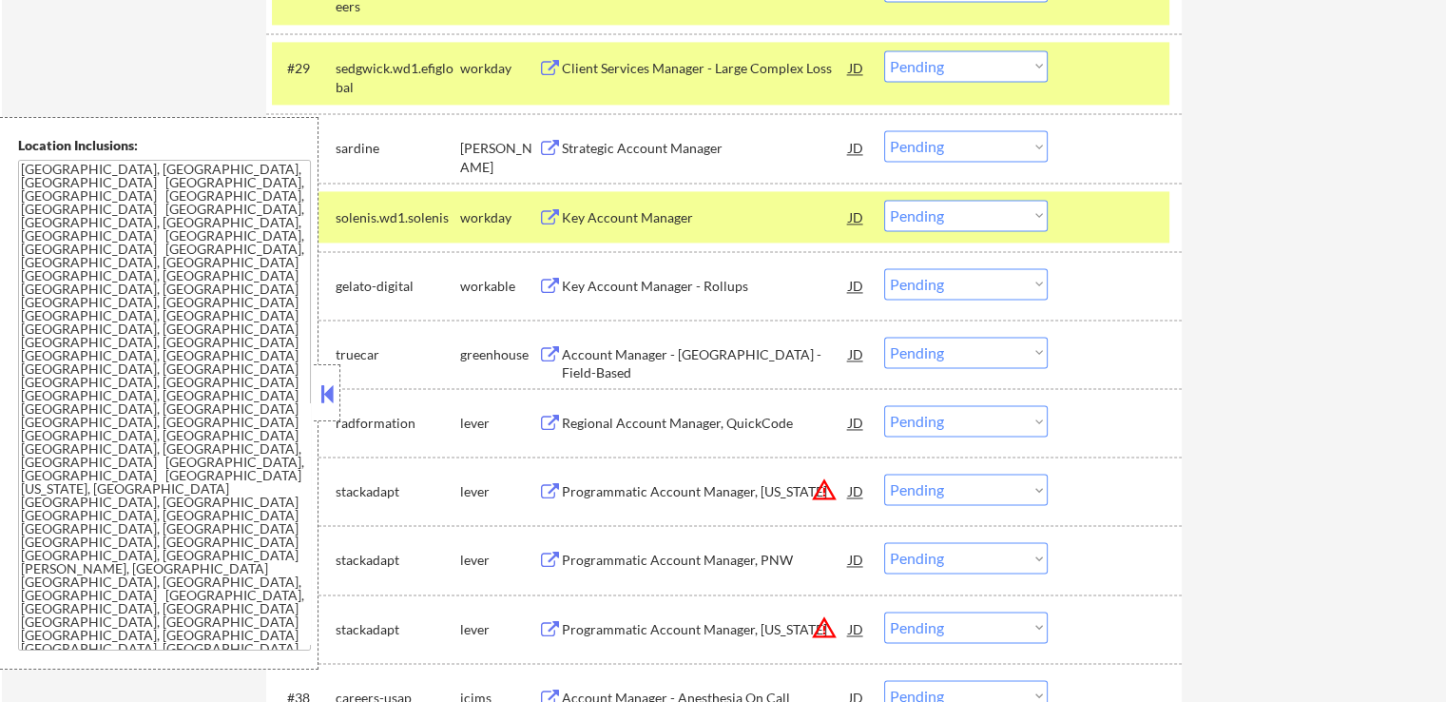
click at [687, 145] on div "Strategic Account Manager" at bounding box center [705, 148] width 287 height 19
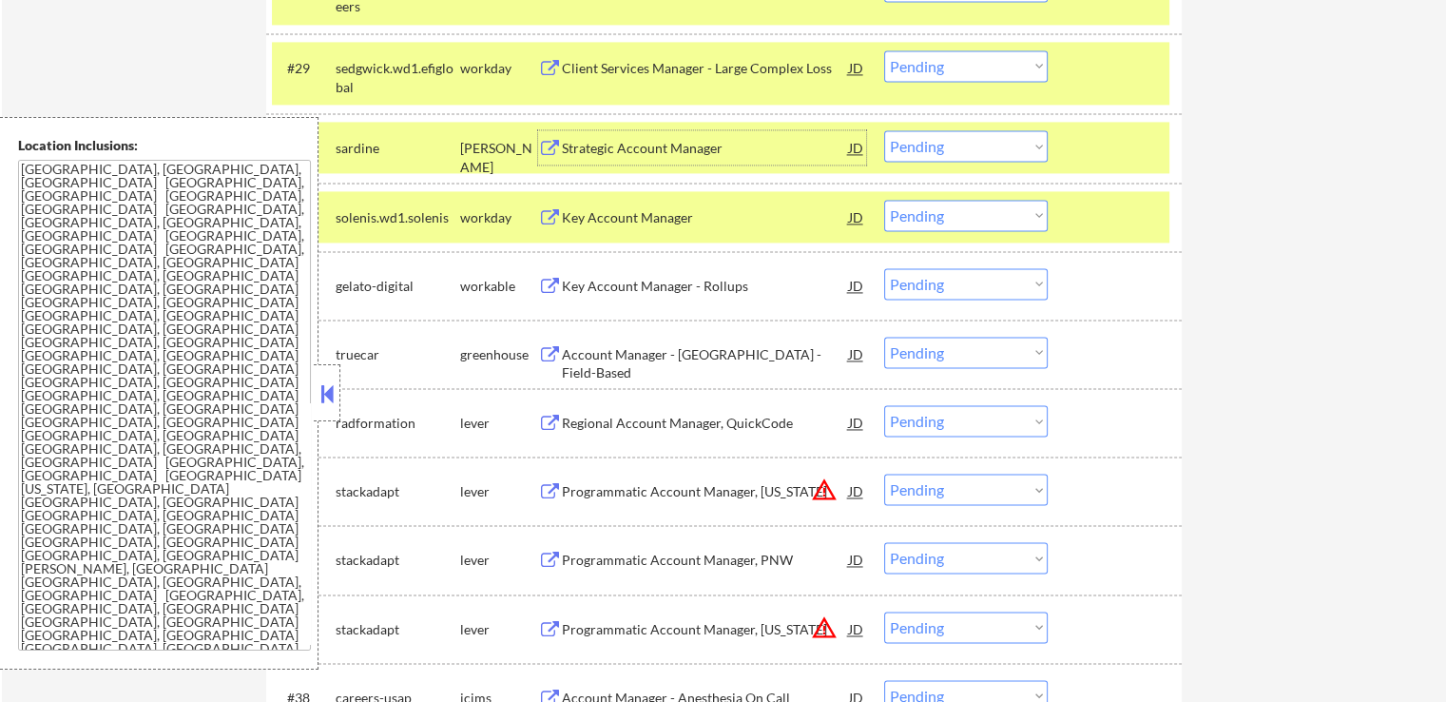
drag, startPoint x: 963, startPoint y: 142, endPoint x: 969, endPoint y: 159, distance: 18.0
click at [963, 143] on select "Choose an option... Pending Applied Excluded (Questions) Excluded (Expired) Exc…" at bounding box center [966, 145] width 164 height 31
click at [884, 130] on select "Choose an option... Pending Applied Excluded (Questions) Excluded (Expired) Exc…" at bounding box center [966, 145] width 164 height 31
click at [754, 297] on div "Key Account Manager - Rollups" at bounding box center [705, 285] width 287 height 34
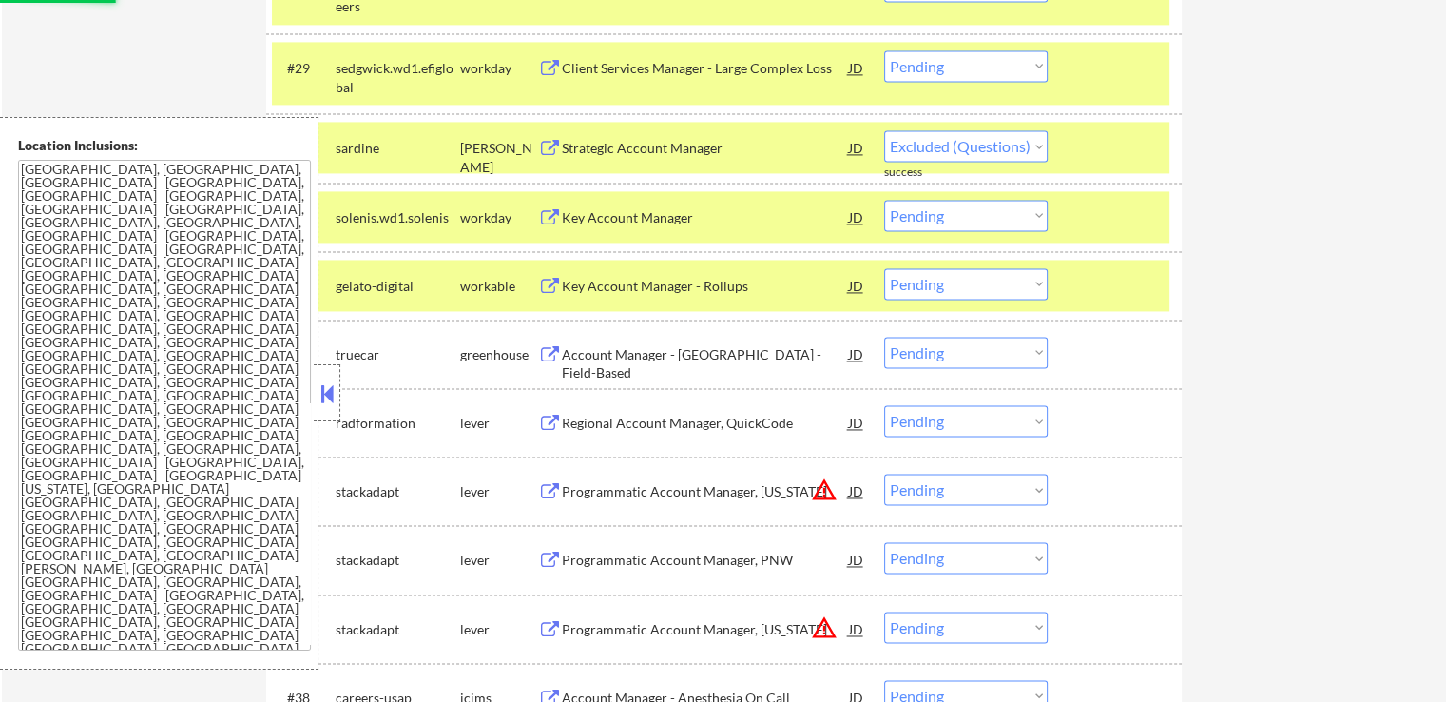
select select ""pending""
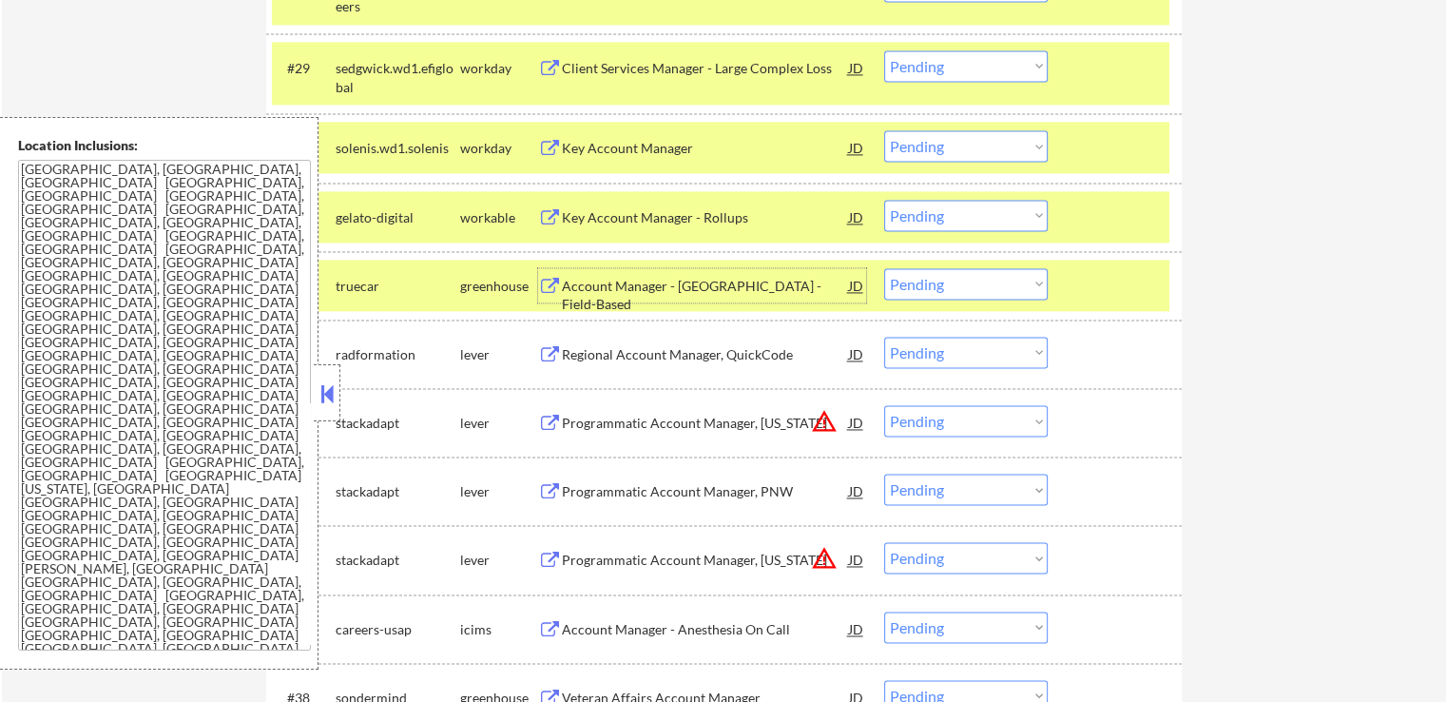
drag, startPoint x: 937, startPoint y: 213, endPoint x: 948, endPoint y: 225, distance: 16.8
click at [937, 213] on select "Choose an option... Pending Applied Excluded (Questions) Excluded (Expired) Exc…" at bounding box center [966, 215] width 164 height 31
click at [884, 200] on select "Choose an option... Pending Applied Excluded (Questions) Excluded (Expired) Exc…" at bounding box center [966, 215] width 164 height 31
click at [757, 293] on div "Account Manager - [GEOGRAPHIC_DATA] - Field-Based" at bounding box center [705, 295] width 287 height 37
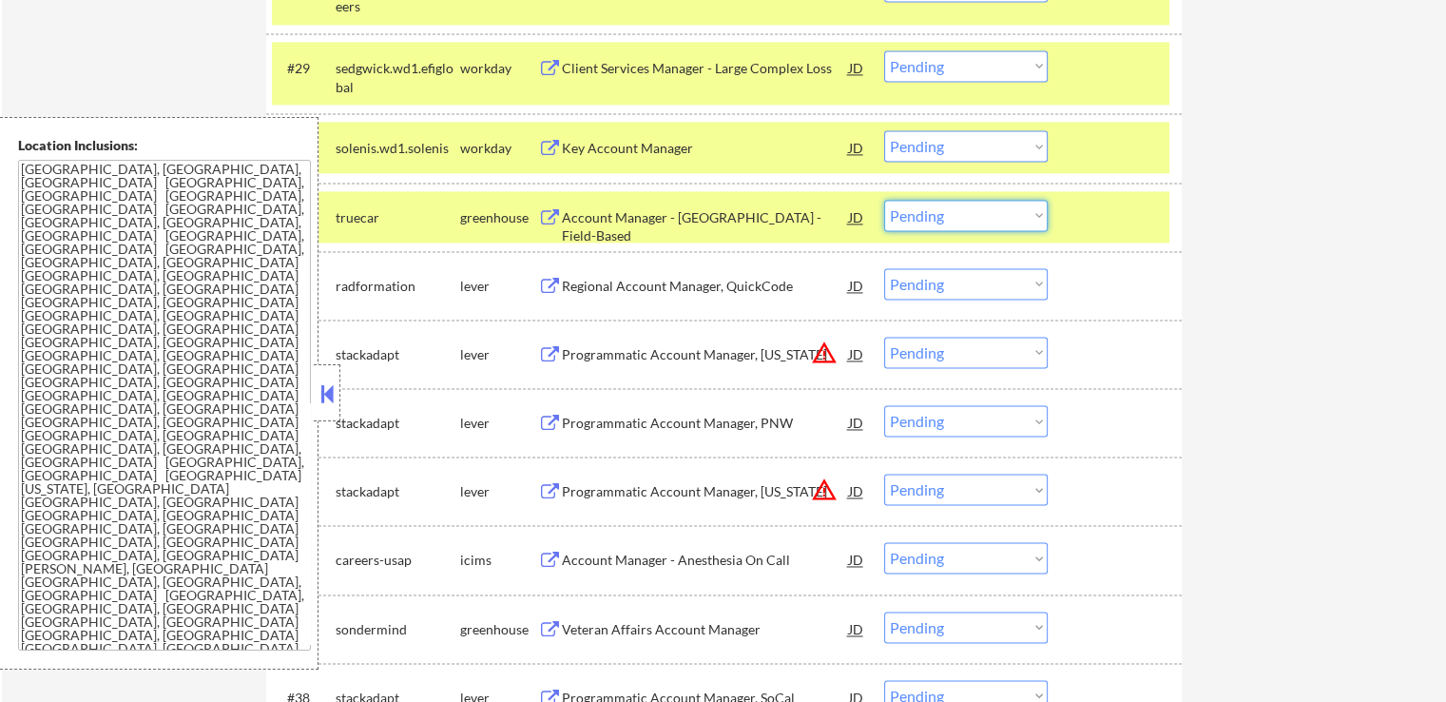
drag, startPoint x: 939, startPoint y: 211, endPoint x: 947, endPoint y: 225, distance: 16.6
click at [939, 211] on select "Choose an option... Pending Applied Excluded (Questions) Excluded (Expired) Exc…" at bounding box center [966, 215] width 164 height 31
click at [884, 200] on select "Choose an option... Pending Applied Excluded (Questions) Excluded (Expired) Exc…" at bounding box center [966, 215] width 164 height 31
click at [799, 287] on div "Regional Account Manager, QuickCode" at bounding box center [705, 286] width 287 height 19
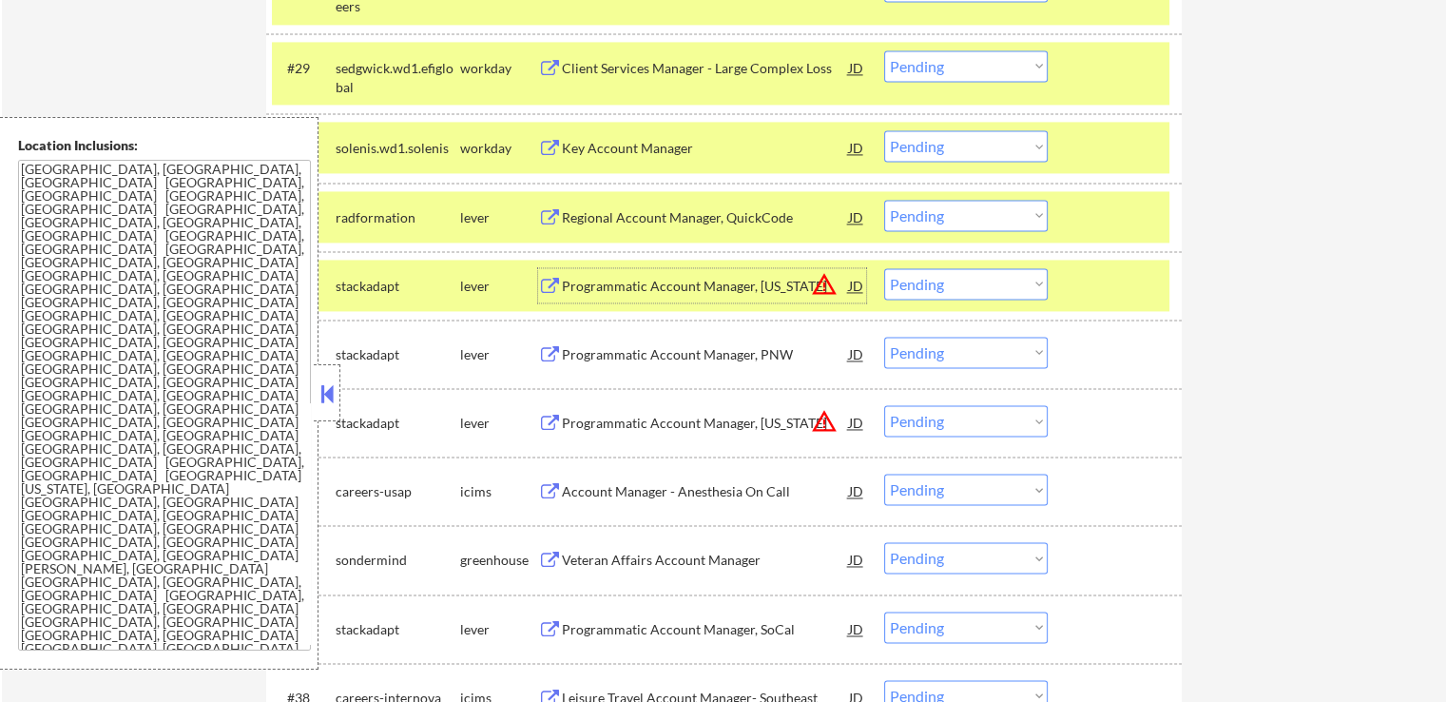
click at [967, 214] on select "Choose an option... Pending Applied Excluded (Questions) Excluded (Expired) Exc…" at bounding box center [966, 215] width 164 height 31
click at [884, 200] on select "Choose an option... Pending Applied Excluded (Questions) Excluded (Expired) Exc…" at bounding box center [966, 215] width 164 height 31
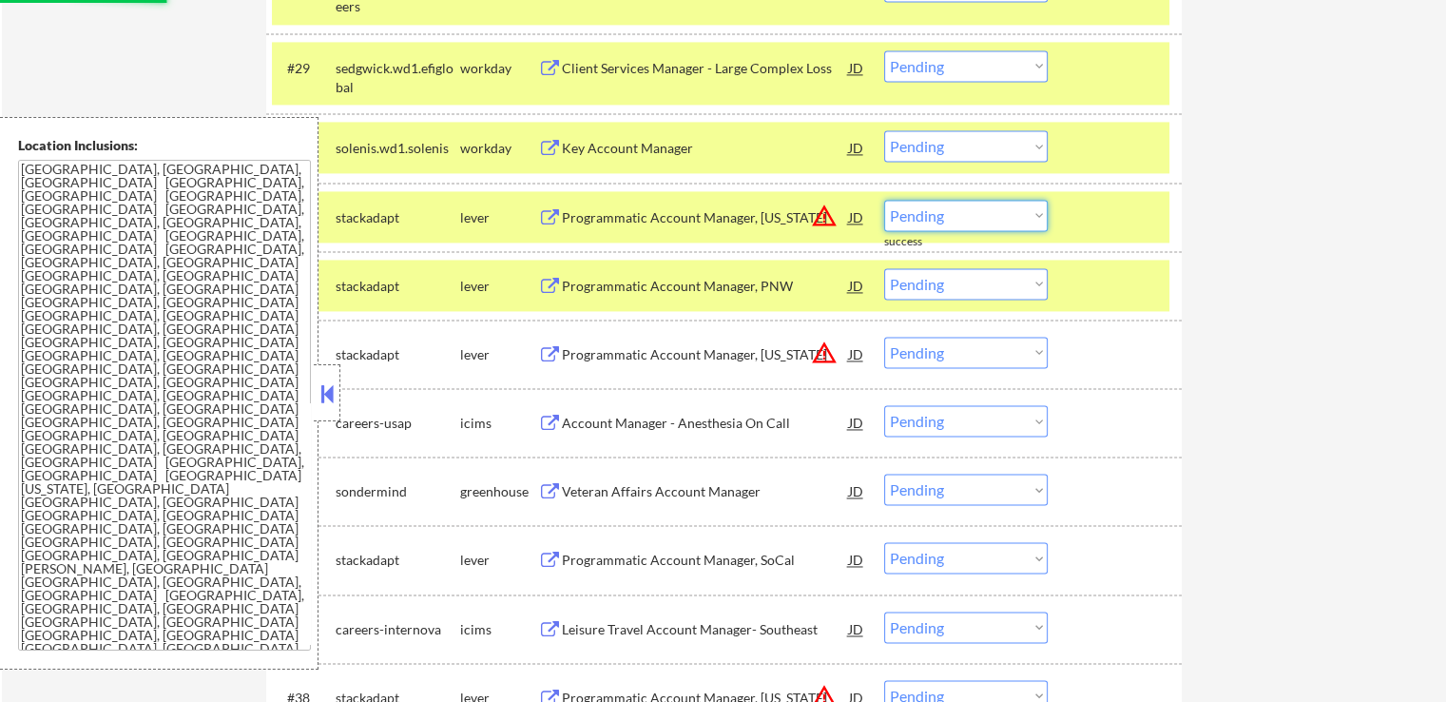
click at [999, 210] on select "Choose an option... Pending Applied Excluded (Questions) Excluded (Expired) Exc…" at bounding box center [966, 215] width 164 height 31
select select ""excluded__location_""
click at [884, 200] on select "Choose an option... Pending Applied Excluded (Questions) Excluded (Expired) Exc…" at bounding box center [966, 215] width 164 height 31
click at [955, 358] on select "Choose an option... Pending Applied Excluded (Questions) Excluded (Expired) Exc…" at bounding box center [966, 352] width 164 height 31
select select ""excluded__location_""
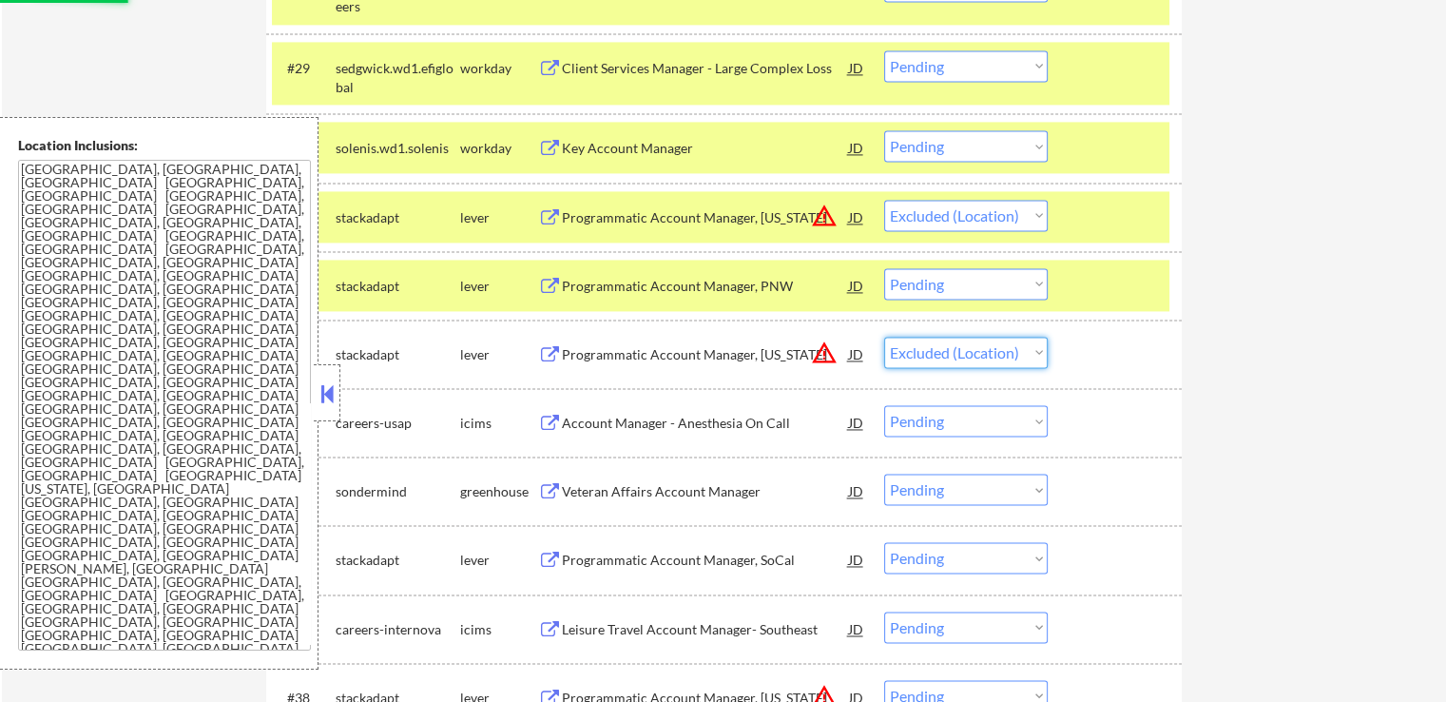
click at [884, 337] on select "Choose an option... Pending Applied Excluded (Questions) Excluded (Expired) Exc…" at bounding box center [966, 352] width 164 height 31
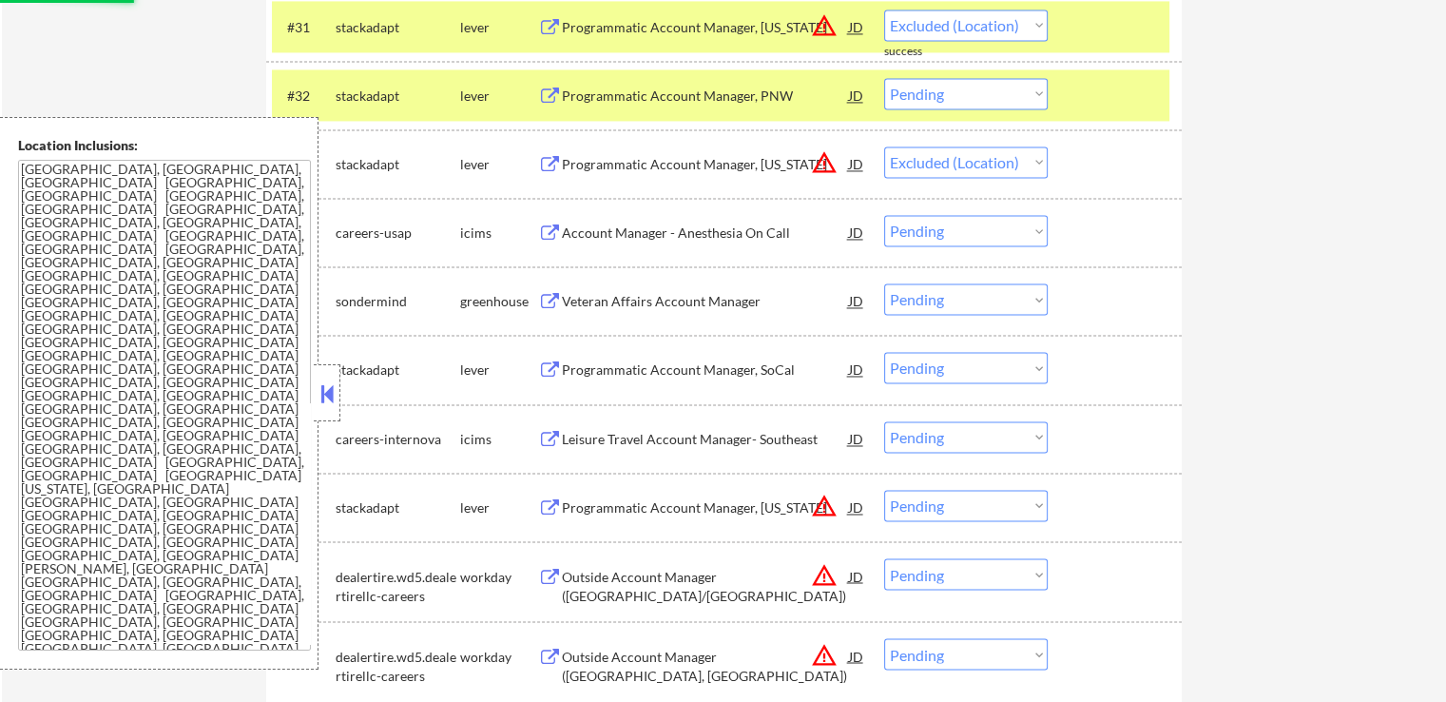
select select ""pending""
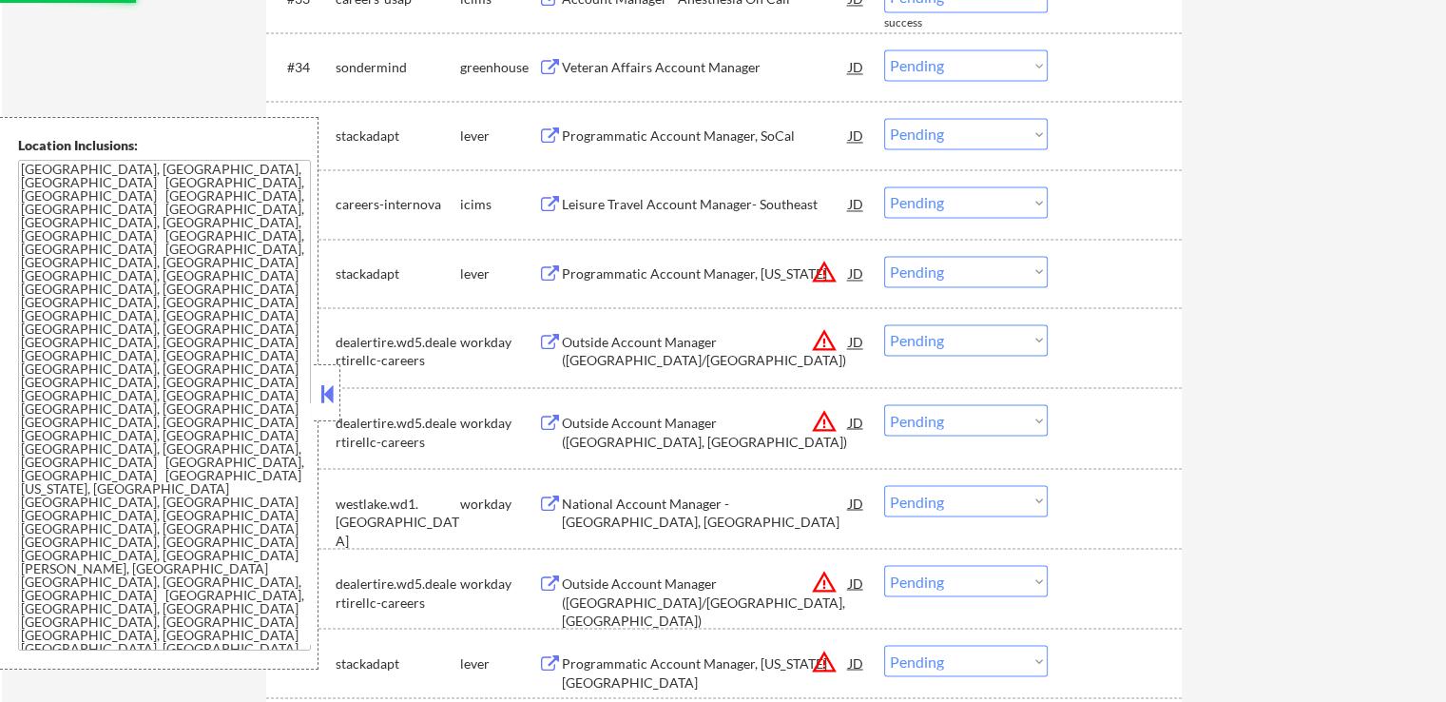
scroll to position [3233, 0]
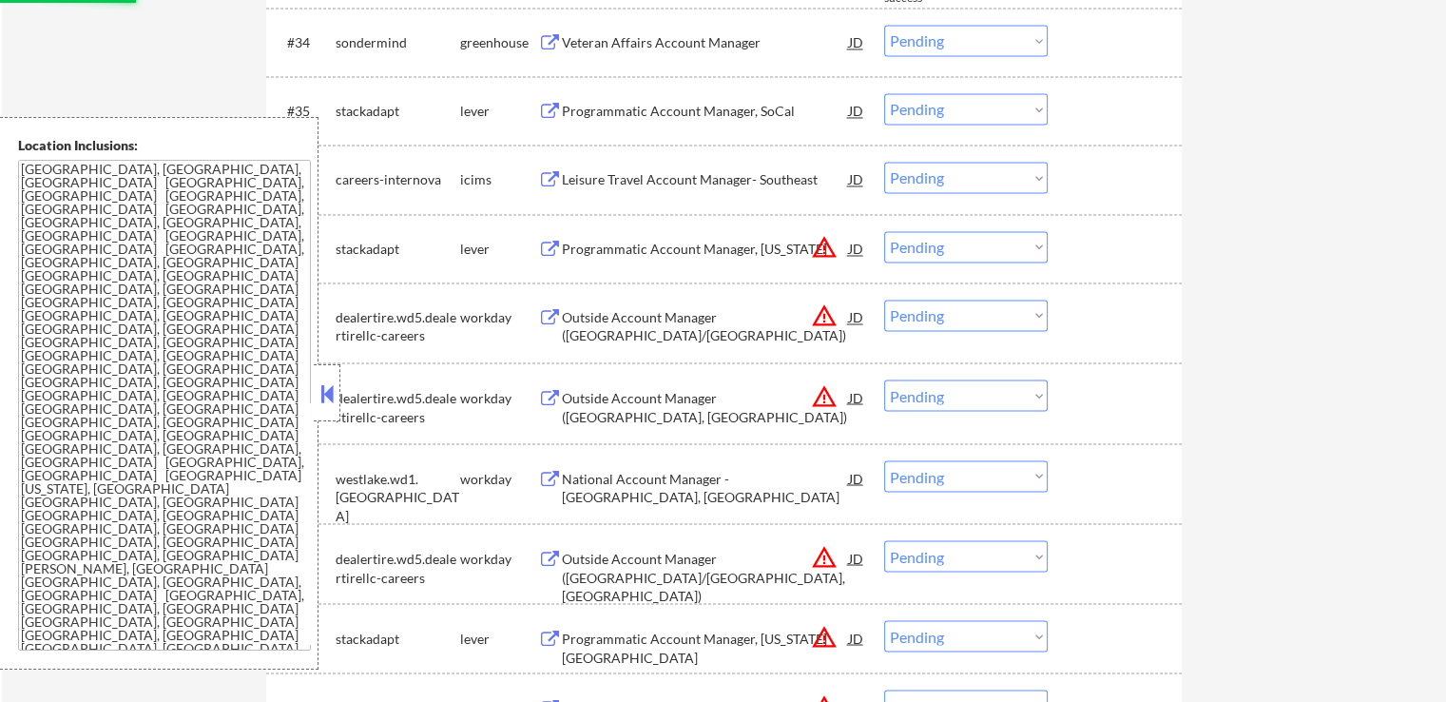
select select ""pending""
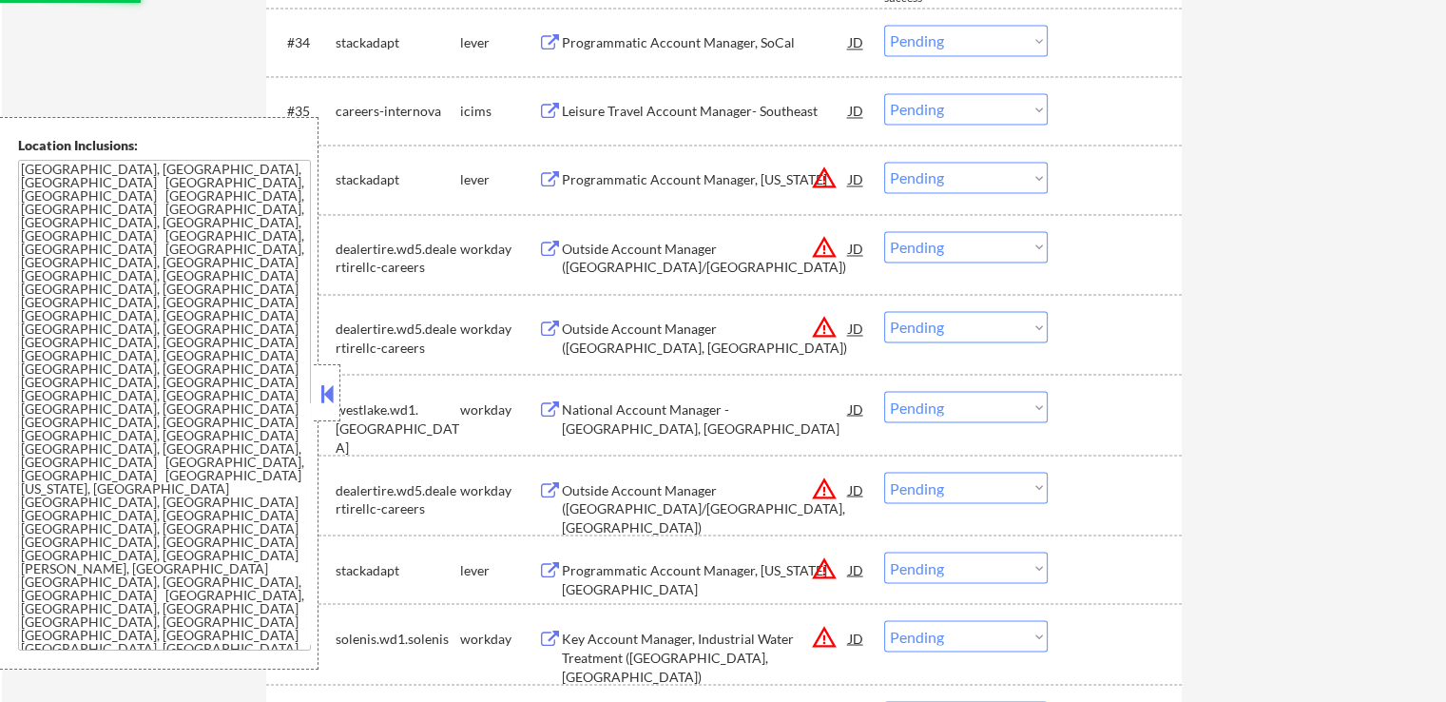
scroll to position [2948, 0]
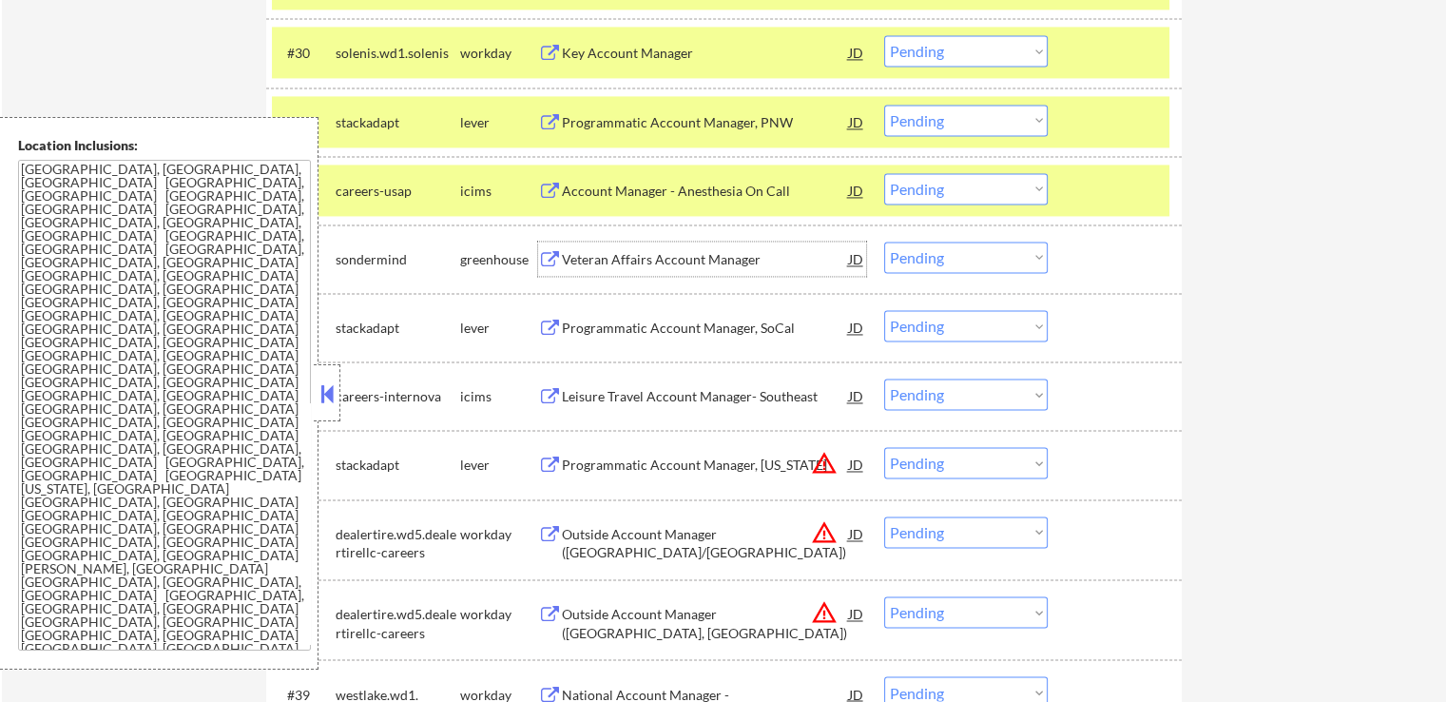
click at [717, 259] on div "Veteran Affairs Account Manager" at bounding box center [705, 259] width 287 height 19
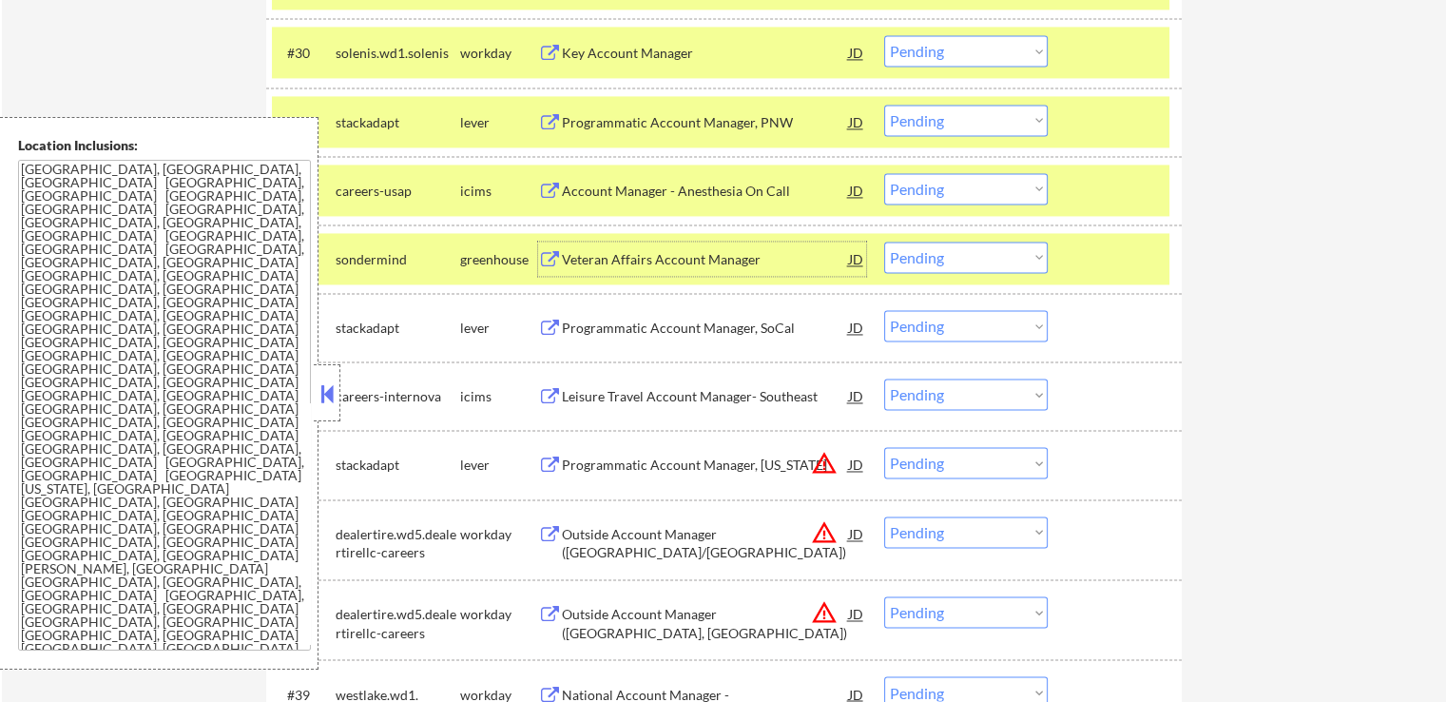
click at [943, 247] on select "Choose an option... Pending Applied Excluded (Questions) Excluded (Expired) Exc…" at bounding box center [966, 257] width 164 height 31
click at [884, 242] on select "Choose an option... Pending Applied Excluded (Questions) Excluded (Expired) Exc…" at bounding box center [966, 257] width 164 height 31
click at [726, 126] on div "Programmatic Account Manager, PNW" at bounding box center [705, 122] width 287 height 19
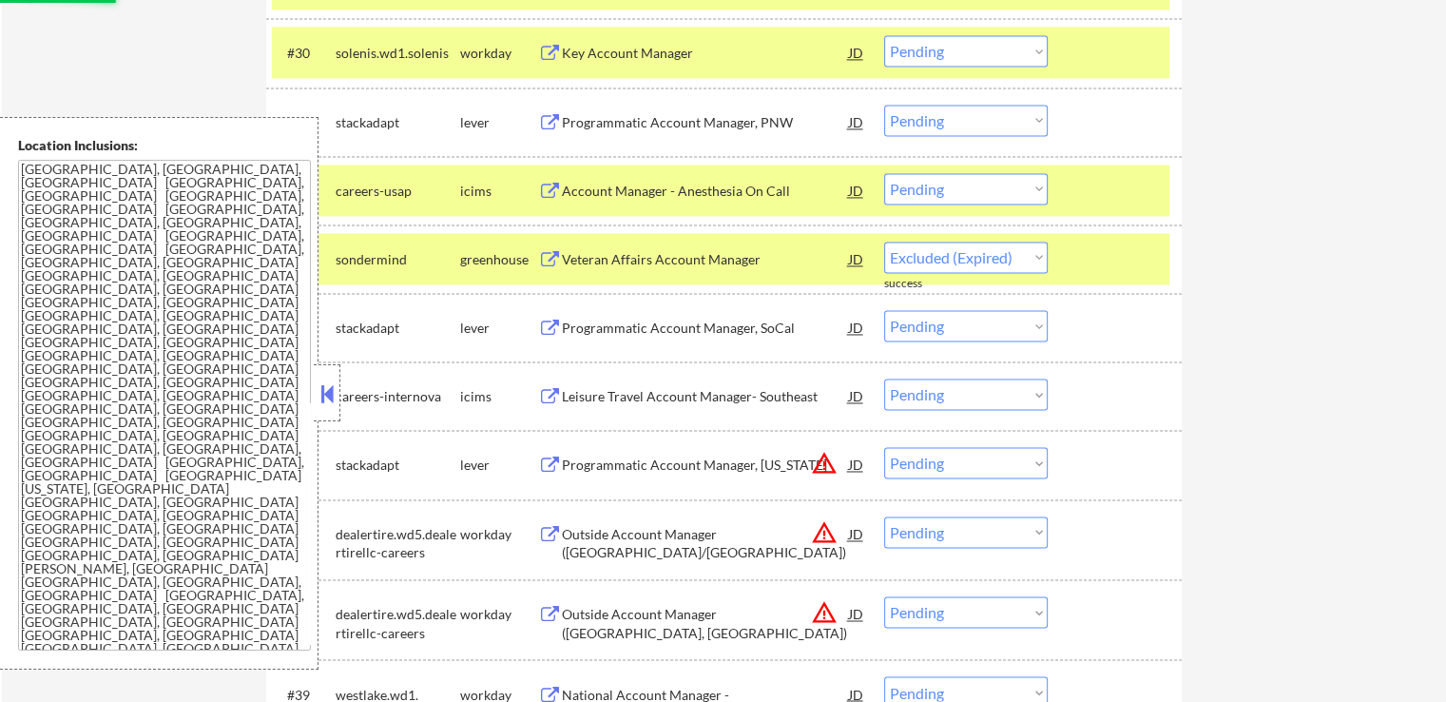
select select ""pending""
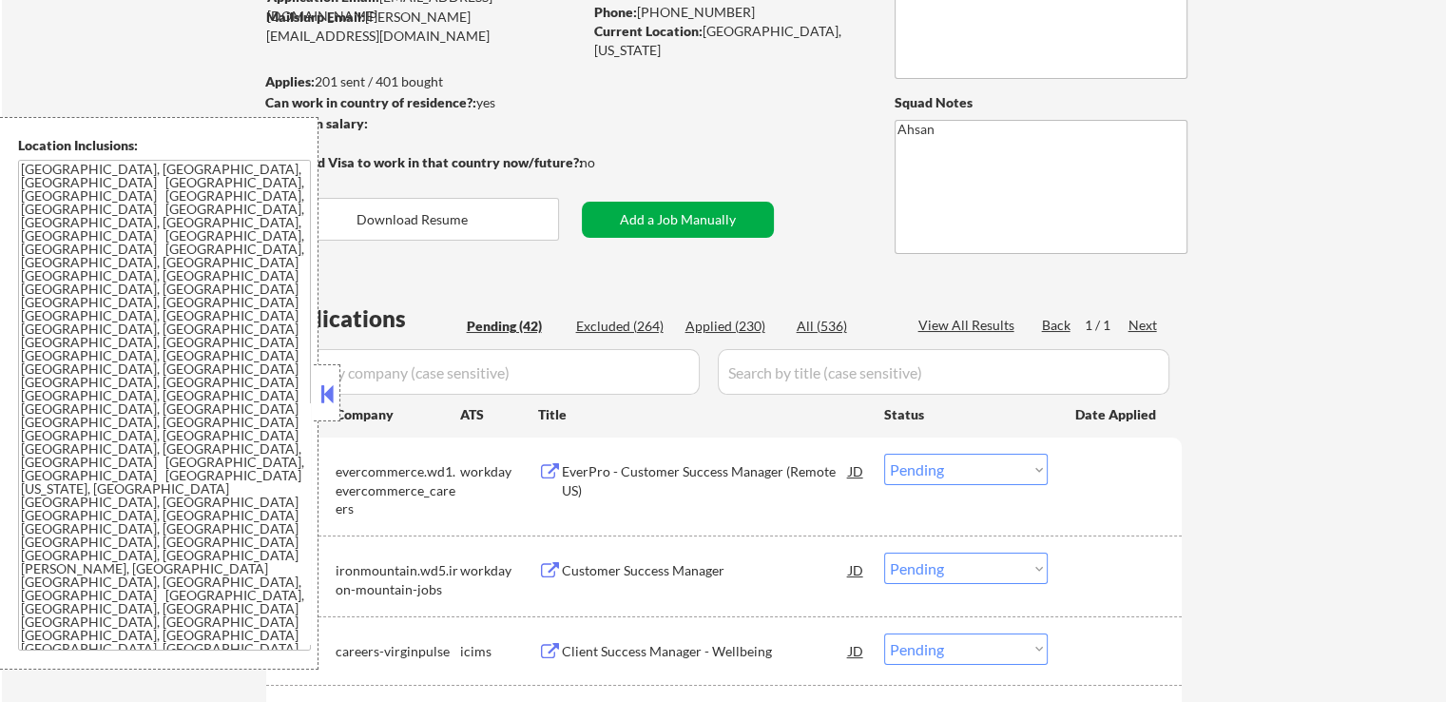
scroll to position [380, 0]
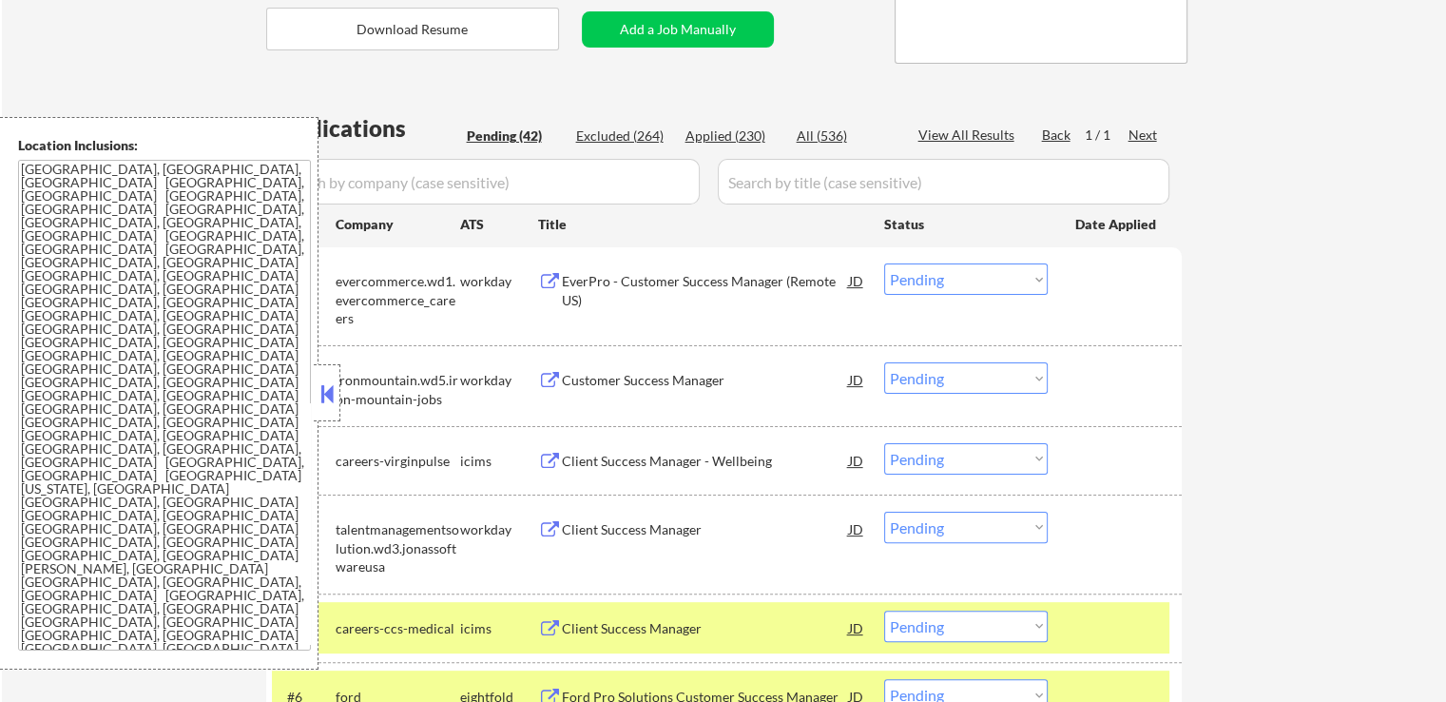
click at [708, 286] on div "EverPro - Customer Success Manager (Remote US)" at bounding box center [705, 290] width 287 height 37
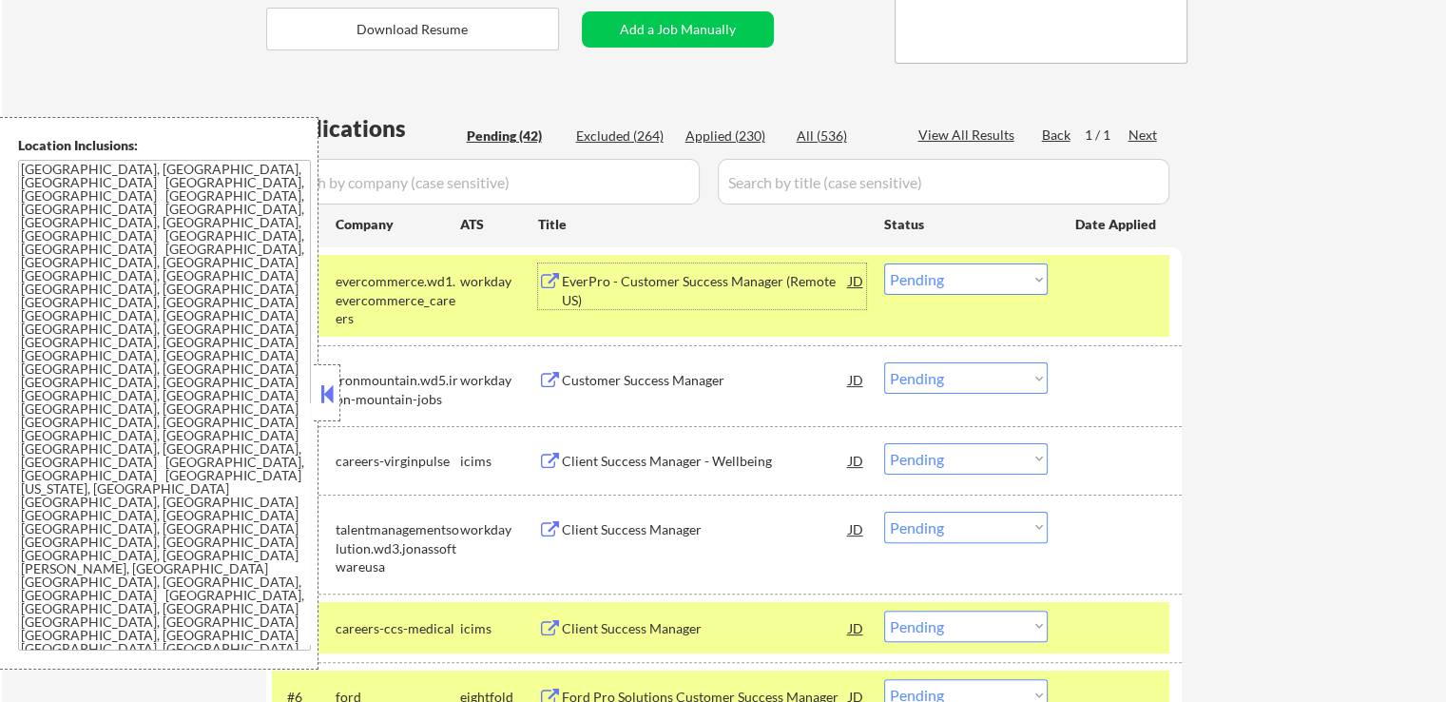
click at [714, 279] on div "EverPro - Customer Success Manager (Remote US)" at bounding box center [705, 290] width 287 height 37
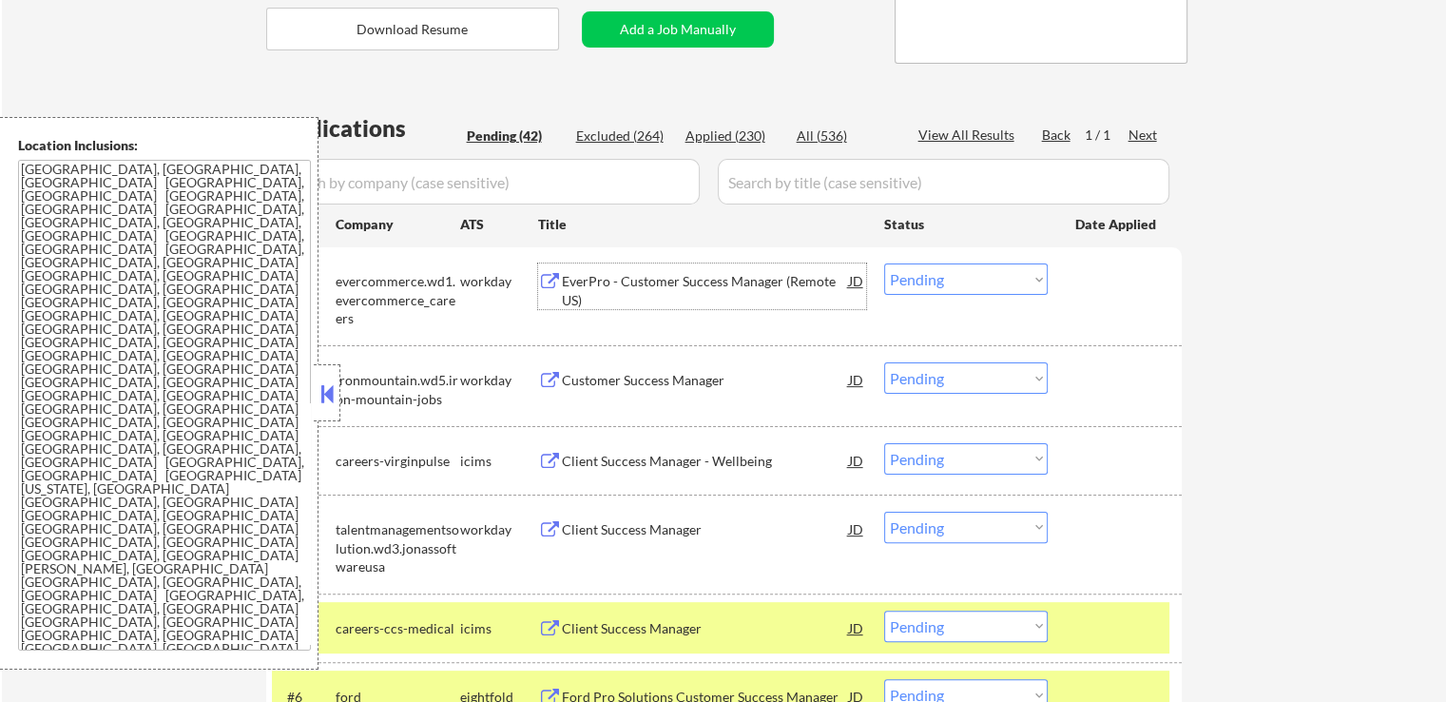
click at [959, 284] on select "Choose an option... Pending Applied Excluded (Questions) Excluded (Expired) Exc…" at bounding box center [966, 278] width 164 height 31
click at [884, 263] on select "Choose an option... Pending Applied Excluded (Questions) Excluded (Expired) Exc…" at bounding box center [966, 278] width 164 height 31
click at [711, 377] on div "Customer Success Manager" at bounding box center [705, 380] width 287 height 19
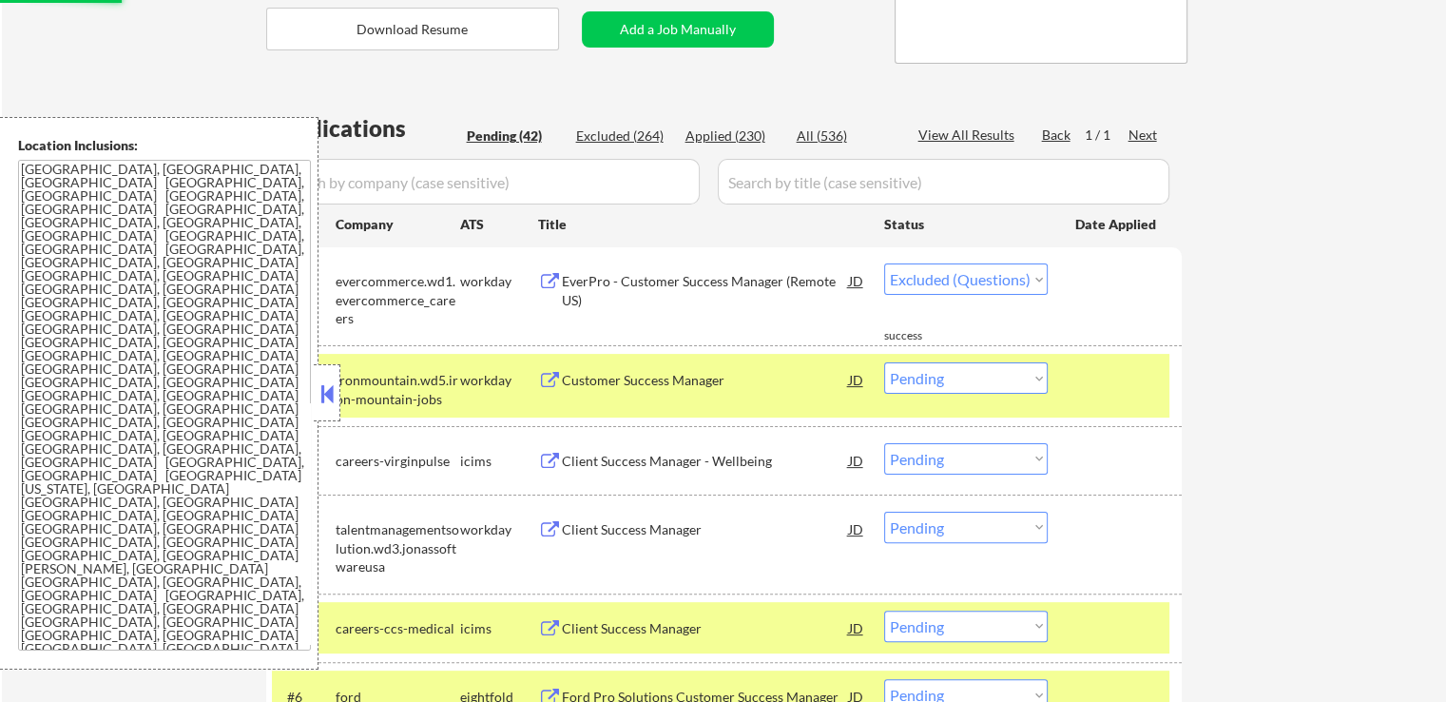
select select ""pending""
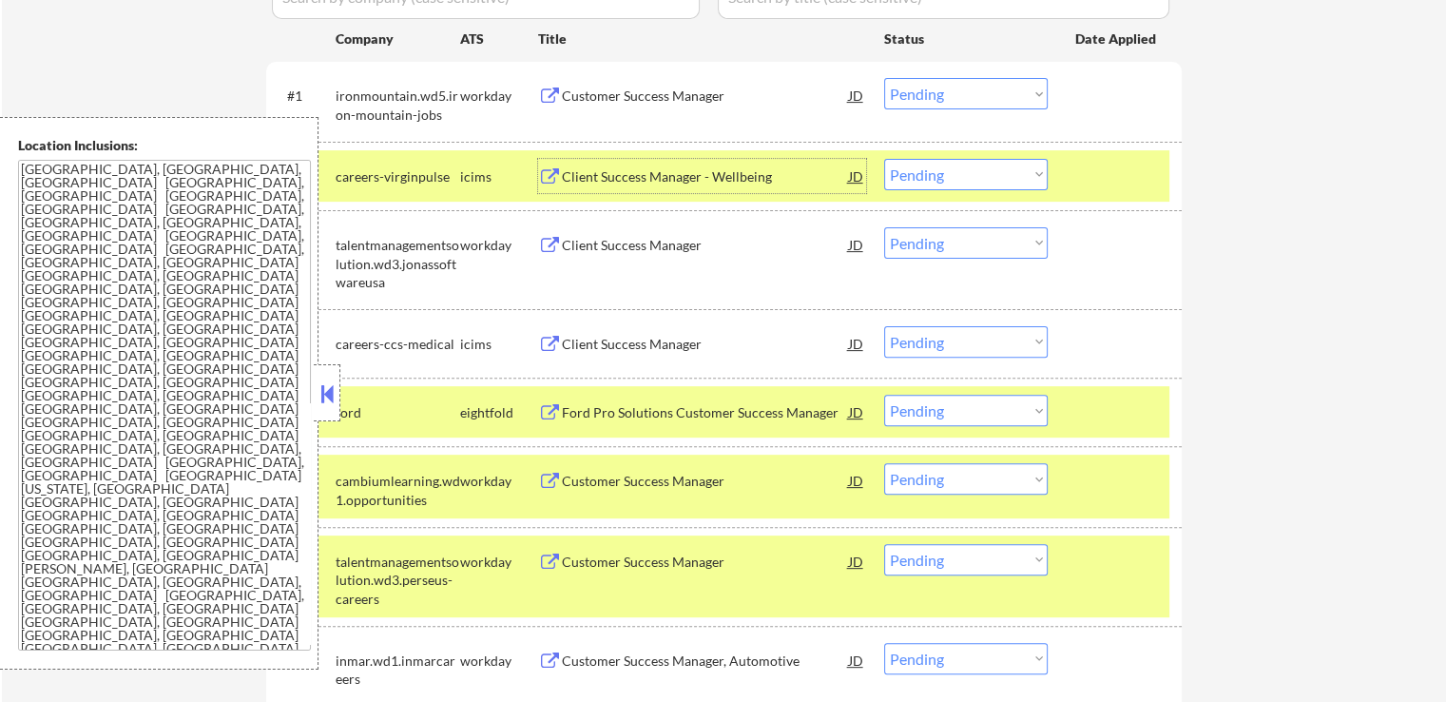
scroll to position [571, 0]
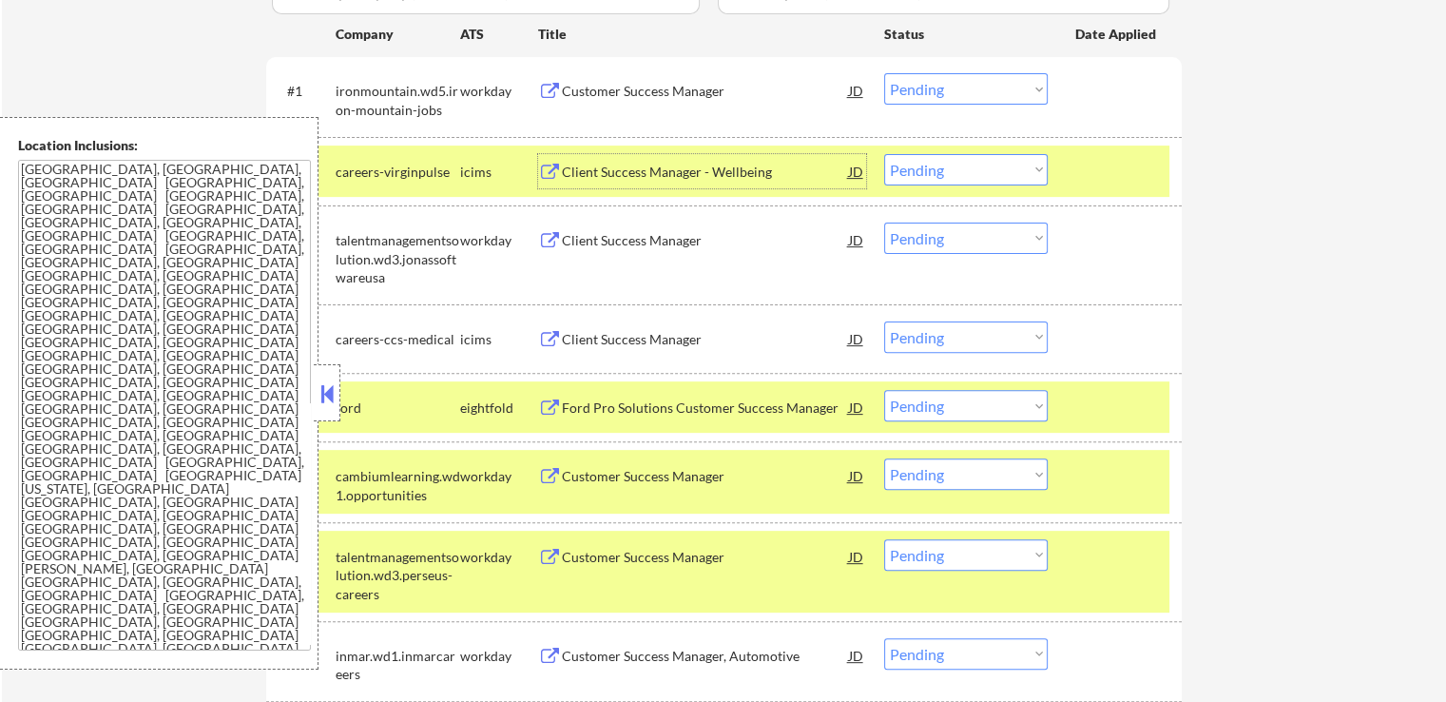
click at [704, 241] on div "Client Success Manager" at bounding box center [705, 240] width 287 height 19
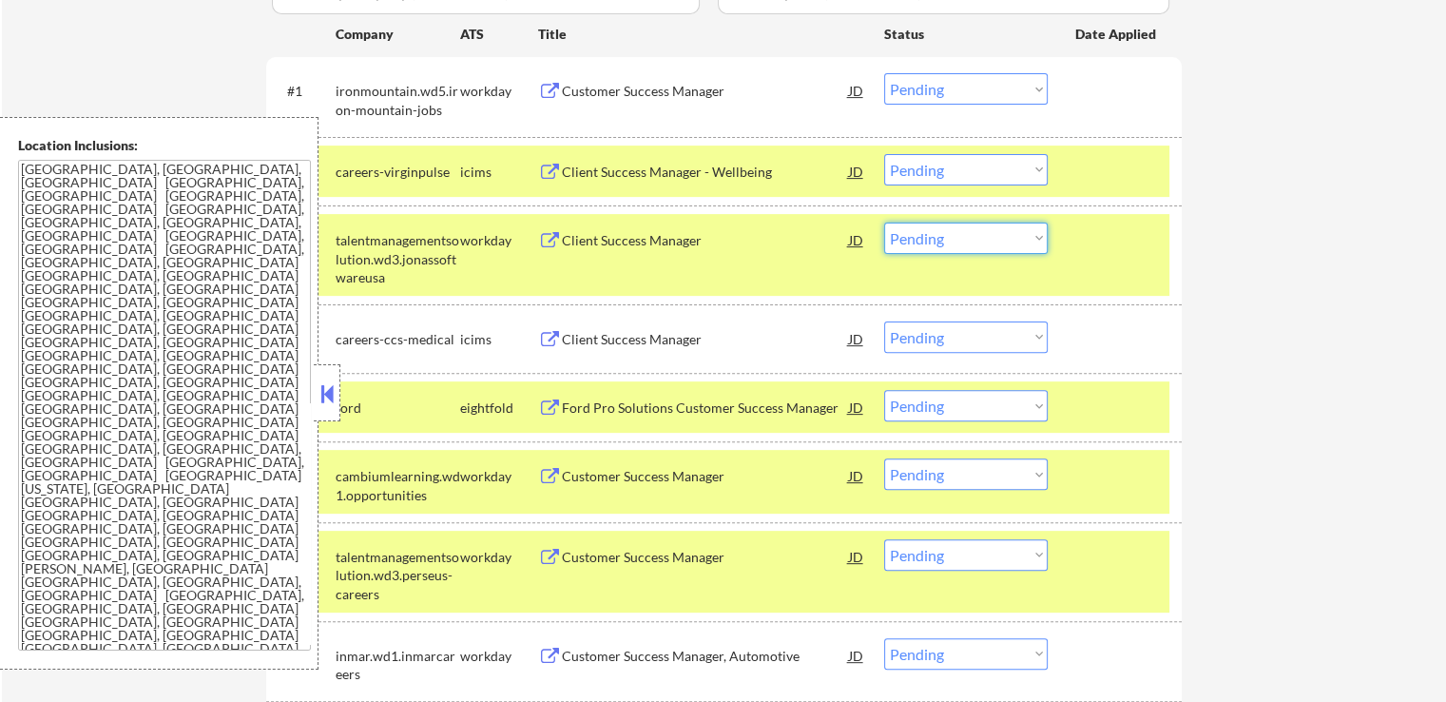
drag, startPoint x: 966, startPoint y: 236, endPoint x: 961, endPoint y: 250, distance: 15.0
click at [966, 236] on select "Choose an option... Pending Applied Excluded (Questions) Excluded (Expired) Exc…" at bounding box center [966, 238] width 164 height 31
click at [884, 223] on select "Choose an option... Pending Applied Excluded (Questions) Excluded (Expired) Exc…" at bounding box center [966, 238] width 164 height 31
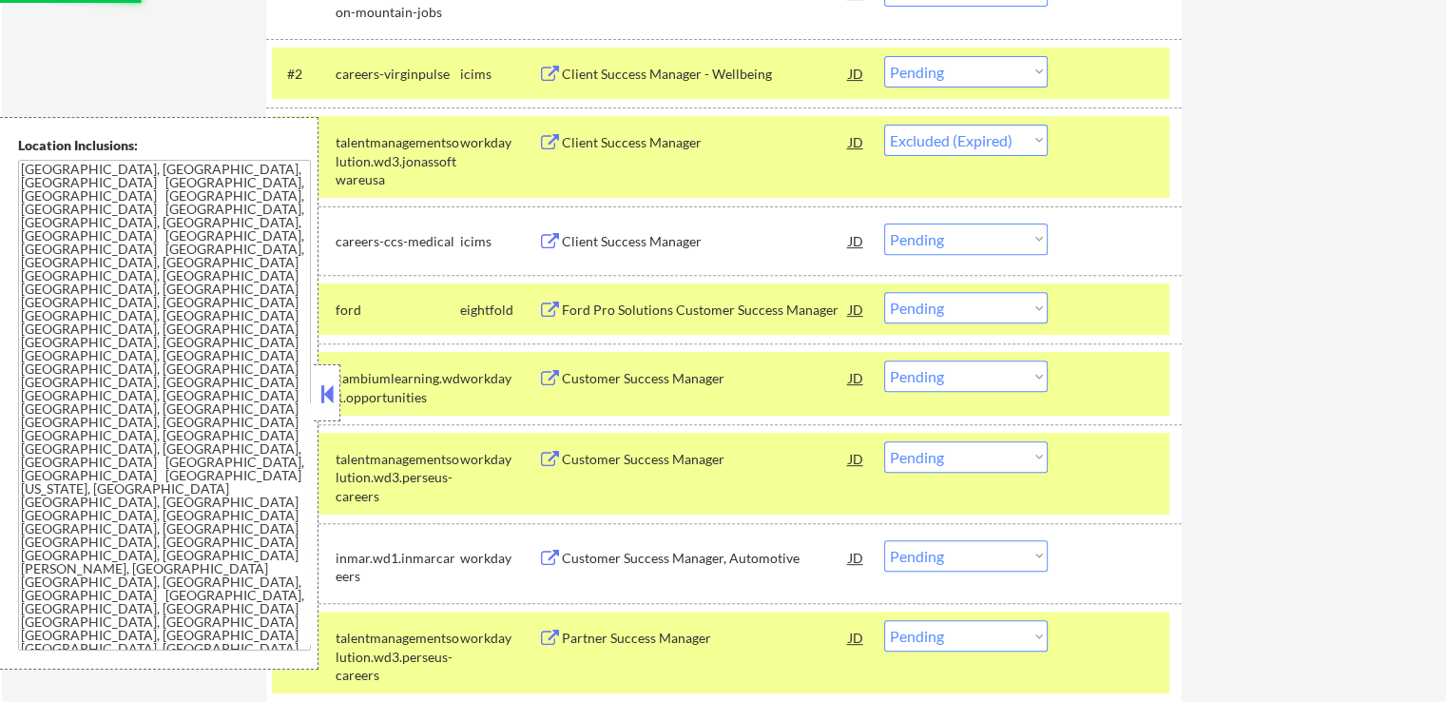
scroll to position [761, 0]
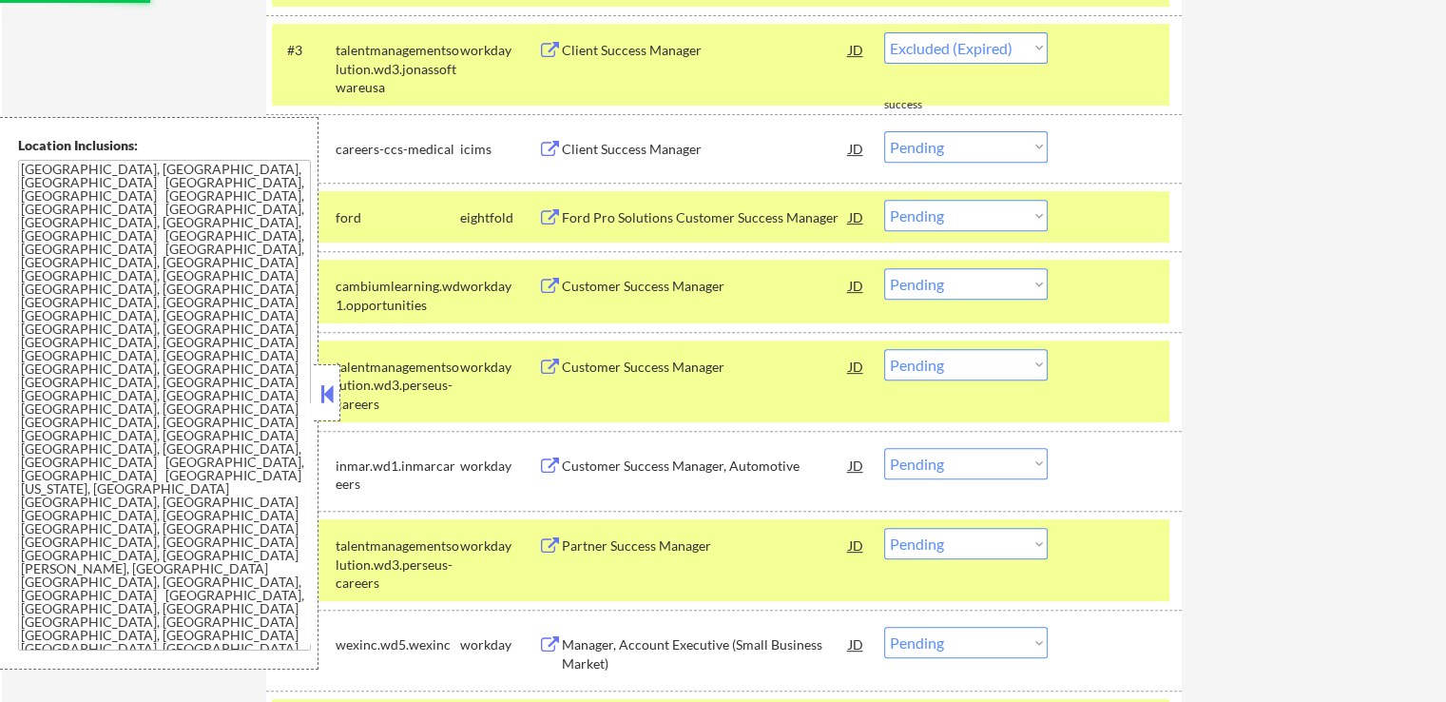
select select ""pending""
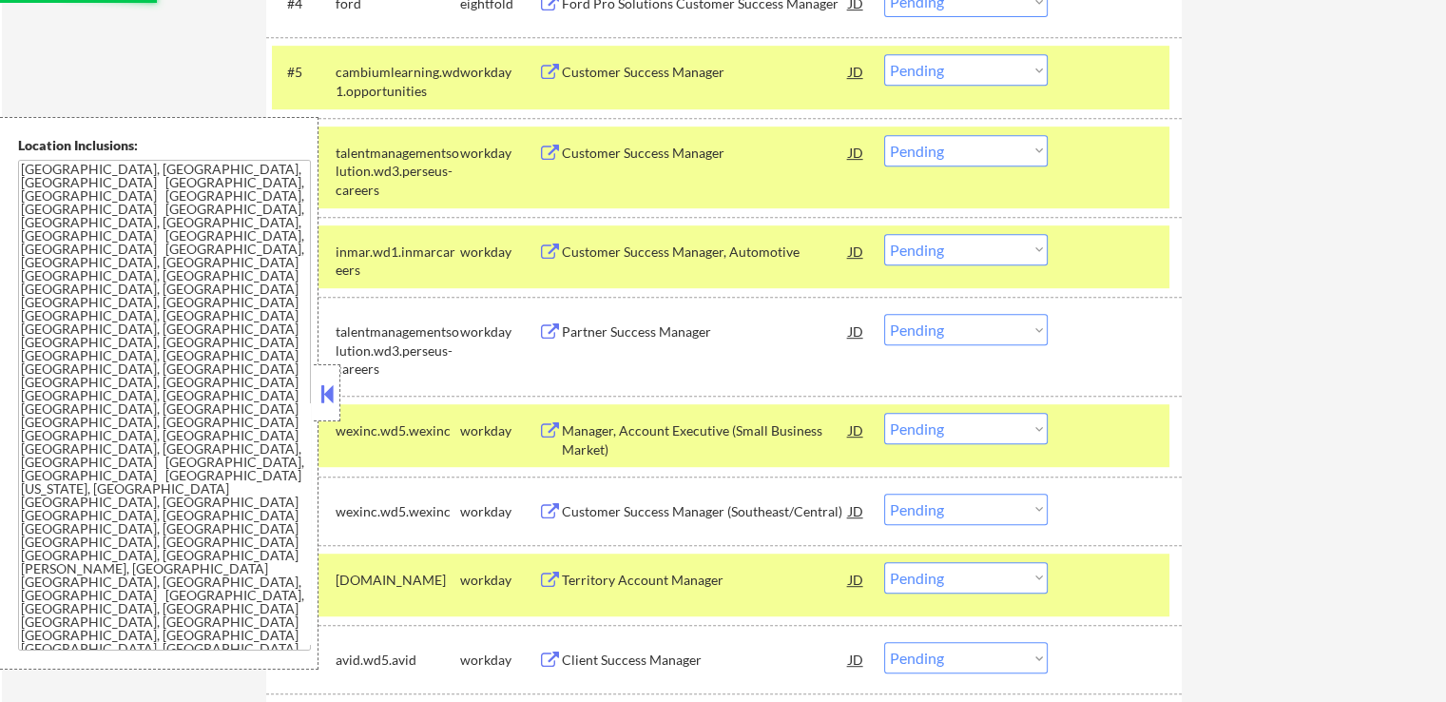
scroll to position [951, 0]
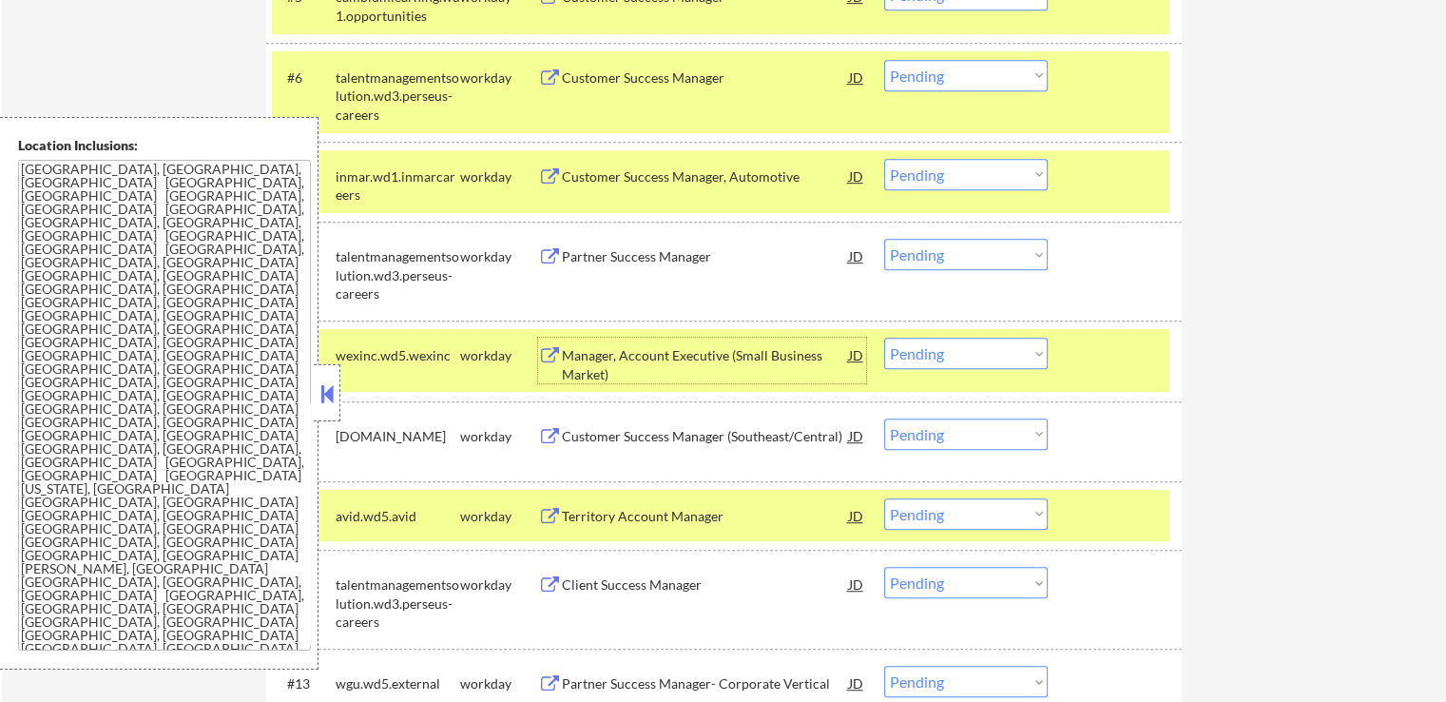
click at [691, 358] on div "Manager, Account Executive (Small Business Market)" at bounding box center [705, 364] width 287 height 37
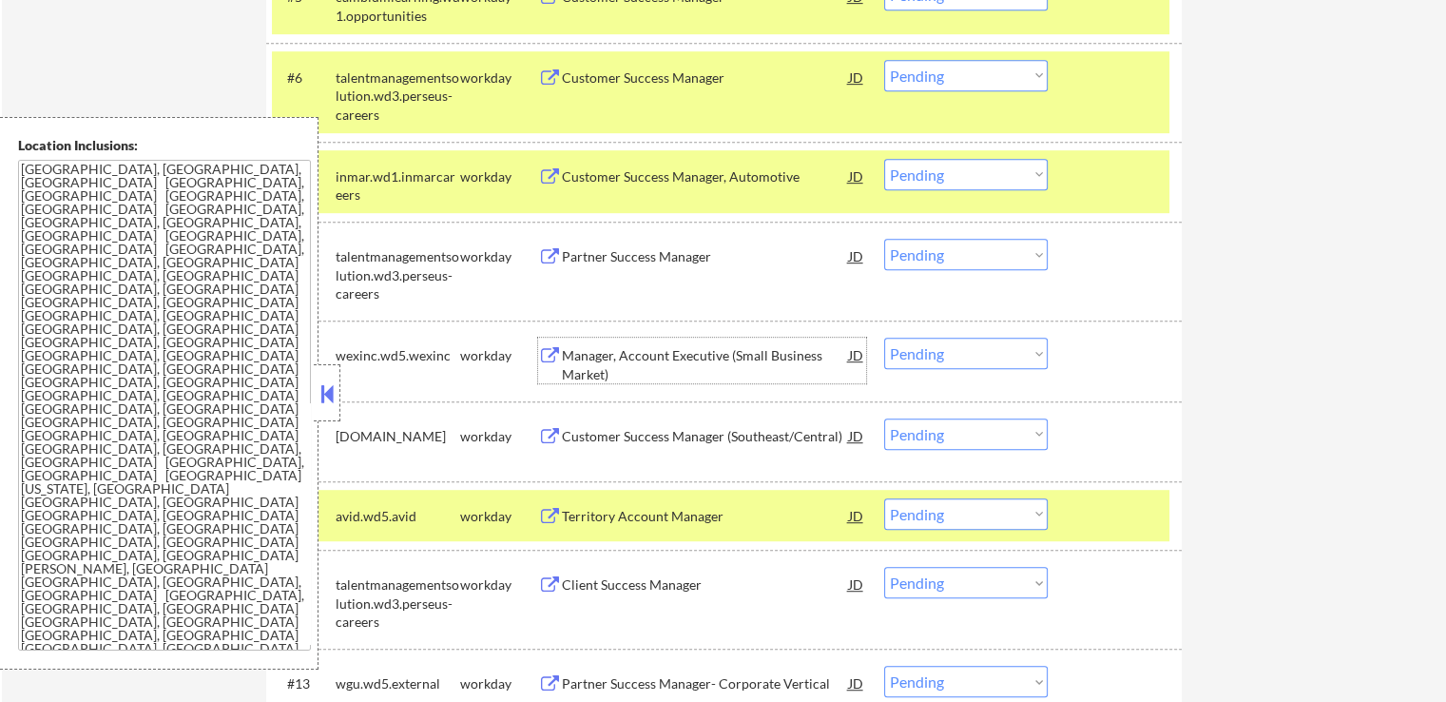
click at [936, 351] on select "Choose an option... Pending Applied Excluded (Questions) Excluded (Expired) Exc…" at bounding box center [966, 353] width 164 height 31
click at [884, 338] on select "Choose an option... Pending Applied Excluded (Questions) Excluded (Expired) Exc…" at bounding box center [966, 353] width 164 height 31
select select ""pending""
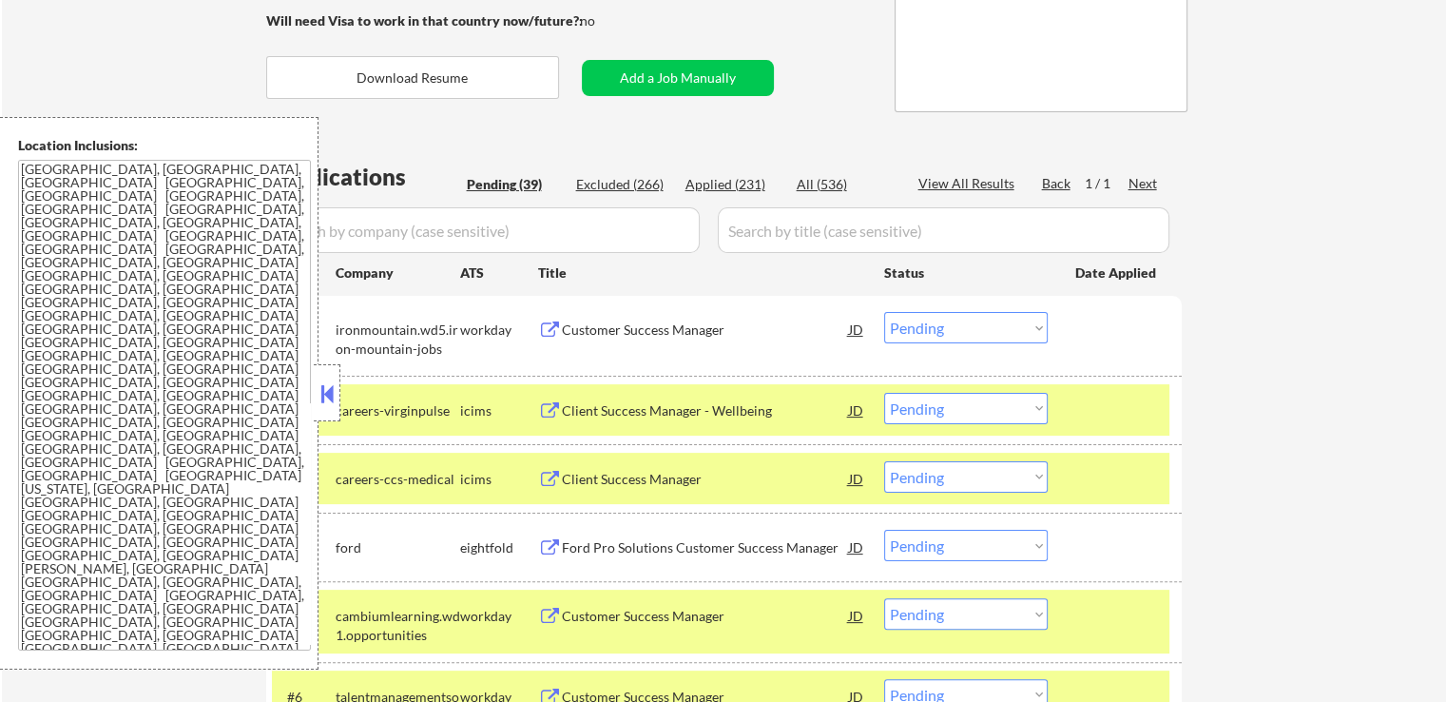
scroll to position [190, 0]
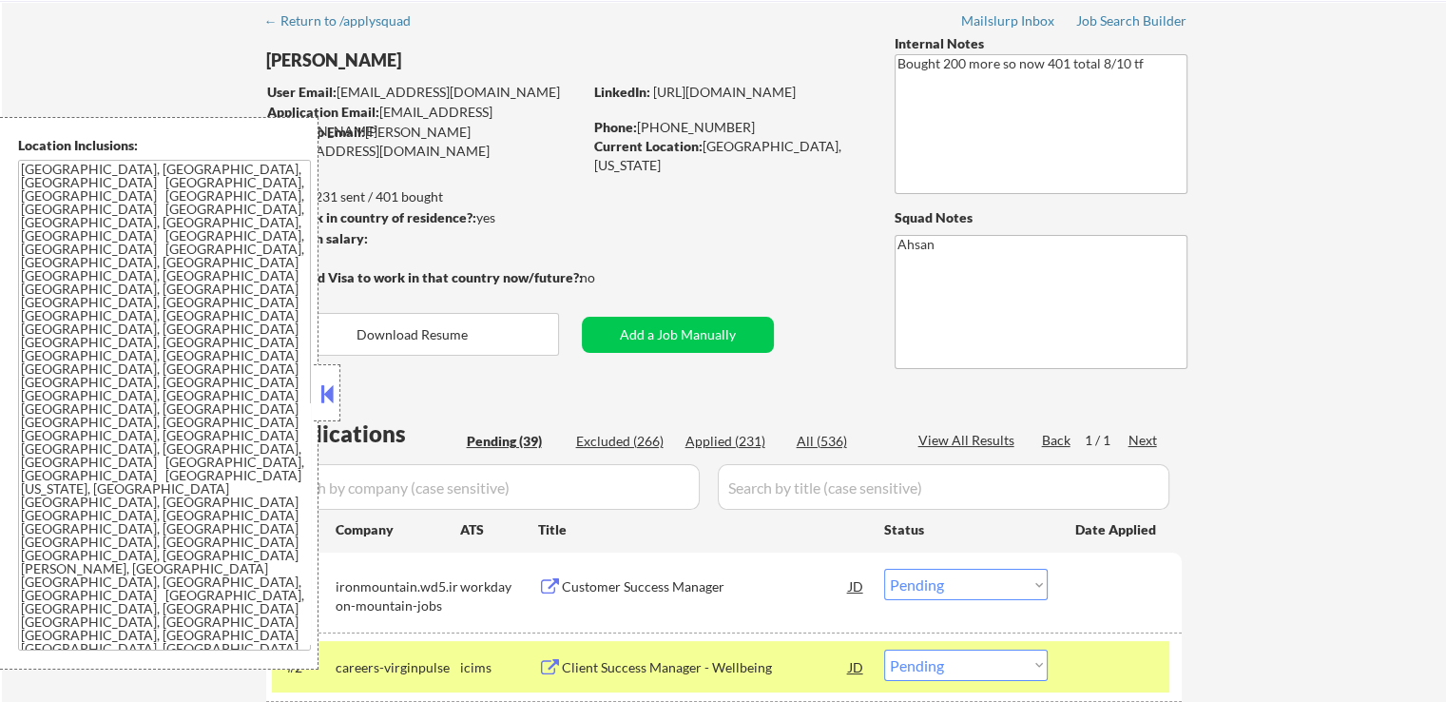
scroll to position [285, 0]
